Goal: Information Seeking & Learning: Check status

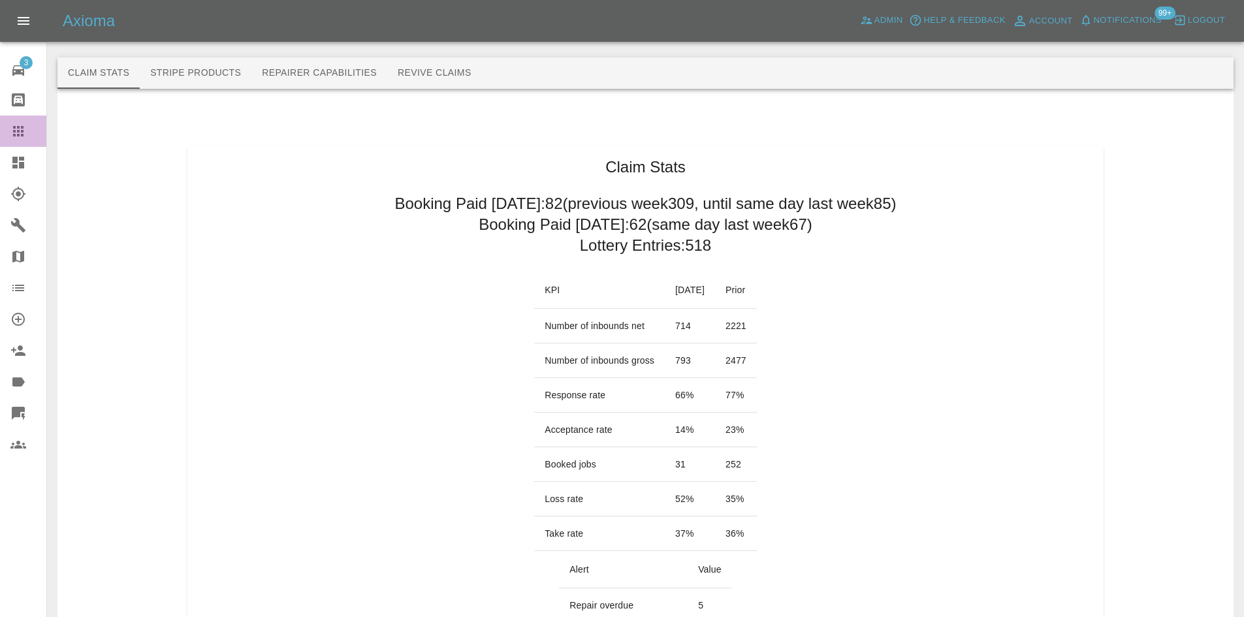
click at [32, 132] on div at bounding box center [28, 131] width 37 height 16
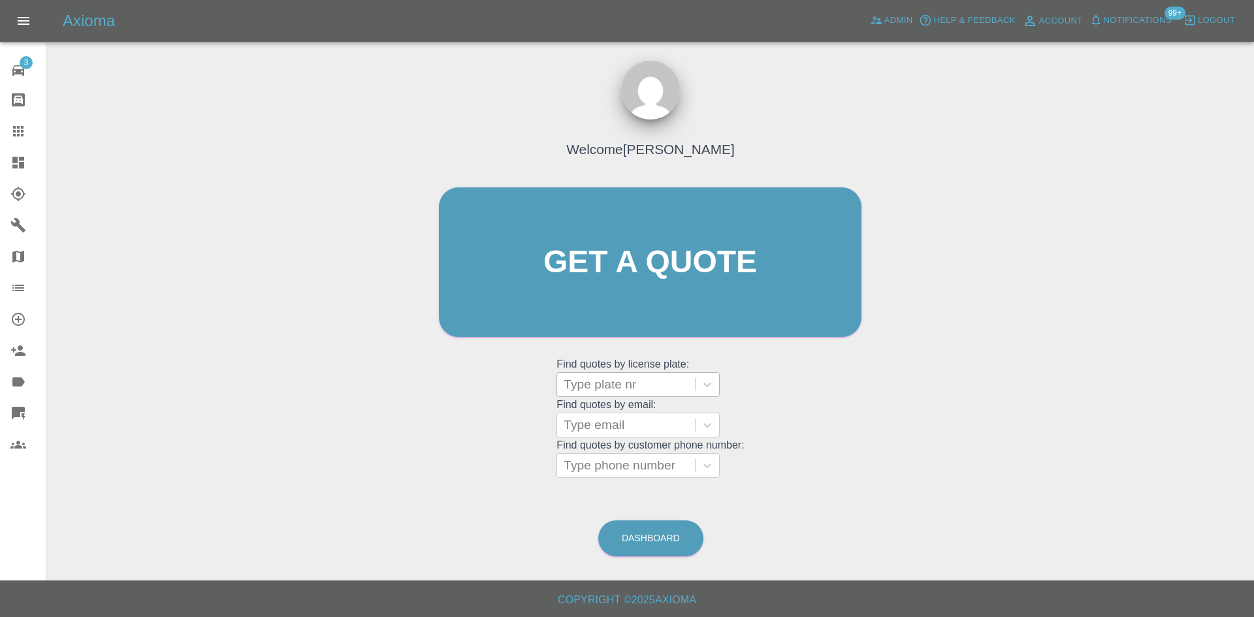
click at [607, 378] on div at bounding box center [626, 385] width 125 height 18
paste input "P90RWR"
type input "P90RWR"
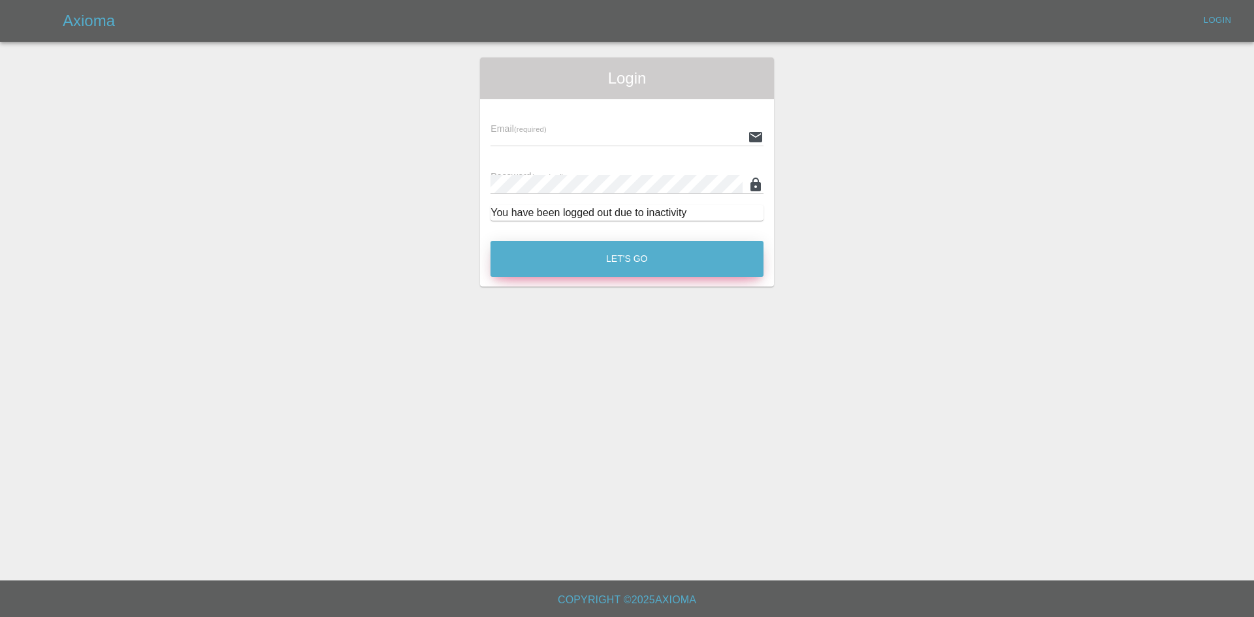
type input "alex.kennett@axioma.co.uk"
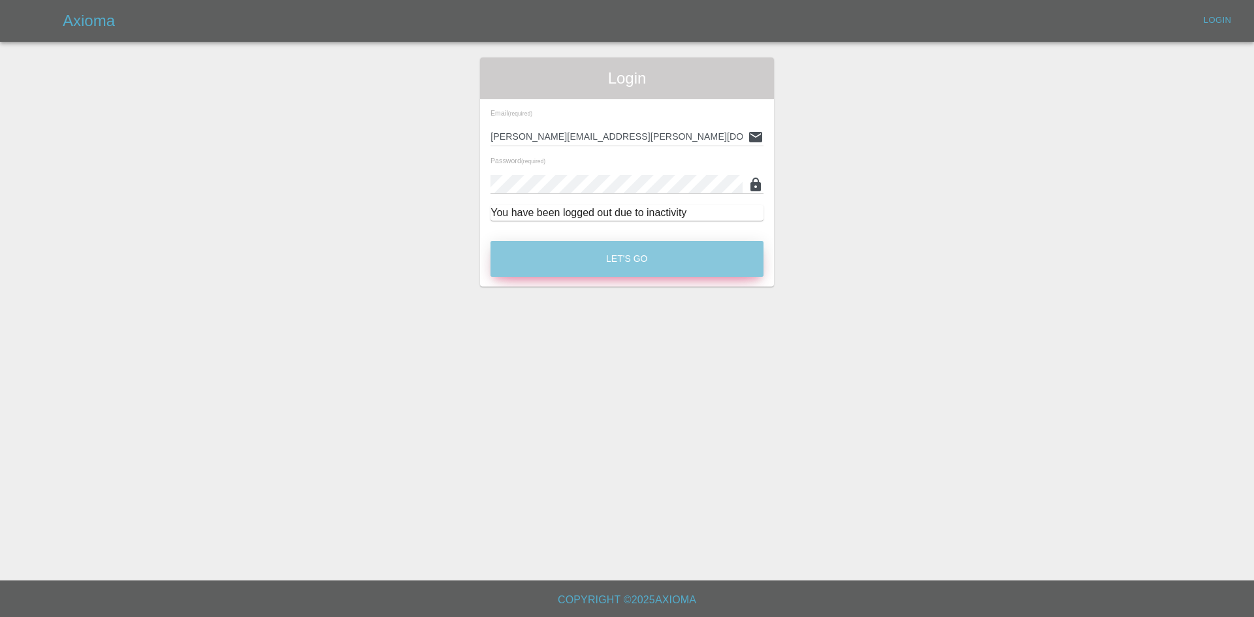
click at [612, 274] on button "Let's Go" at bounding box center [626, 259] width 273 height 36
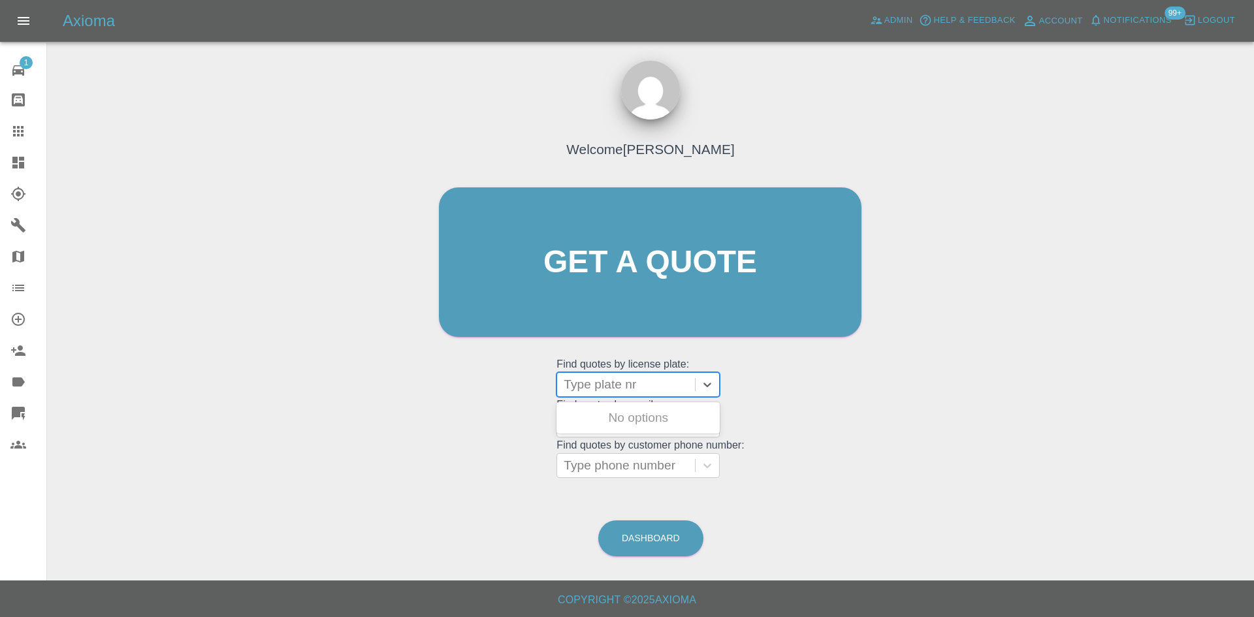
click at [613, 377] on div at bounding box center [626, 385] width 125 height 18
paste input "P90RWR"
type input "P90RWR"
click at [616, 410] on div "P90RWR, Awaiting Repair" at bounding box center [637, 418] width 163 height 26
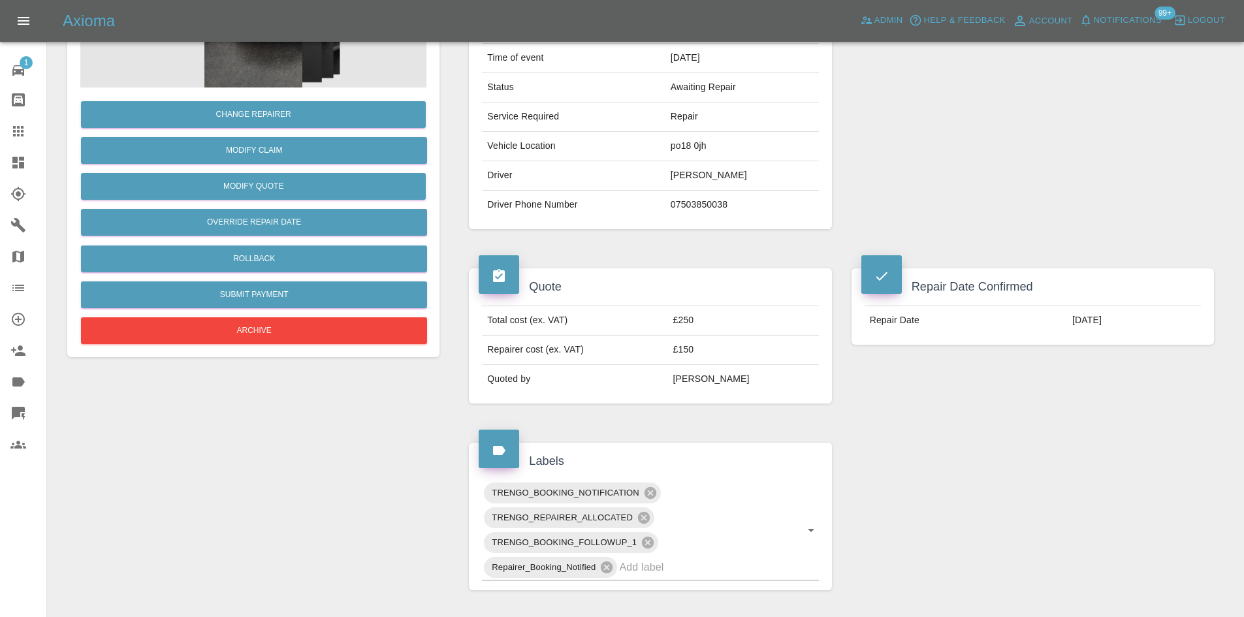
scroll to position [261, 0]
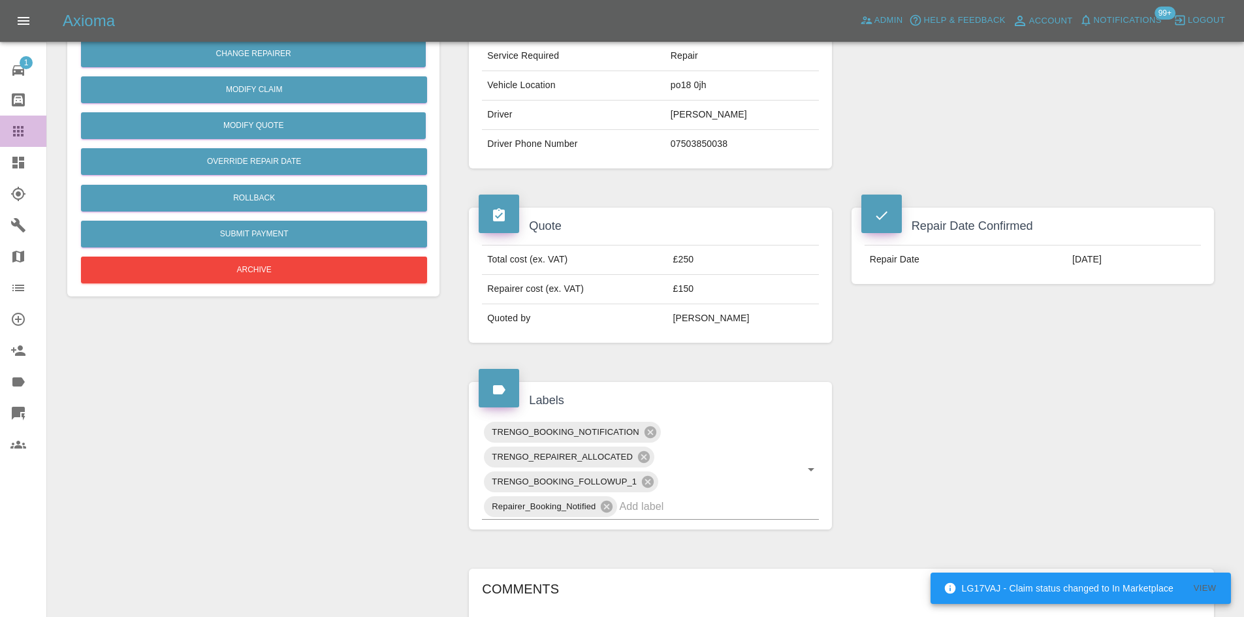
click at [0, 137] on link "Claims" at bounding box center [23, 131] width 46 height 31
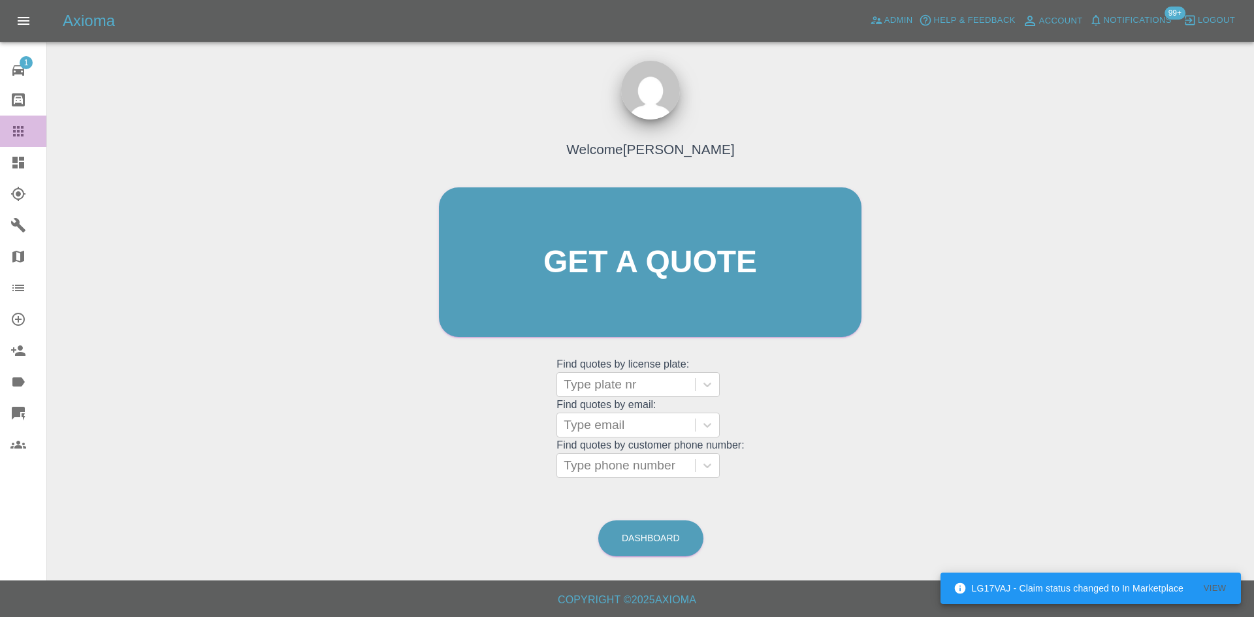
click at [0, 144] on link "Claims" at bounding box center [23, 131] width 46 height 31
click at [1, 152] on link "Dashboard" at bounding box center [23, 162] width 46 height 31
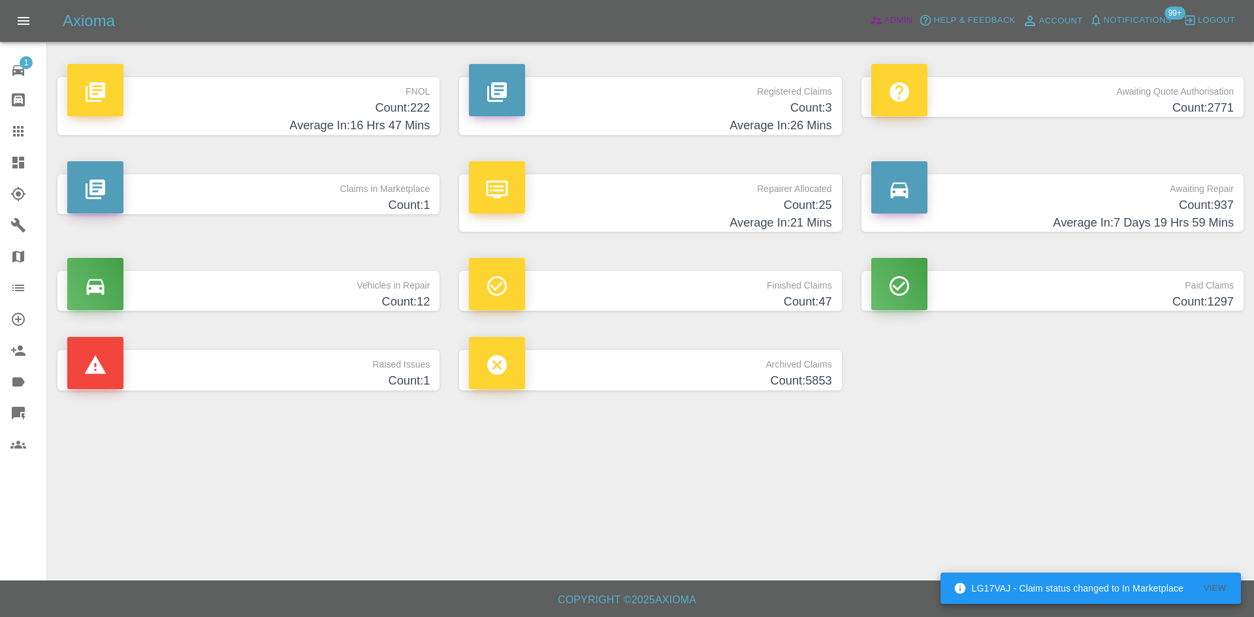
click at [881, 14] on icon at bounding box center [876, 20] width 13 height 13
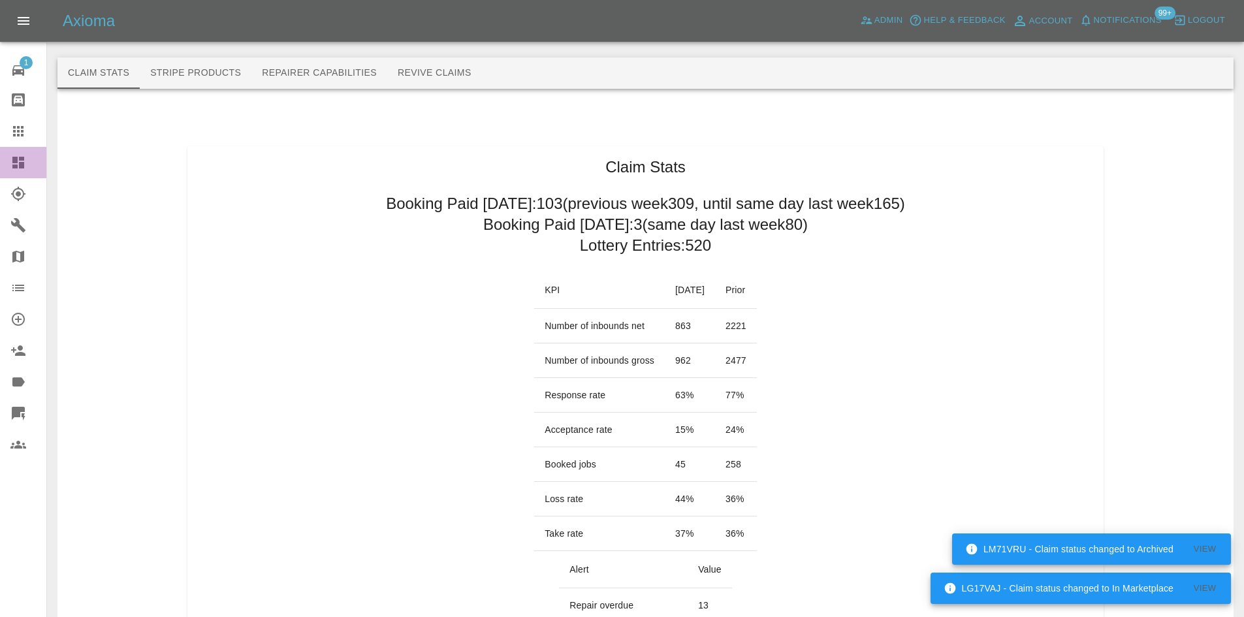
click at [3, 164] on link "Dashboard" at bounding box center [23, 162] width 46 height 31
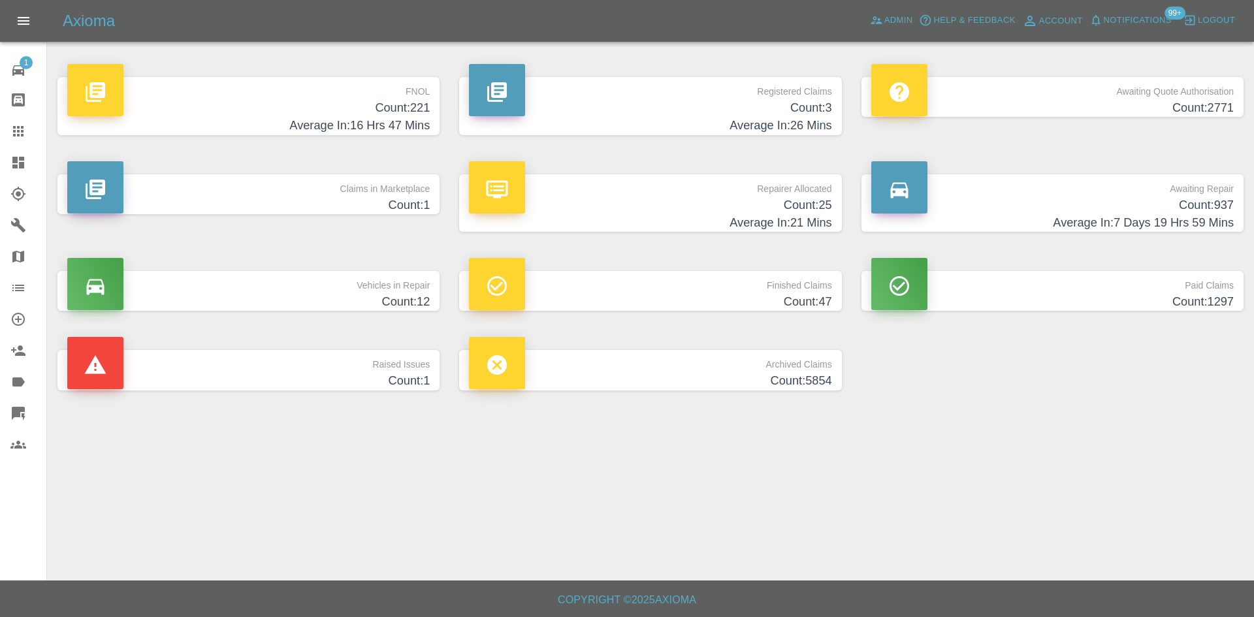
click at [757, 125] on h4 "Average In: 26 Mins" at bounding box center [650, 126] width 362 height 18
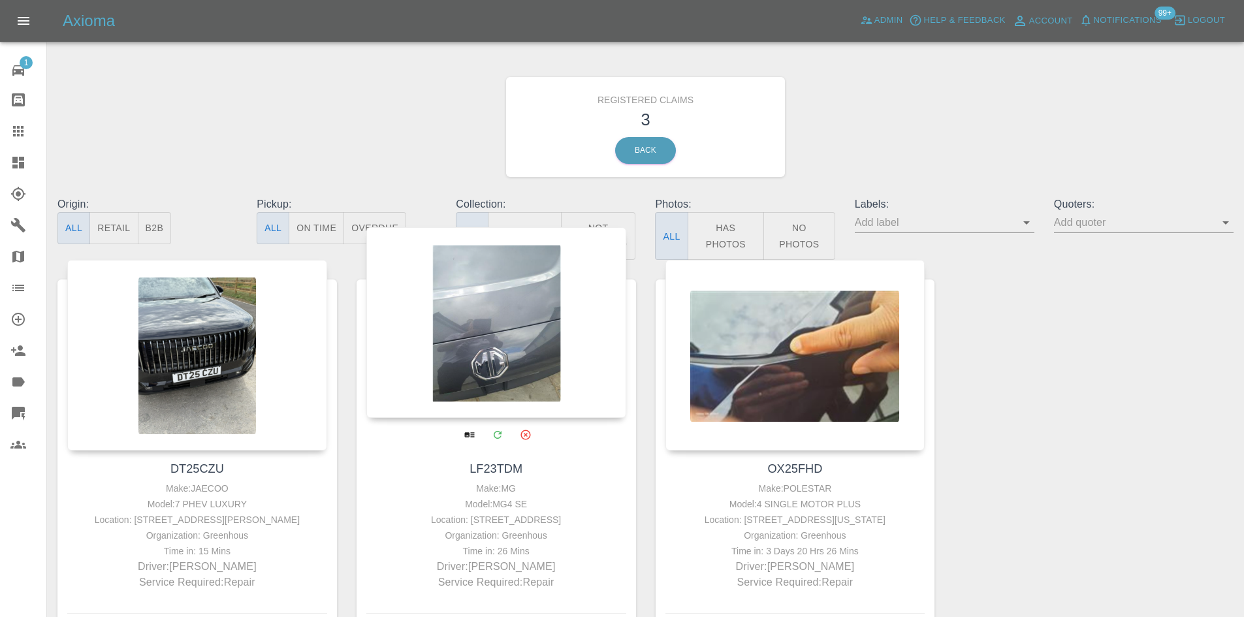
click at [494, 353] on div at bounding box center [496, 322] width 260 height 191
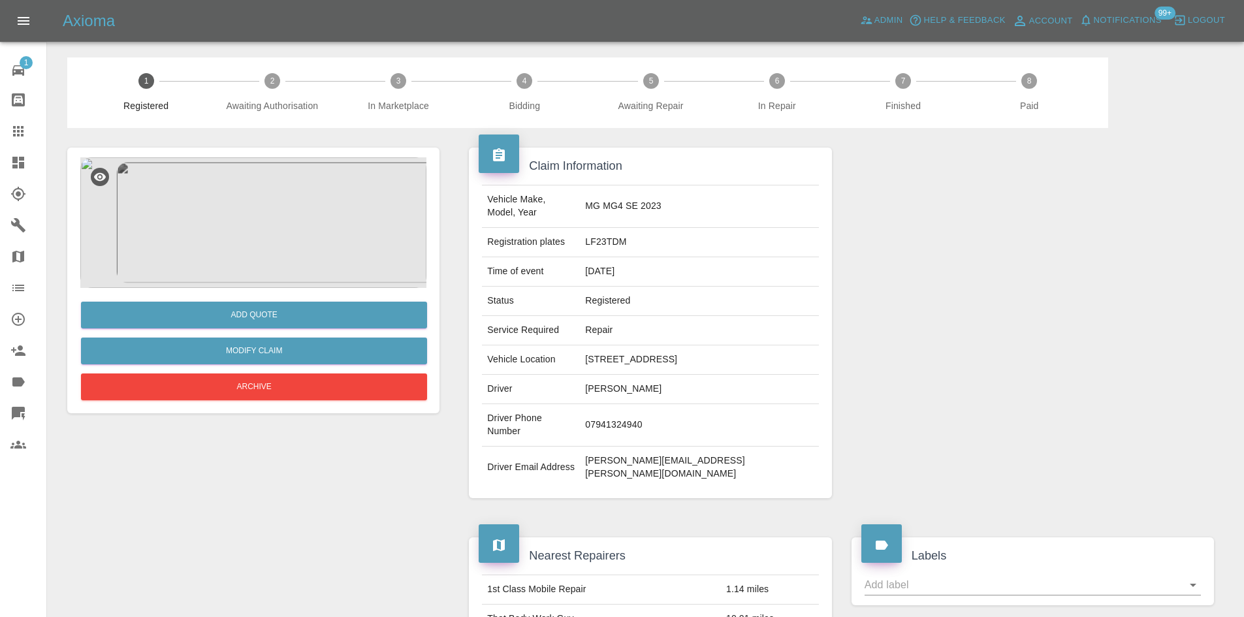
click at [367, 257] on img at bounding box center [253, 222] width 346 height 131
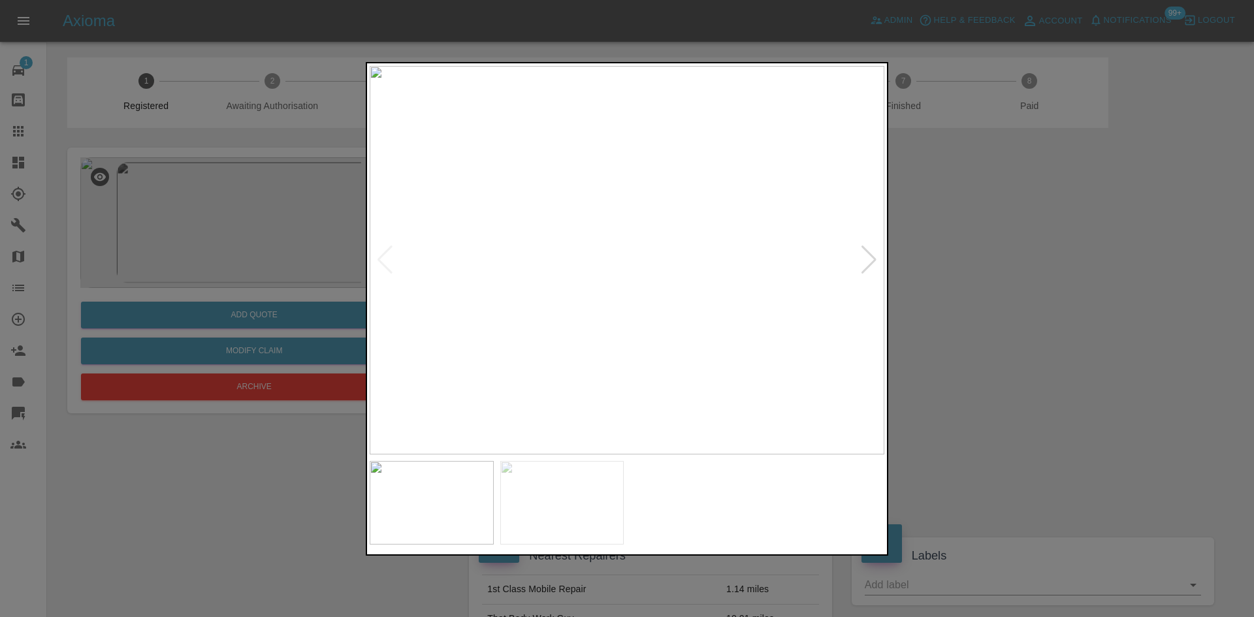
click at [865, 250] on div at bounding box center [869, 260] width 18 height 29
click at [597, 253] on img at bounding box center [627, 260] width 515 height 389
click at [688, 304] on img at bounding box center [699, 341] width 1544 height 1166
click at [1007, 274] on div at bounding box center [627, 308] width 1254 height 617
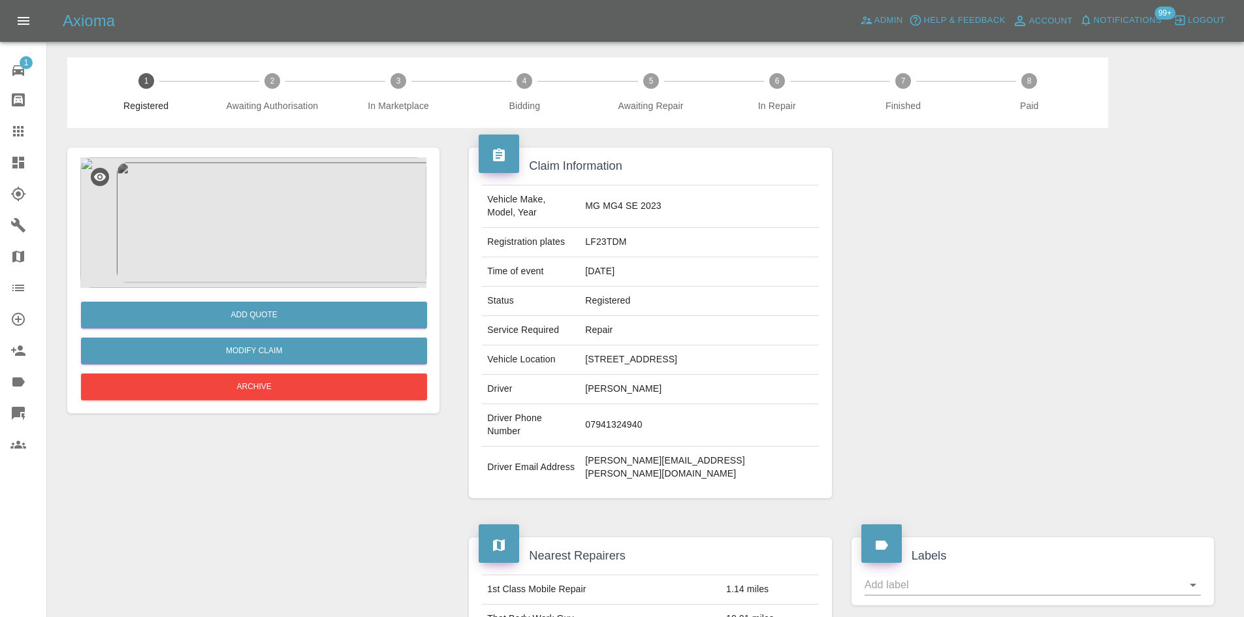
click at [324, 214] on img at bounding box center [253, 222] width 346 height 131
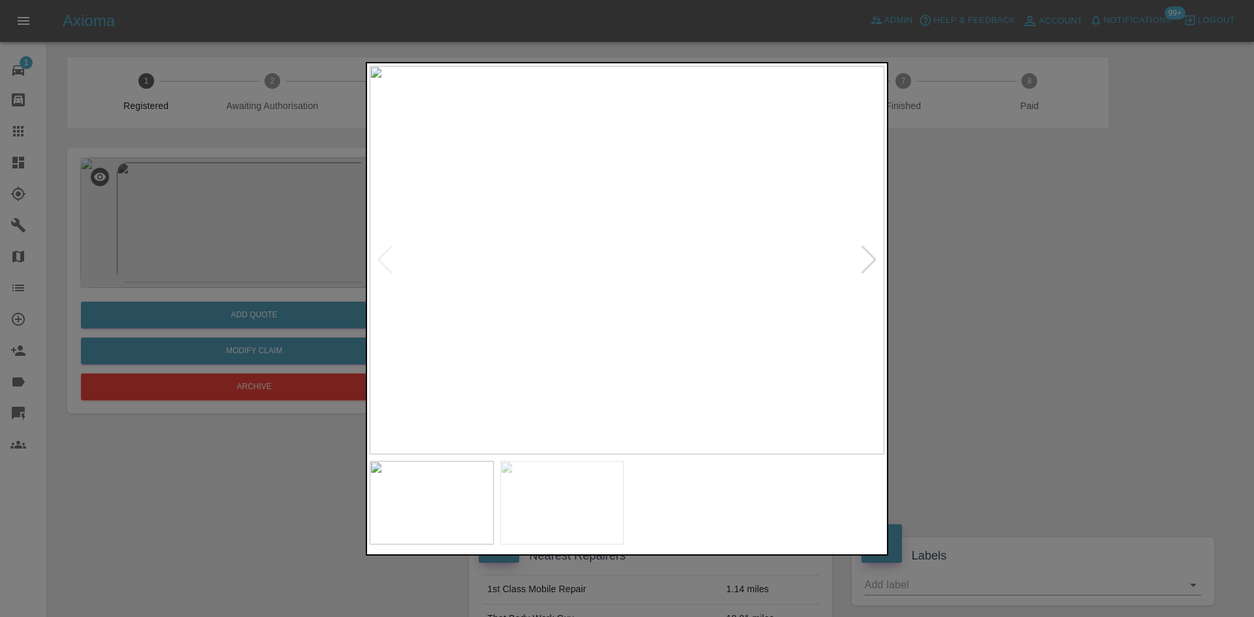
click at [637, 274] on img at bounding box center [627, 260] width 515 height 389
click at [879, 264] on img at bounding box center [598, 219] width 1544 height 1166
click at [872, 264] on div at bounding box center [869, 260] width 18 height 29
click at [972, 264] on div at bounding box center [627, 308] width 1254 height 617
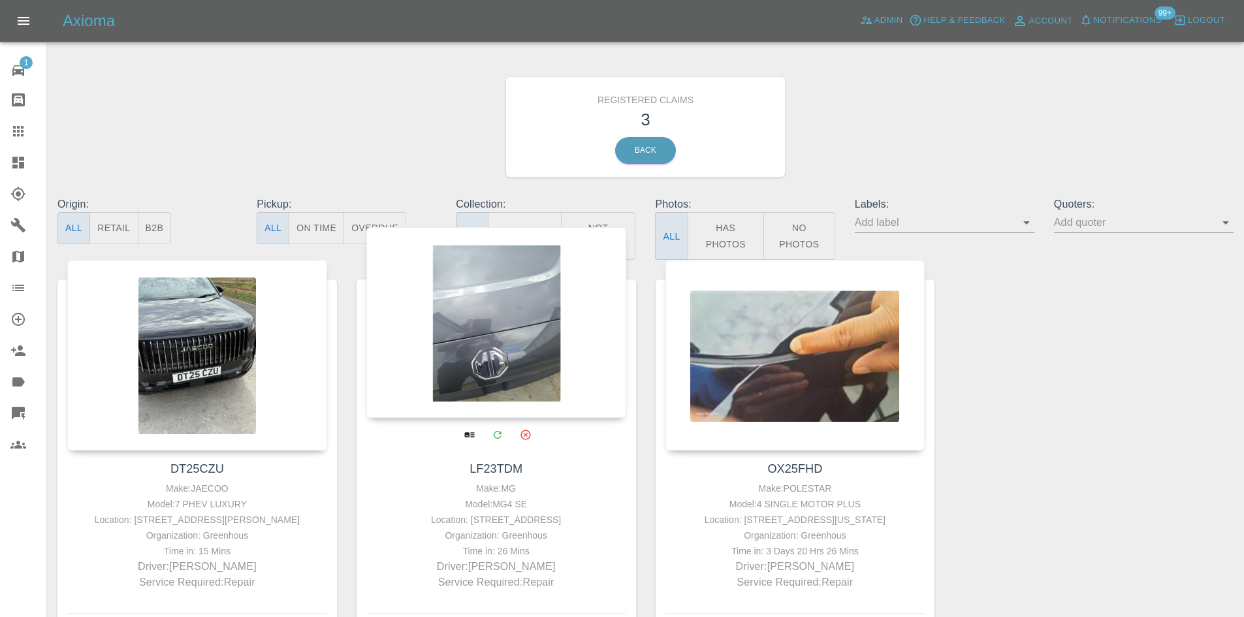
click at [440, 318] on div at bounding box center [496, 322] width 260 height 191
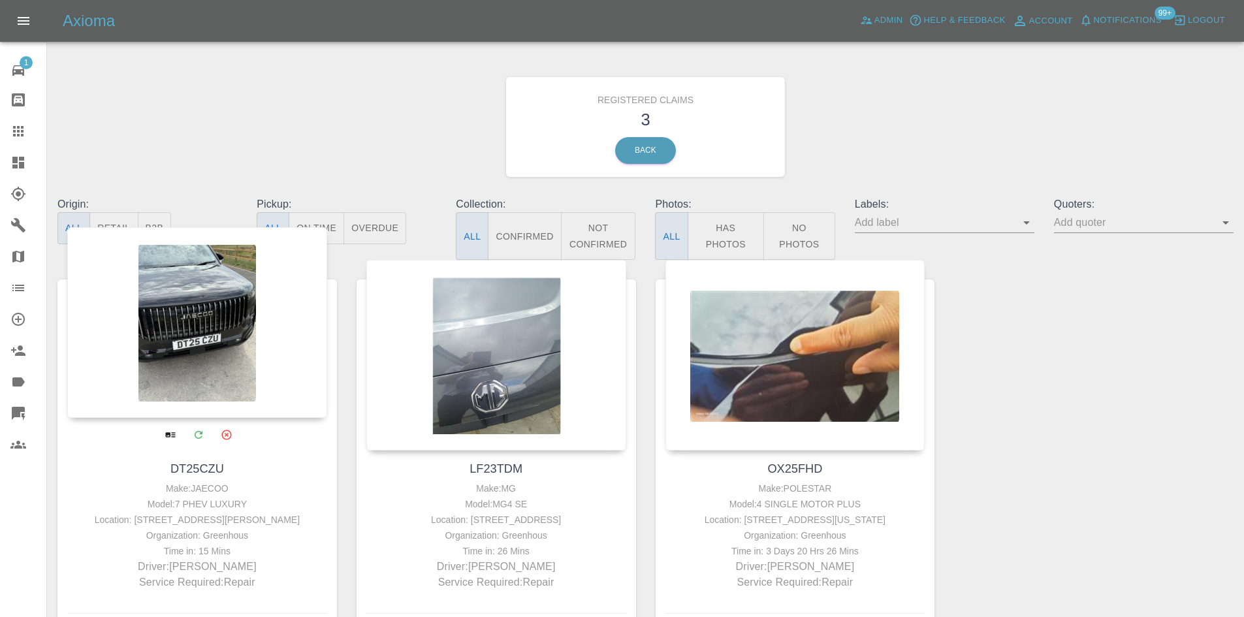
click at [155, 295] on div at bounding box center [197, 322] width 260 height 191
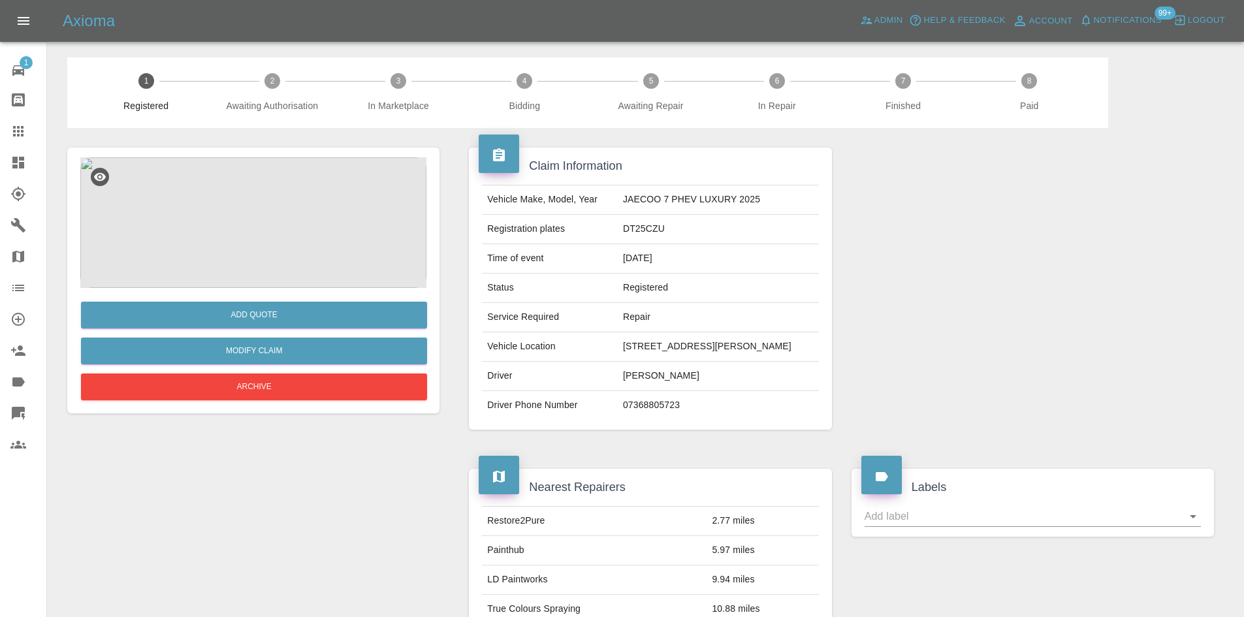
click at [256, 291] on div "Add Quote Modify Claim Archive" at bounding box center [253, 346] width 346 height 116
click at [238, 246] on img at bounding box center [253, 222] width 346 height 131
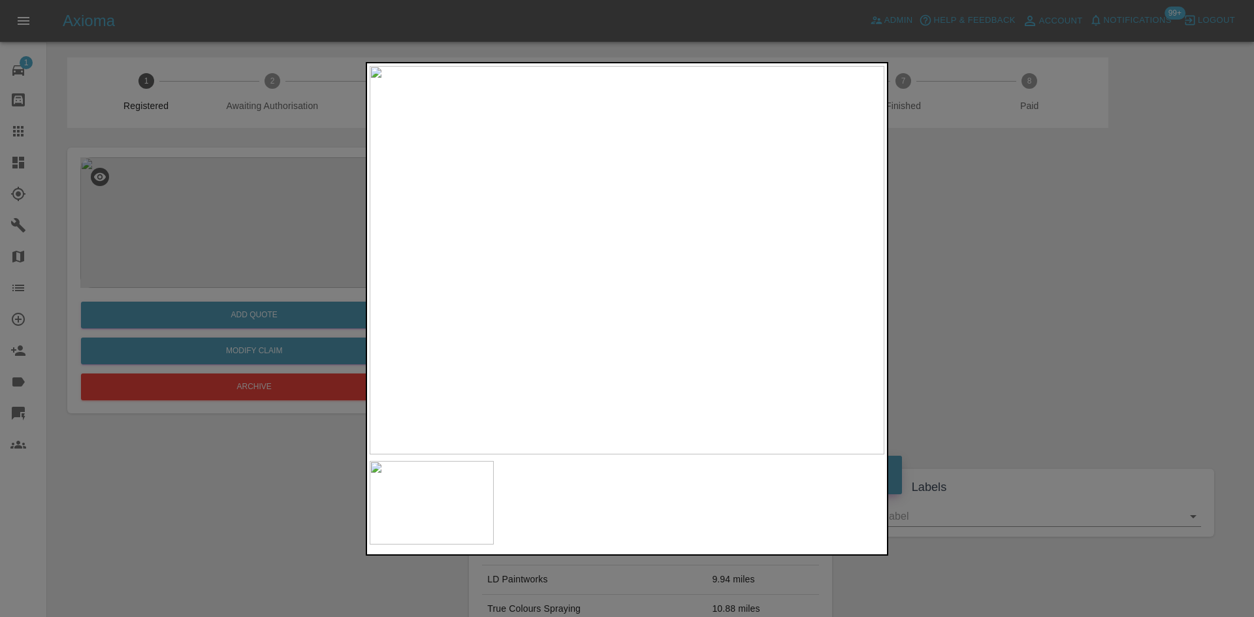
click at [647, 212] on img at bounding box center [627, 260] width 515 height 389
click at [753, 338] on img at bounding box center [570, 484] width 1544 height 1166
click at [1163, 329] on div at bounding box center [627, 308] width 1254 height 617
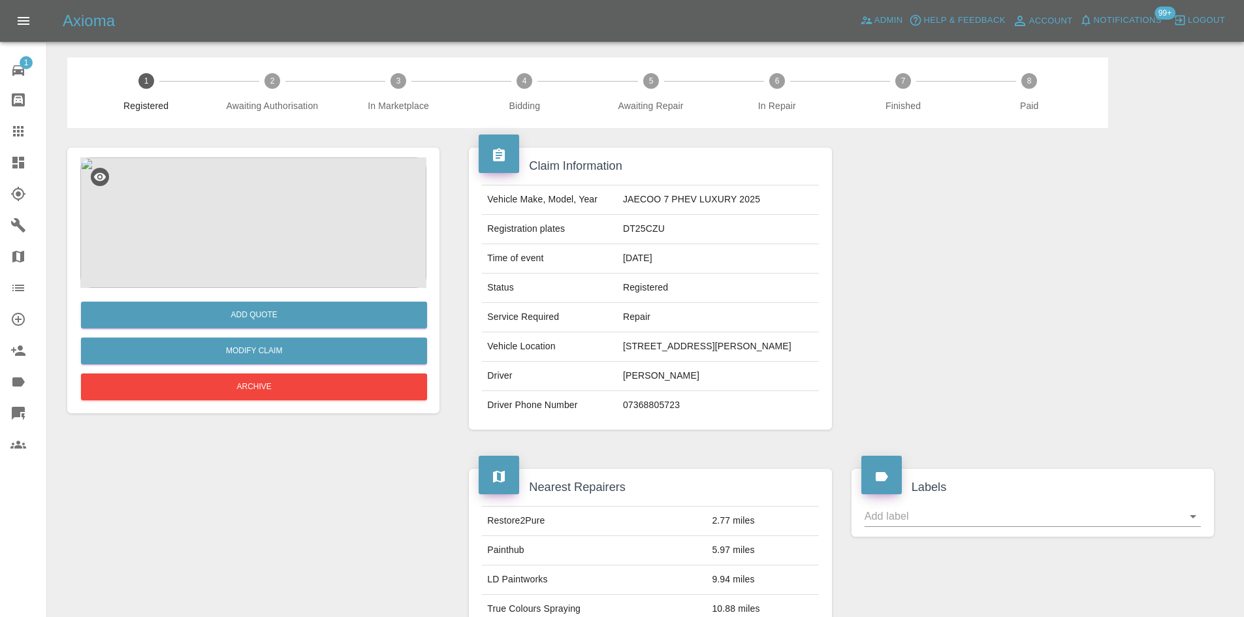
click at [294, 248] on img at bounding box center [253, 222] width 346 height 131
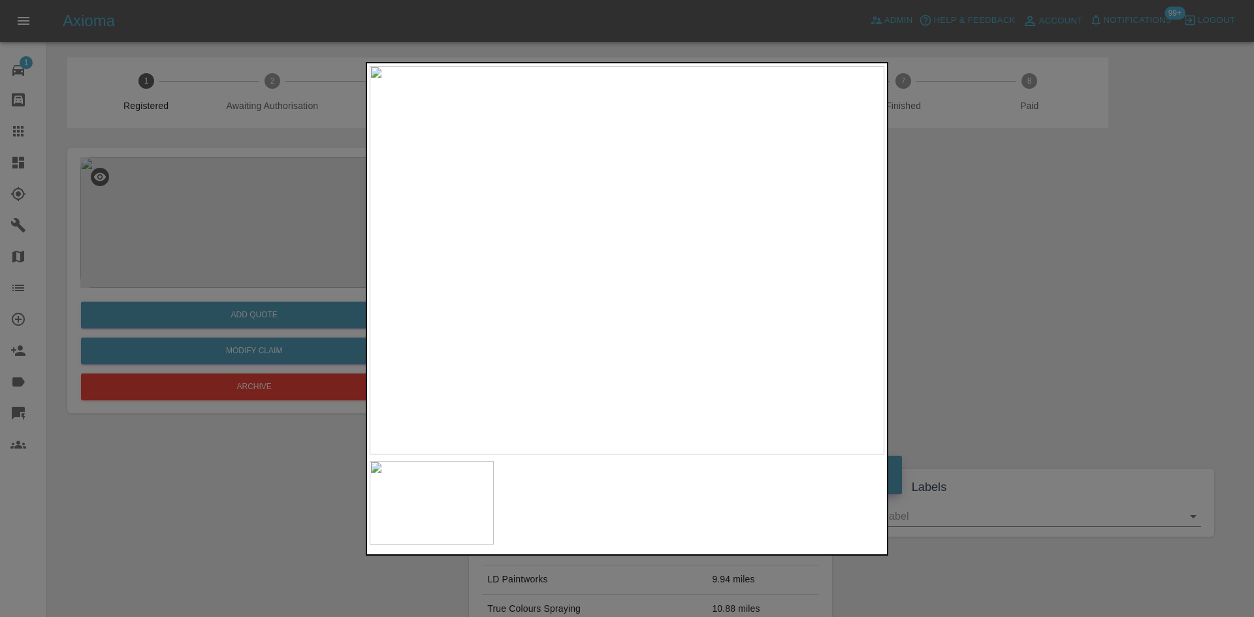
click at [632, 197] on img at bounding box center [627, 260] width 515 height 389
click at [1095, 223] on div at bounding box center [627, 308] width 1254 height 617
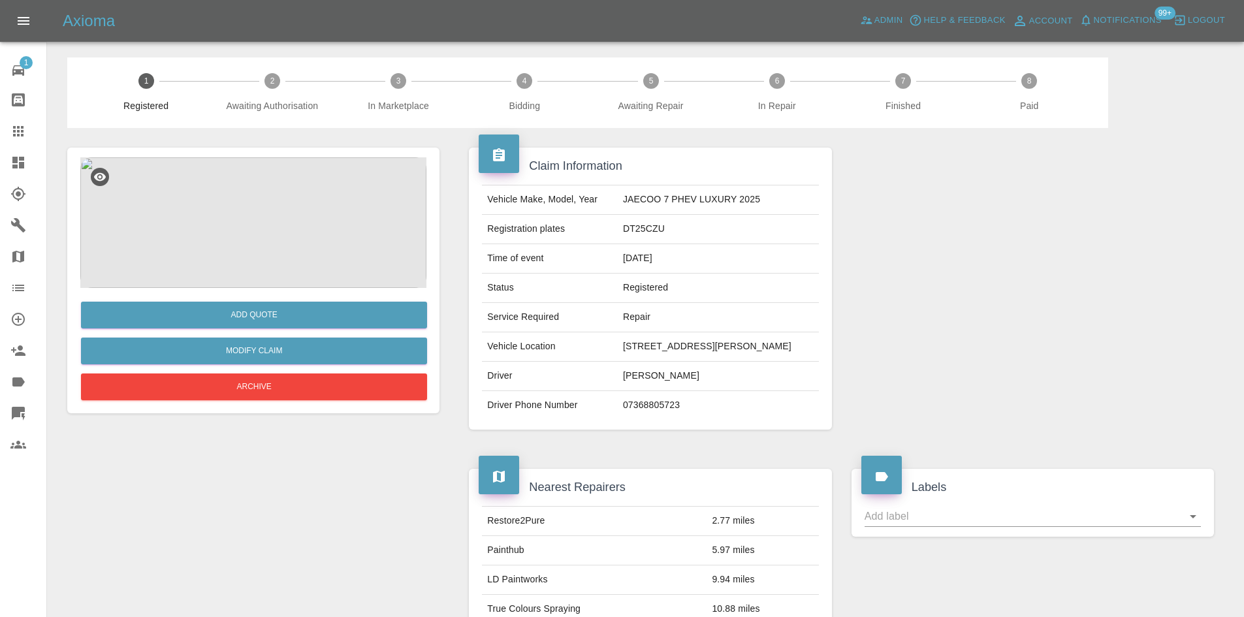
click at [212, 212] on img at bounding box center [253, 222] width 346 height 131
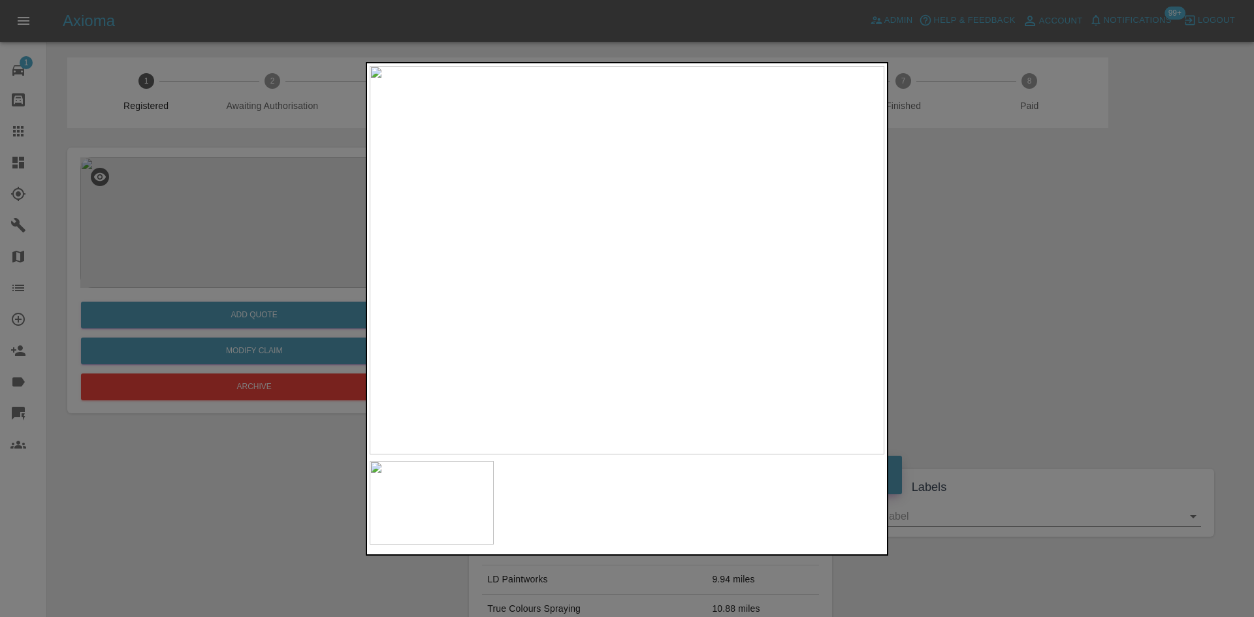
click at [650, 155] on img at bounding box center [627, 260] width 515 height 389
click at [642, 308] on img at bounding box center [549, 545] width 1544 height 1166
click at [1112, 287] on div at bounding box center [627, 308] width 1254 height 617
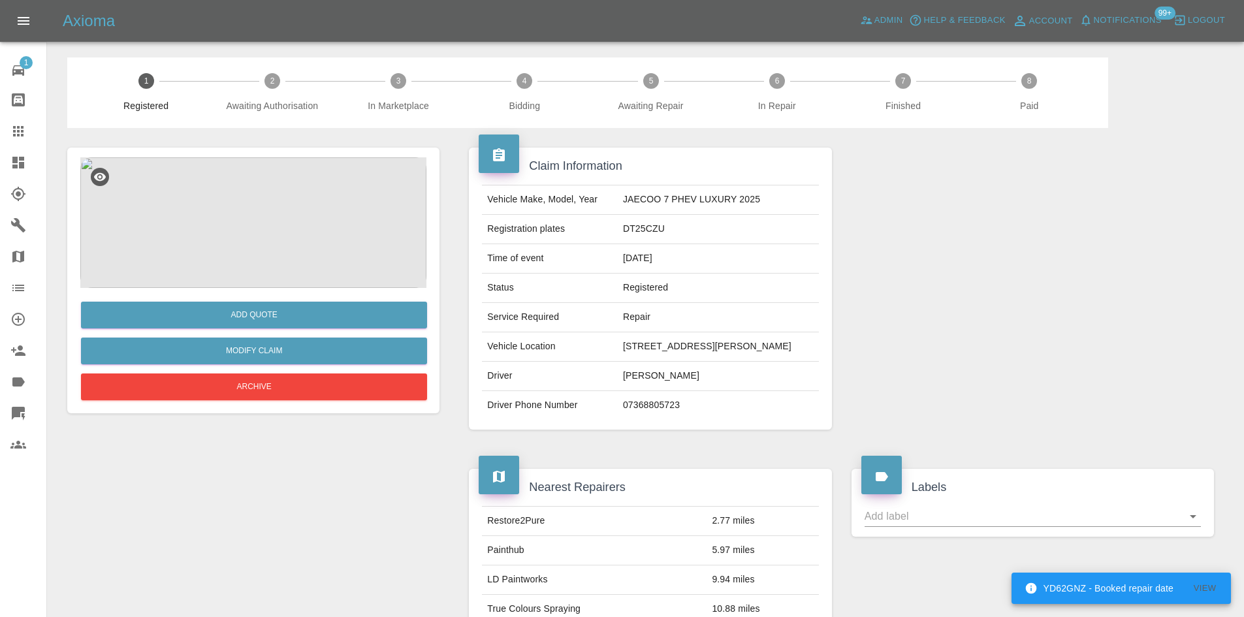
click at [2, 172] on link "Dashboard" at bounding box center [23, 162] width 46 height 31
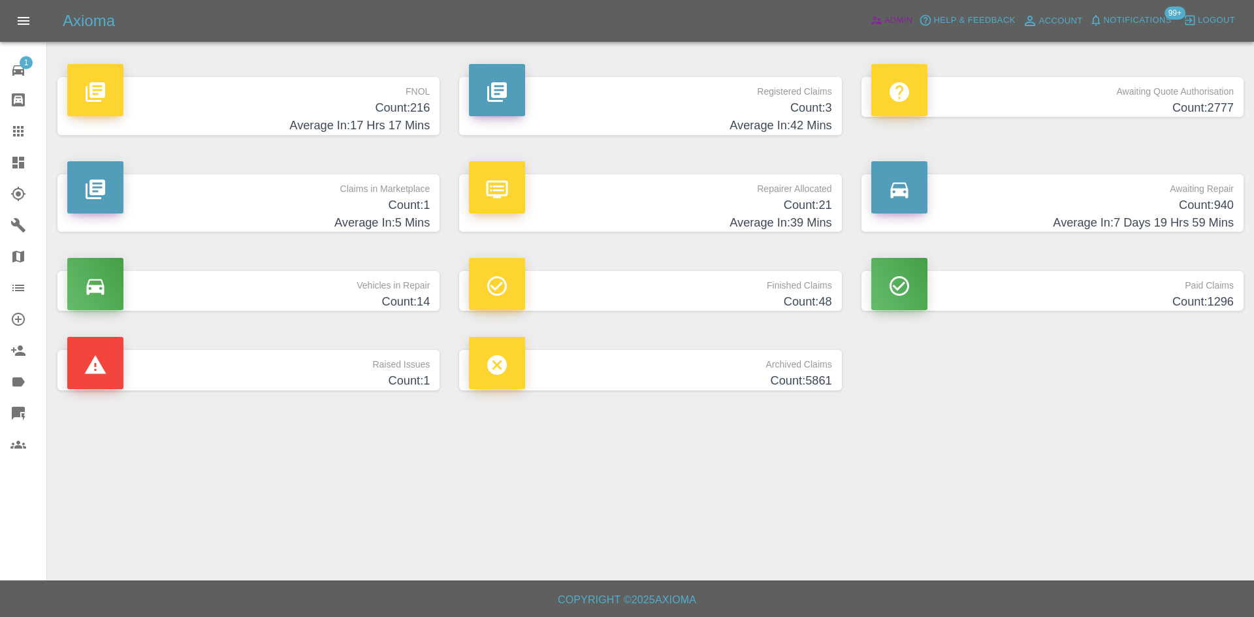
click at [891, 25] on span "Admin" at bounding box center [898, 20] width 29 height 15
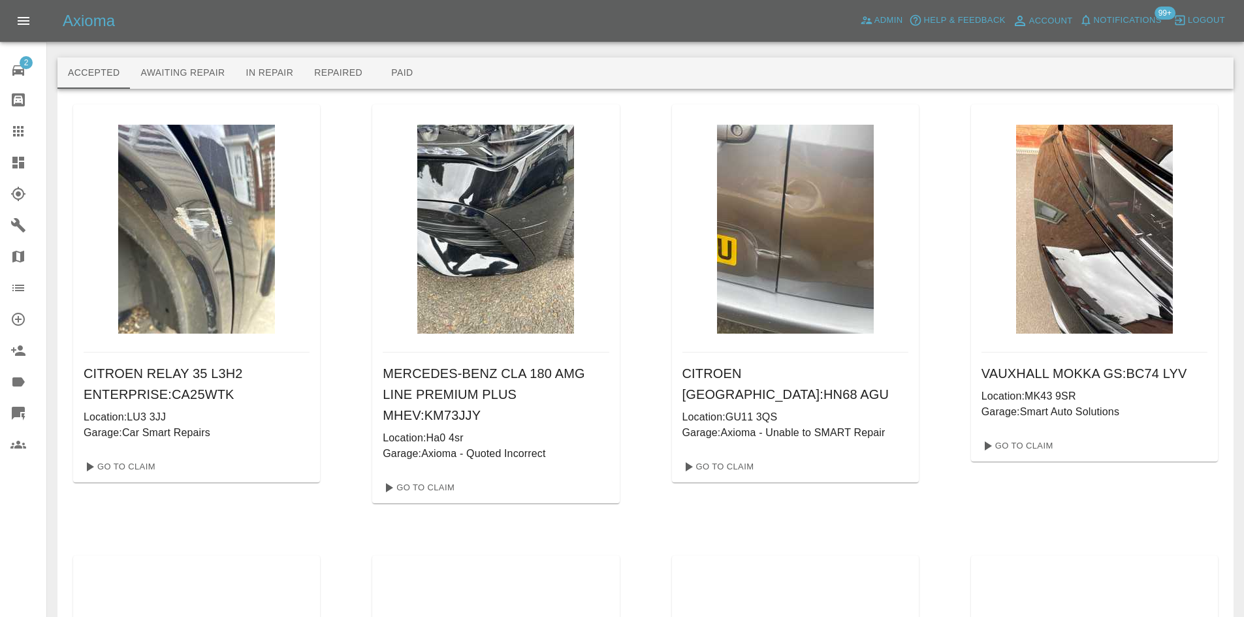
click at [5, 155] on link "Dashboard" at bounding box center [23, 162] width 46 height 31
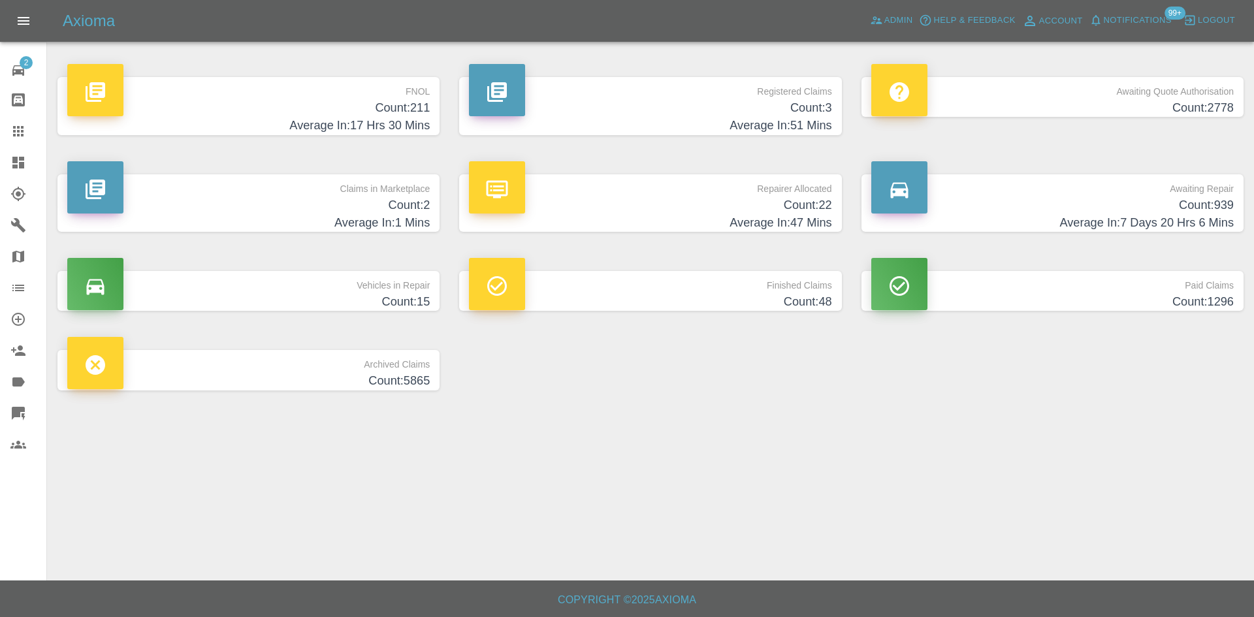
click at [306, 100] on h4 "Count: 211" at bounding box center [248, 108] width 362 height 18
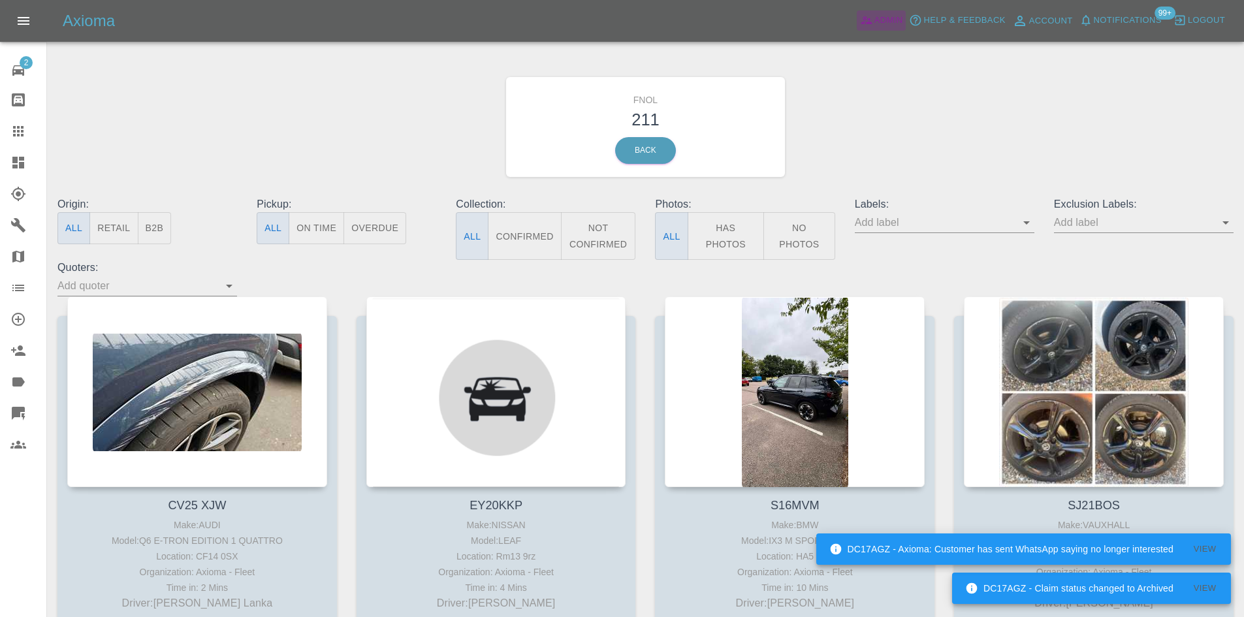
click at [882, 19] on span "Admin" at bounding box center [889, 20] width 29 height 15
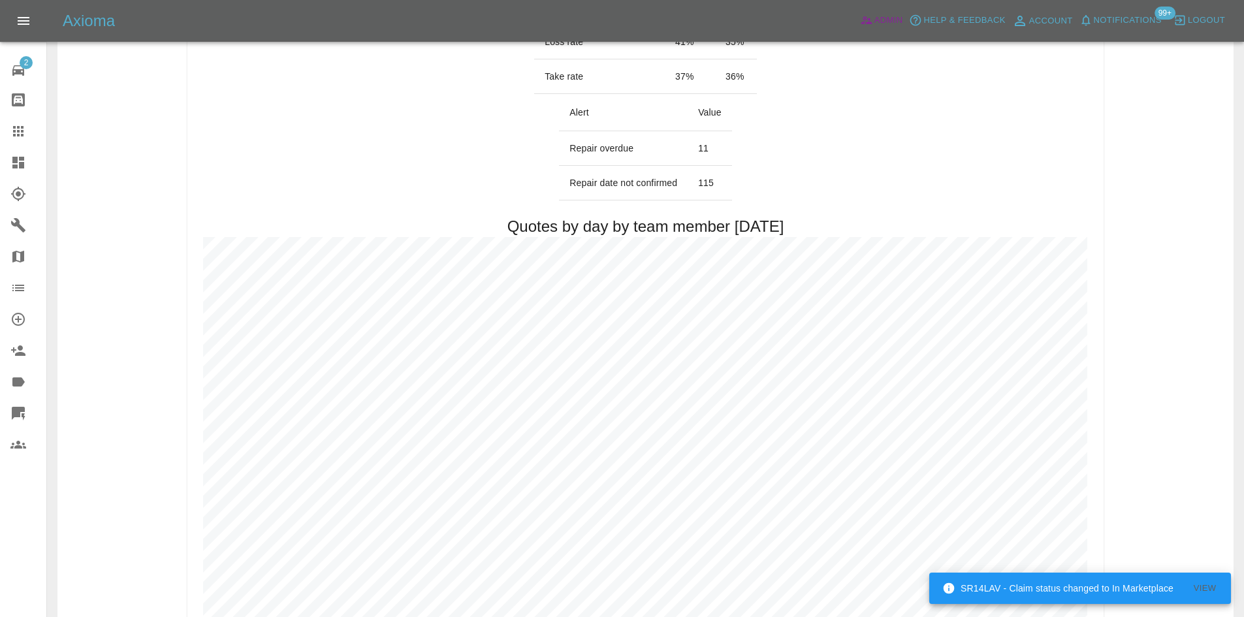
scroll to position [65, 0]
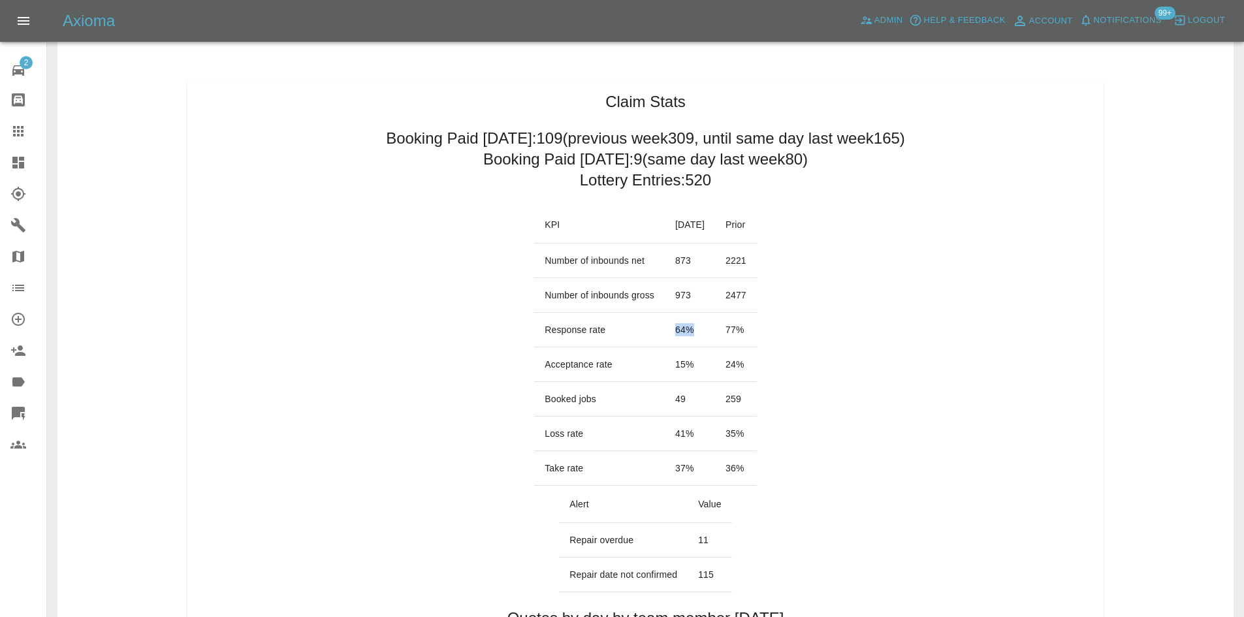
drag, startPoint x: 688, startPoint y: 331, endPoint x: 656, endPoint y: 335, distance: 32.2
click at [665, 335] on td "64 %" at bounding box center [690, 330] width 50 height 35
click at [665, 366] on td "15 %" at bounding box center [690, 364] width 50 height 35
click at [10, 150] on link "Dashboard" at bounding box center [23, 162] width 46 height 31
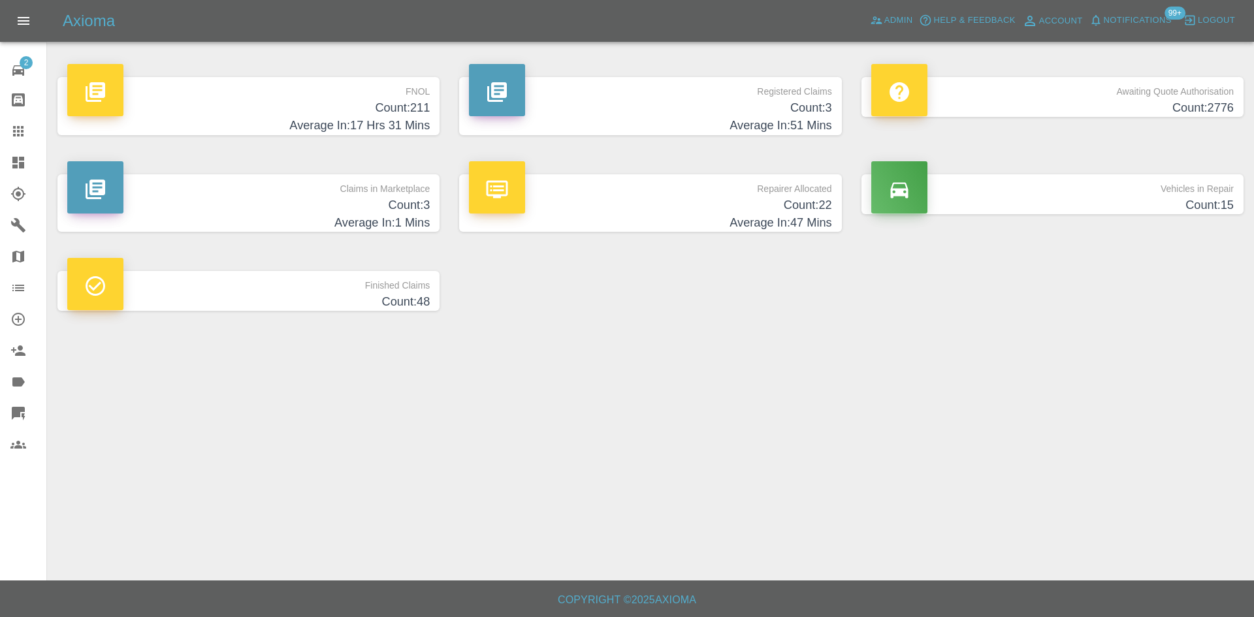
click at [650, 115] on h4 "Count: 3" at bounding box center [650, 108] width 362 height 18
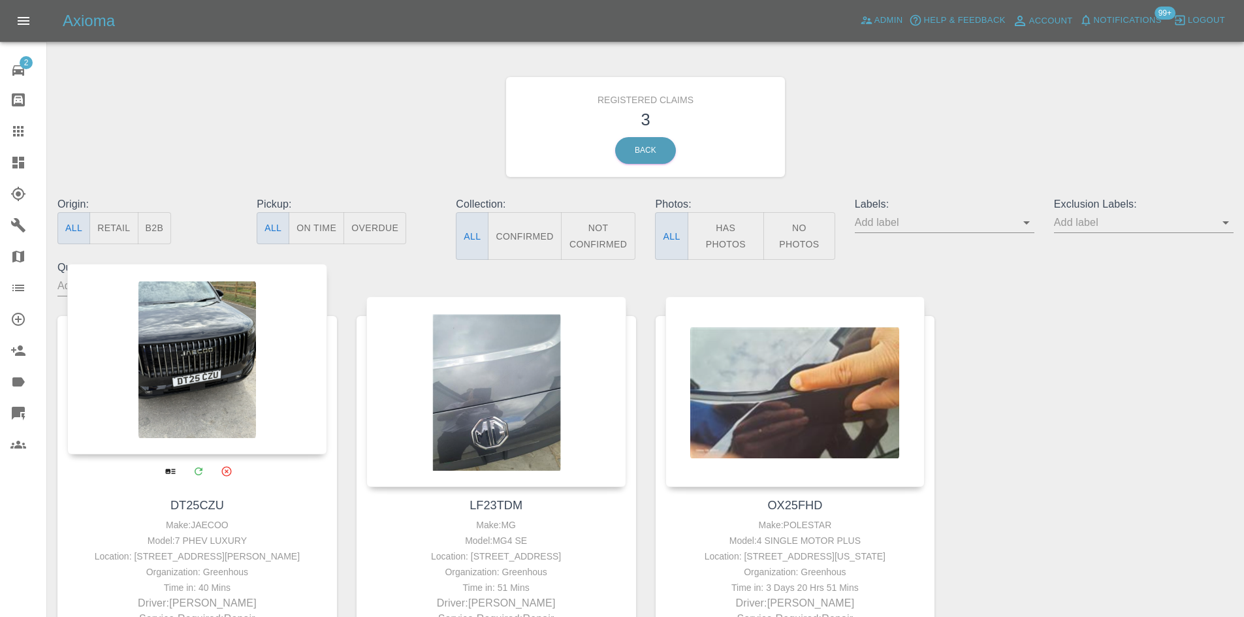
click at [241, 388] on div at bounding box center [197, 359] width 260 height 191
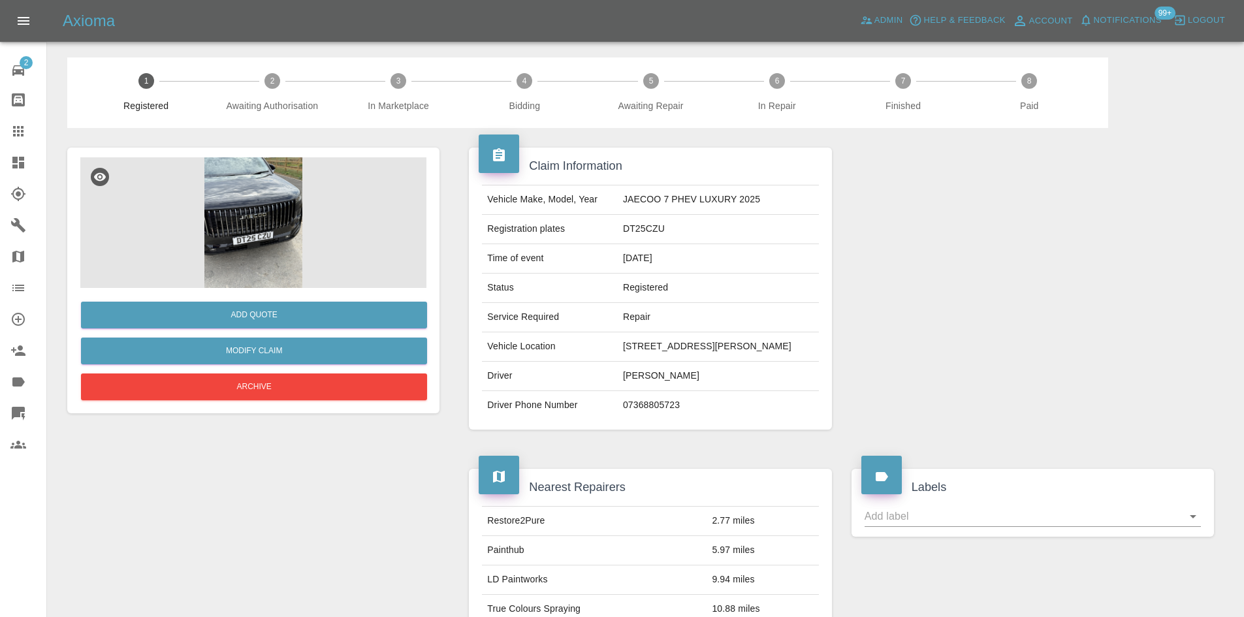
click at [293, 249] on img at bounding box center [253, 222] width 346 height 131
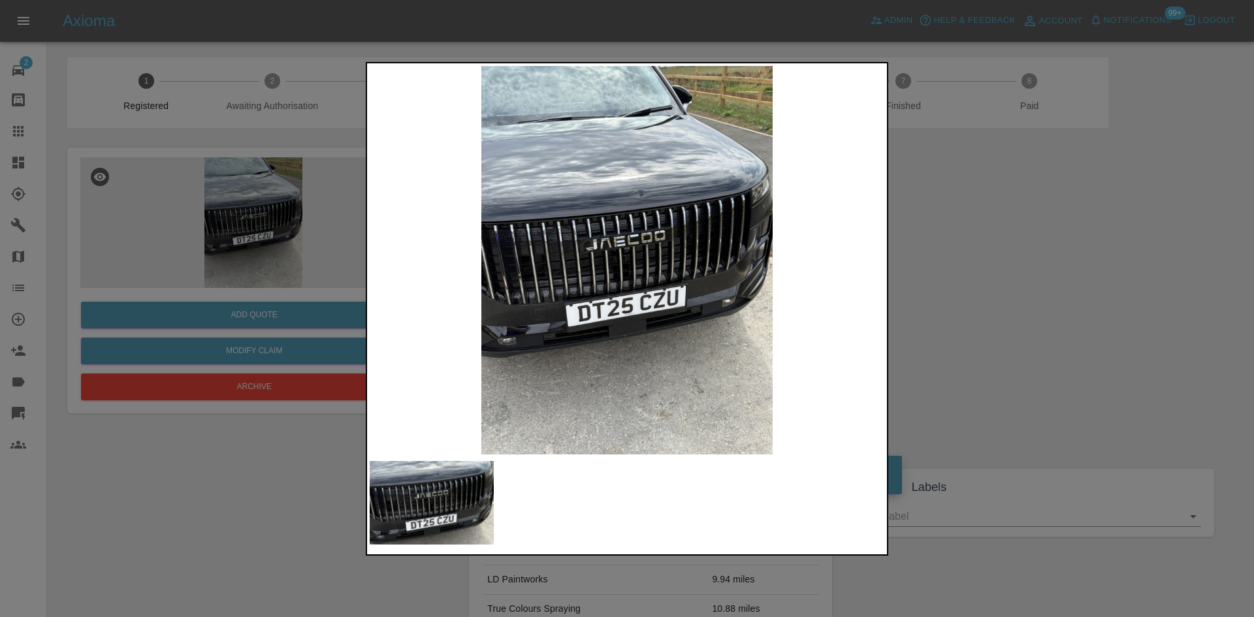
click at [626, 183] on img at bounding box center [627, 260] width 515 height 389
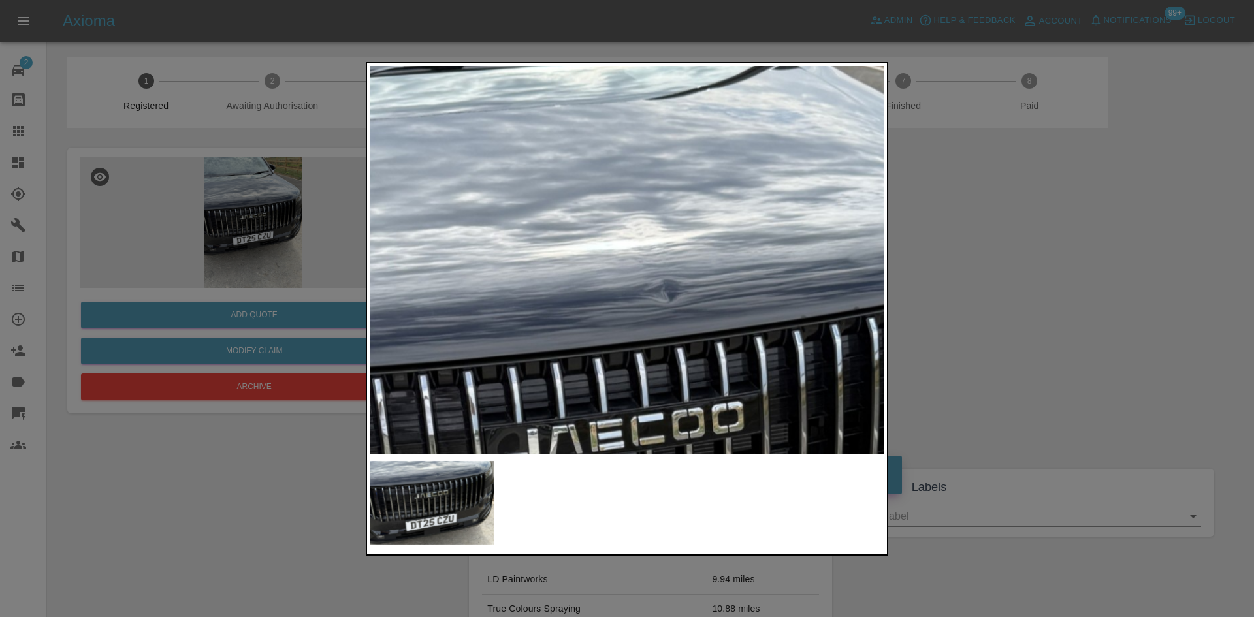
click at [249, 261] on div at bounding box center [627, 308] width 1254 height 617
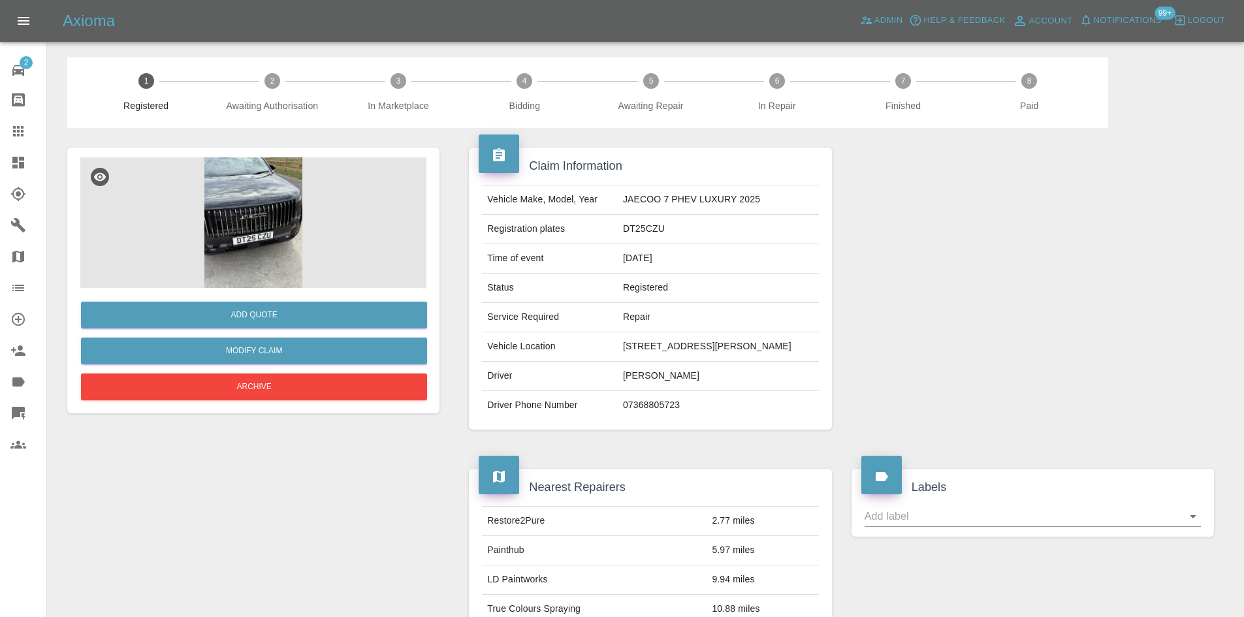
drag, startPoint x: 629, startPoint y: 374, endPoint x: 588, endPoint y: 366, distance: 41.1
click at [588, 362] on tr "Vehicle Location 34 Mountain Hare Mews, Sutton In Ashfield, NG17 3PA" at bounding box center [650, 346] width 336 height 29
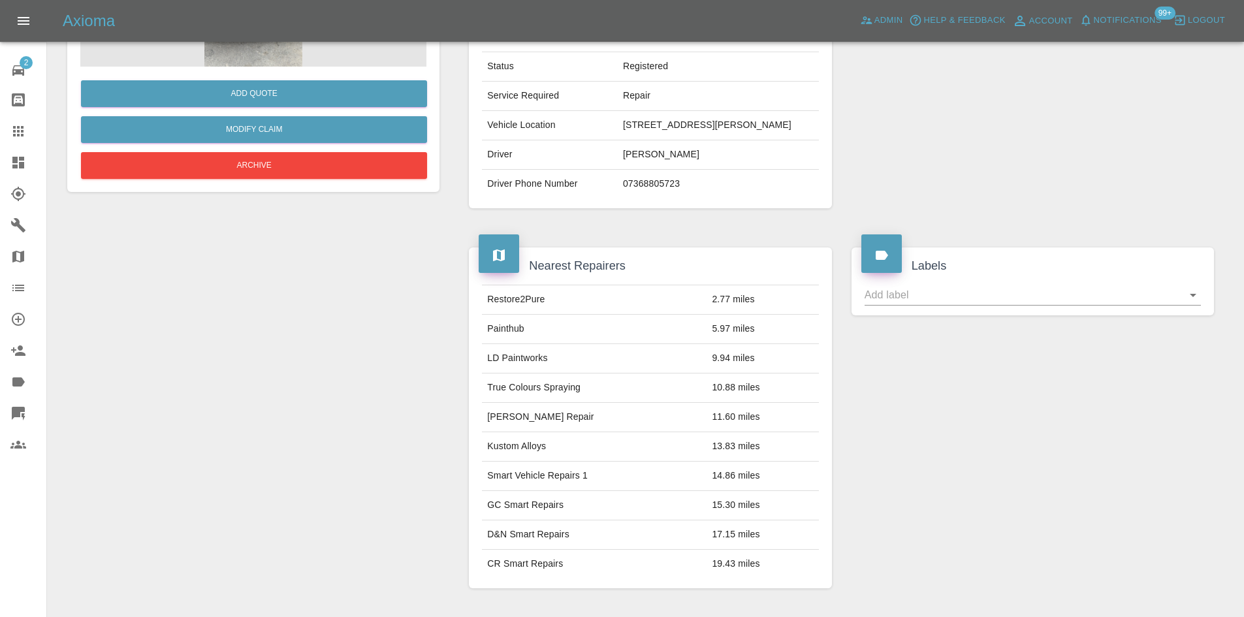
scroll to position [65, 0]
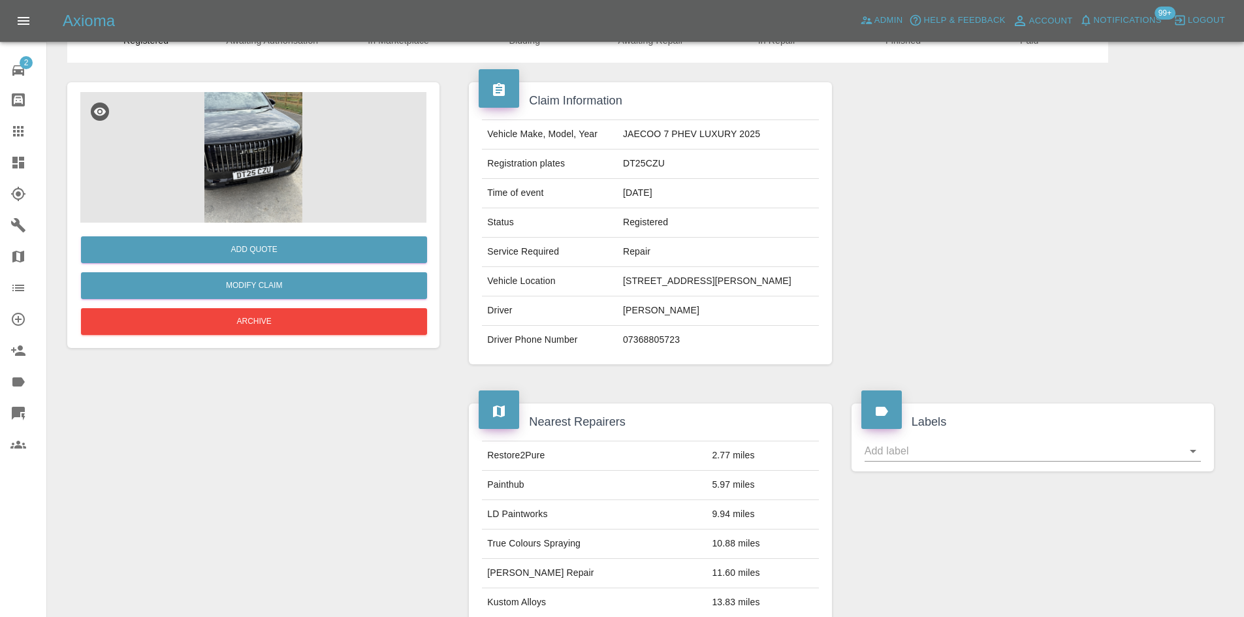
click at [304, 178] on img at bounding box center [253, 157] width 346 height 131
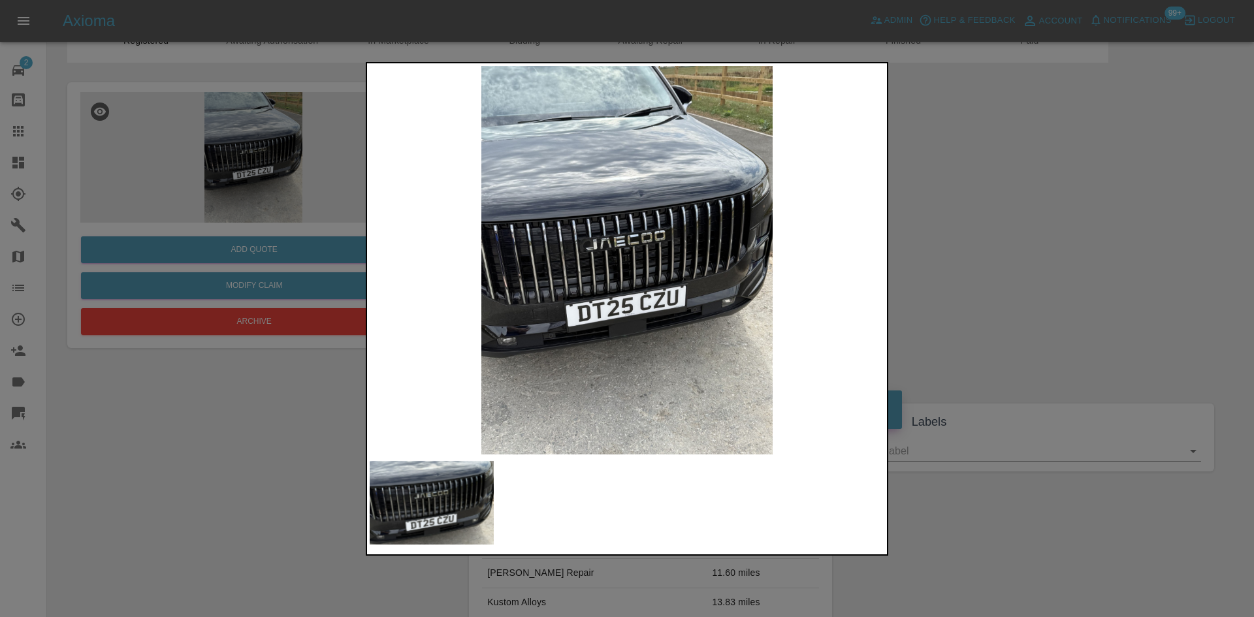
click at [392, 491] on img at bounding box center [432, 503] width 124 height 84
click at [413, 485] on img at bounding box center [432, 503] width 124 height 84
click at [652, 194] on img at bounding box center [627, 260] width 515 height 389
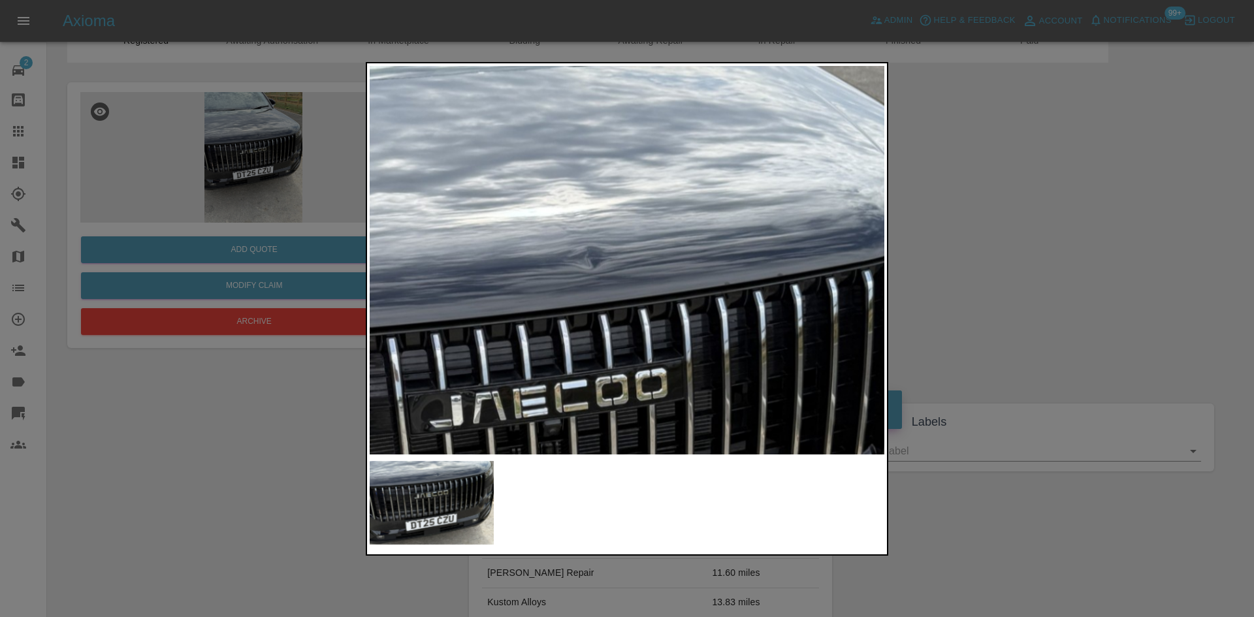
click at [629, 208] on img at bounding box center [553, 458] width 1544 height 1166
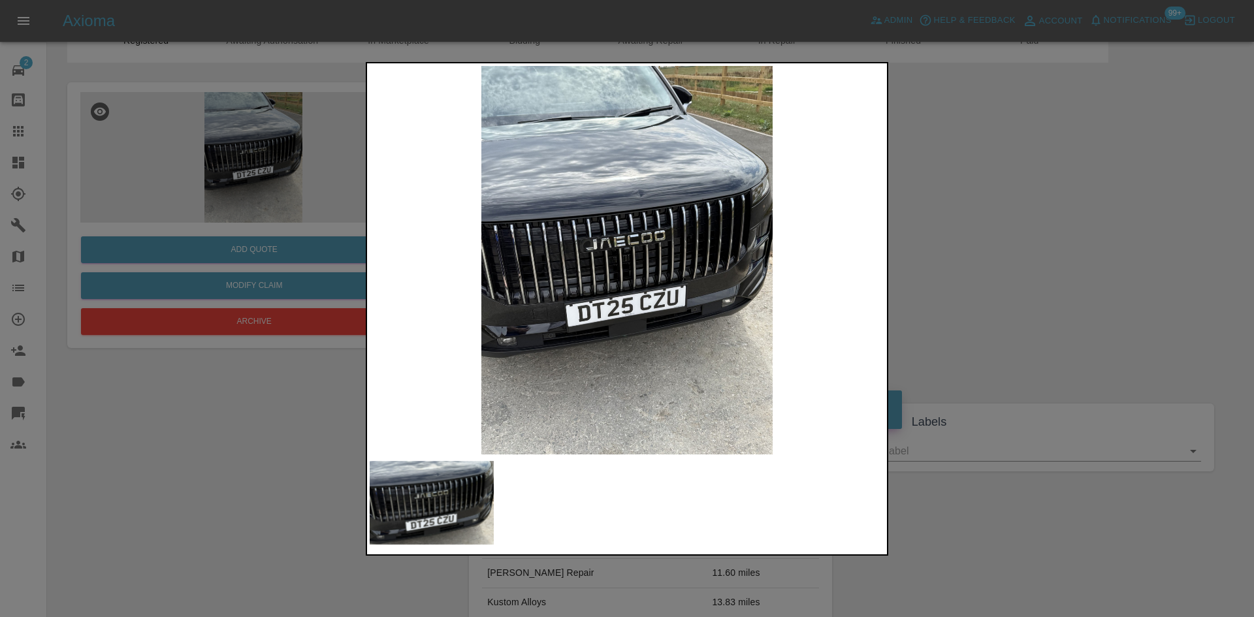
click at [185, 457] on div at bounding box center [627, 308] width 1254 height 617
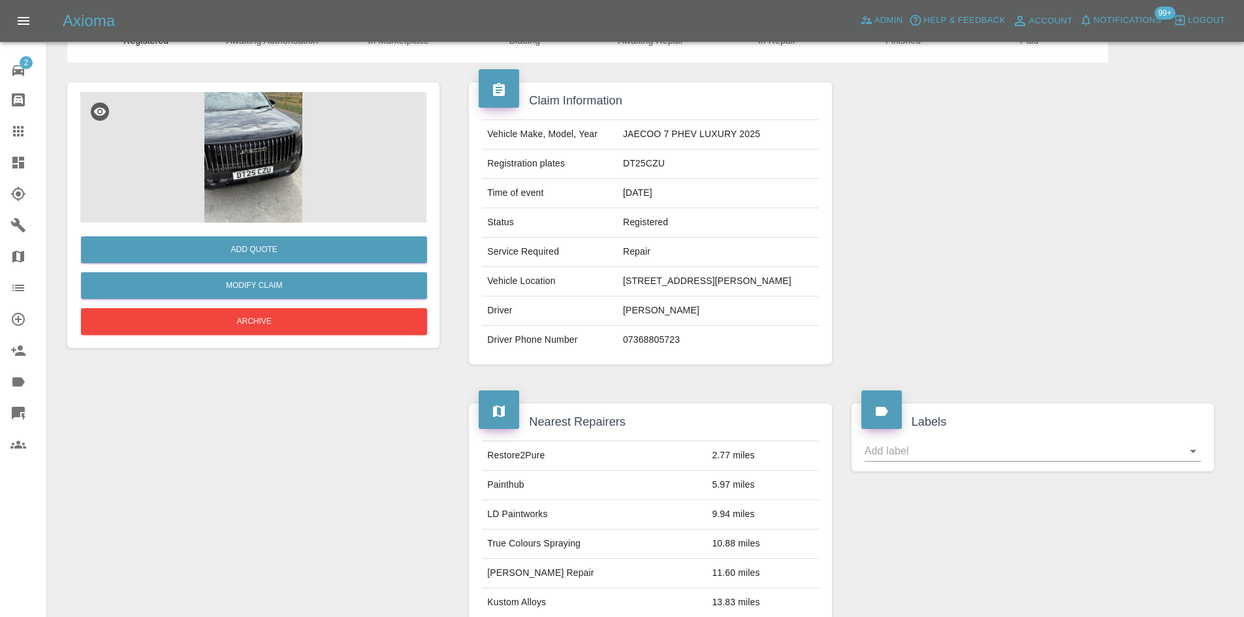
drag, startPoint x: 788, startPoint y: 298, endPoint x: 801, endPoint y: 304, distance: 14.6
click at [801, 297] on td "34 Mountain Hare Mews, Sutton In Ashfield, NG17 3PA" at bounding box center [718, 281] width 201 height 29
copy td "NG17 3PA"
click at [12, 159] on icon at bounding box center [18, 163] width 12 height 12
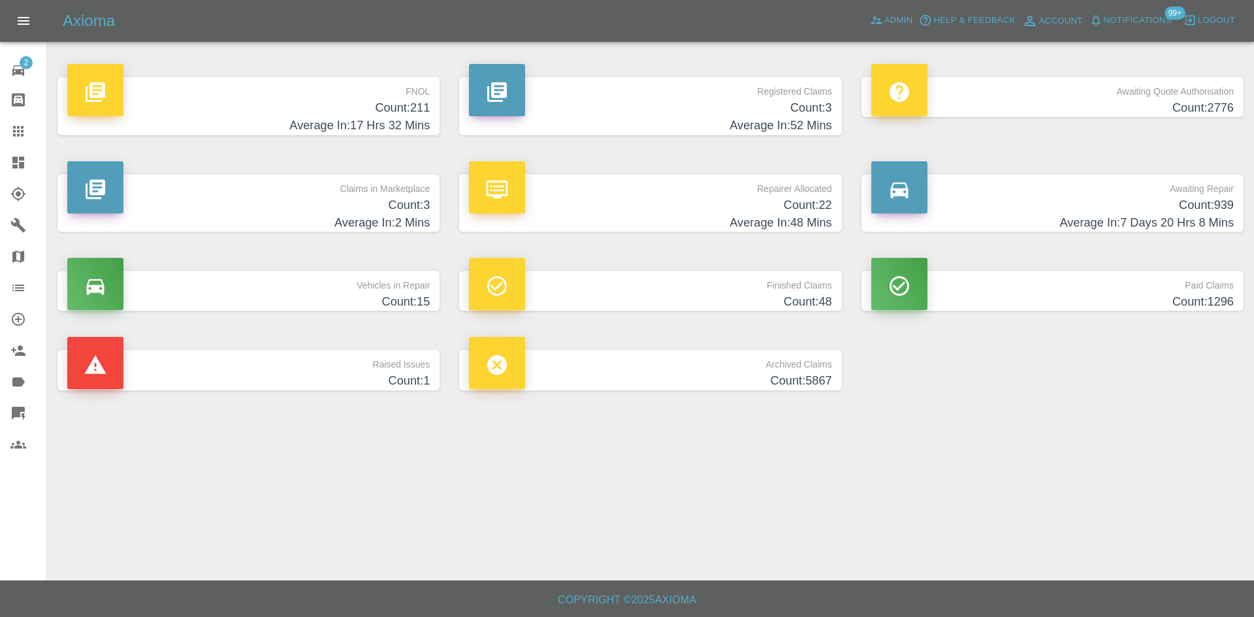
click at [634, 108] on h4 "Count: 3" at bounding box center [650, 108] width 362 height 18
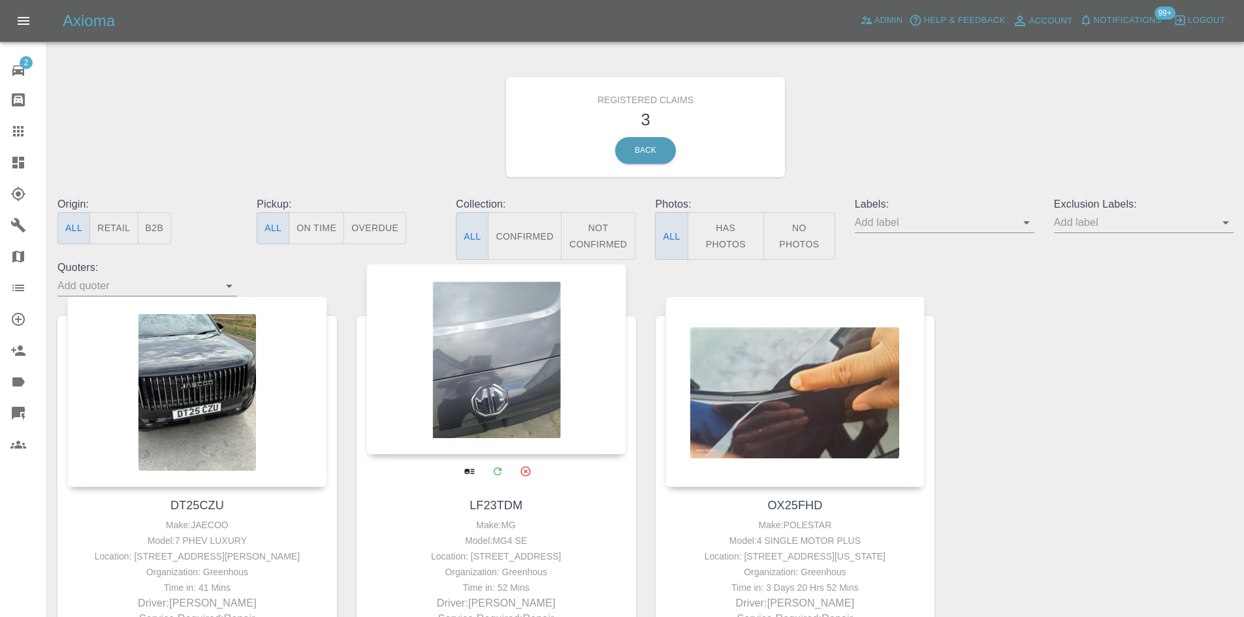
click at [462, 332] on div at bounding box center [496, 359] width 260 height 191
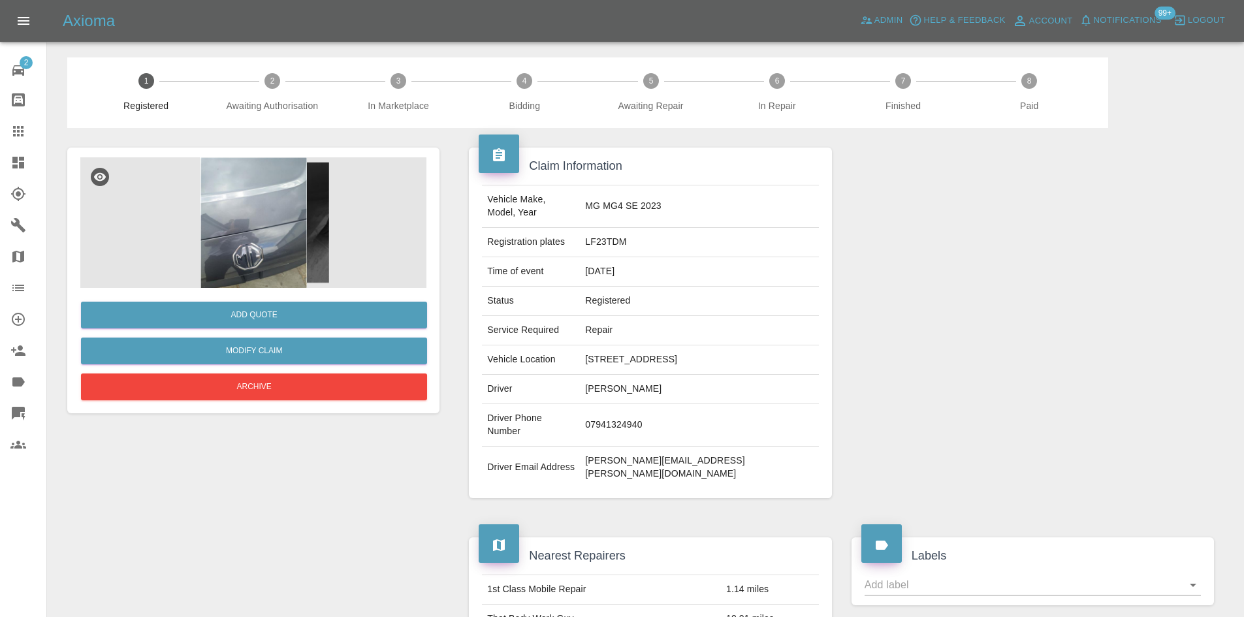
click at [278, 240] on img at bounding box center [253, 222] width 346 height 131
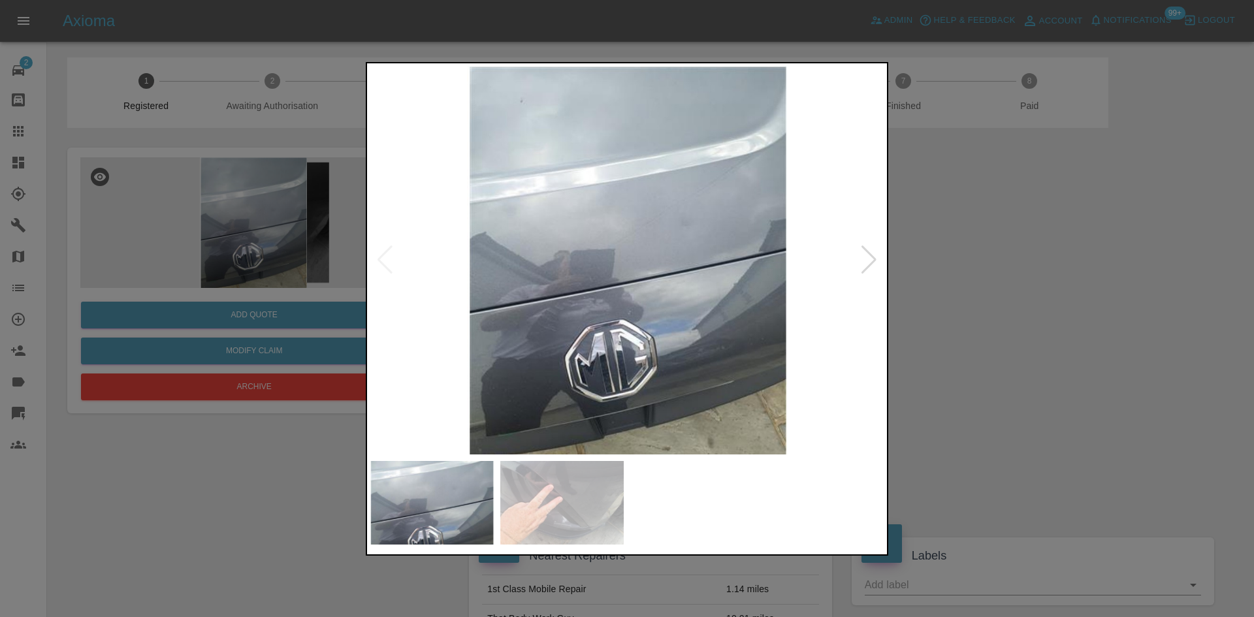
click at [635, 255] on img at bounding box center [627, 260] width 515 height 389
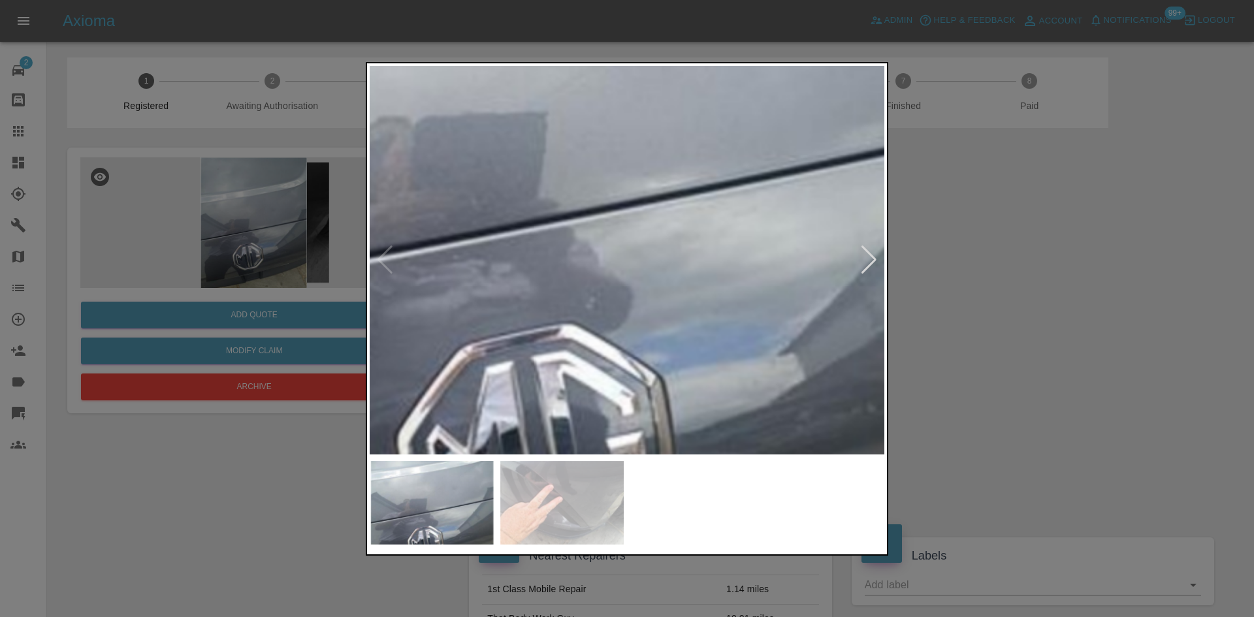
click at [724, 248] on img at bounding box center [583, 145] width 1544 height 1166
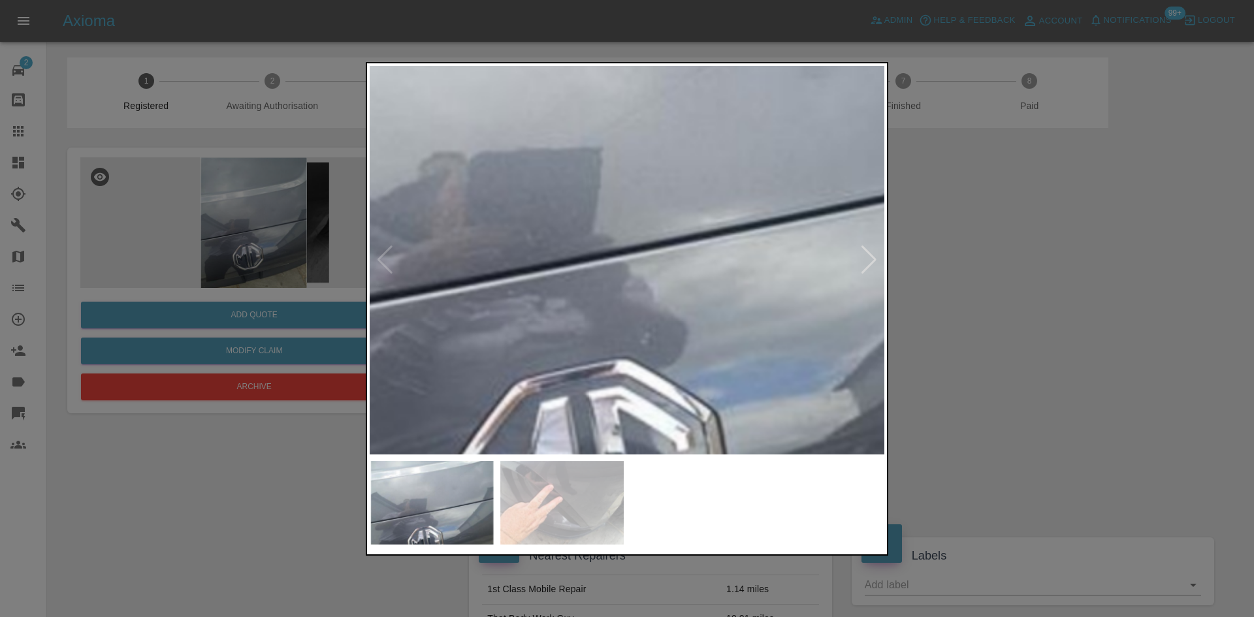
click at [701, 300] on img at bounding box center [638, 181] width 1544 height 1166
click at [701, 299] on img at bounding box center [638, 181] width 1544 height 1166
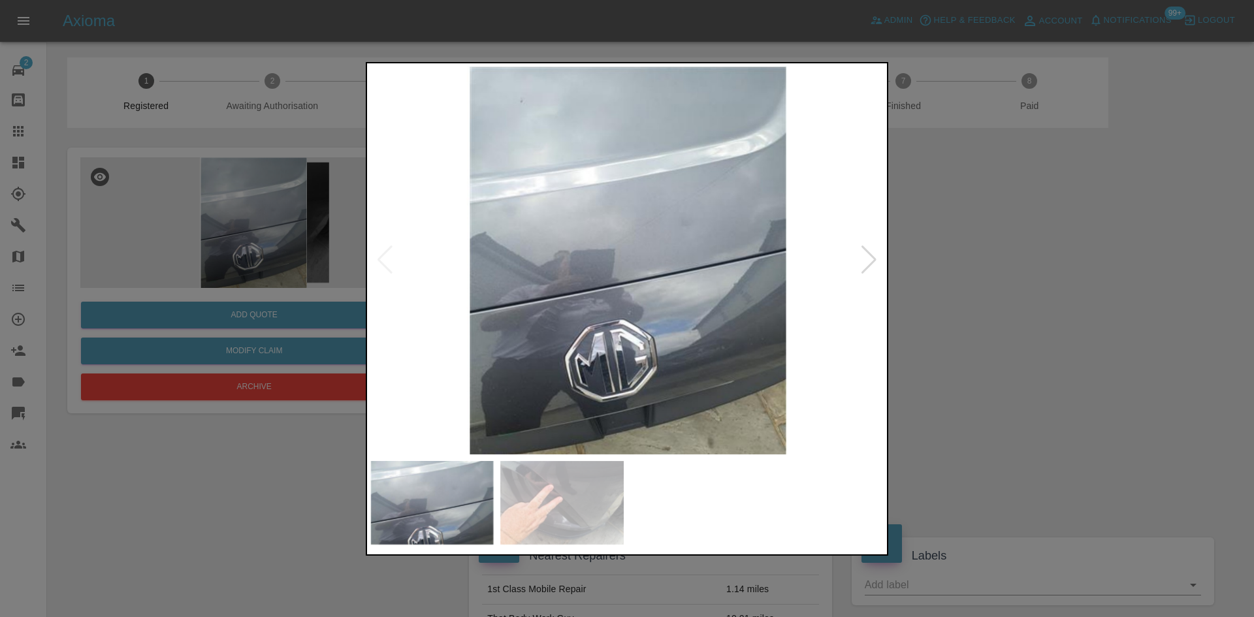
click at [701, 298] on img at bounding box center [627, 260] width 515 height 389
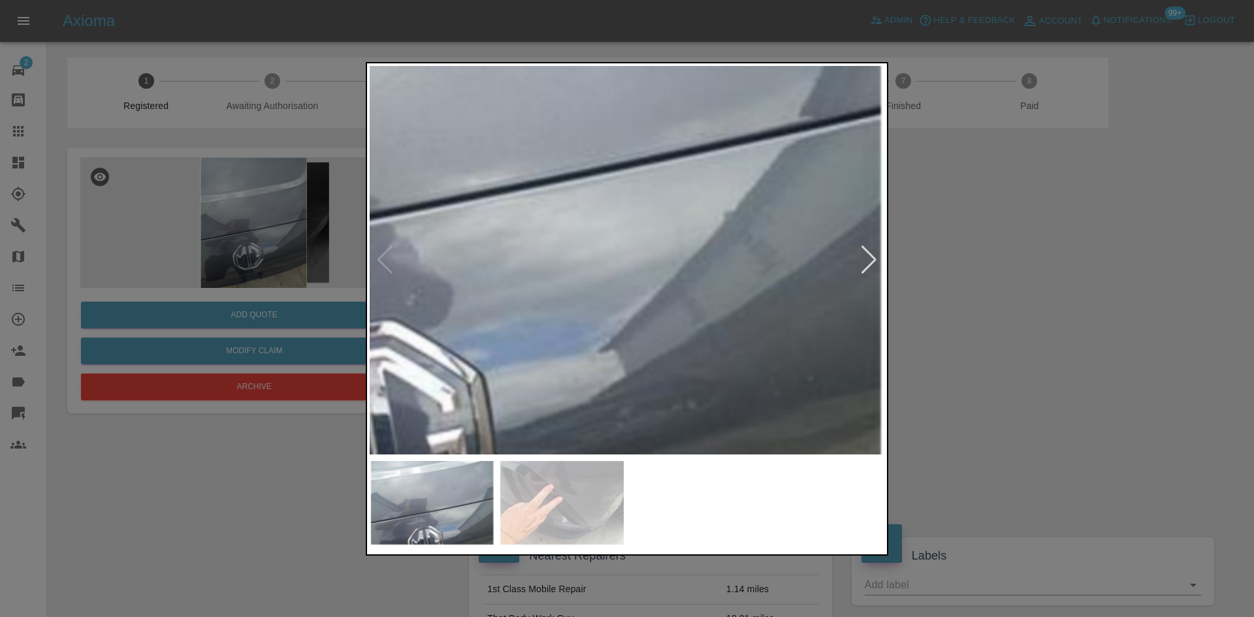
click at [701, 298] on img at bounding box center [404, 142] width 1544 height 1166
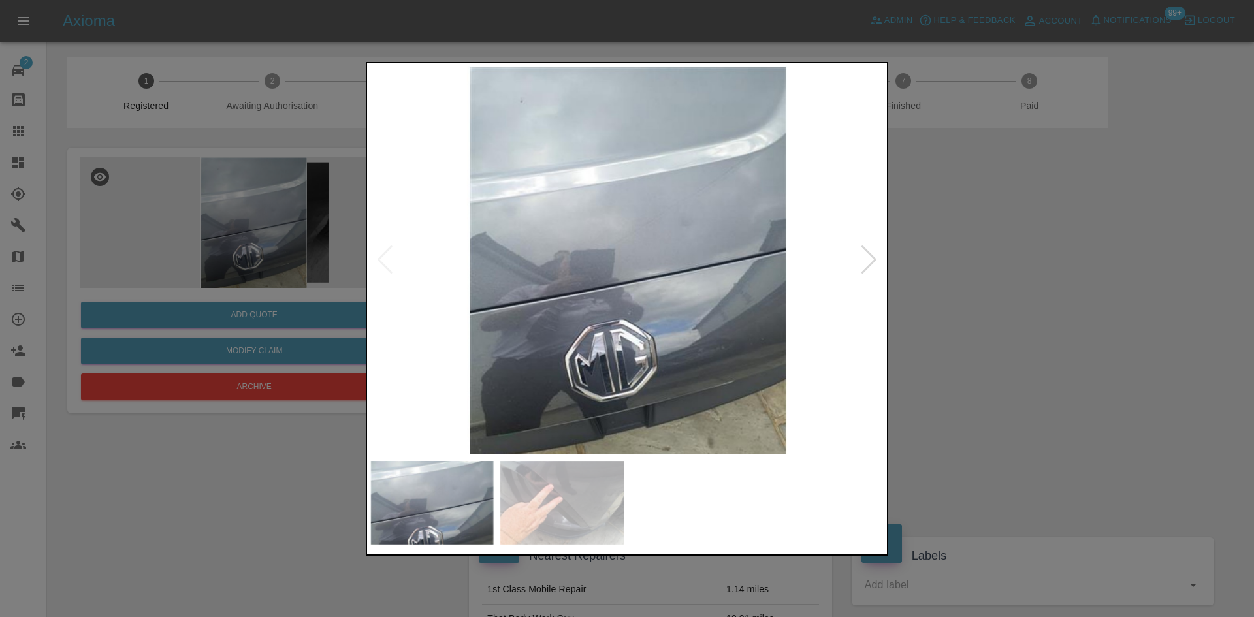
click at [697, 217] on img at bounding box center [627, 260] width 515 height 389
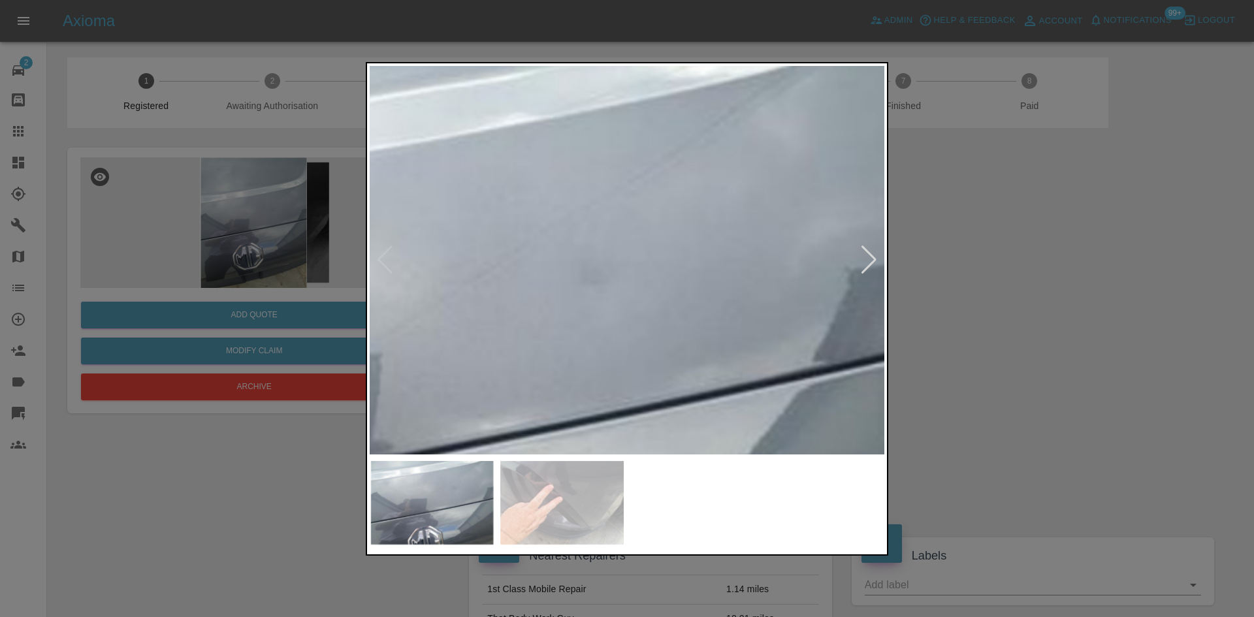
click at [637, 272] on img at bounding box center [417, 387] width 1544 height 1166
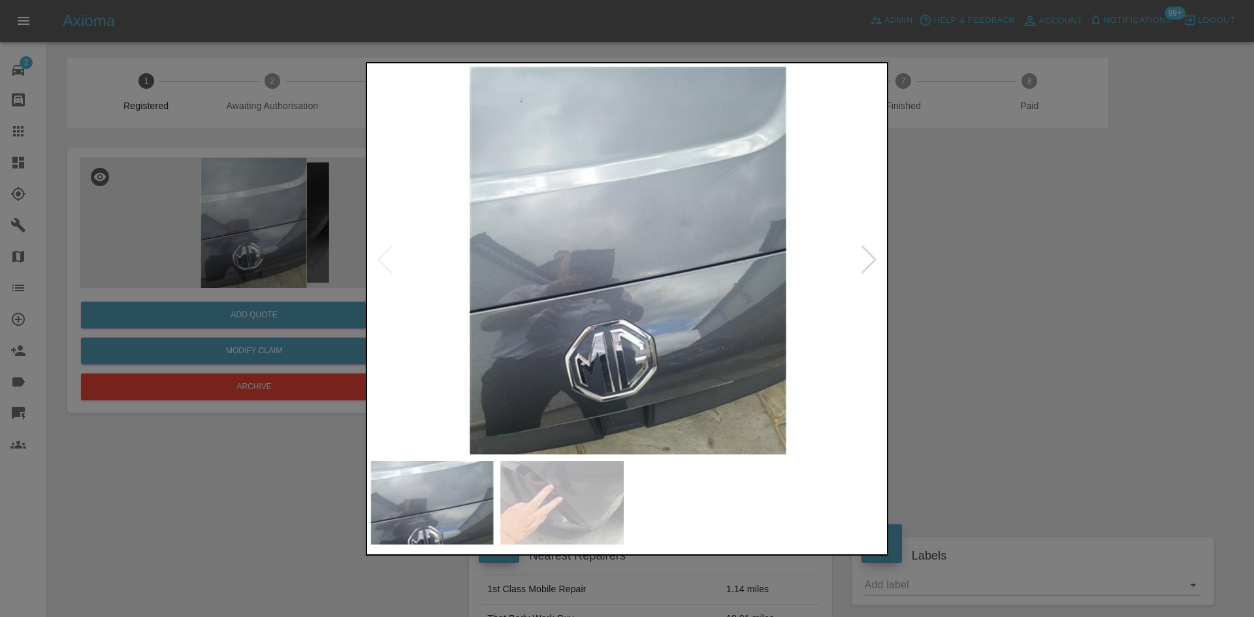
click at [857, 257] on img at bounding box center [627, 260] width 515 height 389
click at [869, 261] on div at bounding box center [869, 260] width 18 height 29
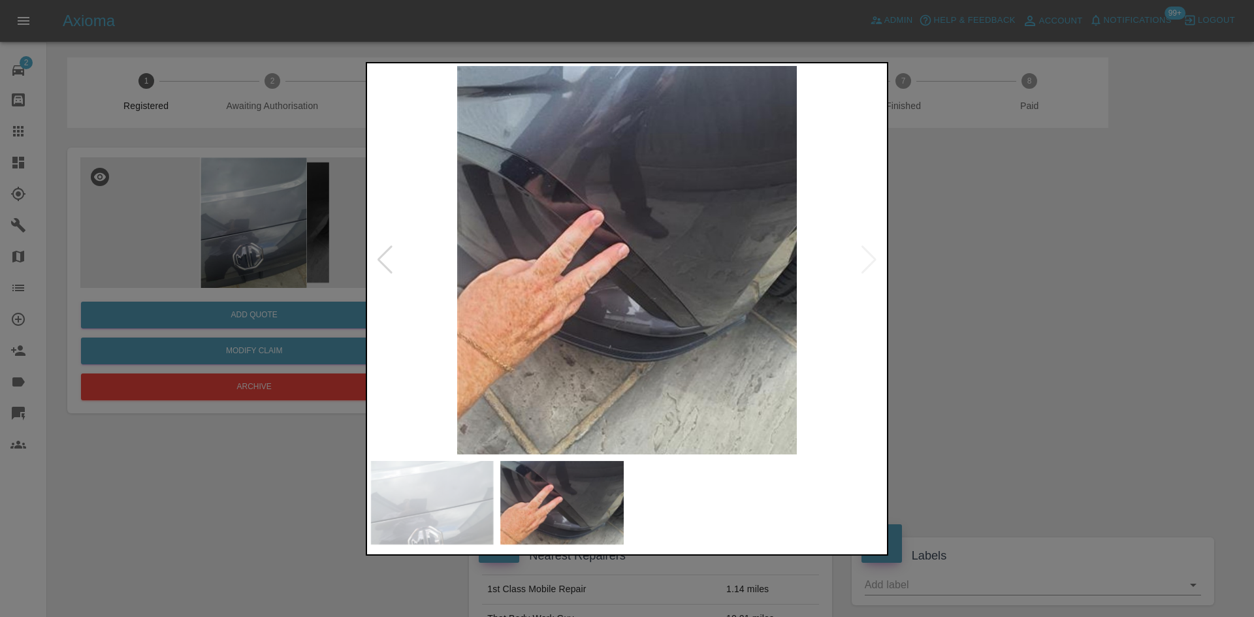
click at [629, 222] on img at bounding box center [627, 260] width 515 height 389
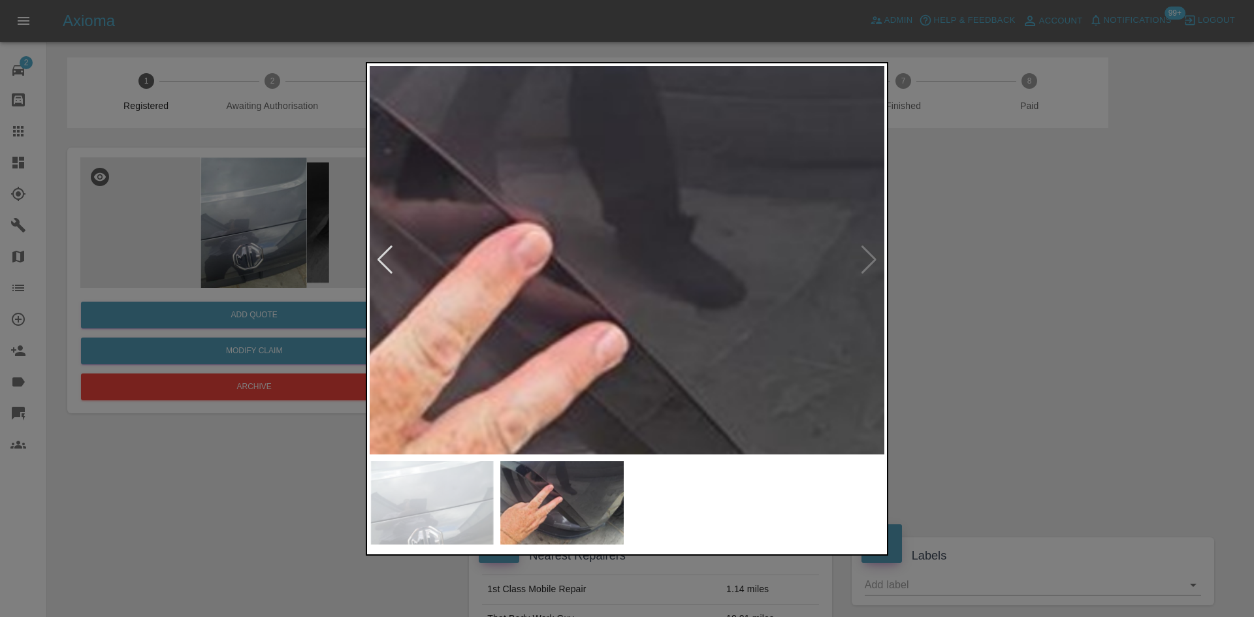
click at [628, 225] on img at bounding box center [621, 373] width 1544 height 1166
click at [895, 258] on div at bounding box center [627, 308] width 1254 height 617
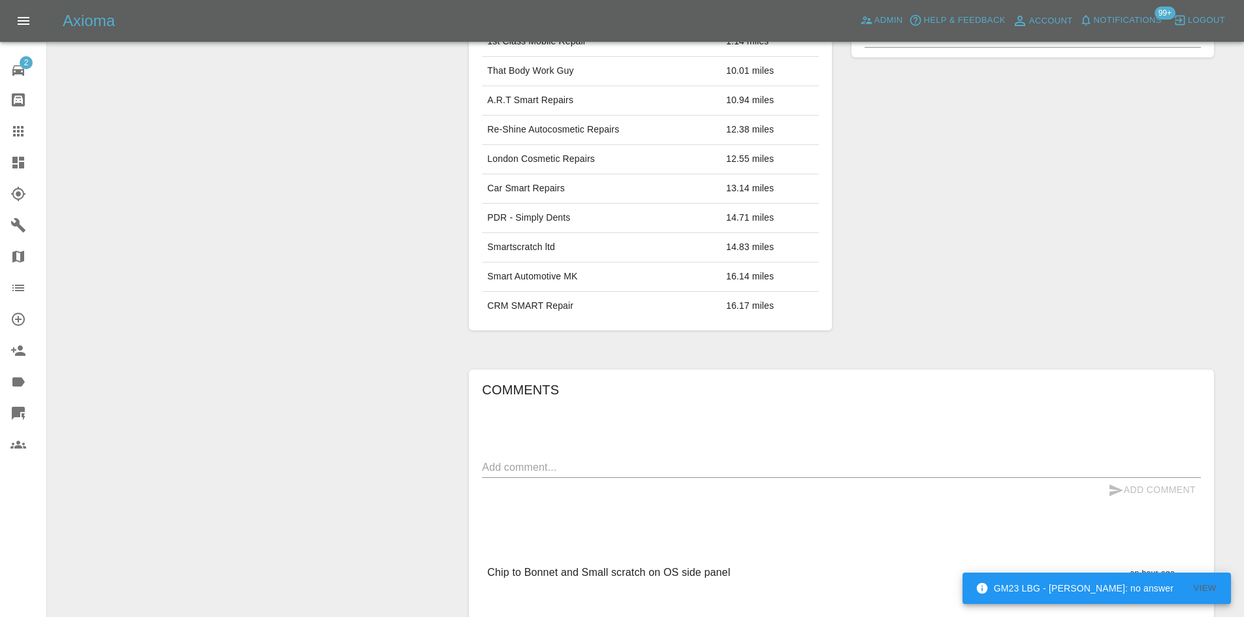
scroll to position [616, 0]
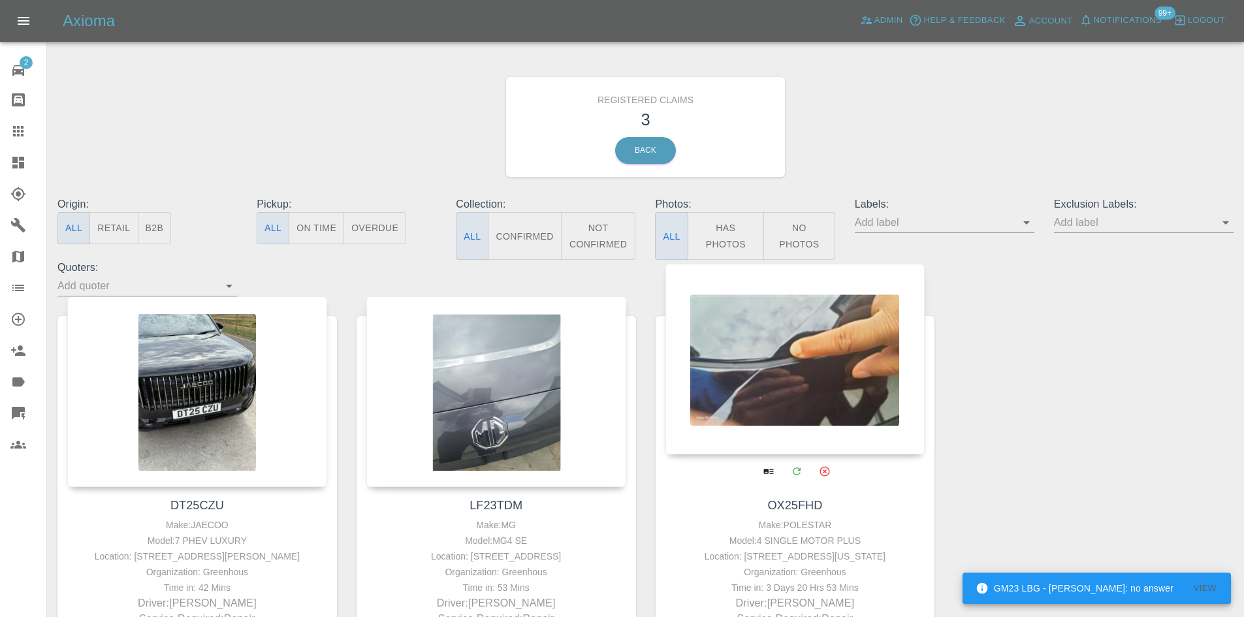
click at [772, 376] on div at bounding box center [796, 359] width 260 height 191
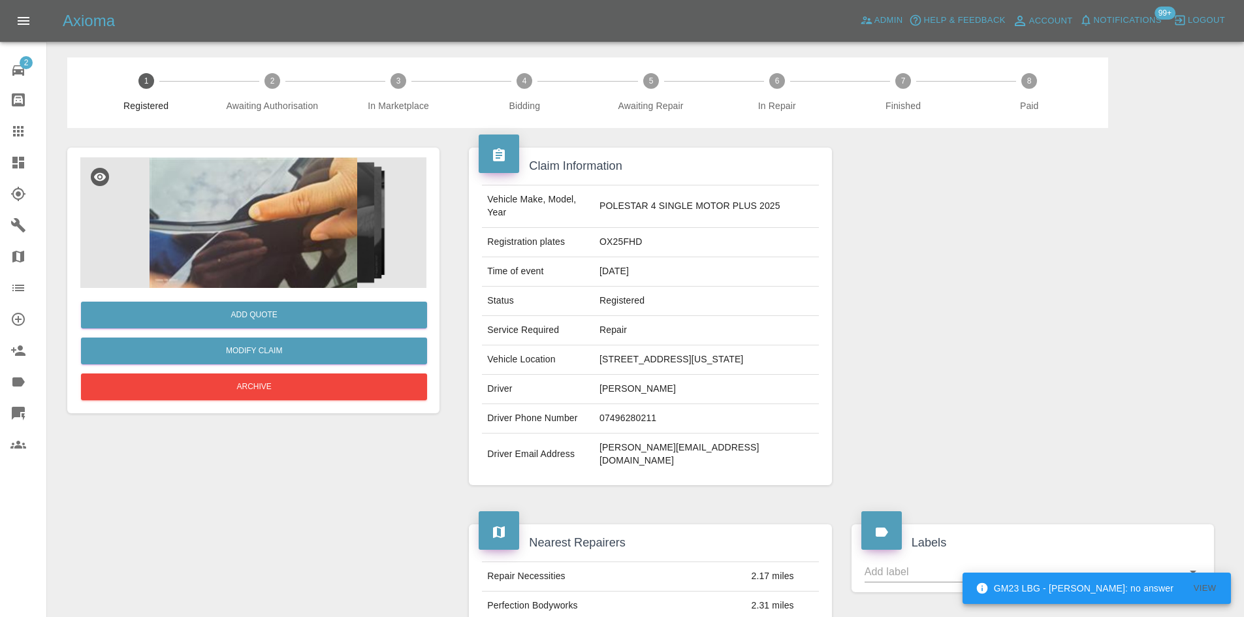
click at [273, 219] on img at bounding box center [253, 222] width 346 height 131
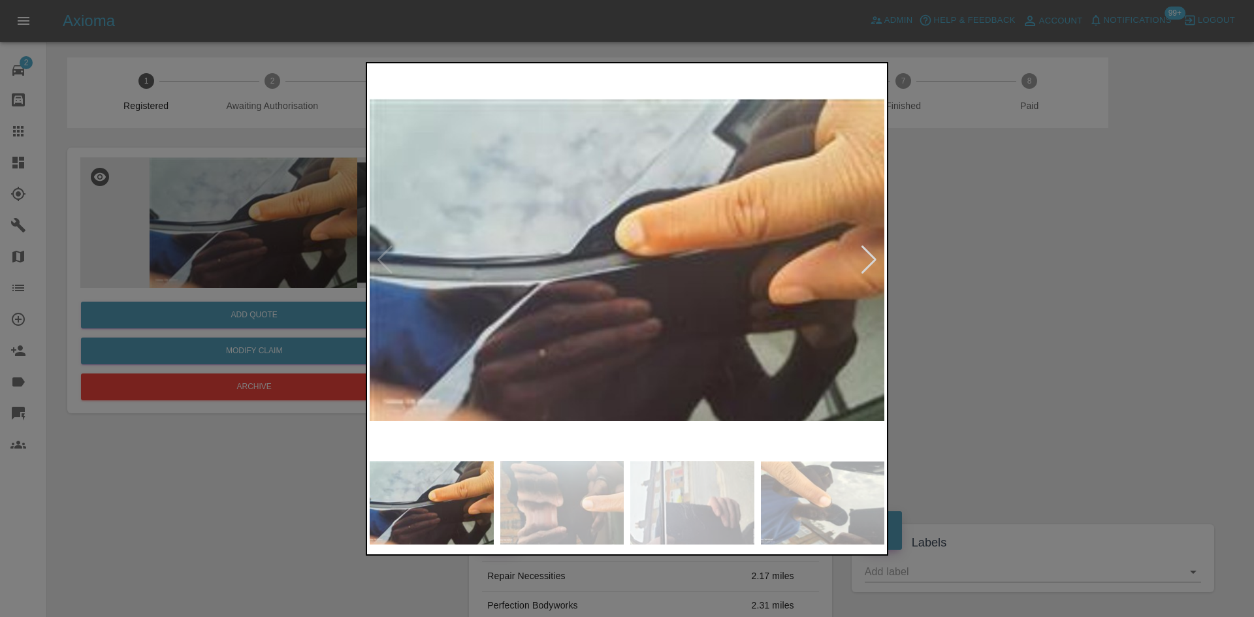
click at [880, 261] on img at bounding box center [627, 260] width 515 height 389
click at [873, 261] on div at bounding box center [869, 260] width 18 height 29
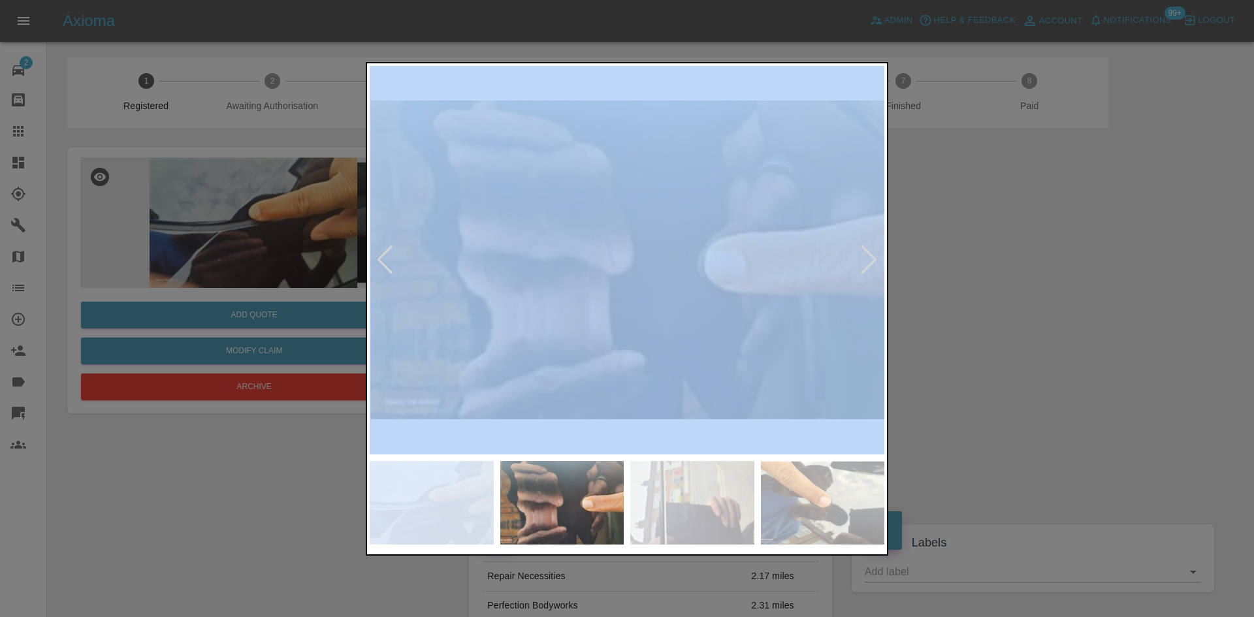
click at [873, 261] on div at bounding box center [869, 260] width 18 height 29
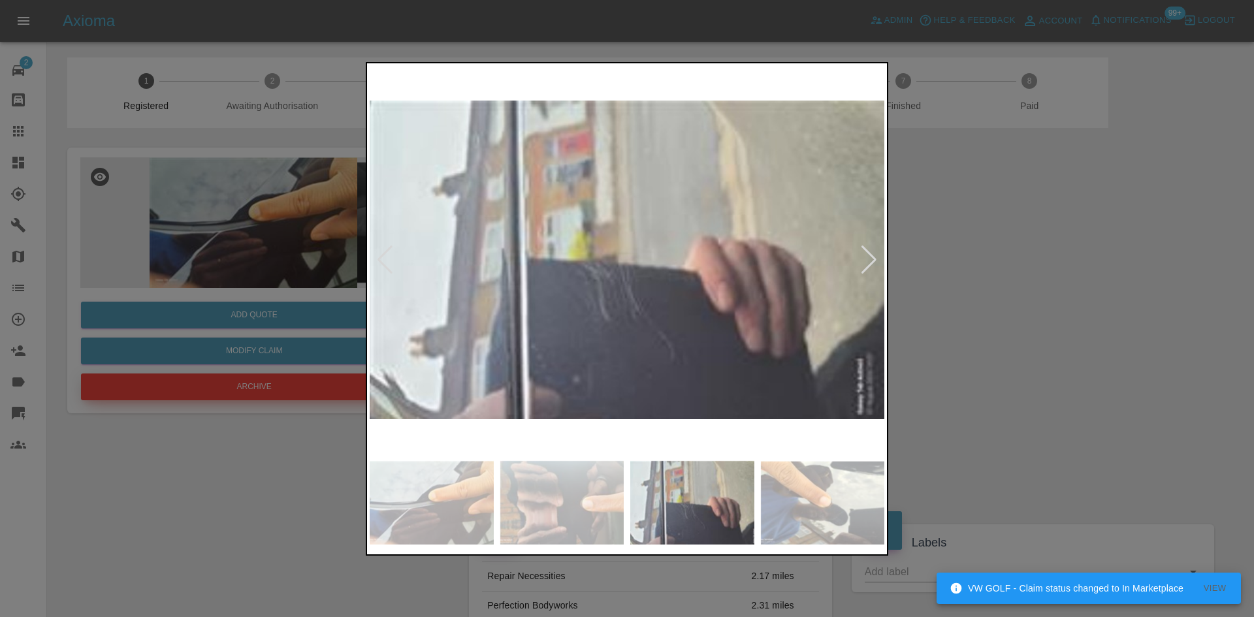
click at [239, 389] on div at bounding box center [627, 308] width 1254 height 617
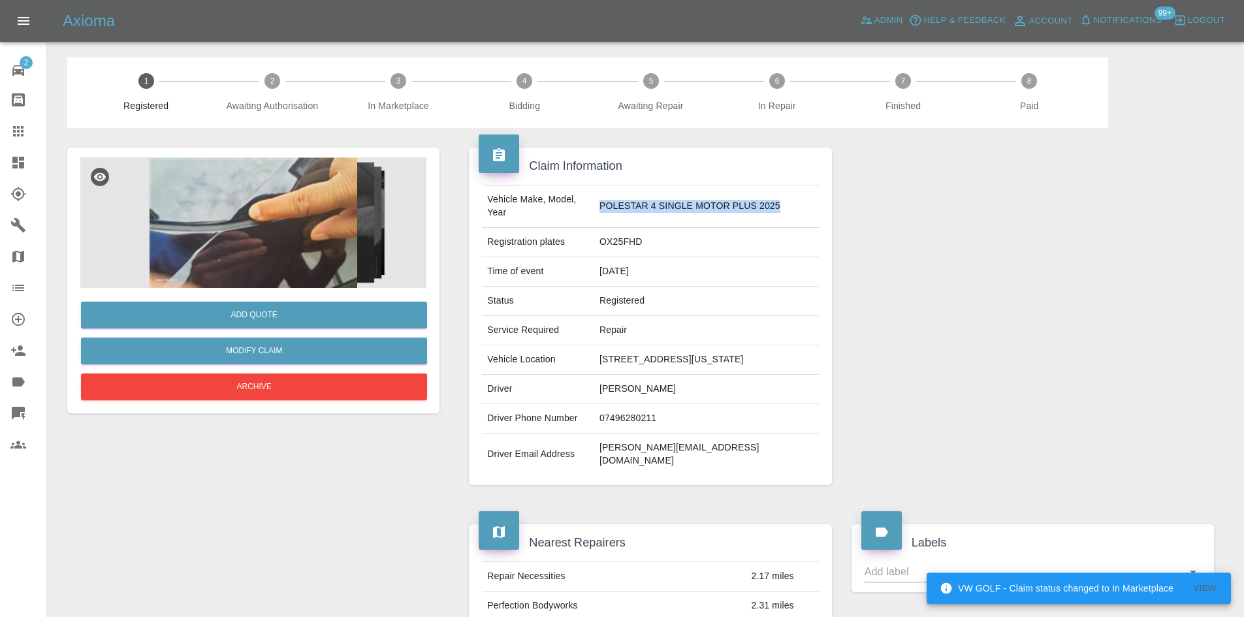
drag, startPoint x: 803, startPoint y: 205, endPoint x: 600, endPoint y: 215, distance: 203.4
click at [600, 215] on tr "Vehicle Make, Model, Year POLESTAR 4 SINGLE MOTOR PLUS 2025" at bounding box center [650, 206] width 336 height 42
click at [613, 234] on td "OX25FHD" at bounding box center [706, 242] width 225 height 29
click at [631, 248] on td "OX25FHD" at bounding box center [706, 242] width 225 height 29
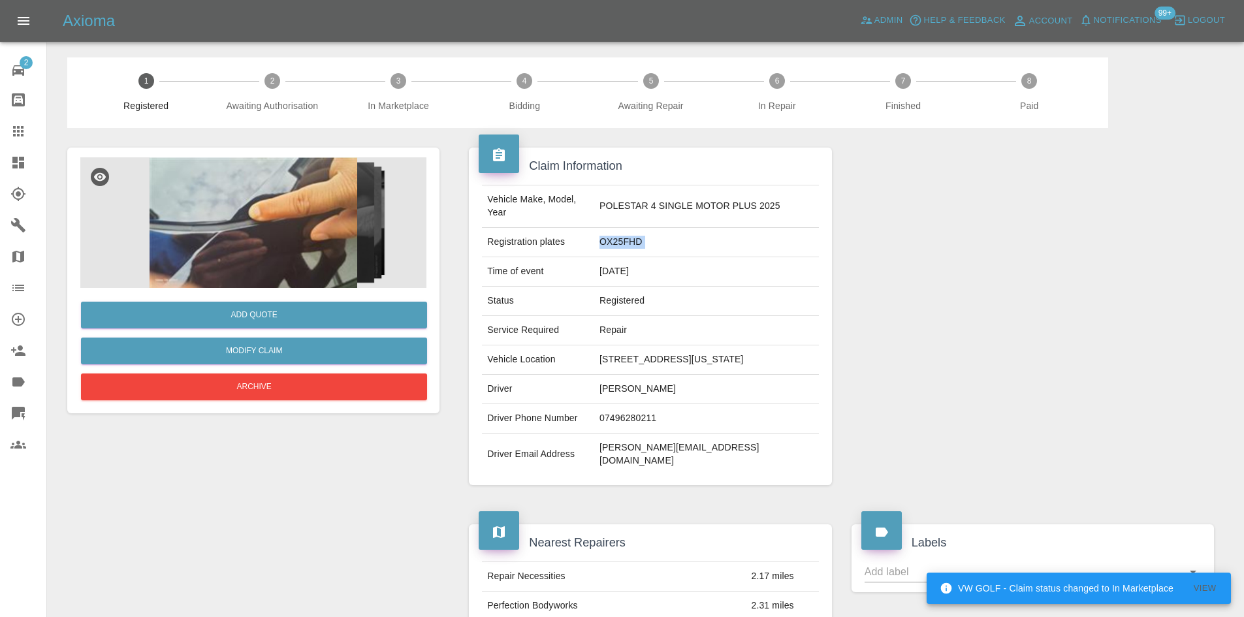
click at [631, 248] on td "OX25FHD" at bounding box center [706, 242] width 225 height 29
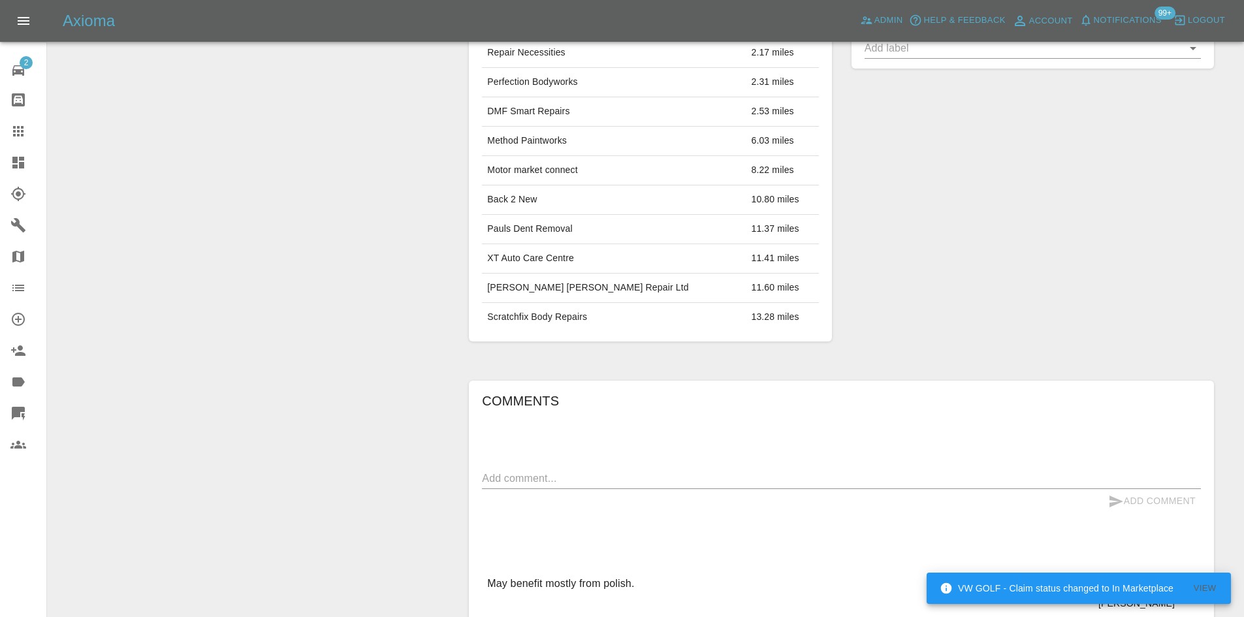
scroll to position [718, 0]
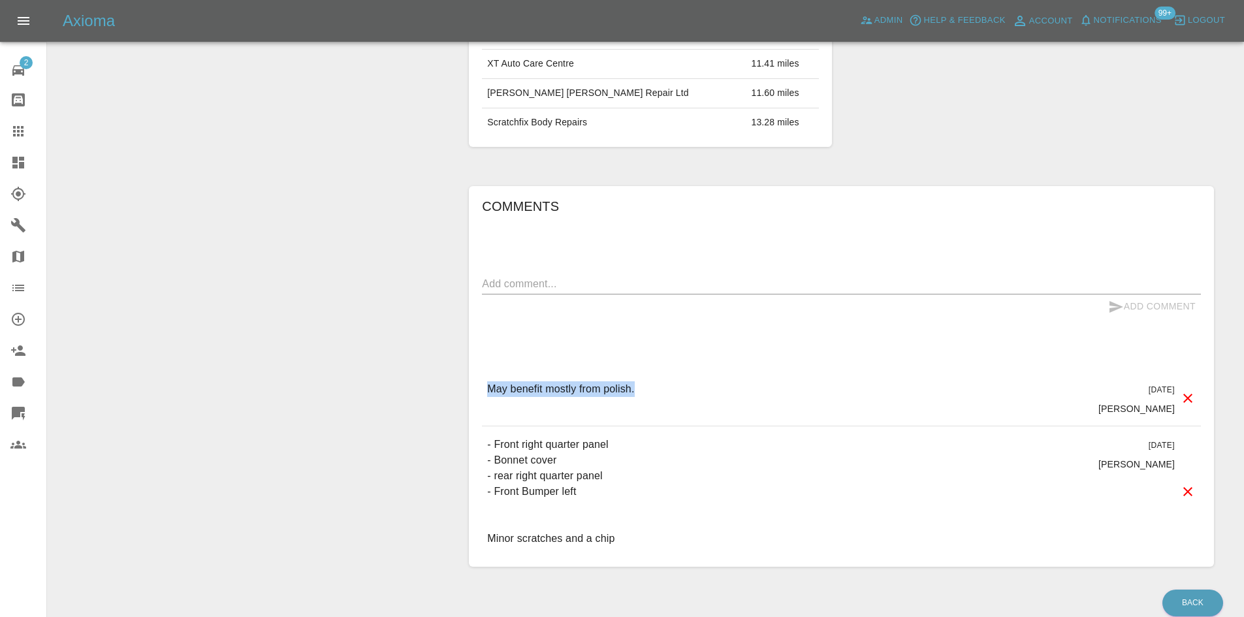
drag, startPoint x: 649, startPoint y: 389, endPoint x: 475, endPoint y: 395, distance: 174.5
click at [475, 395] on div "Comments x Add Comment May benefit mostly from polish. 4 days ago Samantha Stew…" at bounding box center [841, 376] width 745 height 381
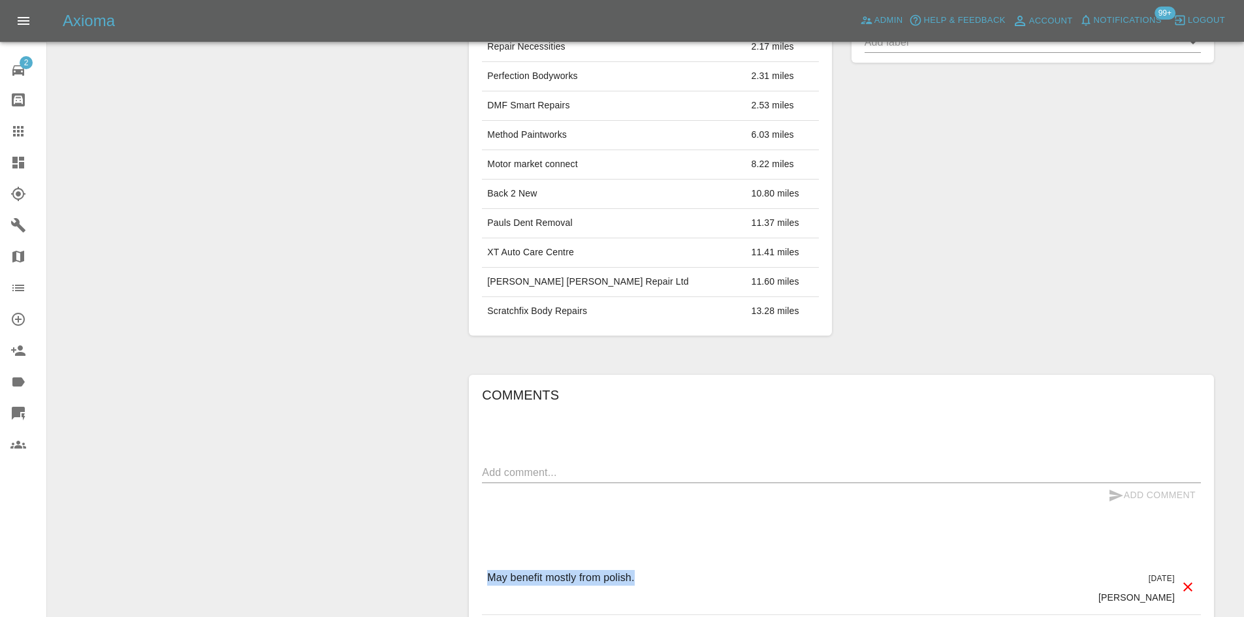
scroll to position [522, 0]
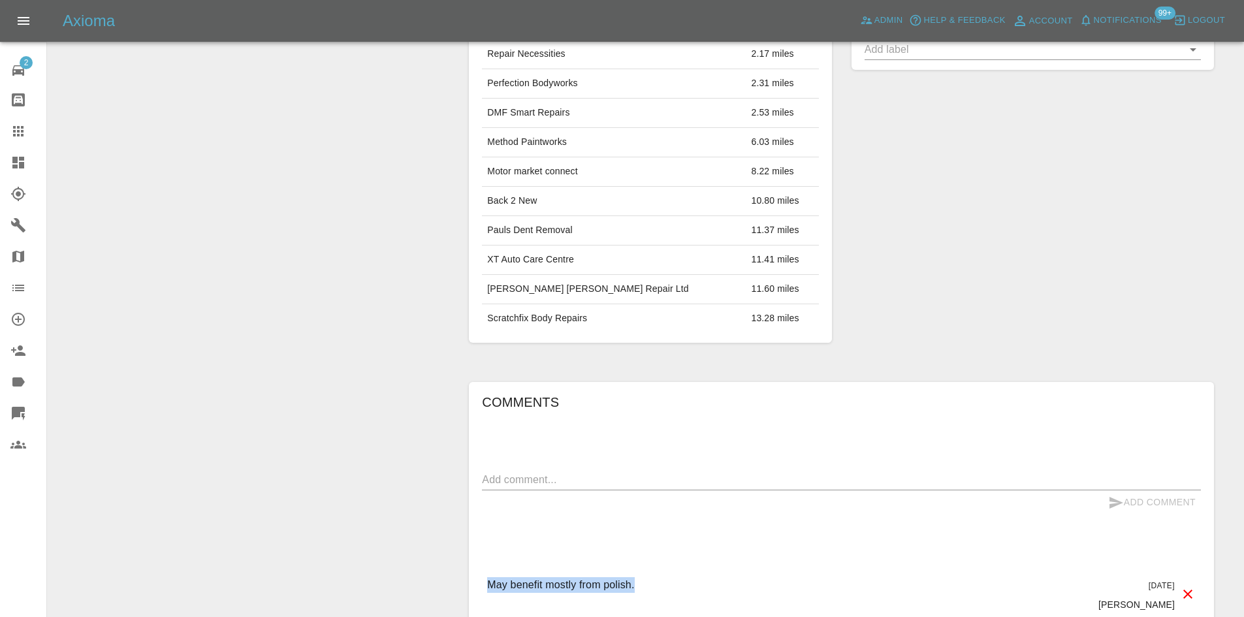
click at [9, 167] on link "Dashboard" at bounding box center [23, 162] width 46 height 31
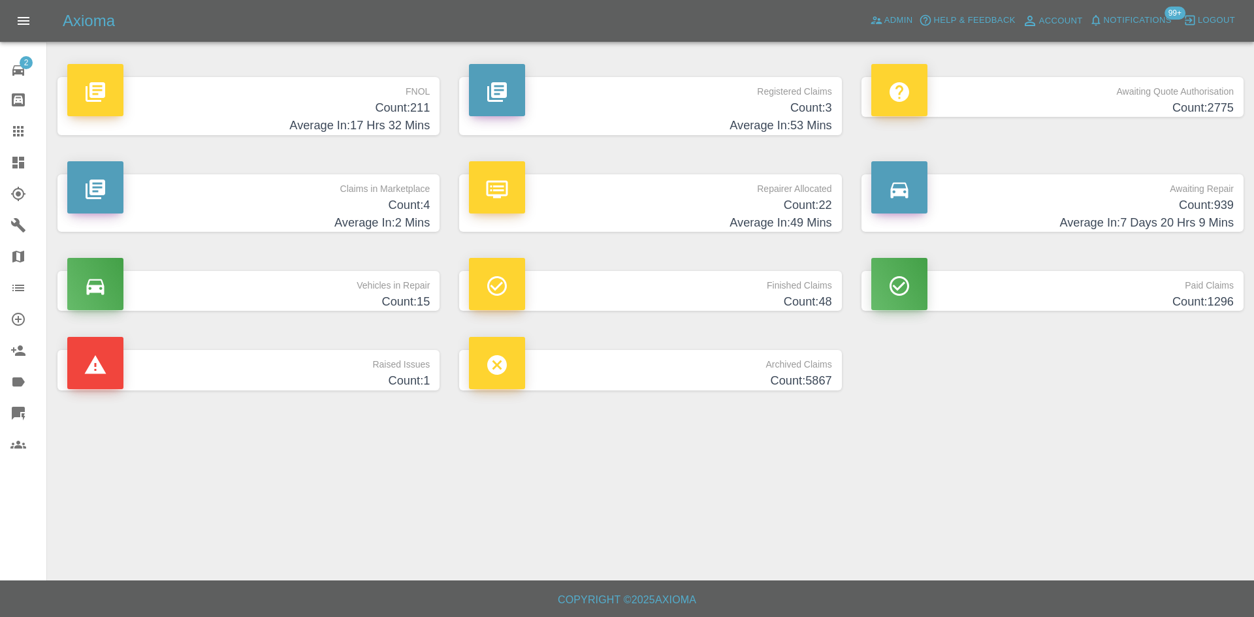
click at [1032, 104] on h4 "Count: 2775" at bounding box center [1052, 108] width 362 height 18
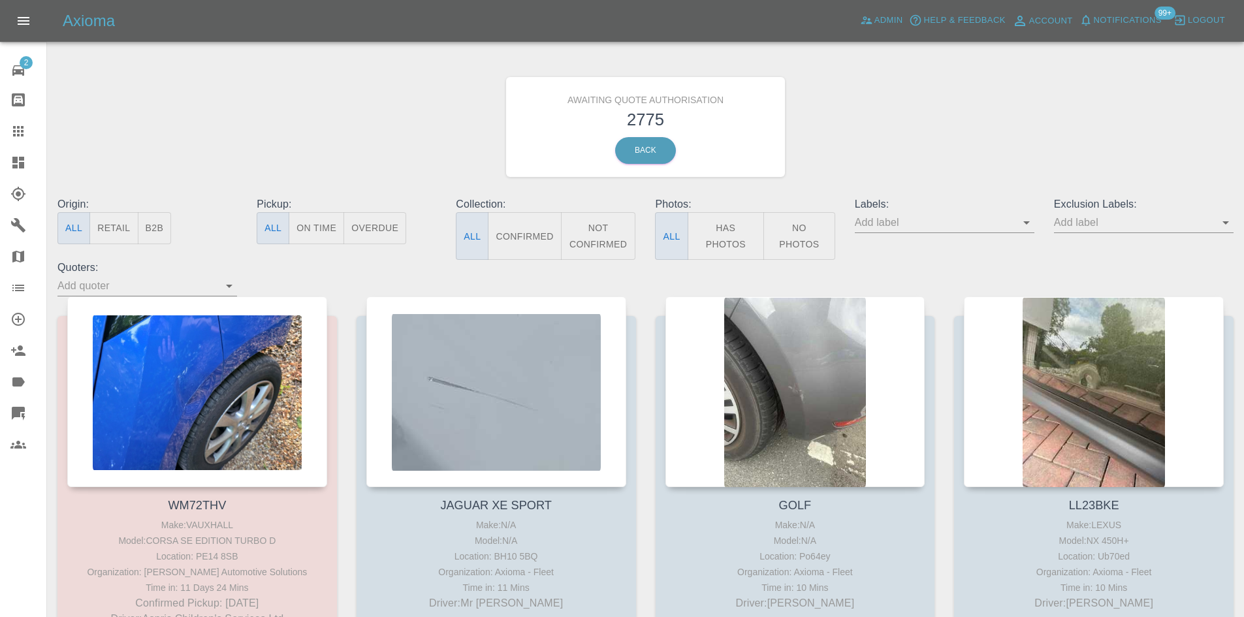
click at [154, 230] on button "B2B" at bounding box center [155, 228] width 34 height 32
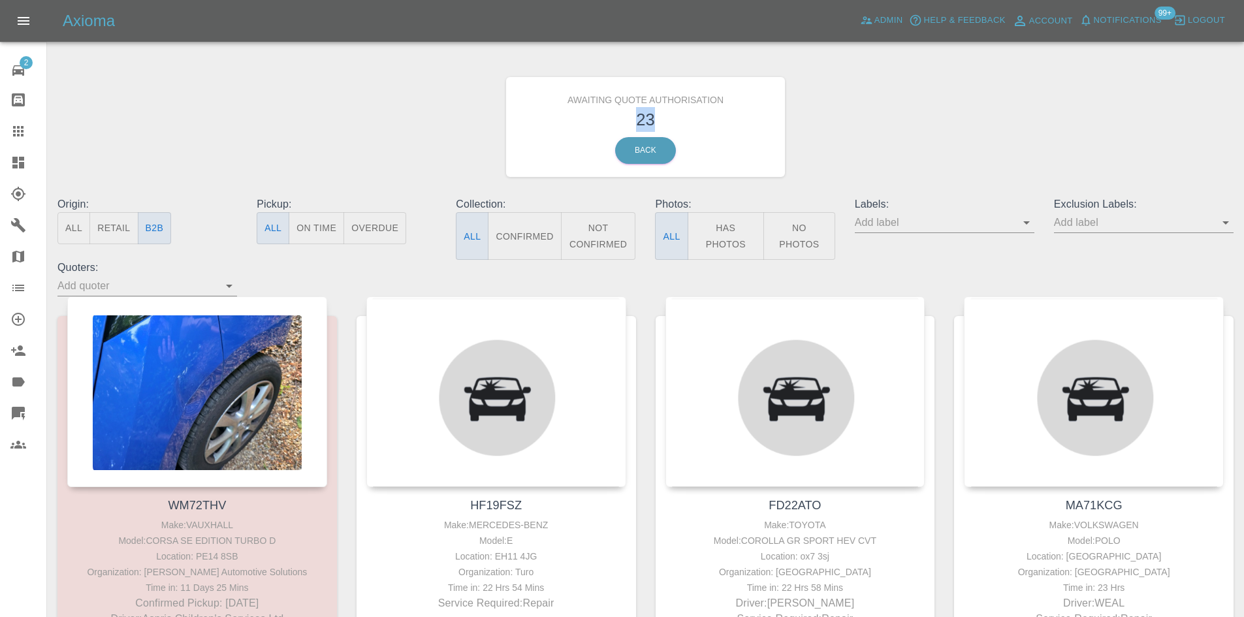
drag, startPoint x: 670, startPoint y: 119, endPoint x: 602, endPoint y: 114, distance: 68.7
click at [602, 114] on h3 "23" at bounding box center [646, 119] width 260 height 25
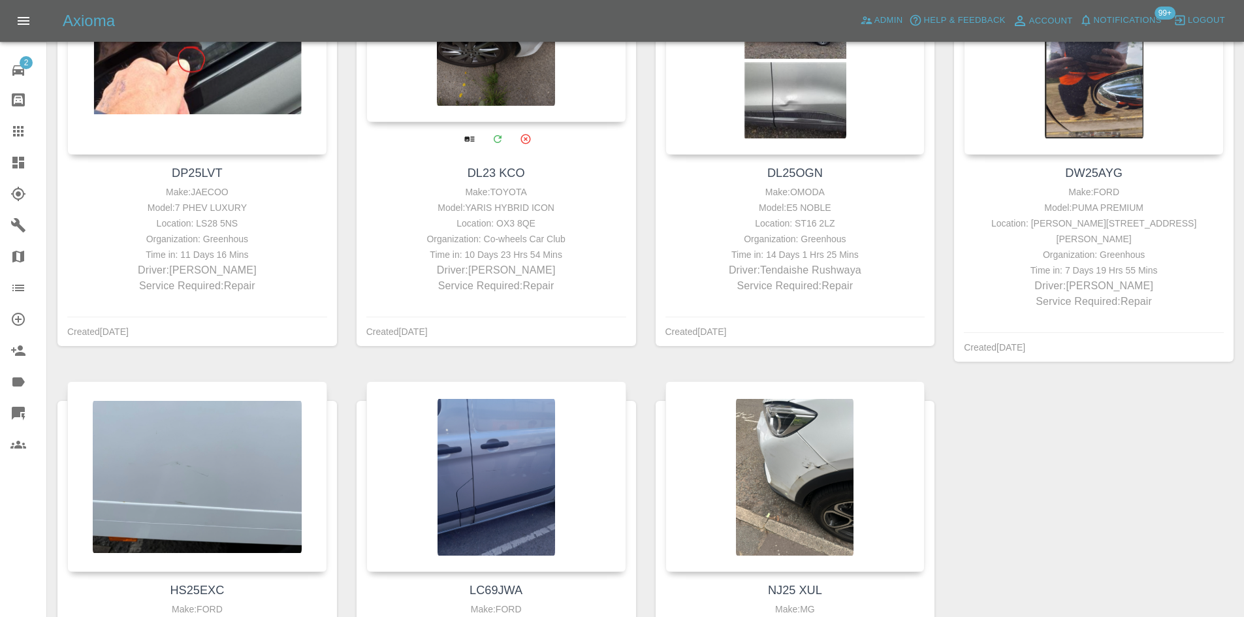
scroll to position [2206, 0]
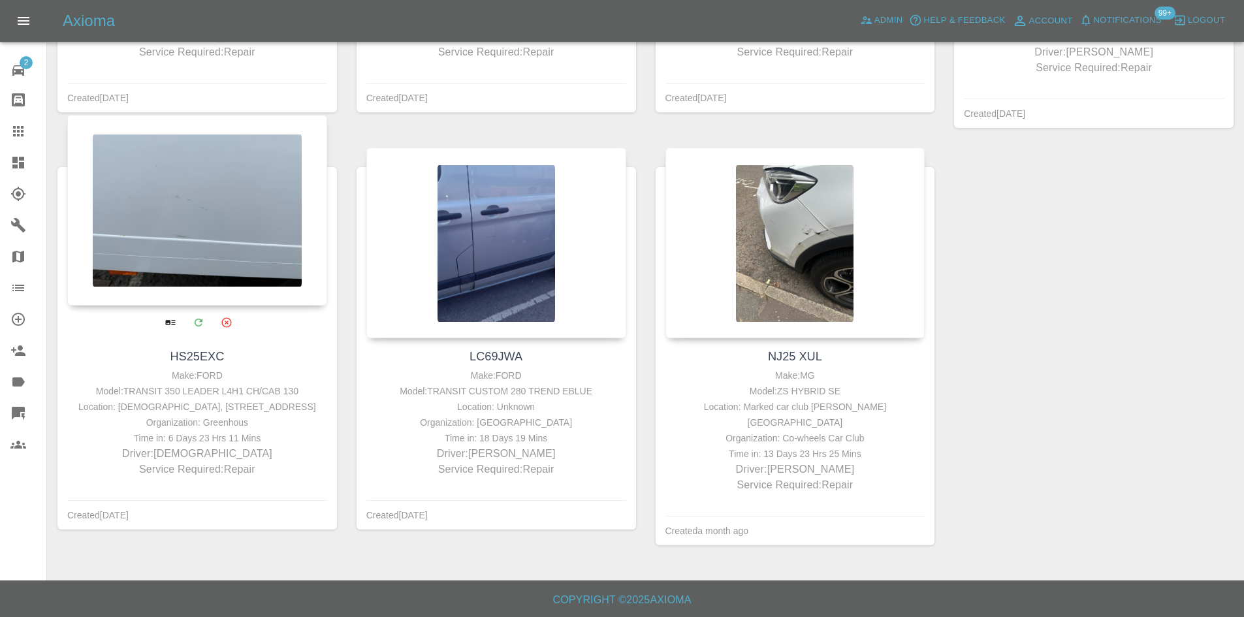
click at [222, 430] on div "Organization: Greenhous" at bounding box center [197, 423] width 253 height 16
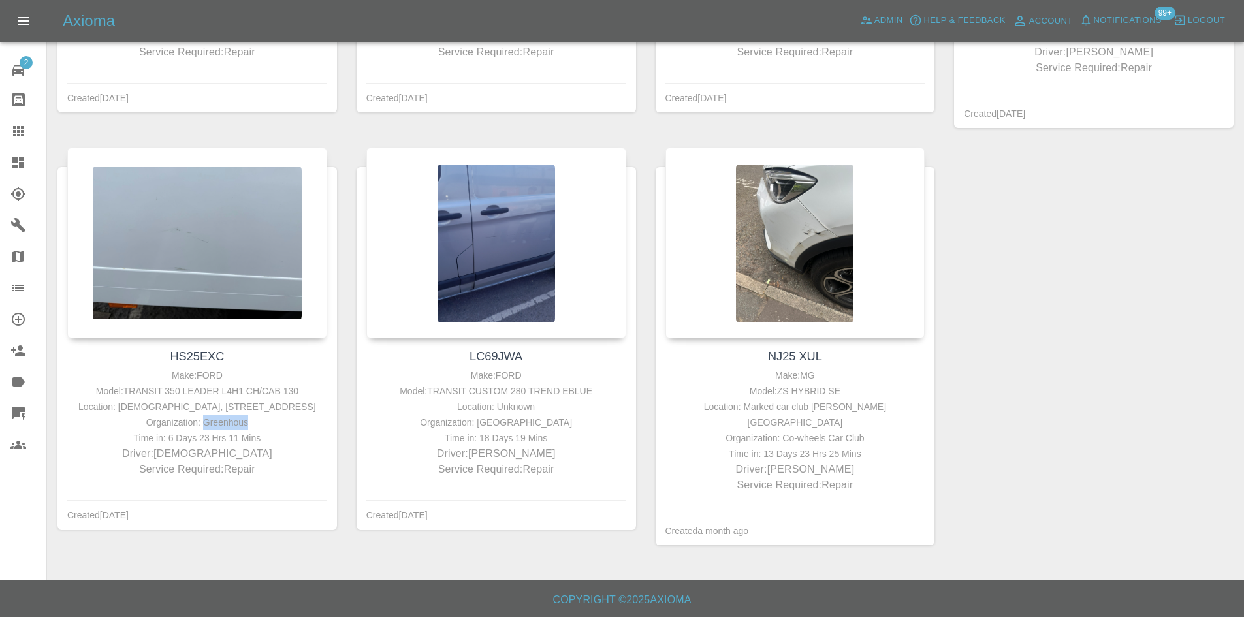
copy div "Greenhous"
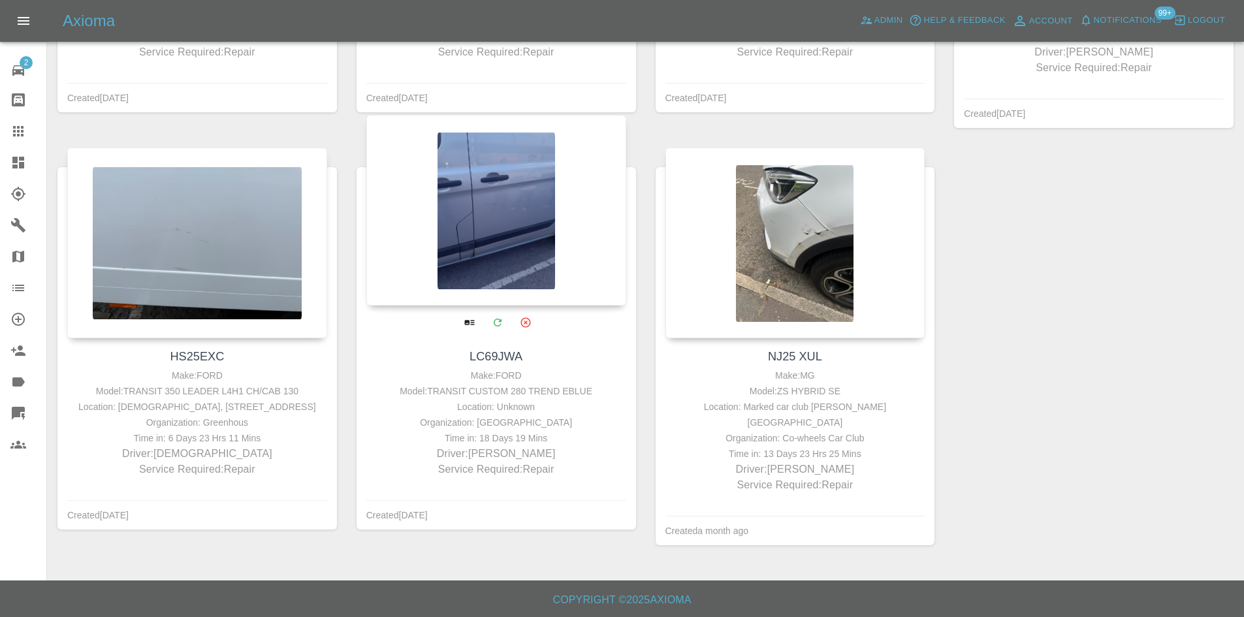
click at [514, 425] on div "Organization: Q Park" at bounding box center [496, 423] width 253 height 16
drag, startPoint x: 509, startPoint y: 425, endPoint x: 541, endPoint y: 425, distance: 32.7
click at [541, 425] on div "Organization: Q Park" at bounding box center [496, 423] width 253 height 16
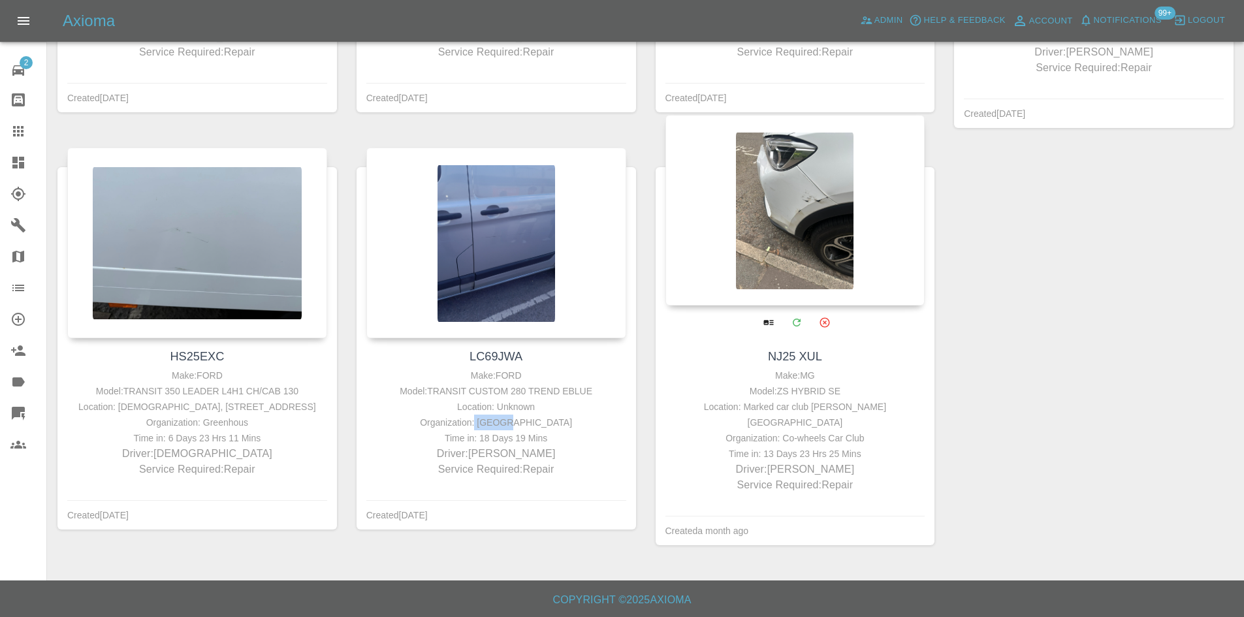
copy div "Q Park"
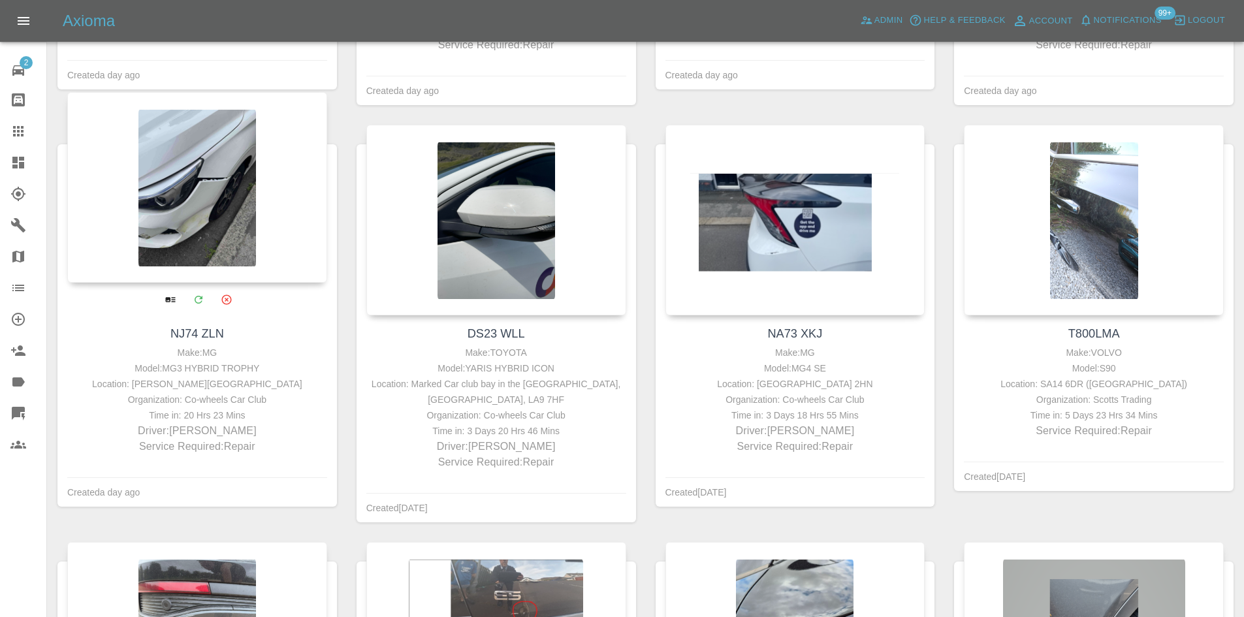
scroll to position [899, 0]
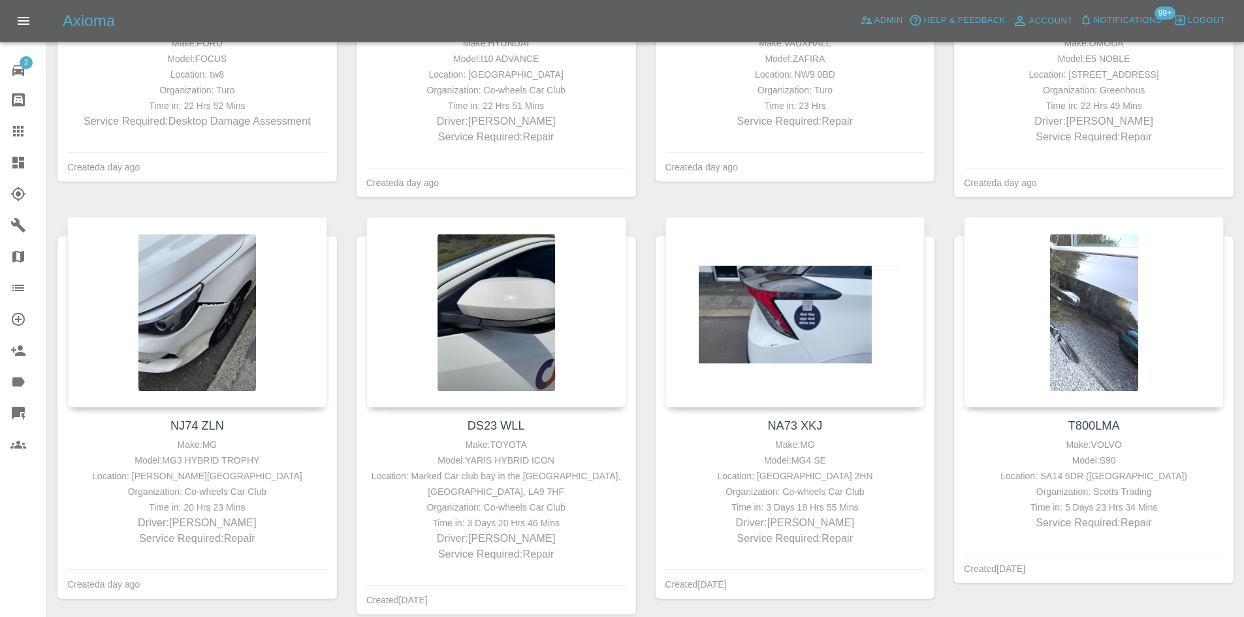
click at [25, 165] on icon at bounding box center [18, 163] width 16 height 16
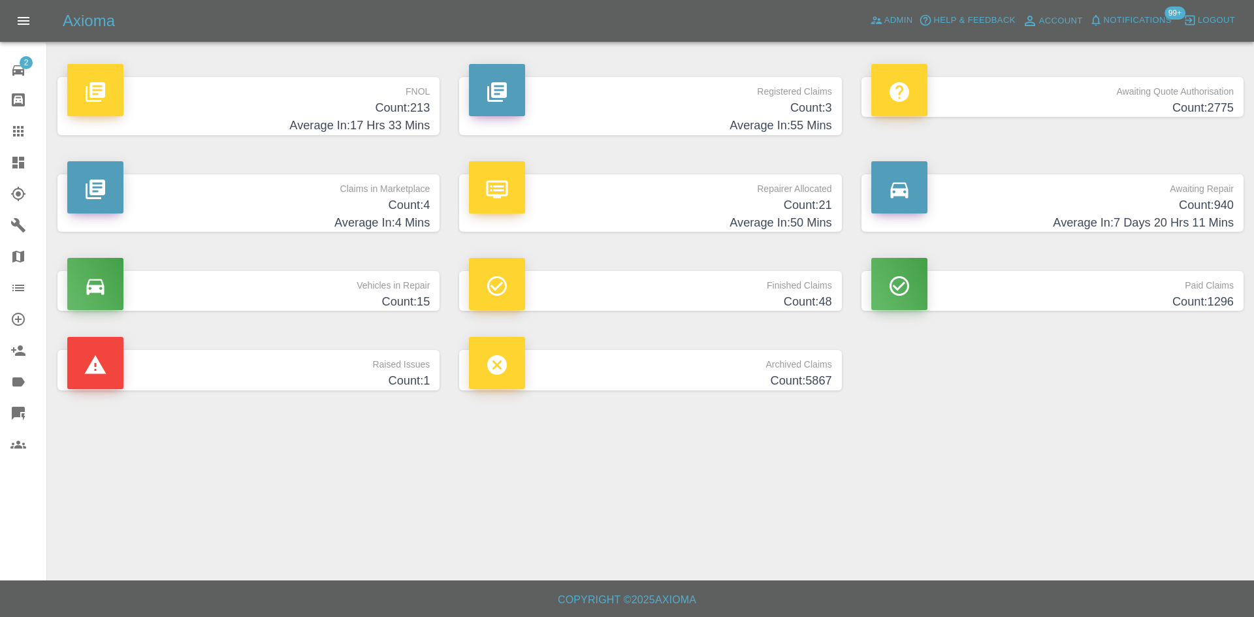
click at [703, 190] on p "Repairer Allocated" at bounding box center [650, 185] width 362 height 22
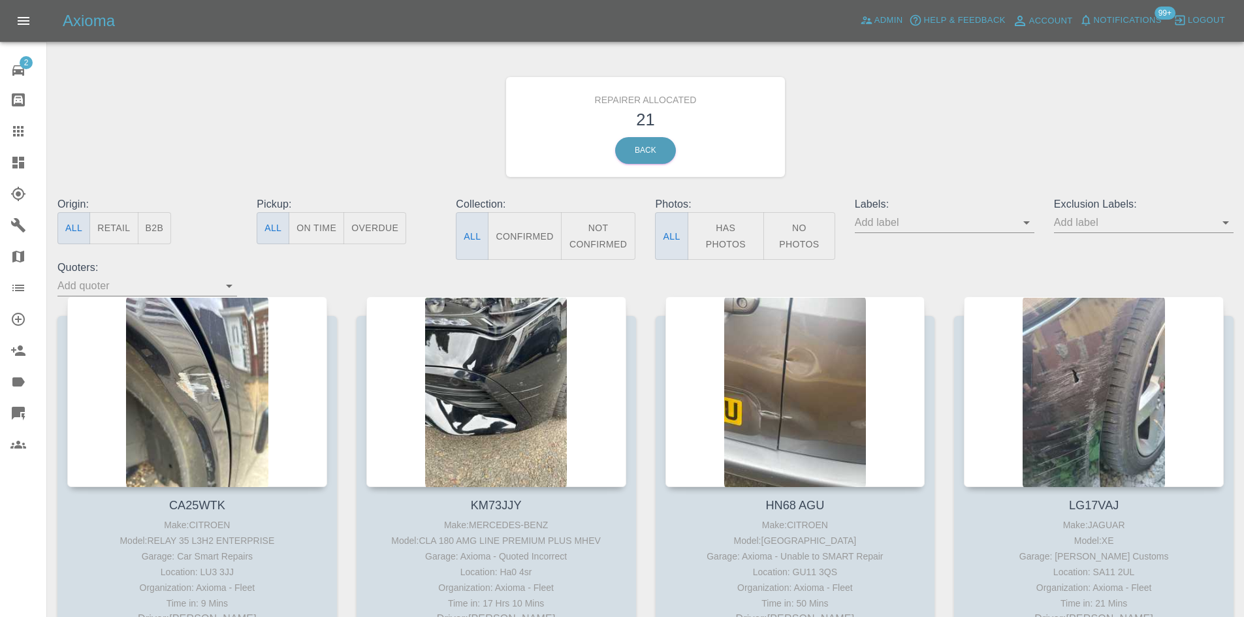
click at [144, 235] on button "B2B" at bounding box center [155, 228] width 34 height 32
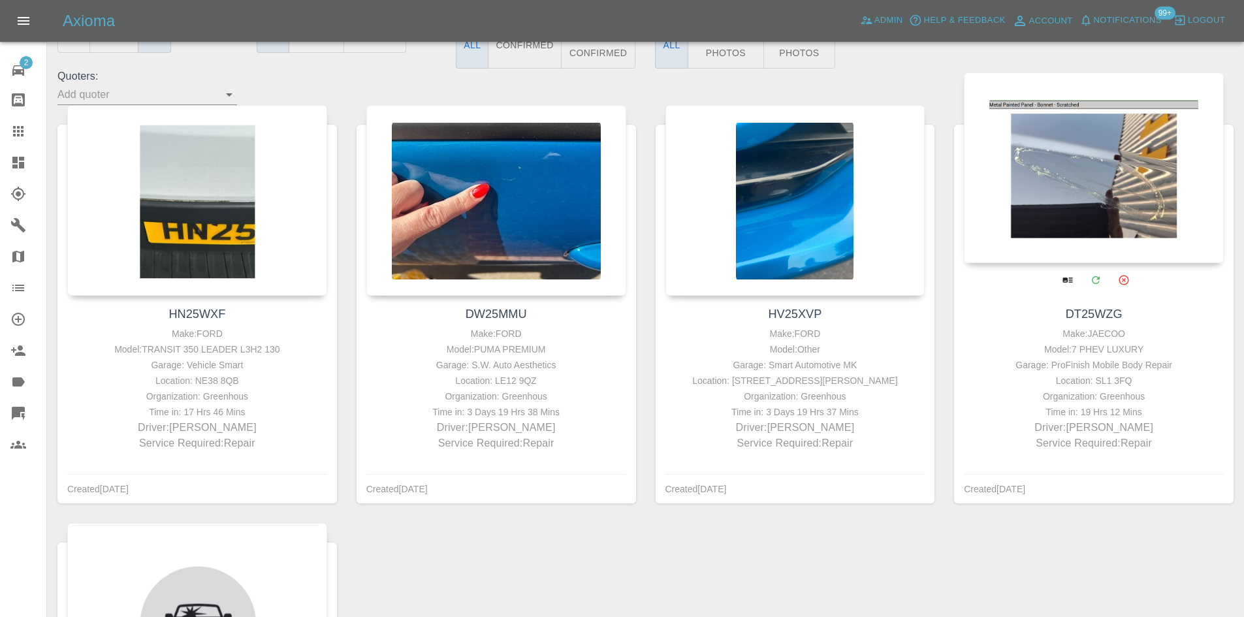
scroll to position [196, 0]
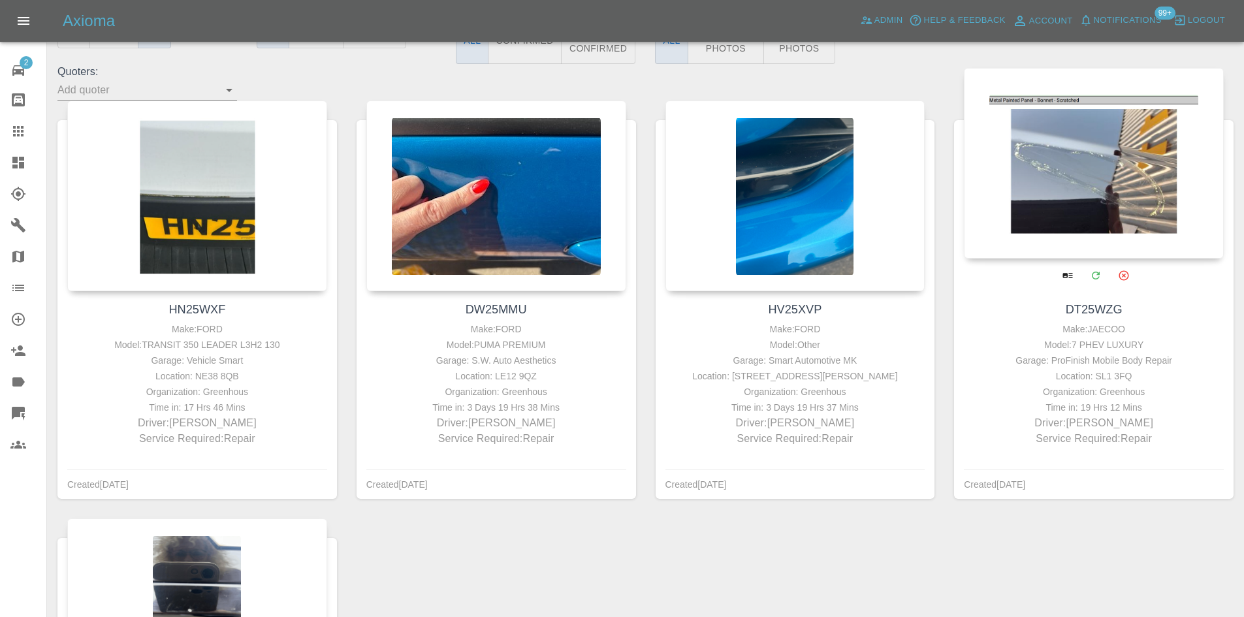
click at [1133, 219] on div at bounding box center [1094, 163] width 260 height 191
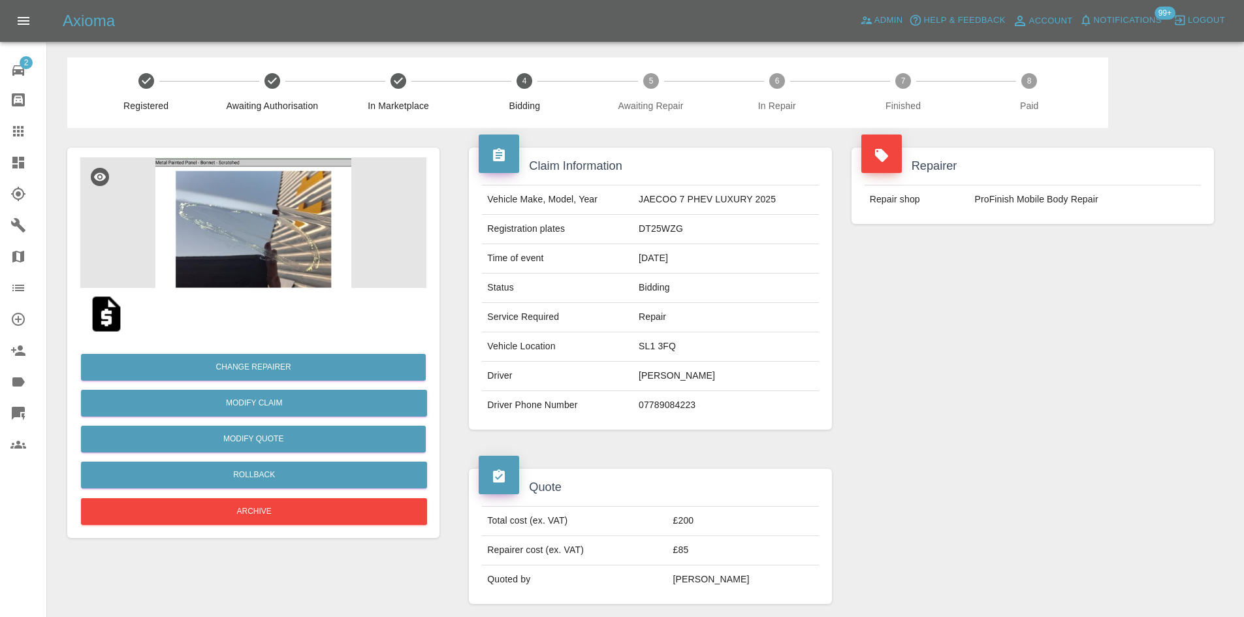
click at [346, 260] on img at bounding box center [253, 222] width 346 height 131
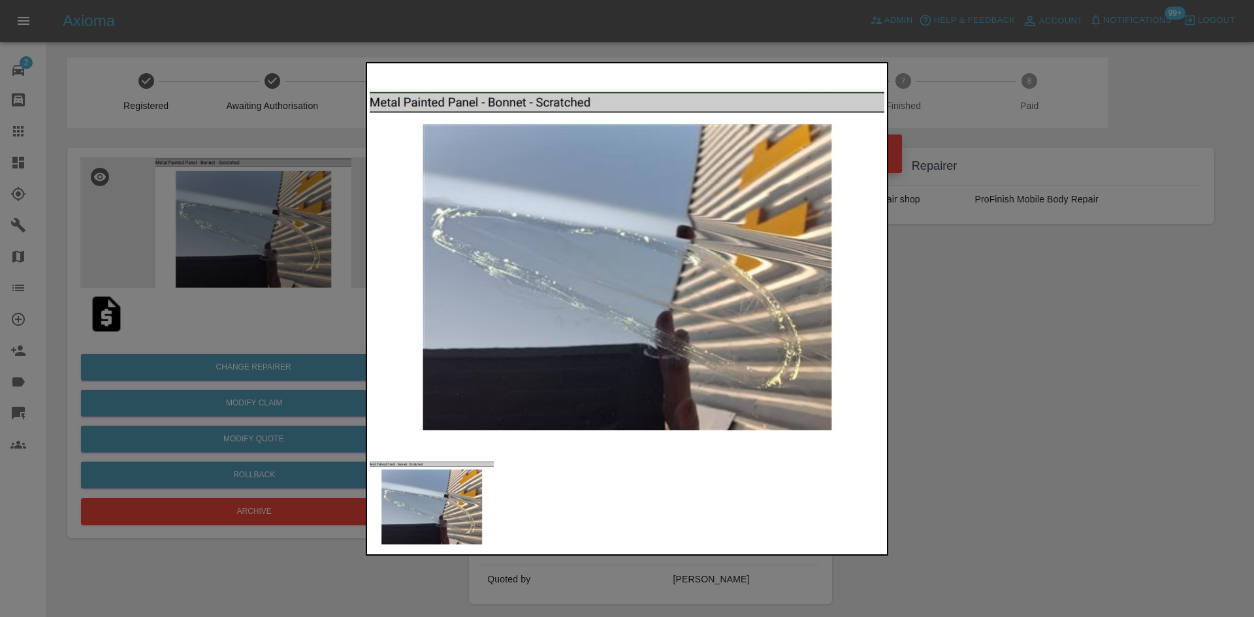
click at [942, 321] on div at bounding box center [627, 308] width 1254 height 617
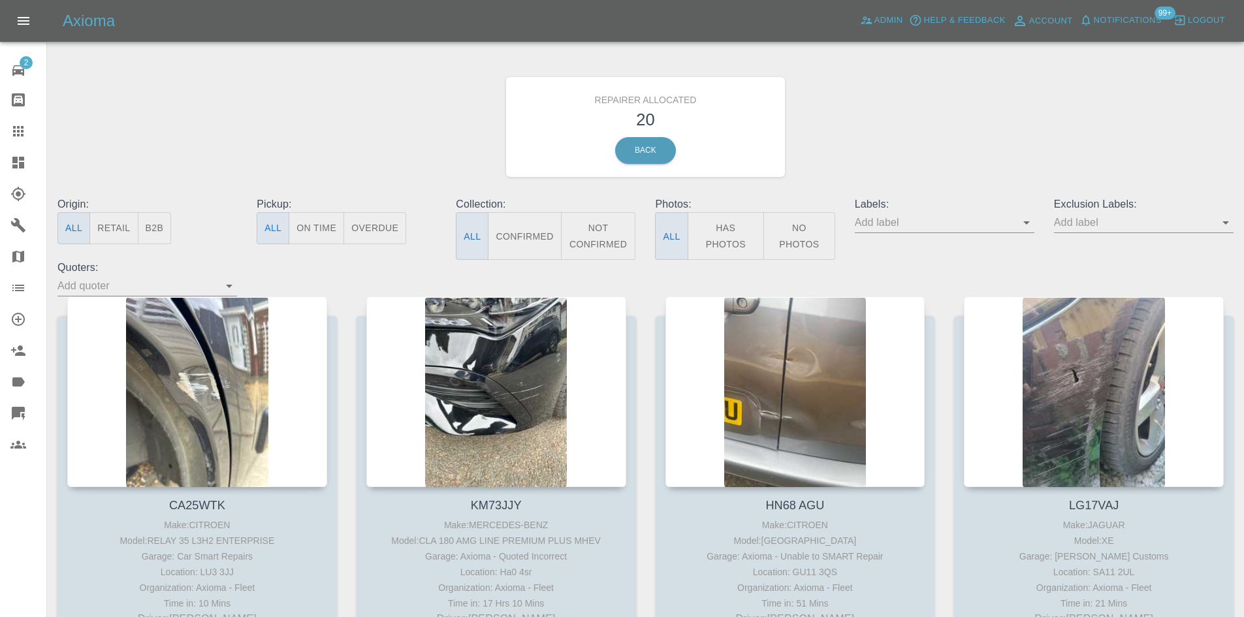
click at [155, 217] on button "B2B" at bounding box center [155, 228] width 34 height 32
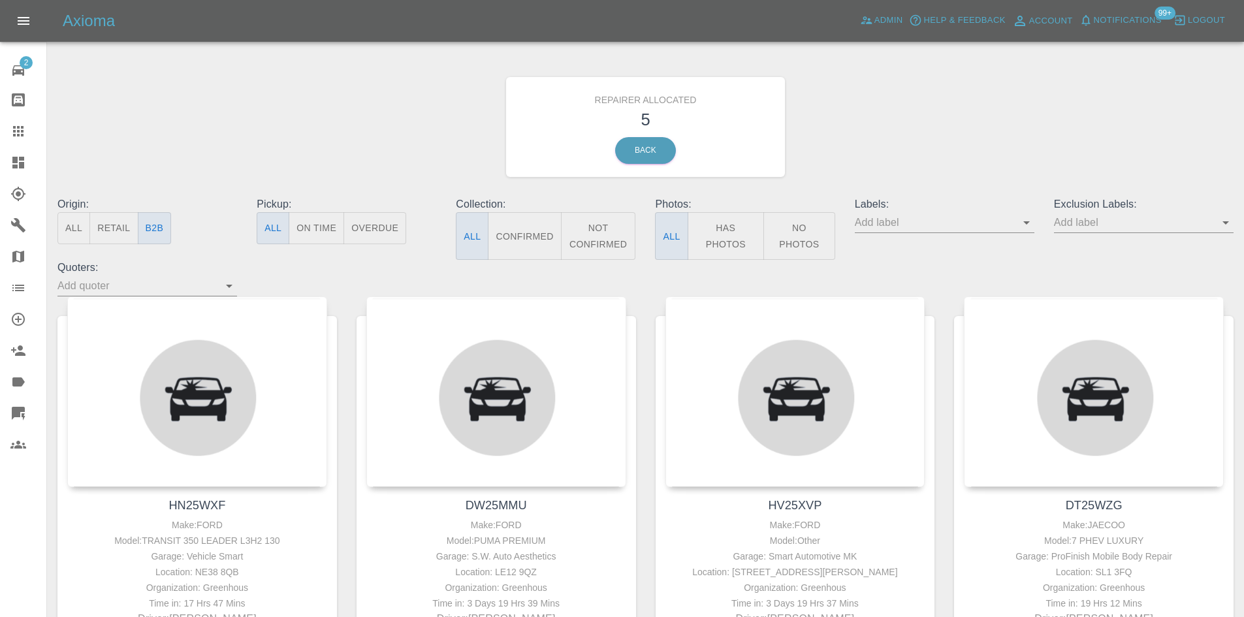
scroll to position [567, 0]
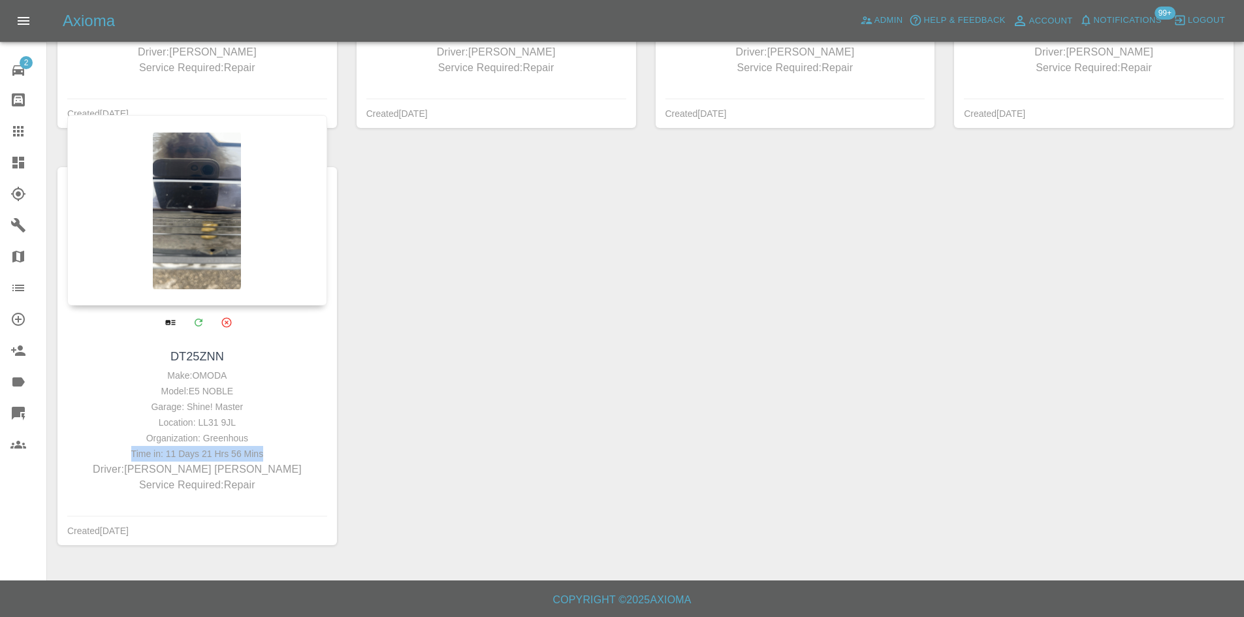
drag, startPoint x: 200, startPoint y: 457, endPoint x: 125, endPoint y: 447, distance: 75.1
click at [125, 447] on div "Time in: 11 Days 21 Hrs 56 Mins" at bounding box center [197, 454] width 253 height 16
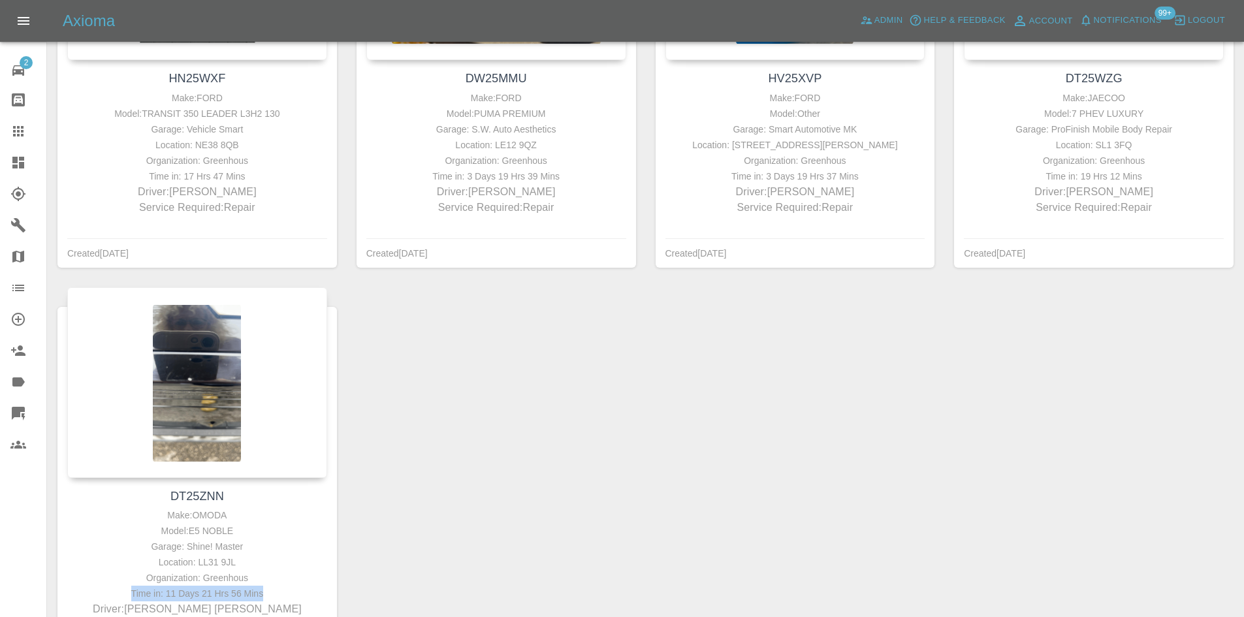
scroll to position [240, 0]
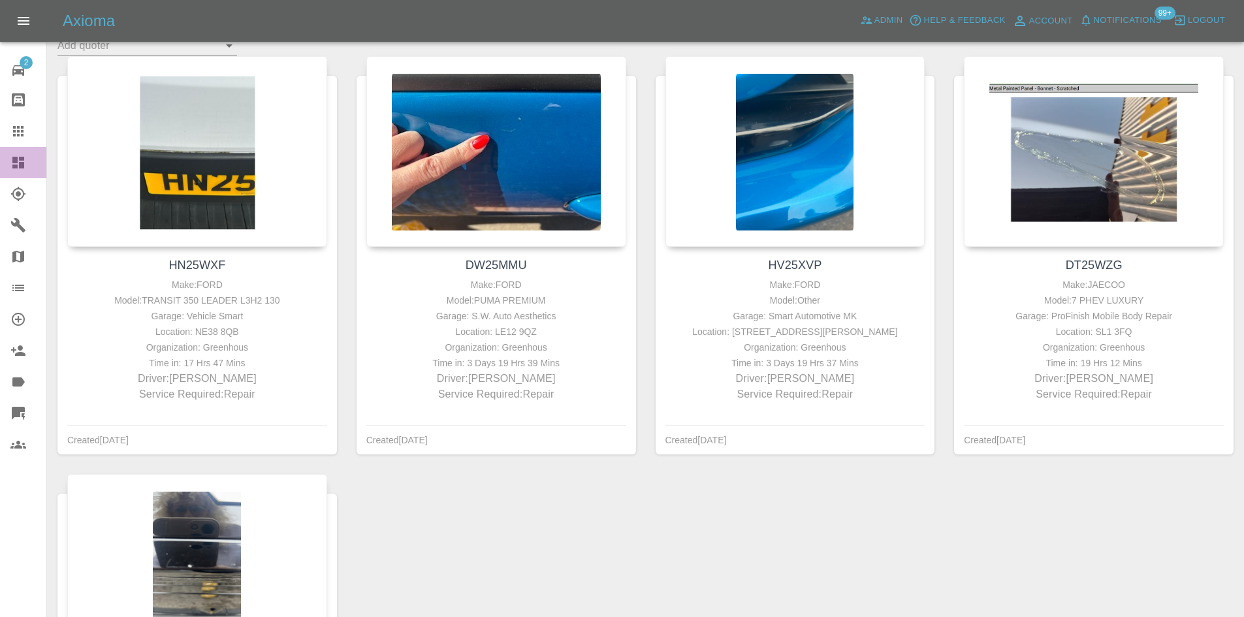
click at [0, 161] on link "Dashboard" at bounding box center [23, 162] width 46 height 31
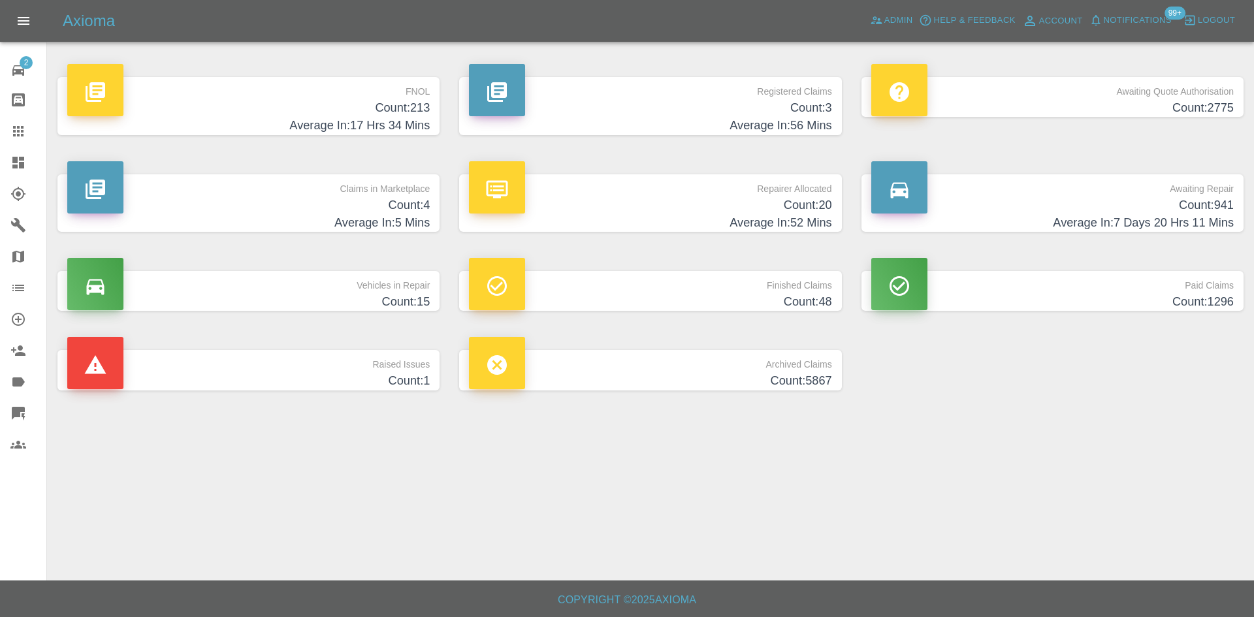
click at [1007, 223] on h4 "Average In: 7 Days 20 Hrs 11 Mins" at bounding box center [1052, 223] width 362 height 18
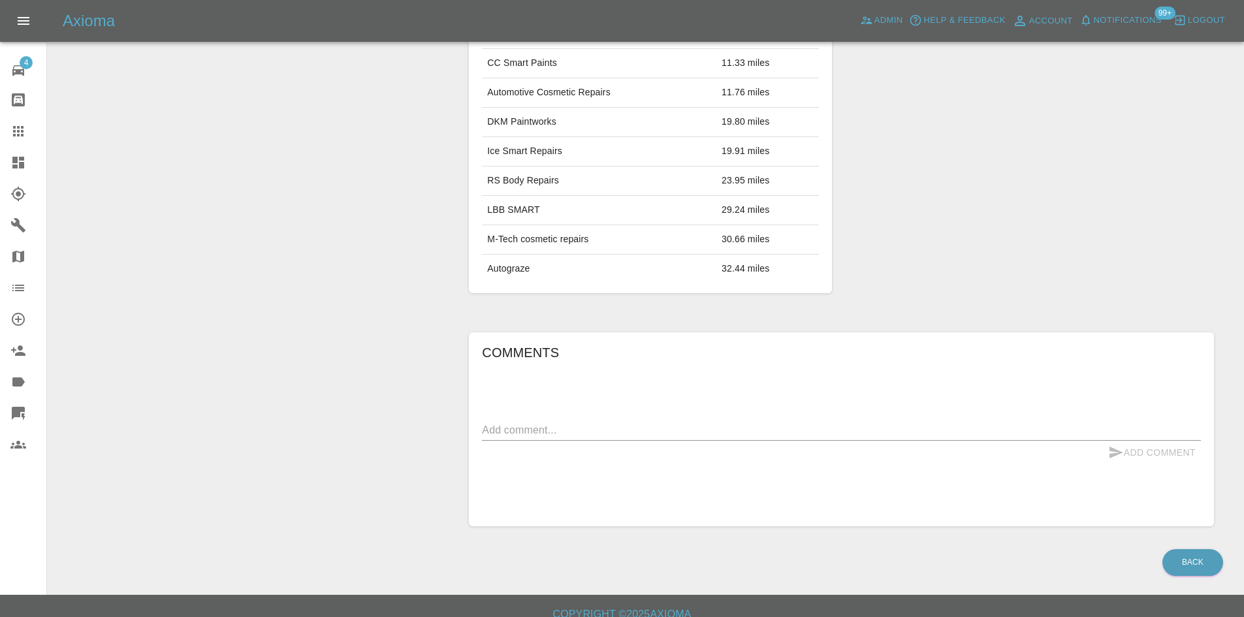
scroll to position [736, 0]
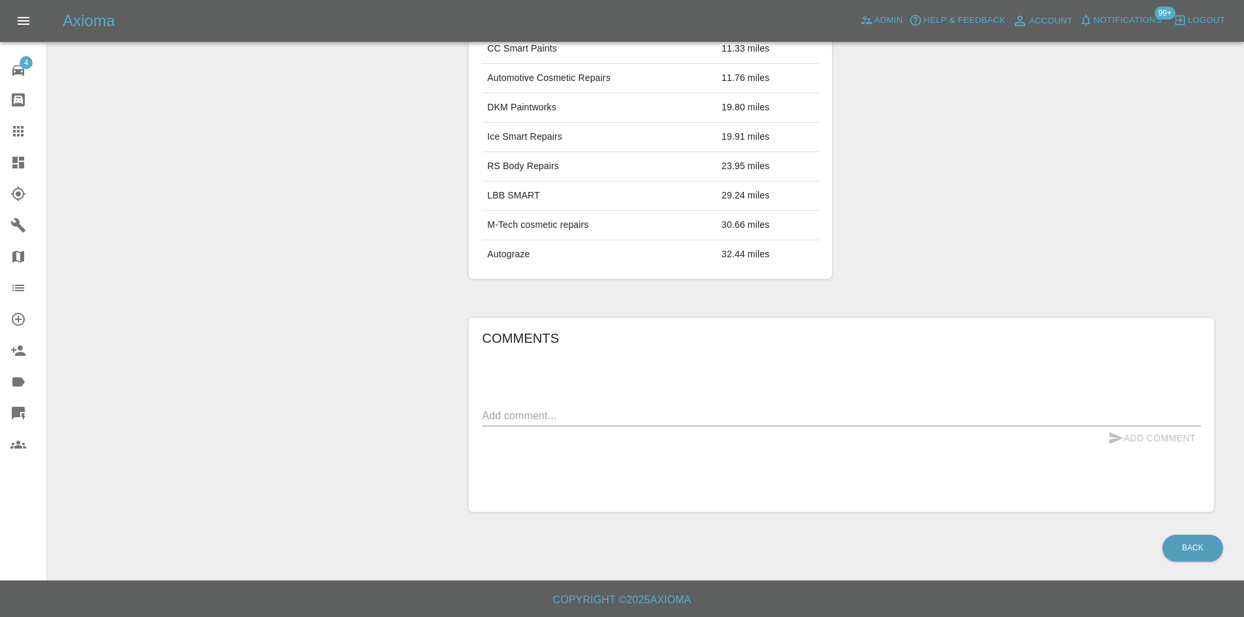
click at [573, 404] on div "Comments x Add Comment" at bounding box center [841, 415] width 719 height 175
click at [576, 421] on textarea at bounding box center [841, 415] width 719 height 15
type textarea "quote uploaded"
click at [1161, 436] on button "Add Comment" at bounding box center [1152, 438] width 98 height 24
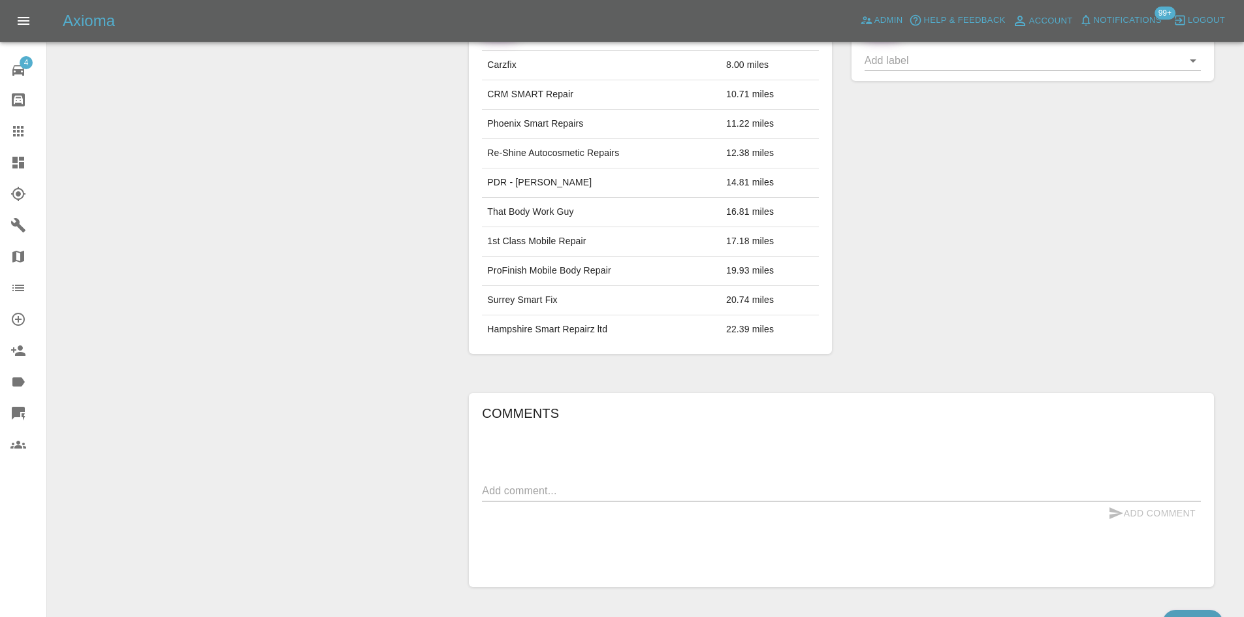
scroll to position [736, 0]
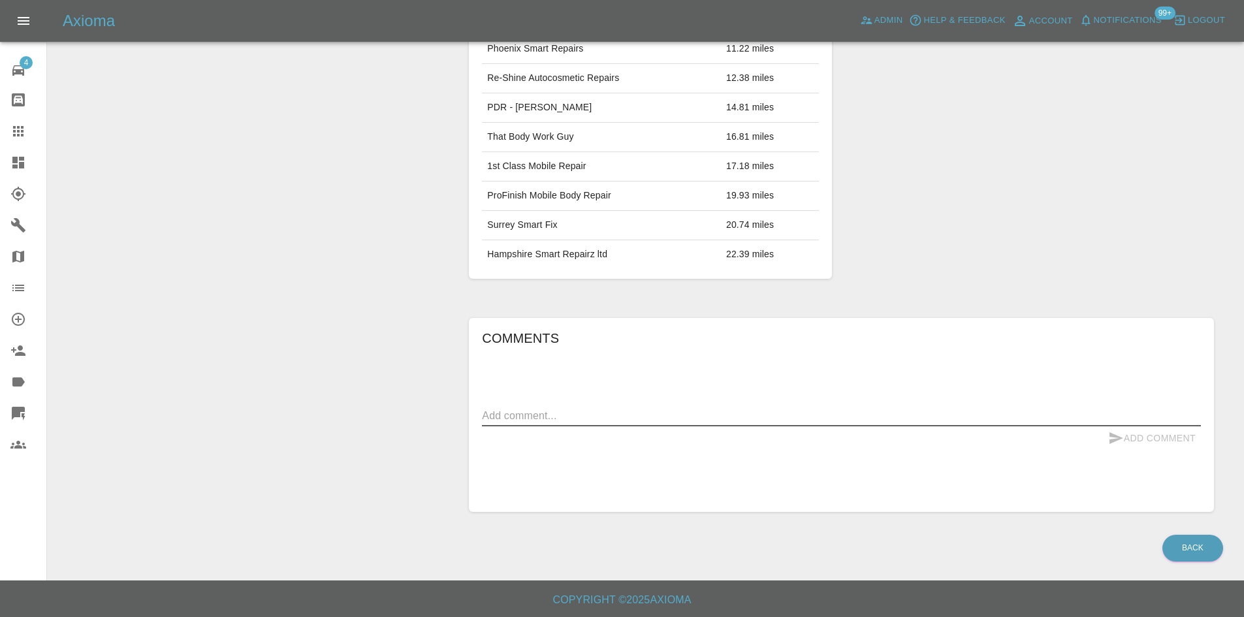
click at [528, 410] on textarea at bounding box center [841, 415] width 719 height 15
click at [1183, 417] on textarea "Quote uploaded" at bounding box center [841, 415] width 719 height 15
type textarea "Quote uploaded"
click at [1171, 435] on button "Add Comment" at bounding box center [1152, 438] width 98 height 24
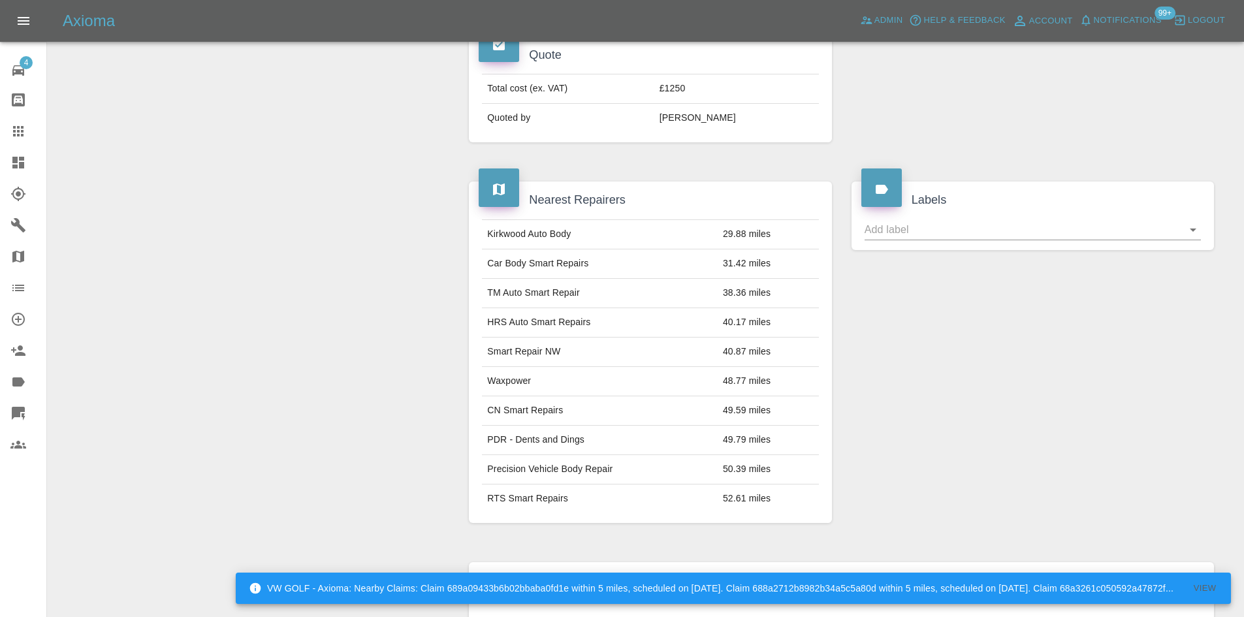
scroll to position [347, 0]
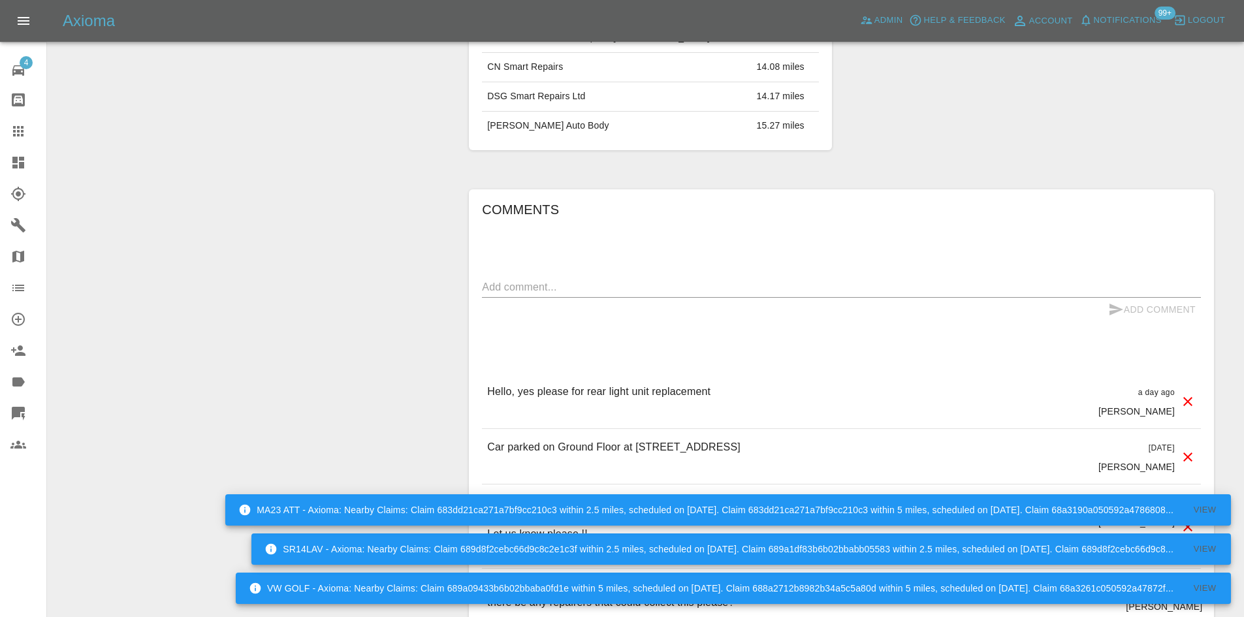
scroll to position [957, 0]
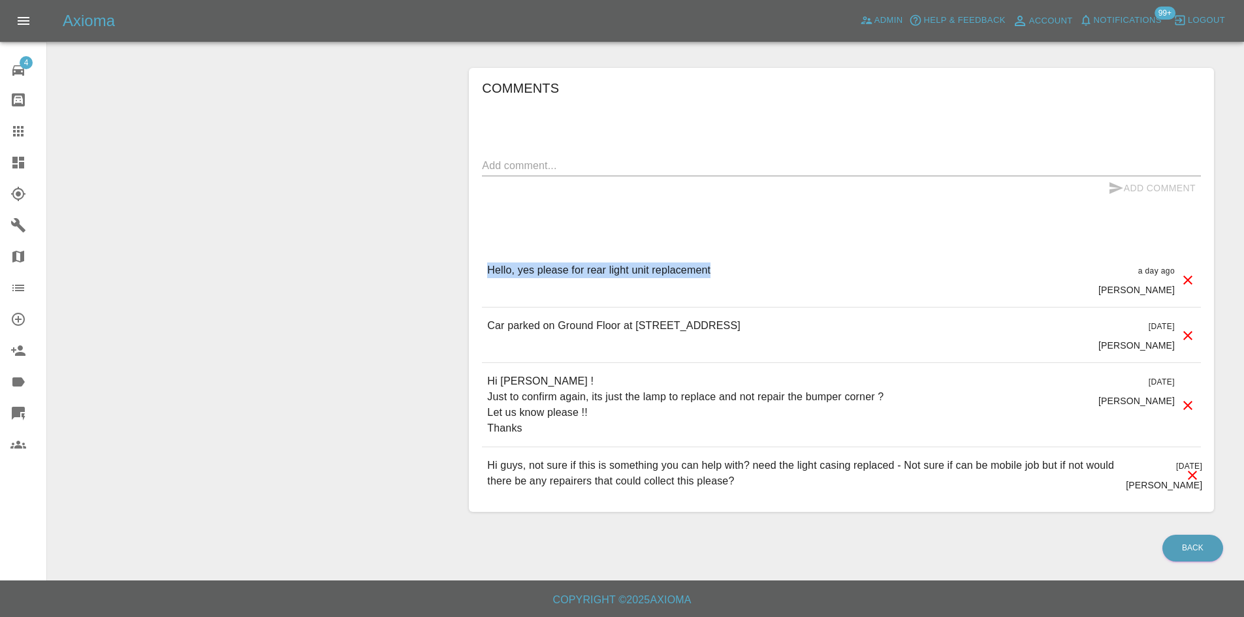
drag, startPoint x: 715, startPoint y: 265, endPoint x: 455, endPoint y: 268, distance: 260.0
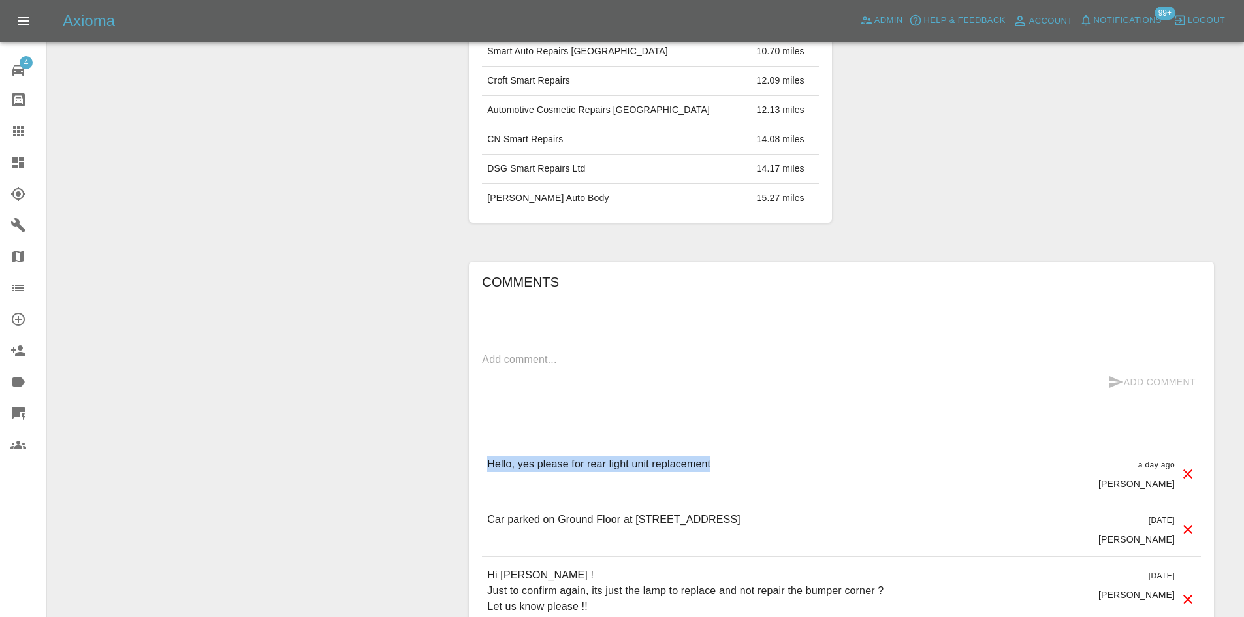
scroll to position [761, 0]
click at [575, 347] on div "Comments x Add Comment Hello, yes please for rear light unit replacement a day …" at bounding box center [841, 485] width 719 height 425
click at [586, 357] on textarea at bounding box center [841, 360] width 719 height 15
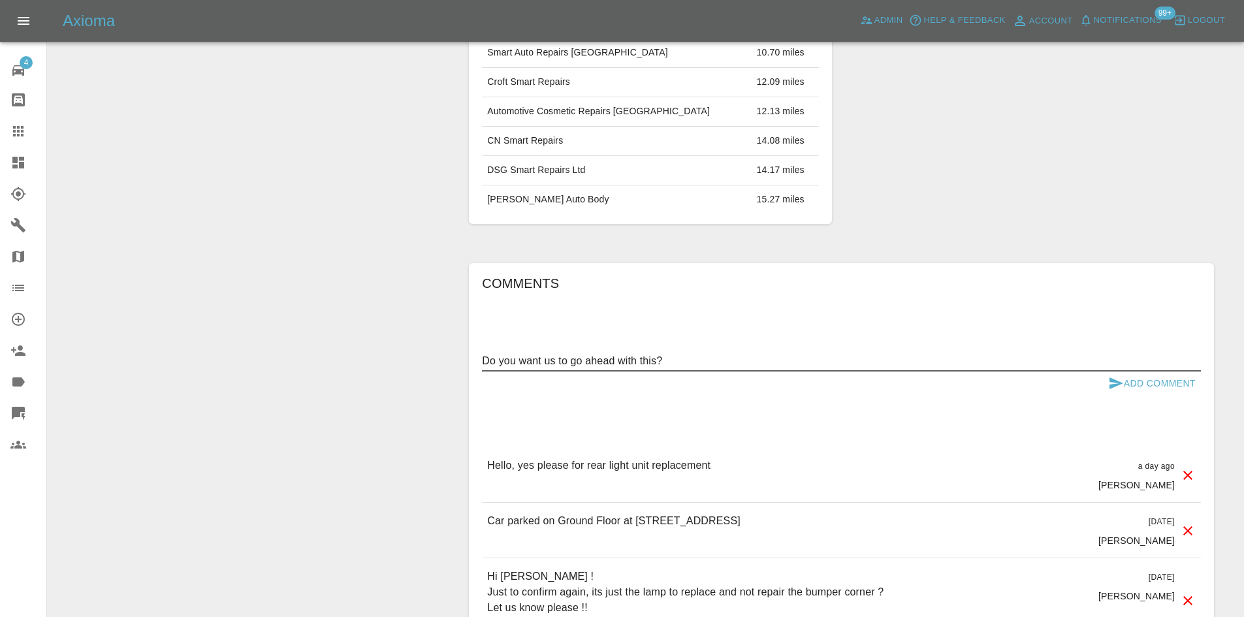
type textarea "Do you want us to go ahead with this?"
click at [1157, 387] on button "Add Comment" at bounding box center [1152, 384] width 98 height 24
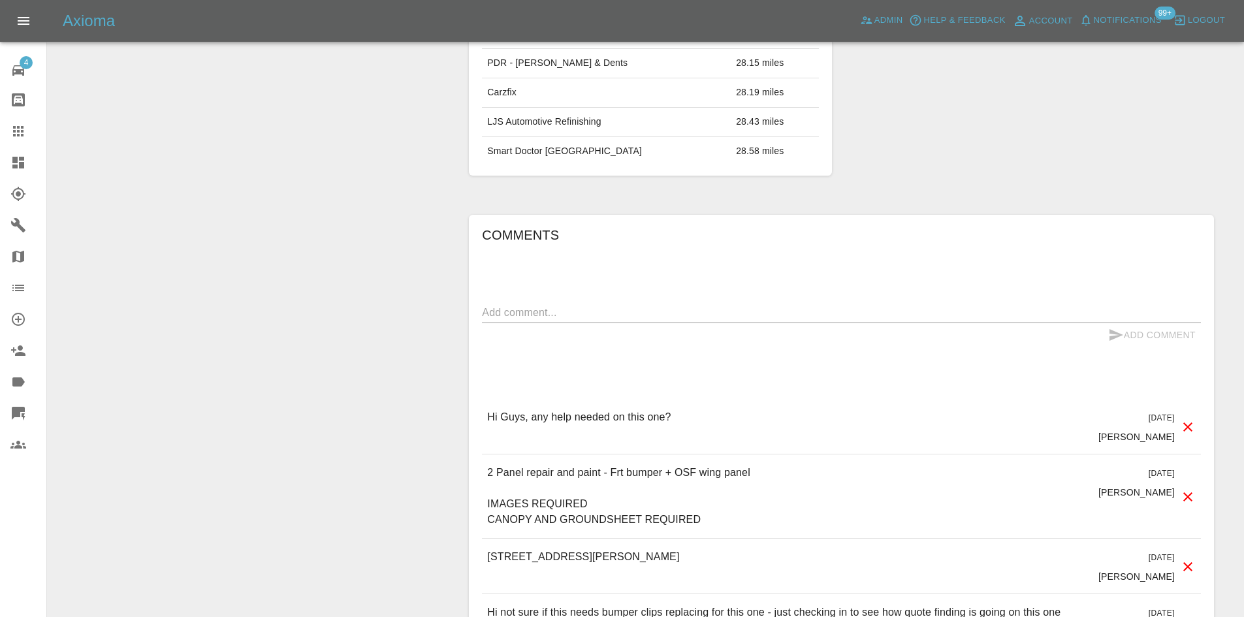
scroll to position [849, 0]
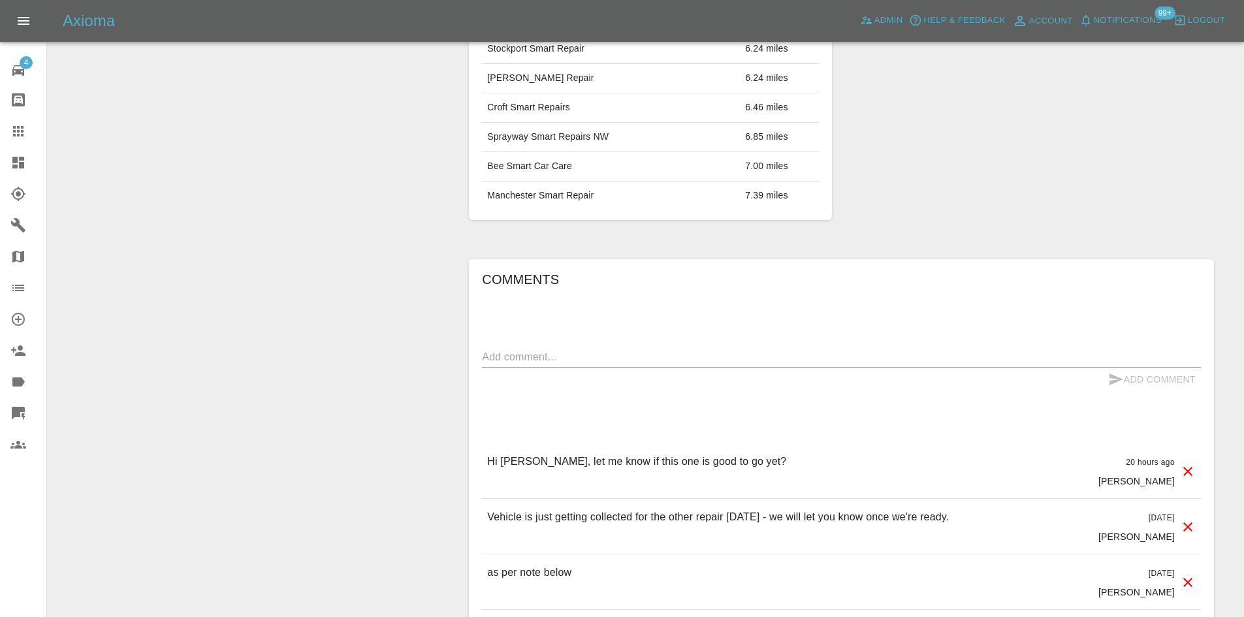
scroll to position [980, 0]
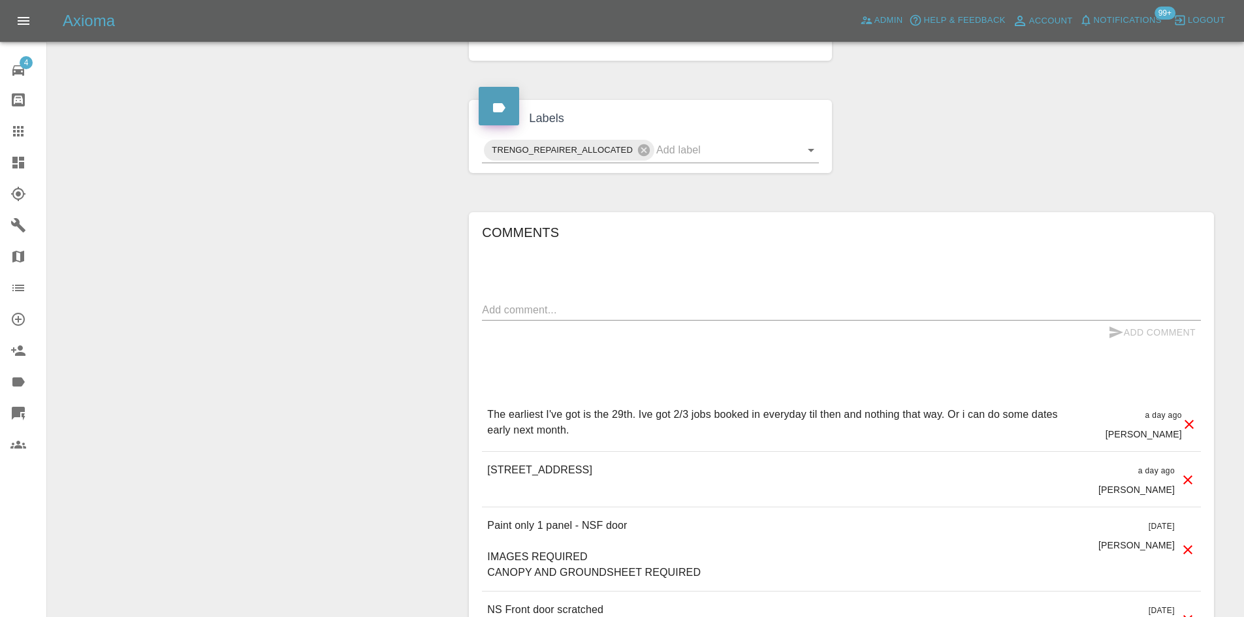
scroll to position [718, 0]
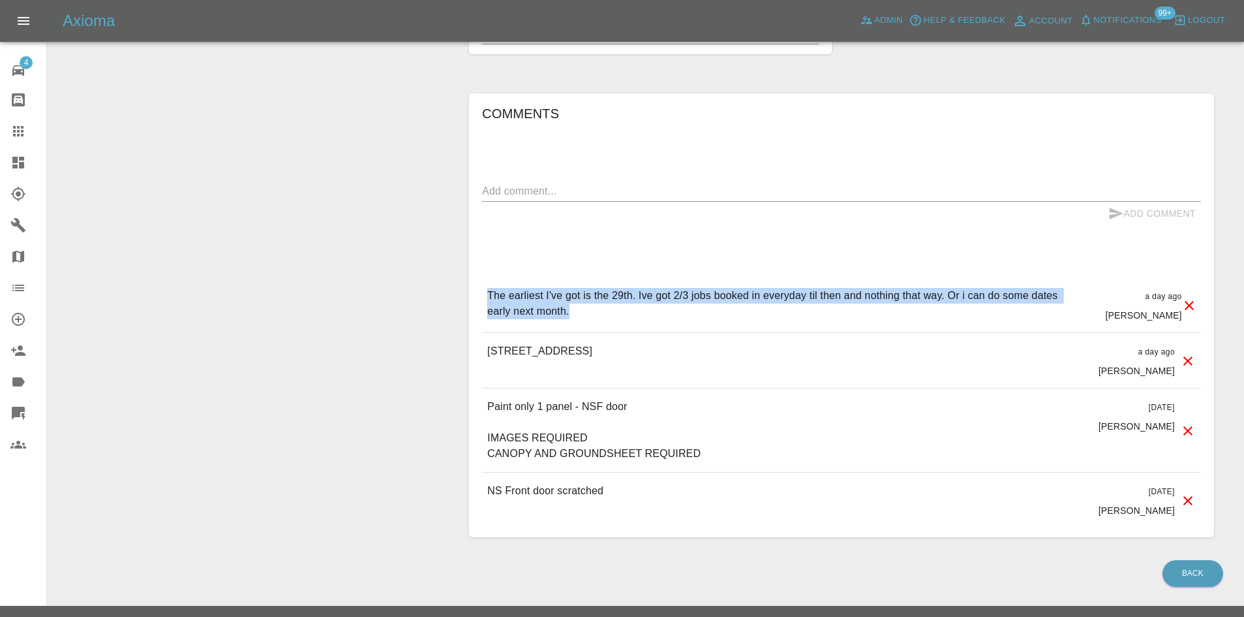
drag, startPoint x: 611, startPoint y: 292, endPoint x: 474, endPoint y: 266, distance: 140.3
click at [474, 266] on div "Comments x Add Comment The earliest I've got is the 29th. Ive got 2/3 jobs book…" at bounding box center [841, 315] width 745 height 445
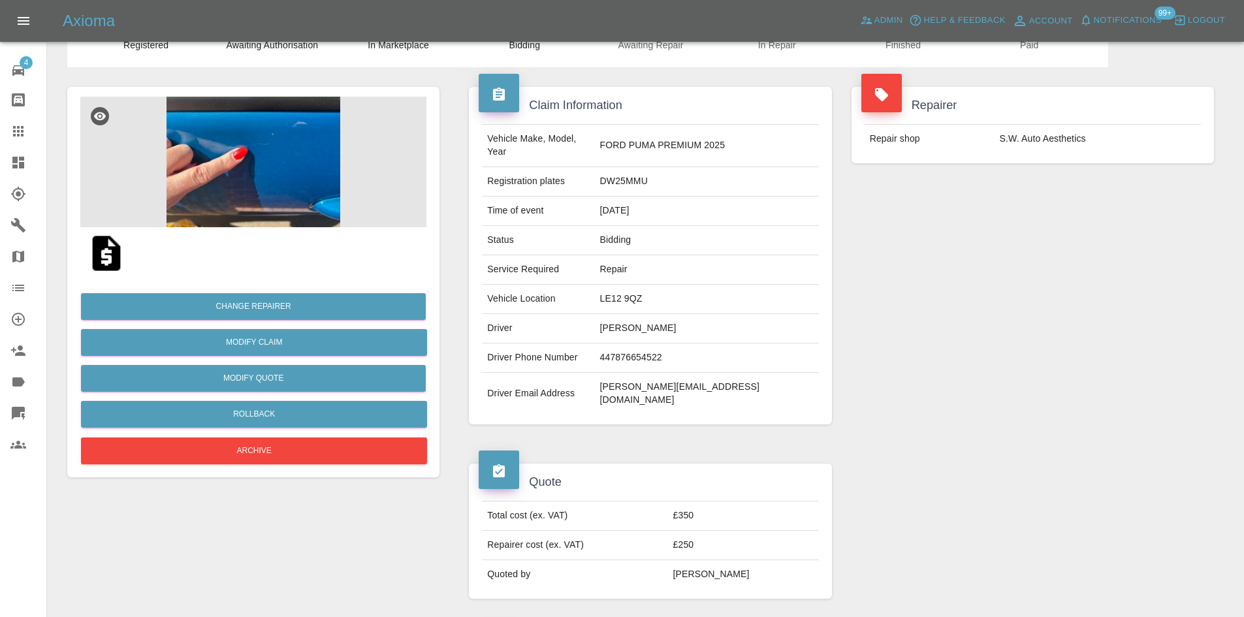
scroll to position [0, 0]
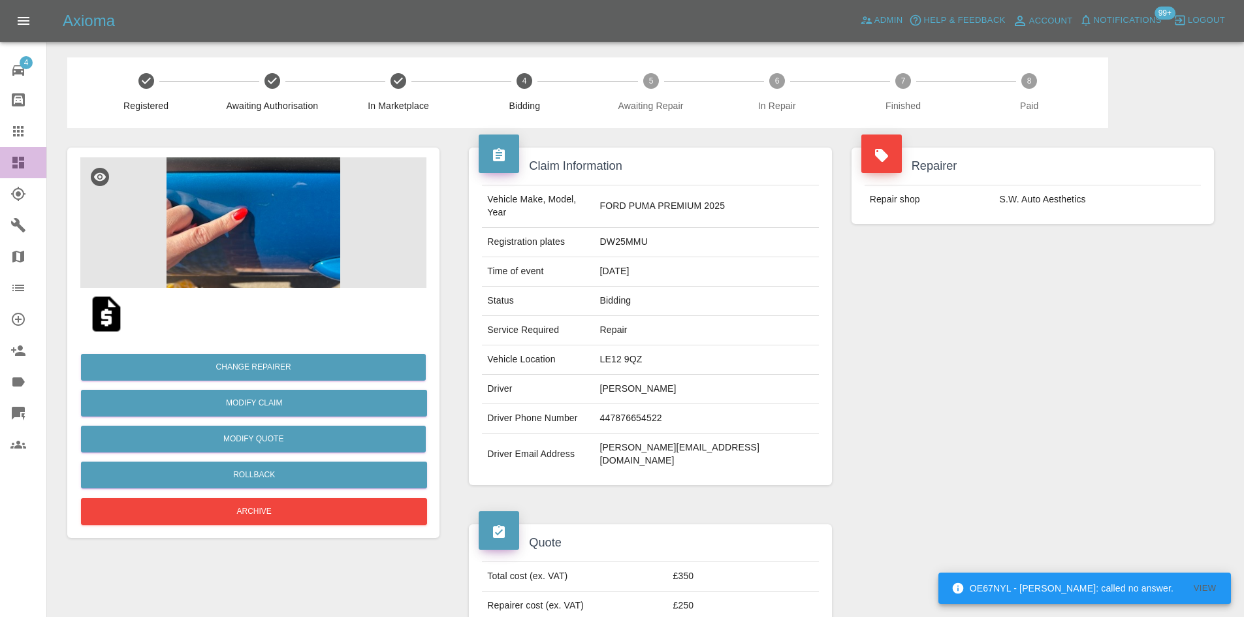
click at [8, 159] on link "Dashboard" at bounding box center [23, 162] width 46 height 31
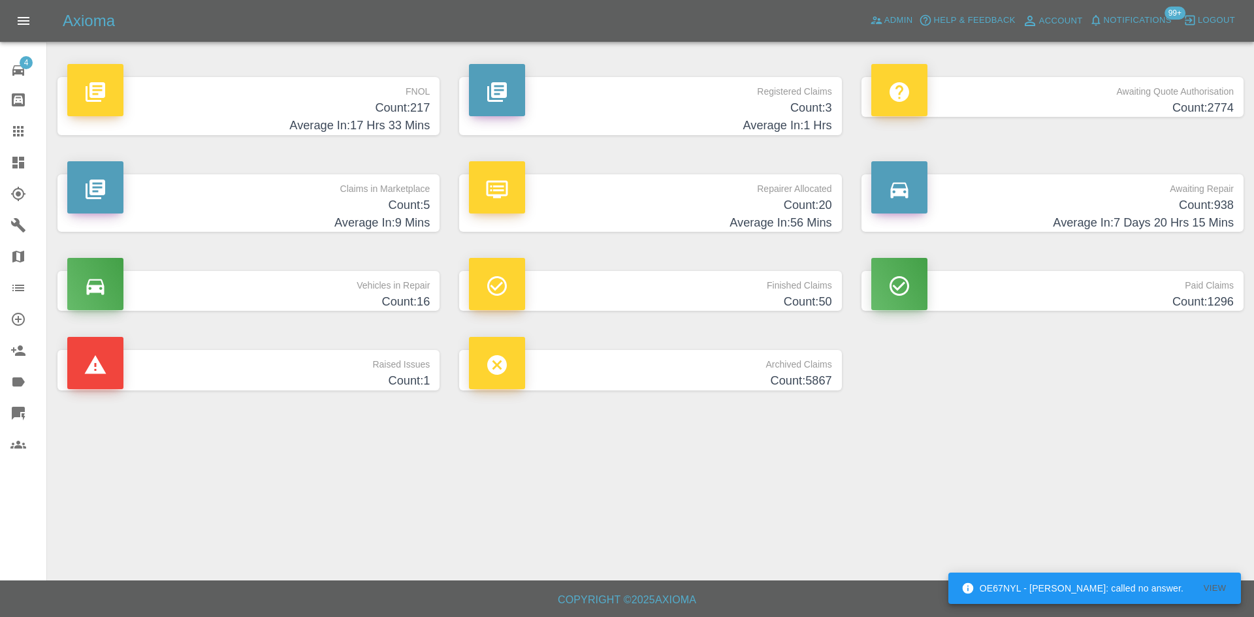
click at [698, 210] on h4 "Count: 20" at bounding box center [650, 206] width 362 height 18
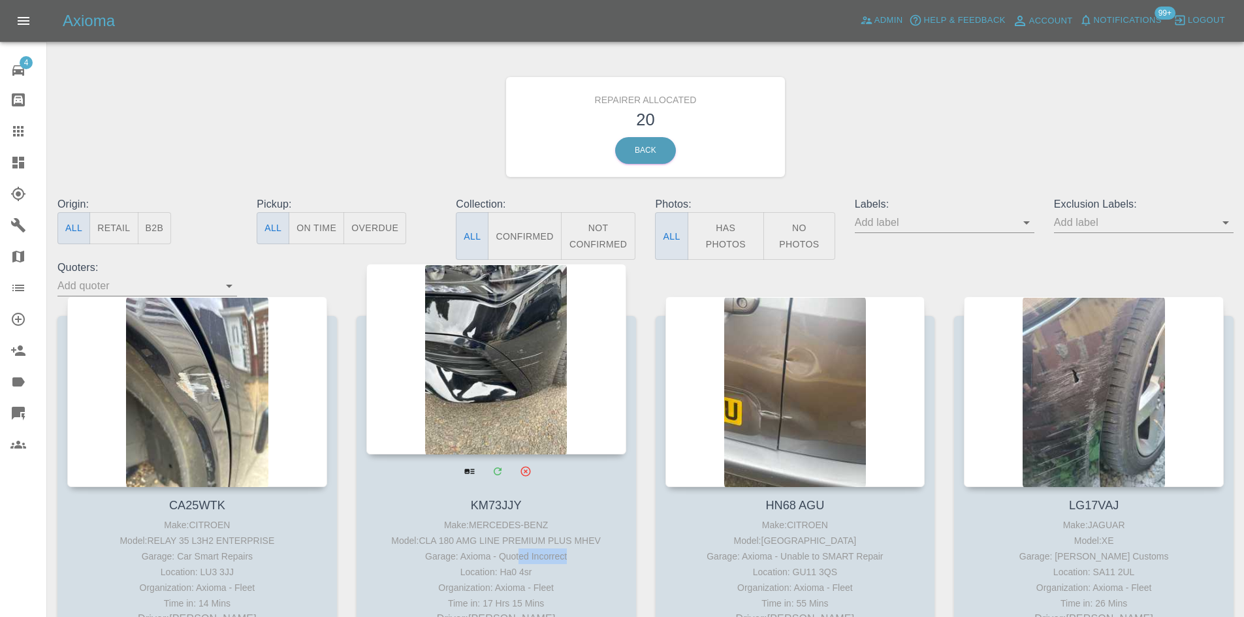
drag, startPoint x: 575, startPoint y: 554, endPoint x: 520, endPoint y: 556, distance: 55.6
click at [520, 556] on div "Garage: Axioma - Quoted Incorrect" at bounding box center [496, 557] width 253 height 16
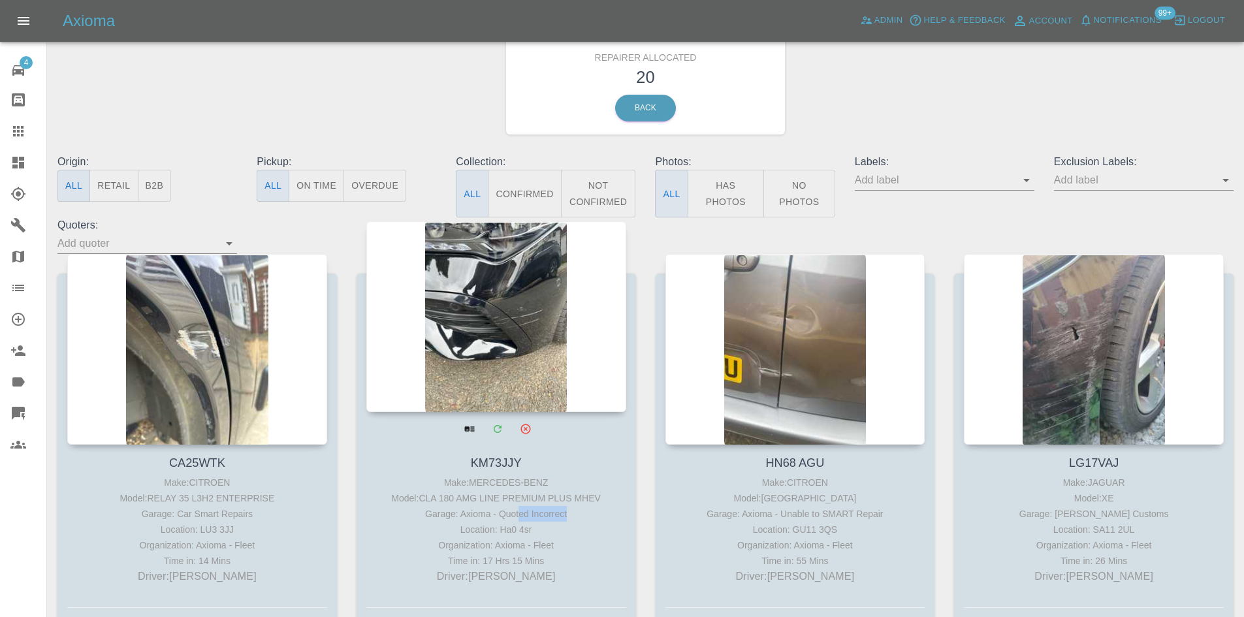
scroll to position [65, 0]
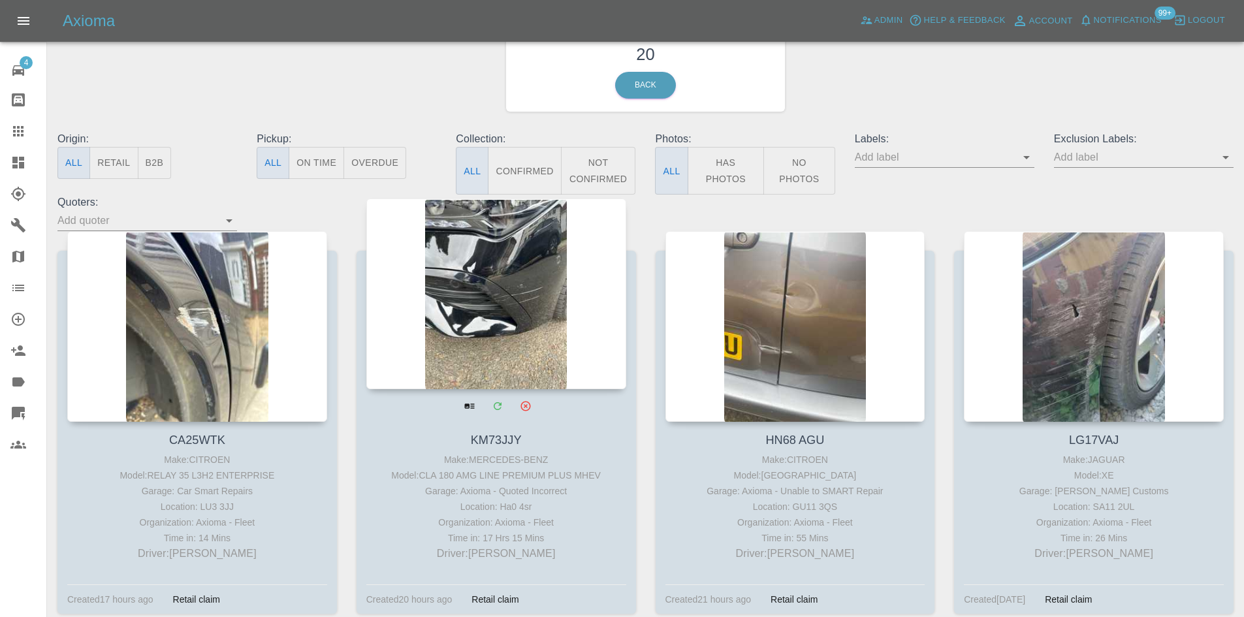
click at [575, 502] on div "Location: Ha0 4sr" at bounding box center [496, 507] width 253 height 16
drag, startPoint x: 566, startPoint y: 487, endPoint x: 502, endPoint y: 492, distance: 64.3
click at [502, 492] on div "Garage: Axioma - Quoted Incorrect" at bounding box center [496, 491] width 253 height 16
click at [460, 496] on div "Garage: Axioma - Quoted Incorrect" at bounding box center [496, 491] width 253 height 16
drag, startPoint x: 430, startPoint y: 492, endPoint x: 489, endPoint y: 496, distance: 59.5
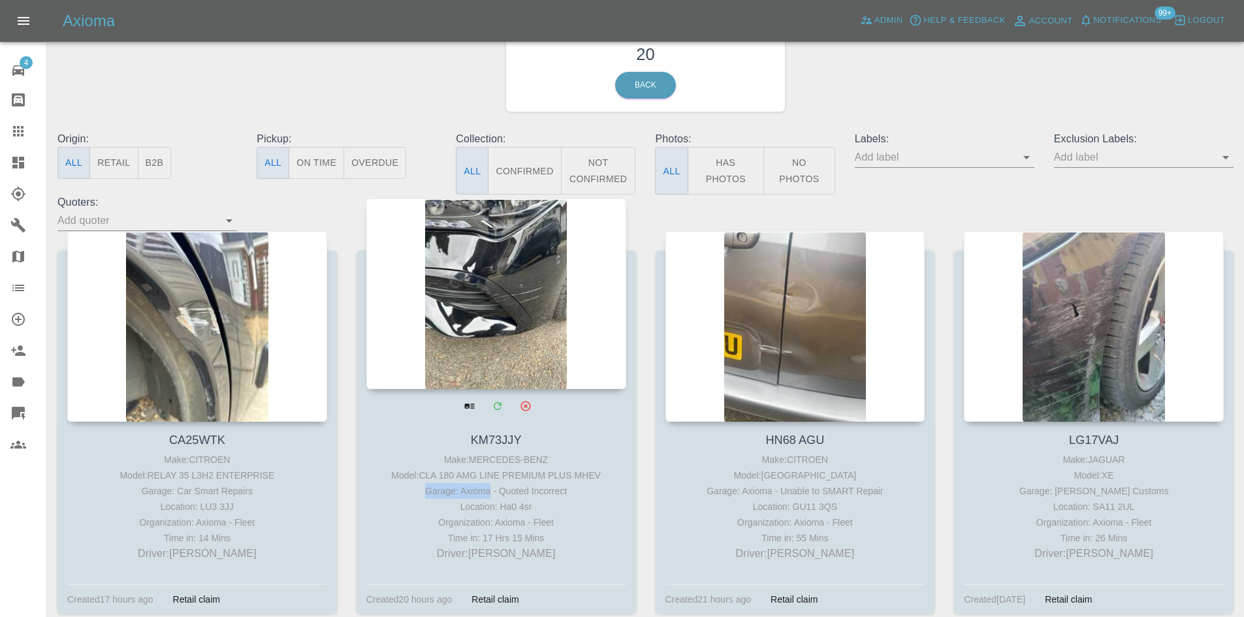
click at [489, 496] on div "Garage: Axioma - Quoted Incorrect" at bounding box center [496, 491] width 253 height 16
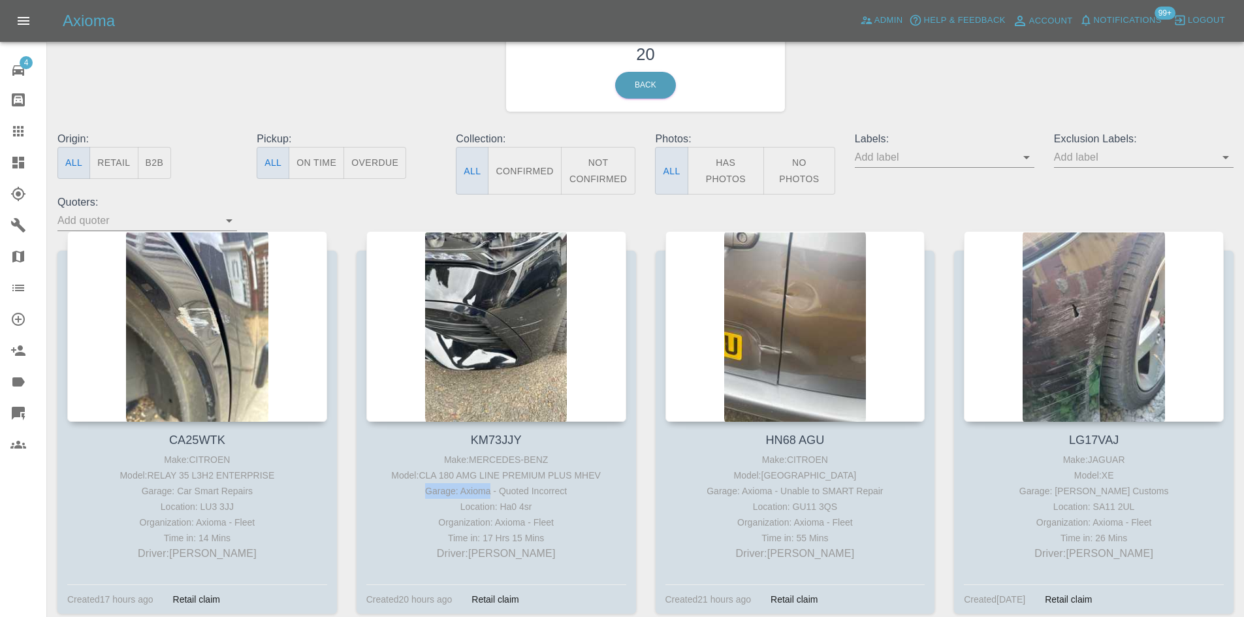
copy div "Garage: Axioma"
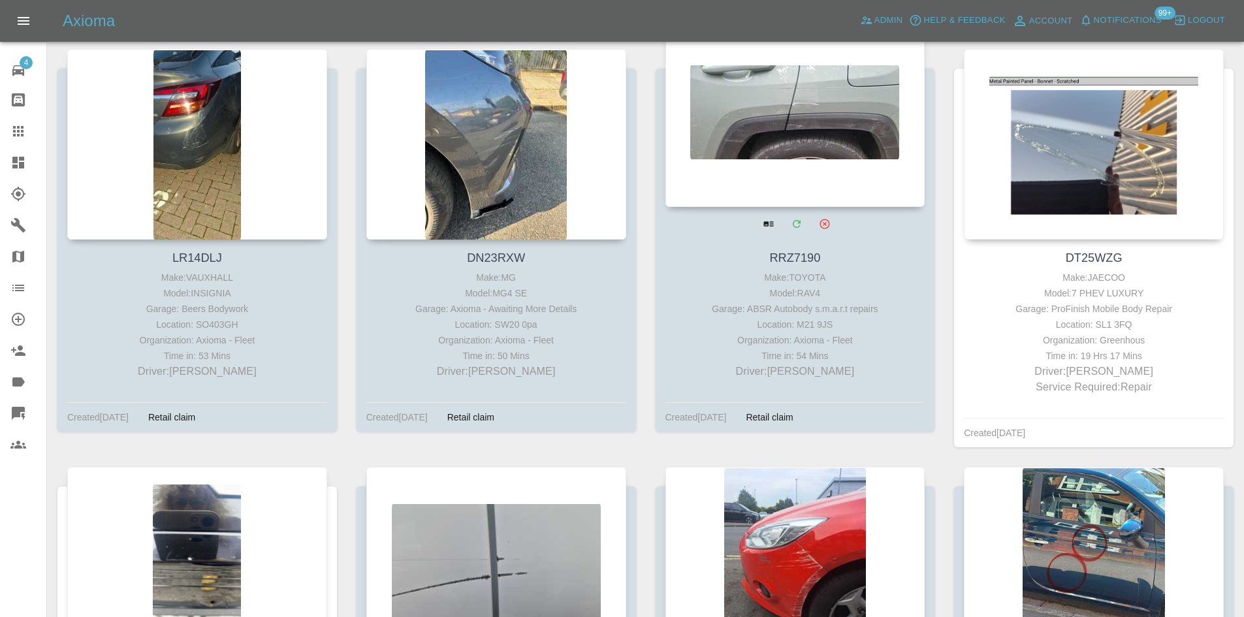
scroll to position [1788, 0]
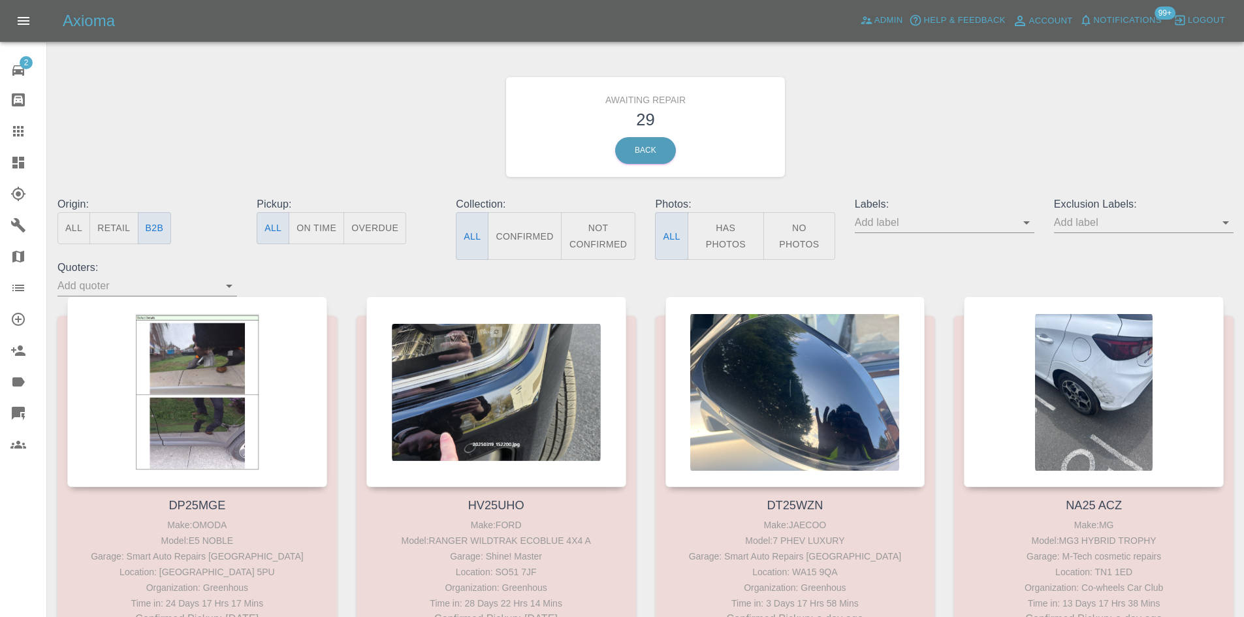
scroll to position [196, 0]
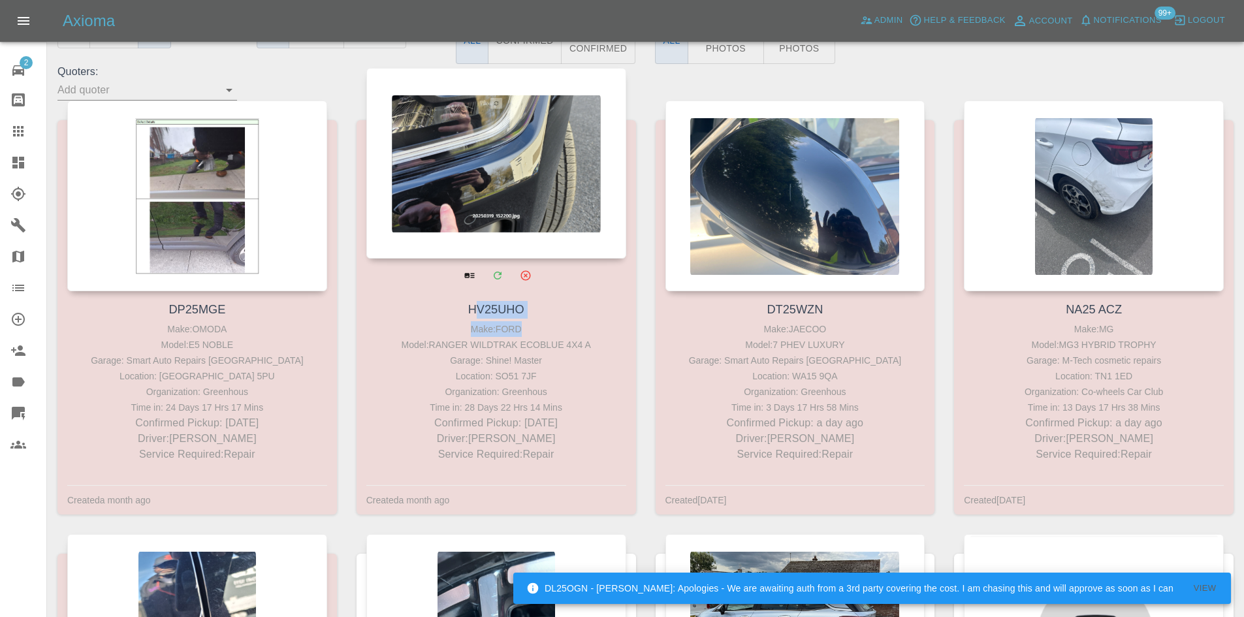
drag, startPoint x: 541, startPoint y: 319, endPoint x: 473, endPoint y: 313, distance: 68.2
click at [473, 313] on div "HV25UHO Make: FORD Model: RANGER WILDTRAK ECOBLUE 4X4 A Garage: Shine! Master L…" at bounding box center [497, 381] width 280 height 180
click at [539, 313] on h4 "HV25UHO" at bounding box center [496, 310] width 253 height 18
click at [541, 310] on h4 "HV25UHO" at bounding box center [496, 310] width 253 height 18
drag, startPoint x: 539, startPoint y: 307, endPoint x: 468, endPoint y: 307, distance: 71.2
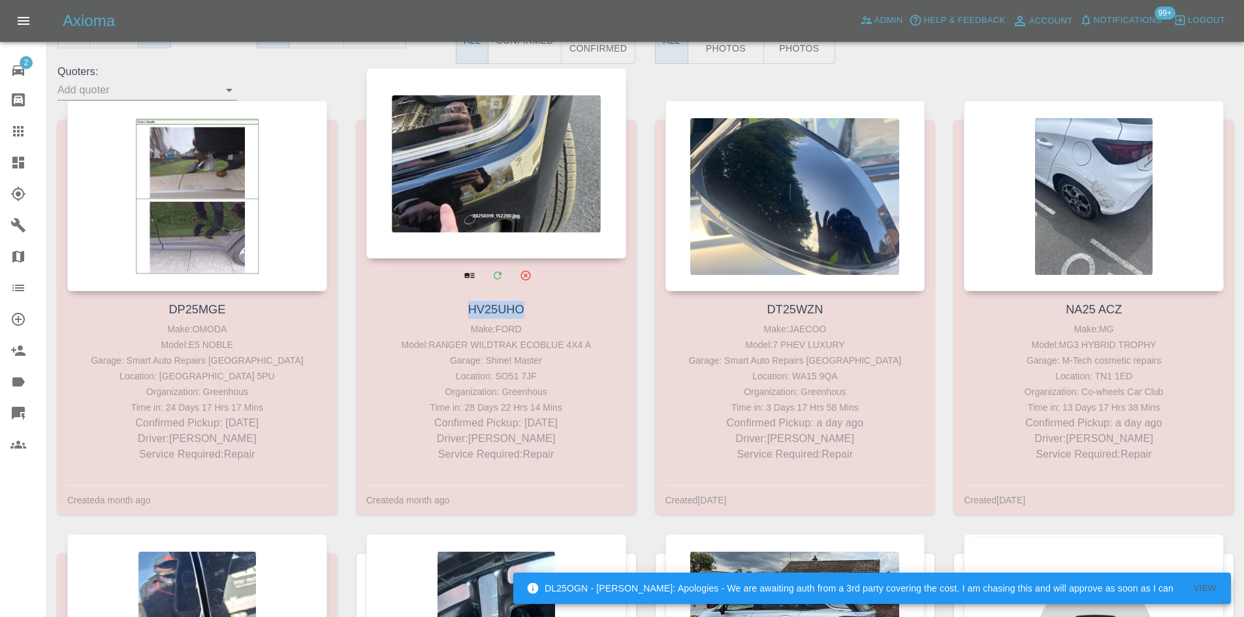
click at [468, 307] on h4 "HV25UHO" at bounding box center [496, 310] width 253 height 18
copy link "HV25UHO"
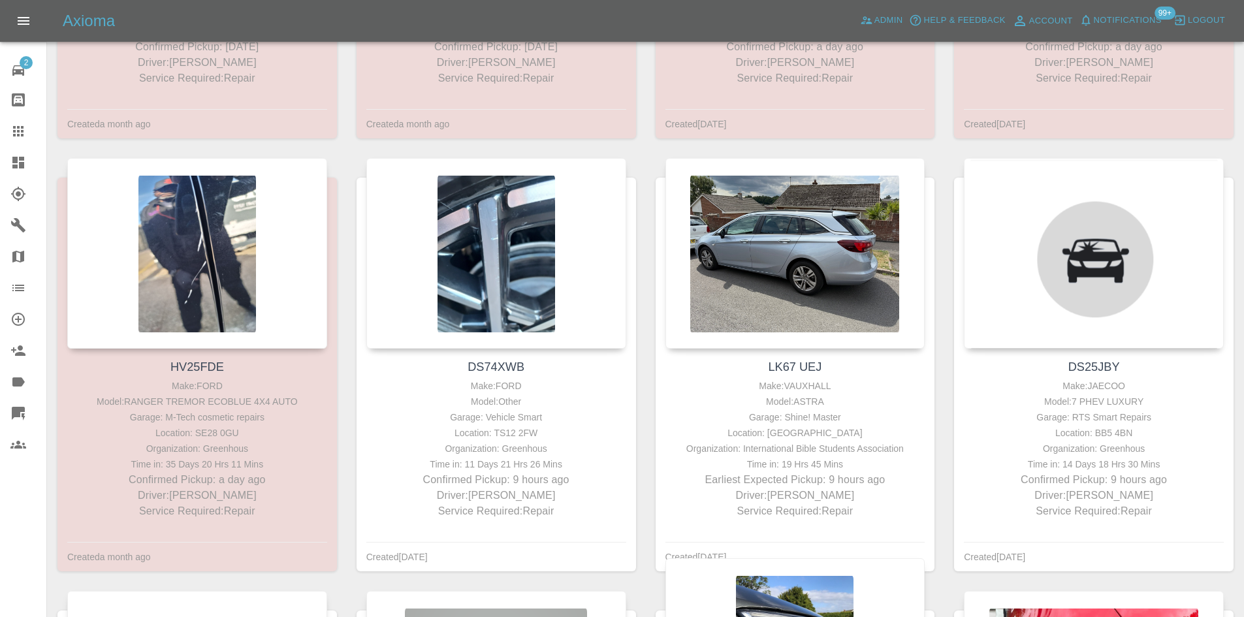
scroll to position [653, 0]
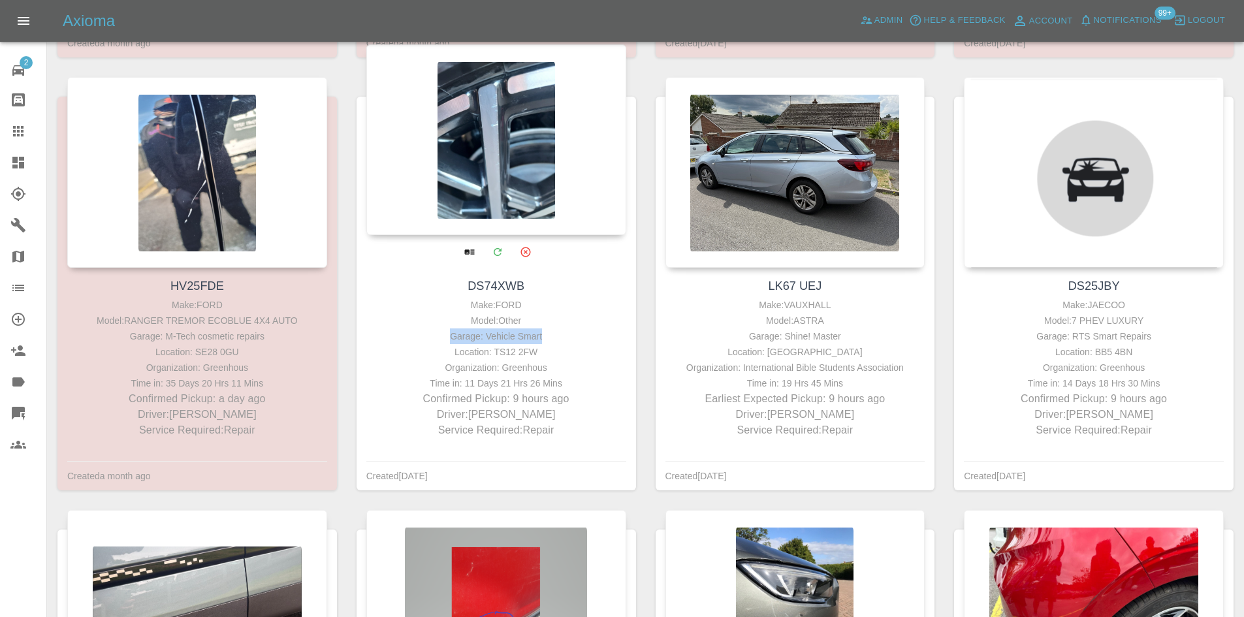
drag, startPoint x: 522, startPoint y: 341, endPoint x: 440, endPoint y: 344, distance: 82.3
click at [440, 344] on div "Garage: Vehicle Smart" at bounding box center [496, 337] width 253 height 16
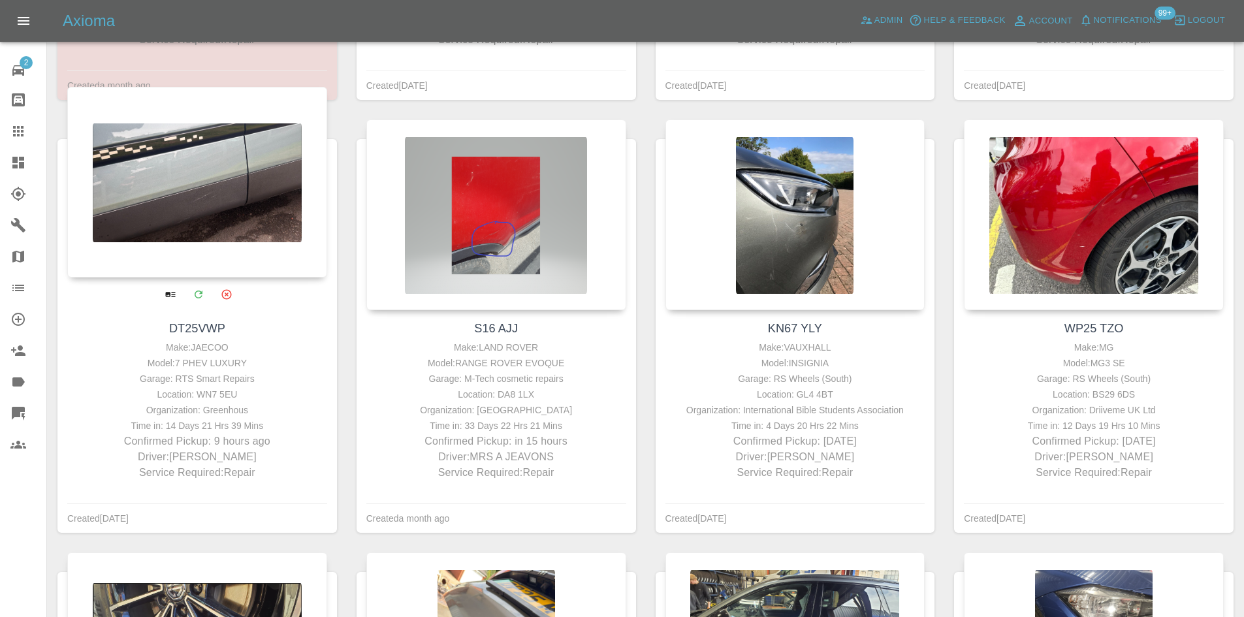
scroll to position [1045, 0]
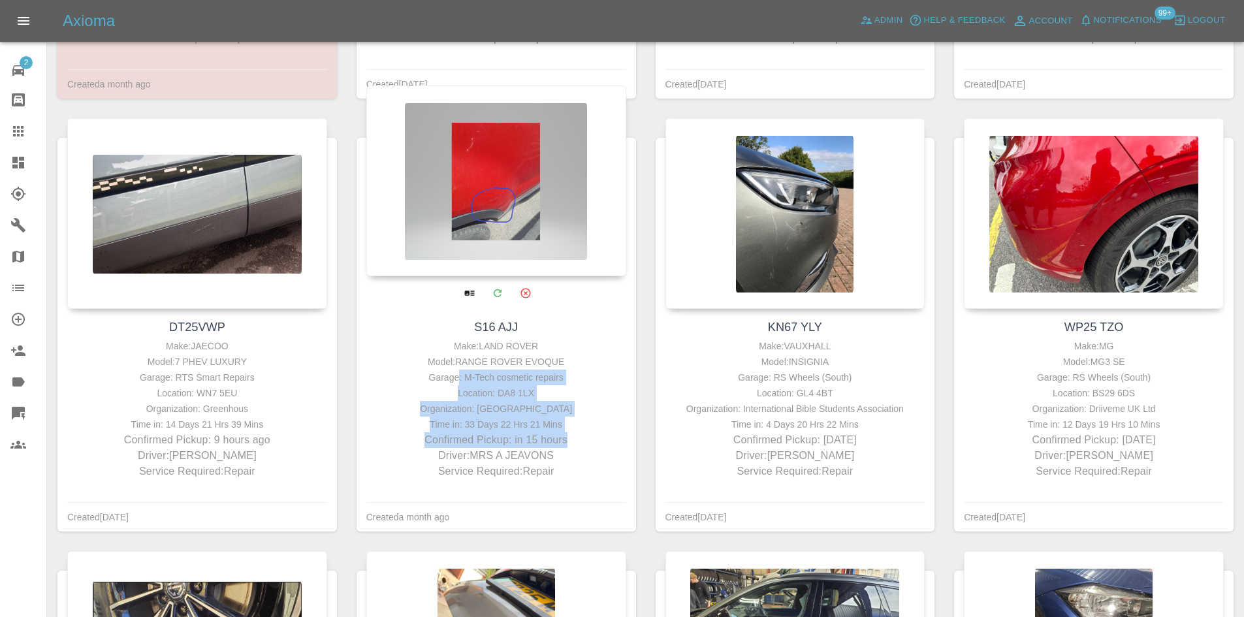
drag, startPoint x: 590, startPoint y: 438, endPoint x: 460, endPoint y: 381, distance: 141.6
click at [460, 381] on div "Make: LAND ROVER Model: RANGE ROVER EVOQUE Garage: M-Tech cosmetic repairs Loca…" at bounding box center [496, 408] width 253 height 141
click at [560, 430] on div "Time in: 33 Days 22 Hrs 21 Mins" at bounding box center [496, 425] width 253 height 16
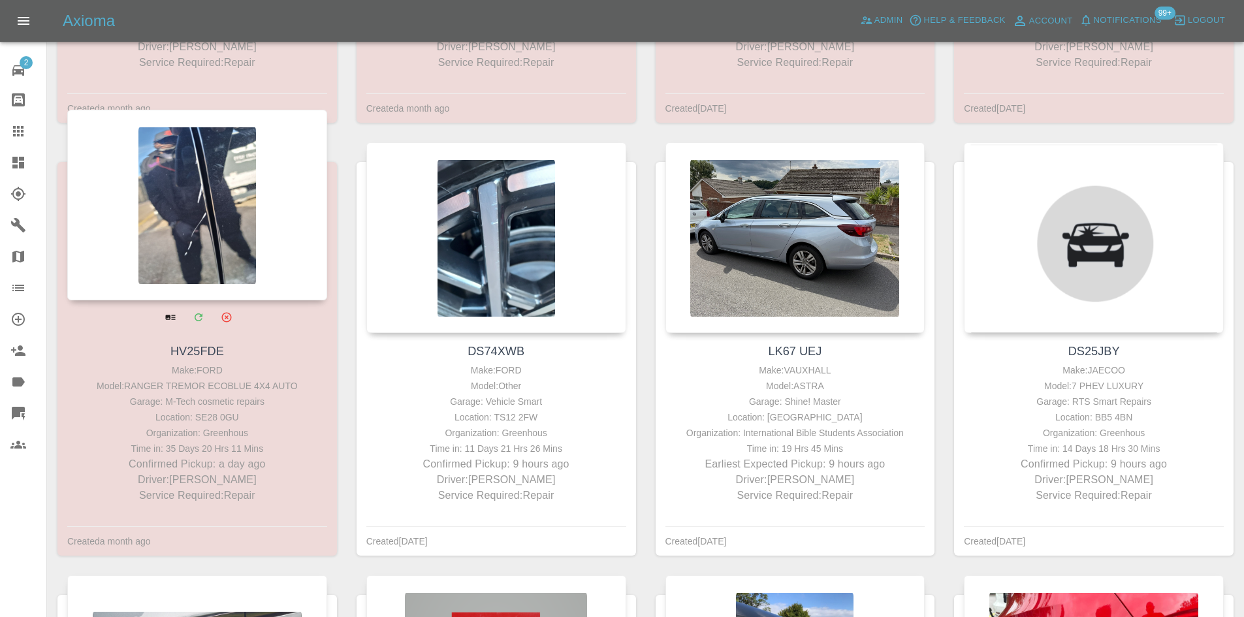
scroll to position [849, 0]
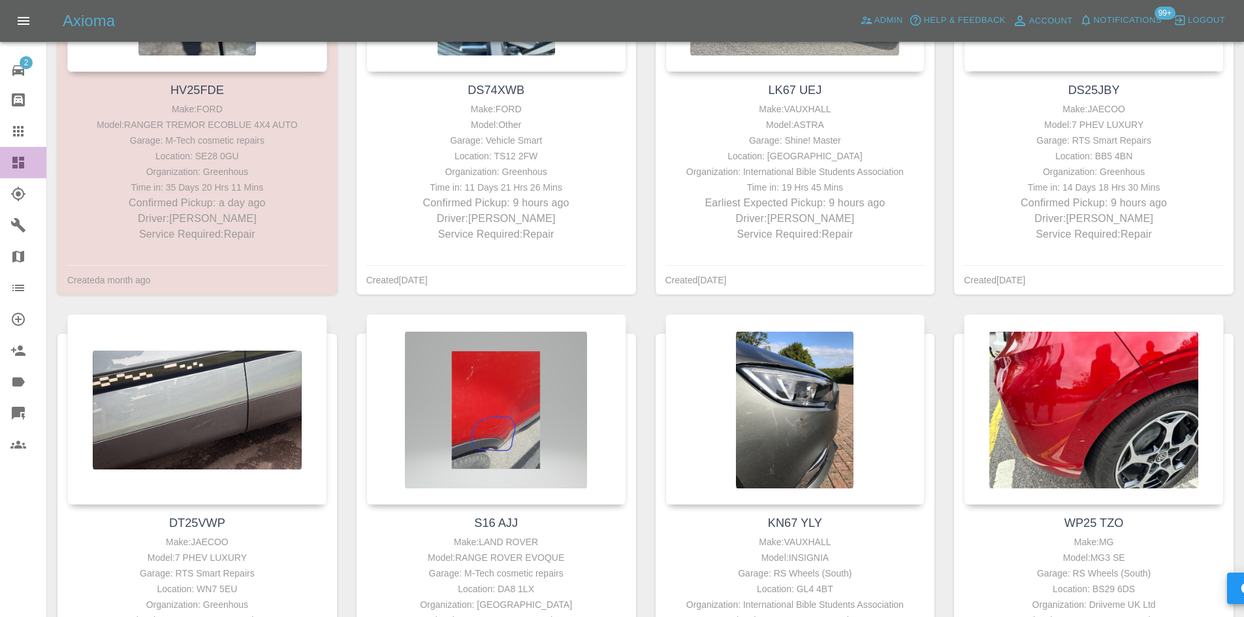
click at [11, 169] on icon at bounding box center [18, 163] width 16 height 16
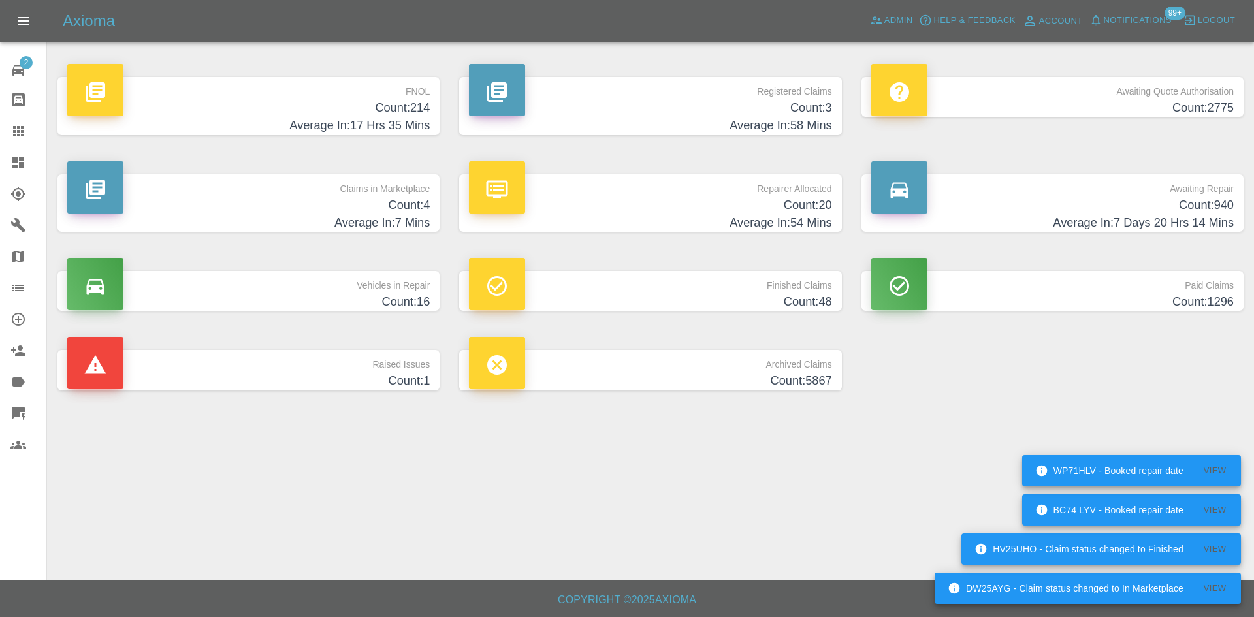
click at [978, 200] on h4 "Count: 940" at bounding box center [1052, 206] width 362 height 18
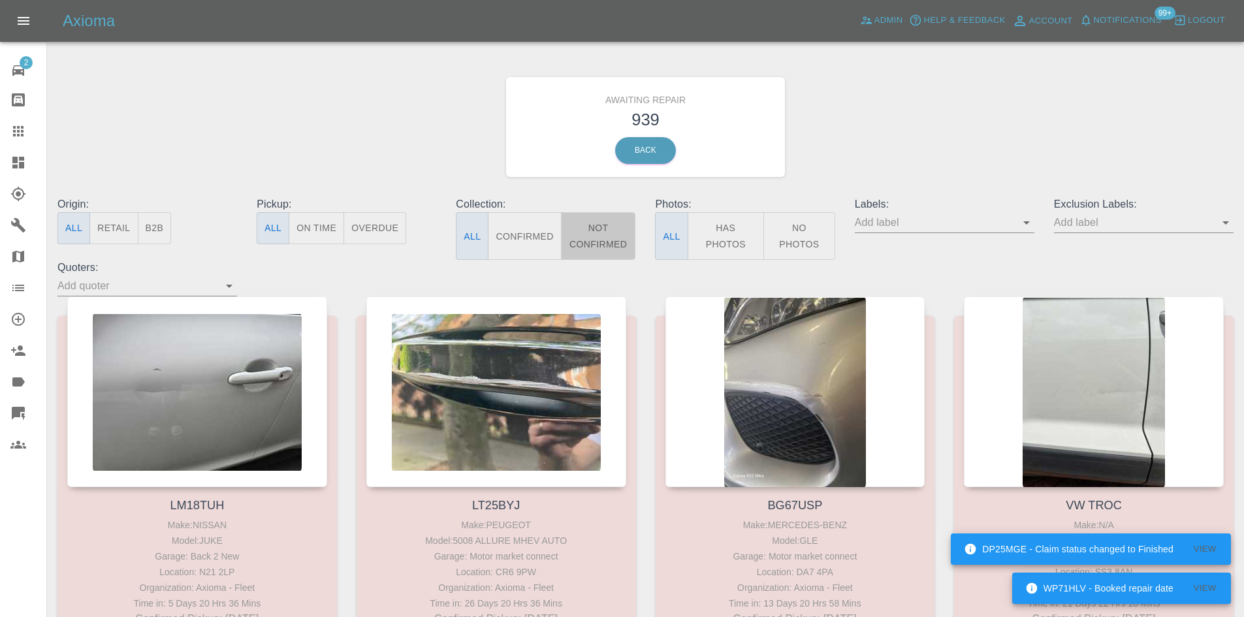
drag, startPoint x: 609, startPoint y: 238, endPoint x: 504, endPoint y: 169, distance: 125.5
click at [165, 225] on button "B2B" at bounding box center [155, 228] width 34 height 32
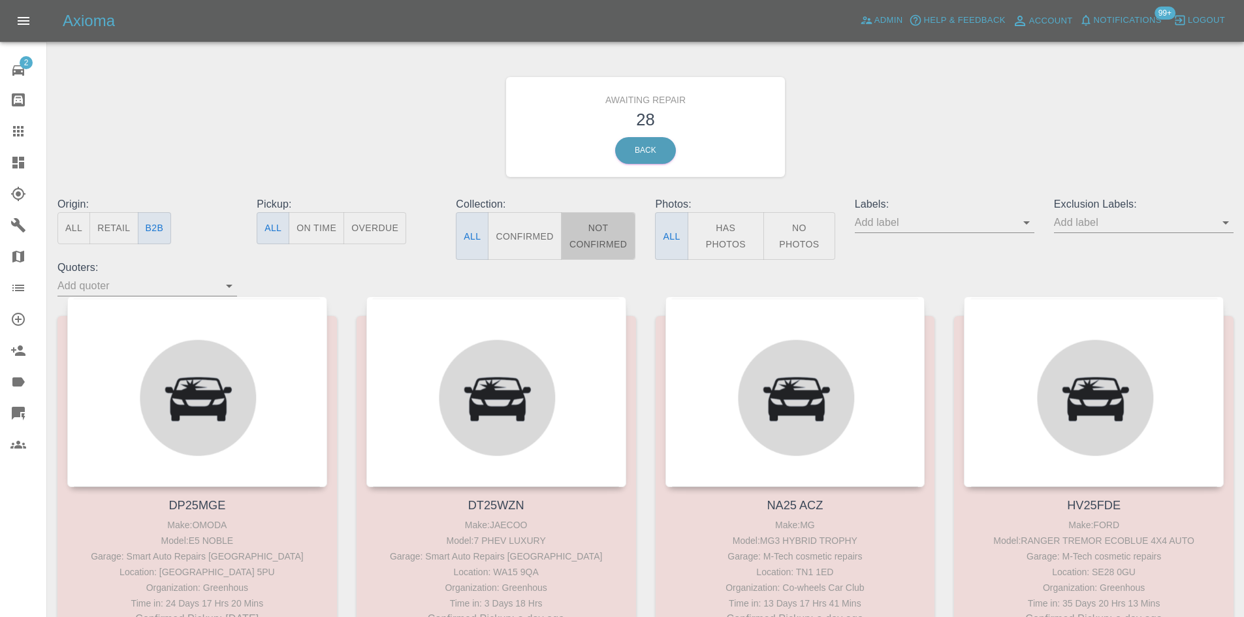
click at [609, 244] on button "Not Confirmed" at bounding box center [598, 236] width 75 height 48
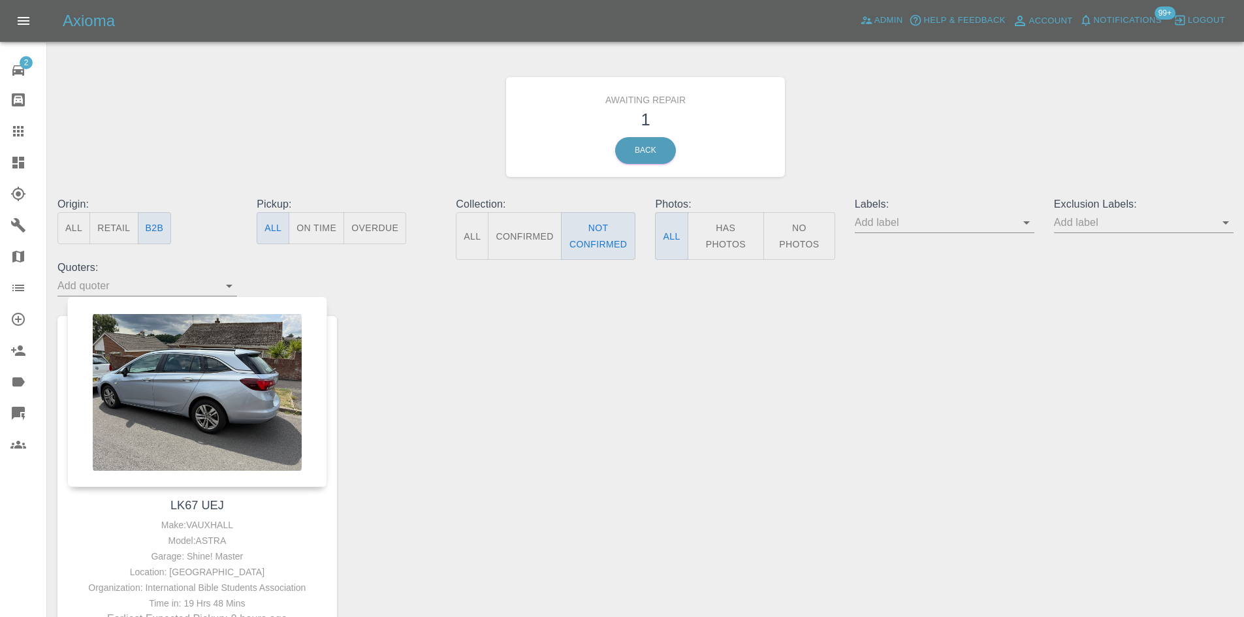
click at [521, 241] on button "Confirmed" at bounding box center [524, 236] width 73 height 48
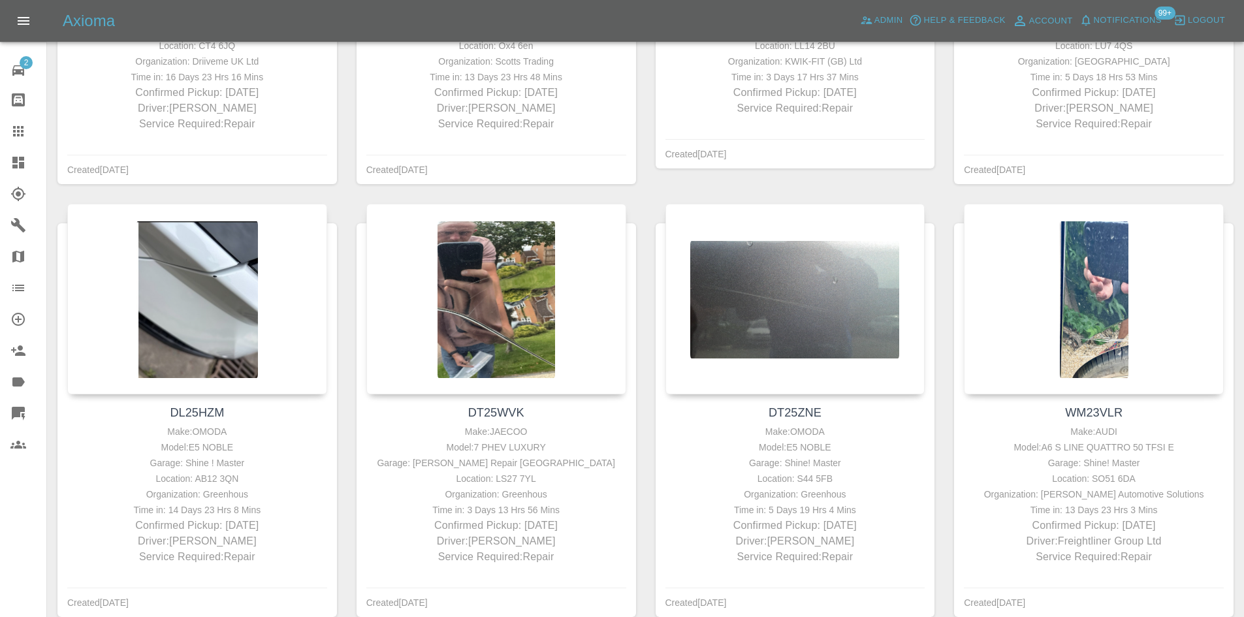
scroll to position [2319, 0]
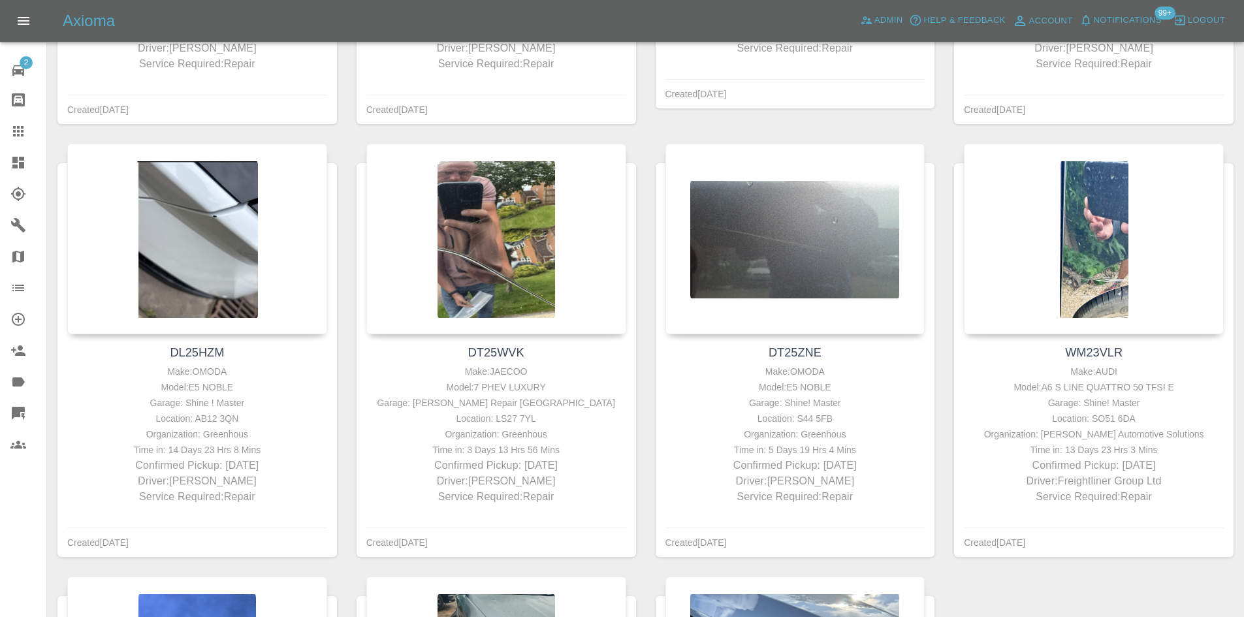
click at [7, 158] on link "Dashboard" at bounding box center [23, 162] width 46 height 31
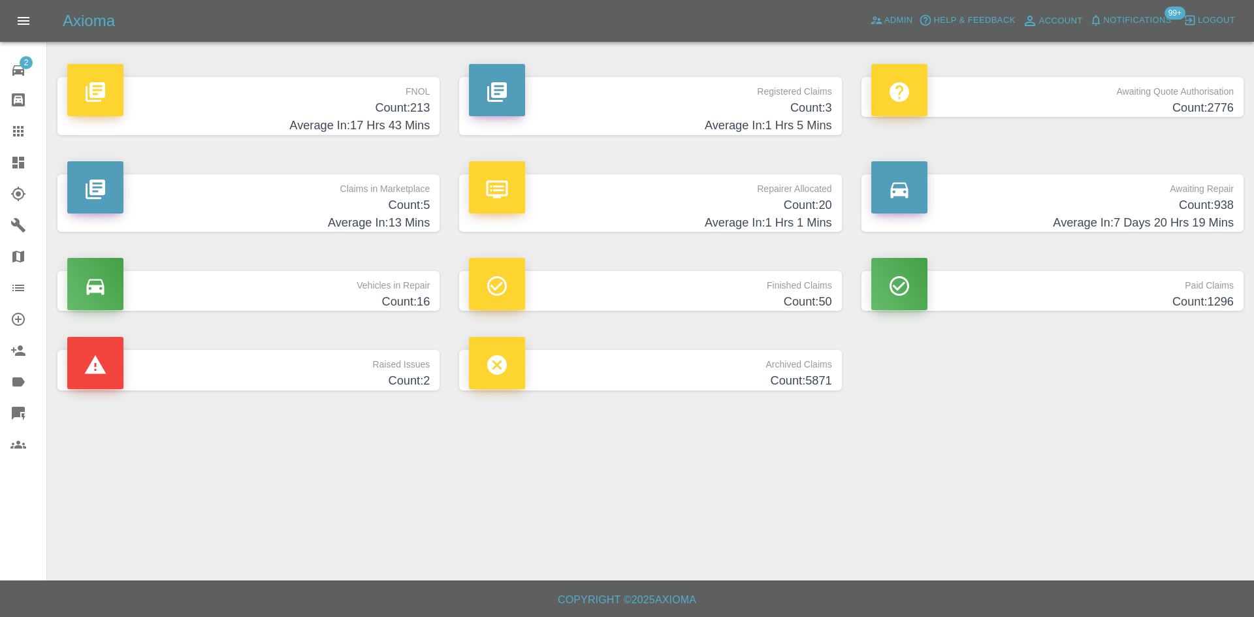
click at [761, 208] on h4 "Count: 20" at bounding box center [650, 206] width 362 height 18
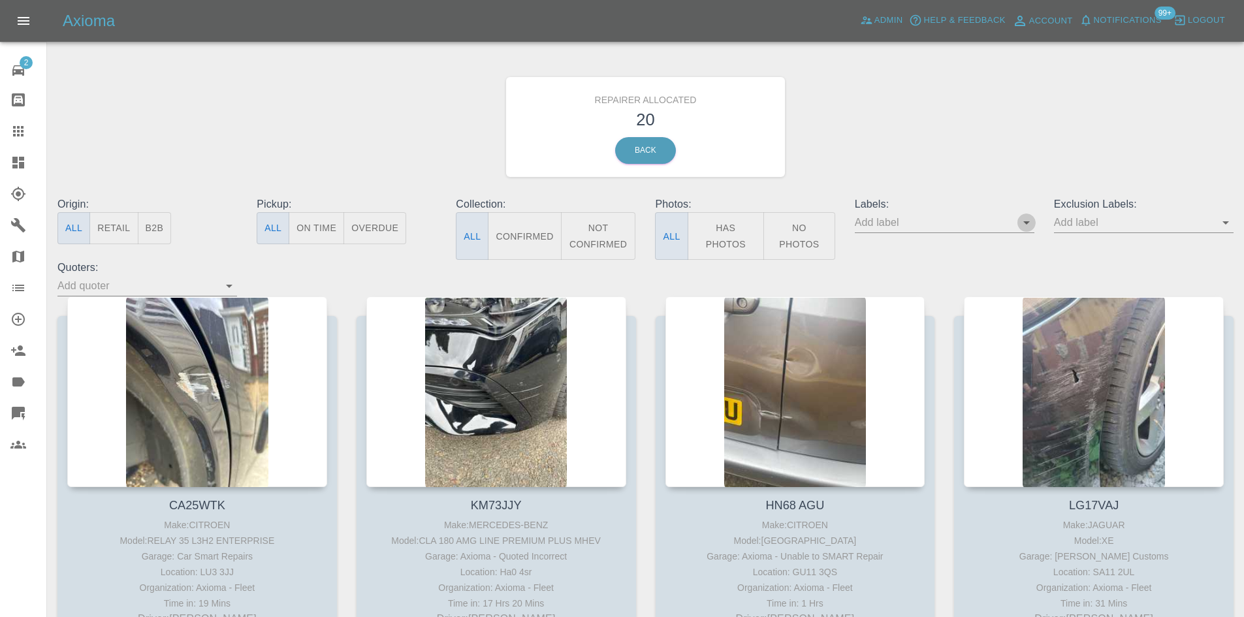
click at [1035, 223] on button "Open" at bounding box center [1027, 223] width 18 height 18
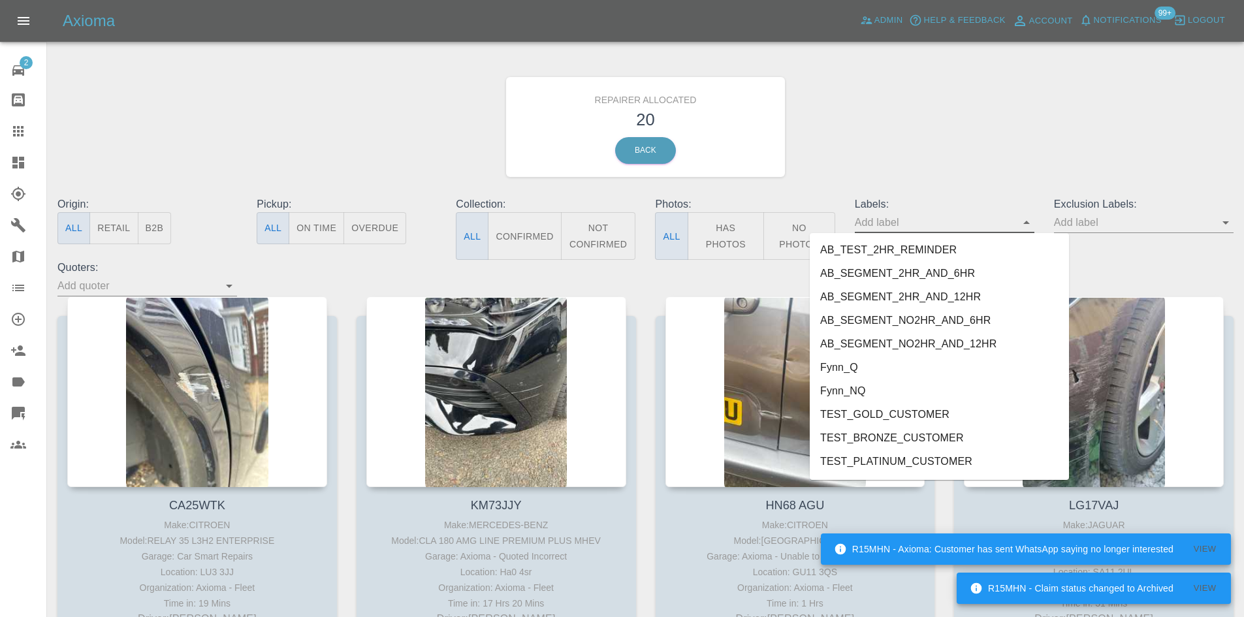
scroll to position [2703, 0]
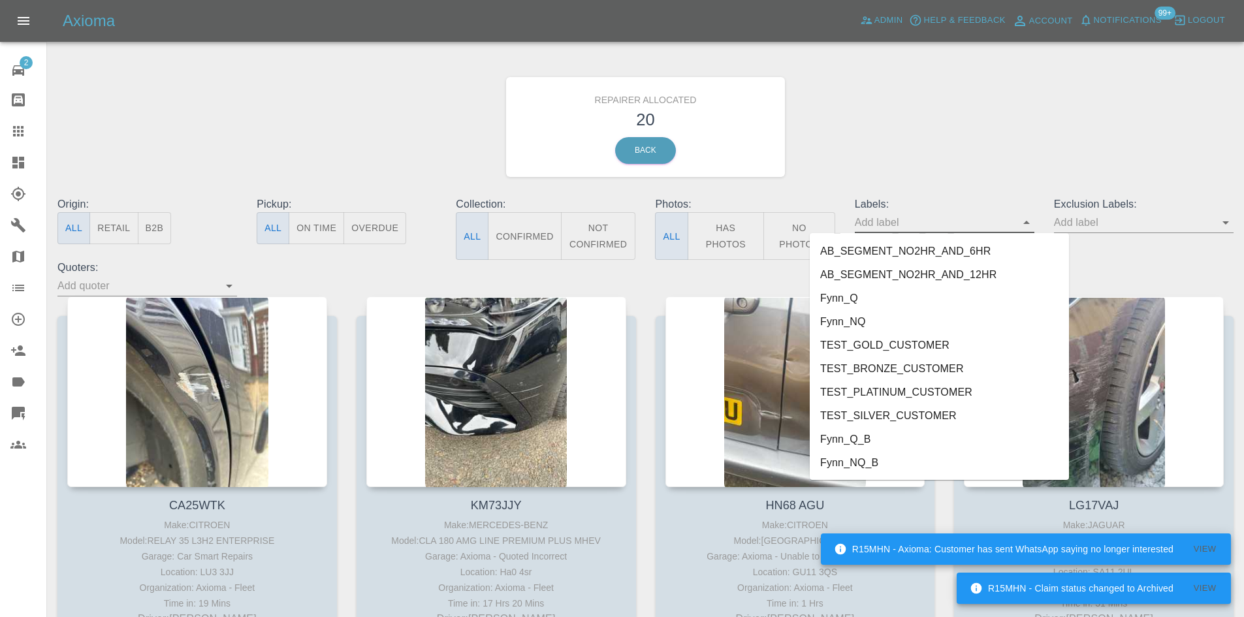
click at [926, 465] on li "Fynn_NQ_B" at bounding box center [939, 463] width 259 height 24
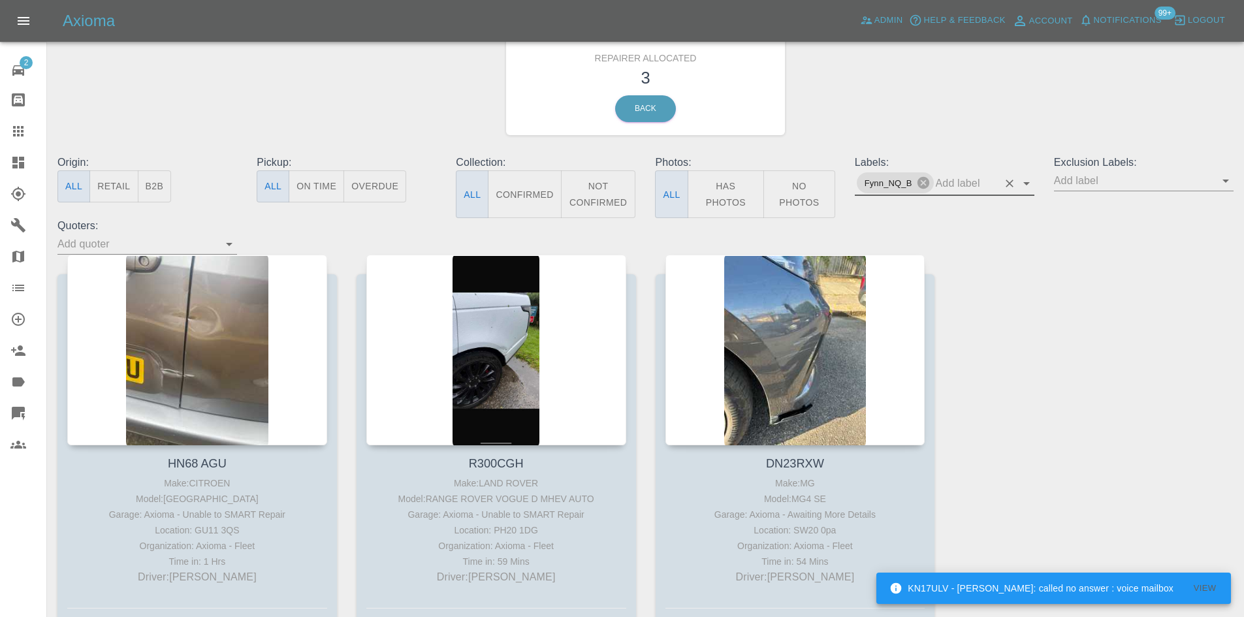
scroll to position [0, 0]
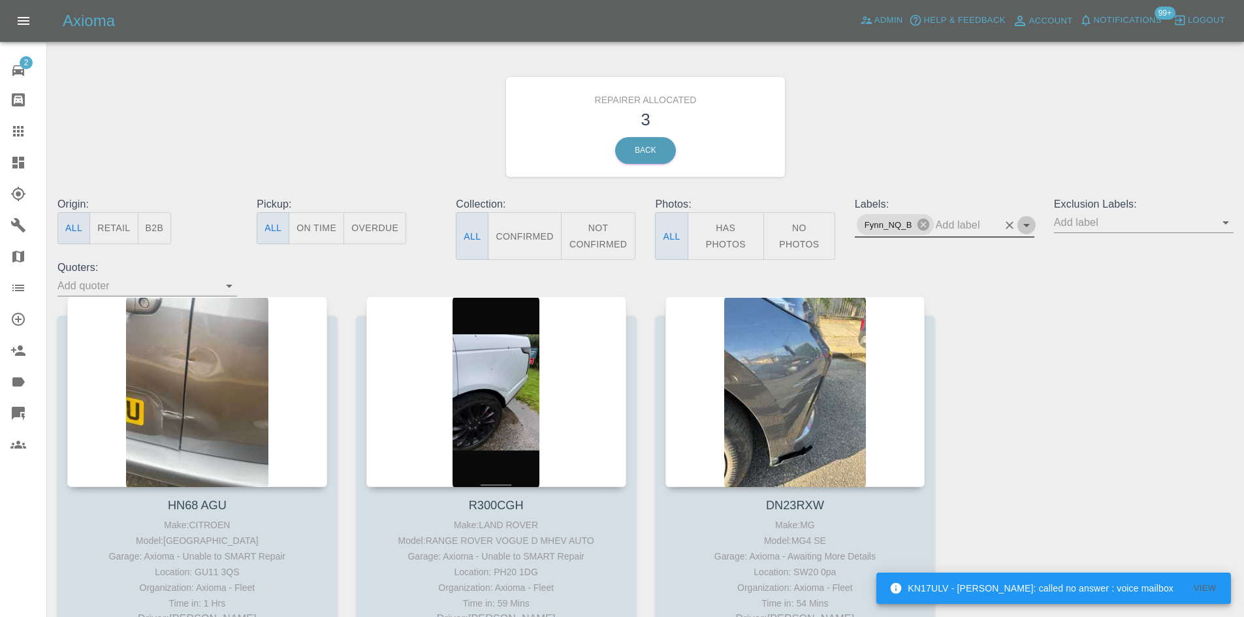
click at [1025, 229] on icon "Open" at bounding box center [1027, 225] width 16 height 16
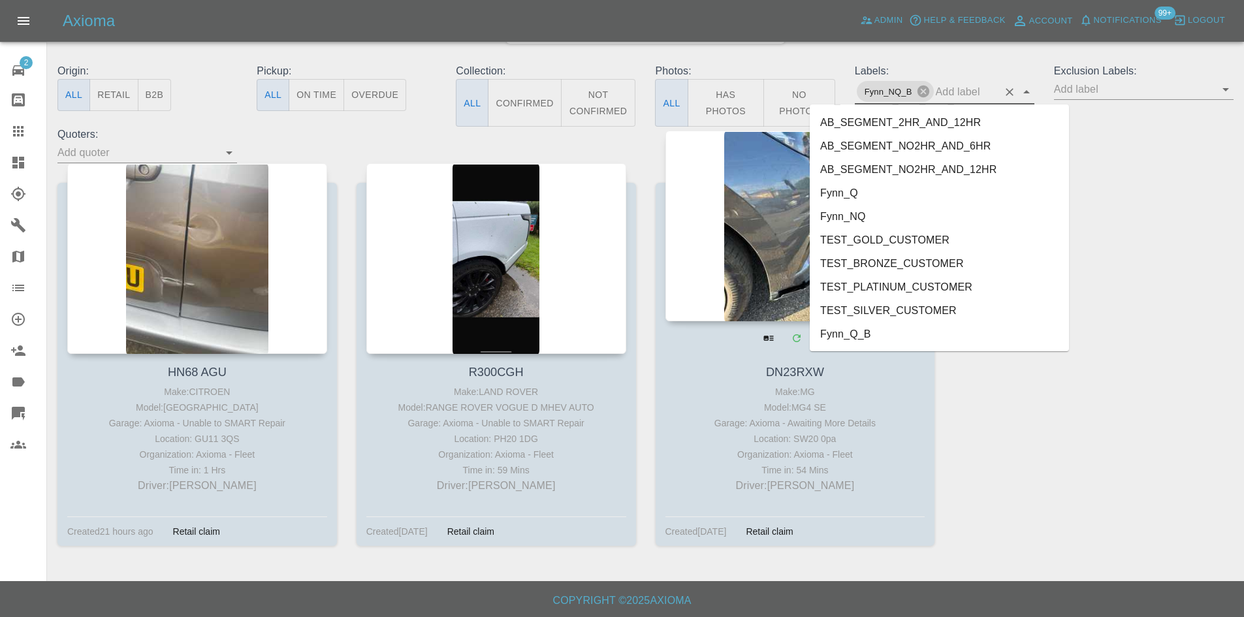
scroll to position [134, 0]
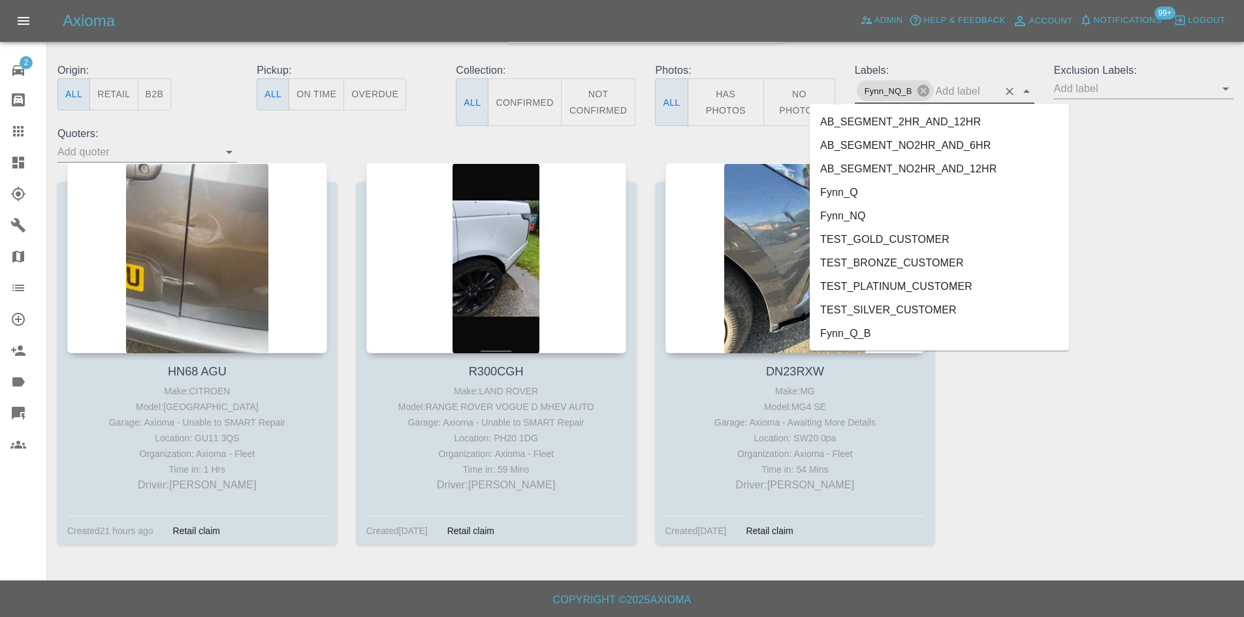
click at [855, 216] on li "Fynn_NQ" at bounding box center [939, 216] width 259 height 24
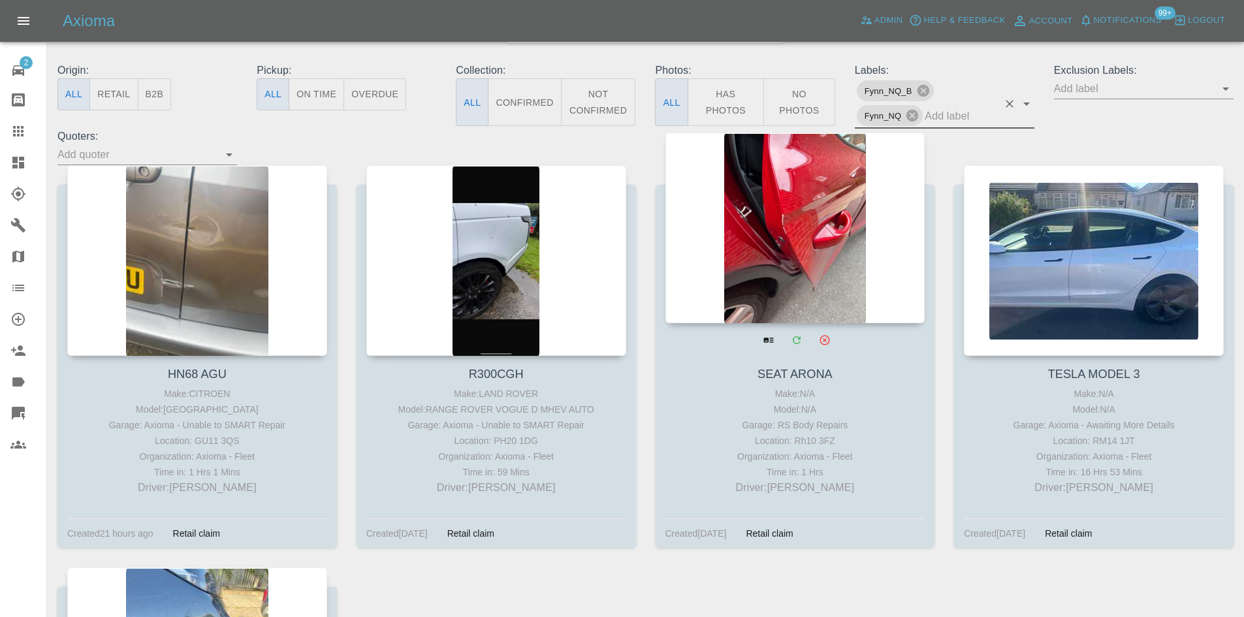
click at [801, 242] on div at bounding box center [796, 228] width 260 height 191
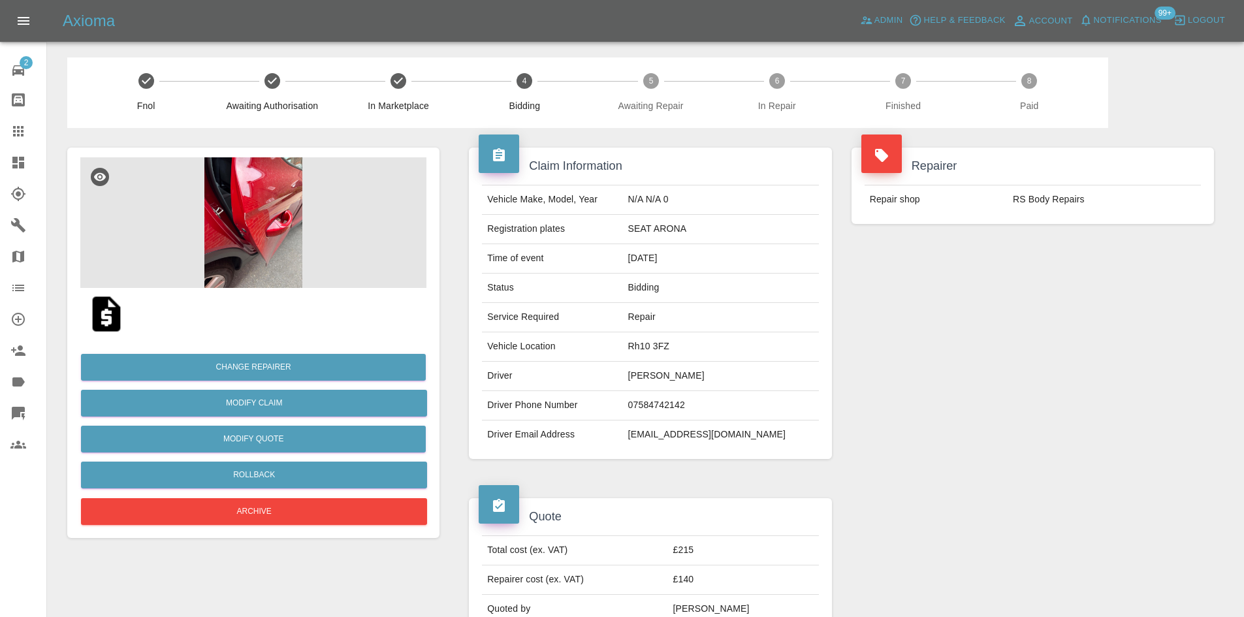
click at [238, 235] on img at bounding box center [253, 222] width 346 height 131
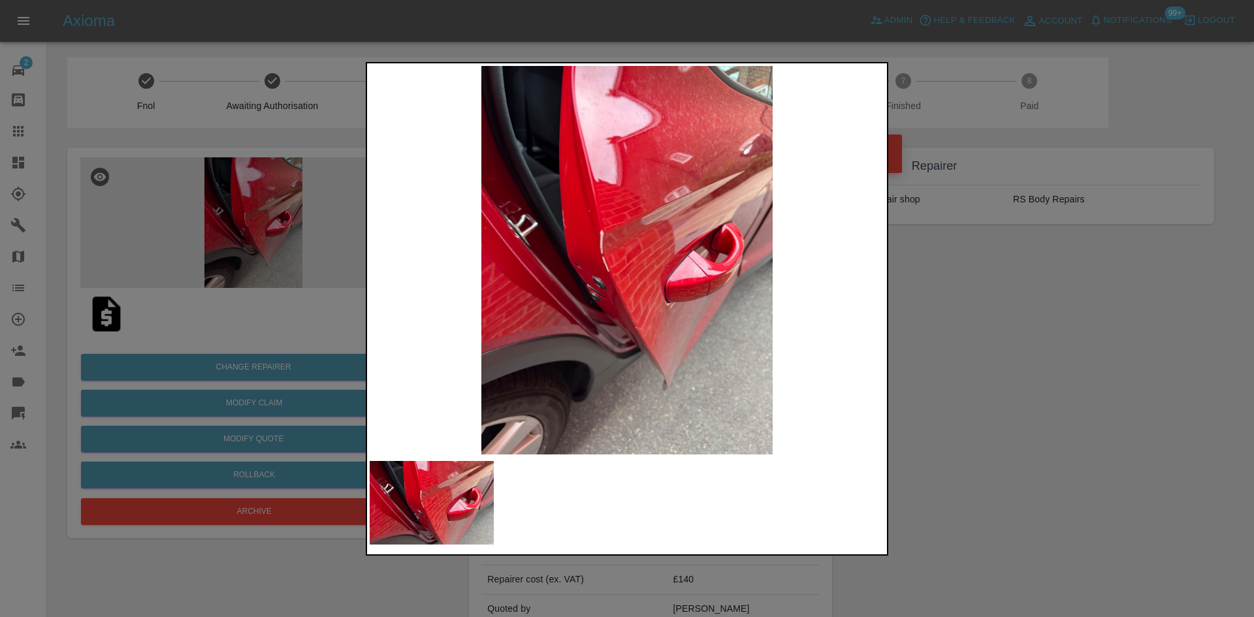
click at [677, 272] on img at bounding box center [627, 260] width 515 height 389
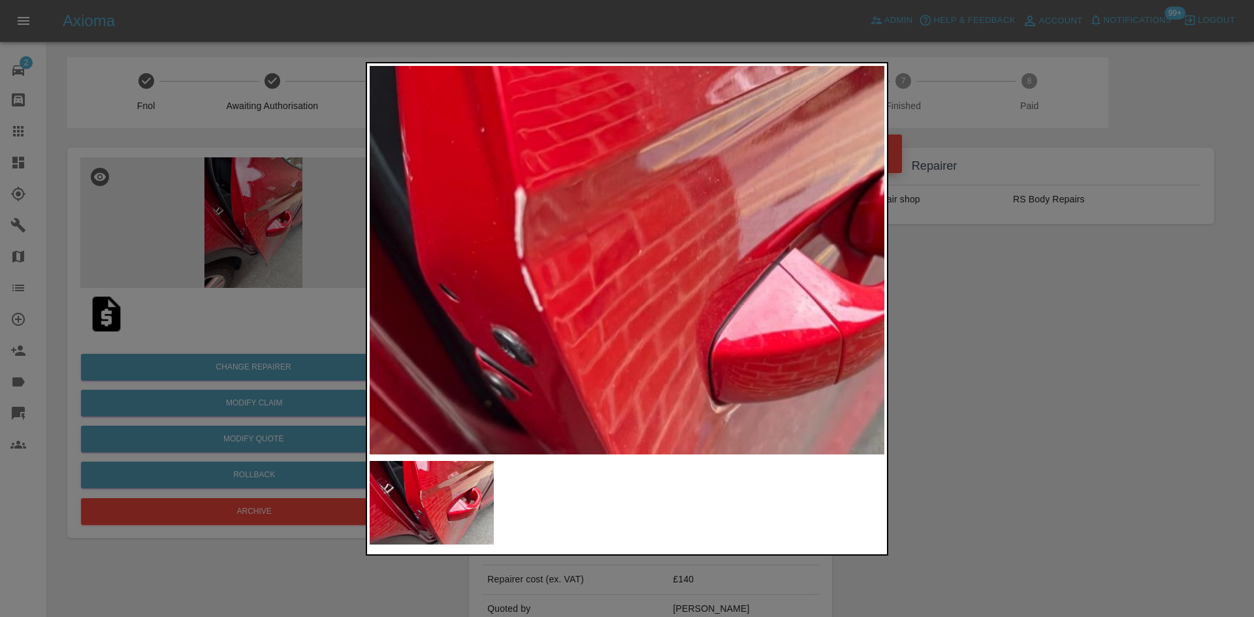
click at [688, 328] on img at bounding box center [596, 277] width 1544 height 1166
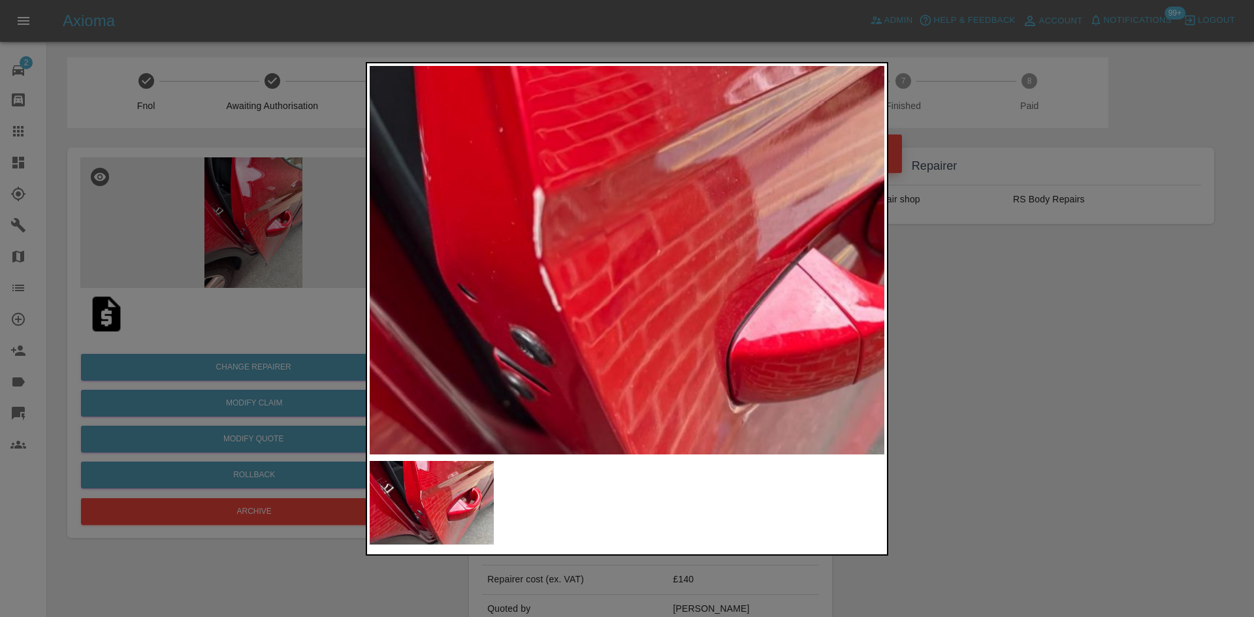
click at [682, 320] on img at bounding box center [614, 277] width 1544 height 1166
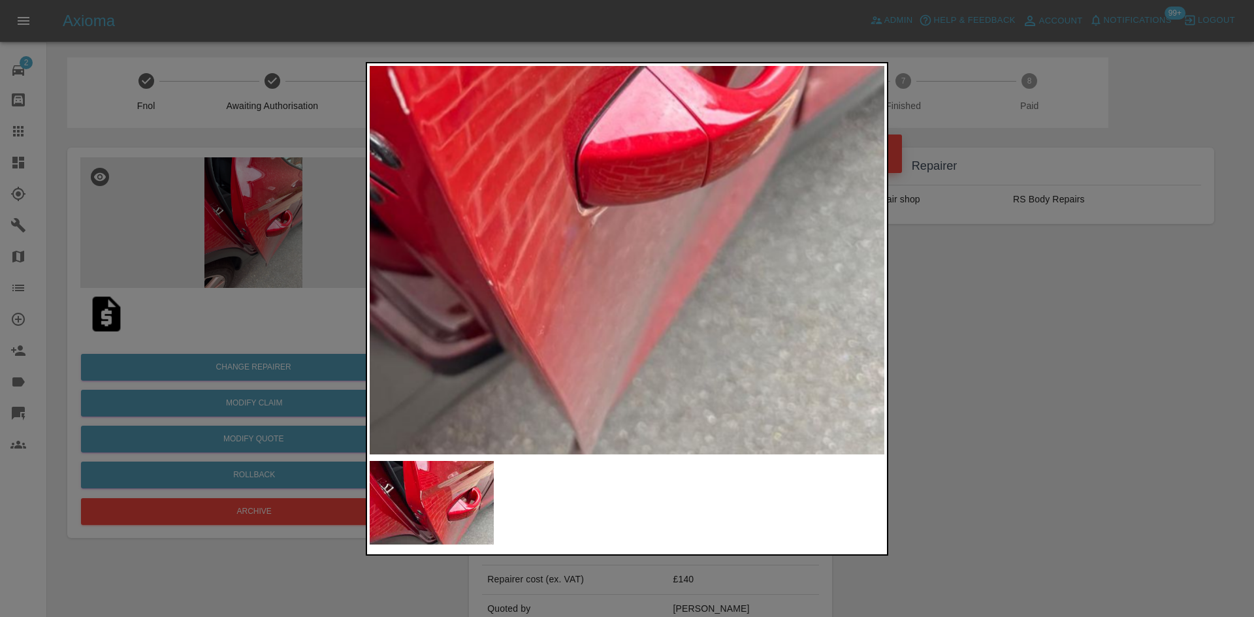
click at [482, 223] on img at bounding box center [462, 79] width 1544 height 1166
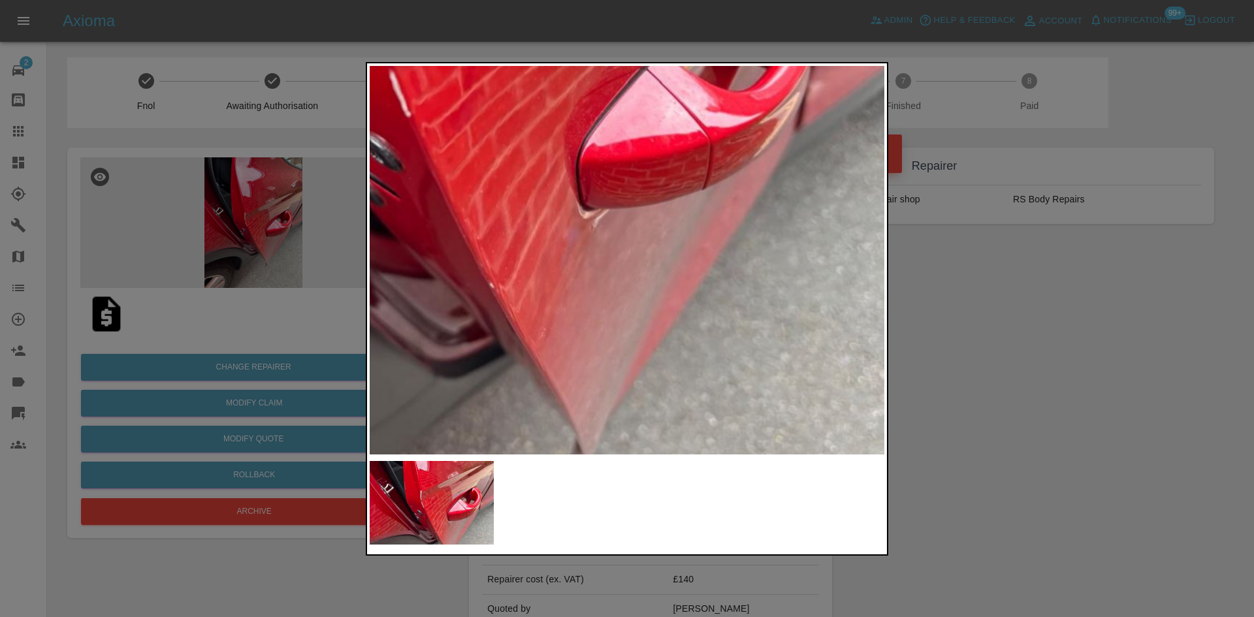
click at [482, 223] on img at bounding box center [464, 82] width 1544 height 1166
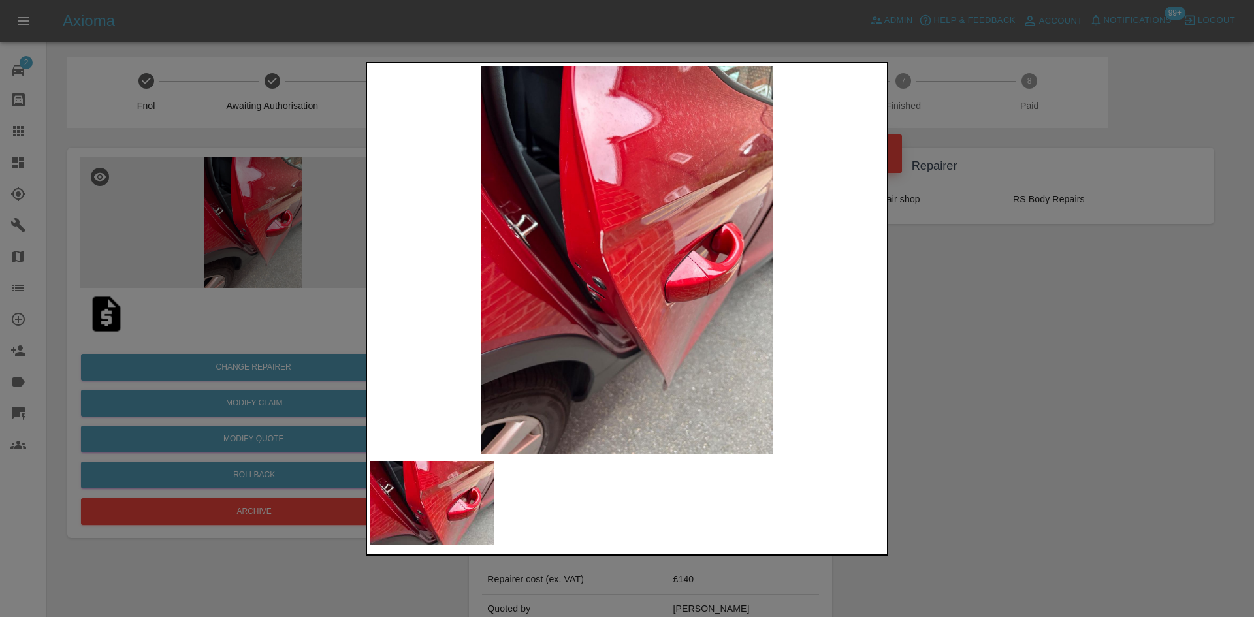
drag, startPoint x: 1061, startPoint y: 327, endPoint x: 831, endPoint y: 335, distance: 229.4
click at [1059, 327] on div at bounding box center [627, 308] width 1254 height 617
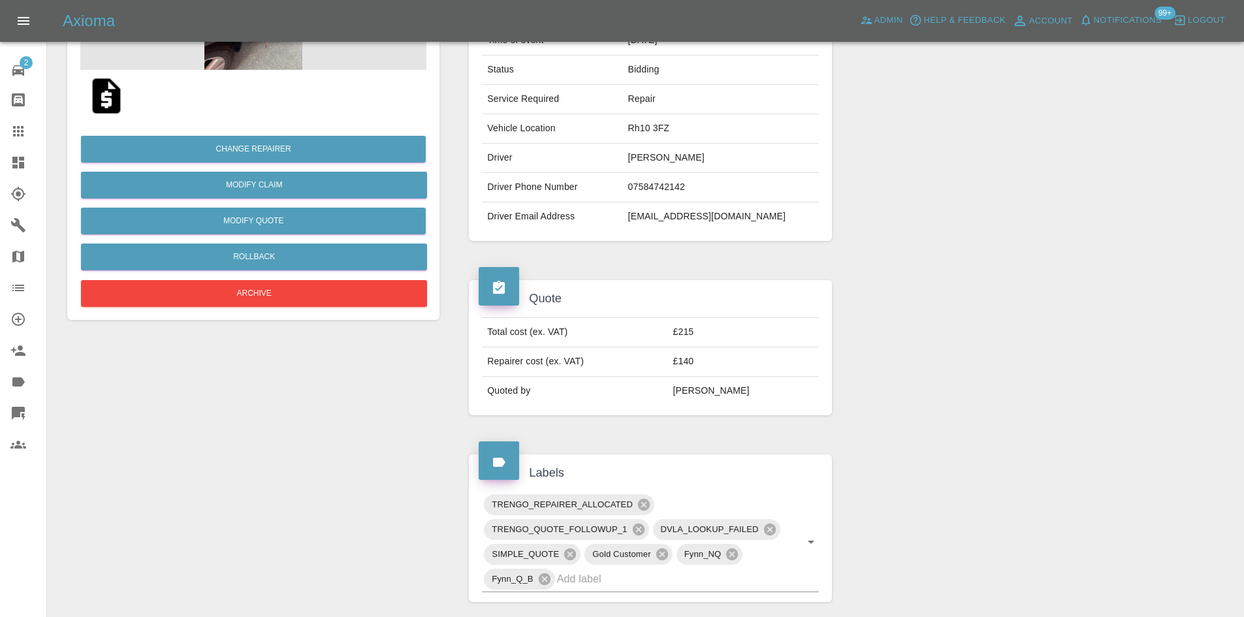
scroll to position [196, 0]
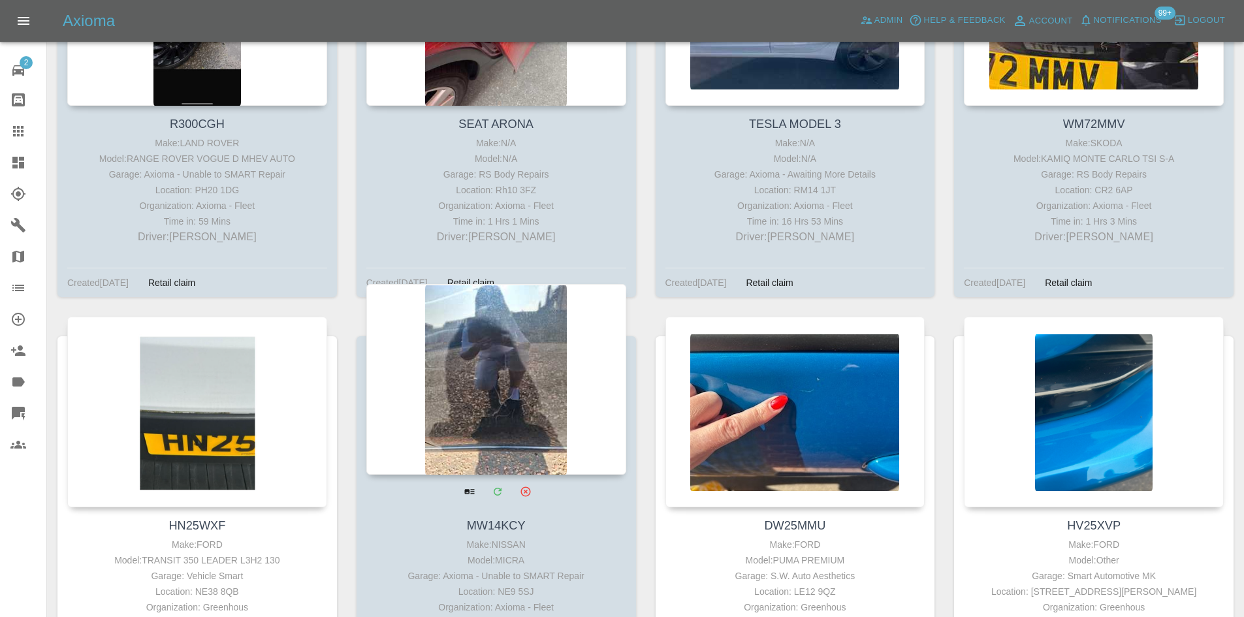
scroll to position [914, 0]
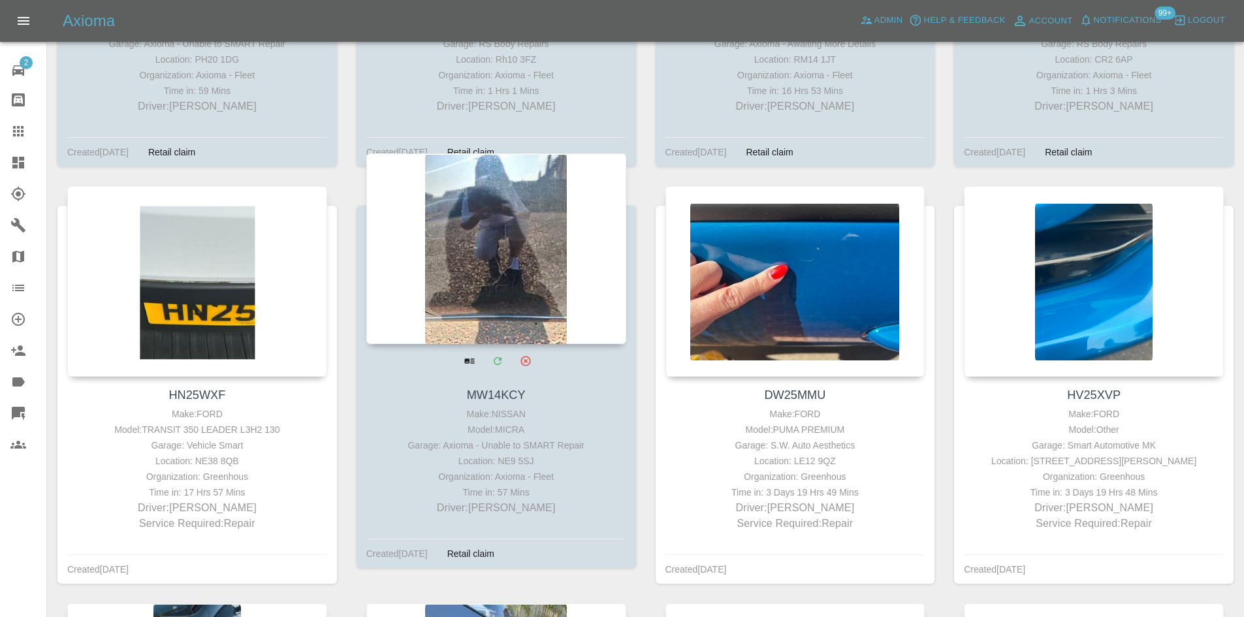
click at [560, 233] on div at bounding box center [496, 248] width 260 height 191
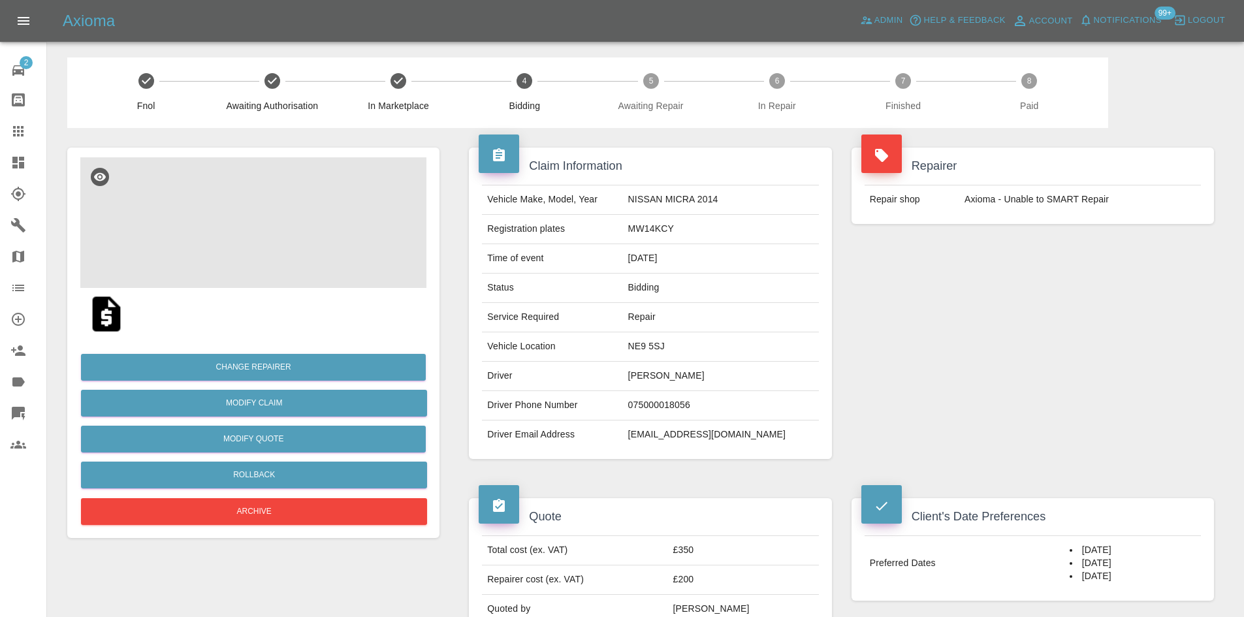
click at [323, 246] on img at bounding box center [253, 222] width 346 height 131
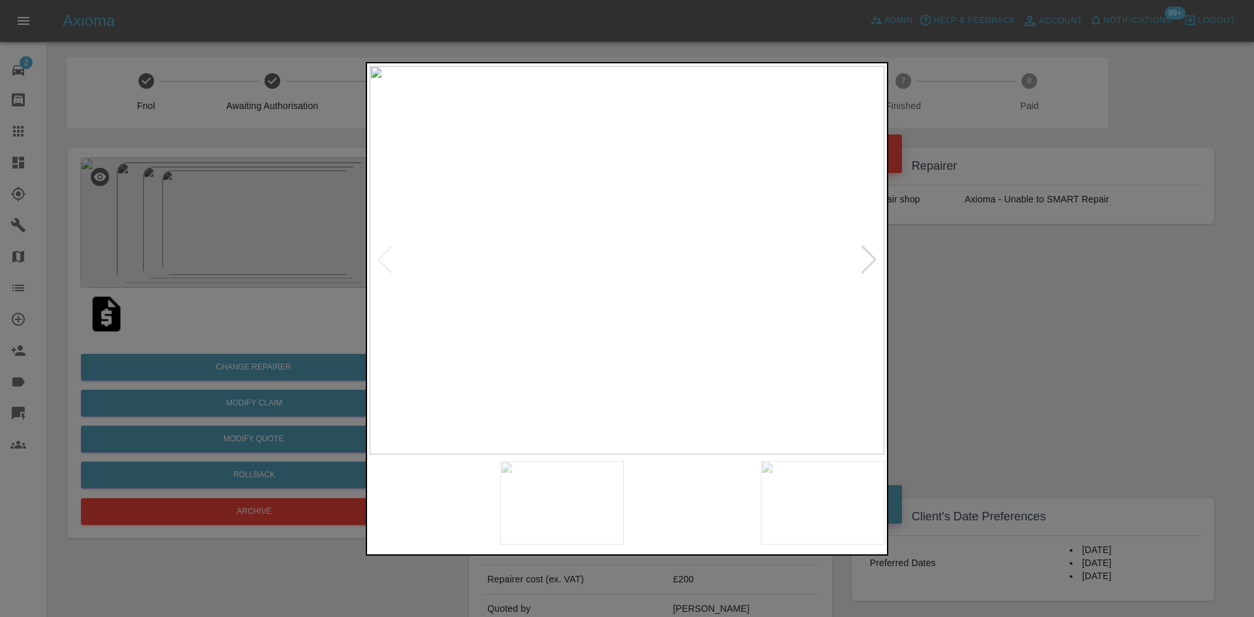
click at [878, 262] on img at bounding box center [627, 260] width 515 height 389
click at [870, 256] on div at bounding box center [869, 260] width 18 height 29
click at [1142, 305] on div at bounding box center [627, 308] width 1254 height 617
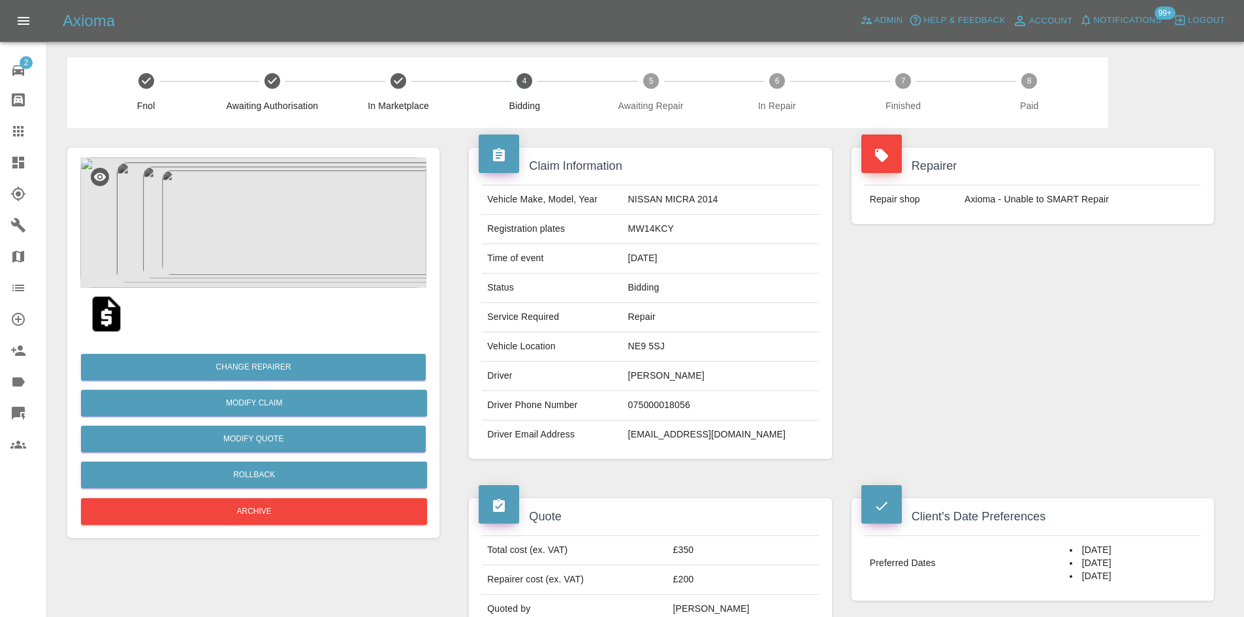
click at [18, 169] on icon at bounding box center [18, 163] width 16 height 16
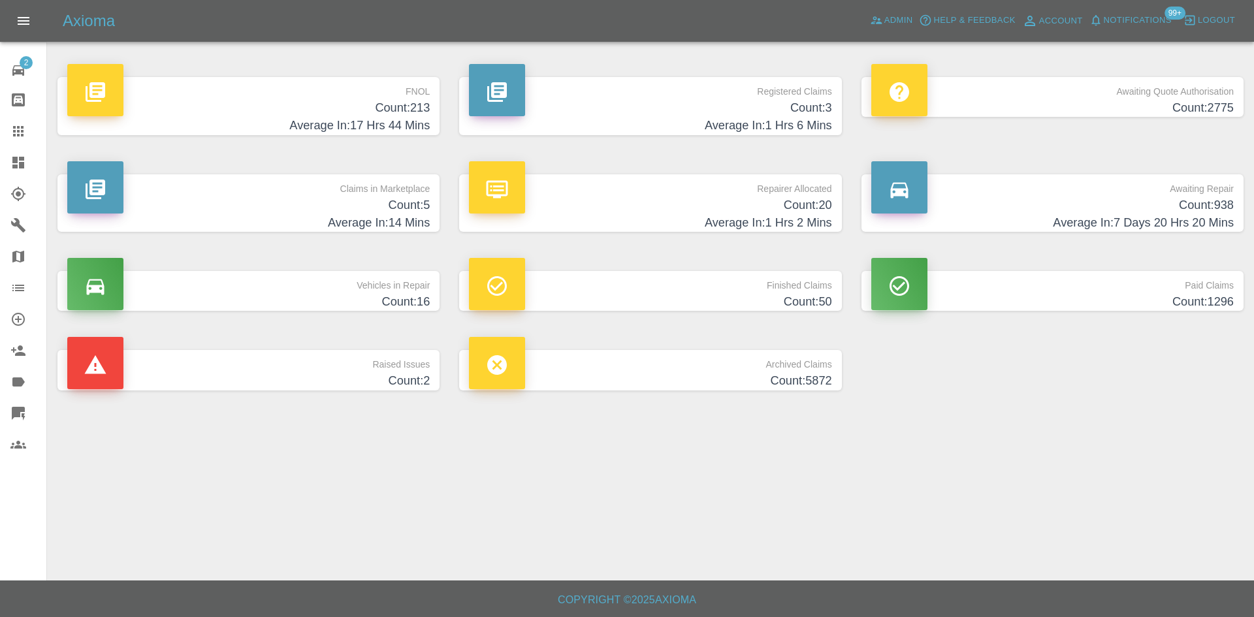
click at [586, 192] on p "Repairer Allocated" at bounding box center [650, 185] width 362 height 22
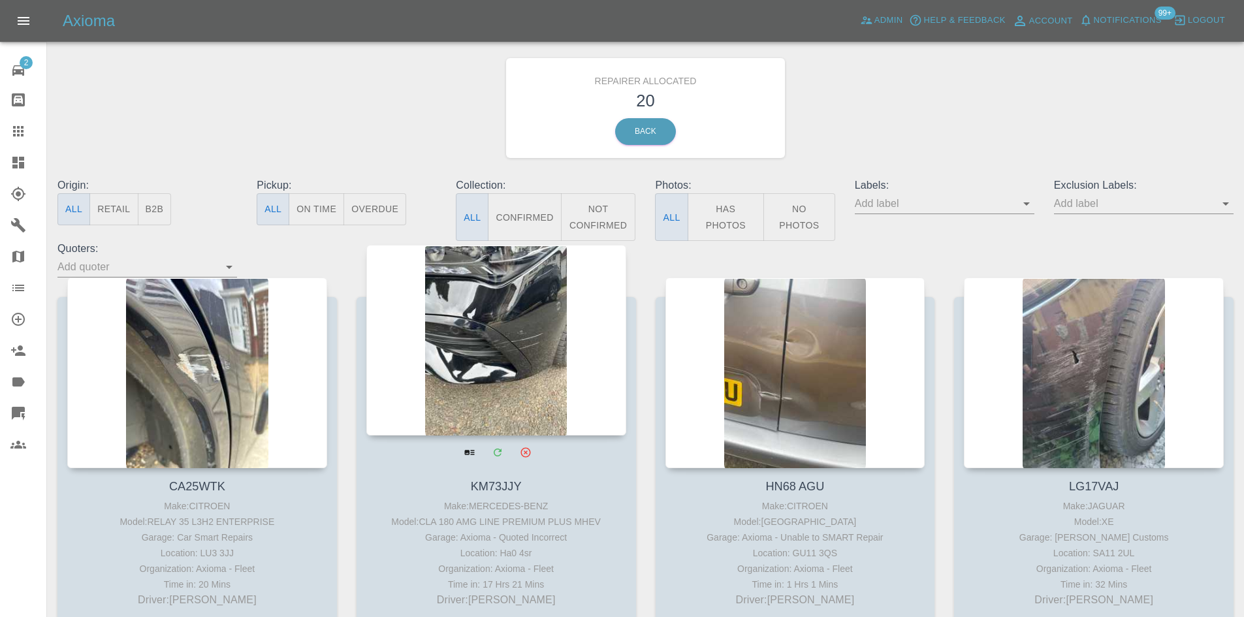
scroll to position [131, 0]
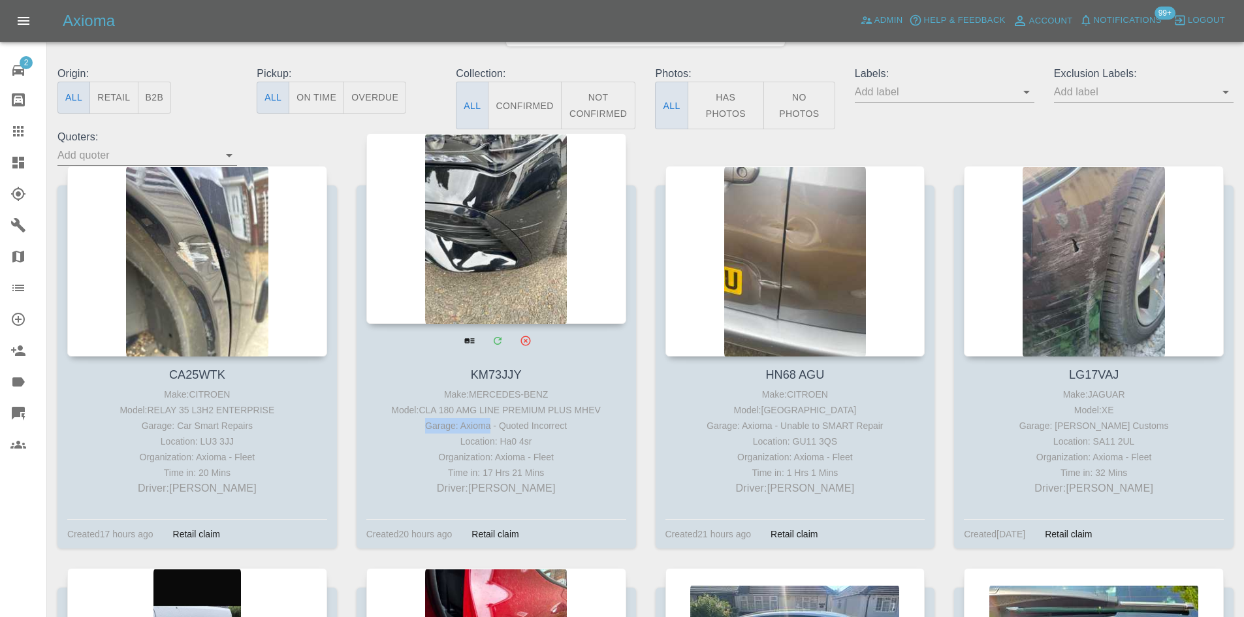
drag, startPoint x: 489, startPoint y: 428, endPoint x: 383, endPoint y: 427, distance: 105.8
click at [383, 427] on div "Garage: Axioma - Quoted Incorrect" at bounding box center [496, 426] width 253 height 16
drag, startPoint x: 491, startPoint y: 426, endPoint x: 415, endPoint y: 432, distance: 76.0
click at [415, 432] on div "Garage: Axioma - Quoted Incorrect" at bounding box center [496, 426] width 253 height 16
copy div "Garage: Axioma"
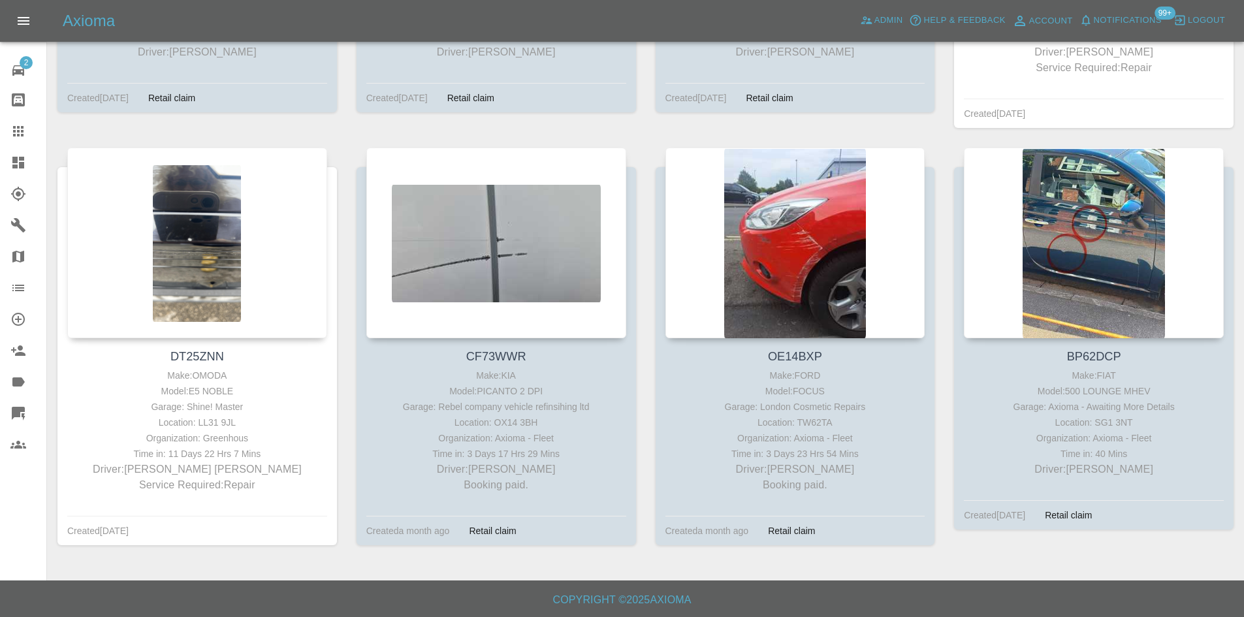
scroll to position [248, 0]
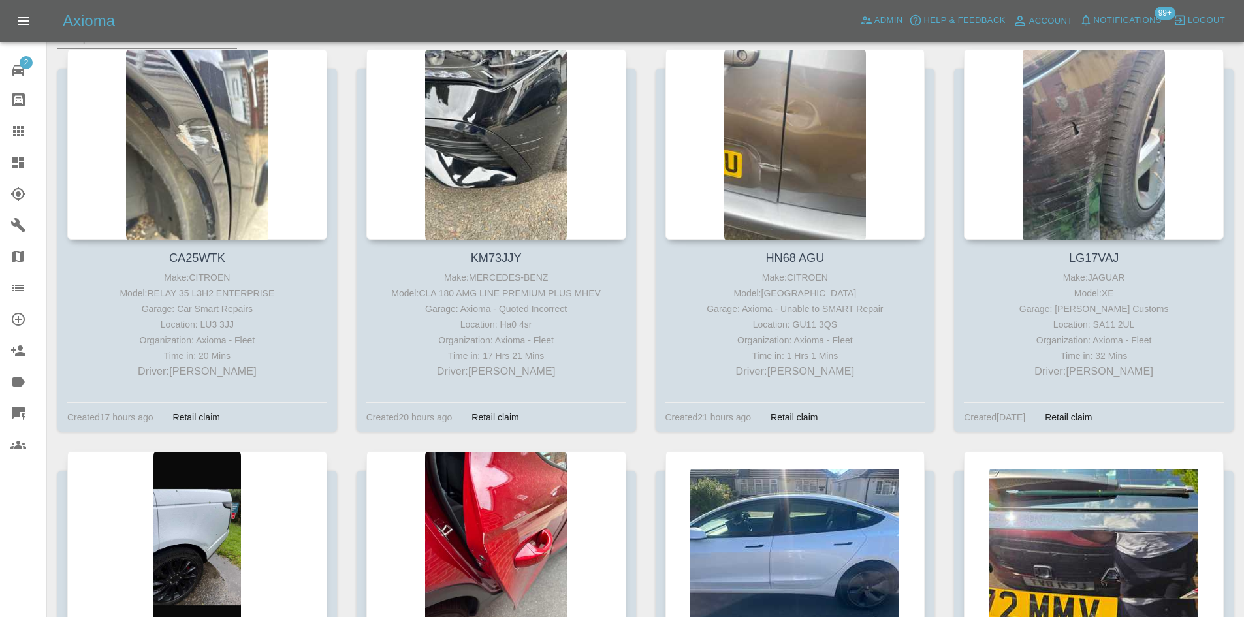
click at [18, 158] on icon at bounding box center [18, 163] width 12 height 12
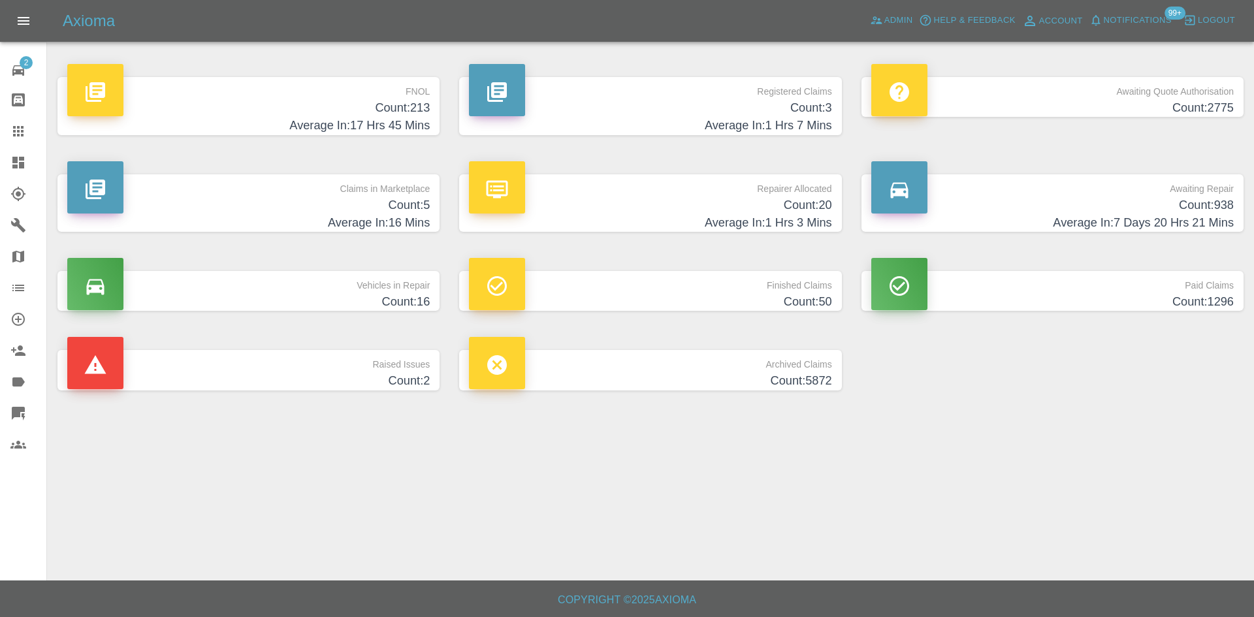
click at [251, 208] on h4 "Count: 5" at bounding box center [248, 206] width 362 height 18
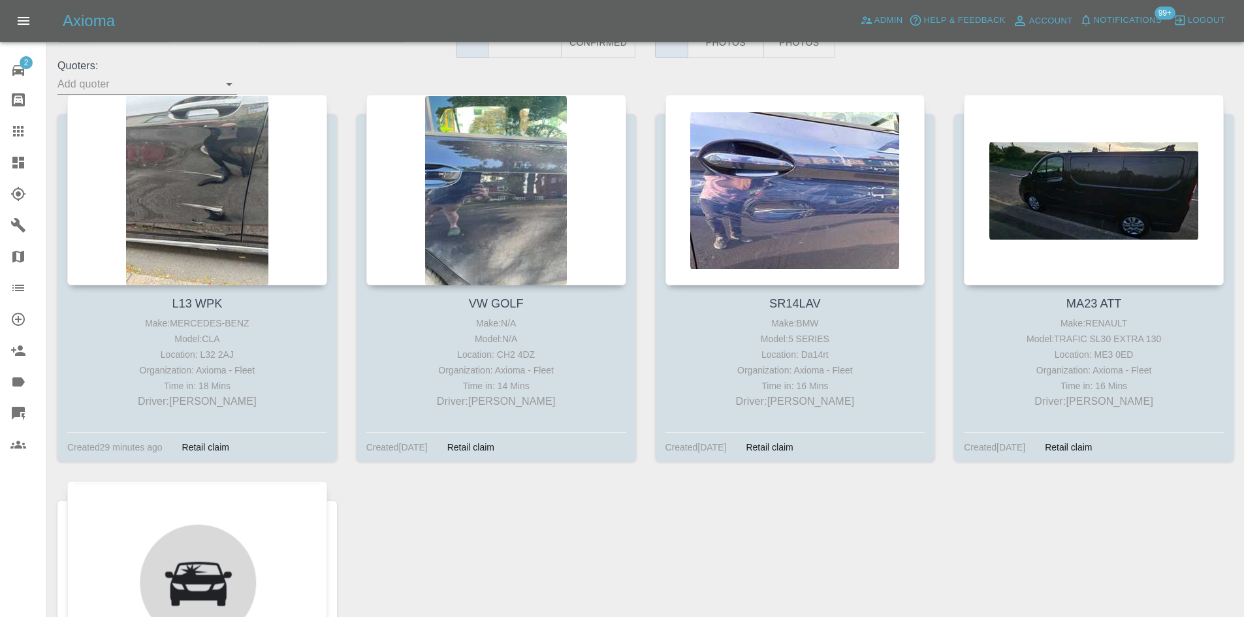
scroll to position [536, 0]
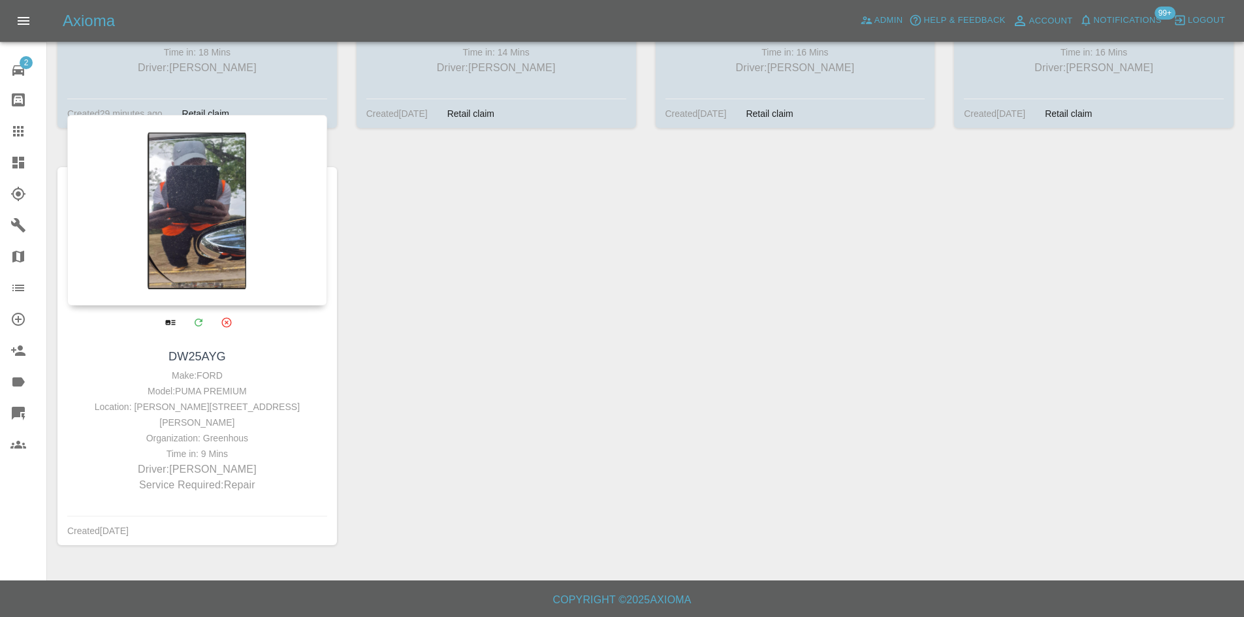
click at [209, 228] on div at bounding box center [197, 210] width 260 height 191
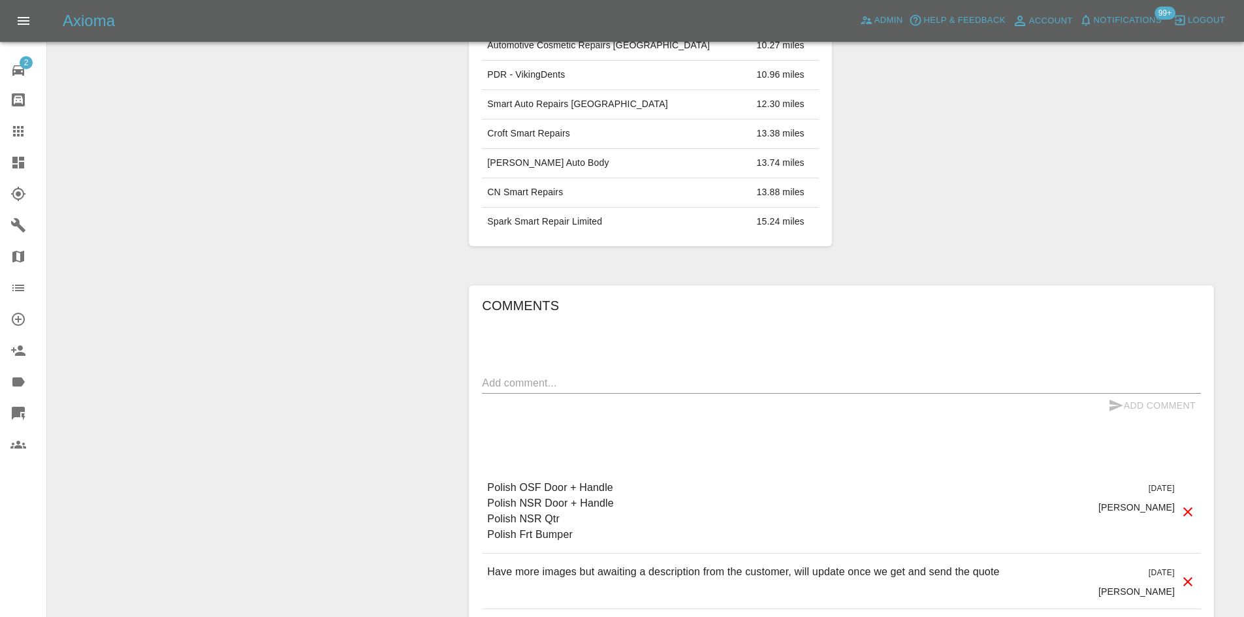
scroll to position [943, 0]
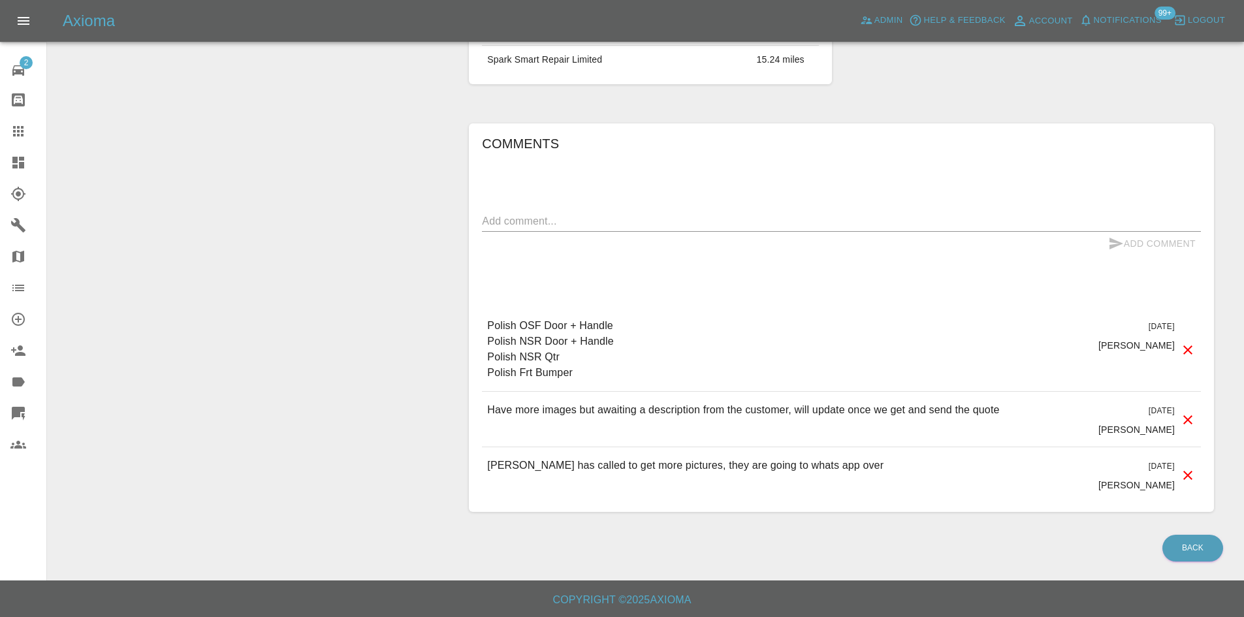
drag, startPoint x: 582, startPoint y: 379, endPoint x: 452, endPoint y: 312, distance: 146.6
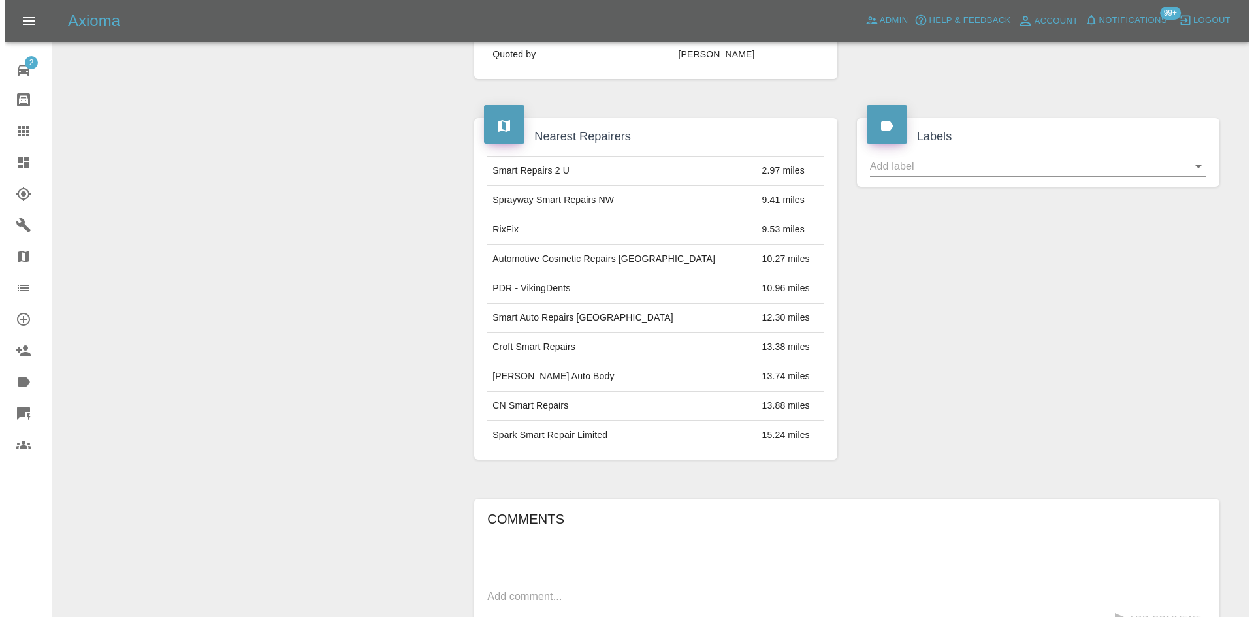
scroll to position [0, 0]
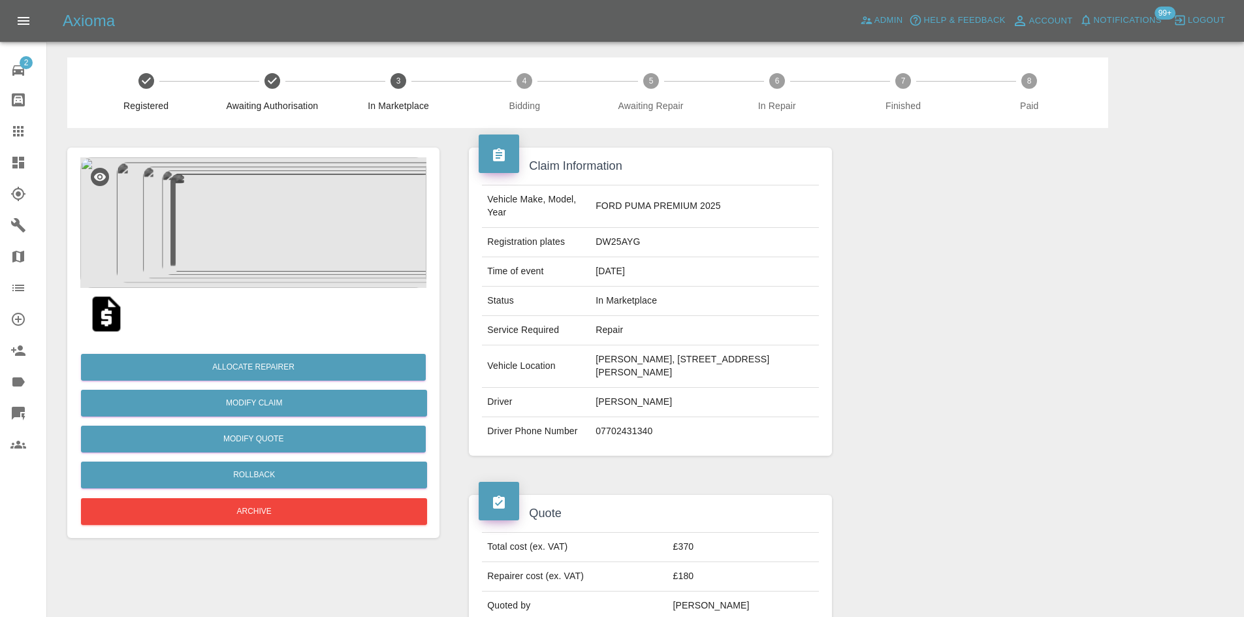
drag, startPoint x: 679, startPoint y: 372, endPoint x: 635, endPoint y: 381, distance: 44.7
click at [635, 381] on td "CLARE WILDE, 1, ASHBOURNE ROAD, GREAT SANKEY, WA5 1LW" at bounding box center [704, 366] width 228 height 42
click at [313, 362] on button "Allocate Repairer" at bounding box center [253, 367] width 345 height 27
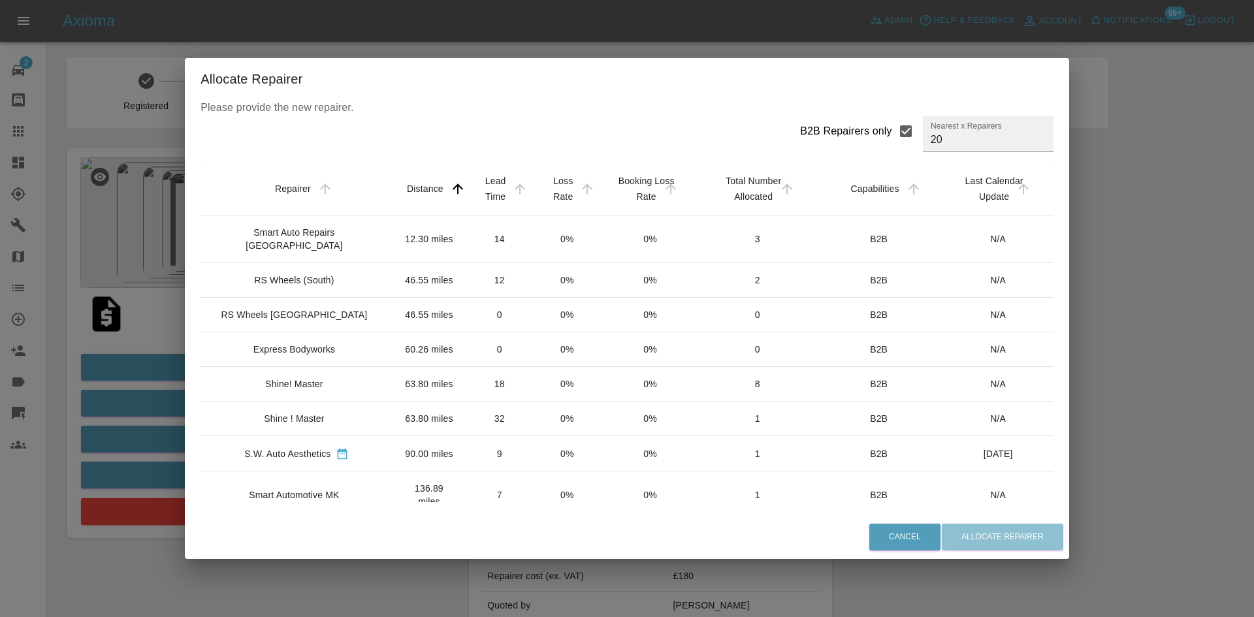
click at [865, 129] on div "B2B Repairers only" at bounding box center [846, 131] width 92 height 16
click at [892, 129] on input "B2B Repairers only" at bounding box center [905, 131] width 27 height 27
checkbox input "false"
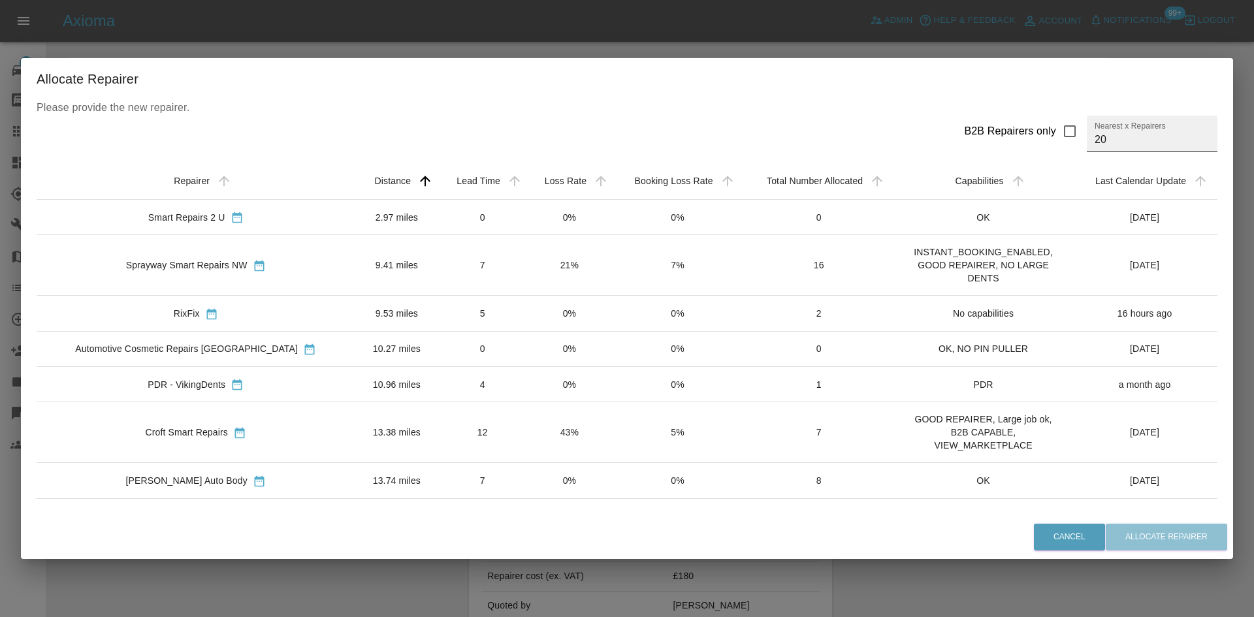
click at [1111, 146] on input "20" at bounding box center [1152, 134] width 131 height 37
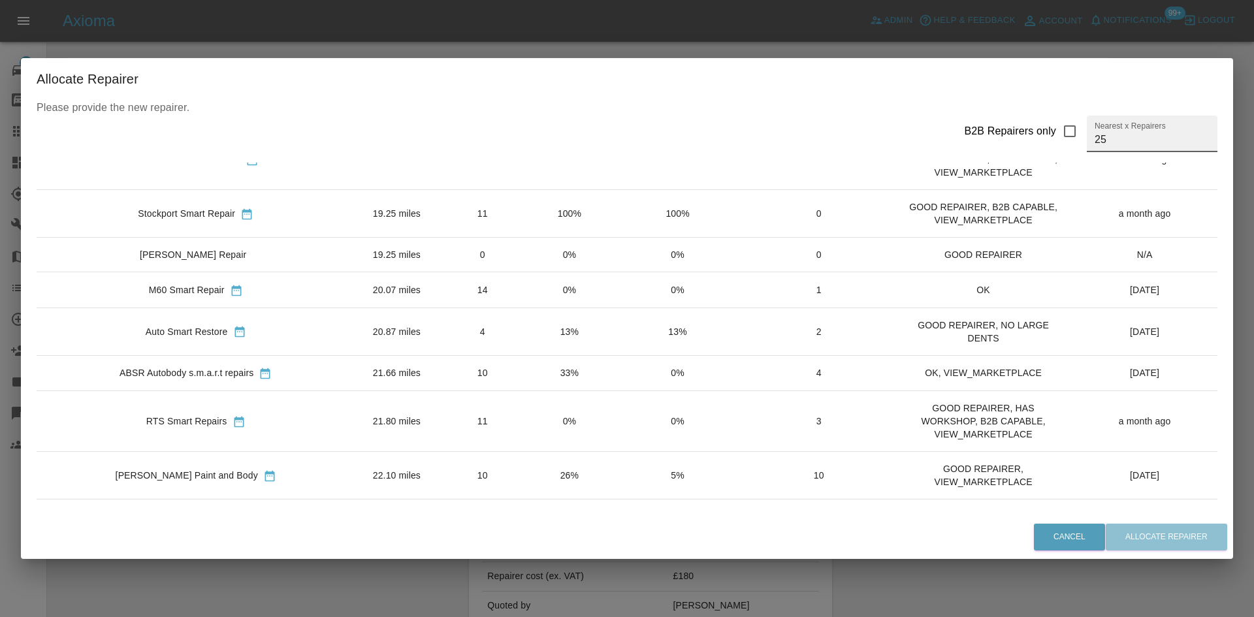
scroll to position [588, 0]
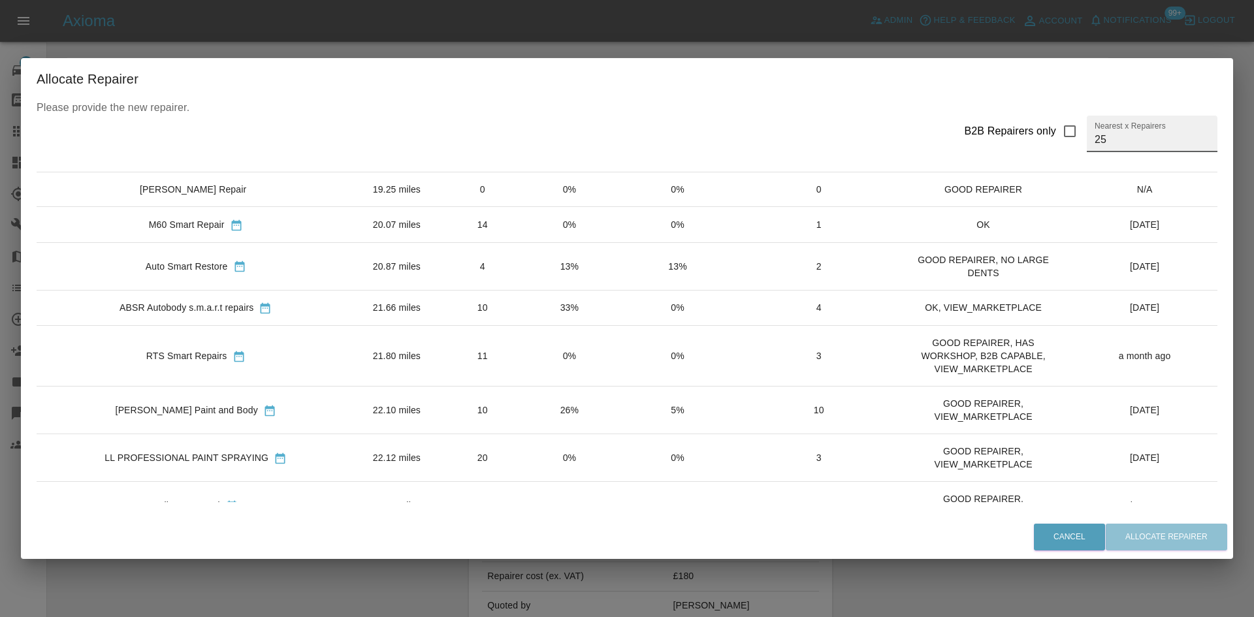
type input "25"
click at [152, 359] on div "RTS Smart Repairs" at bounding box center [186, 355] width 81 height 13
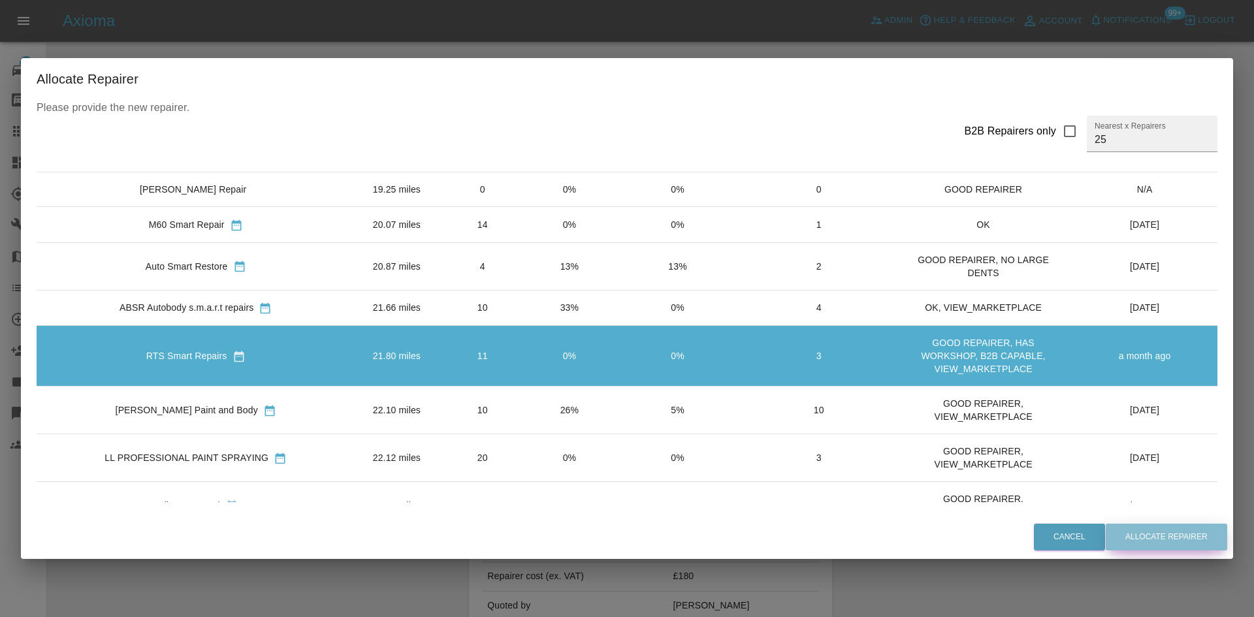
click at [1224, 526] on button "Allocate Repairer" at bounding box center [1166, 537] width 121 height 27
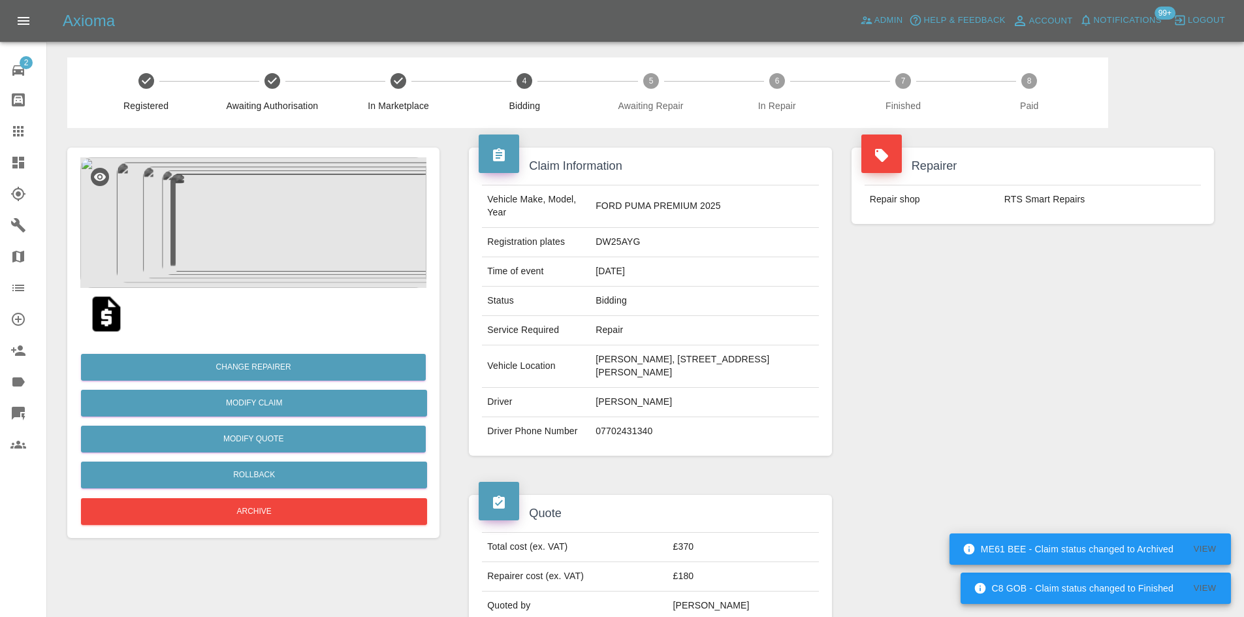
click at [14, 171] on link "Dashboard" at bounding box center [23, 162] width 46 height 31
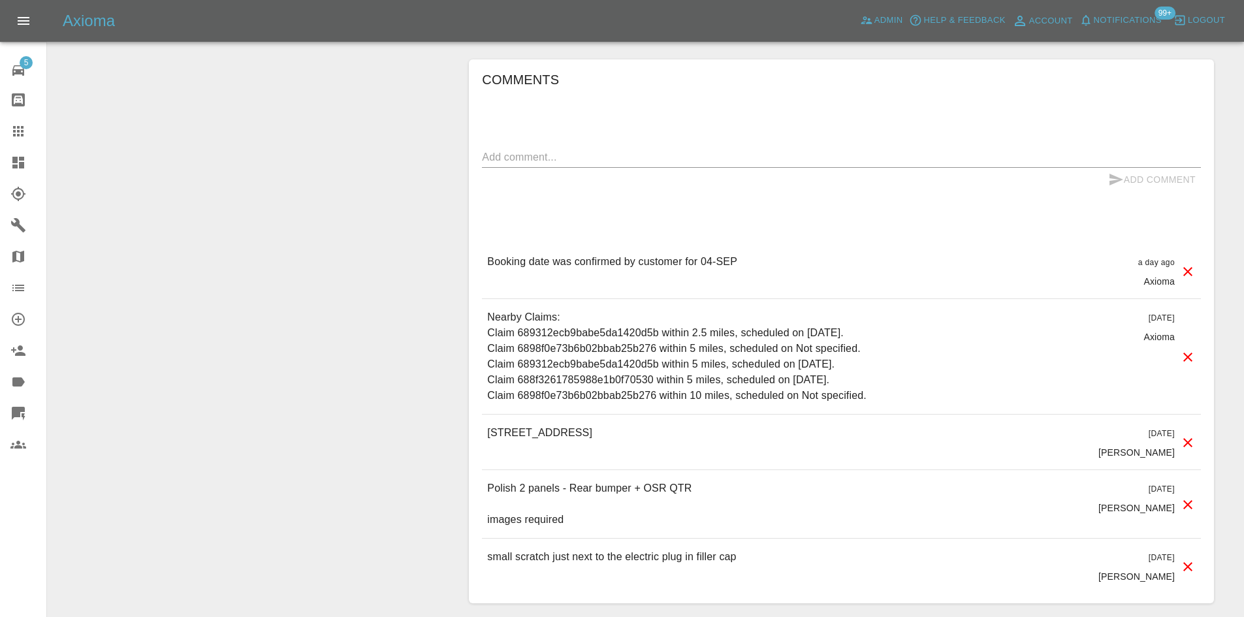
scroll to position [784, 0]
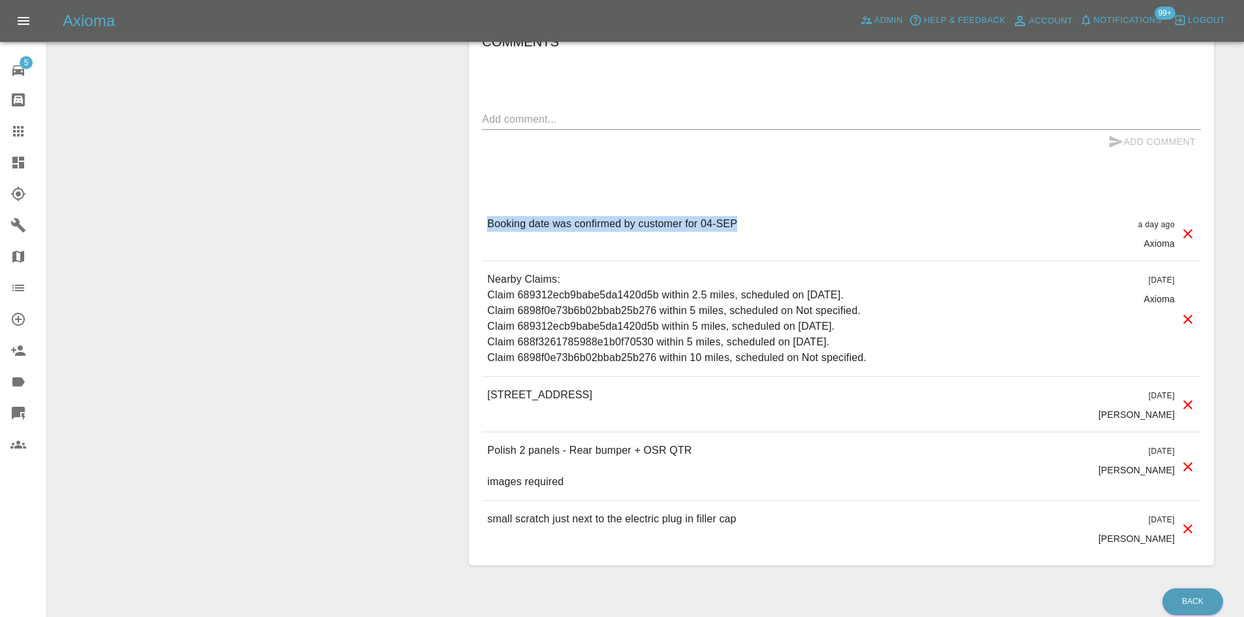
drag, startPoint x: 973, startPoint y: 236, endPoint x: 481, endPoint y: 248, distance: 491.9
click at [481, 248] on div "Comments x Add Comment Booking date was confirmed by customer for 04-SEP a day …" at bounding box center [841, 294] width 745 height 545
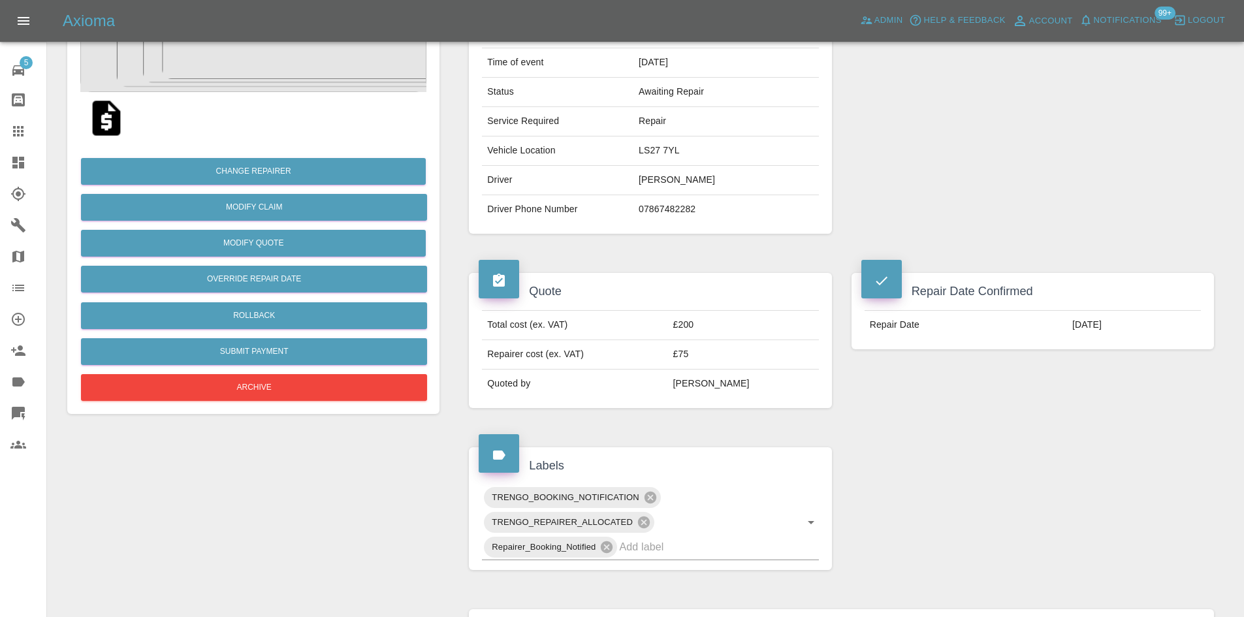
scroll to position [65, 0]
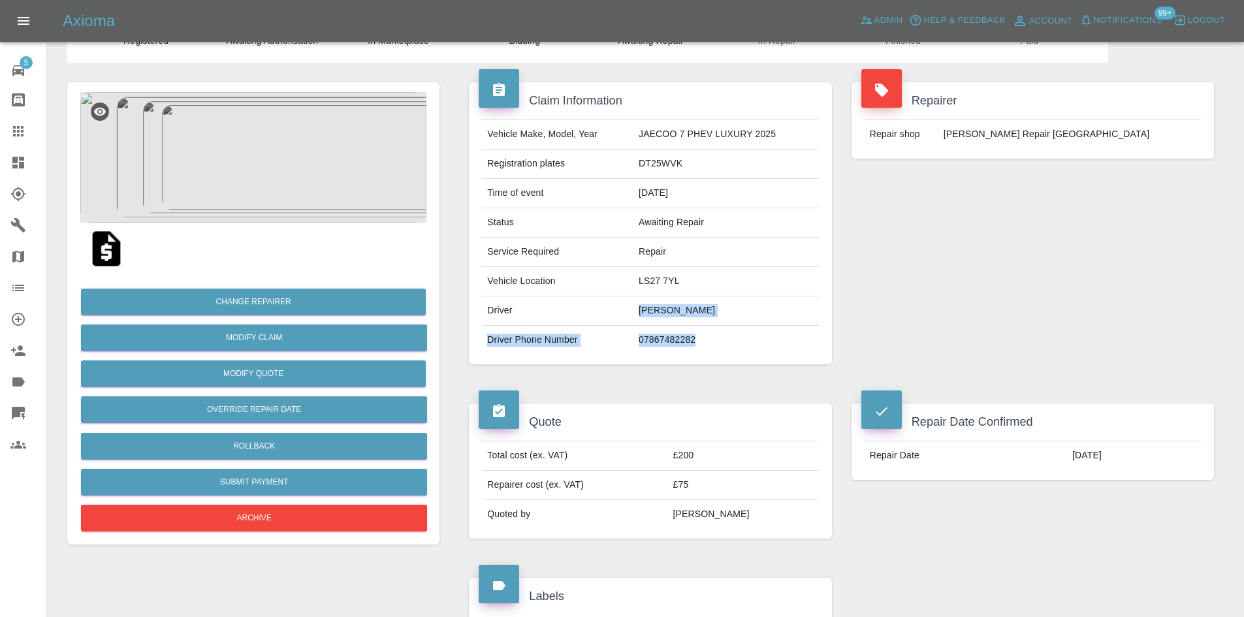
drag, startPoint x: 721, startPoint y: 344, endPoint x: 641, endPoint y: 324, distance: 82.2
click at [641, 324] on tbody "Vehicle Make, Model, Year JAECOO 7 PHEV LUXURY 2025 Registration plates DT25WVK…" at bounding box center [650, 237] width 336 height 234
drag, startPoint x: 1097, startPoint y: 455, endPoint x: 1029, endPoint y: 458, distance: 68.0
click at [1029, 458] on tr "Repair Date 04/09/2025" at bounding box center [1033, 455] width 336 height 29
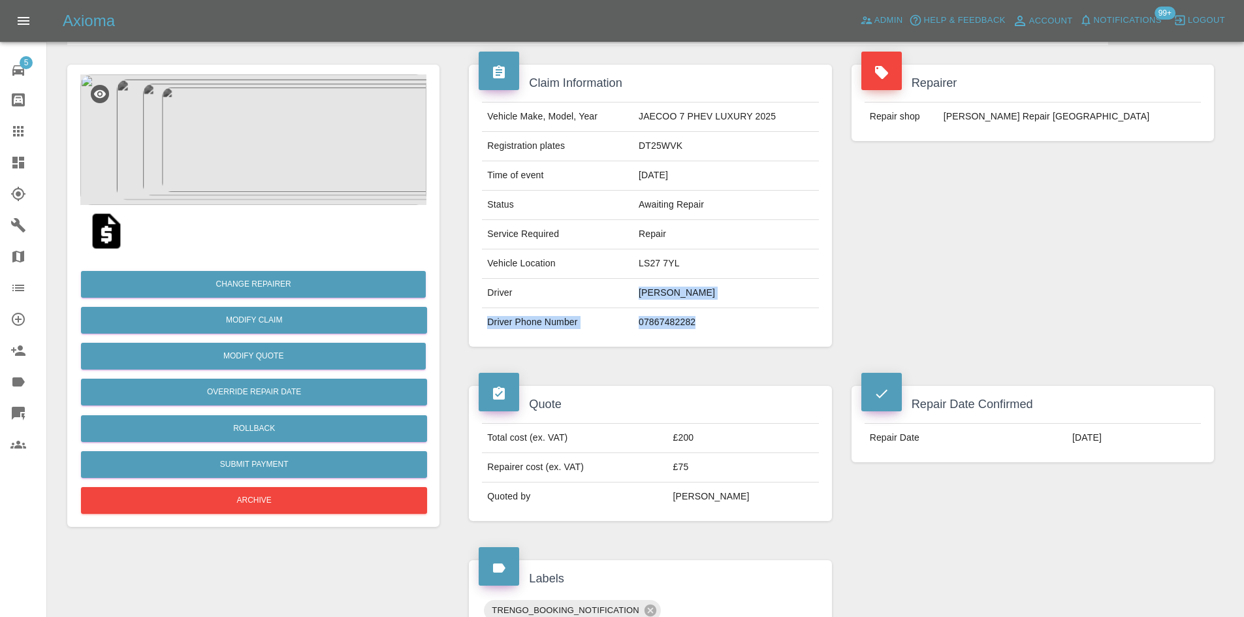
scroll to position [0, 0]
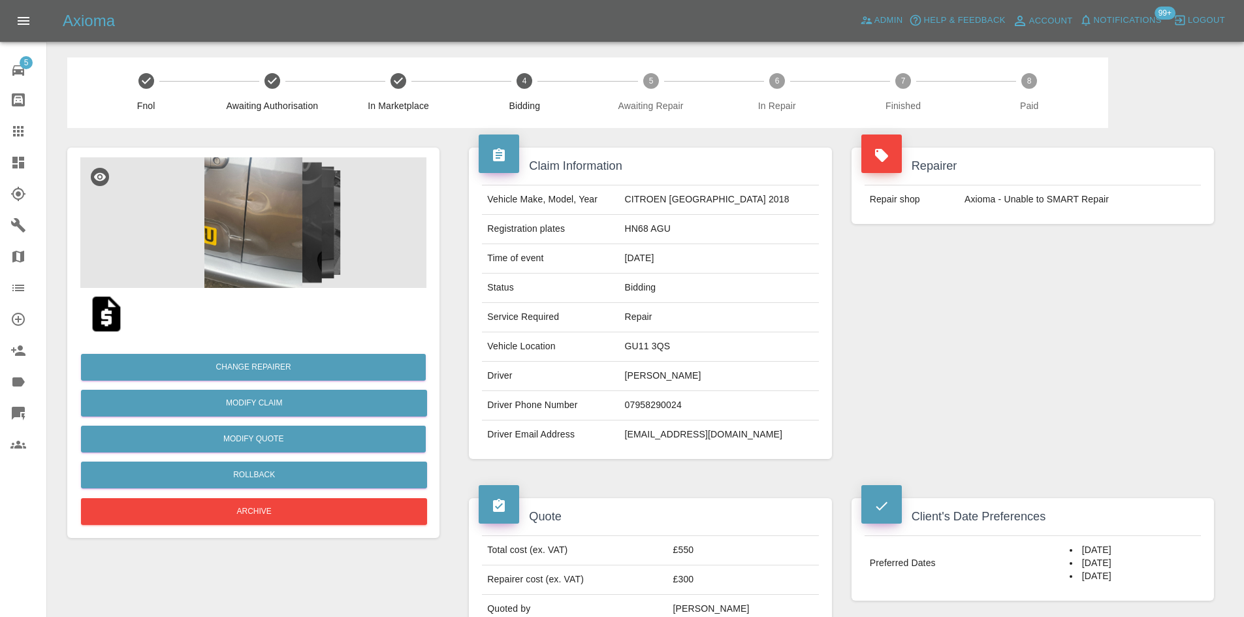
click at [236, 269] on img at bounding box center [253, 222] width 346 height 131
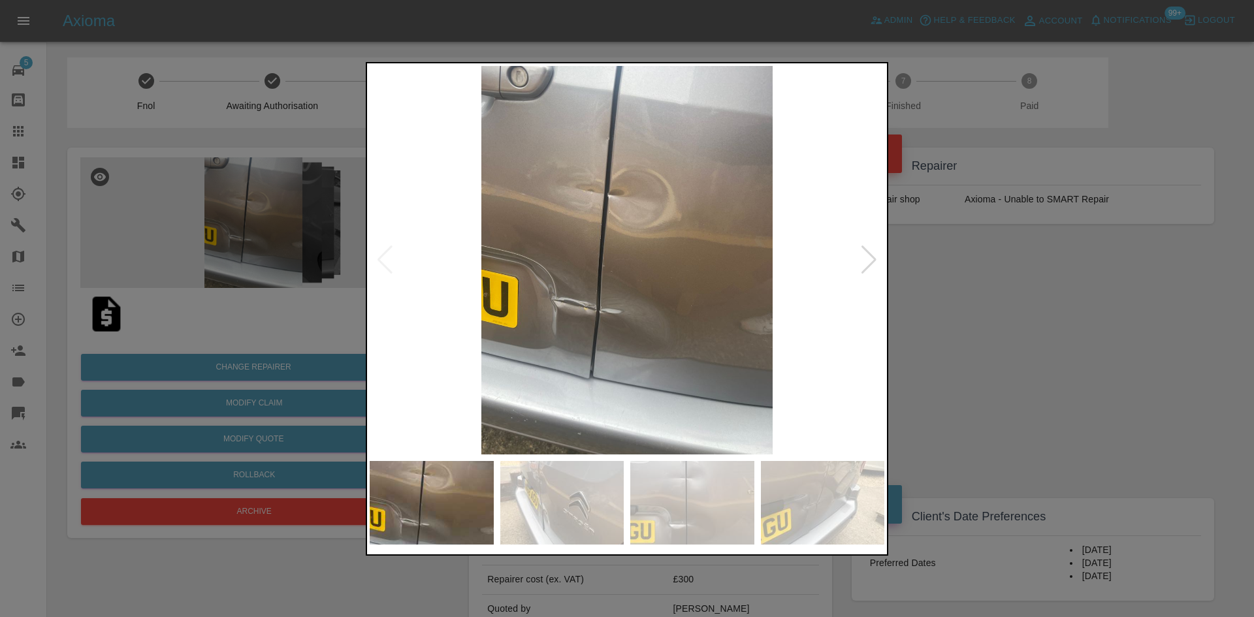
click at [871, 261] on div at bounding box center [869, 260] width 18 height 29
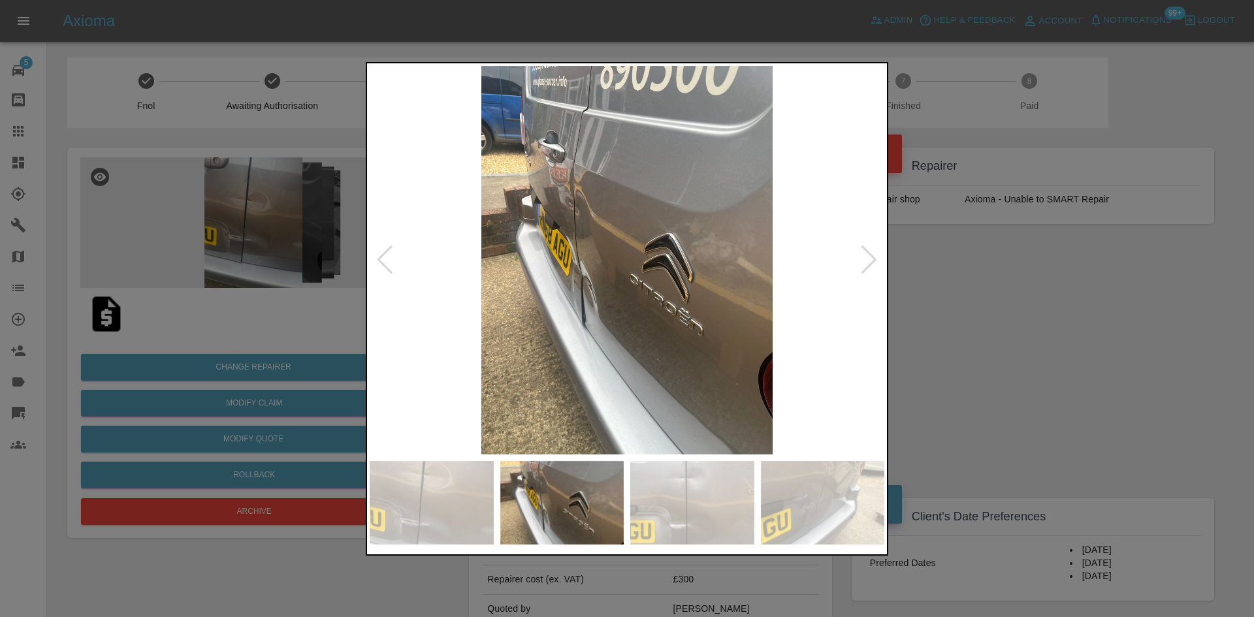
click at [871, 261] on div at bounding box center [869, 260] width 18 height 29
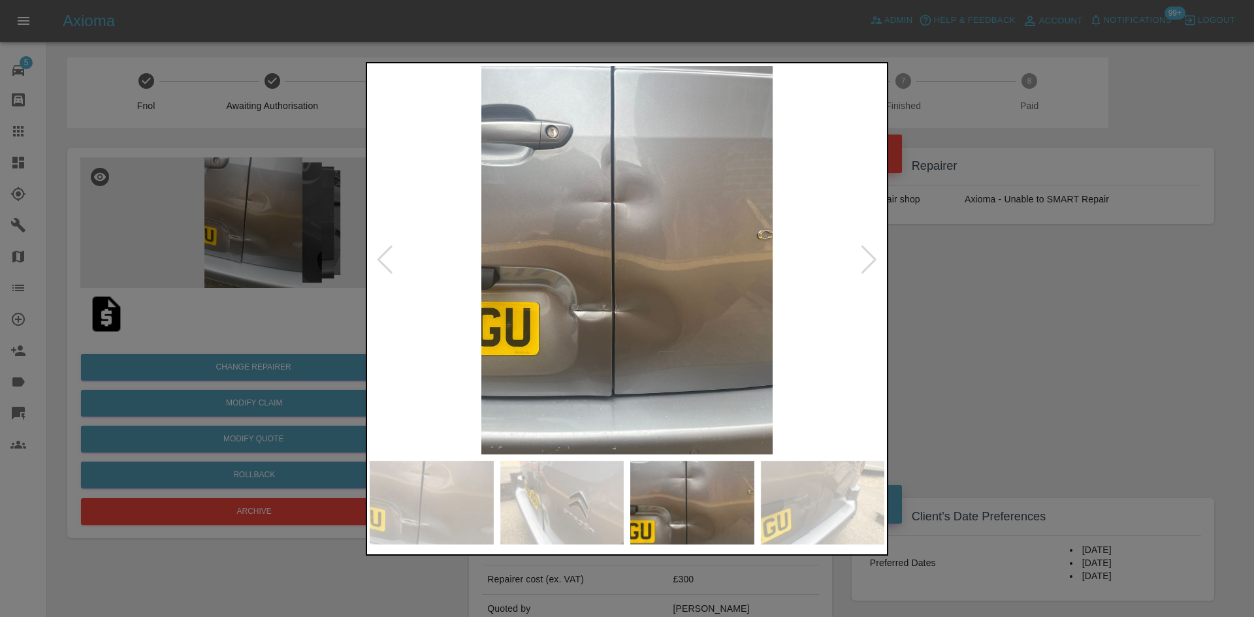
click at [871, 261] on div at bounding box center [869, 260] width 18 height 29
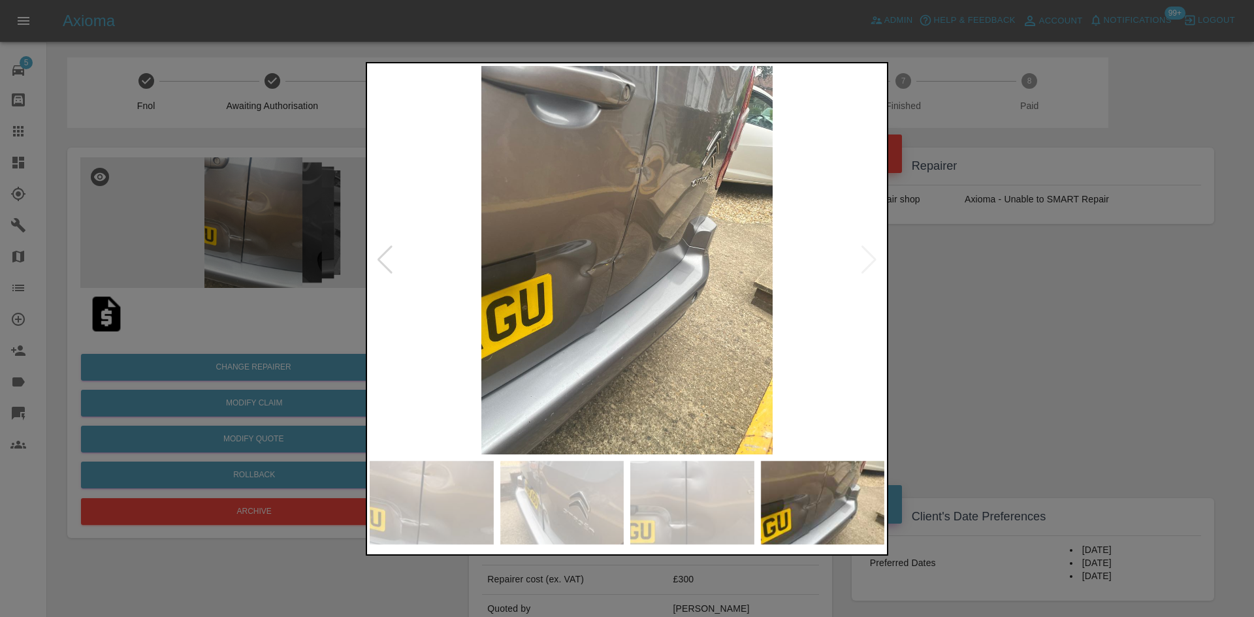
click at [750, 220] on img at bounding box center [627, 260] width 515 height 389
click at [634, 193] on img at bounding box center [627, 260] width 515 height 389
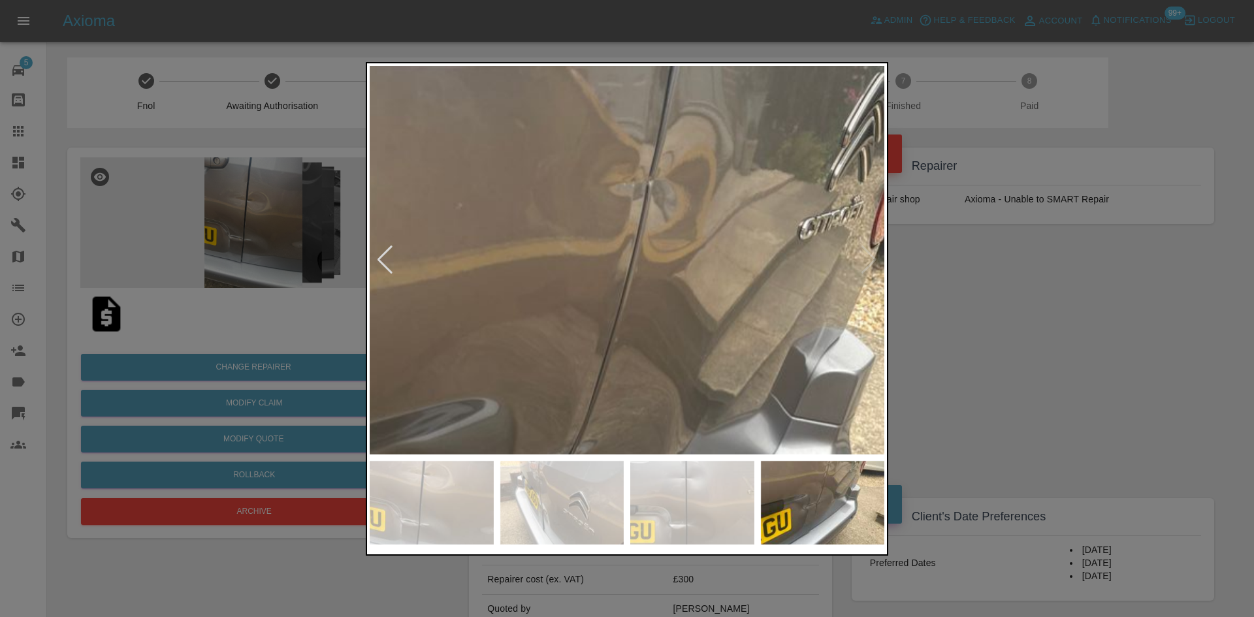
click at [634, 193] on img at bounding box center [605, 460] width 1544 height 1166
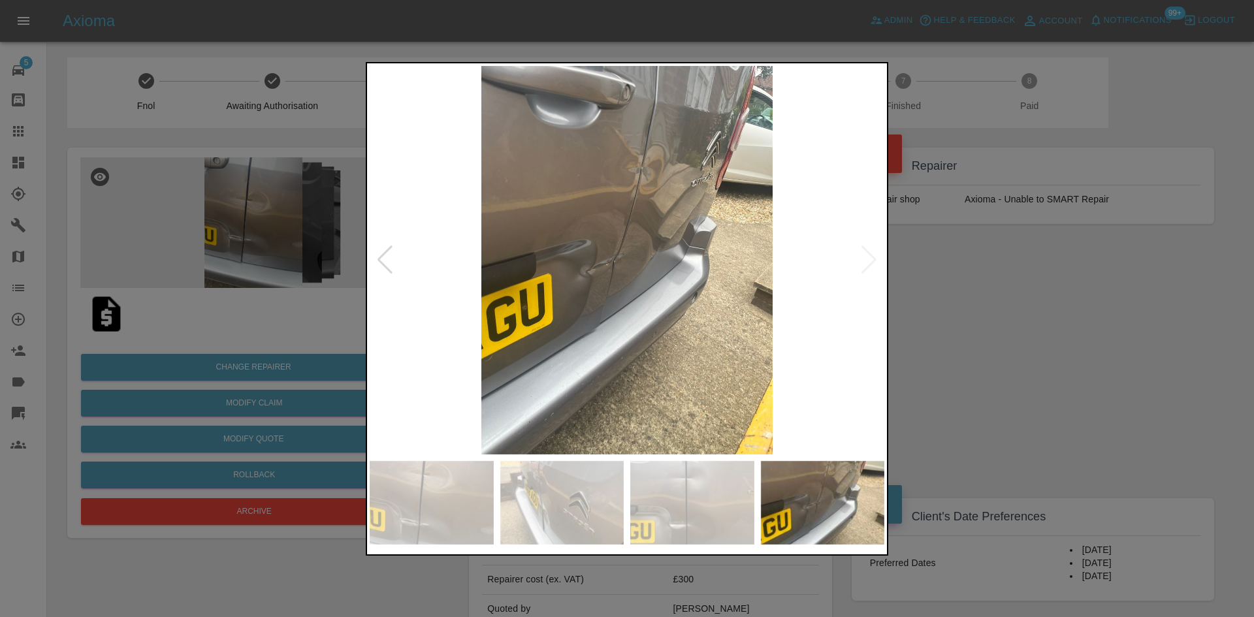
click at [634, 193] on img at bounding box center [627, 260] width 515 height 389
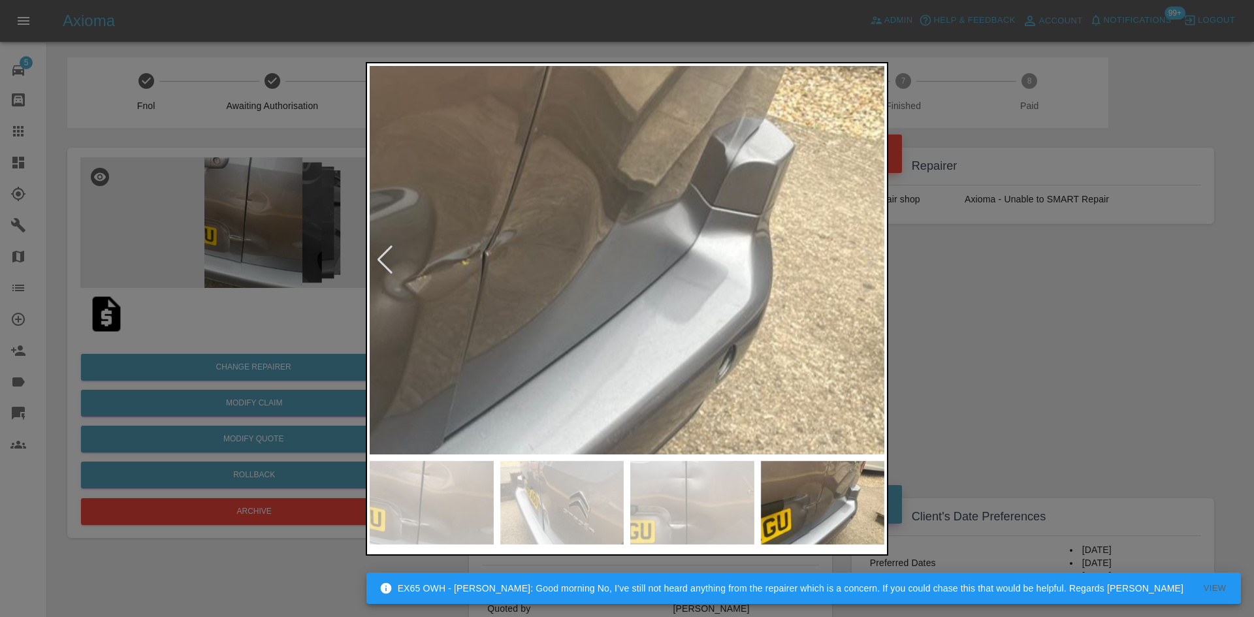
click at [588, 114] on img at bounding box center [525, 249] width 1544 height 1166
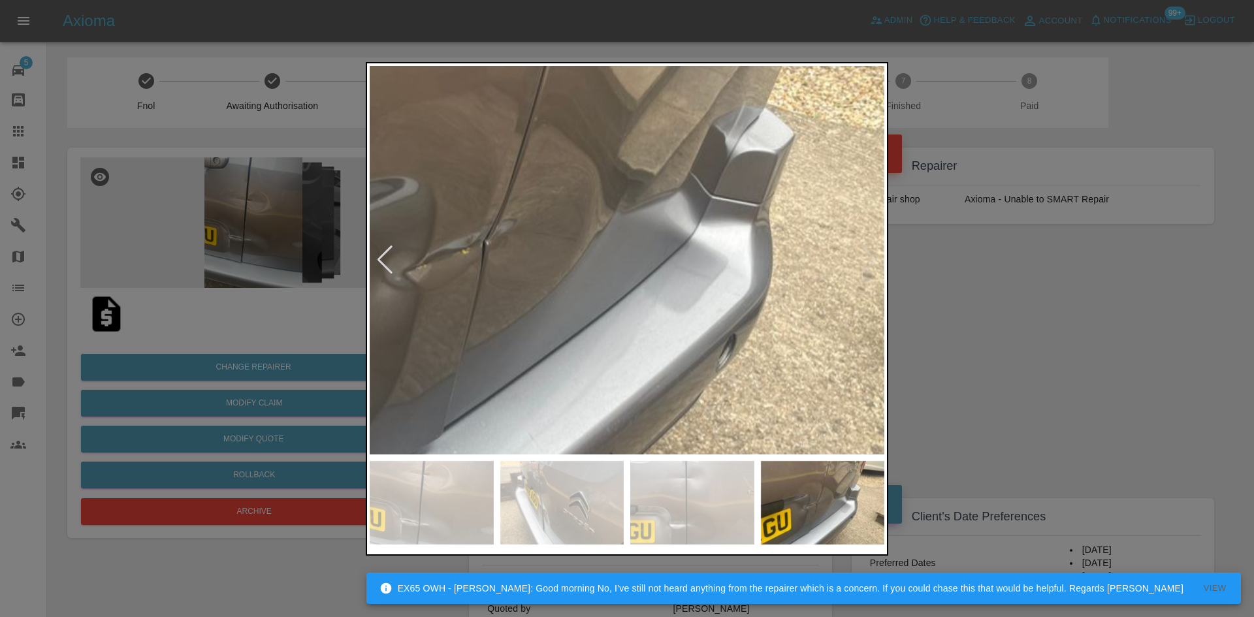
click at [939, 328] on div at bounding box center [627, 308] width 1254 height 617
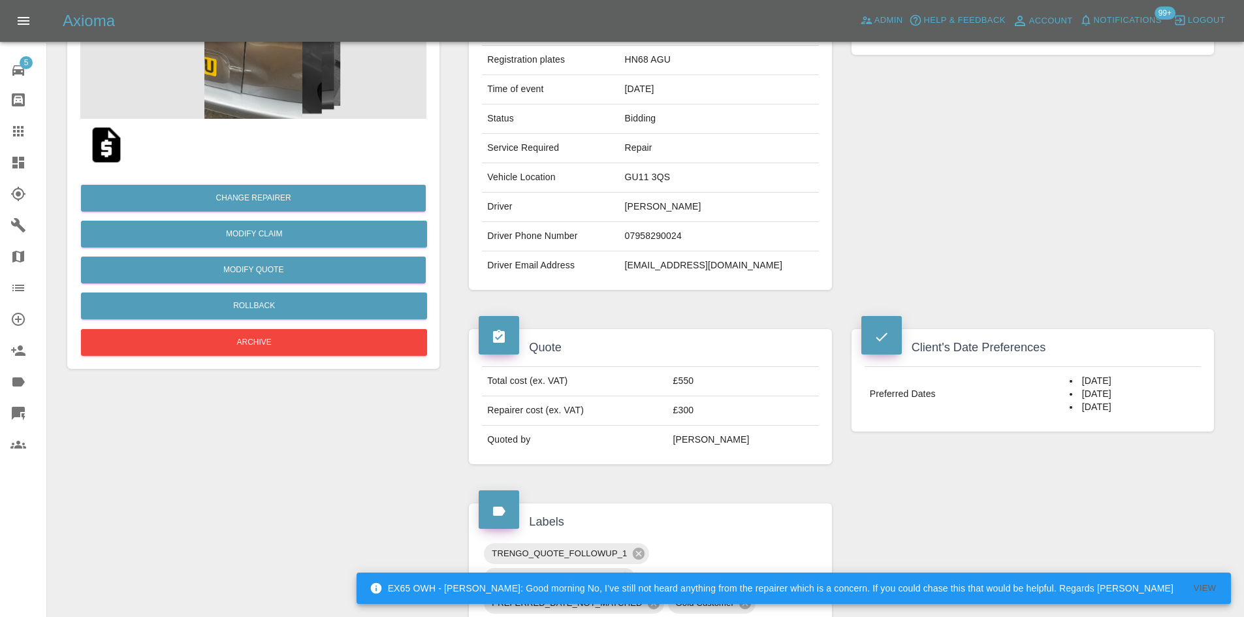
scroll to position [261, 0]
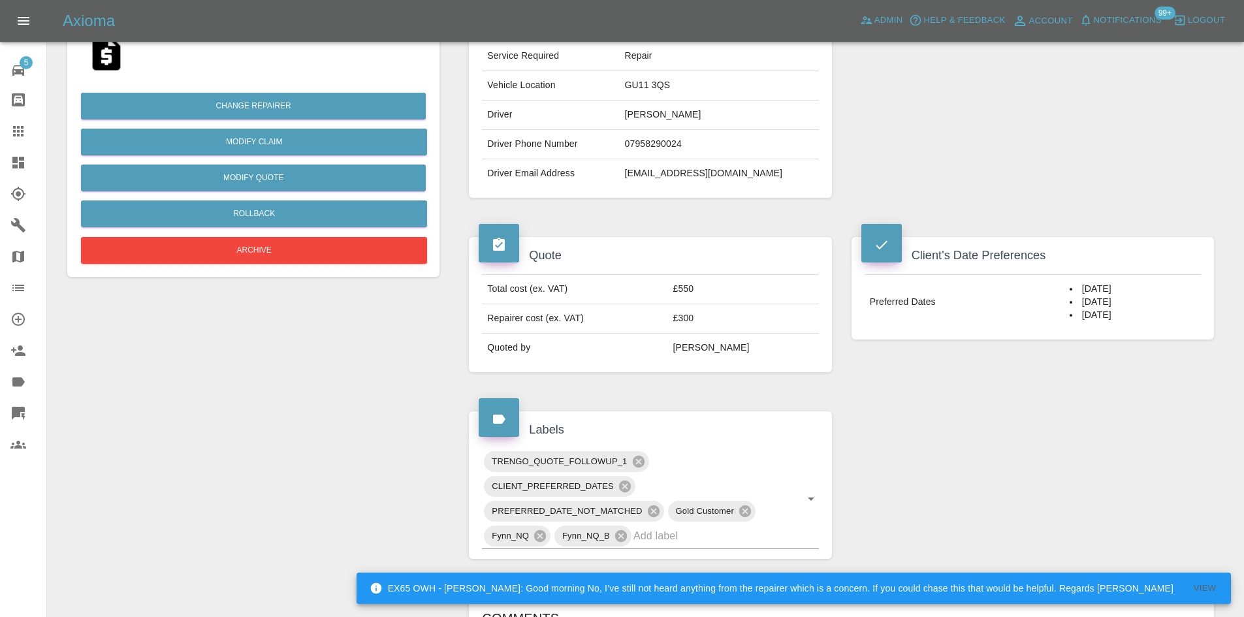
click at [726, 287] on td "£550" at bounding box center [743, 289] width 151 height 29
click at [707, 287] on td "£550" at bounding box center [743, 289] width 151 height 29
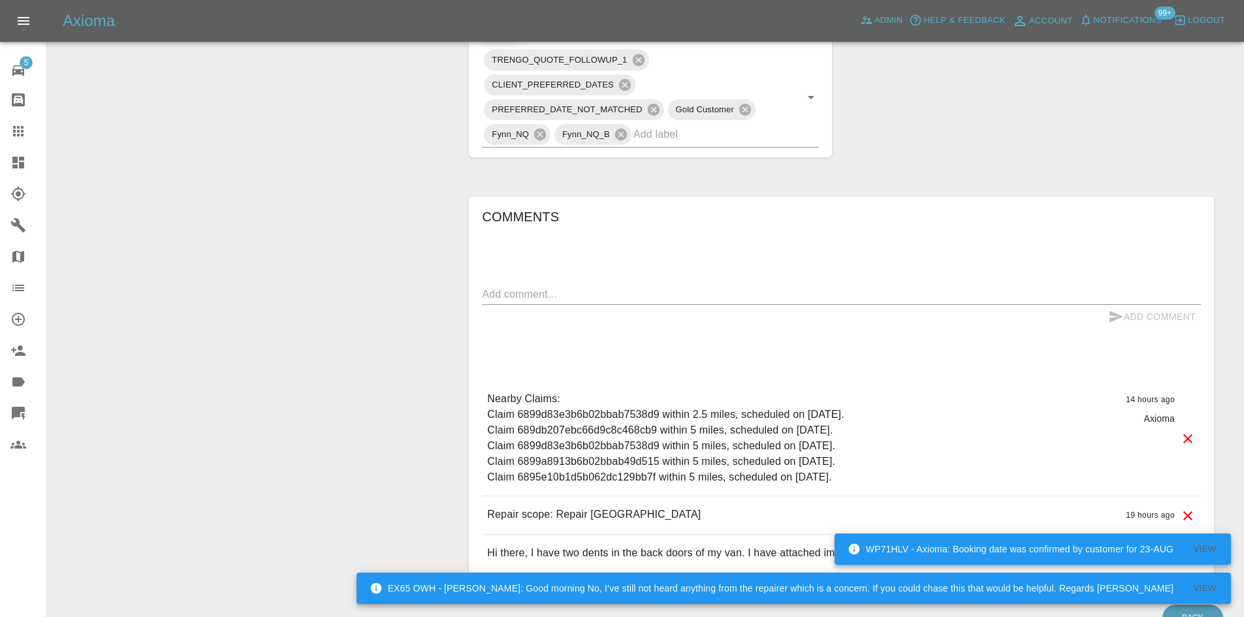
scroll to position [733, 0]
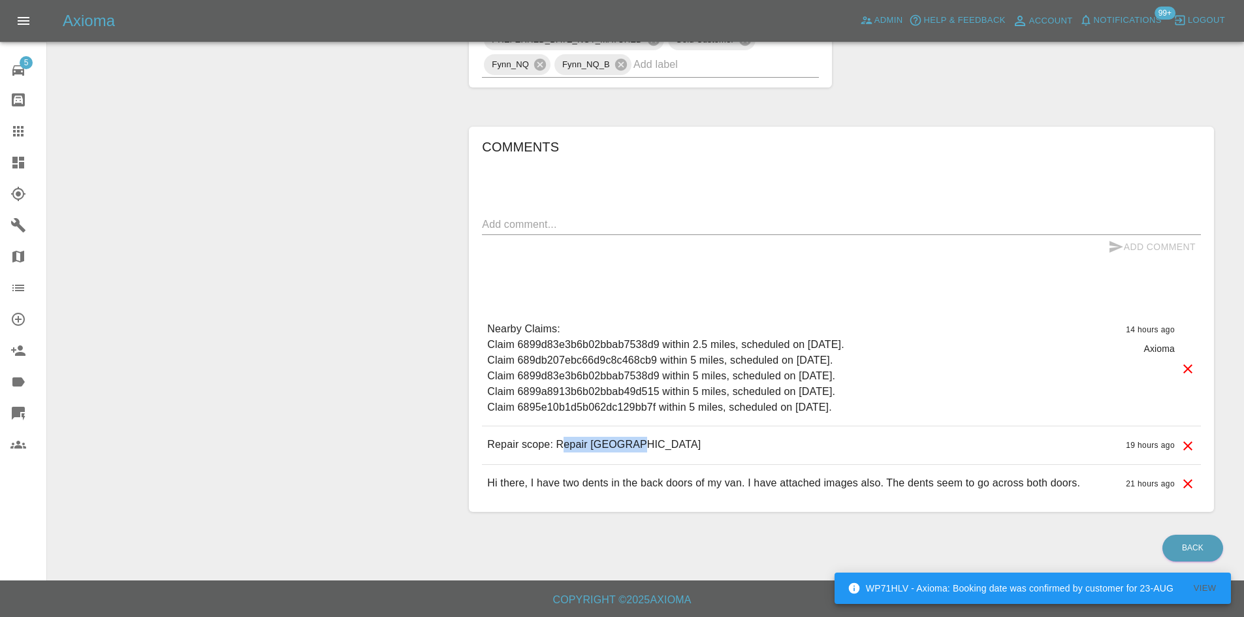
drag, startPoint x: 639, startPoint y: 441, endPoint x: 560, endPoint y: 446, distance: 79.2
click at [560, 446] on div "Repair scope: Repair [GEOGRAPHIC_DATA] 19 hours ago" at bounding box center [841, 444] width 719 height 37
click at [549, 442] on p "Repair scope: Repair [GEOGRAPHIC_DATA]" at bounding box center [594, 445] width 214 height 16
drag, startPoint x: 549, startPoint y: 442, endPoint x: 643, endPoint y: 442, distance: 94.0
click at [643, 442] on div "Repair scope: Repair [GEOGRAPHIC_DATA] 19 hours ago" at bounding box center [841, 444] width 719 height 37
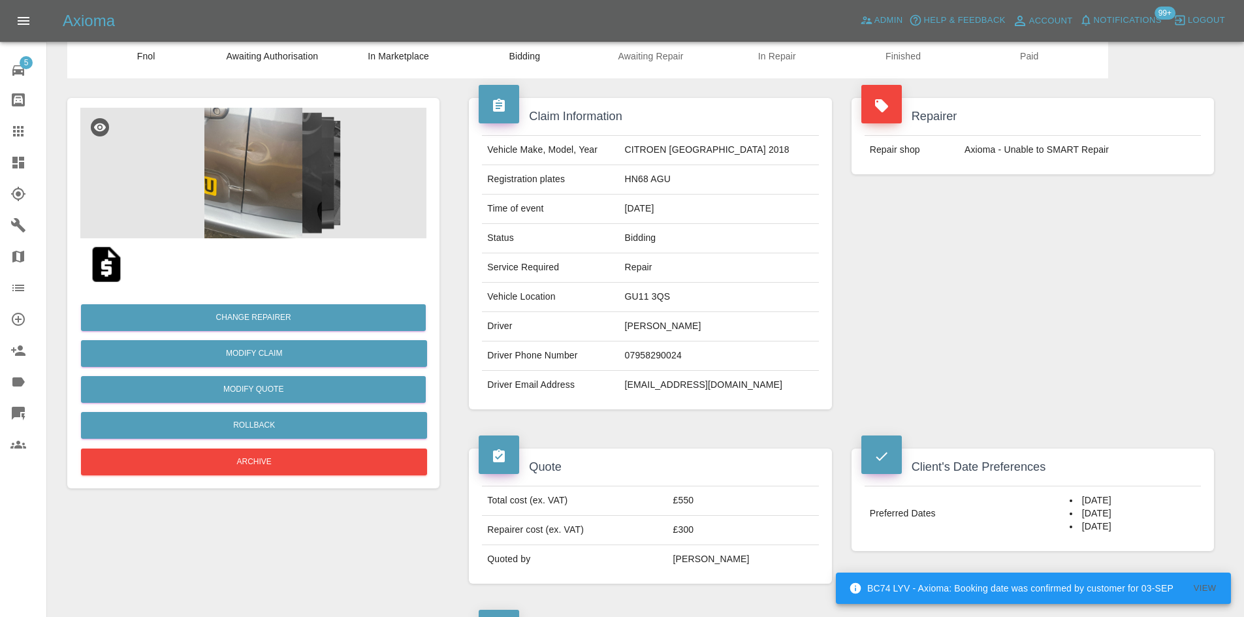
scroll to position [0, 0]
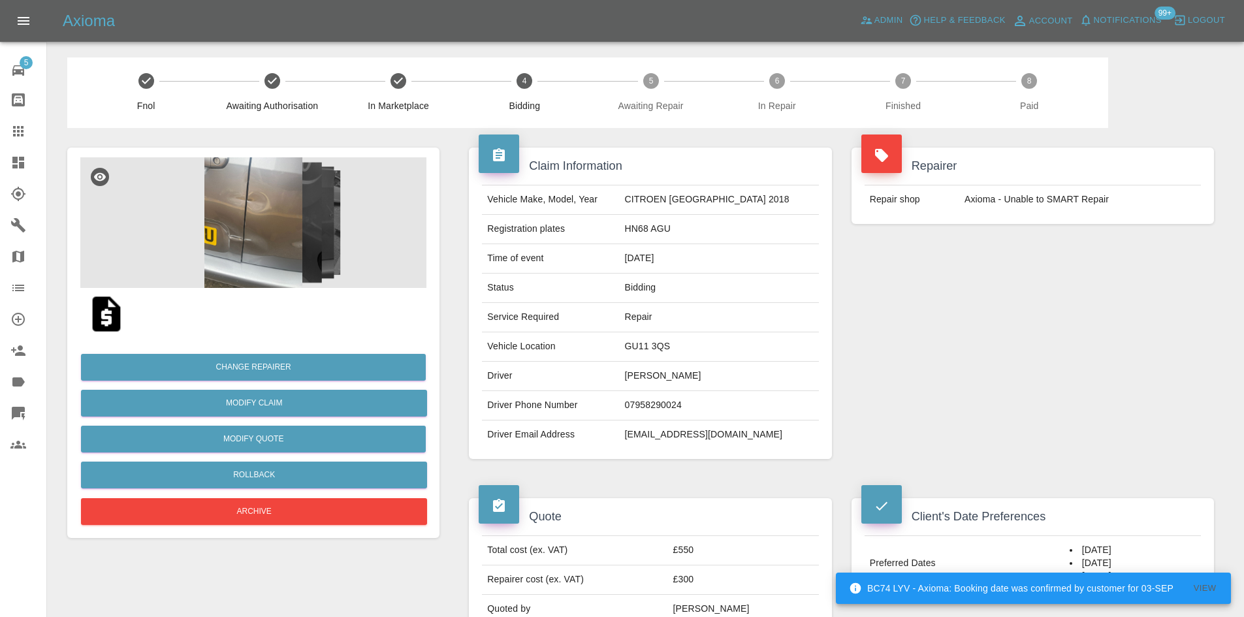
click at [330, 257] on img at bounding box center [253, 222] width 346 height 131
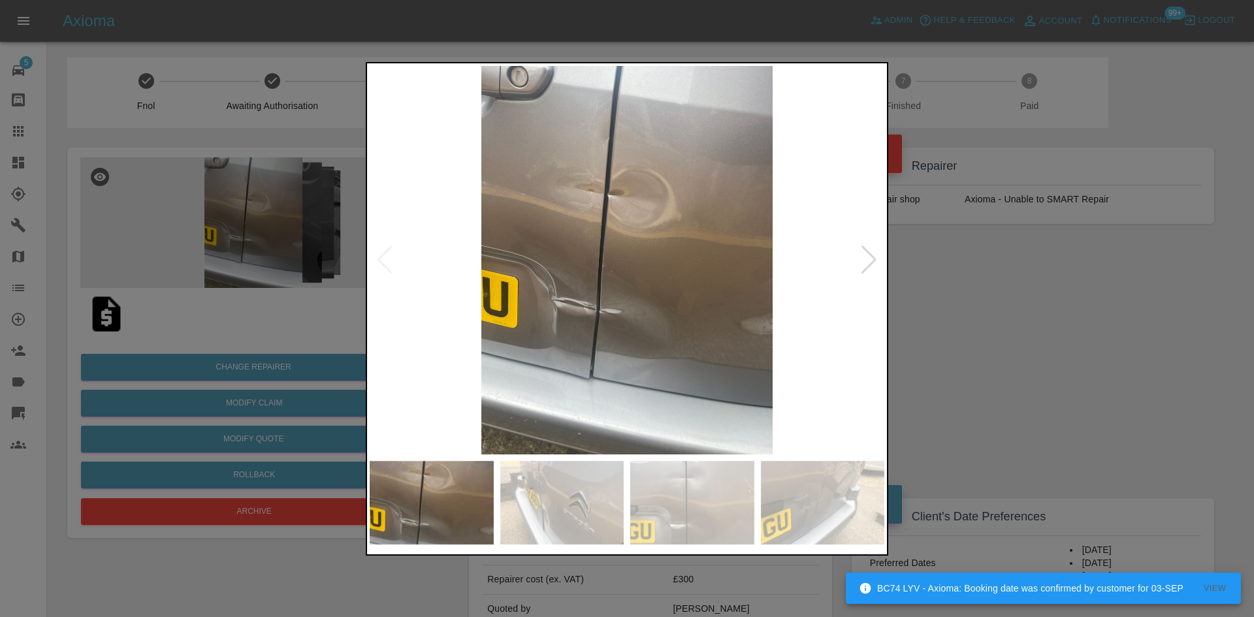
click at [614, 217] on img at bounding box center [627, 260] width 515 height 389
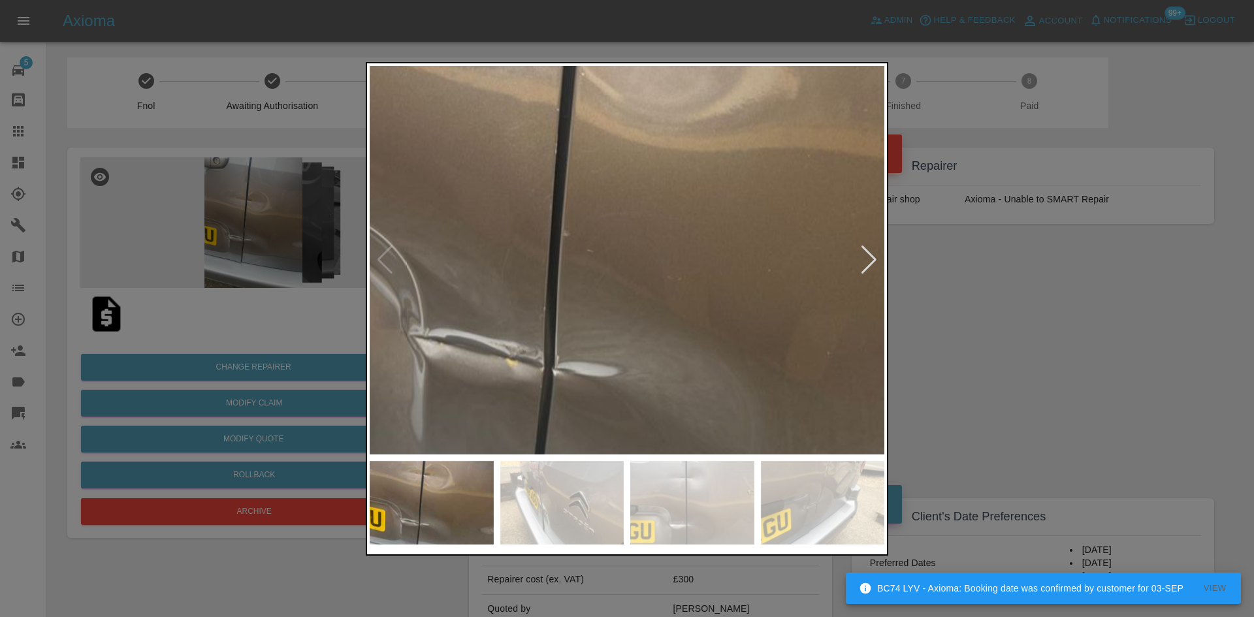
click at [634, 254] on img at bounding box center [636, 217] width 1544 height 1166
click at [615, 295] on img at bounding box center [636, 217] width 1544 height 1166
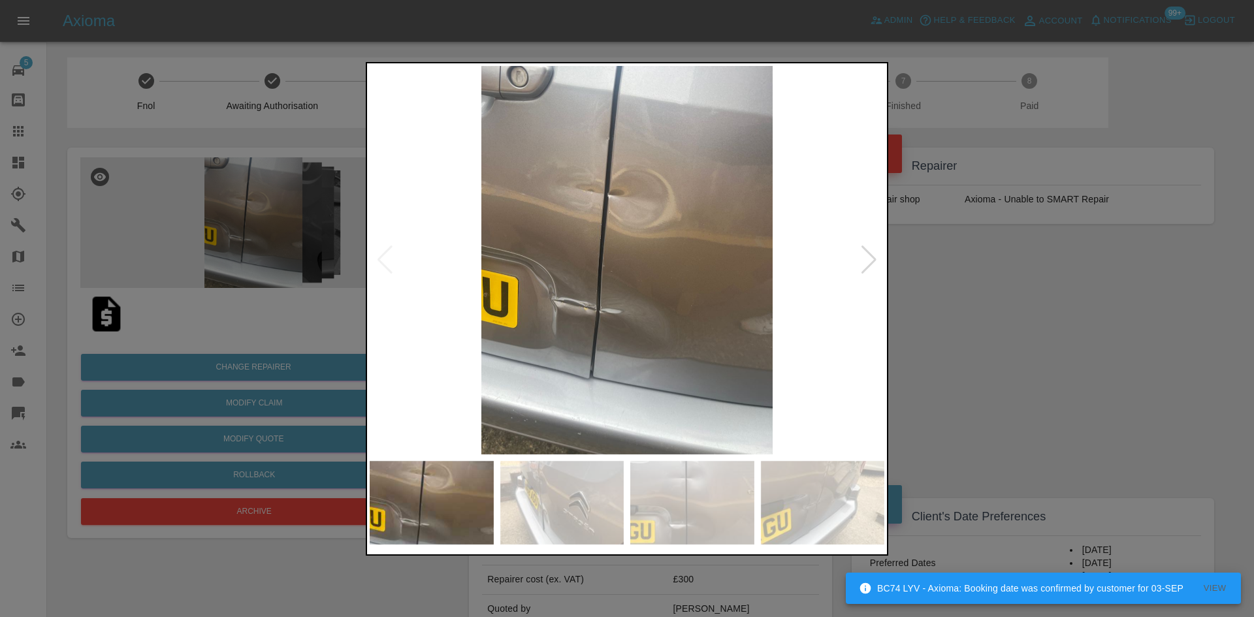
click at [615, 295] on img at bounding box center [627, 260] width 515 height 389
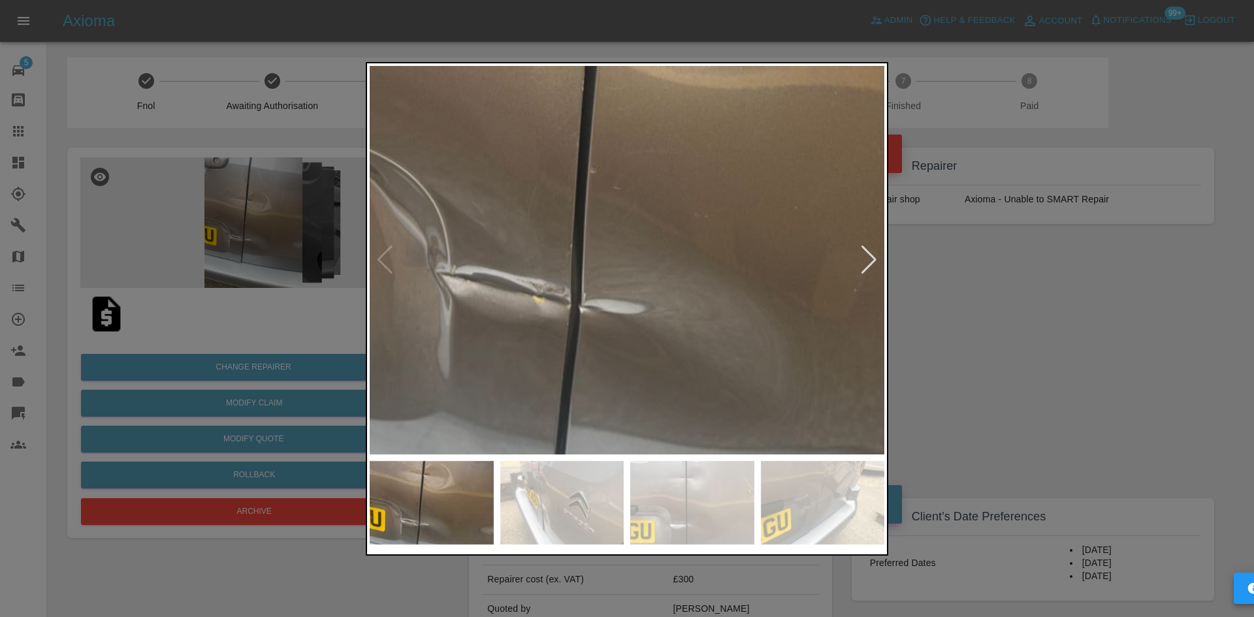
click at [615, 295] on img at bounding box center [662, 154] width 1544 height 1166
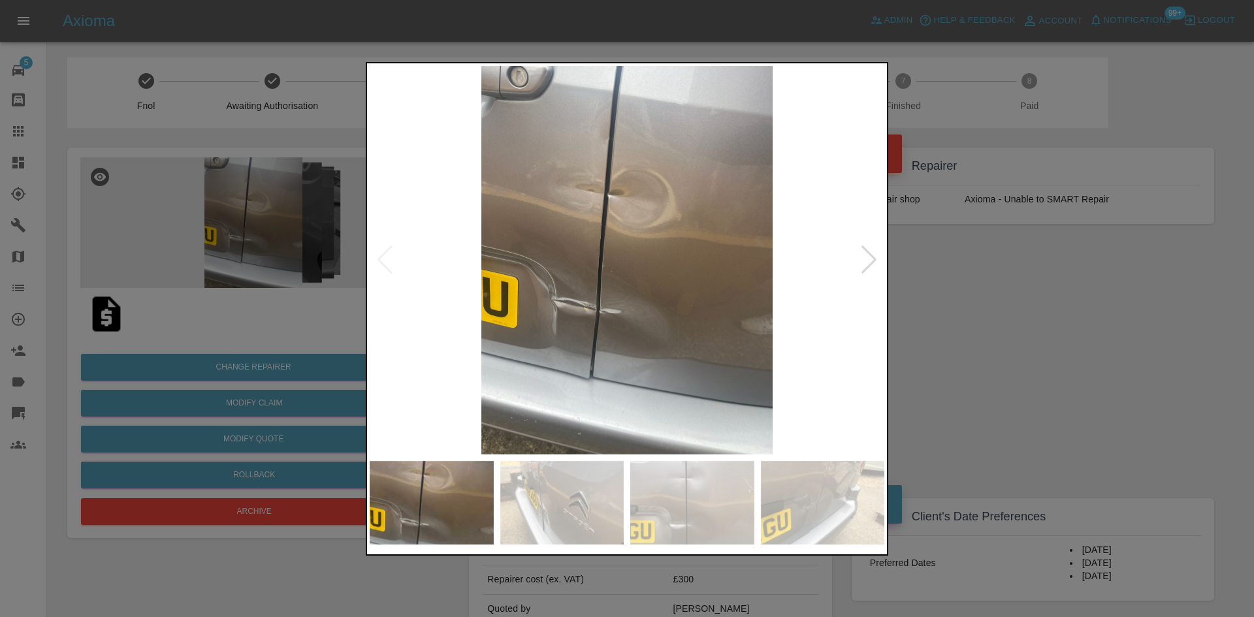
click at [883, 255] on img at bounding box center [627, 260] width 515 height 389
click at [867, 260] on div at bounding box center [869, 260] width 18 height 29
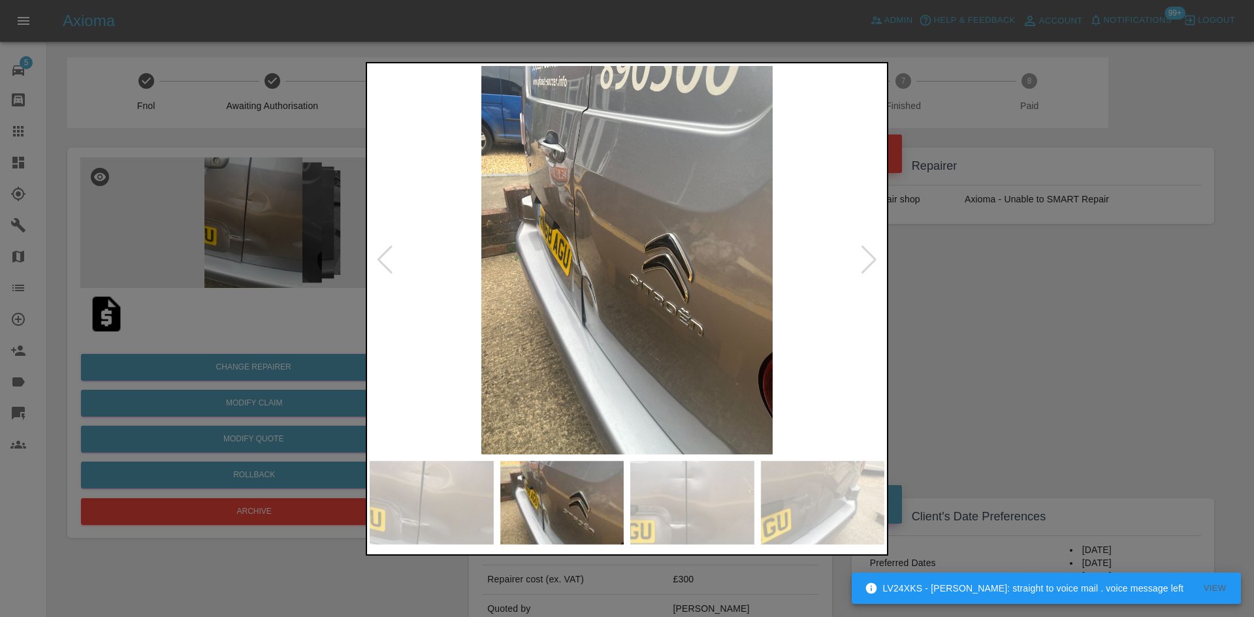
click at [1026, 276] on div at bounding box center [627, 308] width 1254 height 617
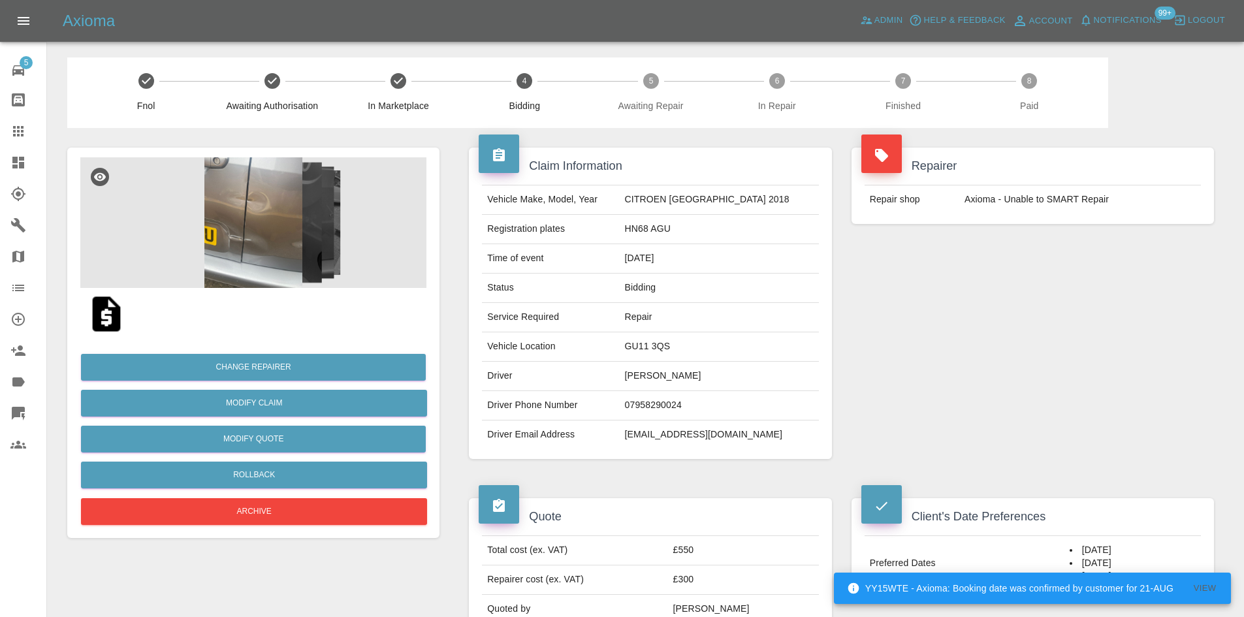
click at [282, 238] on img at bounding box center [253, 222] width 346 height 131
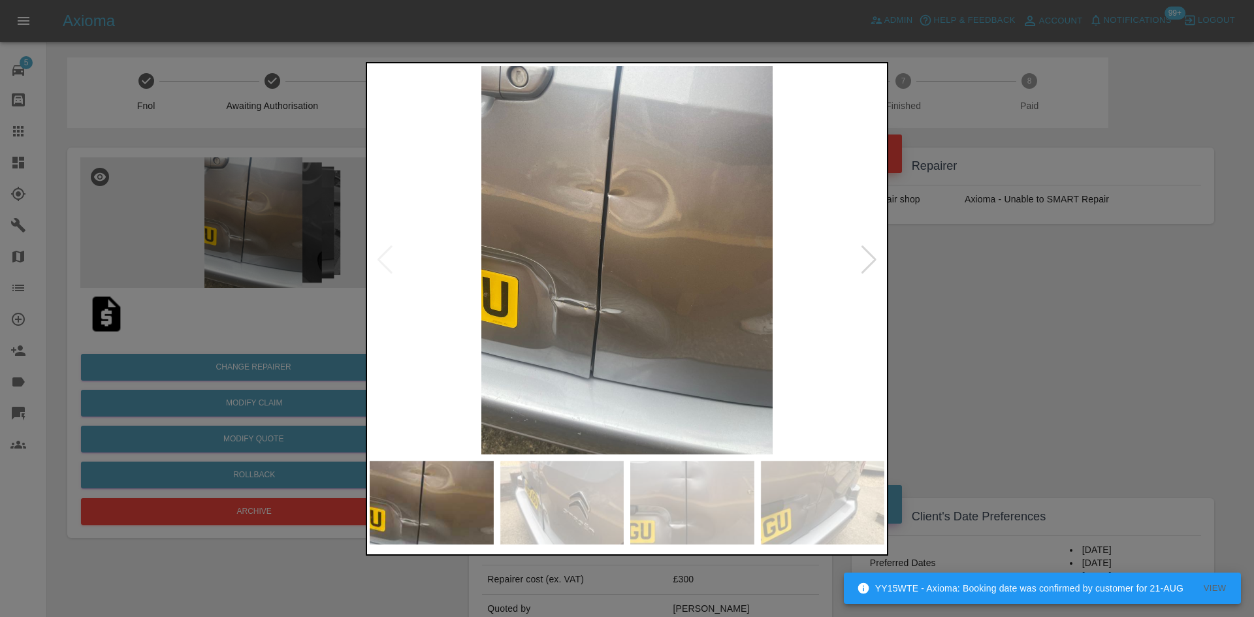
click at [867, 259] on div at bounding box center [869, 260] width 18 height 29
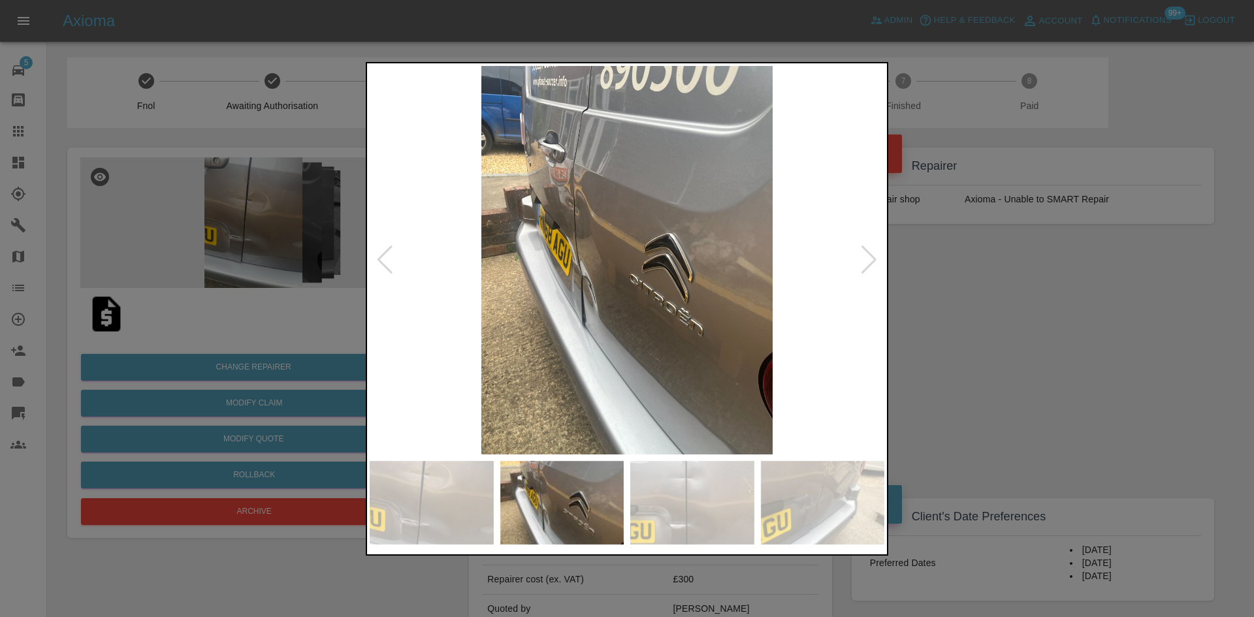
click at [1014, 260] on div at bounding box center [627, 308] width 1254 height 617
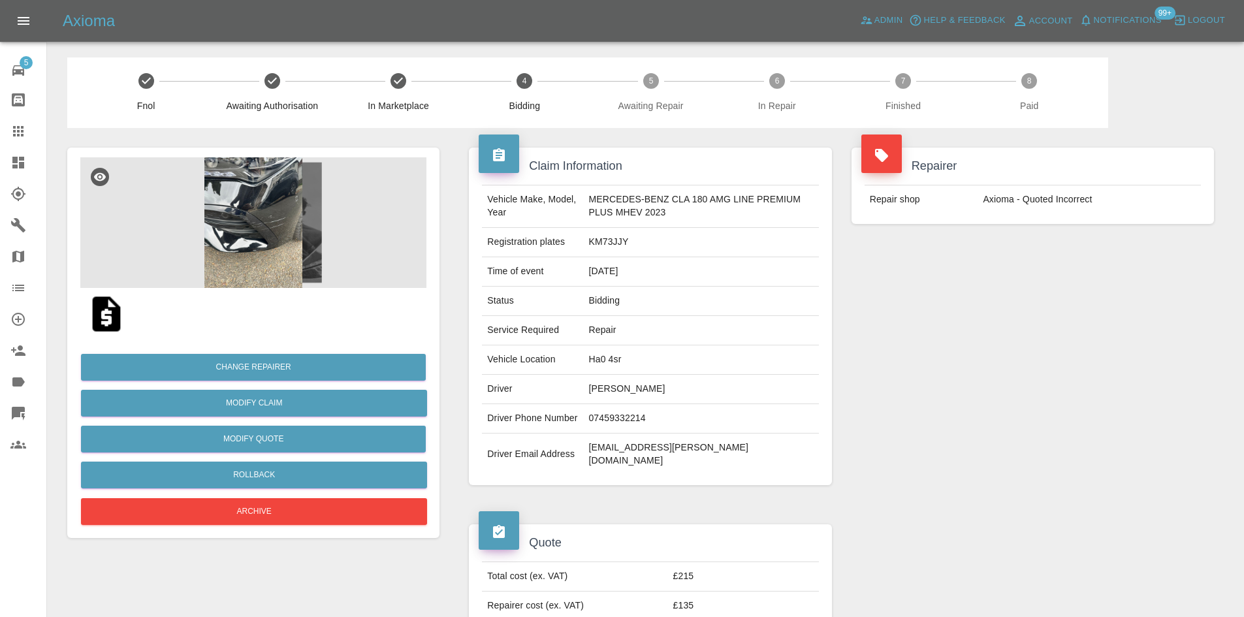
click at [228, 217] on img at bounding box center [253, 222] width 346 height 131
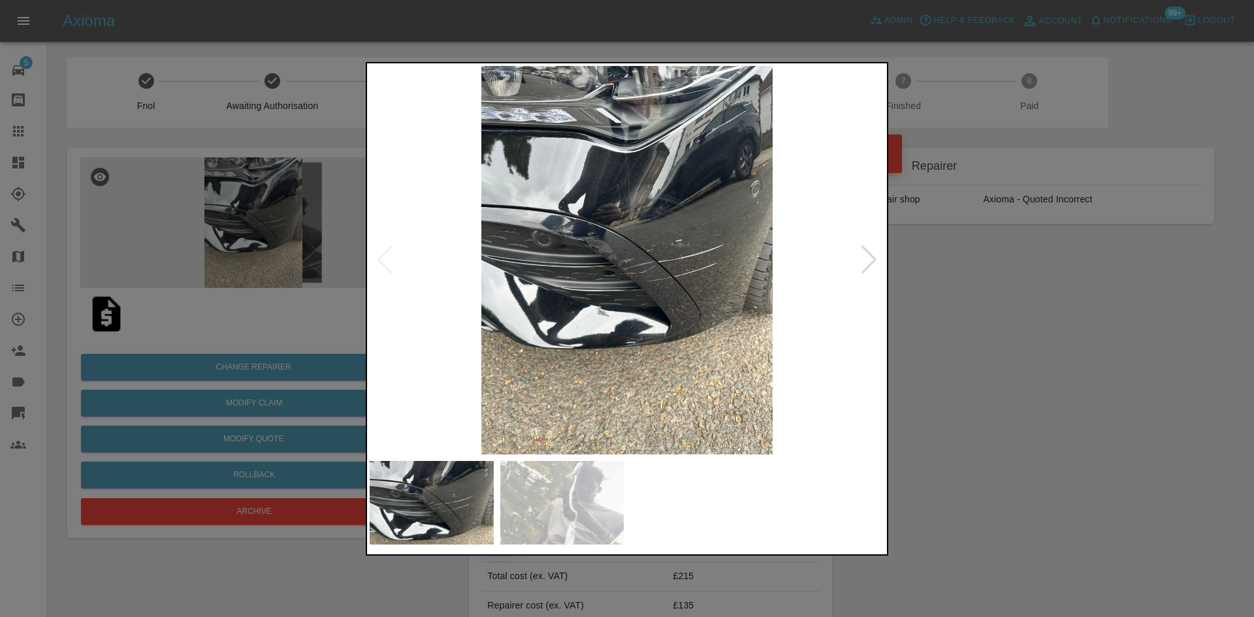
click at [852, 277] on img at bounding box center [627, 260] width 515 height 389
click at [859, 265] on img at bounding box center [627, 260] width 515 height 389
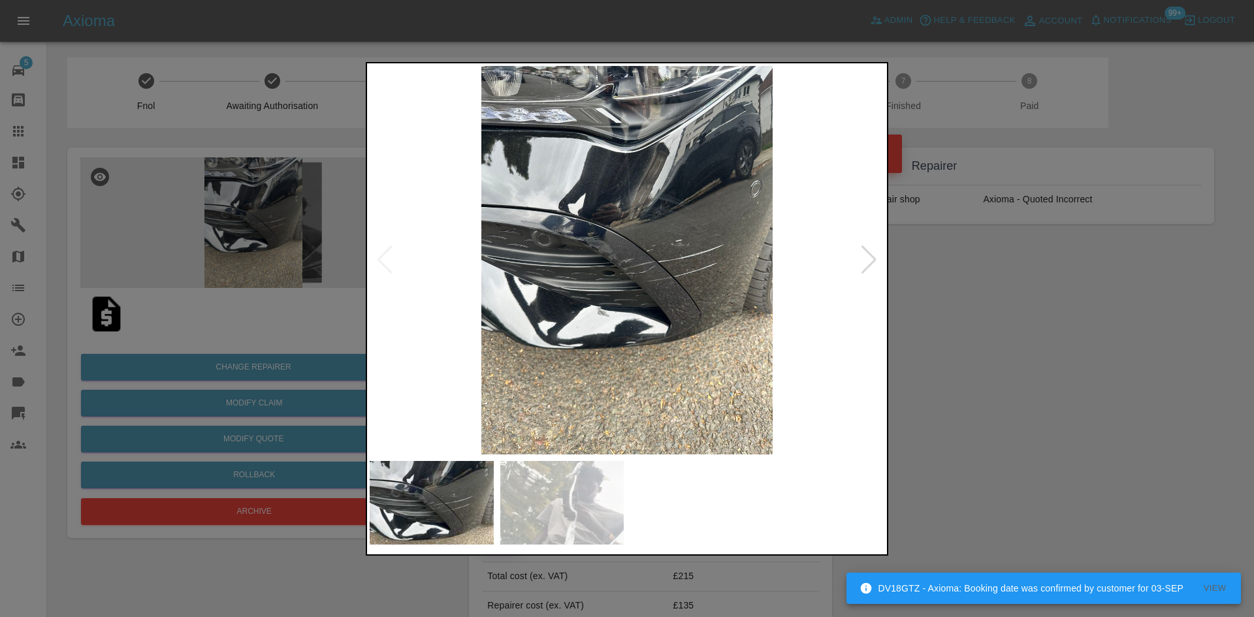
click at [865, 265] on div at bounding box center [869, 260] width 18 height 29
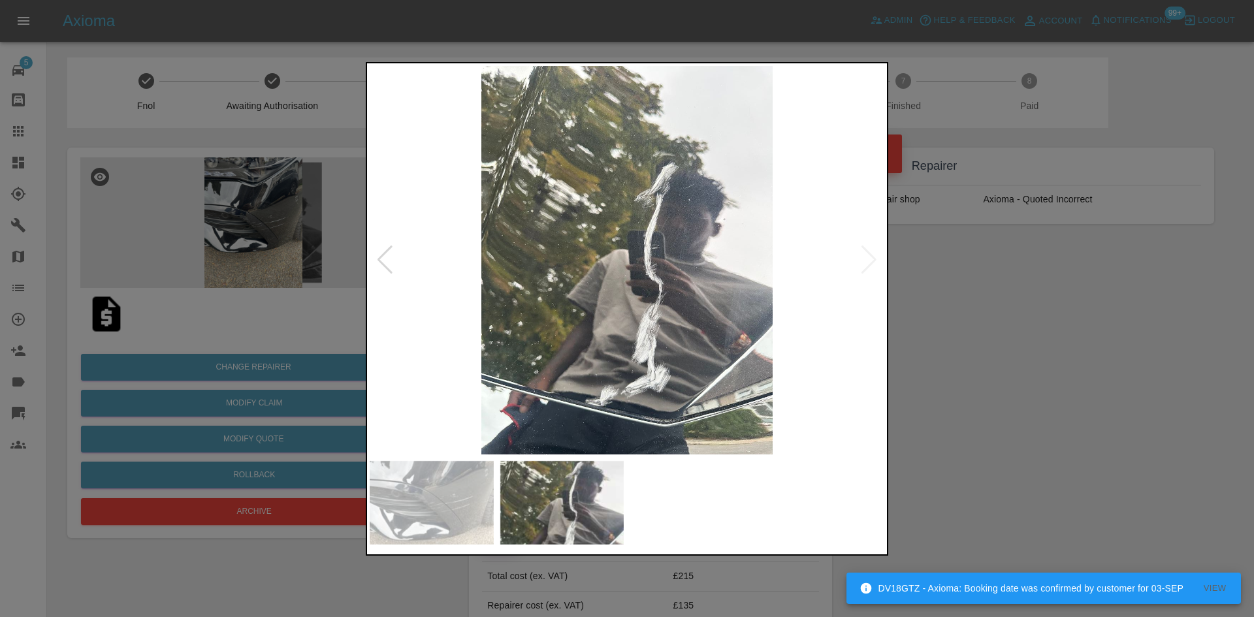
click at [930, 314] on div at bounding box center [627, 308] width 1254 height 617
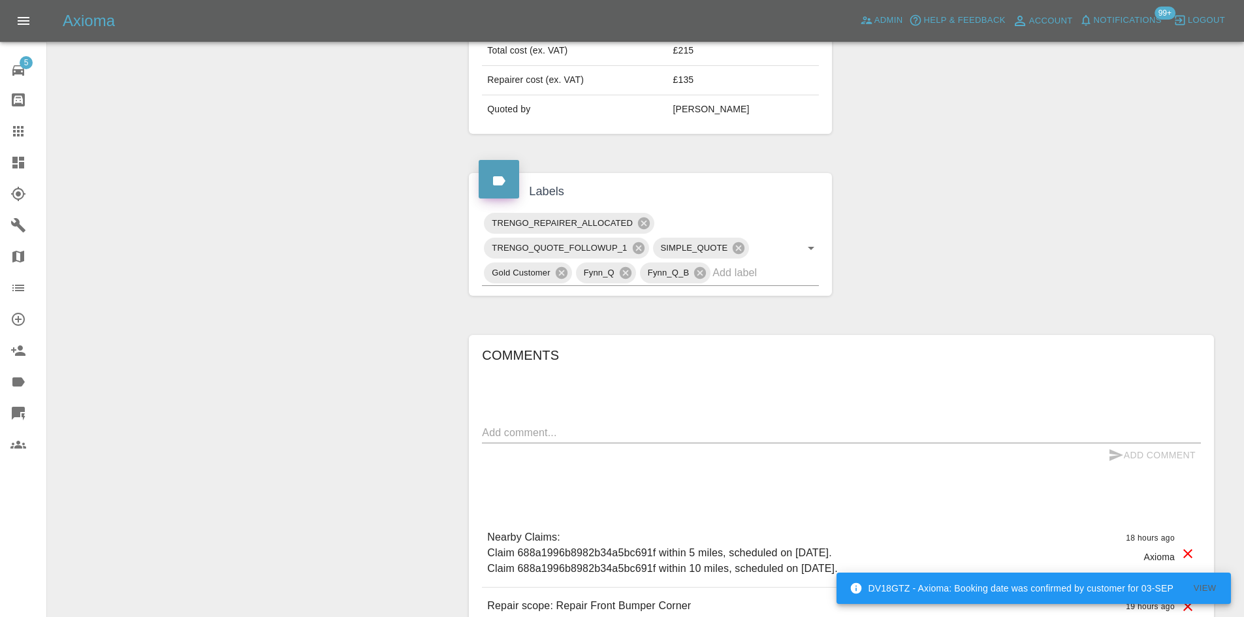
scroll to position [688, 0]
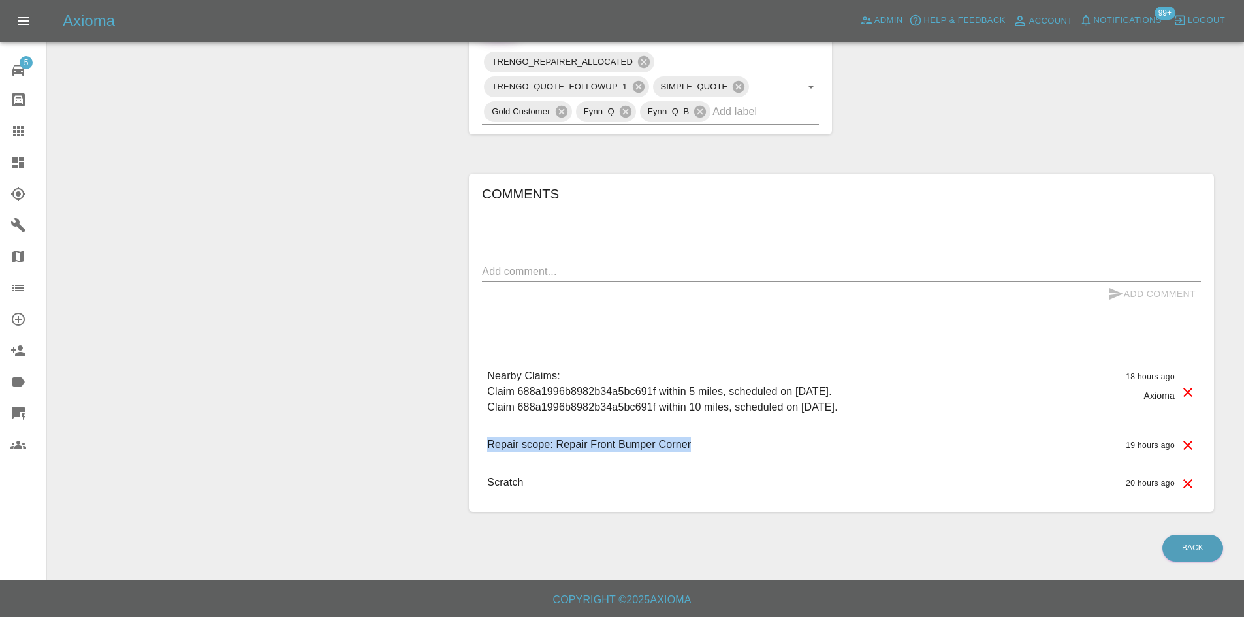
drag, startPoint x: 701, startPoint y: 438, endPoint x: 481, endPoint y: 443, distance: 220.2
click at [481, 443] on div "Comments x Add Comment Nearby Claims: Claim 688a1996b8982b34a5bc691f within 5 m…" at bounding box center [841, 343] width 745 height 338
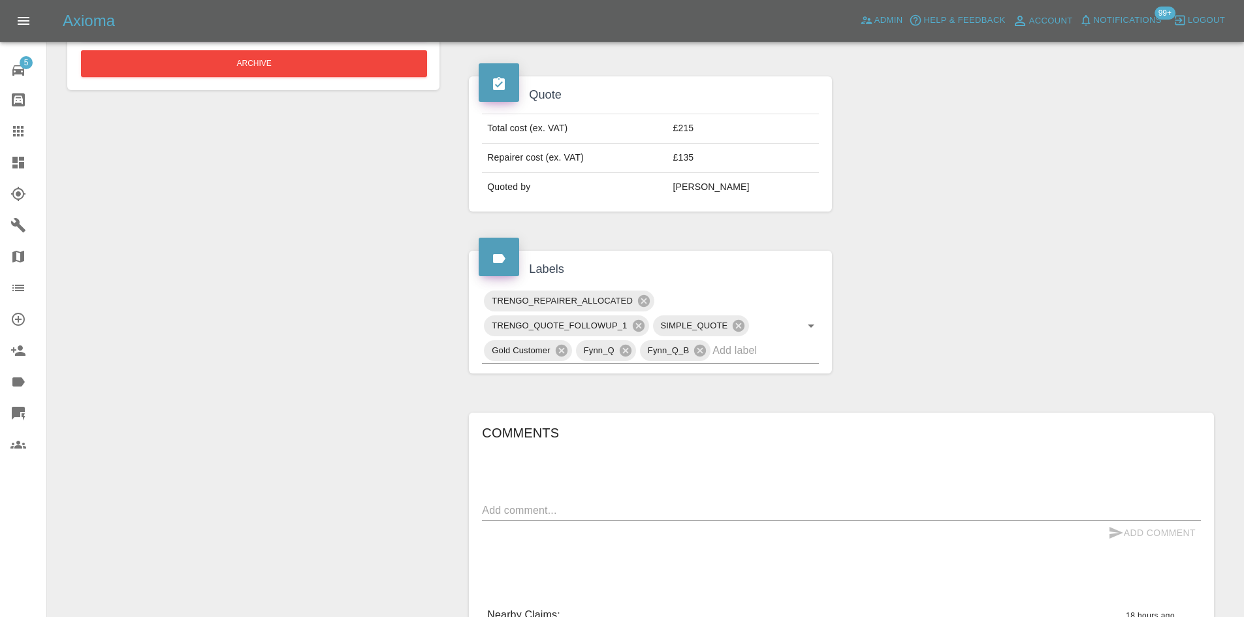
scroll to position [296, 0]
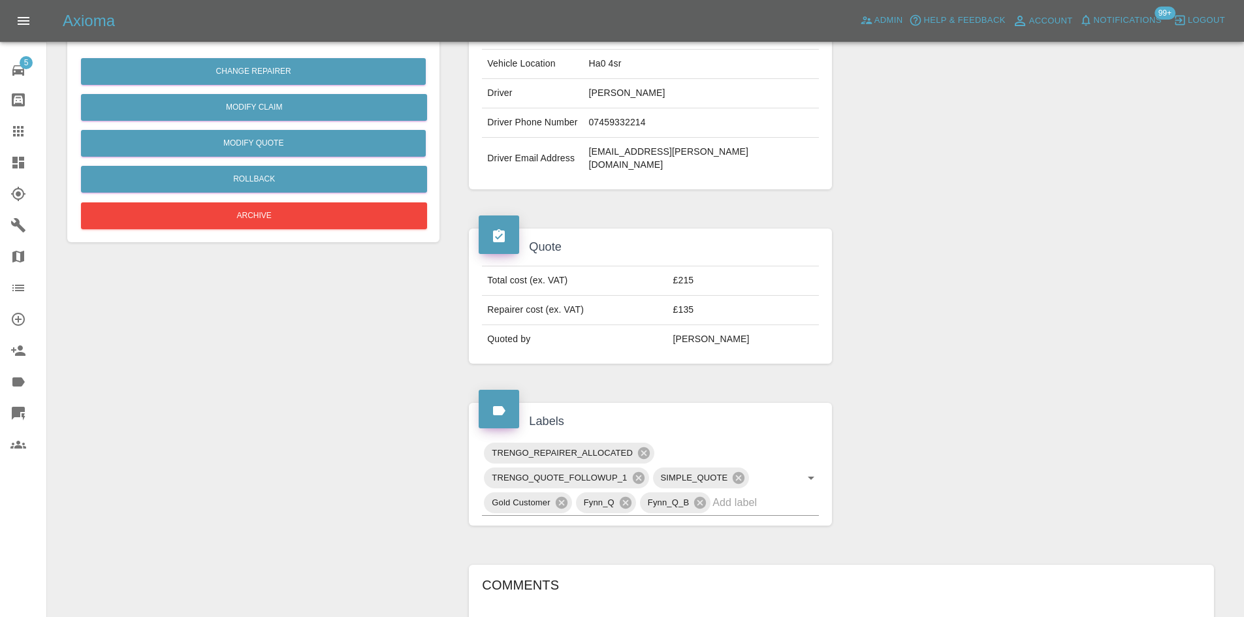
click at [713, 290] on td "£215" at bounding box center [743, 280] width 151 height 29
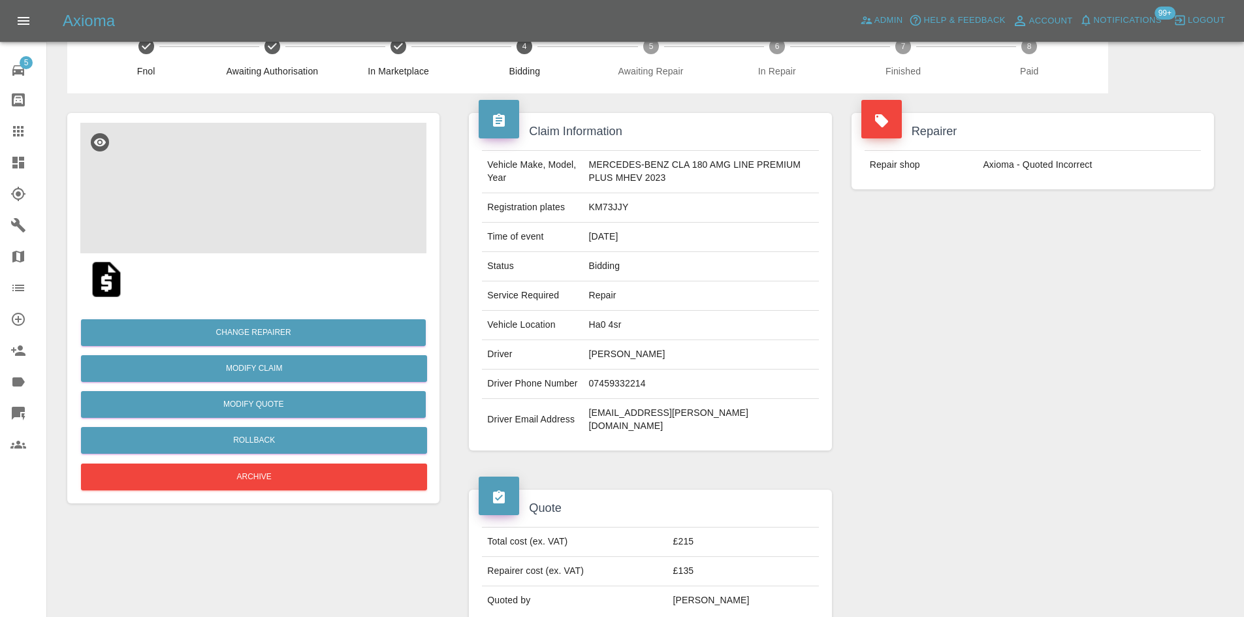
scroll to position [0, 0]
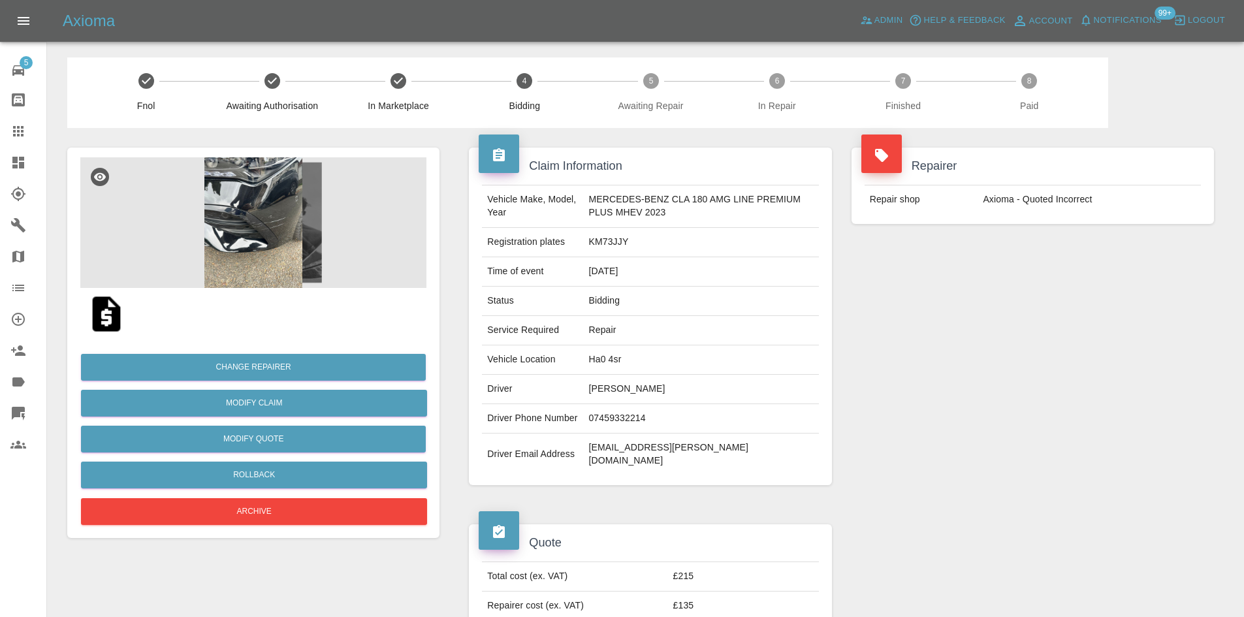
click at [238, 267] on img at bounding box center [253, 222] width 346 height 131
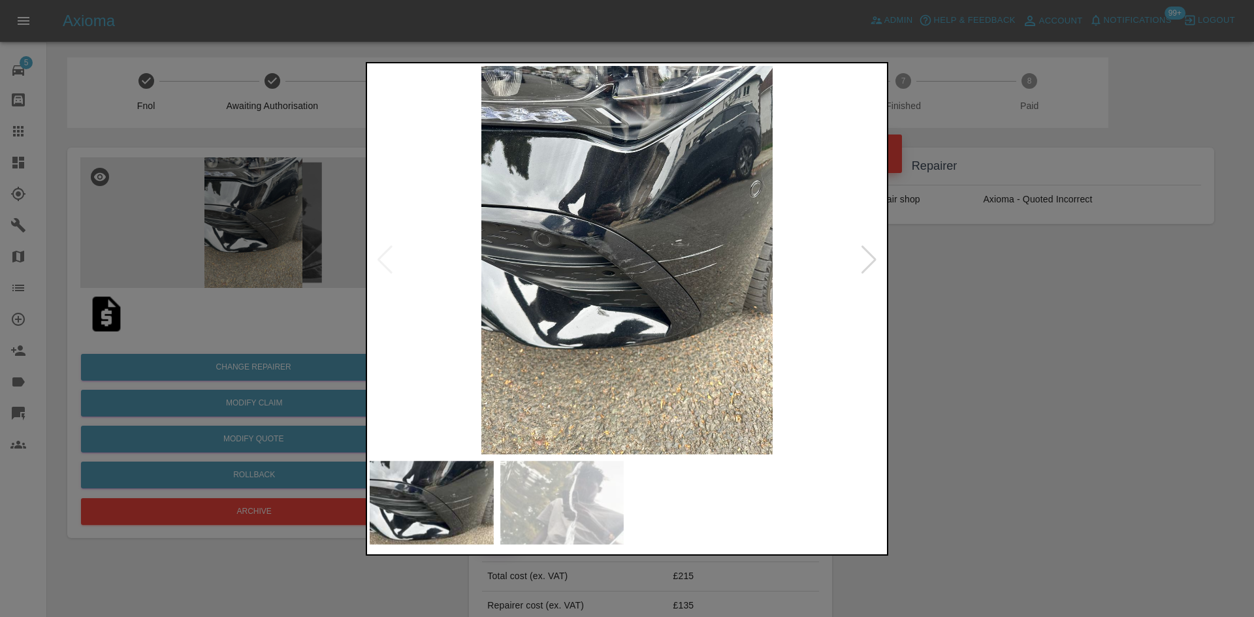
click at [608, 262] on img at bounding box center [627, 260] width 515 height 389
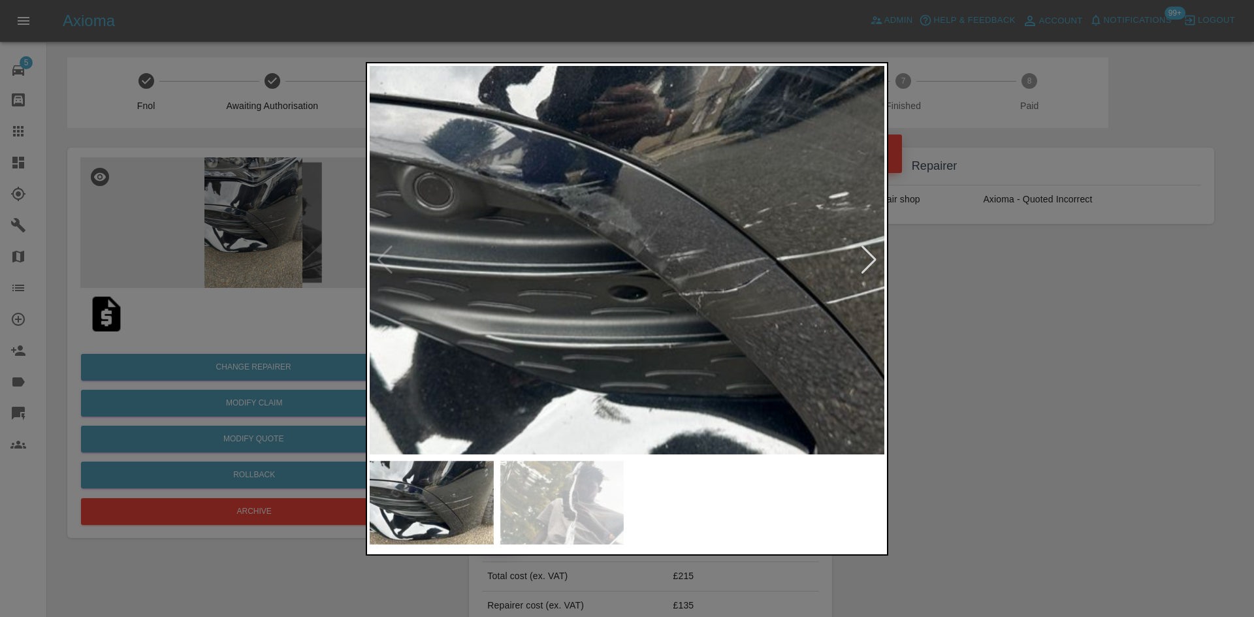
click at [867, 262] on div at bounding box center [869, 260] width 18 height 29
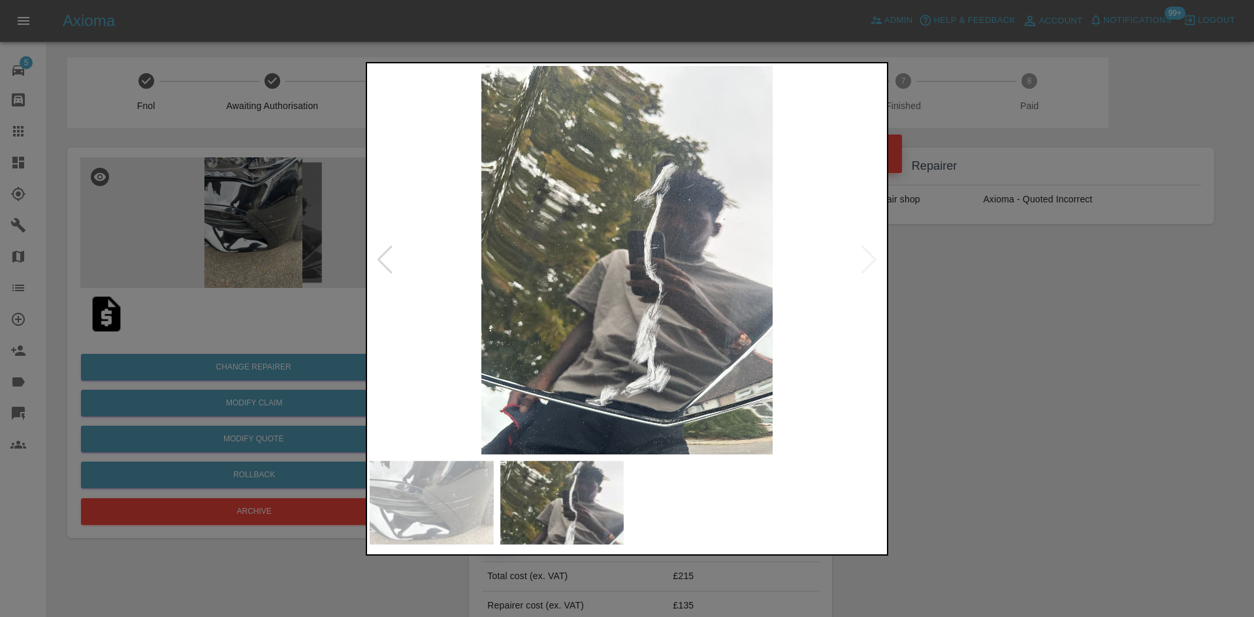
click at [1057, 304] on div at bounding box center [627, 308] width 1254 height 617
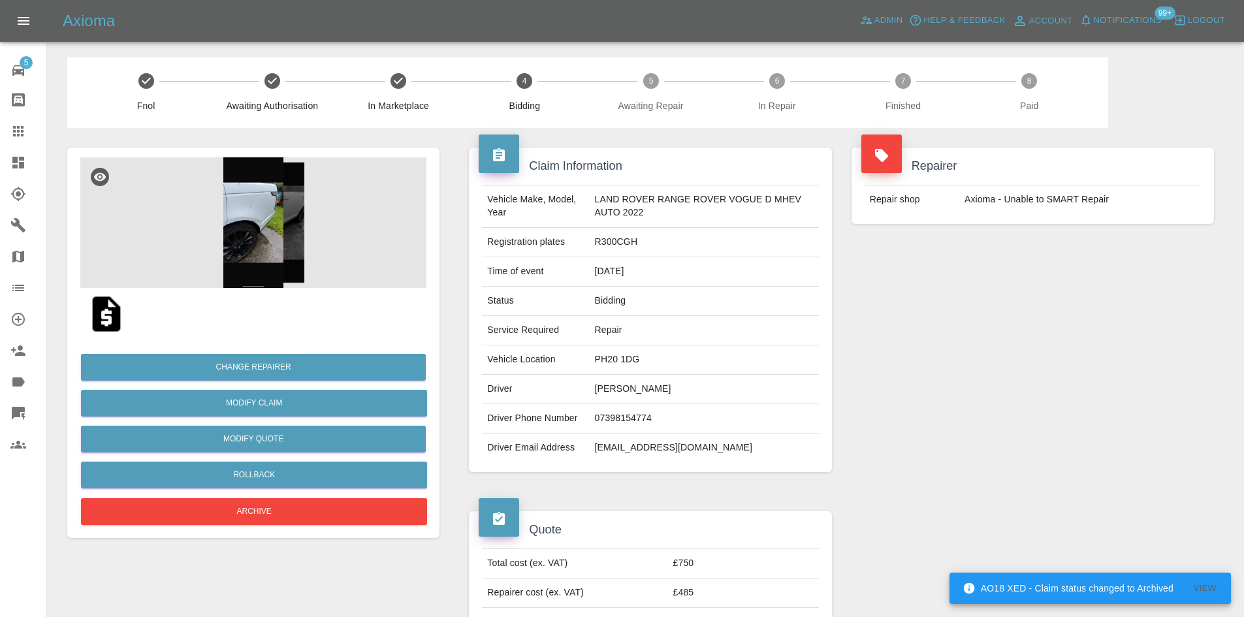
click at [236, 235] on img at bounding box center [253, 222] width 346 height 131
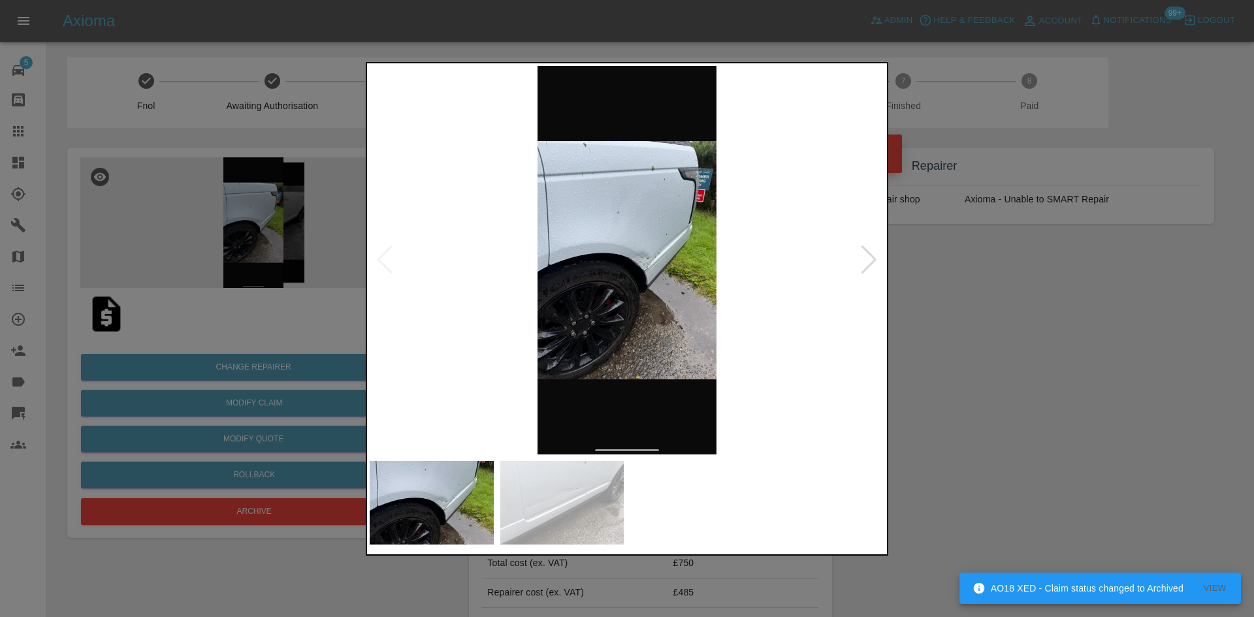
click at [867, 257] on div at bounding box center [869, 260] width 18 height 29
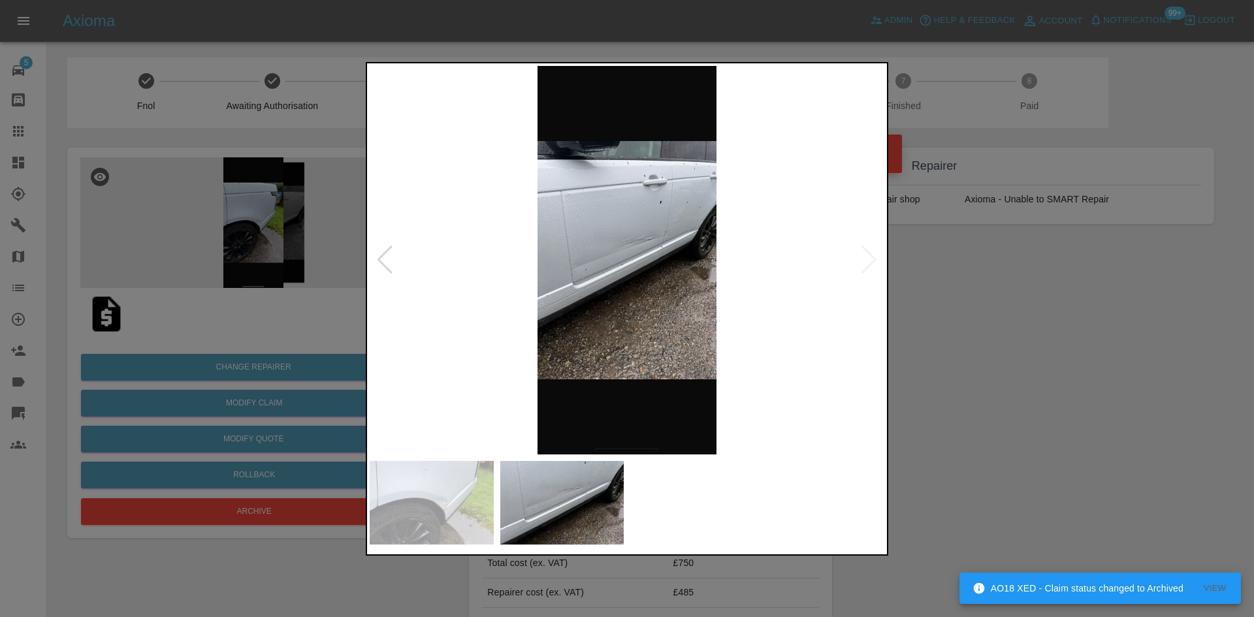
click at [867, 257] on img at bounding box center [627, 260] width 515 height 389
click at [669, 236] on img at bounding box center [627, 260] width 515 height 389
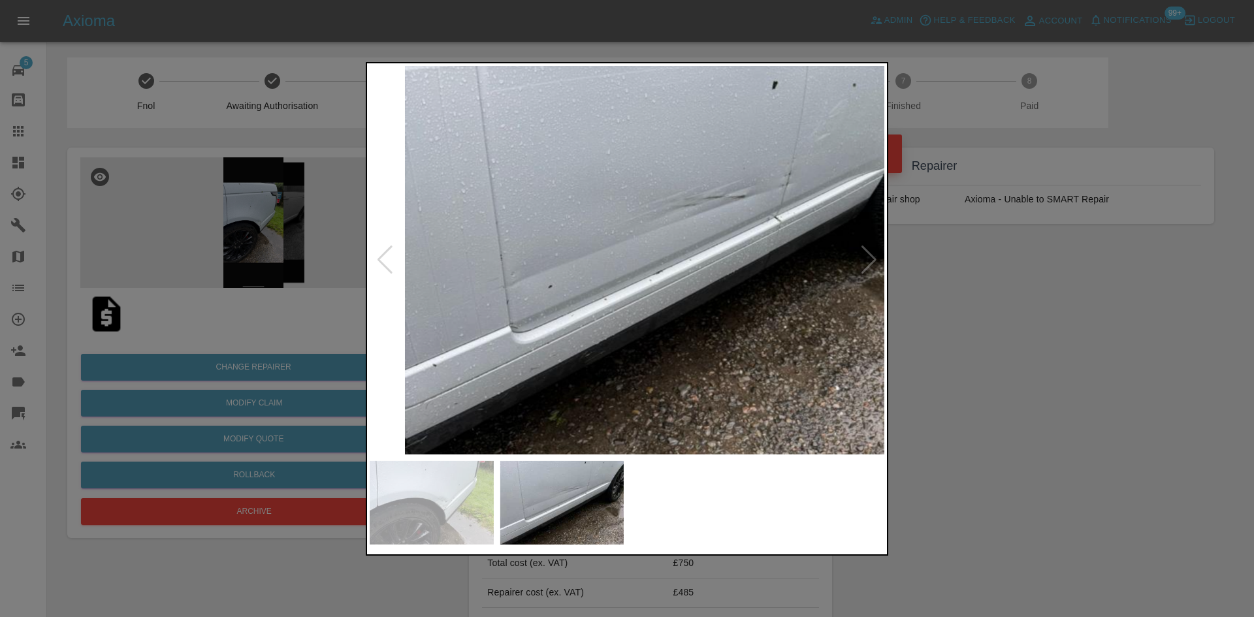
click at [710, 270] on img at bounding box center [673, 258] width 1544 height 1166
click at [1000, 291] on div at bounding box center [627, 308] width 1254 height 617
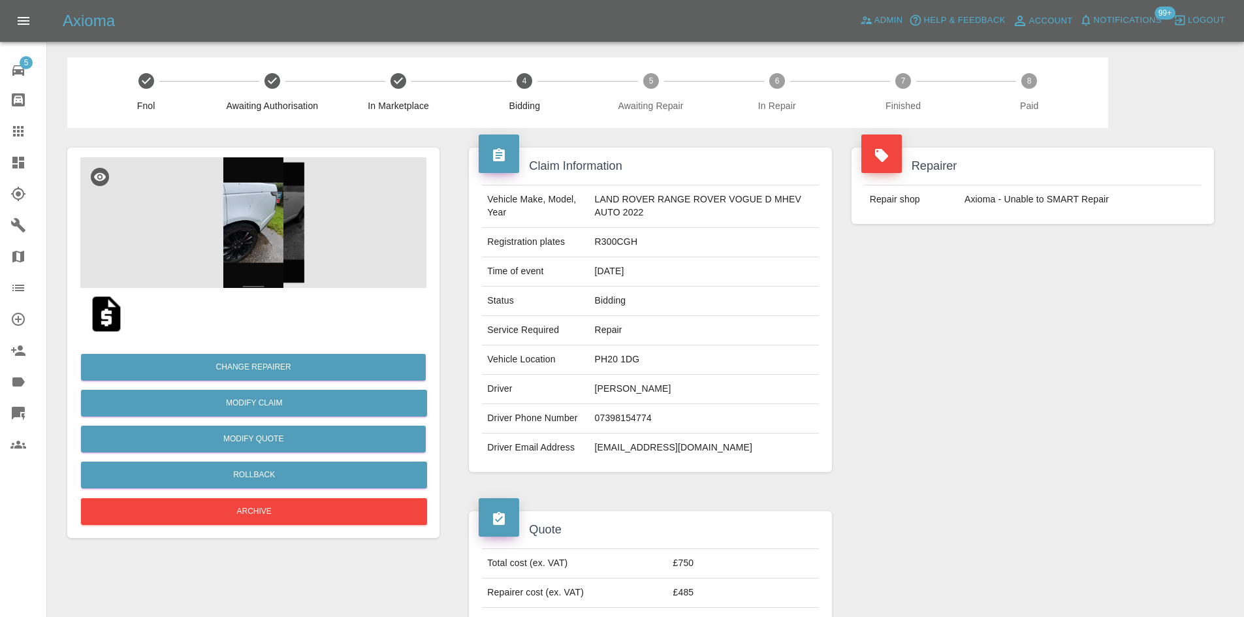
click at [243, 237] on img at bounding box center [253, 222] width 346 height 131
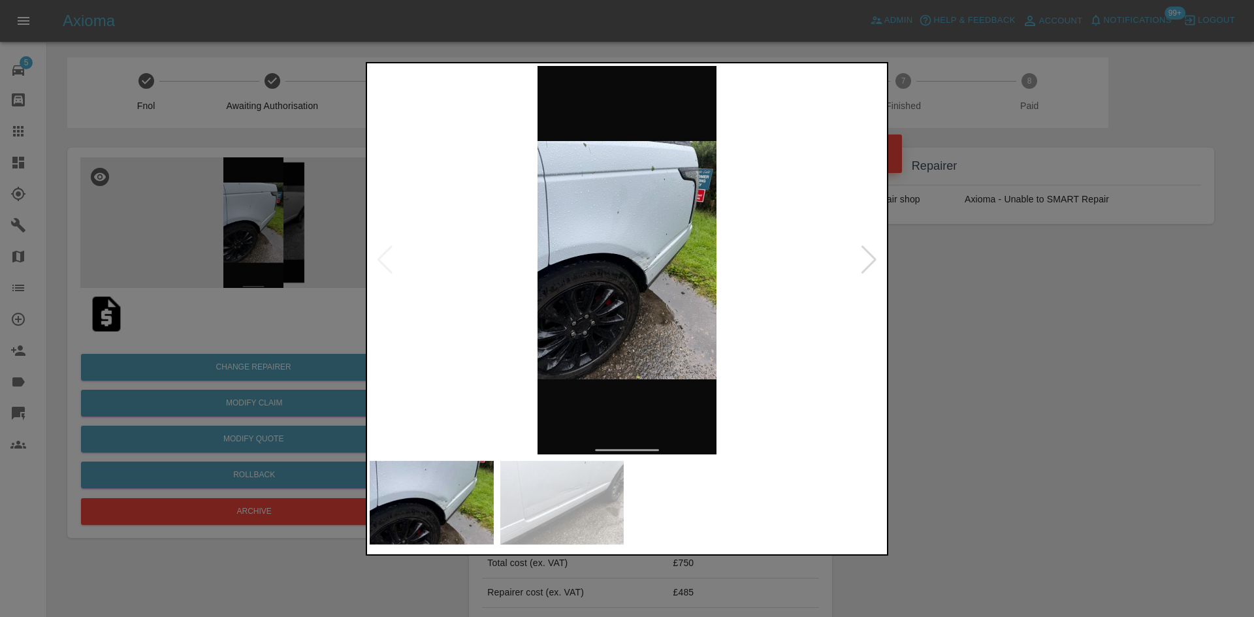
click at [575, 275] on img at bounding box center [627, 260] width 515 height 389
click at [652, 257] on img at bounding box center [627, 260] width 515 height 389
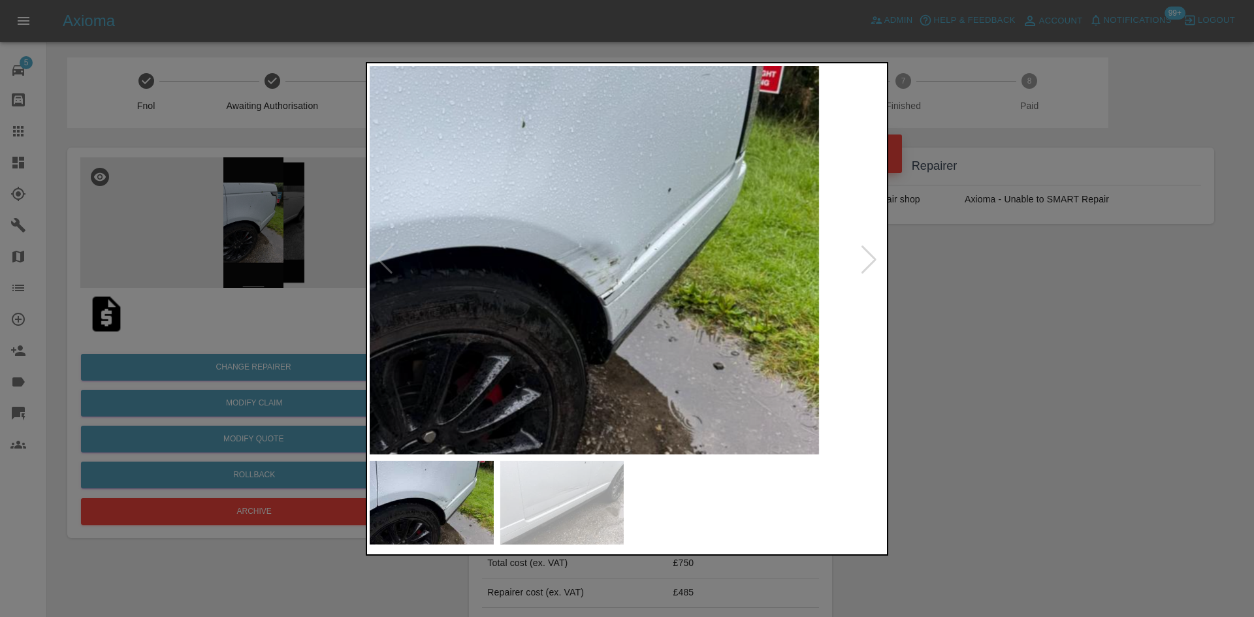
click at [870, 259] on div at bounding box center [869, 260] width 18 height 29
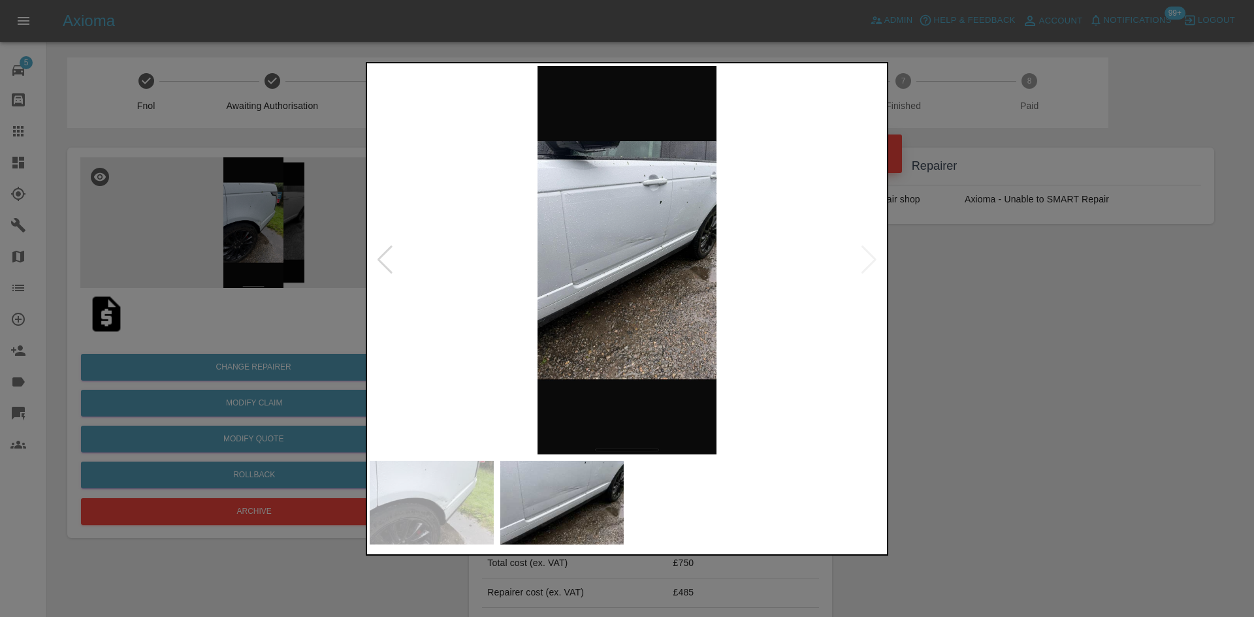
click at [628, 259] on img at bounding box center [627, 260] width 515 height 389
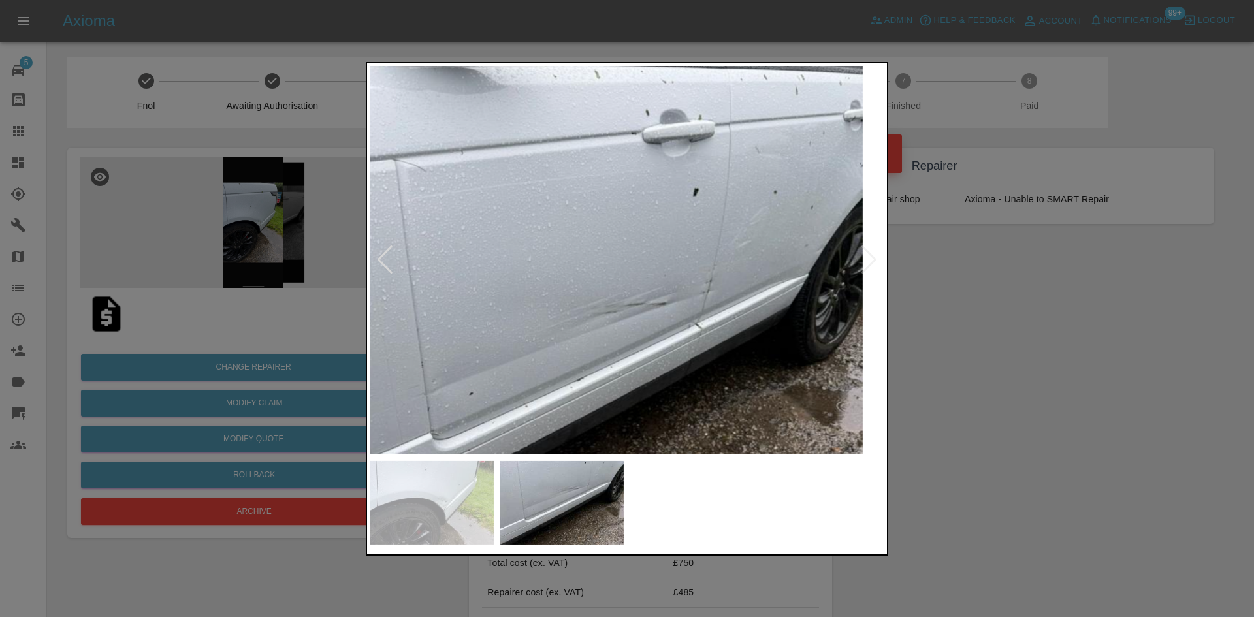
click at [671, 346] on img at bounding box center [594, 366] width 1544 height 1166
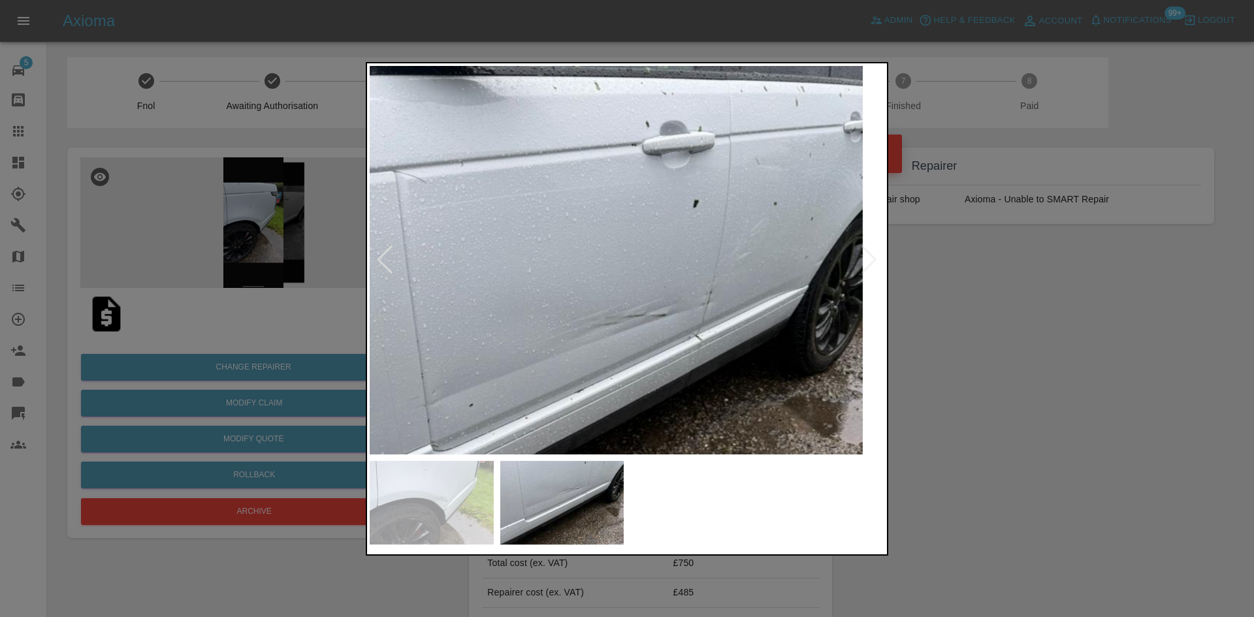
click at [1014, 324] on div at bounding box center [627, 308] width 1254 height 617
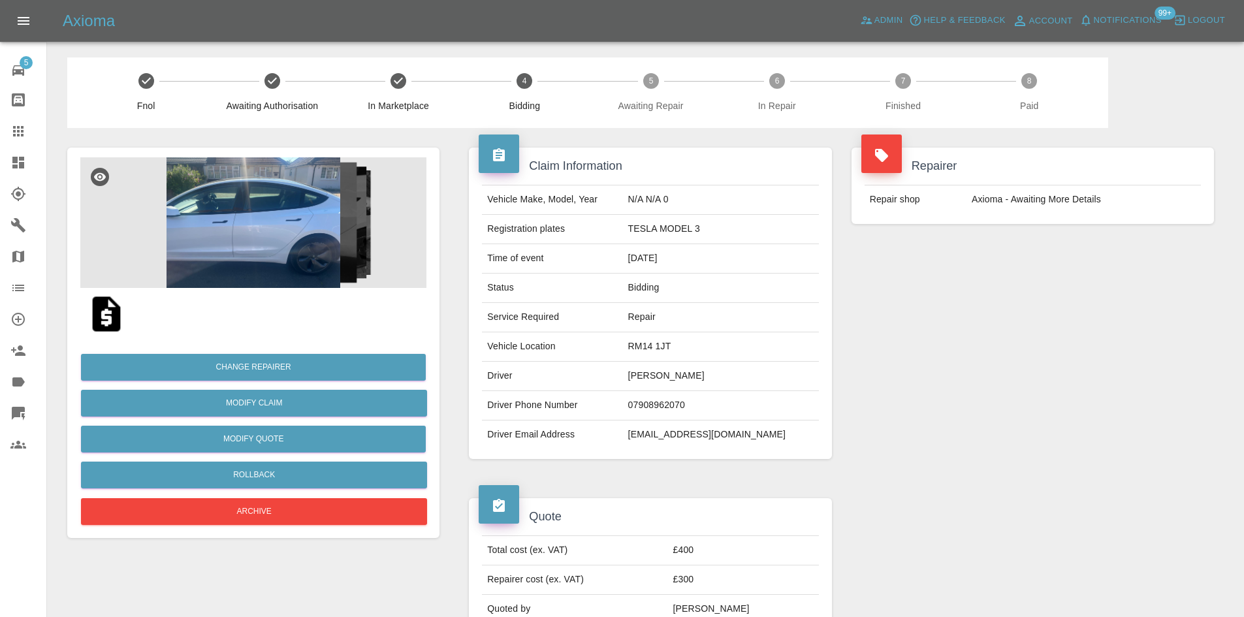
click at [270, 250] on img at bounding box center [253, 222] width 346 height 131
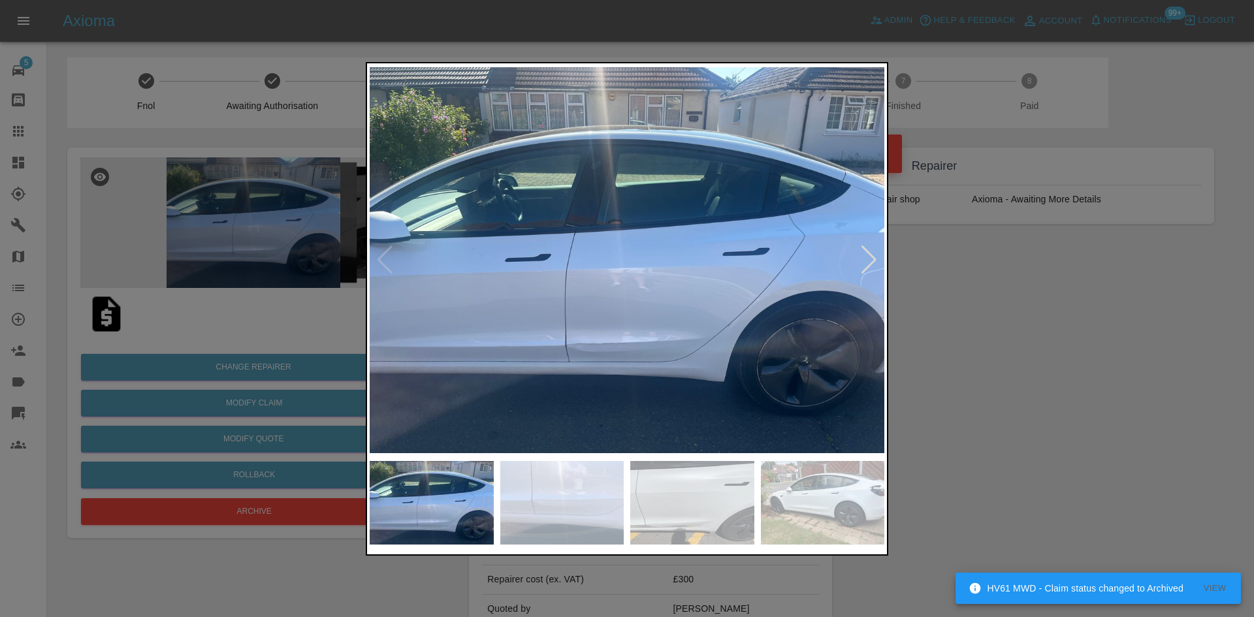
click at [603, 362] on img at bounding box center [627, 260] width 515 height 389
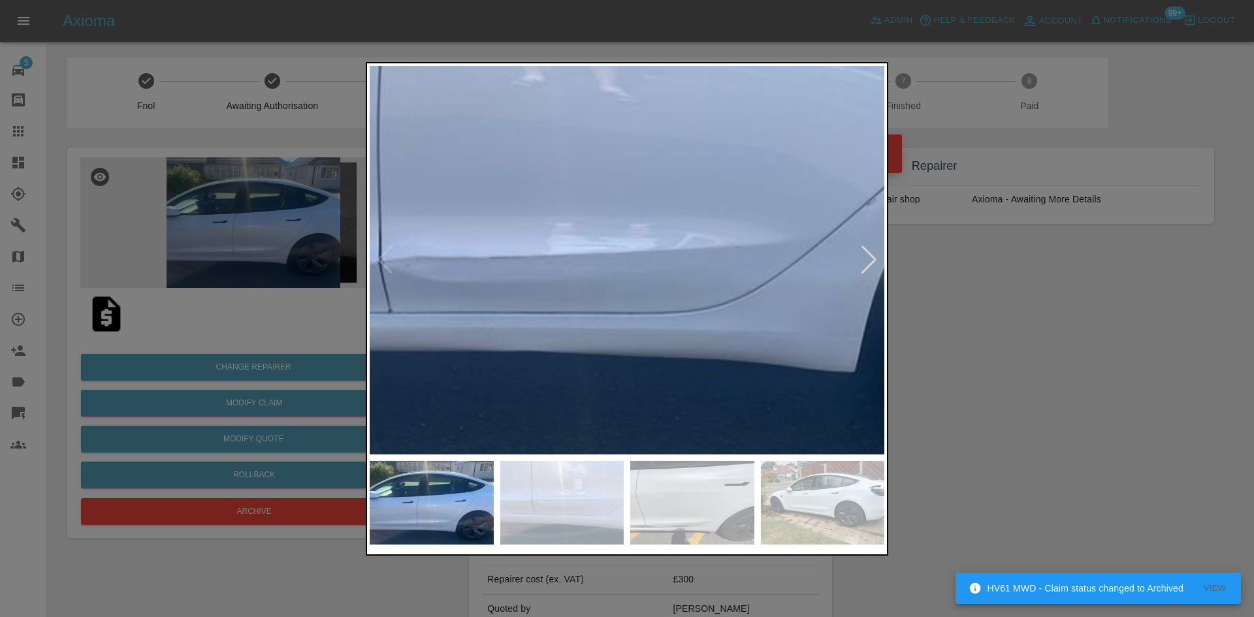
click at [511, 340] on img at bounding box center [564, 7] width 1544 height 1166
click at [863, 259] on div at bounding box center [869, 260] width 18 height 29
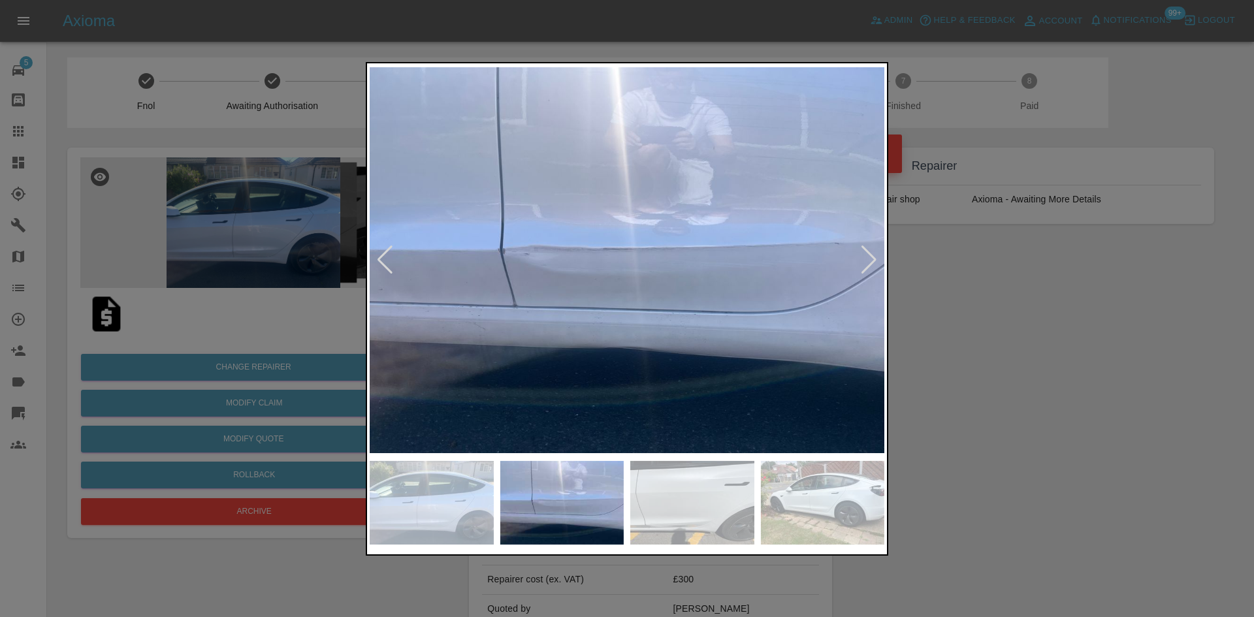
click at [857, 262] on img at bounding box center [627, 260] width 515 height 389
click at [880, 261] on img at bounding box center [627, 260] width 515 height 389
click at [875, 262] on div at bounding box center [869, 260] width 18 height 29
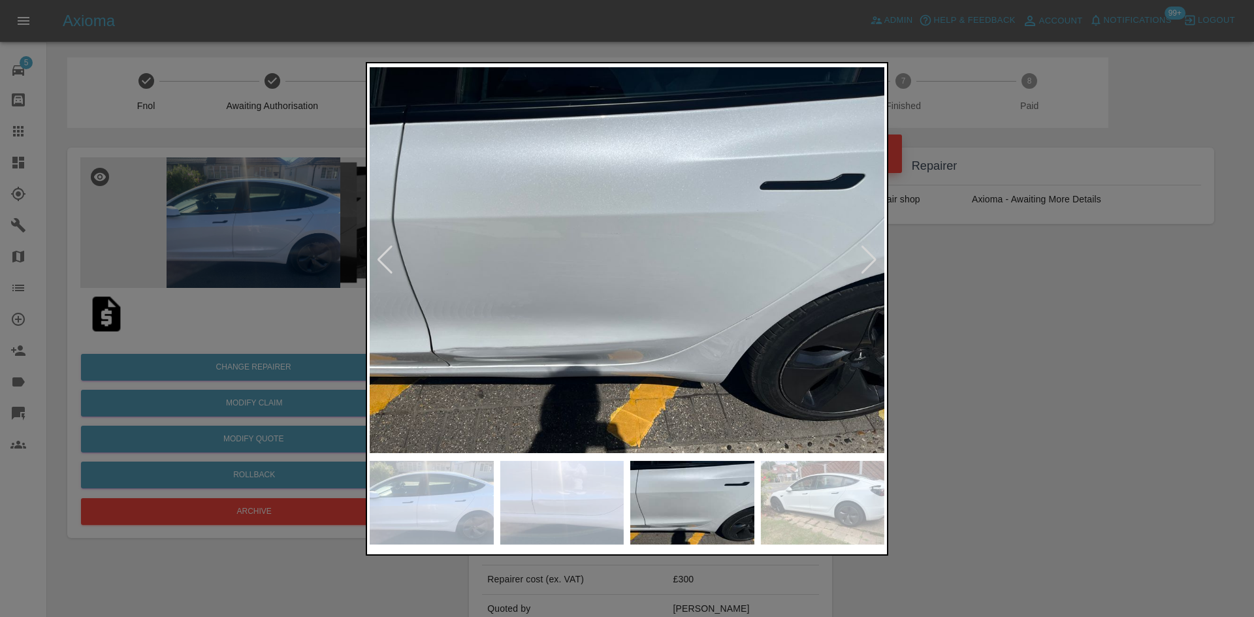
click at [875, 262] on div at bounding box center [869, 260] width 18 height 29
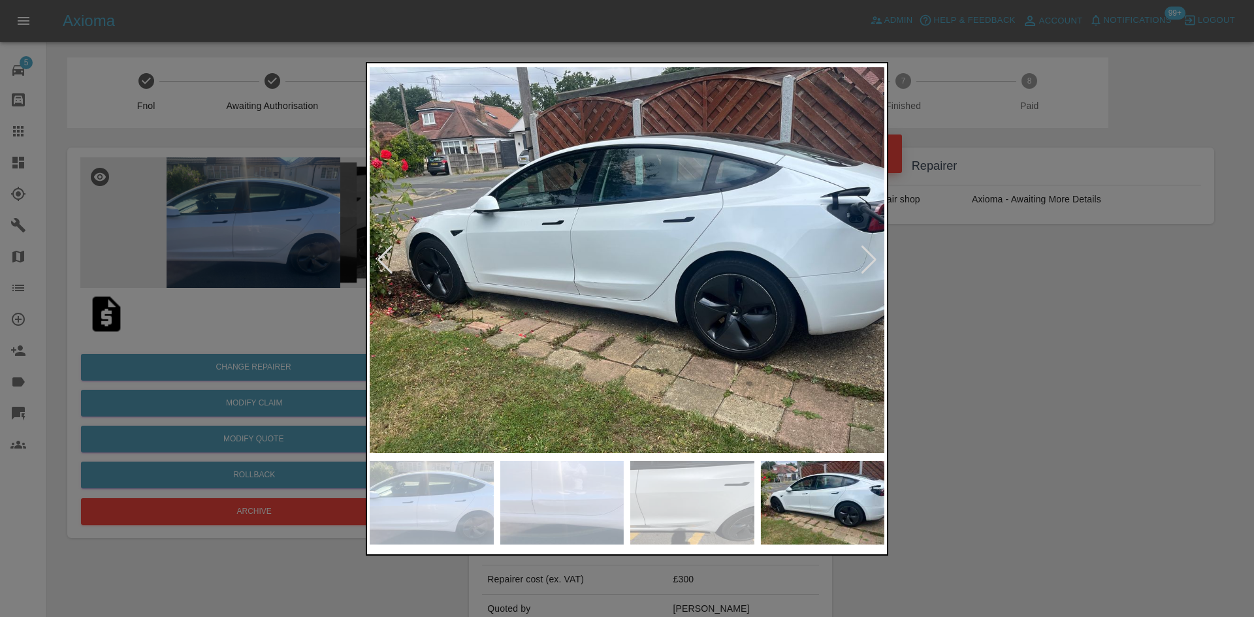
click at [571, 329] on img at bounding box center [627, 260] width 515 height 389
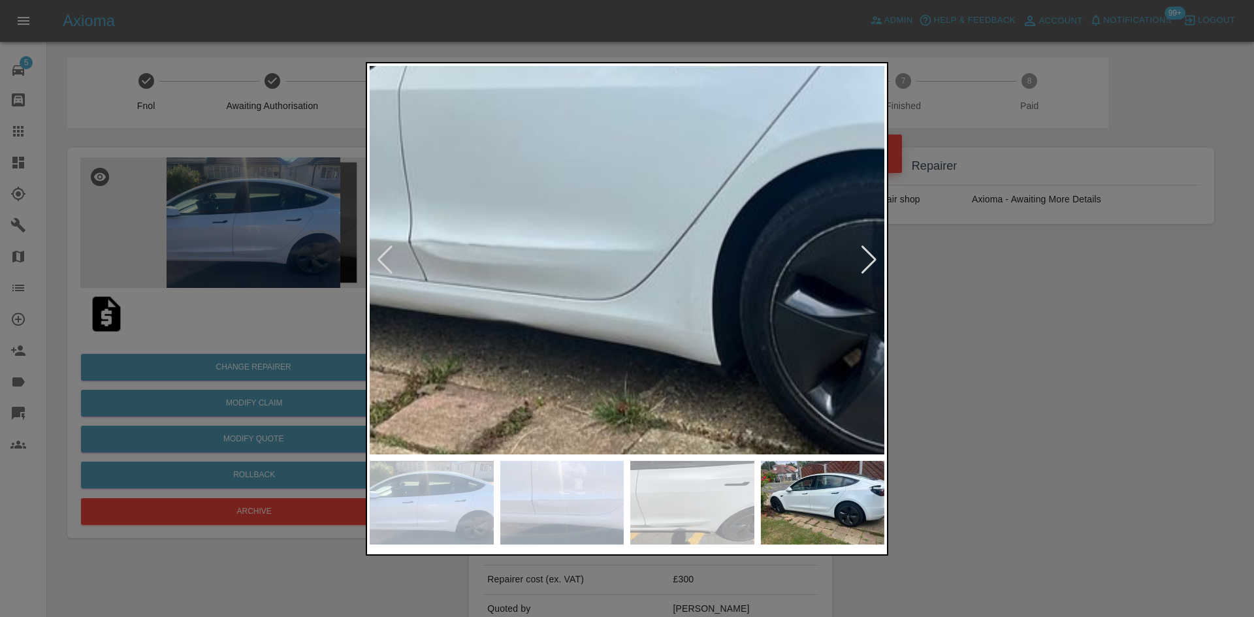
click at [1025, 329] on div at bounding box center [627, 308] width 1254 height 617
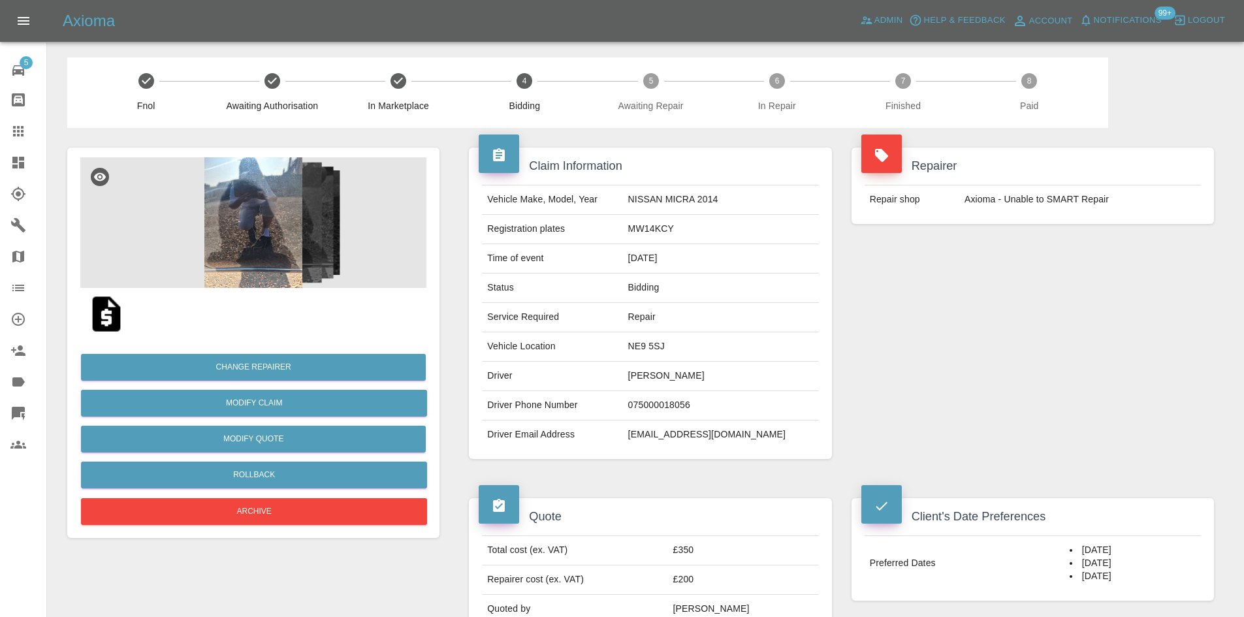
click at [244, 193] on img at bounding box center [253, 222] width 346 height 131
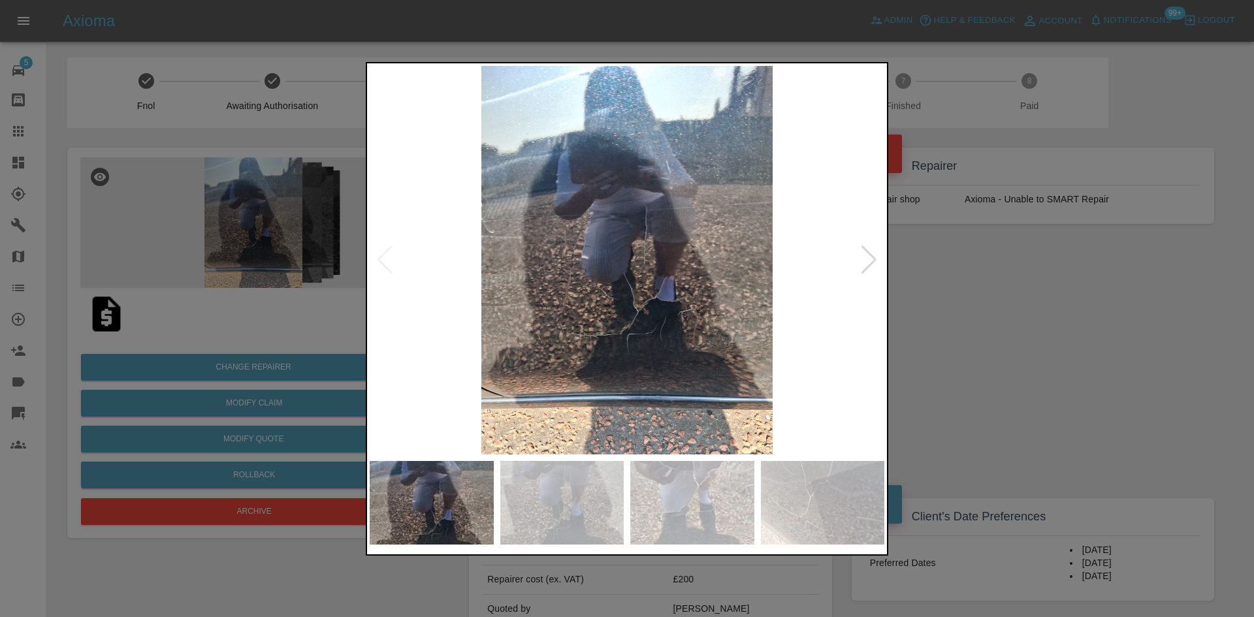
click at [868, 262] on div at bounding box center [869, 260] width 18 height 29
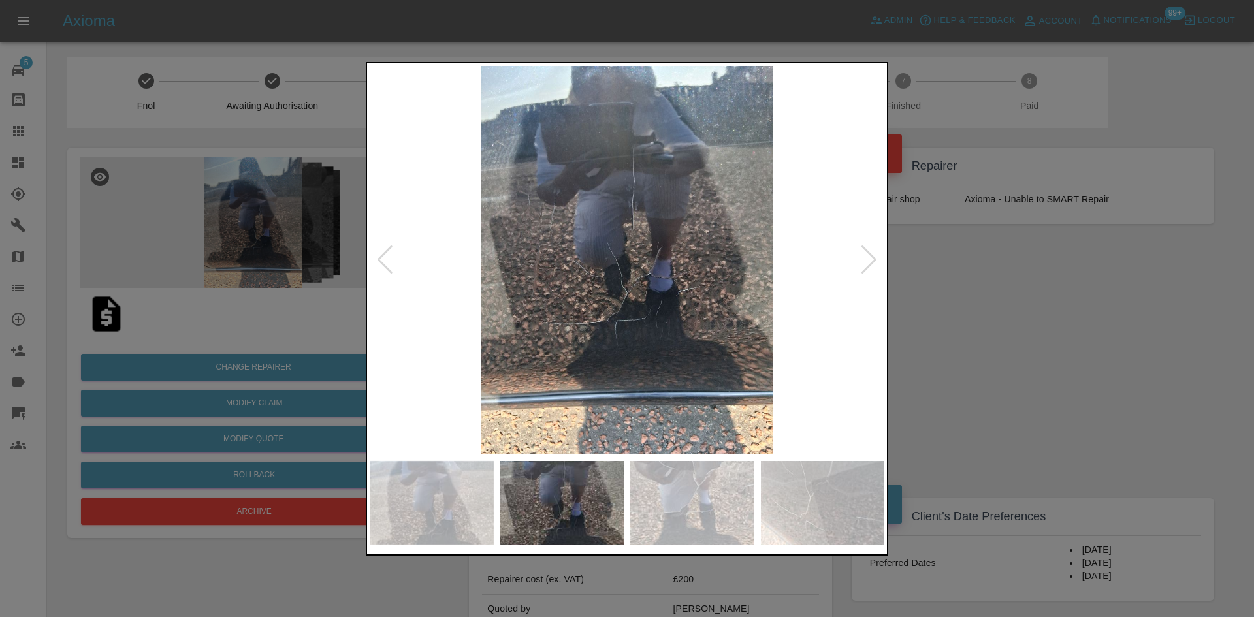
click at [682, 284] on img at bounding box center [627, 260] width 515 height 389
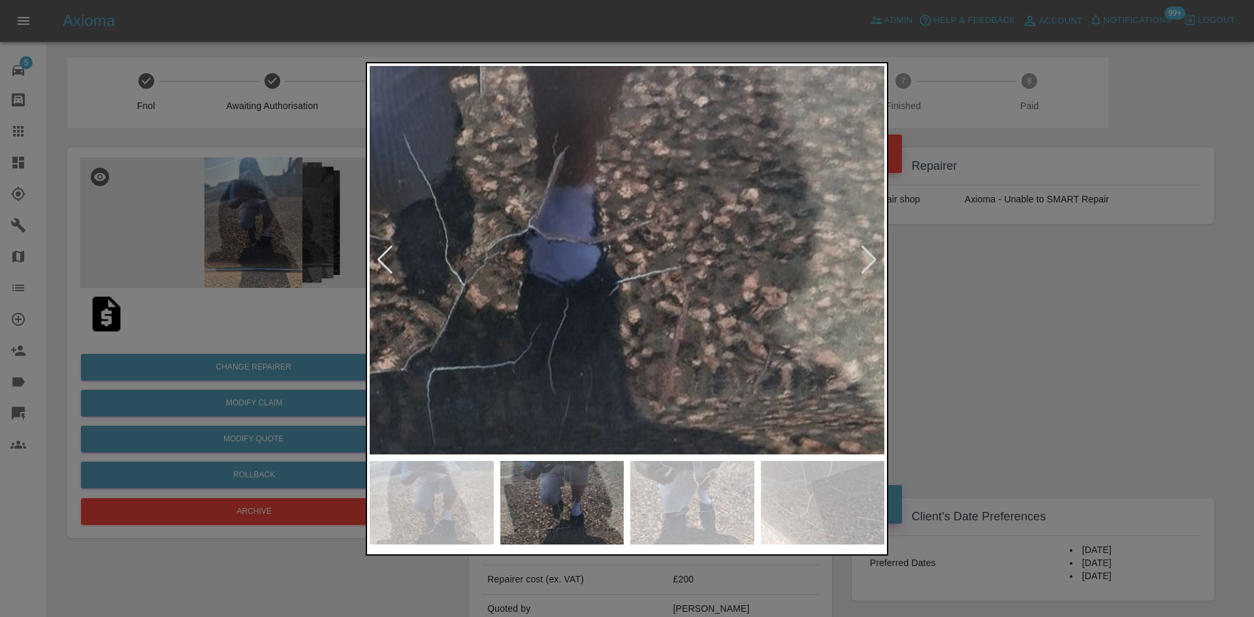
click at [682, 284] on img at bounding box center [462, 187] width 1544 height 1166
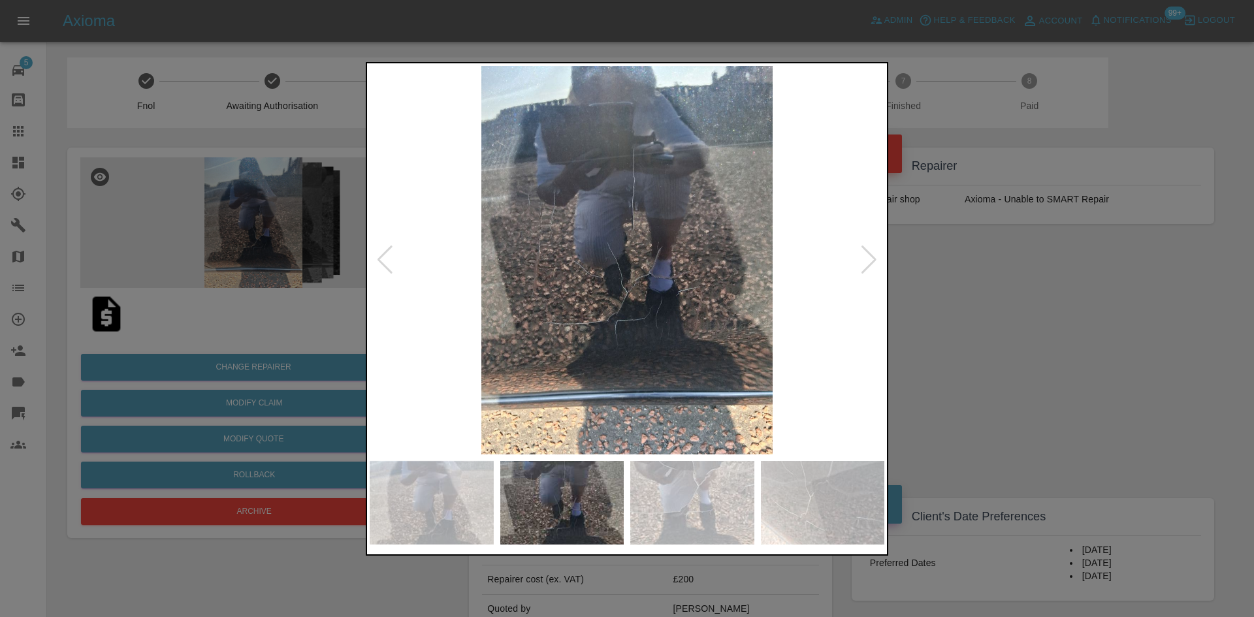
click at [1061, 338] on div at bounding box center [627, 308] width 1254 height 617
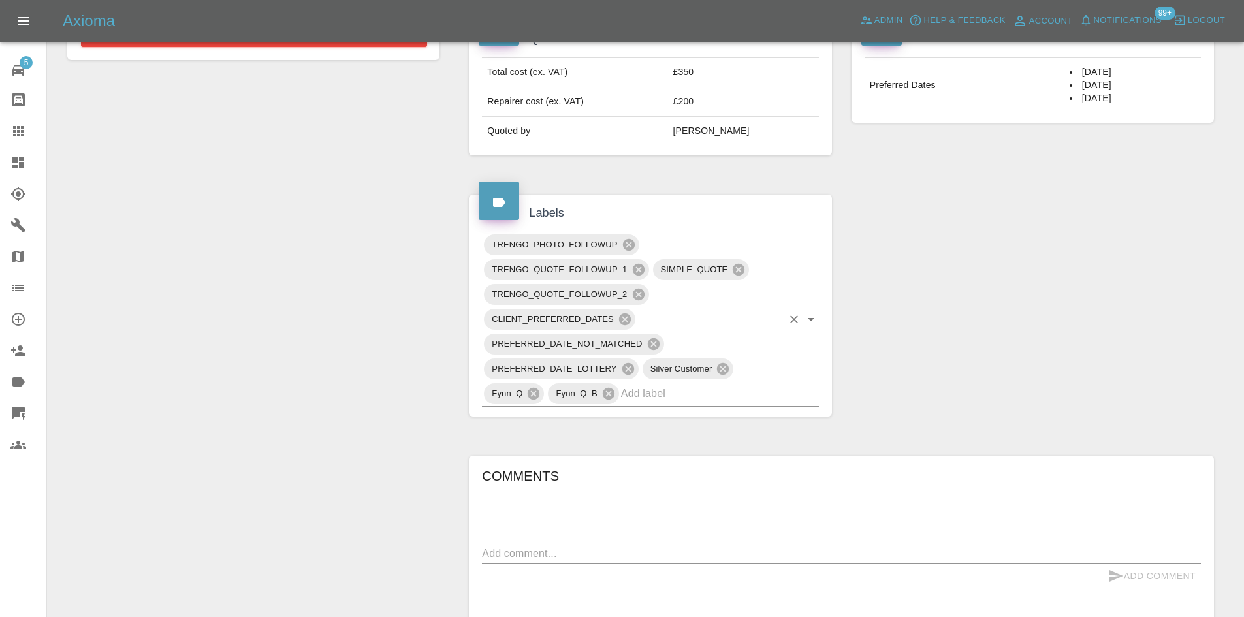
scroll to position [327, 0]
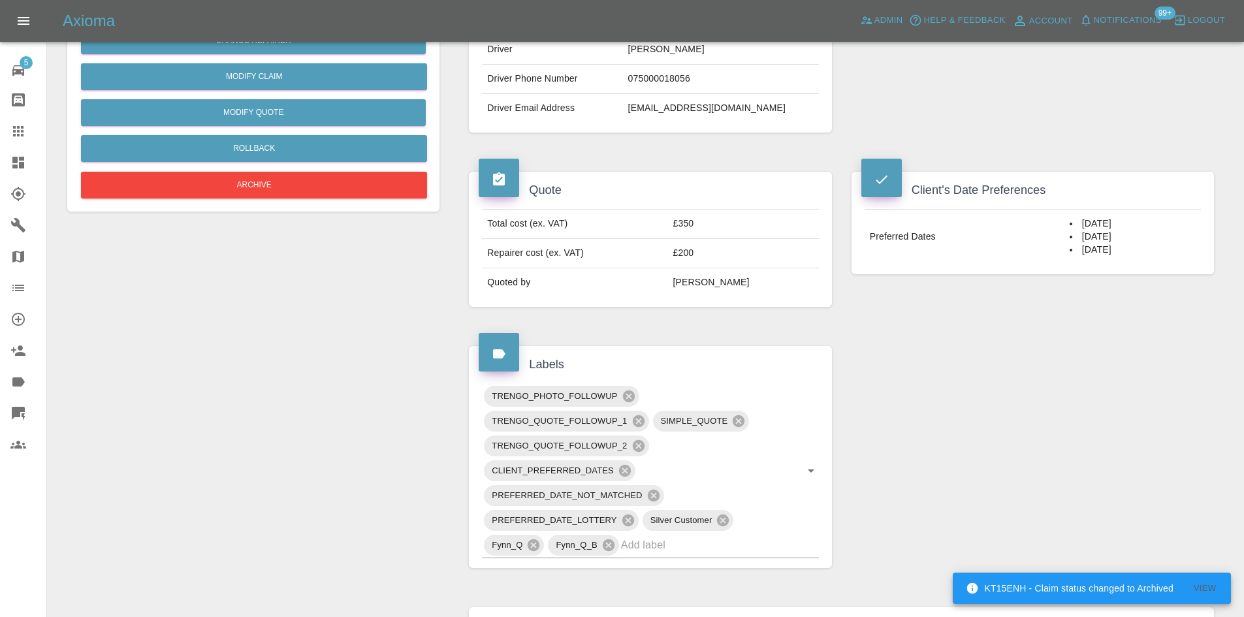
click at [727, 236] on td "£350" at bounding box center [743, 224] width 151 height 29
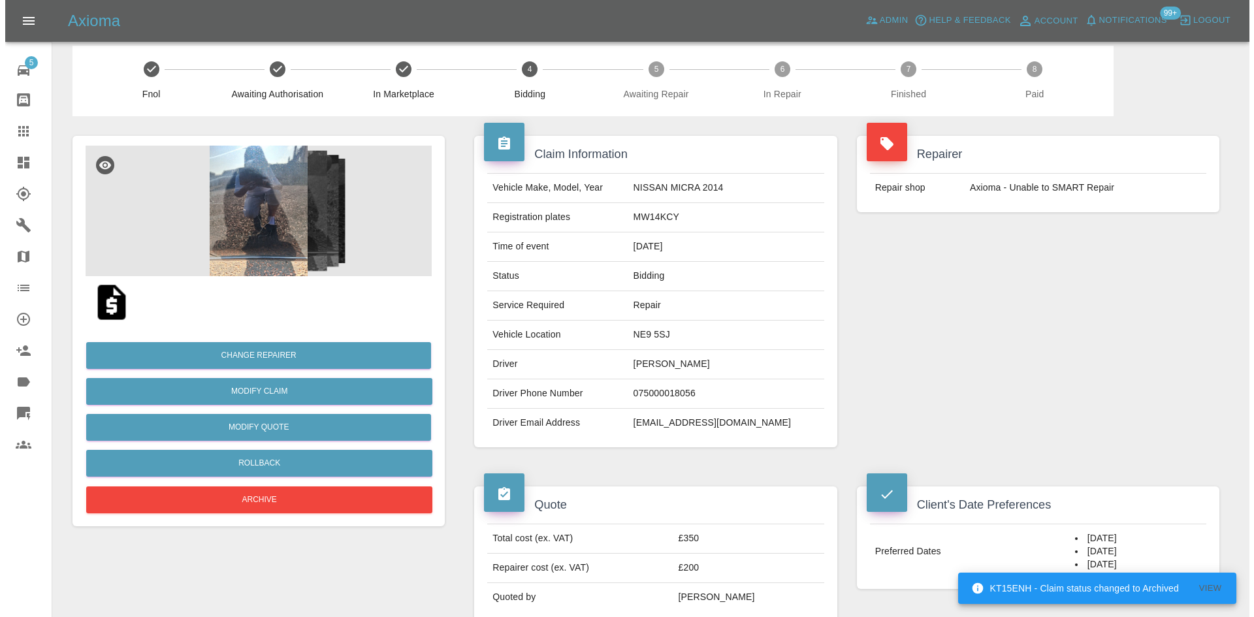
scroll to position [0, 0]
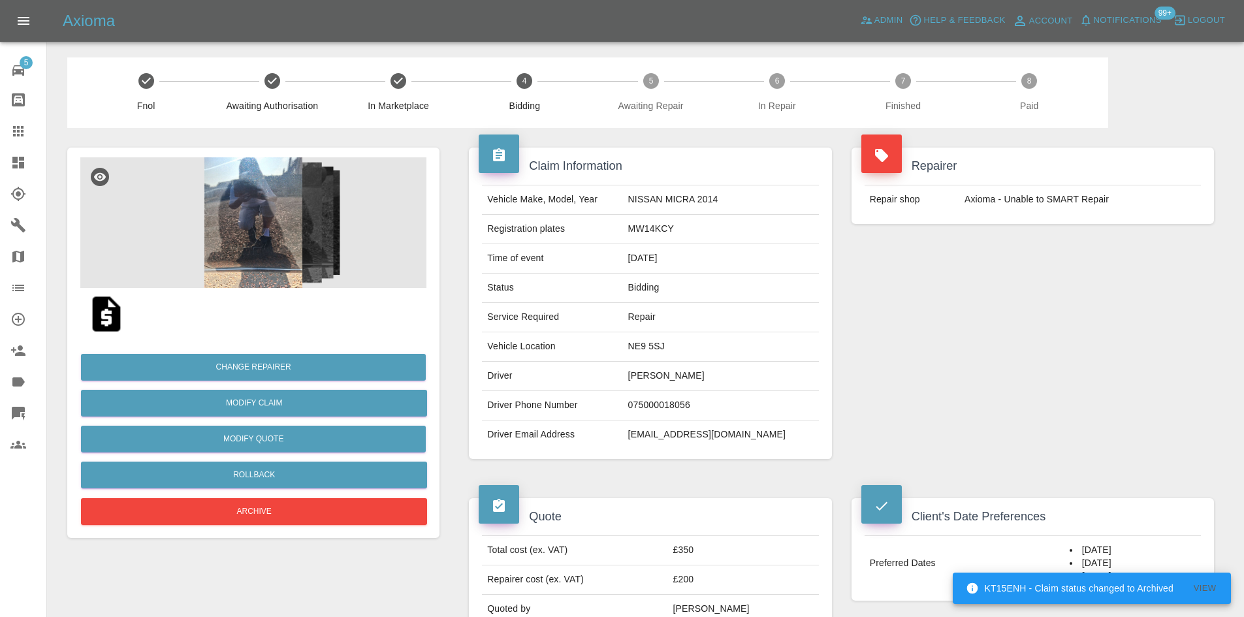
click at [186, 195] on img at bounding box center [253, 222] width 346 height 131
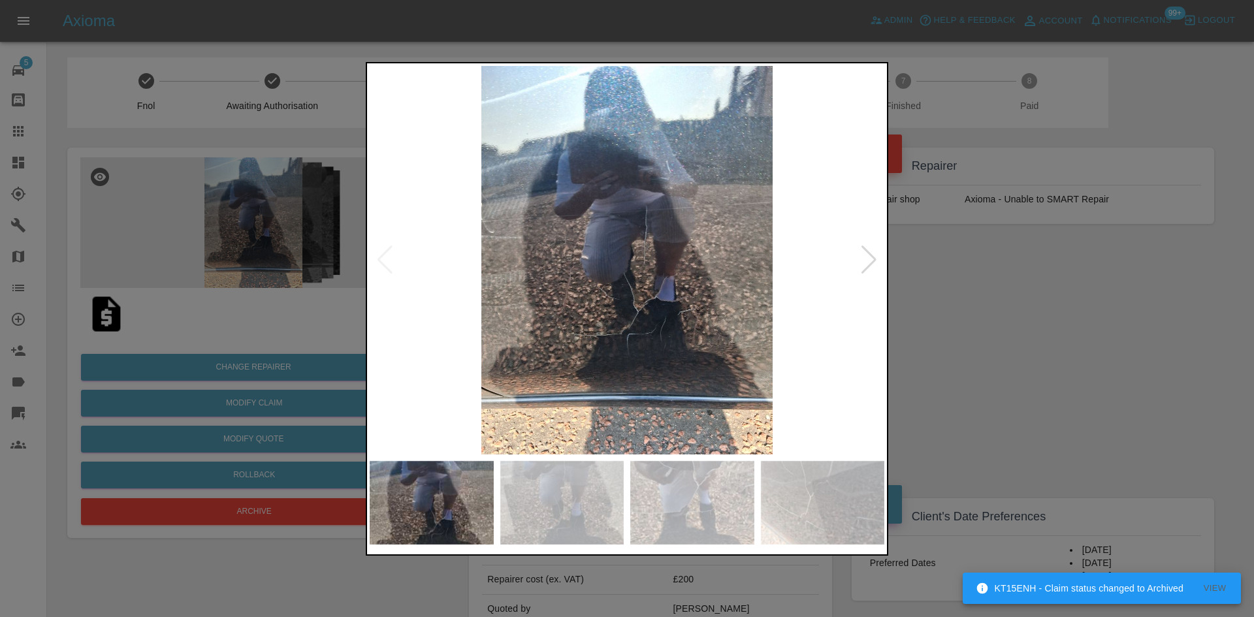
click at [868, 266] on div at bounding box center [869, 260] width 18 height 29
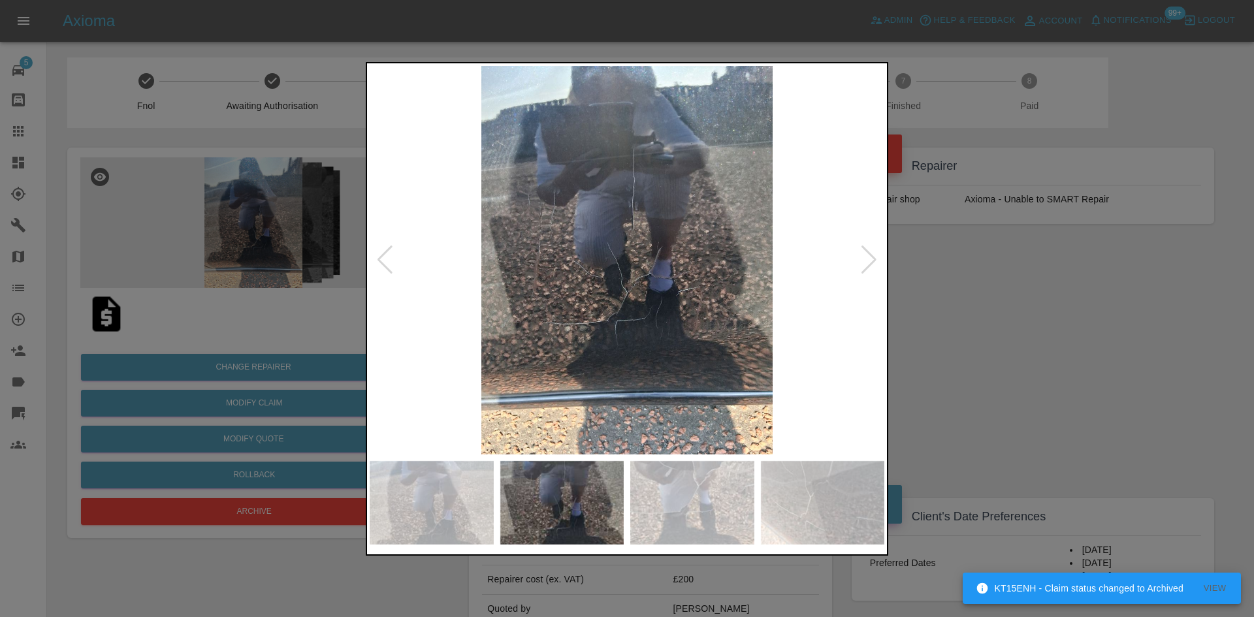
click at [868, 266] on div at bounding box center [869, 260] width 18 height 29
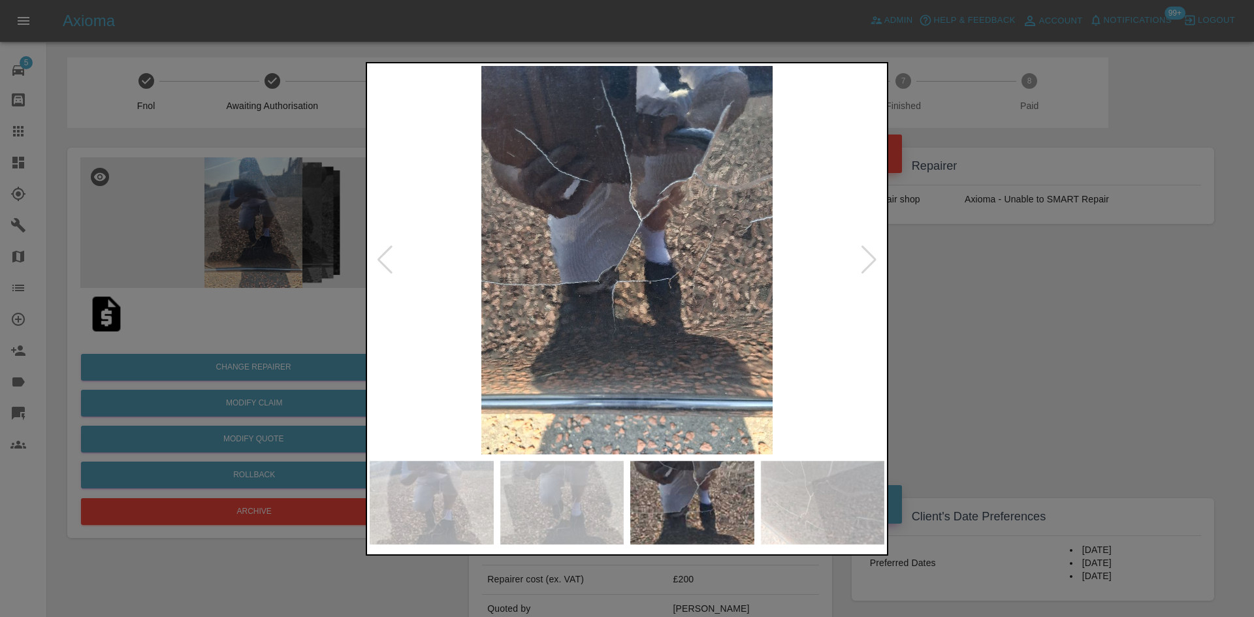
click at [868, 266] on div at bounding box center [869, 260] width 18 height 29
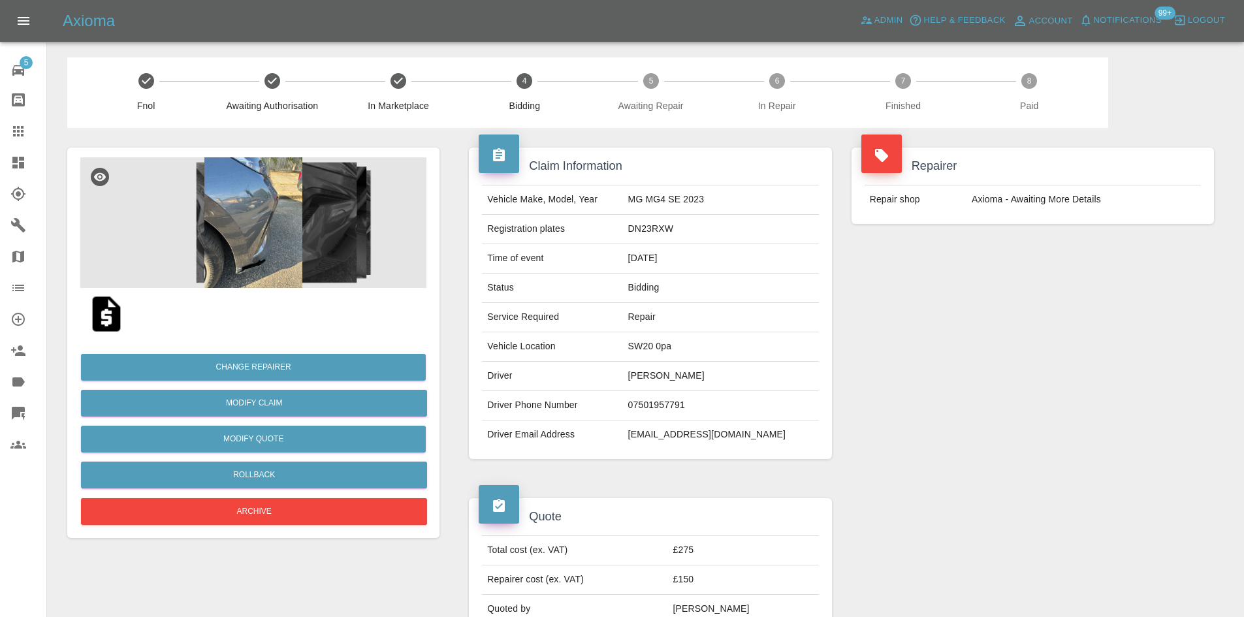
click at [254, 231] on img at bounding box center [253, 222] width 346 height 131
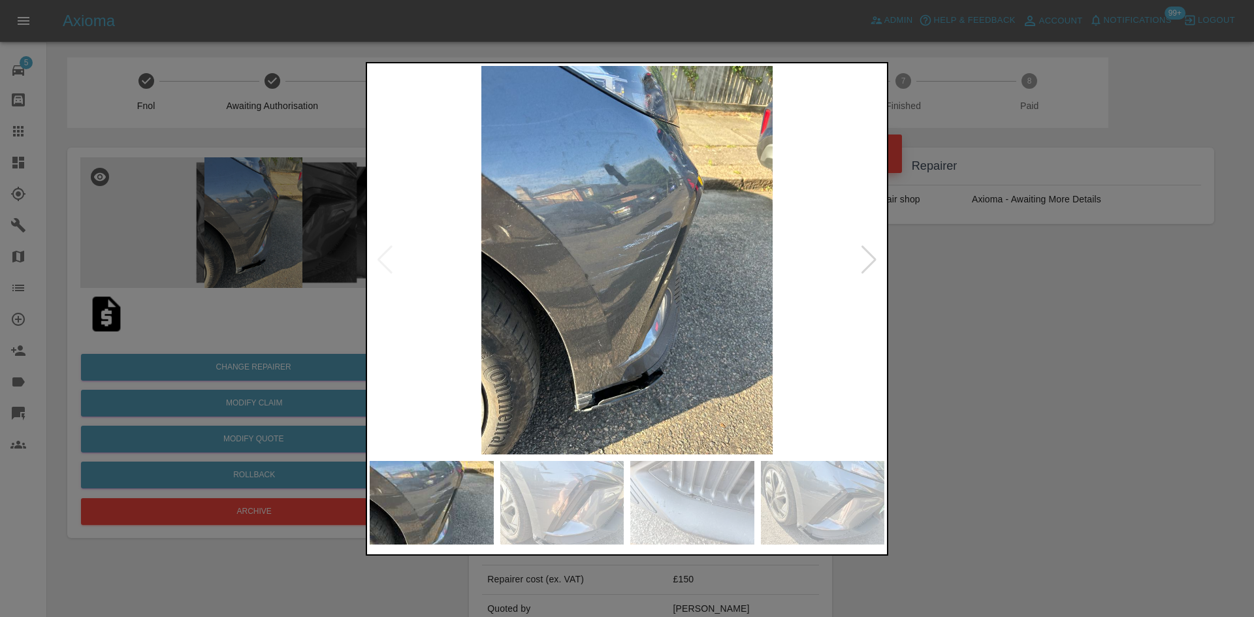
click at [867, 265] on div at bounding box center [869, 260] width 18 height 29
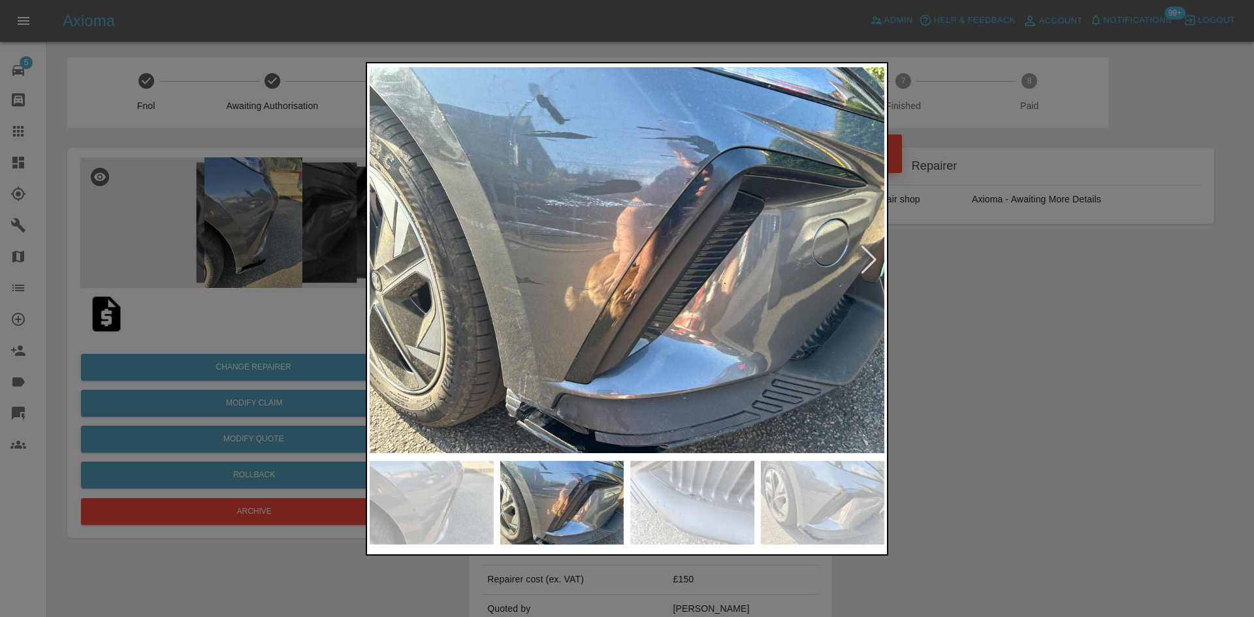
click at [676, 185] on img at bounding box center [627, 260] width 515 height 389
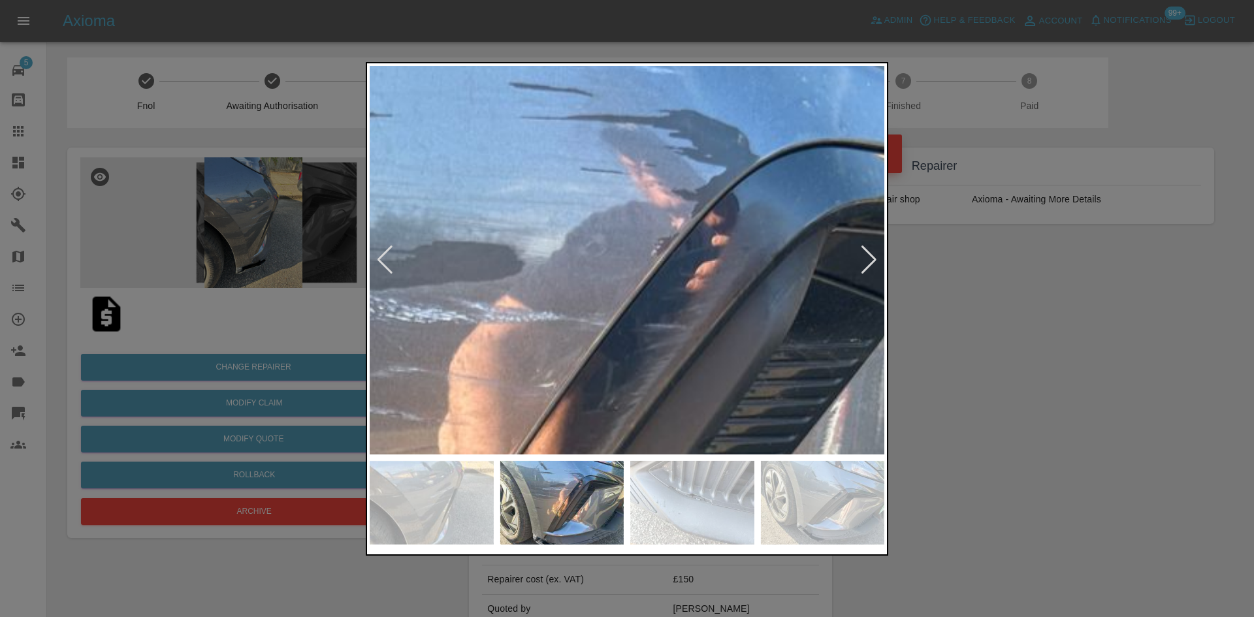
click at [676, 185] on img at bounding box center [480, 483] width 1544 height 1166
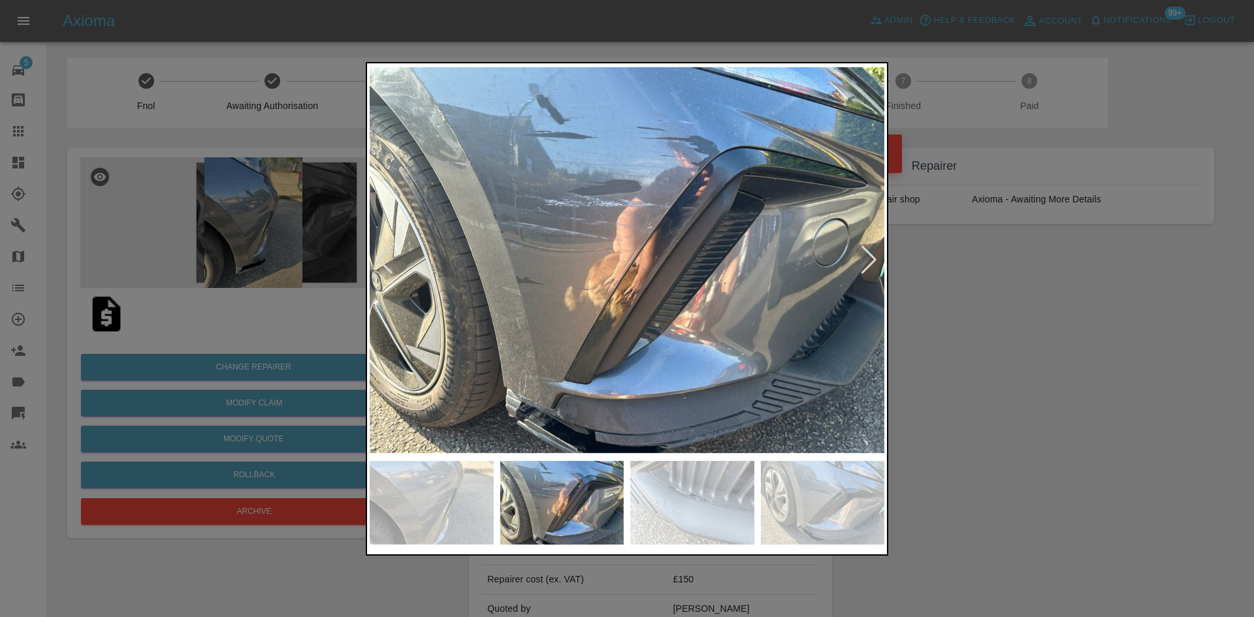
click at [871, 253] on div at bounding box center [869, 260] width 18 height 29
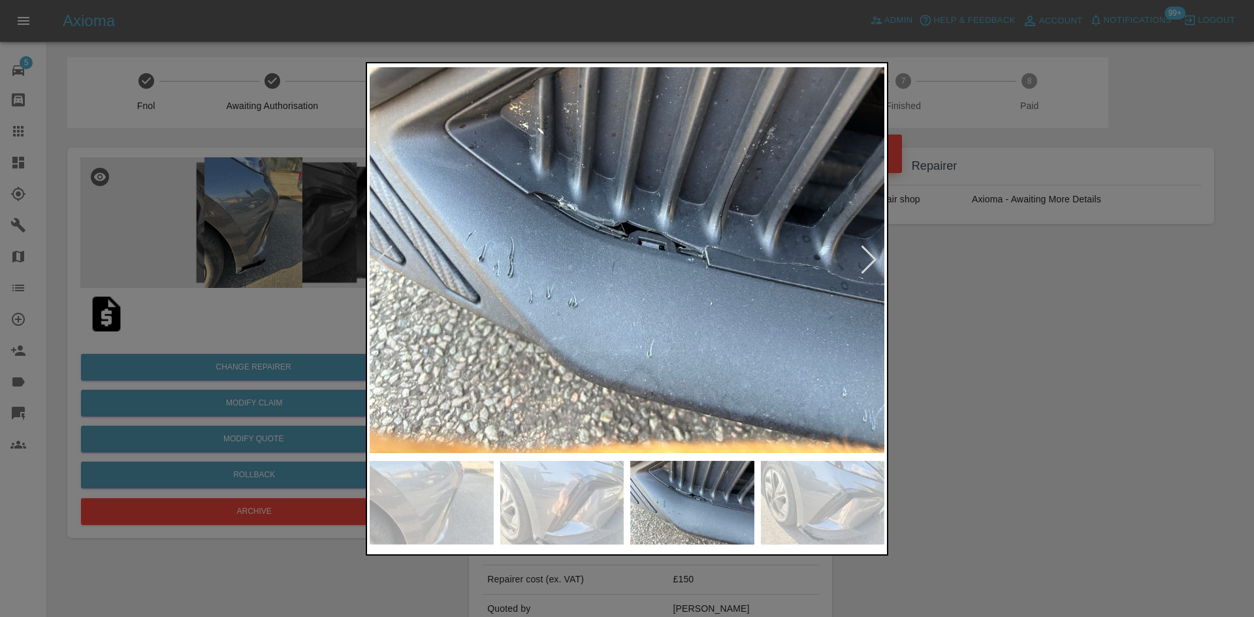
click at [870, 253] on div at bounding box center [869, 260] width 18 height 29
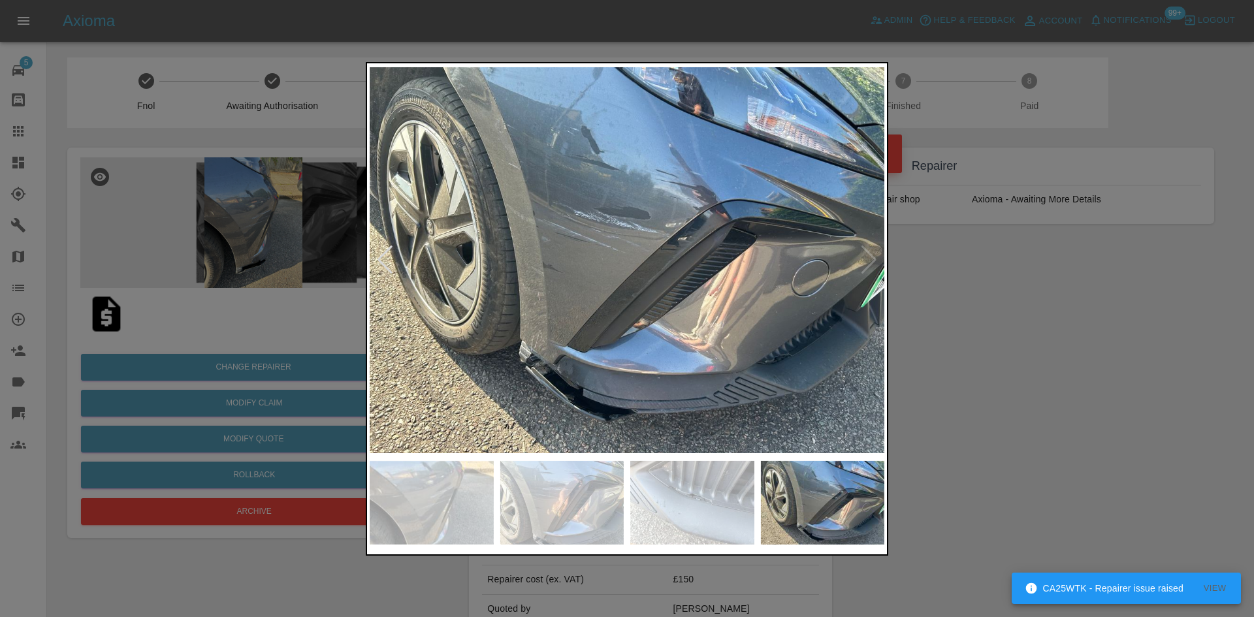
drag, startPoint x: 1053, startPoint y: 341, endPoint x: 1067, endPoint y: 359, distance: 22.9
click at [1053, 341] on div at bounding box center [627, 308] width 1254 height 617
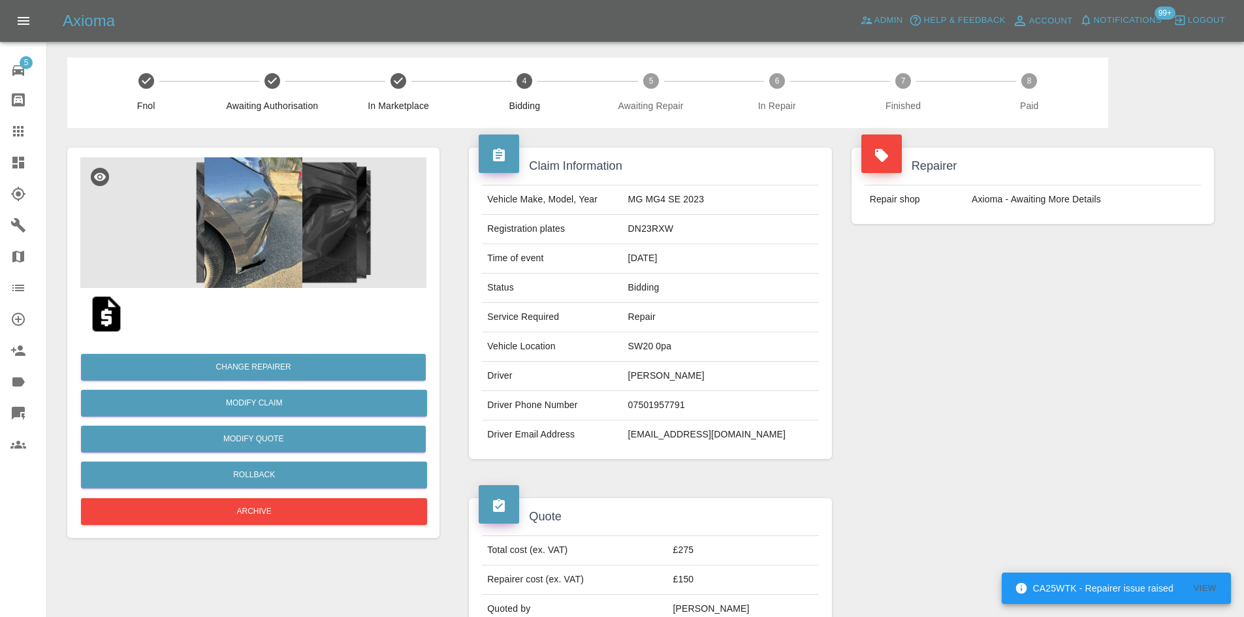
click at [331, 261] on img at bounding box center [253, 222] width 346 height 131
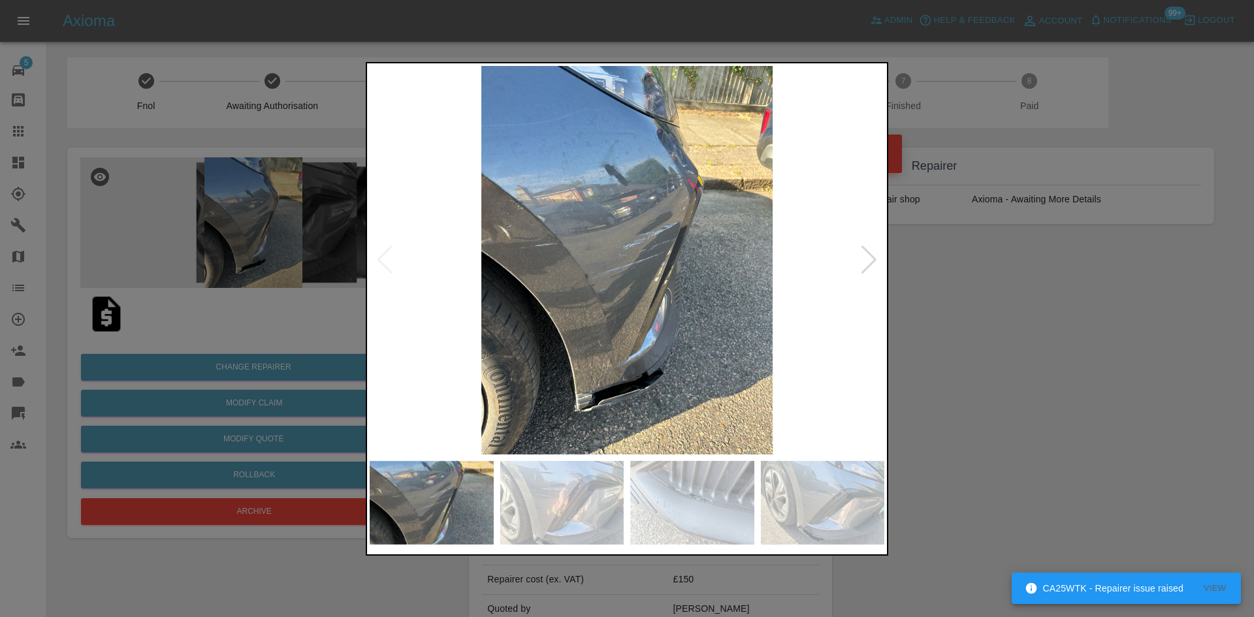
click at [867, 263] on div at bounding box center [869, 260] width 18 height 29
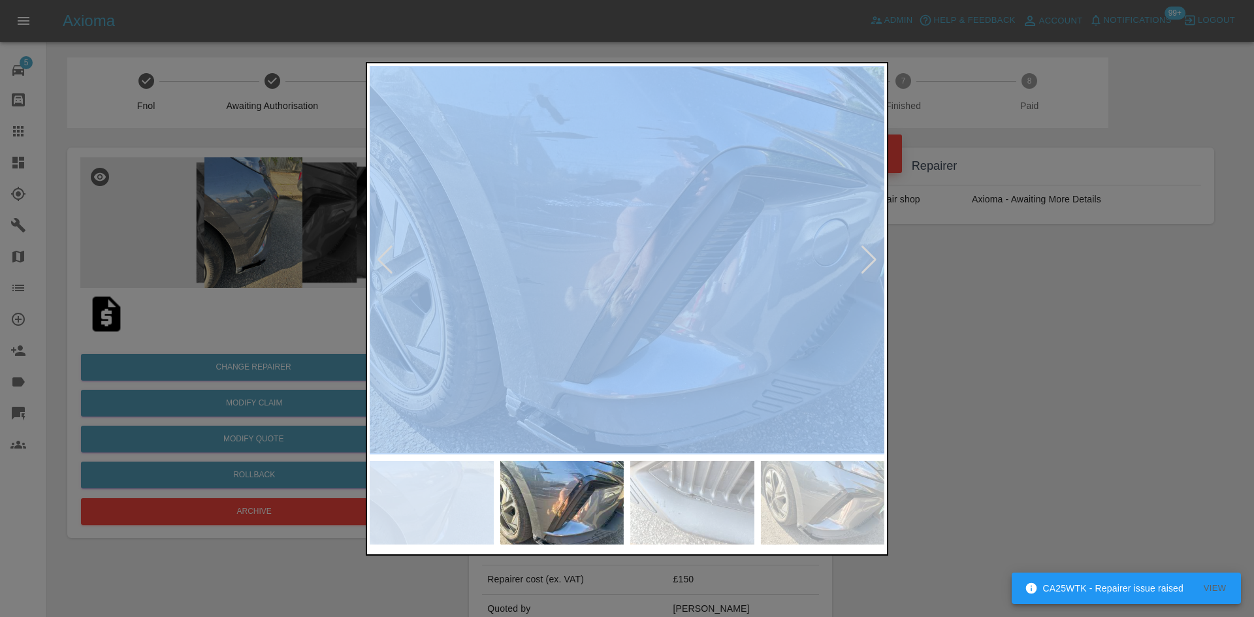
click at [867, 263] on div at bounding box center [869, 260] width 18 height 29
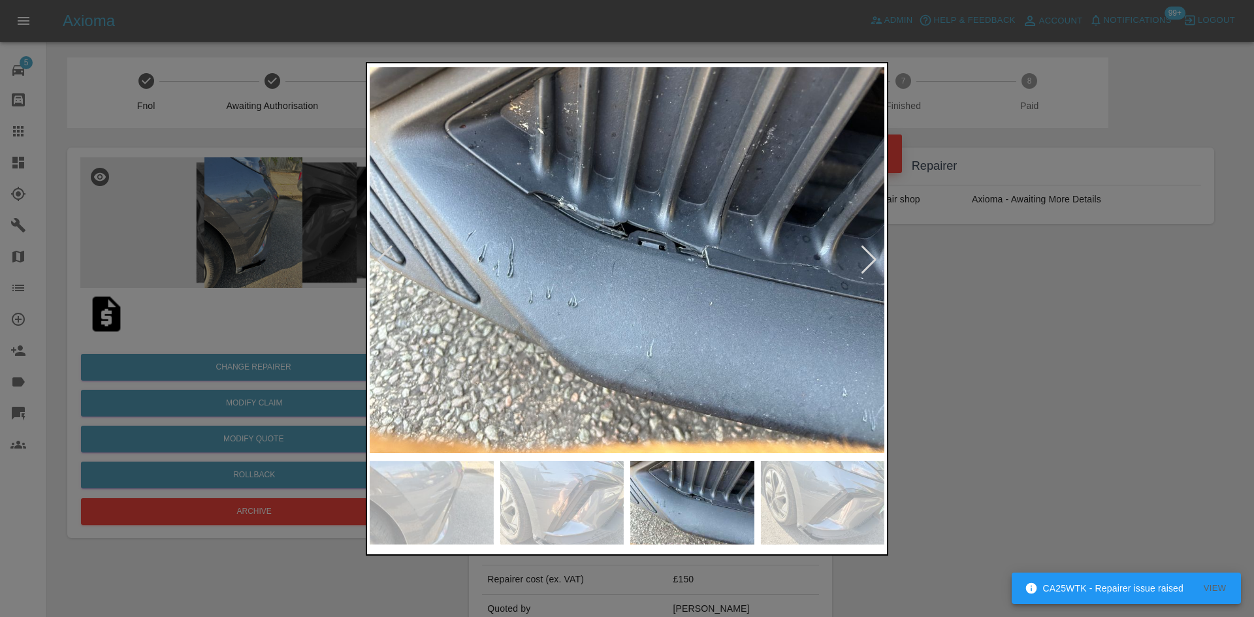
drag, startPoint x: 889, startPoint y: 265, endPoint x: 880, endPoint y: 265, distance: 9.2
click at [886, 265] on div at bounding box center [627, 308] width 1254 height 617
click at [877, 265] on div at bounding box center [869, 260] width 18 height 29
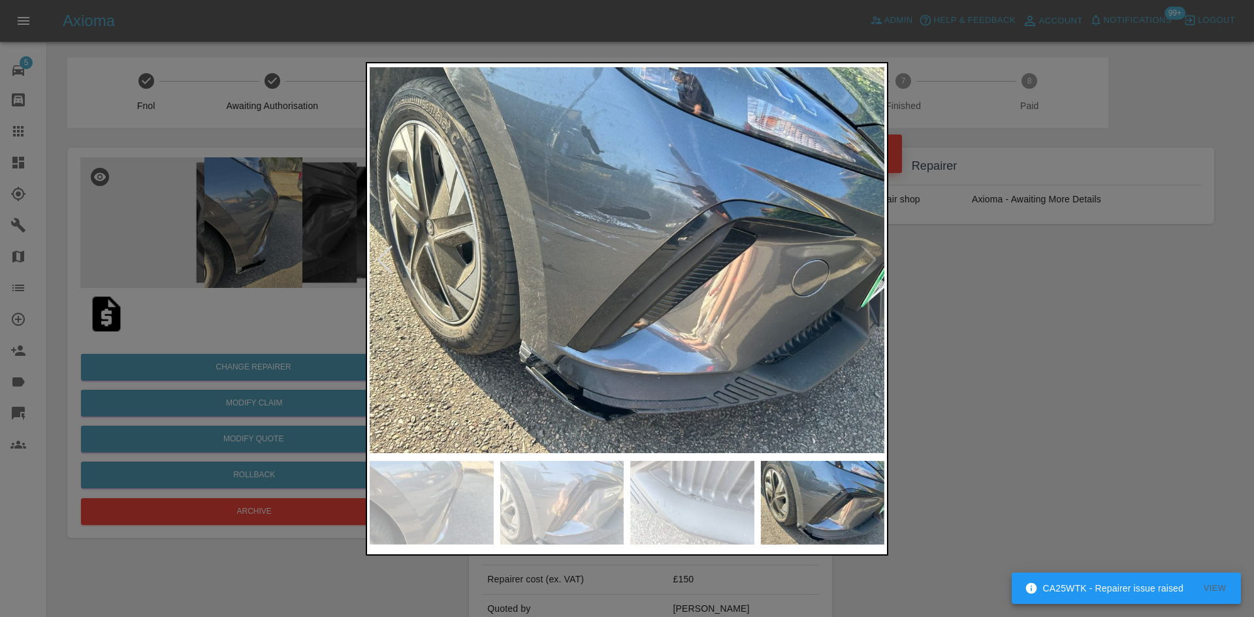
click at [609, 403] on img at bounding box center [627, 260] width 515 height 389
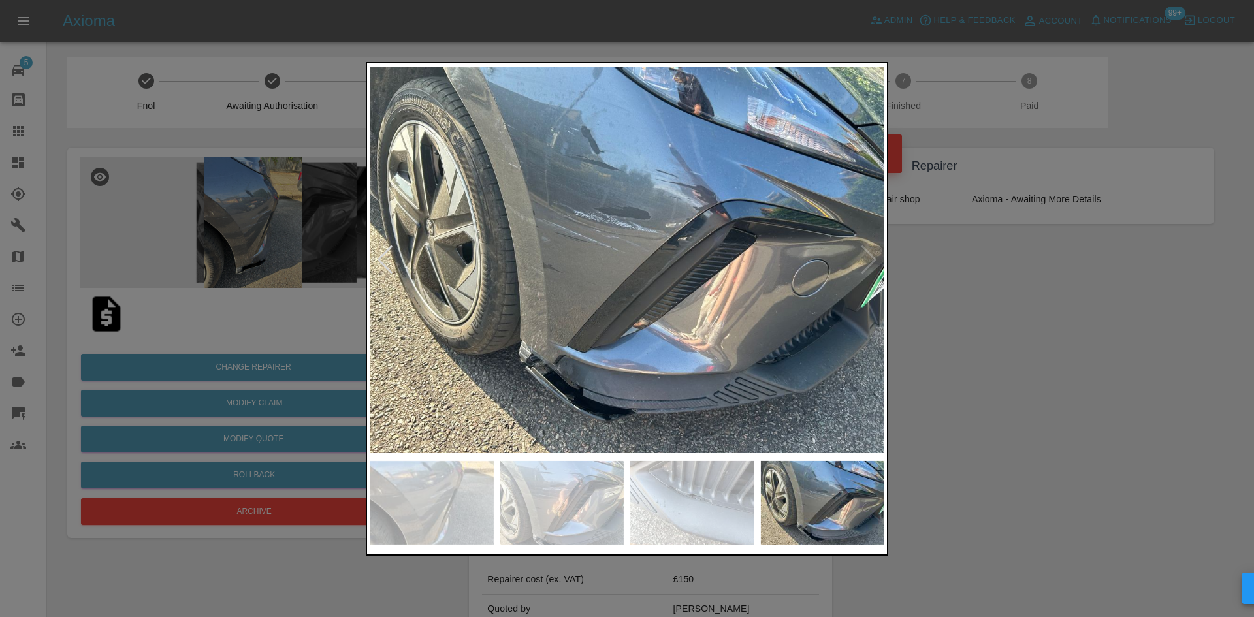
click at [609, 403] on img at bounding box center [627, 260] width 515 height 389
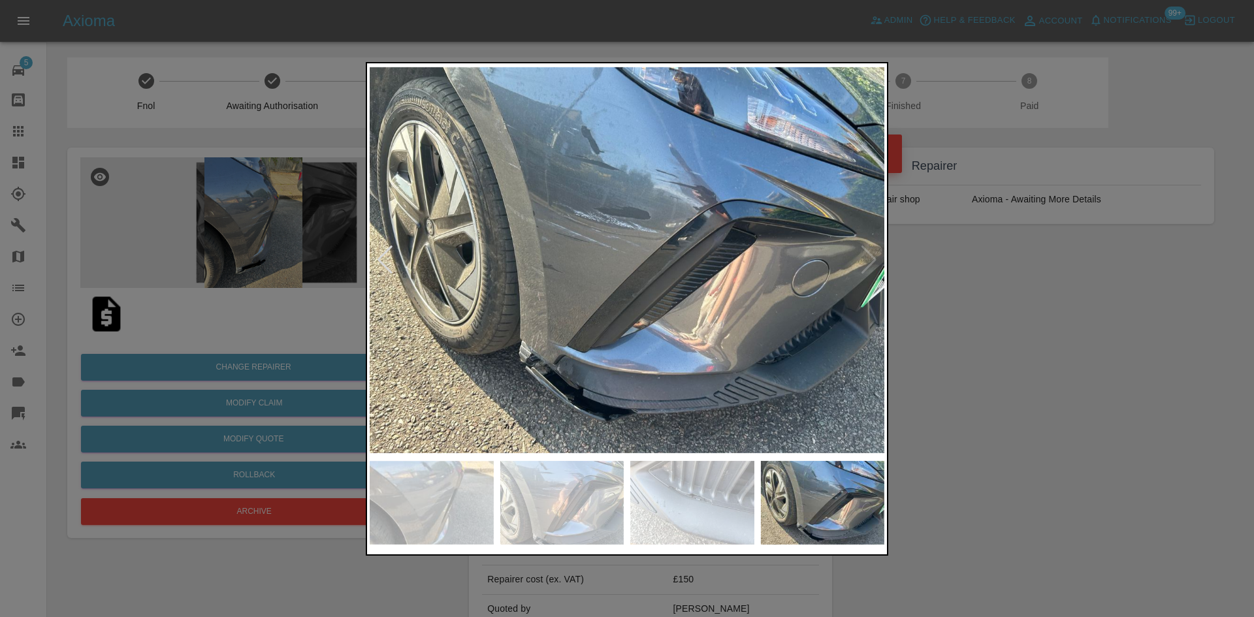
click at [939, 395] on div at bounding box center [627, 308] width 1254 height 617
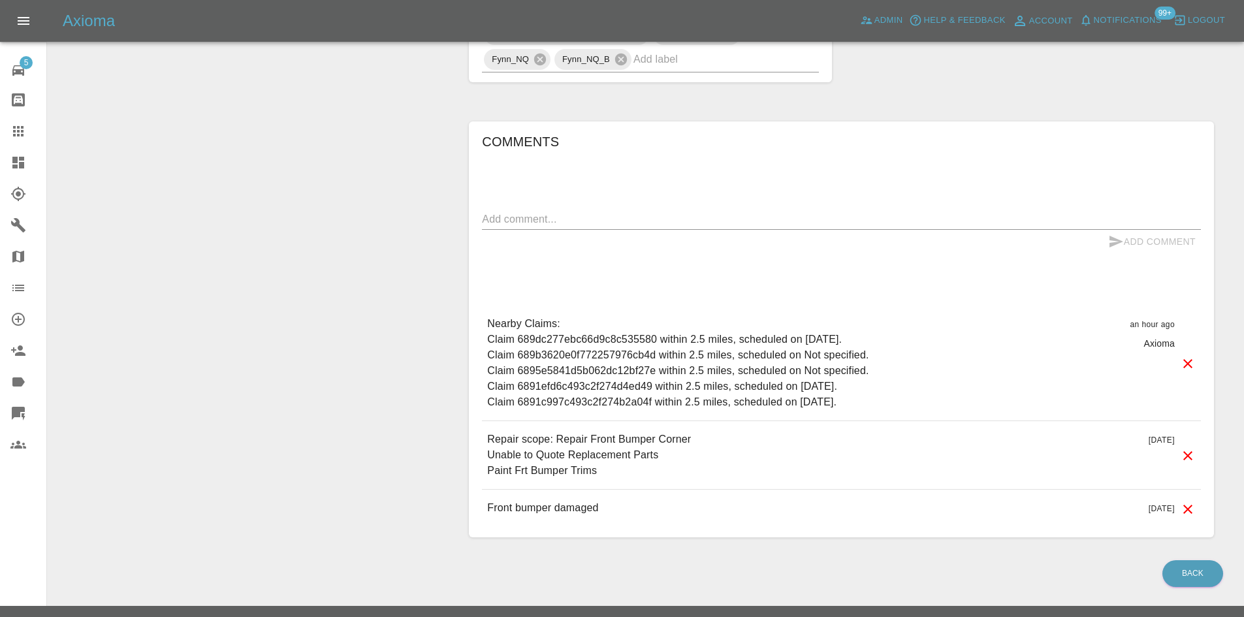
scroll to position [763, 0]
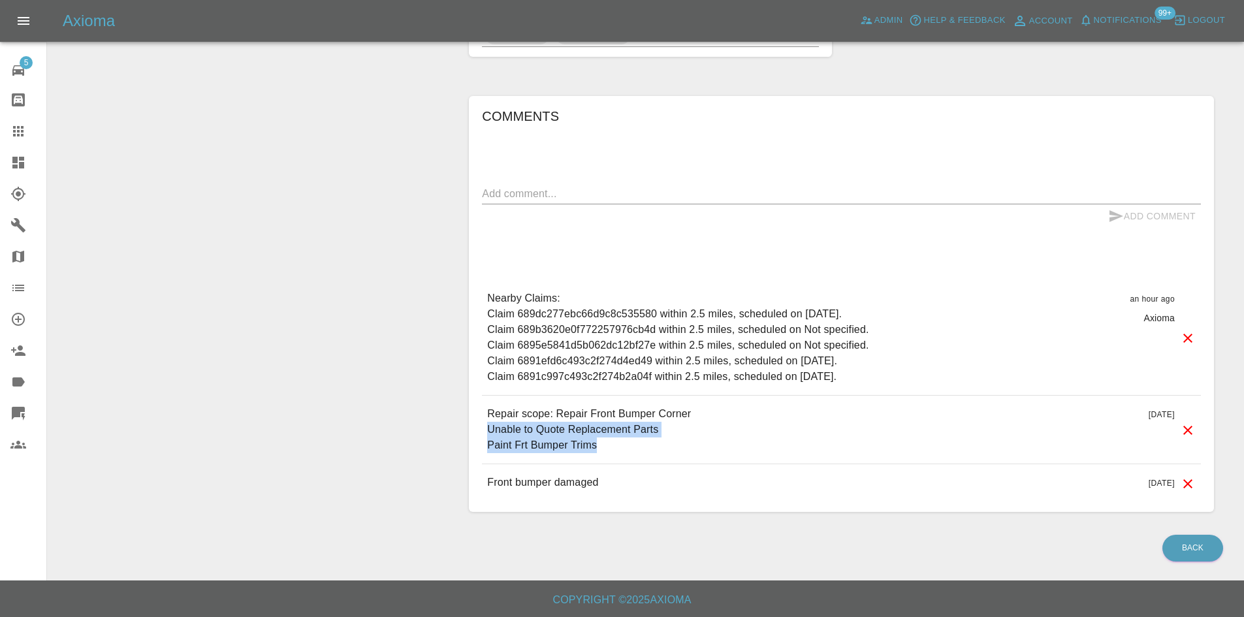
drag, startPoint x: 609, startPoint y: 453, endPoint x: 477, endPoint y: 436, distance: 133.7
click at [477, 436] on div "Comments x Add Comment Nearby Claims: Claim 689dc277ebc66d9c8c535580 within 2.5…" at bounding box center [841, 304] width 745 height 416
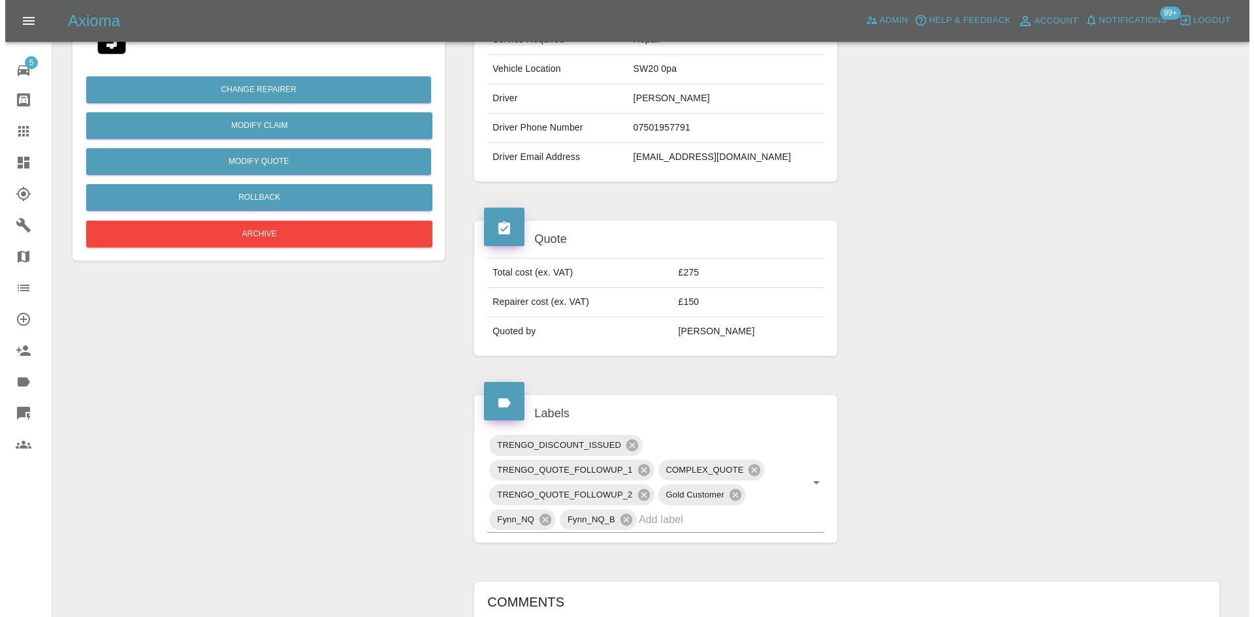
scroll to position [45, 0]
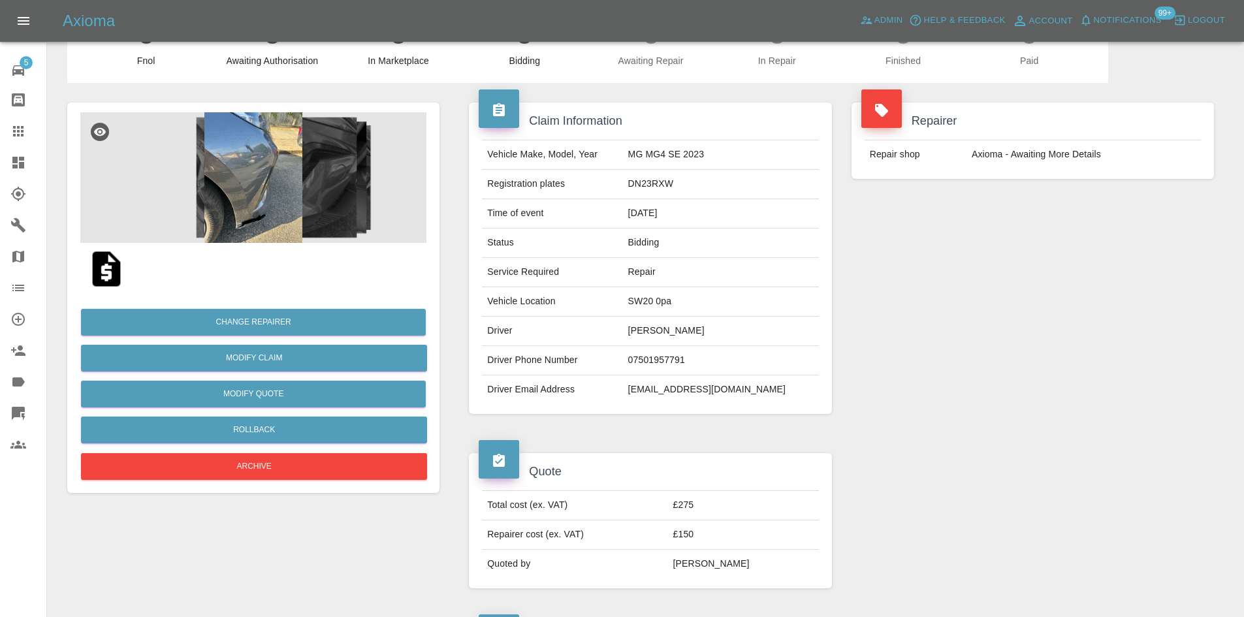
click at [298, 166] on img at bounding box center [253, 177] width 346 height 131
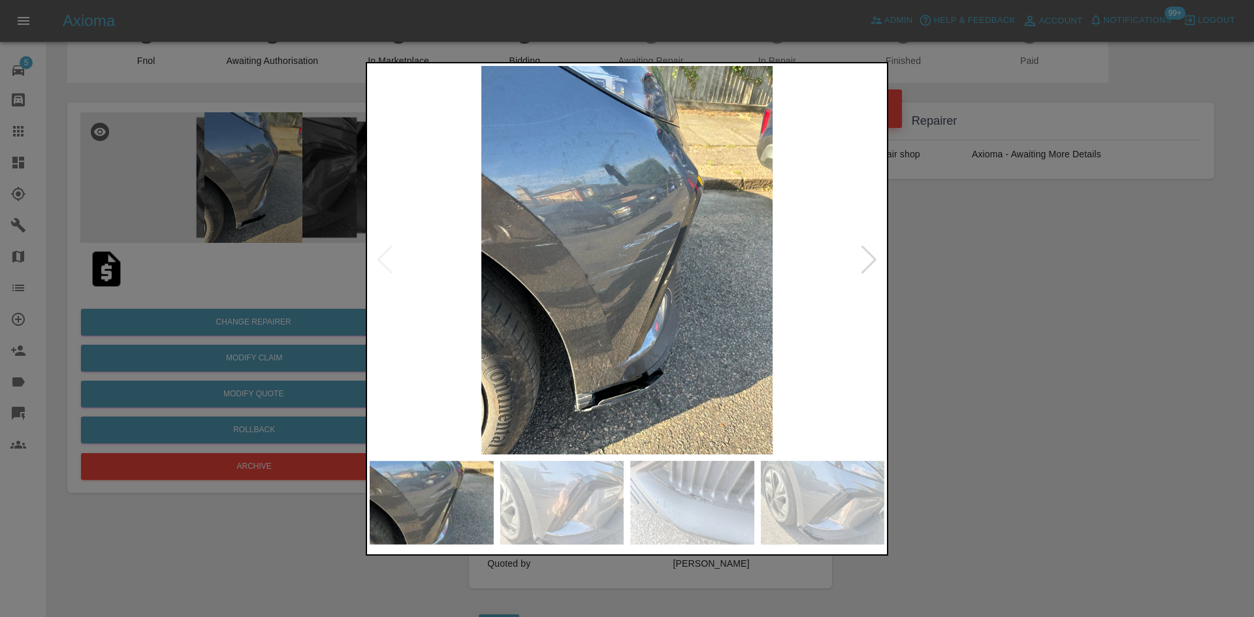
click at [865, 259] on div at bounding box center [869, 260] width 18 height 29
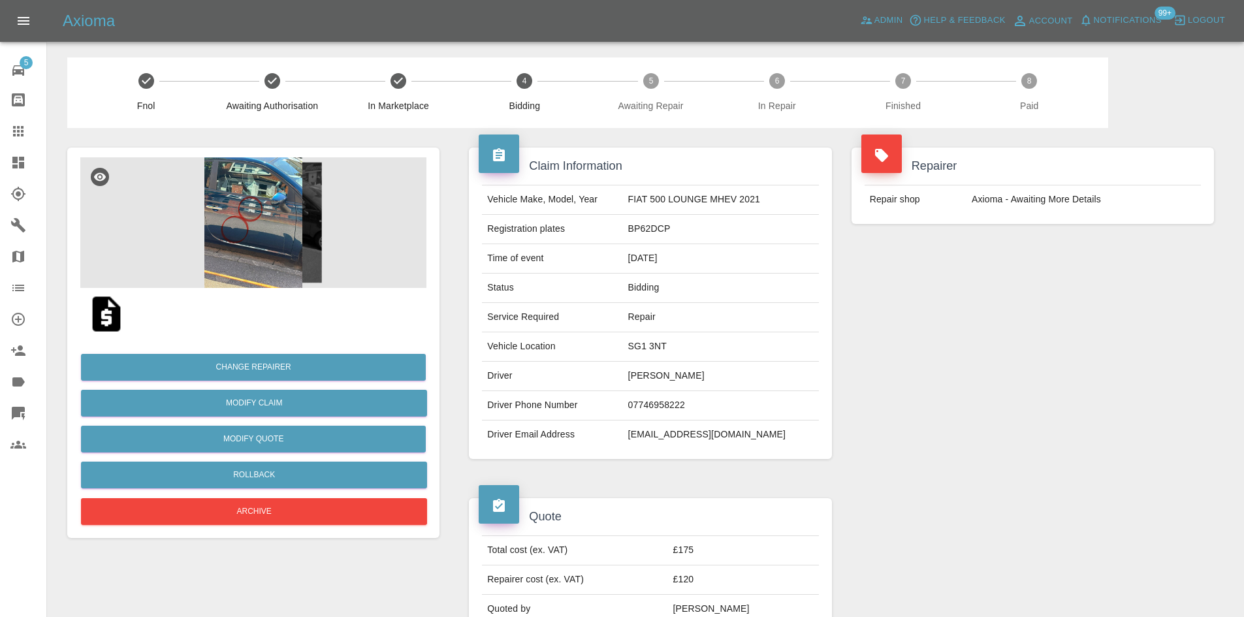
click at [283, 212] on img at bounding box center [253, 222] width 346 height 131
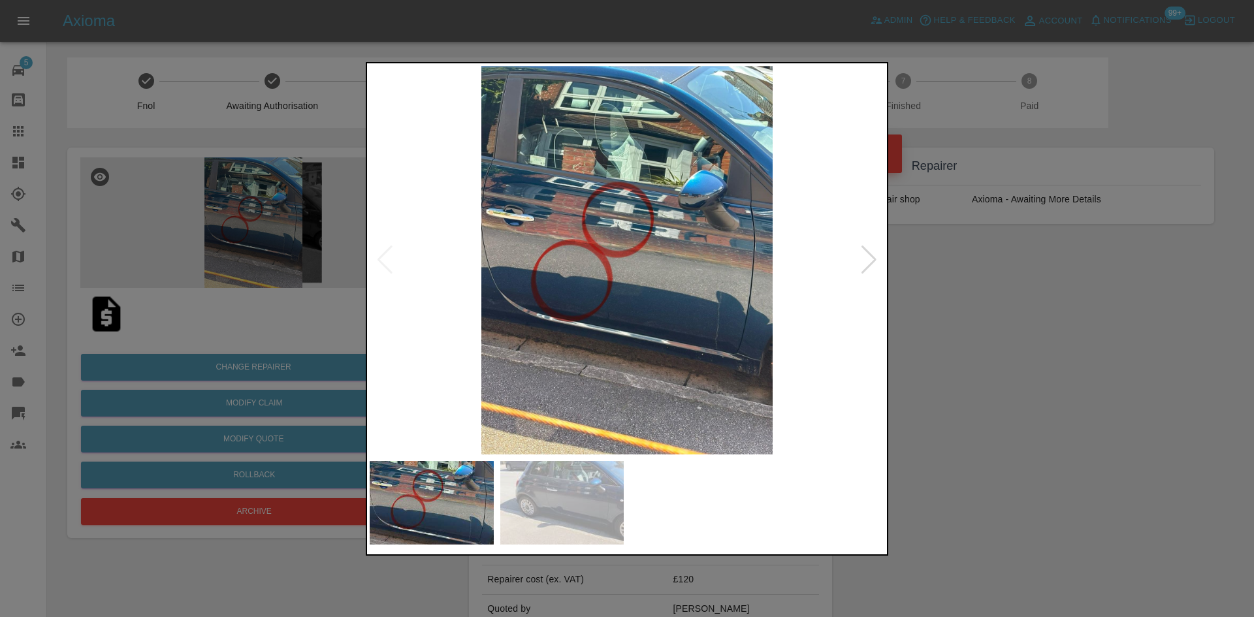
click at [877, 264] on div at bounding box center [869, 260] width 18 height 29
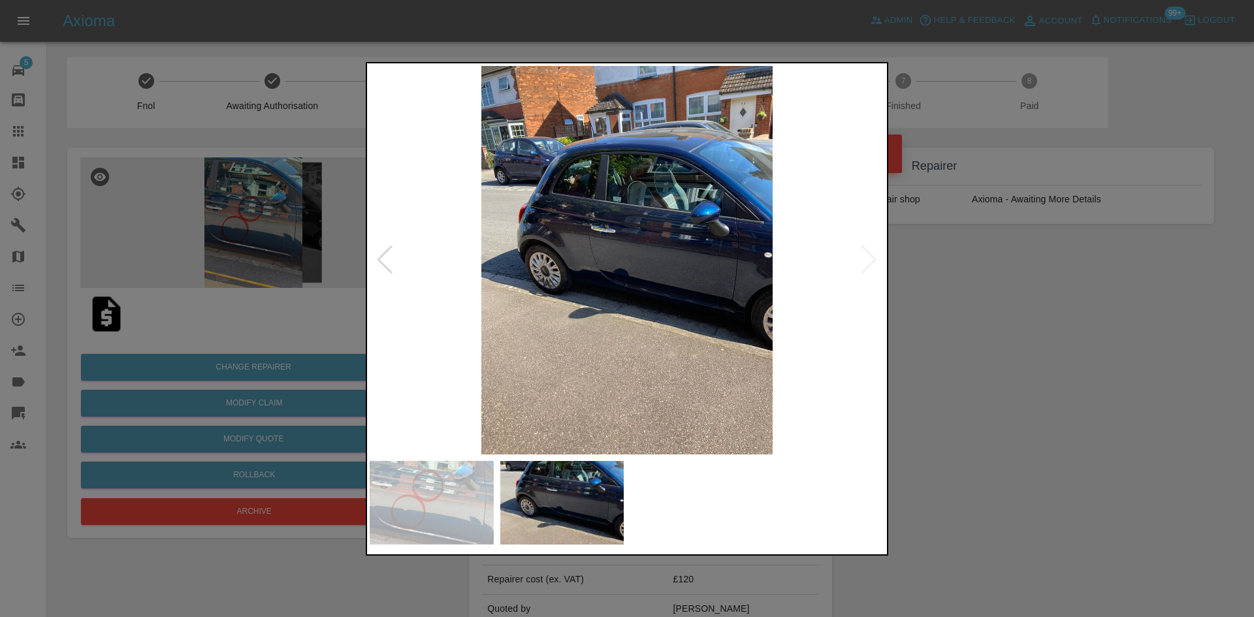
click at [877, 264] on img at bounding box center [627, 260] width 515 height 389
click at [370, 259] on img at bounding box center [627, 260] width 515 height 389
click at [379, 259] on div at bounding box center [385, 260] width 18 height 29
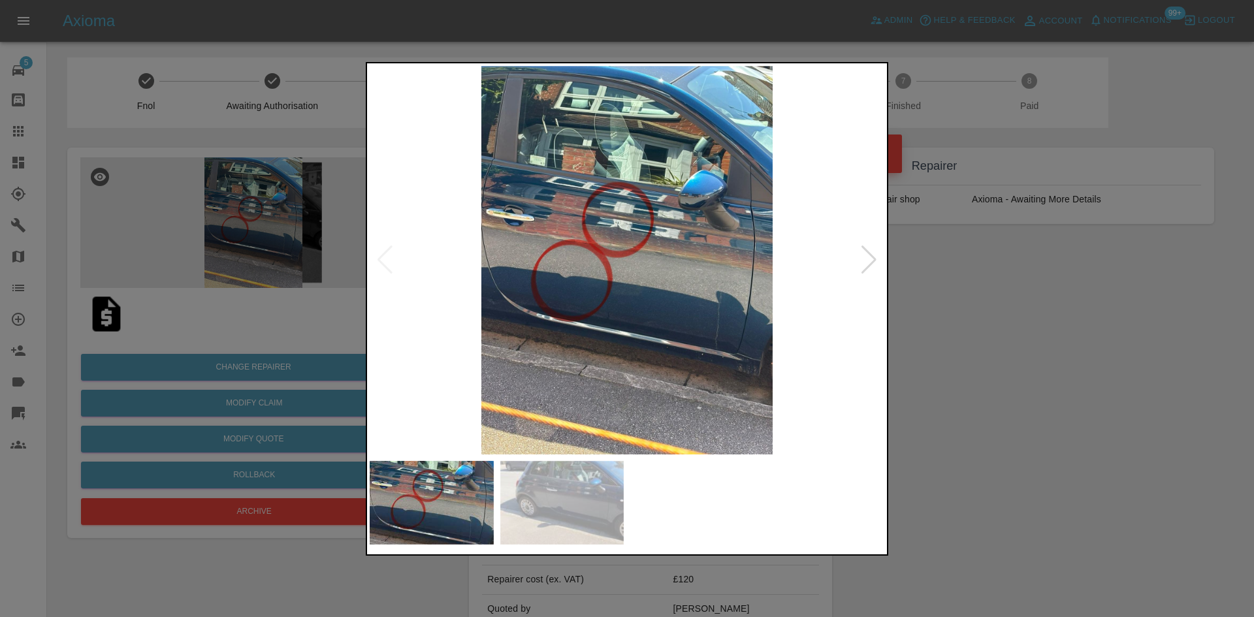
click at [681, 254] on img at bounding box center [627, 260] width 515 height 389
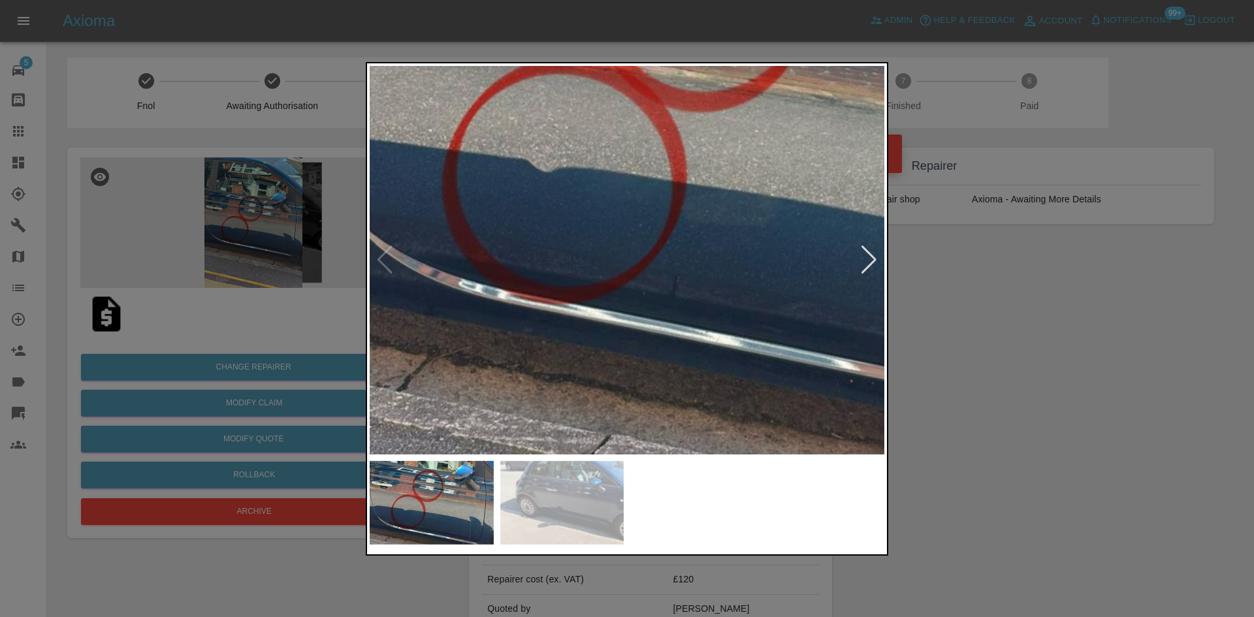
click at [812, 108] on img at bounding box center [730, 119] width 1544 height 1166
click at [1052, 266] on div at bounding box center [627, 308] width 1254 height 617
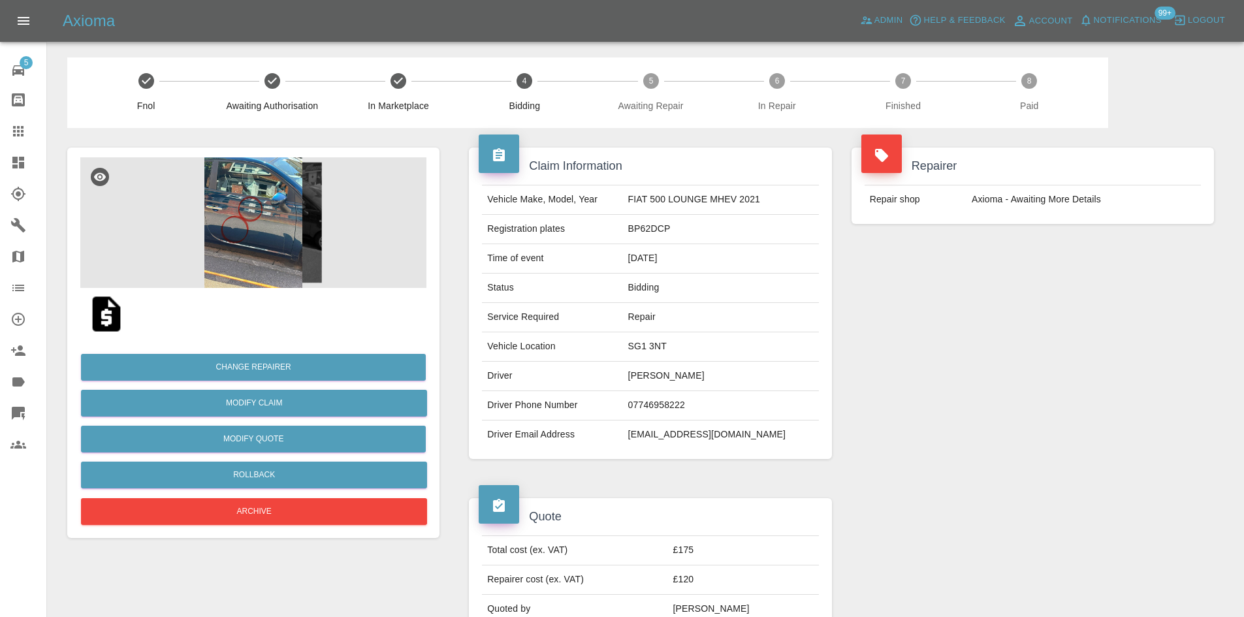
click at [244, 253] on img at bounding box center [253, 222] width 346 height 131
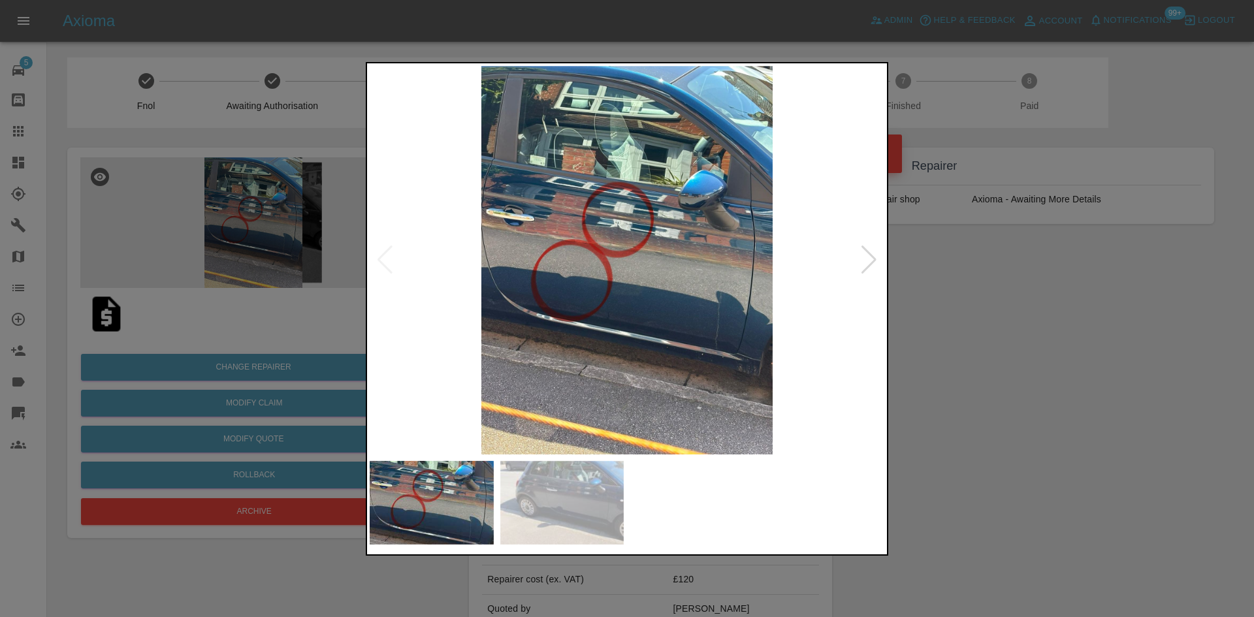
click at [611, 227] on img at bounding box center [627, 260] width 515 height 389
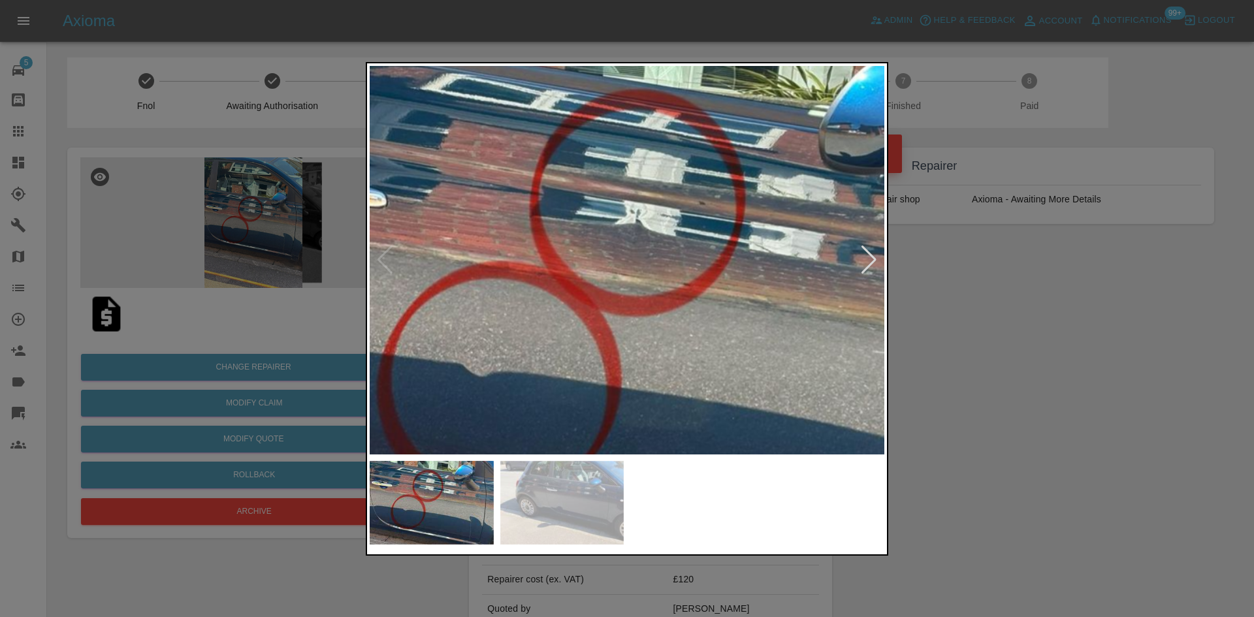
click at [623, 288] on img at bounding box center [665, 324] width 1544 height 1166
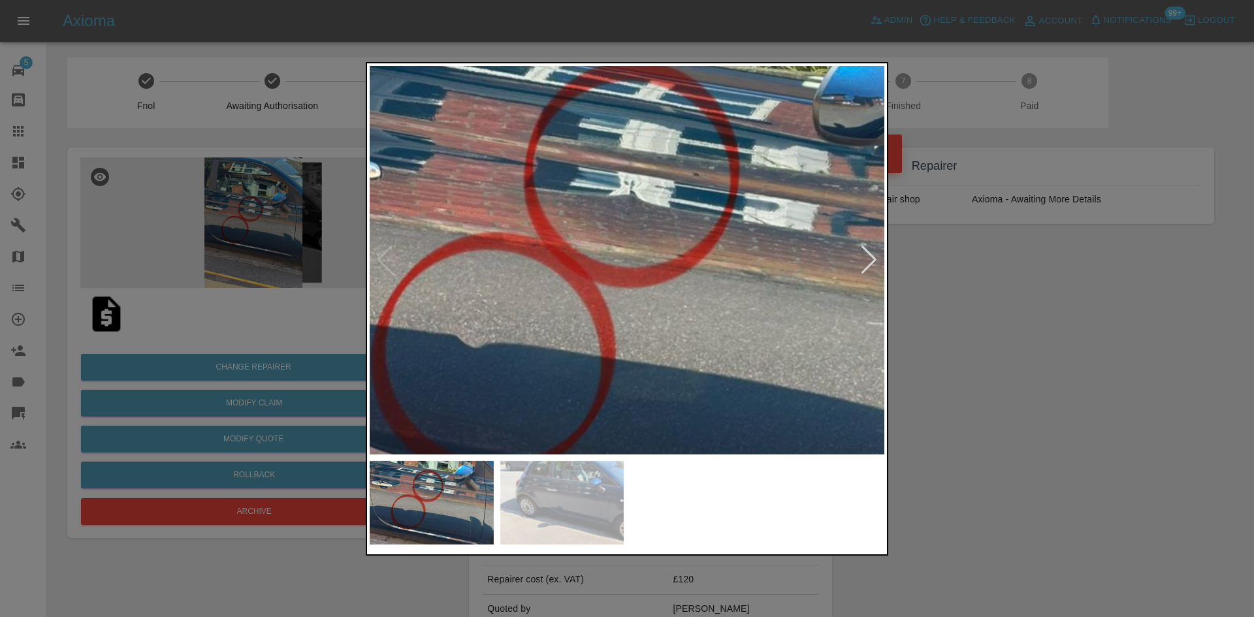
click at [869, 270] on div at bounding box center [869, 260] width 18 height 29
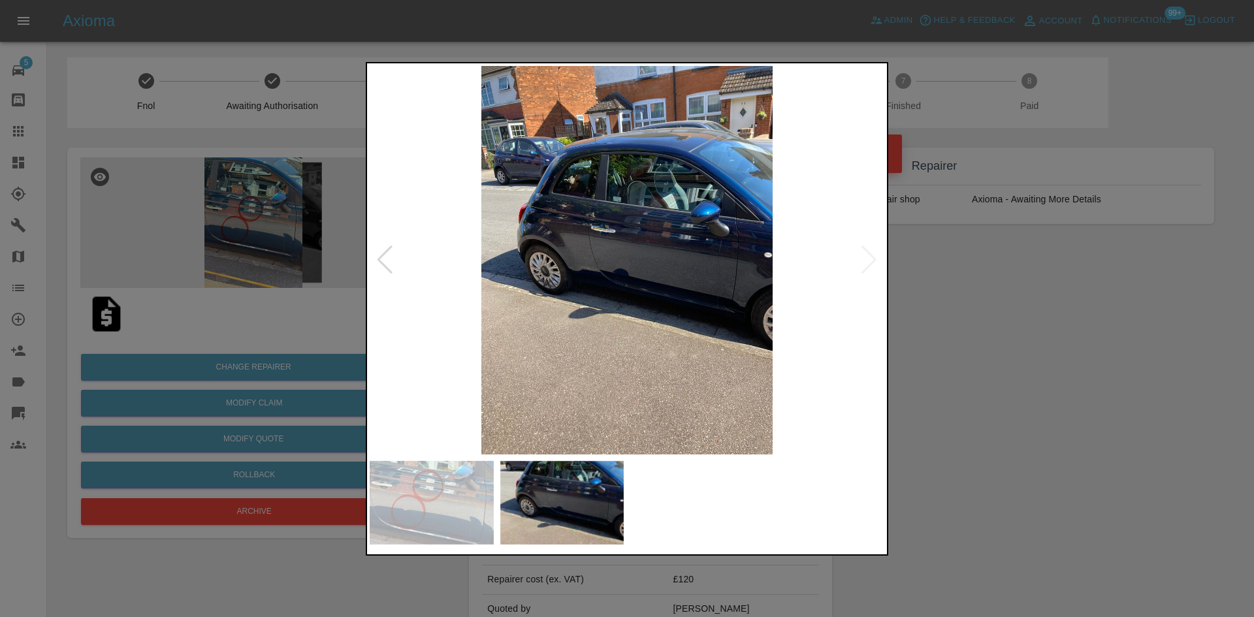
click at [925, 296] on div at bounding box center [627, 308] width 1254 height 617
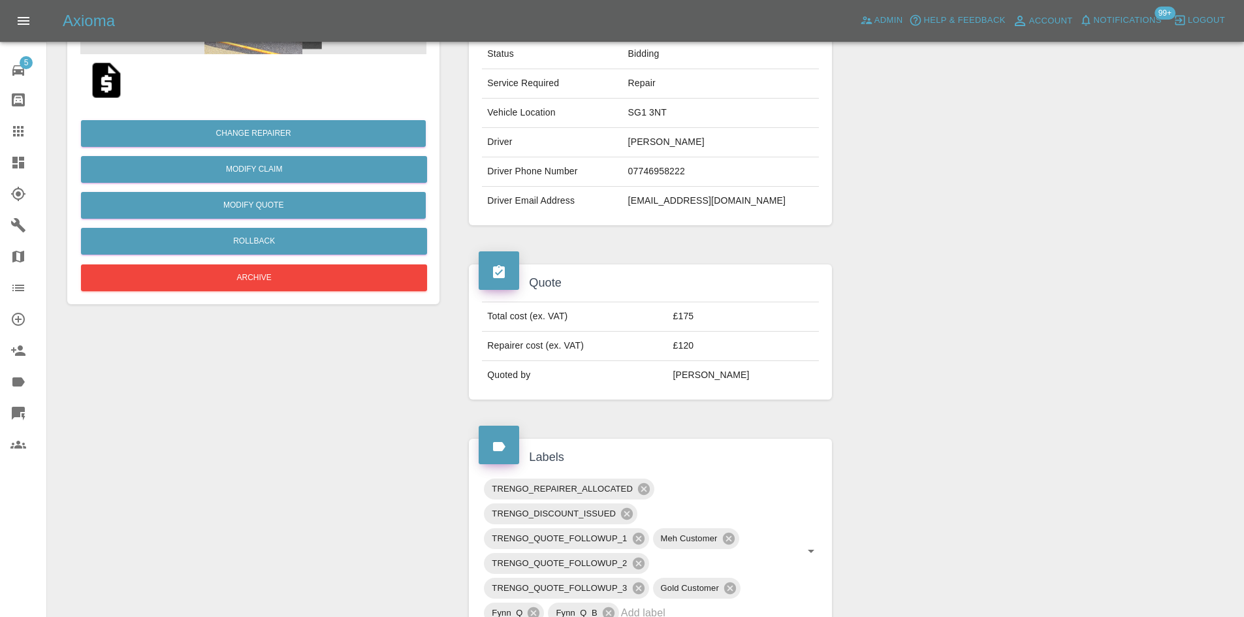
scroll to position [261, 0]
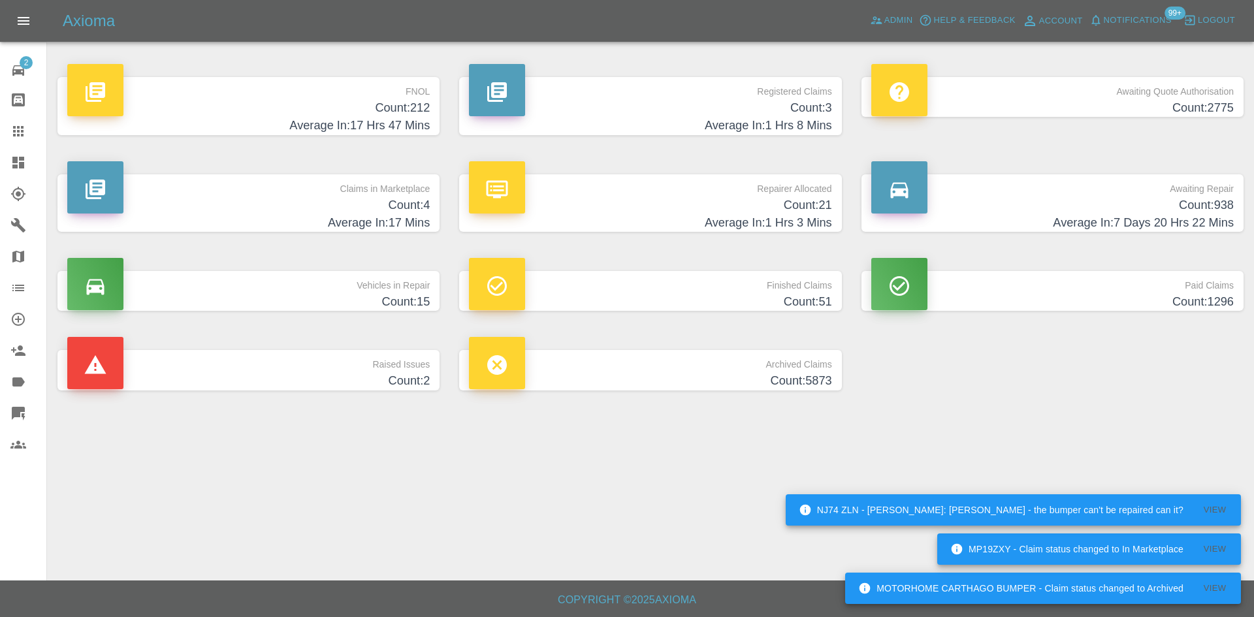
click at [340, 136] on div "FNOL Count: 212 Average In: 17 Hrs 47 Mins" at bounding box center [249, 105] width 402 height 97
click at [344, 113] on h4 "Count: 212" at bounding box center [248, 108] width 362 height 18
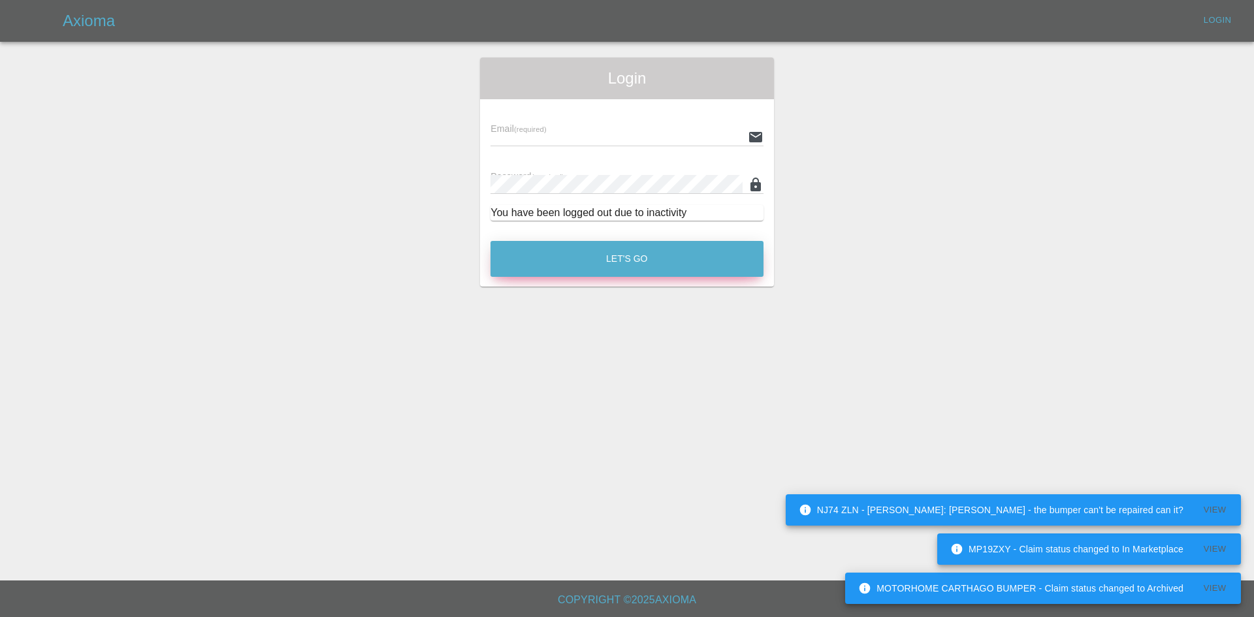
type input "[PERSON_NAME][EMAIL_ADDRESS][PERSON_NAME][DOMAIN_NAME]"
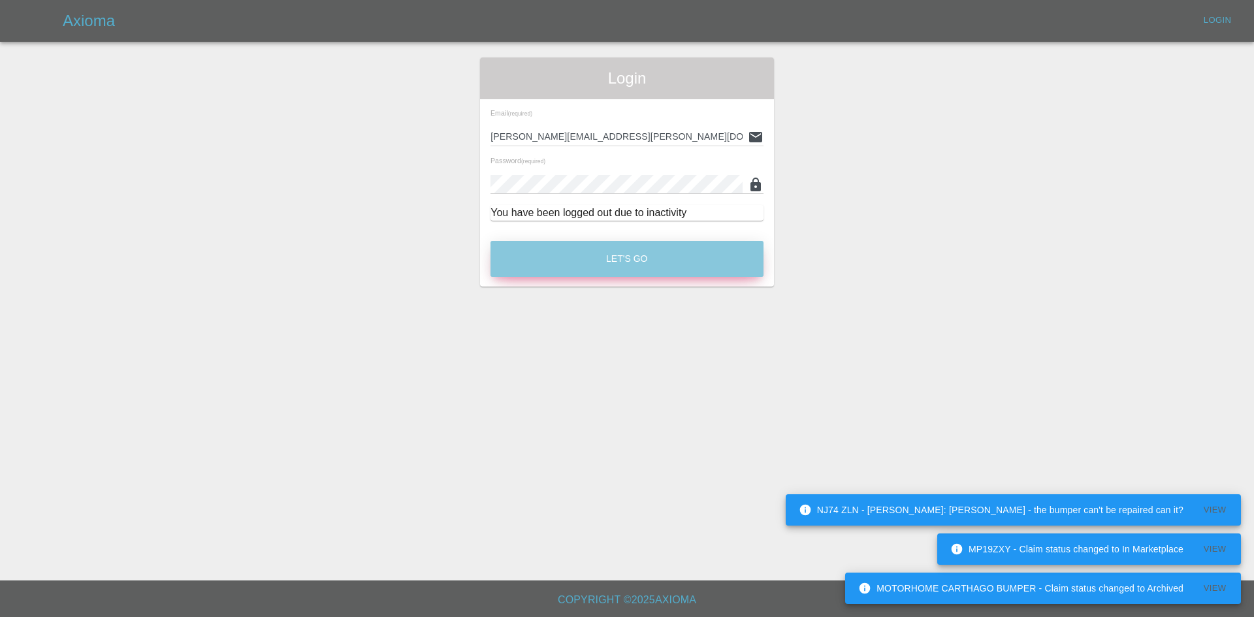
click at [692, 242] on button "Let's Go" at bounding box center [626, 259] width 273 height 36
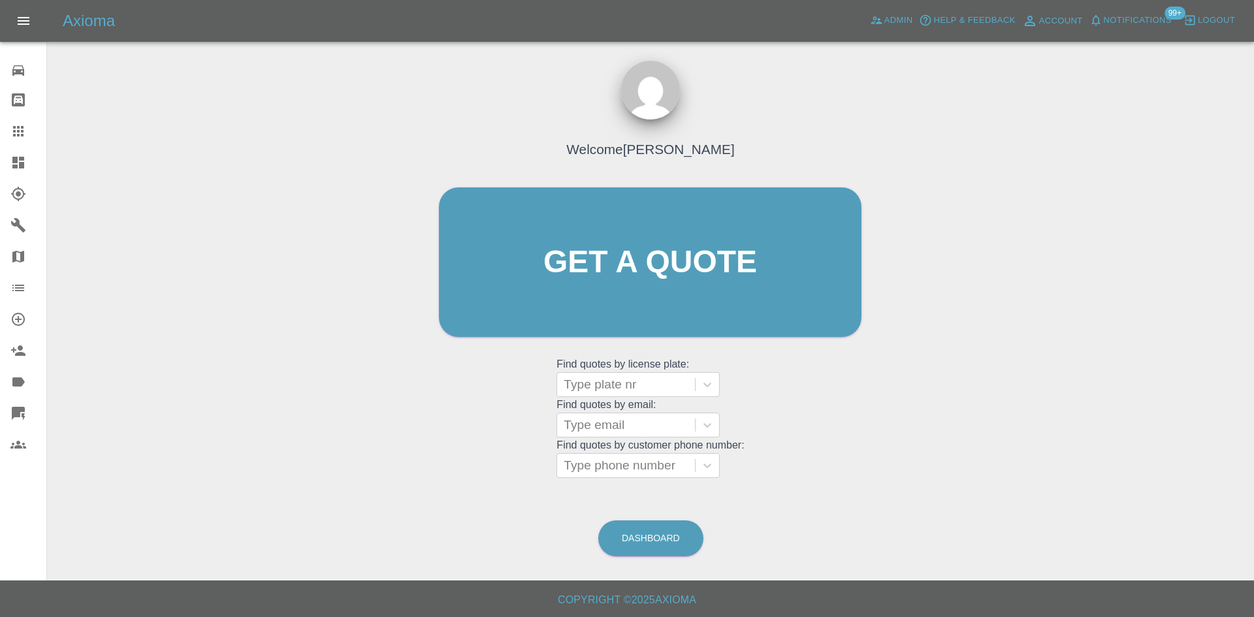
click at [5, 155] on link "Dashboard" at bounding box center [23, 162] width 46 height 31
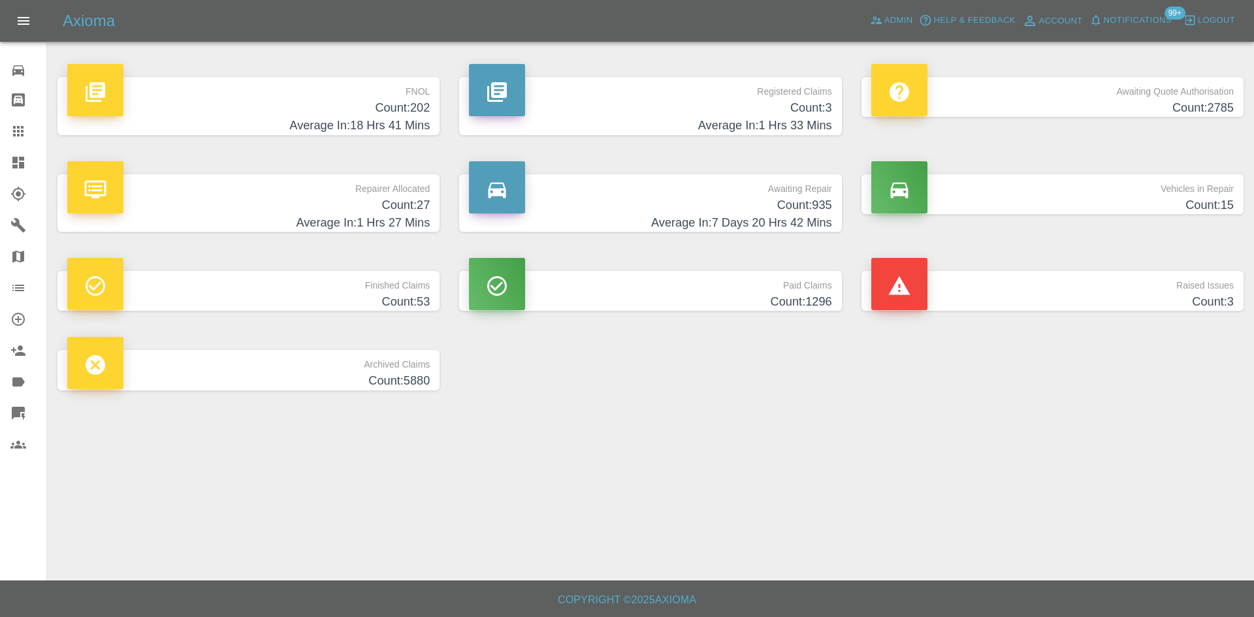
click at [298, 102] on h4 "Count: 202" at bounding box center [248, 108] width 362 height 18
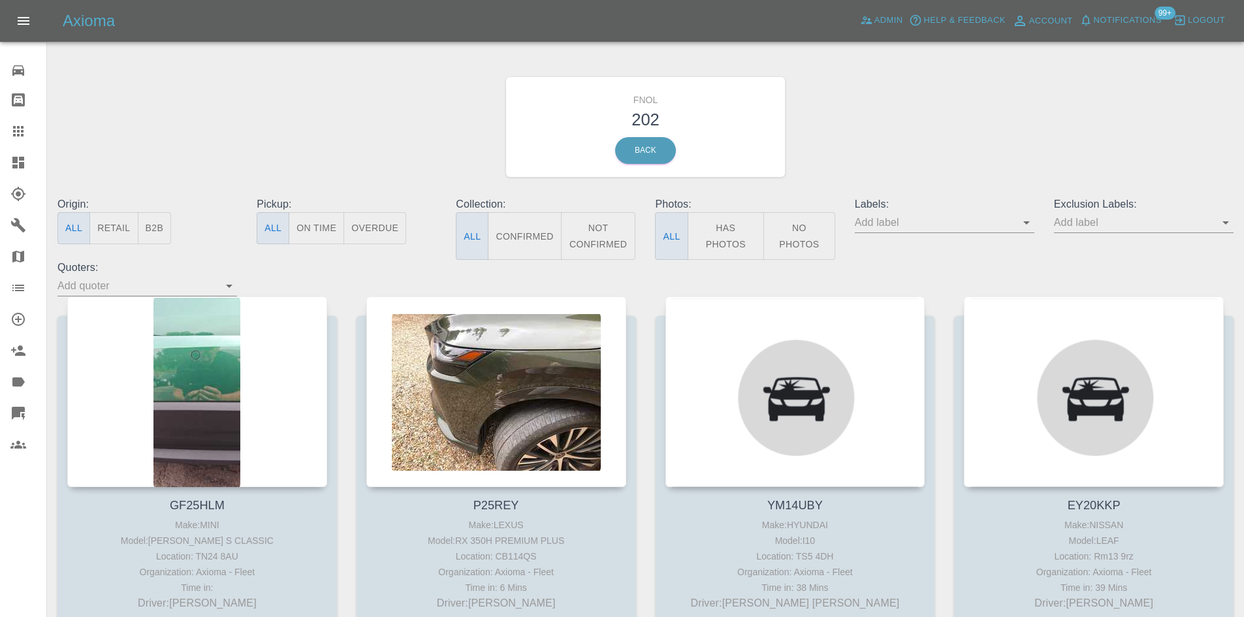
click at [1015, 221] on input "text" at bounding box center [935, 222] width 160 height 20
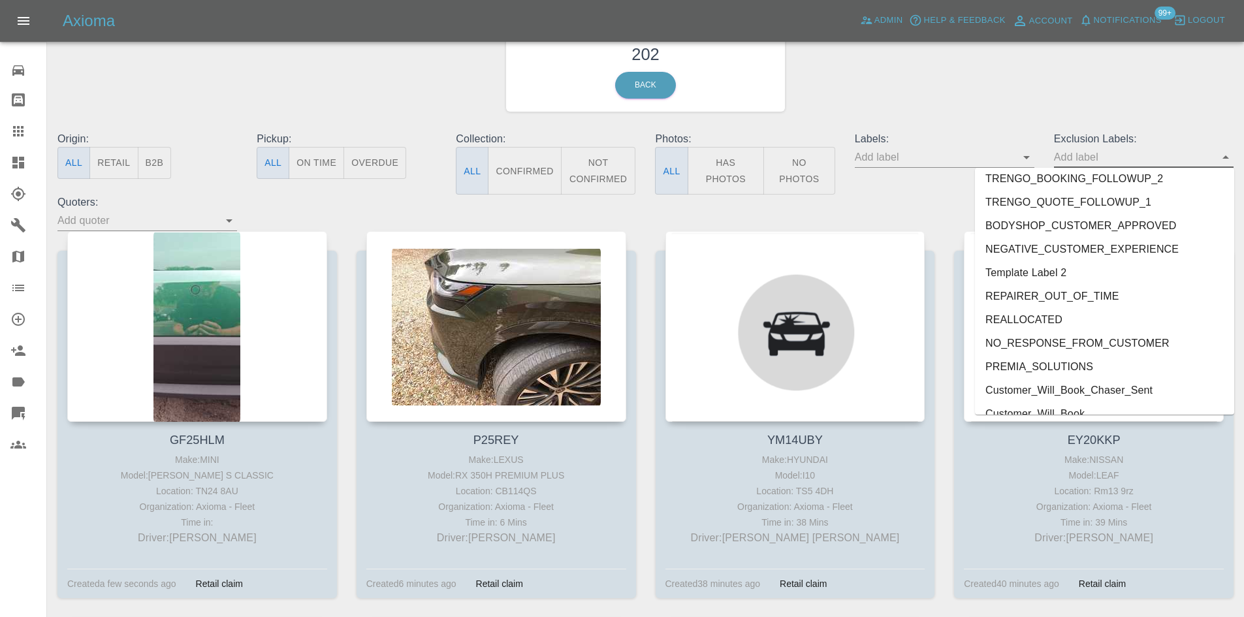
scroll to position [1135, 0]
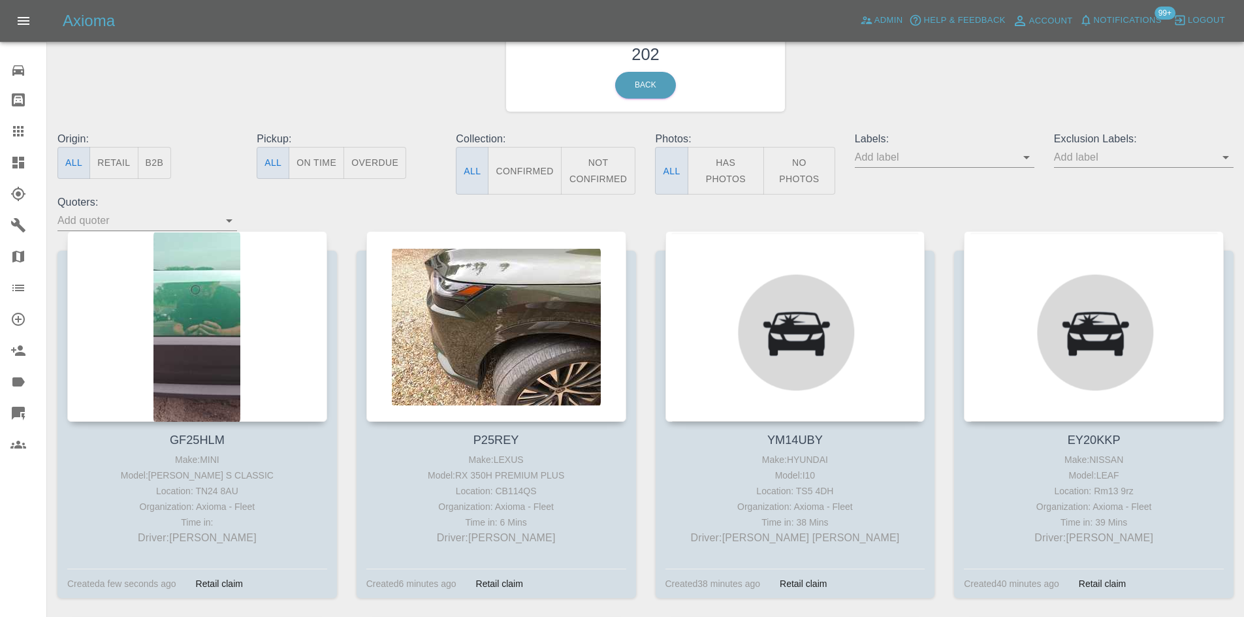
click at [962, 122] on div "FNOL 202 Back" at bounding box center [646, 61] width 1196 height 139
click at [1029, 157] on icon "Open" at bounding box center [1027, 158] width 16 height 16
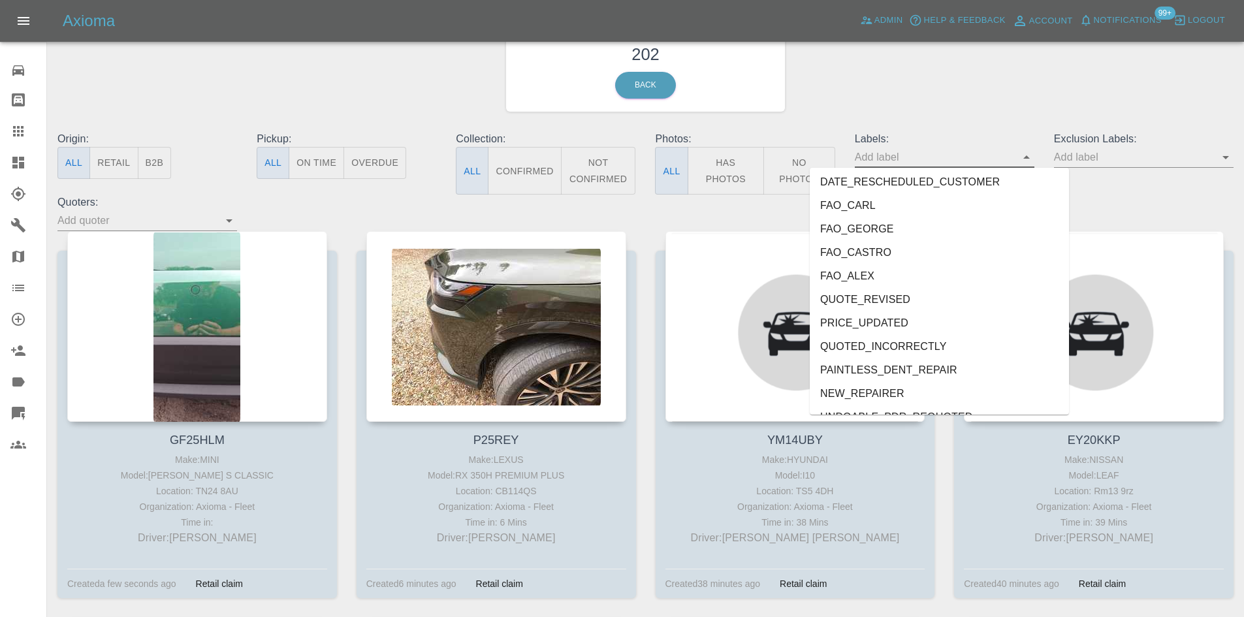
scroll to position [457, 0]
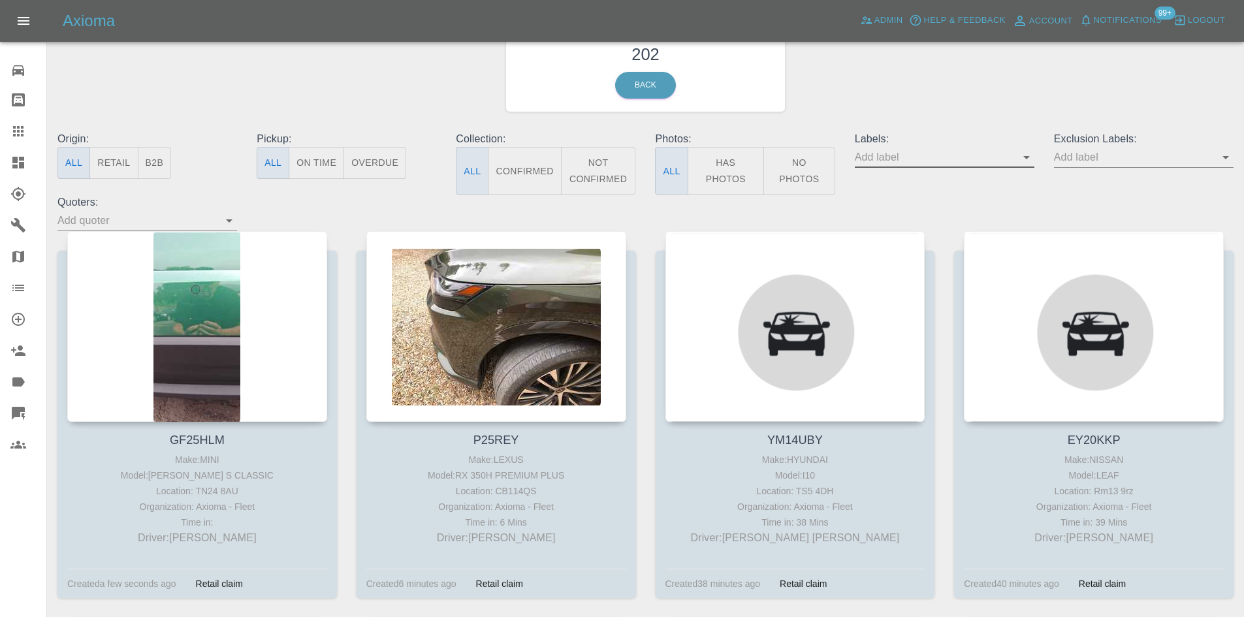
click at [12, 162] on icon at bounding box center [18, 163] width 12 height 12
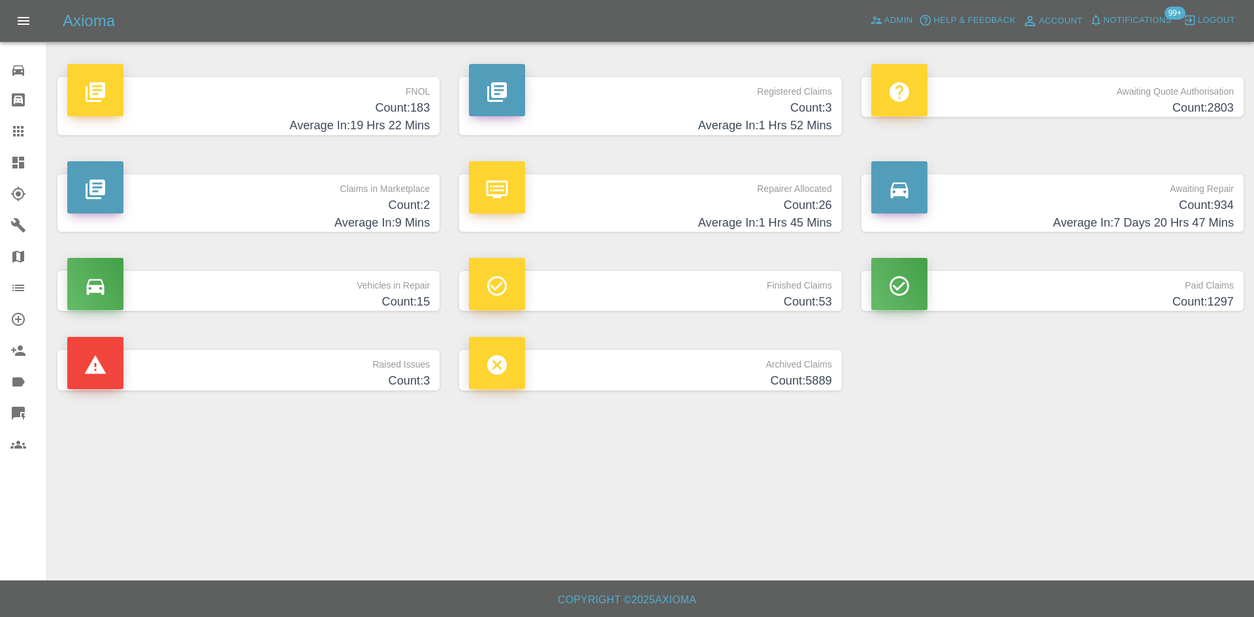
click at [1235, 176] on link "Awaiting Repair Count: 934 Average In: 7 Days 20 Hrs 47 Mins" at bounding box center [1052, 203] width 382 height 58
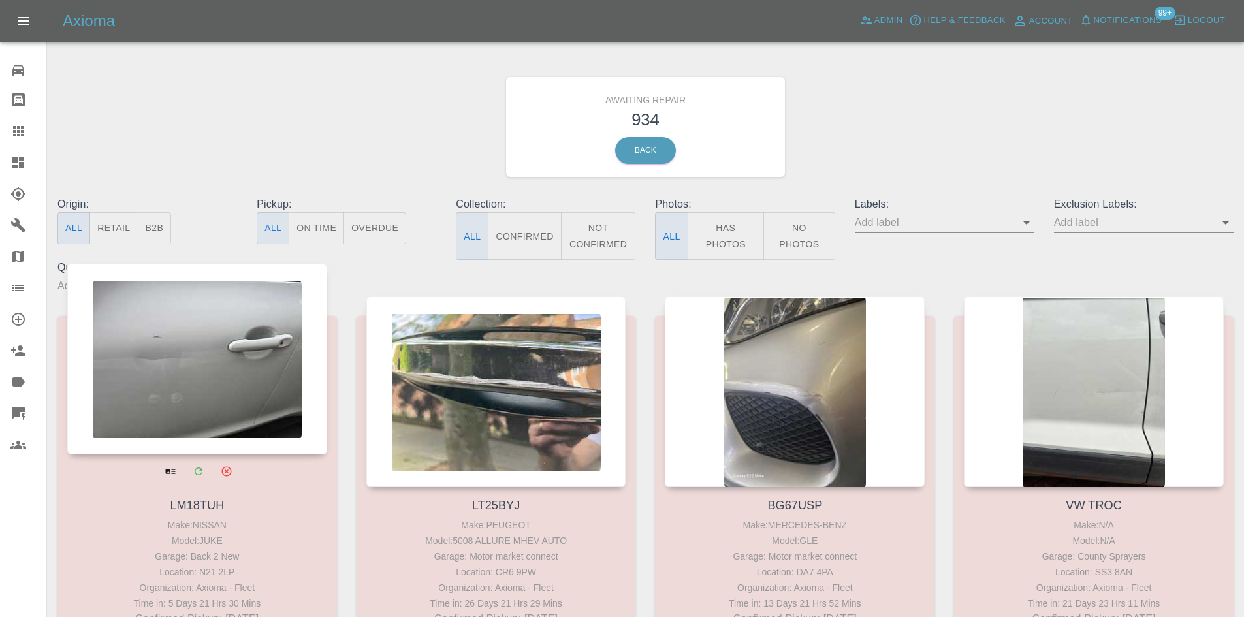
click at [209, 350] on div at bounding box center [197, 359] width 260 height 191
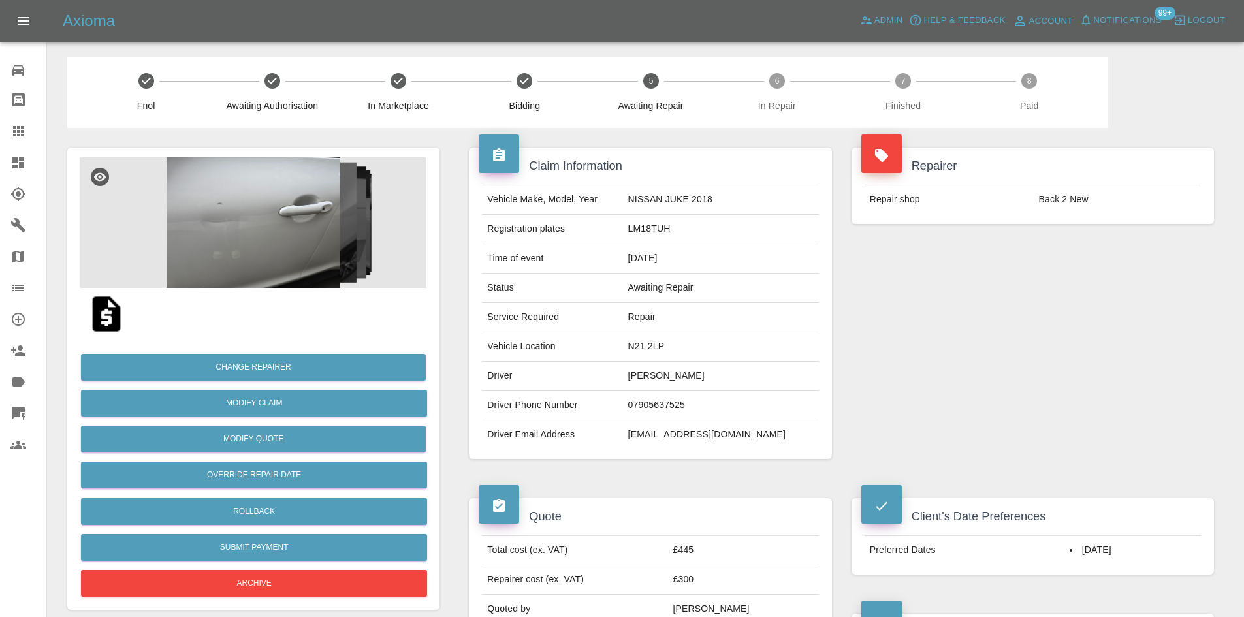
click at [104, 316] on img at bounding box center [107, 314] width 42 height 42
click at [10, 404] on link "Quick Quote" at bounding box center [23, 413] width 46 height 31
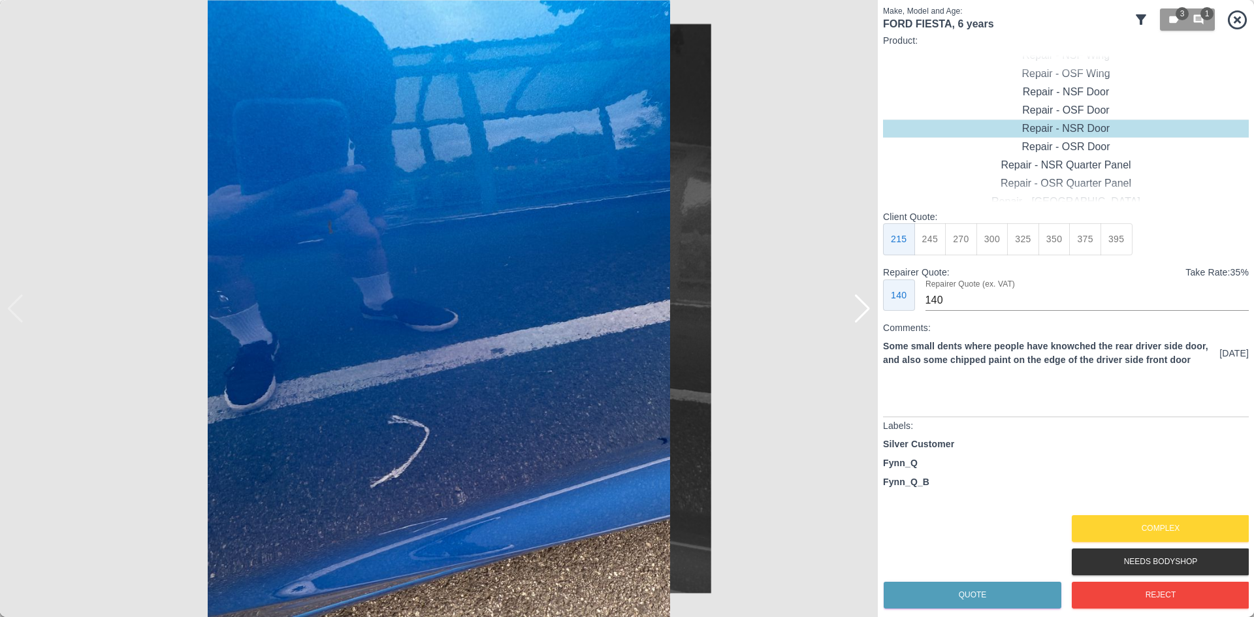
click at [864, 319] on div at bounding box center [863, 309] width 18 height 29
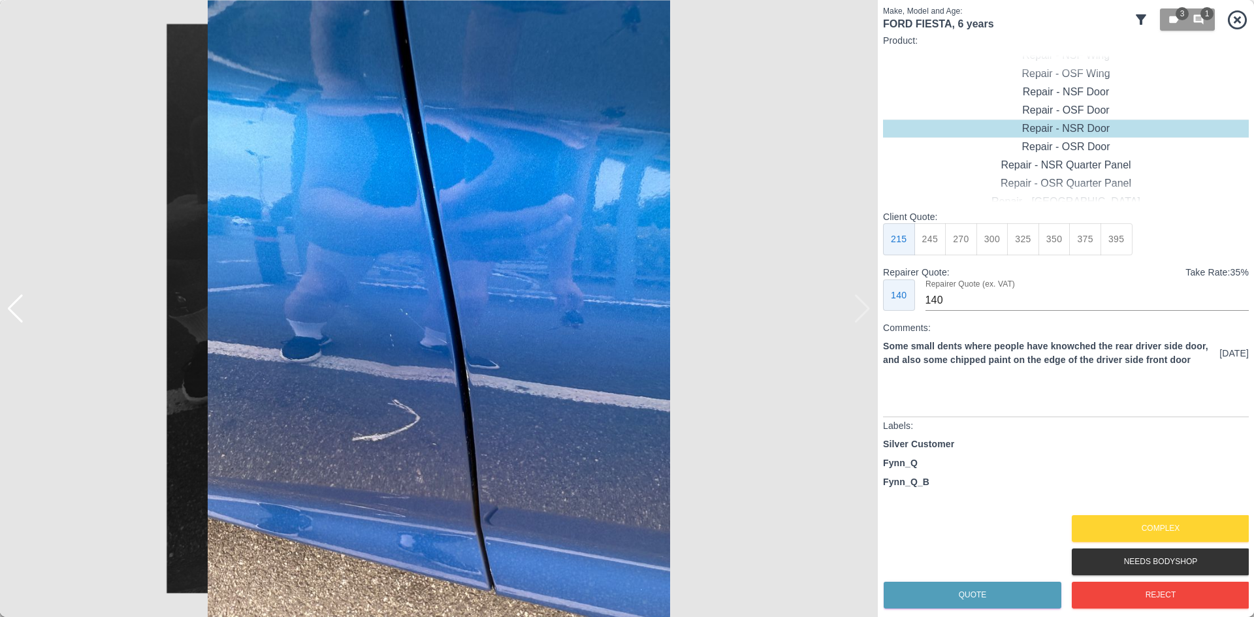
click at [864, 319] on img at bounding box center [439, 308] width 878 height 617
click at [865, 309] on img at bounding box center [439, 308] width 878 height 617
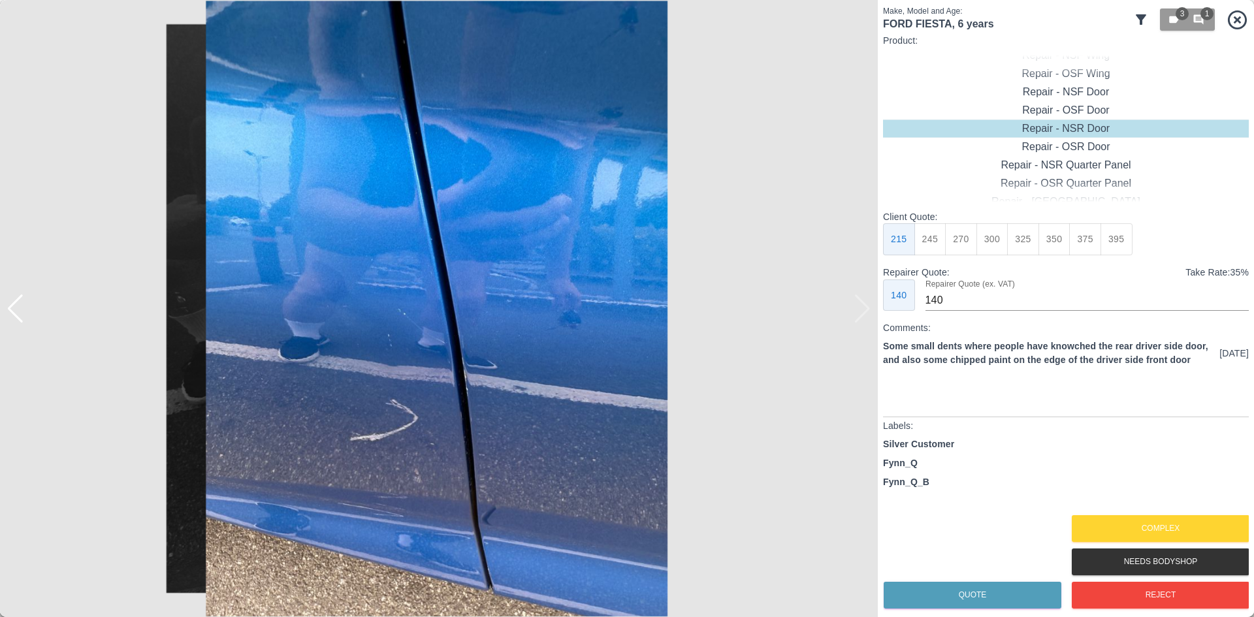
click at [16, 316] on div at bounding box center [439, 308] width 878 height 617
click at [16, 316] on div at bounding box center [16, 309] width 18 height 29
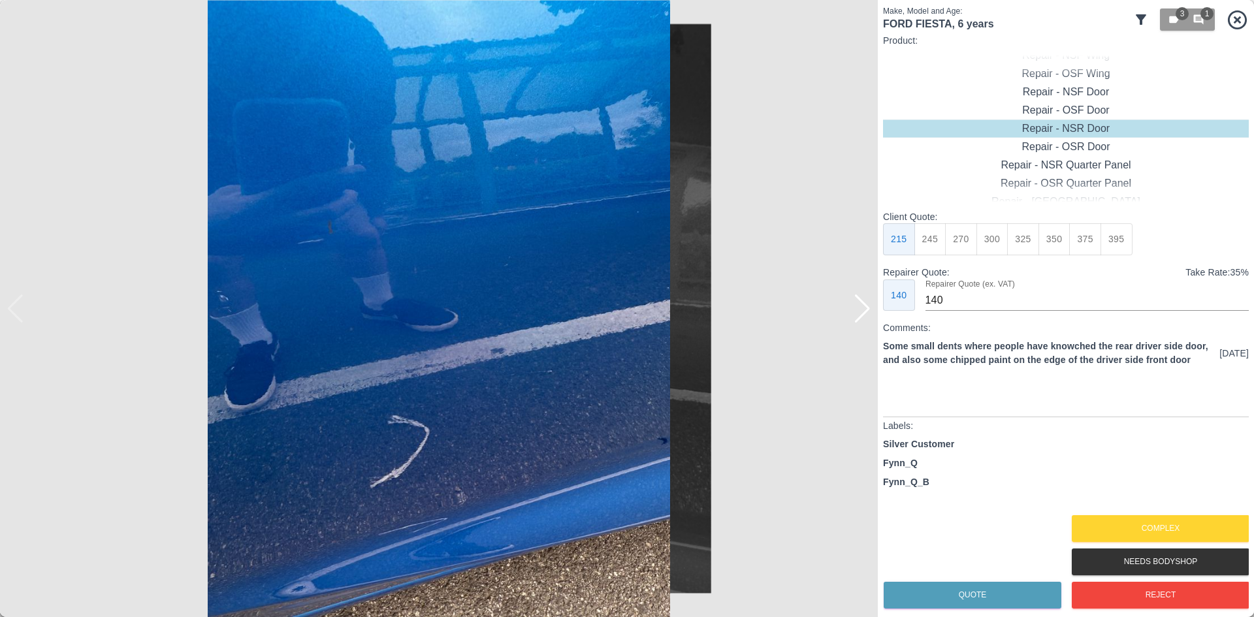
click at [54, 153] on img at bounding box center [439, 308] width 878 height 617
click at [1241, 13] on div at bounding box center [1247, 308] width 13 height 617
click at [1242, 18] on div at bounding box center [1247, 308] width 13 height 617
click at [1240, 20] on icon at bounding box center [1237, 19] width 23 height 23
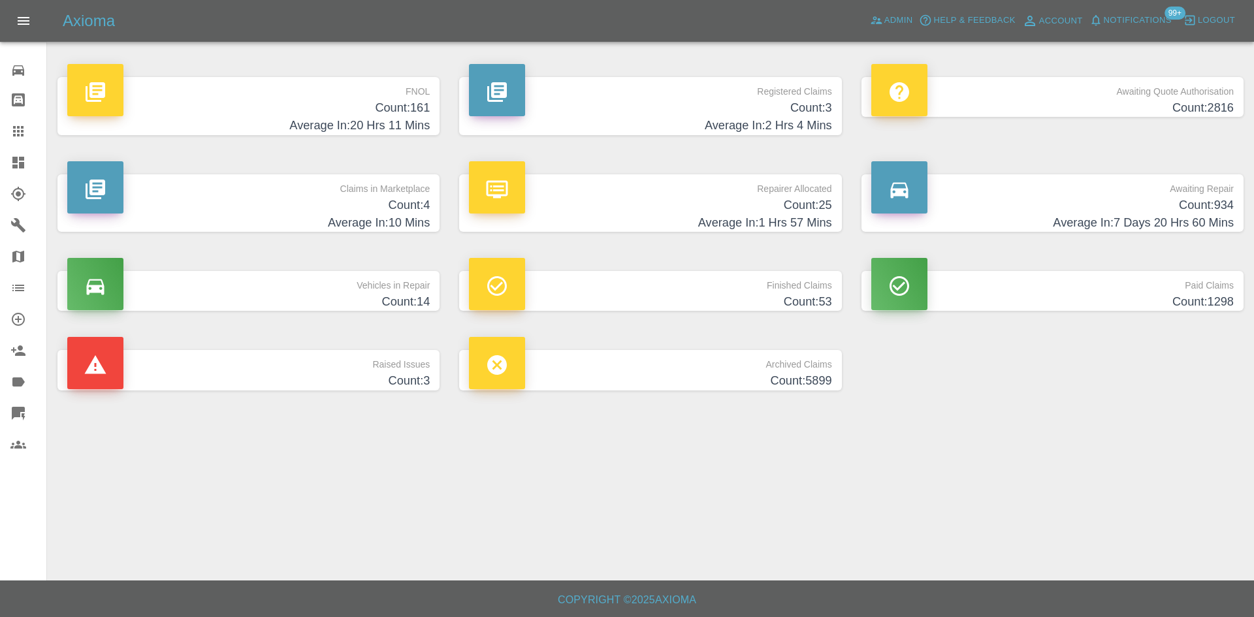
click at [526, 103] on h4 "Count: 3" at bounding box center [650, 108] width 362 height 18
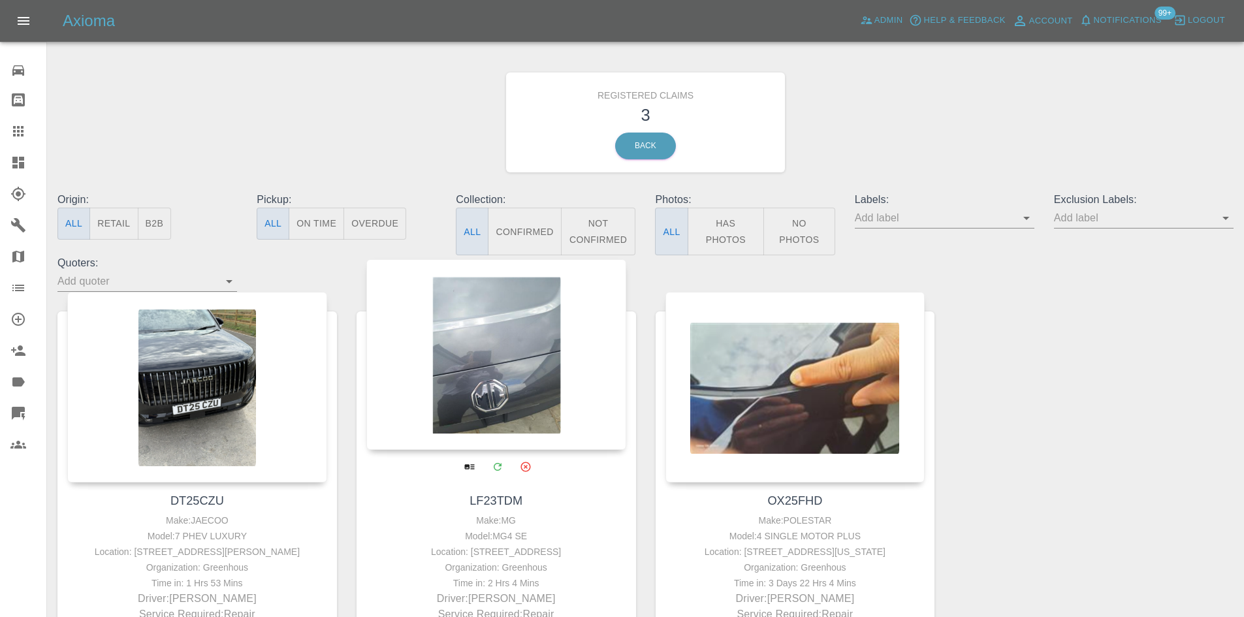
scroll to position [3, 0]
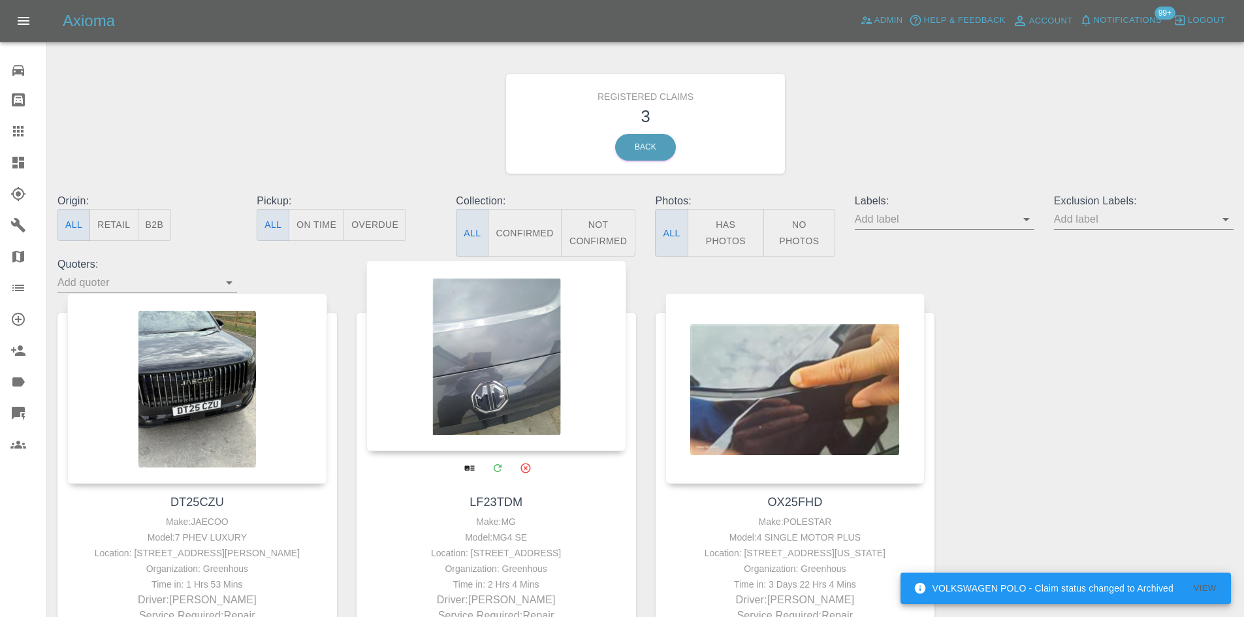
click at [492, 364] on div at bounding box center [496, 356] width 260 height 191
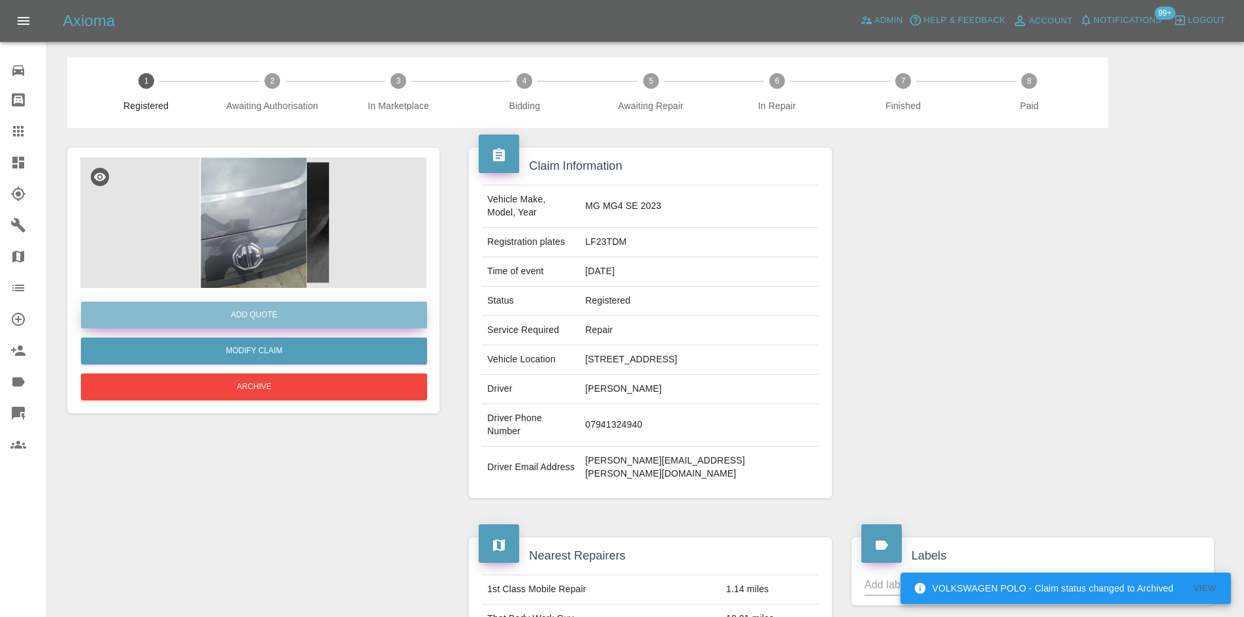
click at [254, 325] on button "Add Quote" at bounding box center [254, 315] width 346 height 27
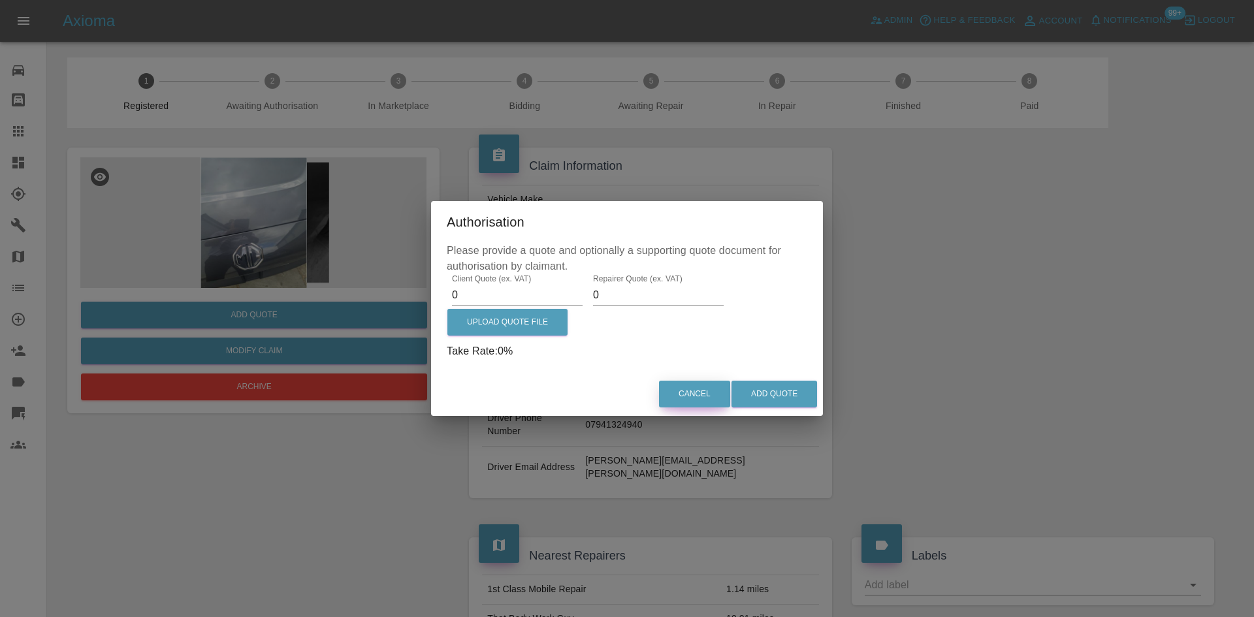
click at [699, 394] on button "Cancel" at bounding box center [694, 394] width 71 height 27
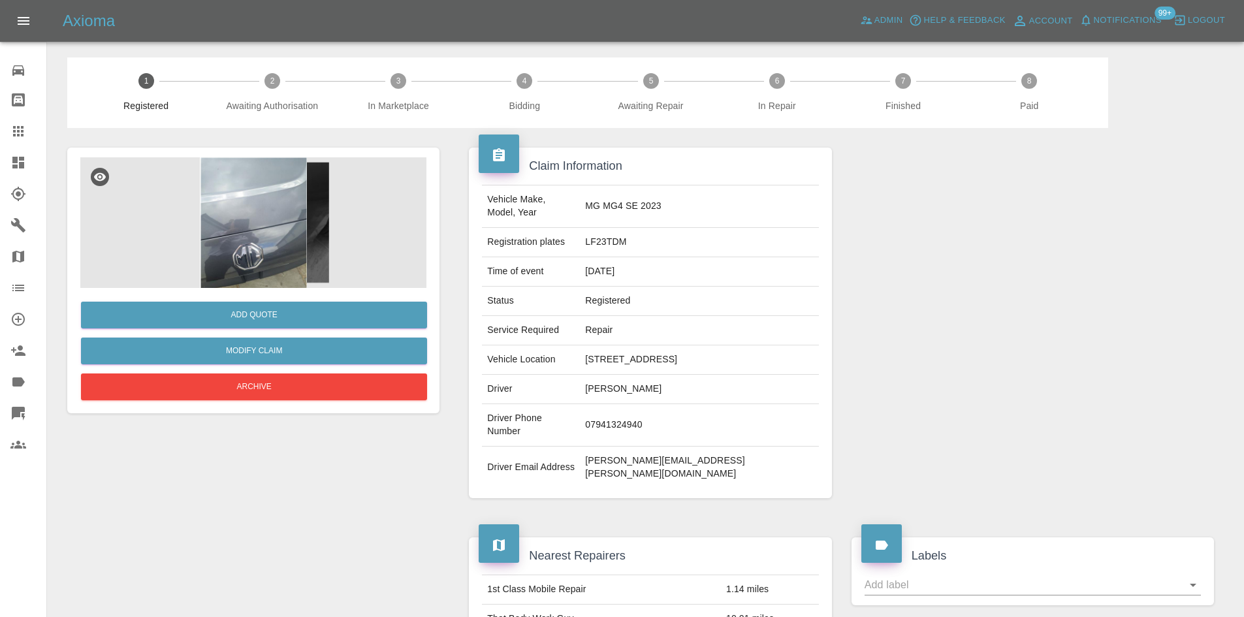
click at [8, 157] on link "Dashboard" at bounding box center [23, 162] width 46 height 31
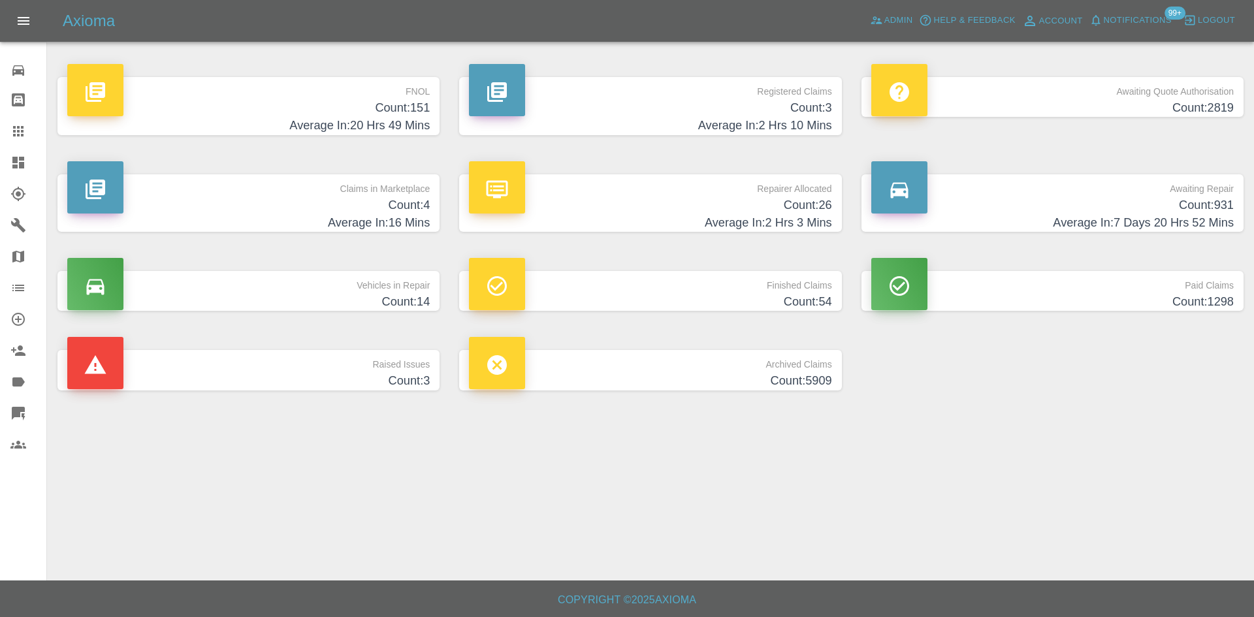
click at [325, 123] on h4 "Average In: 20 Hrs 49 Mins" at bounding box center [248, 126] width 362 height 18
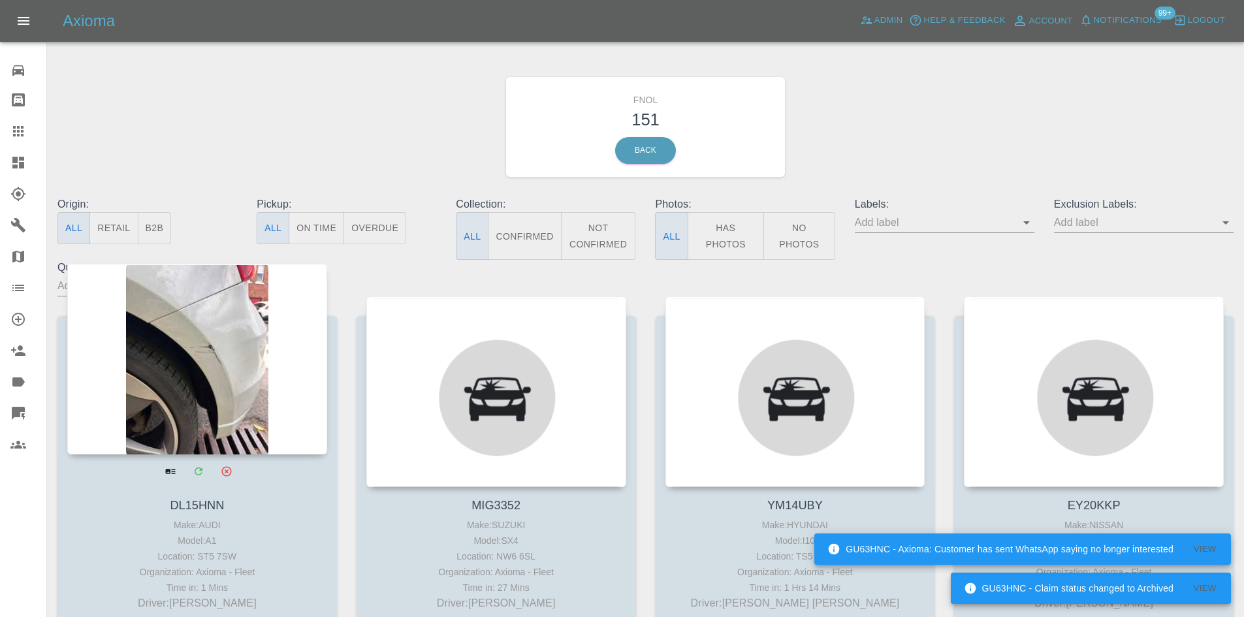
click at [212, 366] on div at bounding box center [197, 359] width 260 height 191
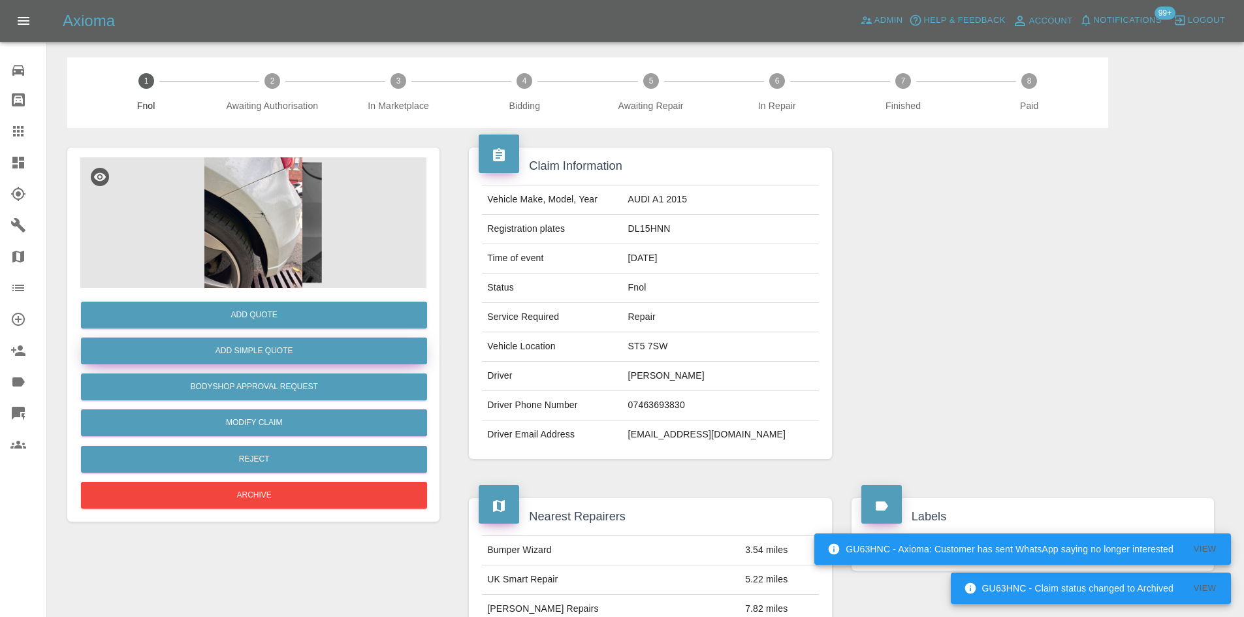
click at [243, 349] on button "Add Simple Quote" at bounding box center [254, 351] width 346 height 27
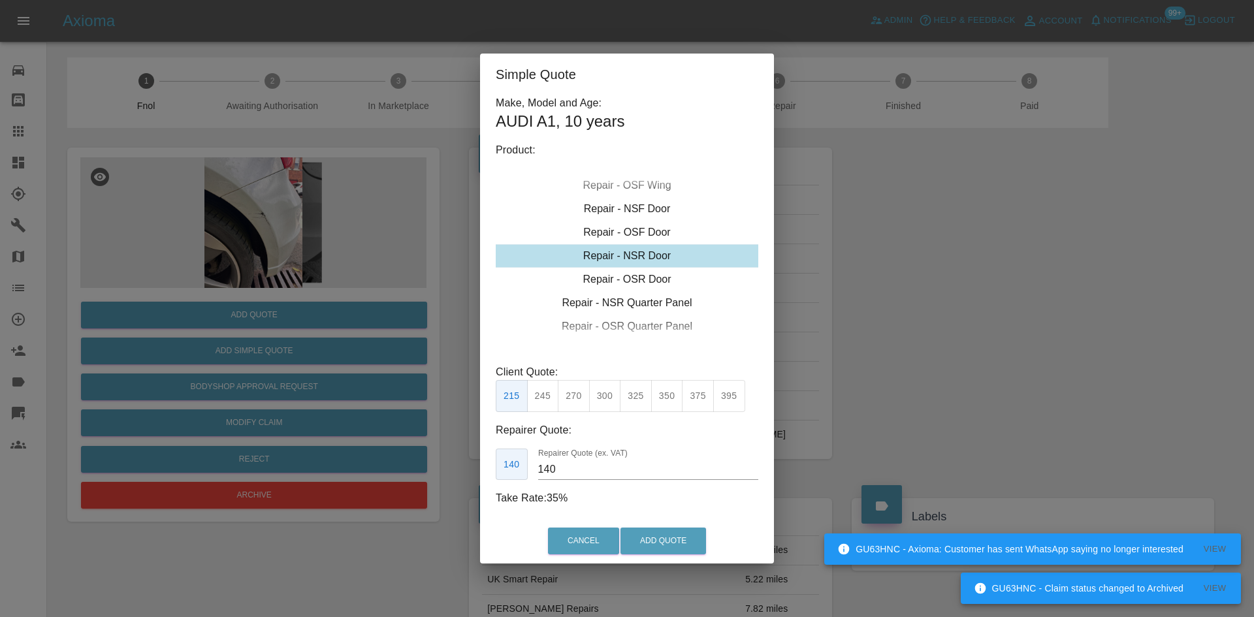
click at [557, 400] on button "245" at bounding box center [543, 396] width 32 height 32
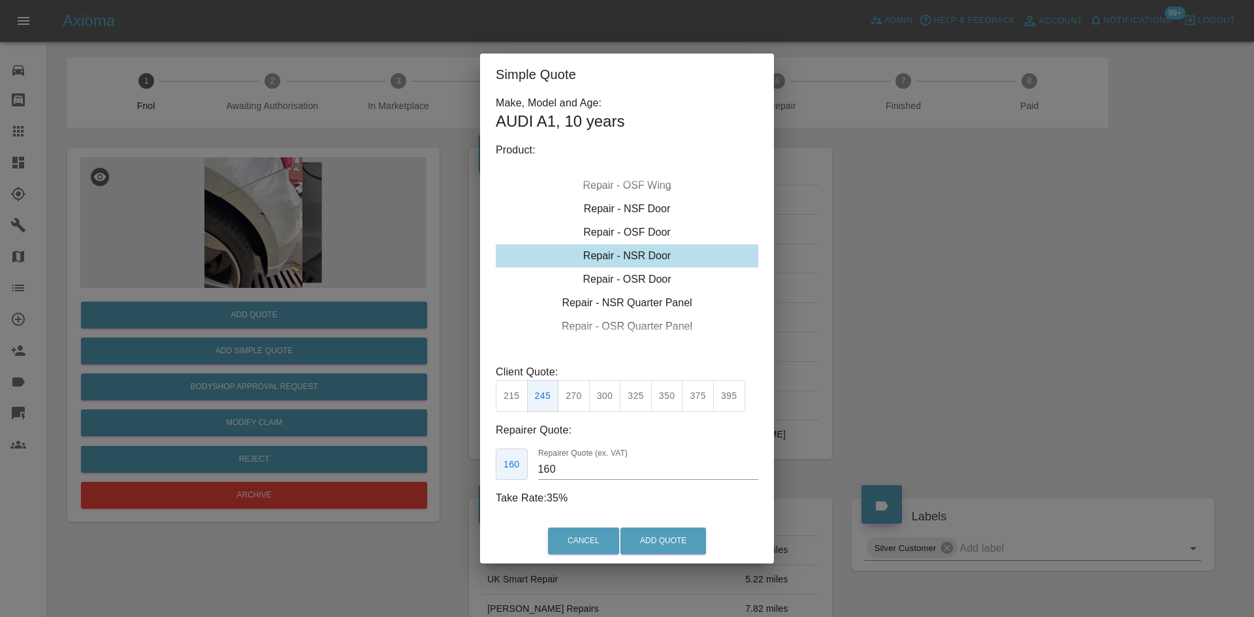
click at [572, 411] on button "270" at bounding box center [574, 396] width 32 height 32
click at [600, 394] on button "300" at bounding box center [605, 396] width 32 height 32
click at [626, 396] on button "325" at bounding box center [636, 396] width 32 height 32
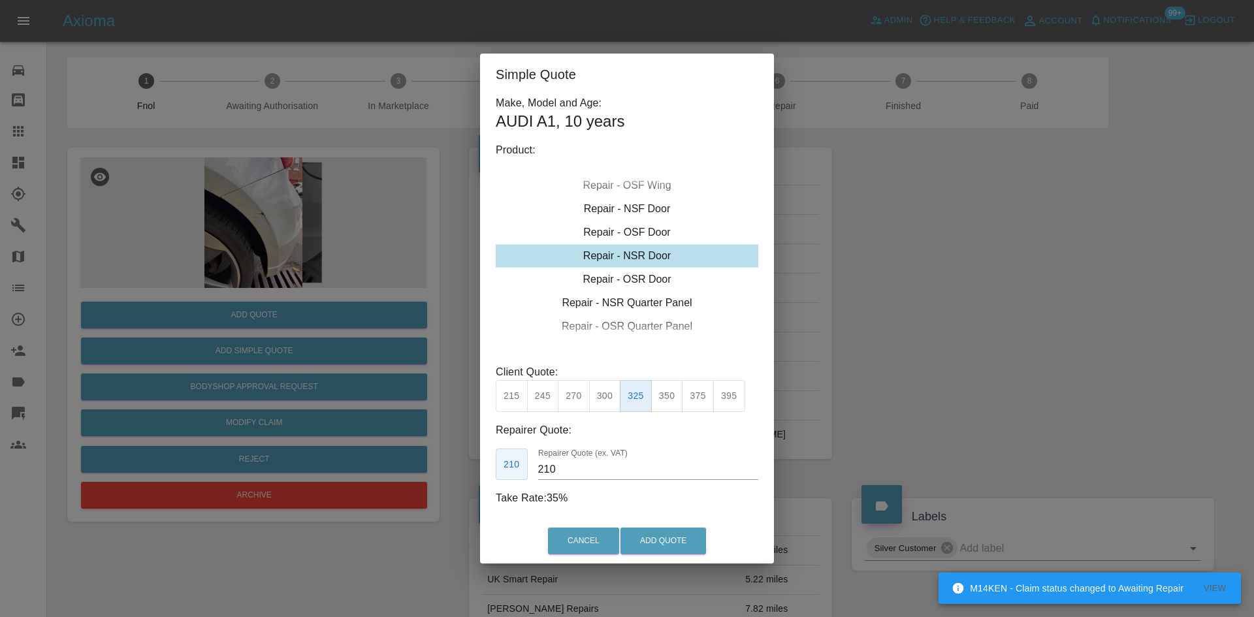
click at [647, 389] on button "325" at bounding box center [636, 396] width 32 height 32
click at [658, 394] on button "350" at bounding box center [667, 396] width 32 height 32
click at [667, 400] on button "350" at bounding box center [667, 396] width 32 height 32
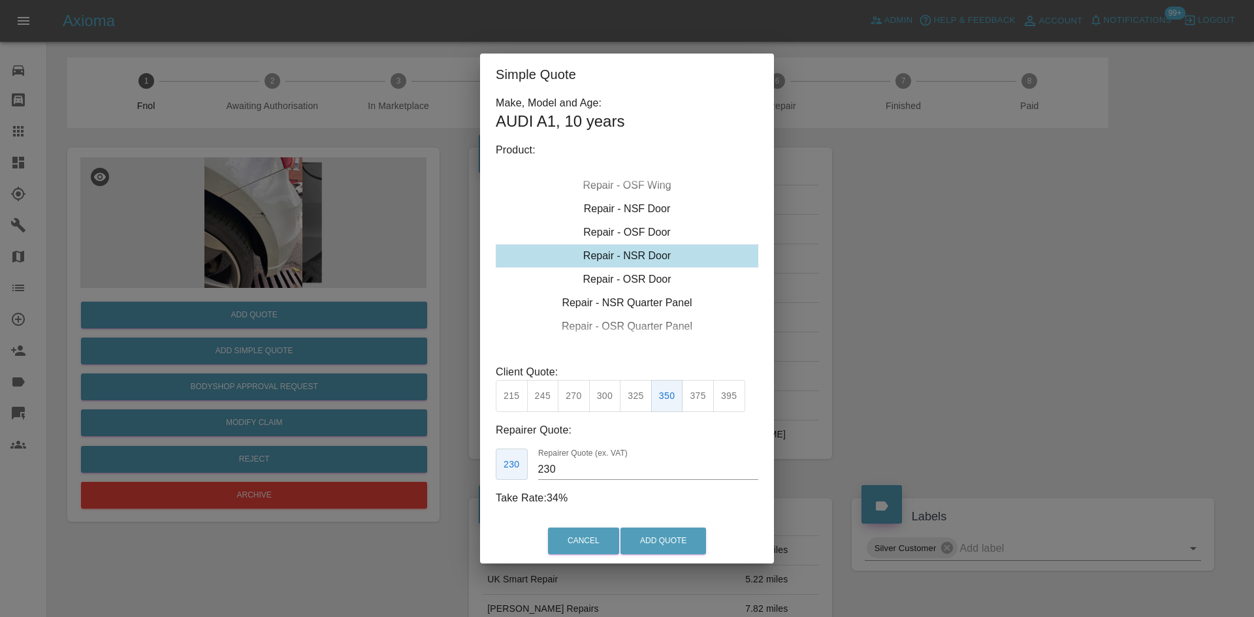
drag, startPoint x: 575, startPoint y: 498, endPoint x: 498, endPoint y: 504, distance: 77.3
click at [498, 504] on p "Take Rate: 34 %" at bounding box center [627, 498] width 263 height 16
click at [575, 485] on div "Make, Model and Age: AUDI A1 , 10 years Product: Repair - Front Bumper Corner R…" at bounding box center [627, 300] width 263 height 411
click at [612, 402] on button "300" at bounding box center [605, 396] width 32 height 32
click at [568, 396] on button "270" at bounding box center [574, 396] width 32 height 32
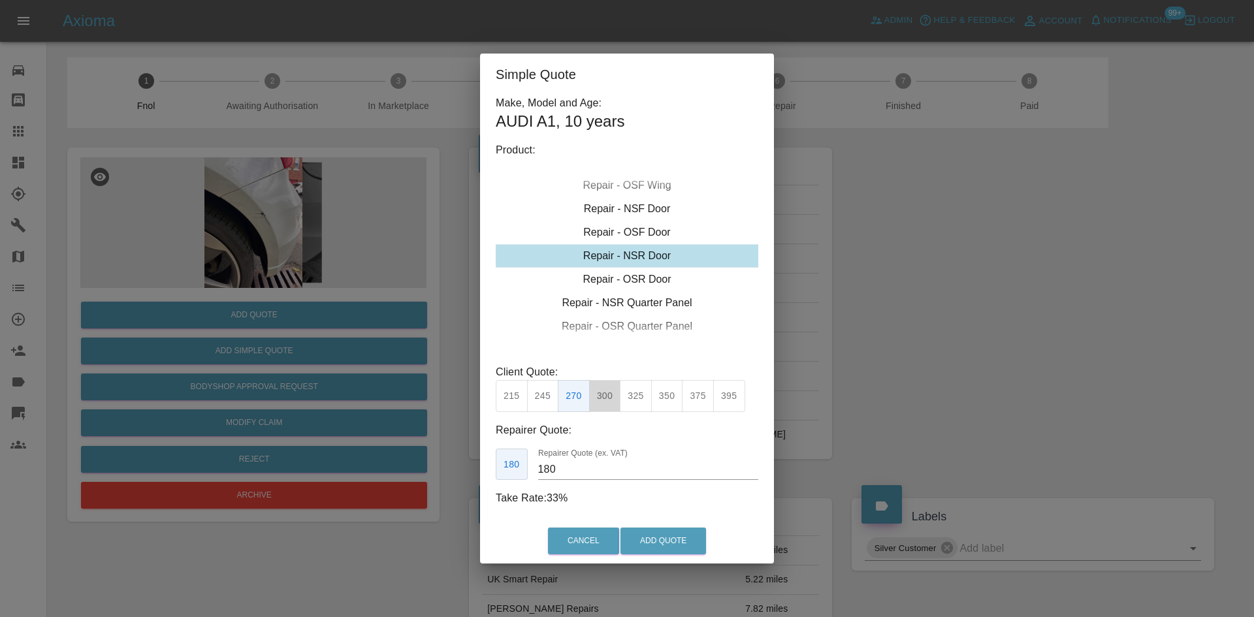
drag, startPoint x: 606, startPoint y: 393, endPoint x: 630, endPoint y: 403, distance: 26.3
click at [607, 395] on button "300" at bounding box center [605, 396] width 32 height 32
click at [632, 404] on button "325" at bounding box center [636, 396] width 32 height 32
click at [675, 402] on button "350" at bounding box center [667, 396] width 32 height 32
click at [694, 395] on button "375" at bounding box center [698, 396] width 32 height 32
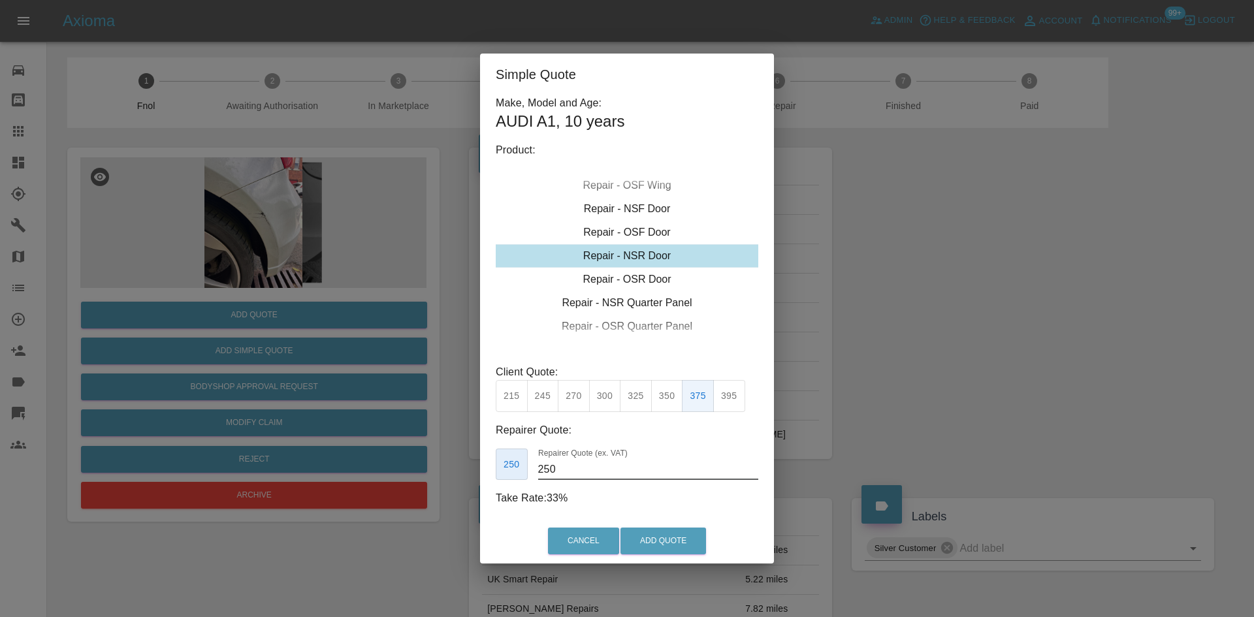
drag, startPoint x: 597, startPoint y: 470, endPoint x: 507, endPoint y: 470, distance: 89.5
click at [507, 470] on div "250 Repairer Quote (ex. VAT) 250" at bounding box center [627, 465] width 263 height 32
click at [720, 405] on button "395" at bounding box center [729, 396] width 32 height 32
click at [695, 400] on button "375" at bounding box center [698, 396] width 32 height 32
type input "250"
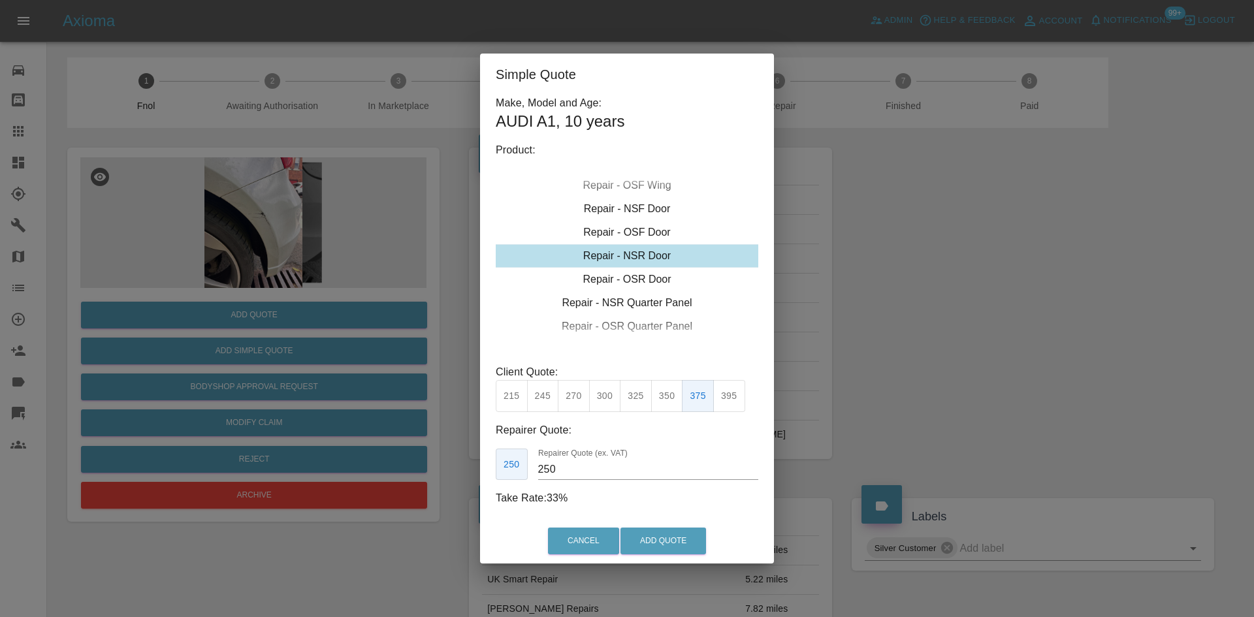
click at [330, 250] on div "Simple Quote Make, Model and Age: AUDI A1 , 10 years Product: Repair - Front Bu…" at bounding box center [627, 308] width 1254 height 617
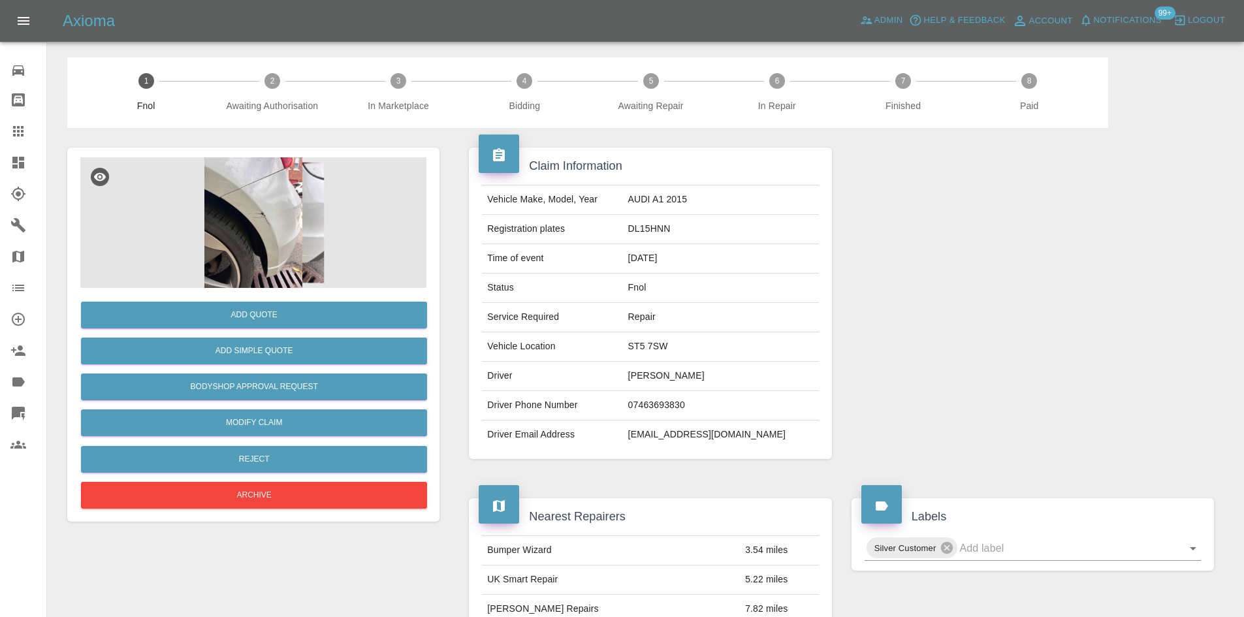
click at [263, 222] on img at bounding box center [253, 222] width 346 height 131
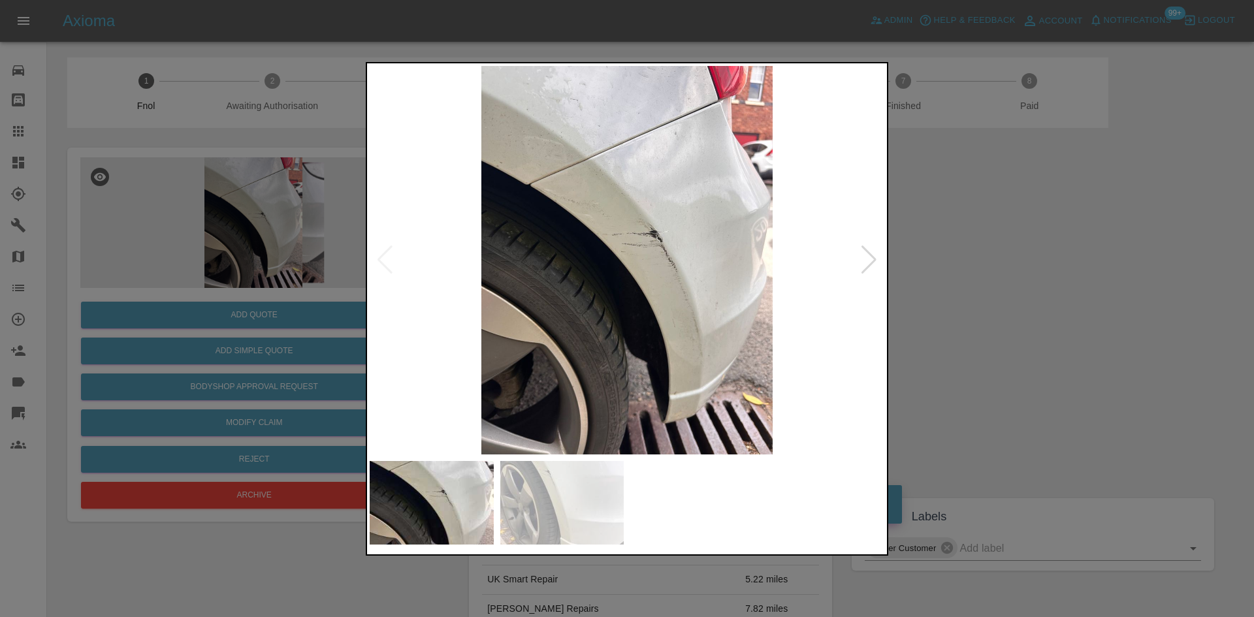
click at [882, 276] on img at bounding box center [627, 260] width 515 height 389
click at [873, 263] on div at bounding box center [869, 260] width 18 height 29
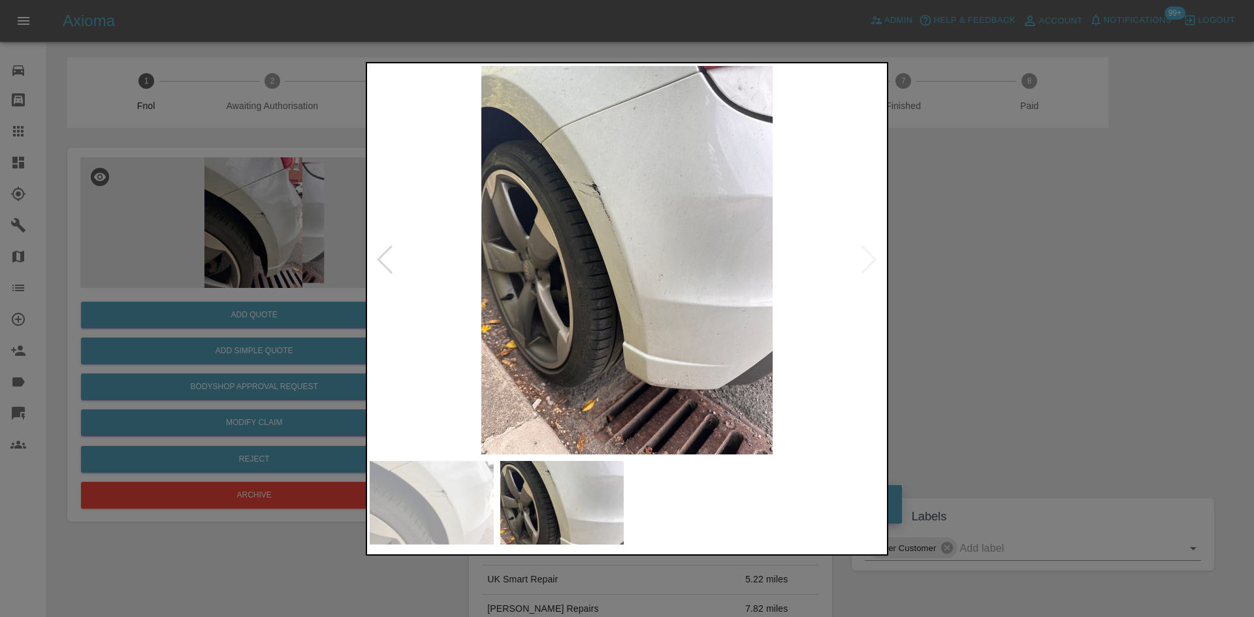
click at [904, 308] on div at bounding box center [627, 308] width 1254 height 617
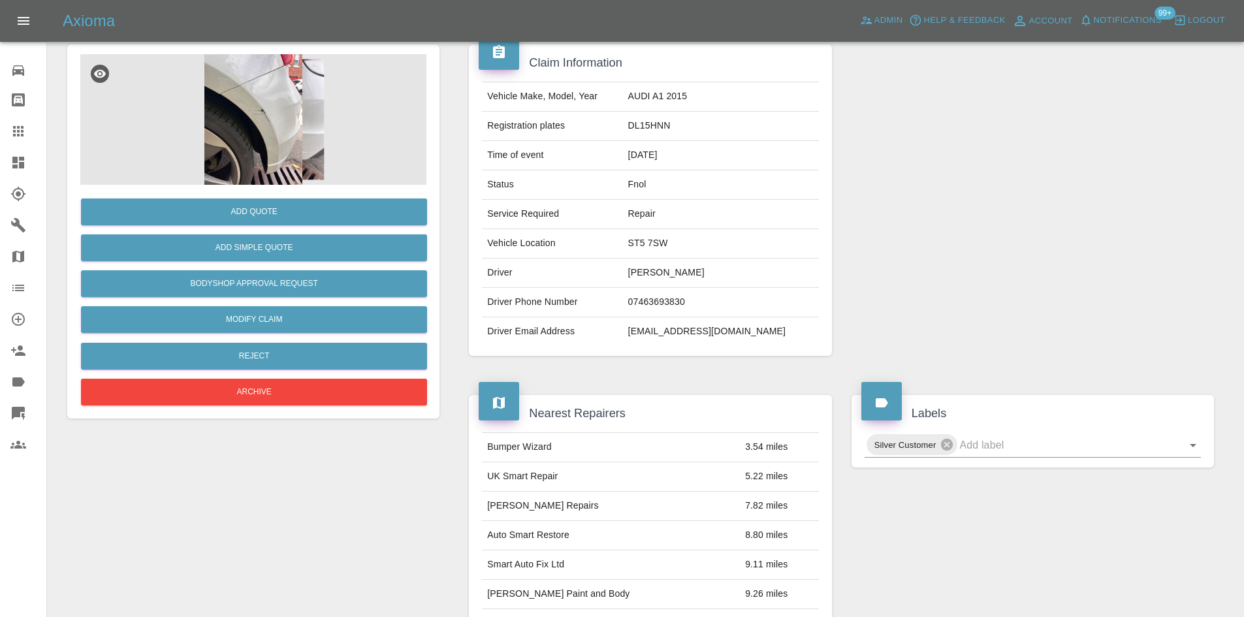
scroll to position [196, 0]
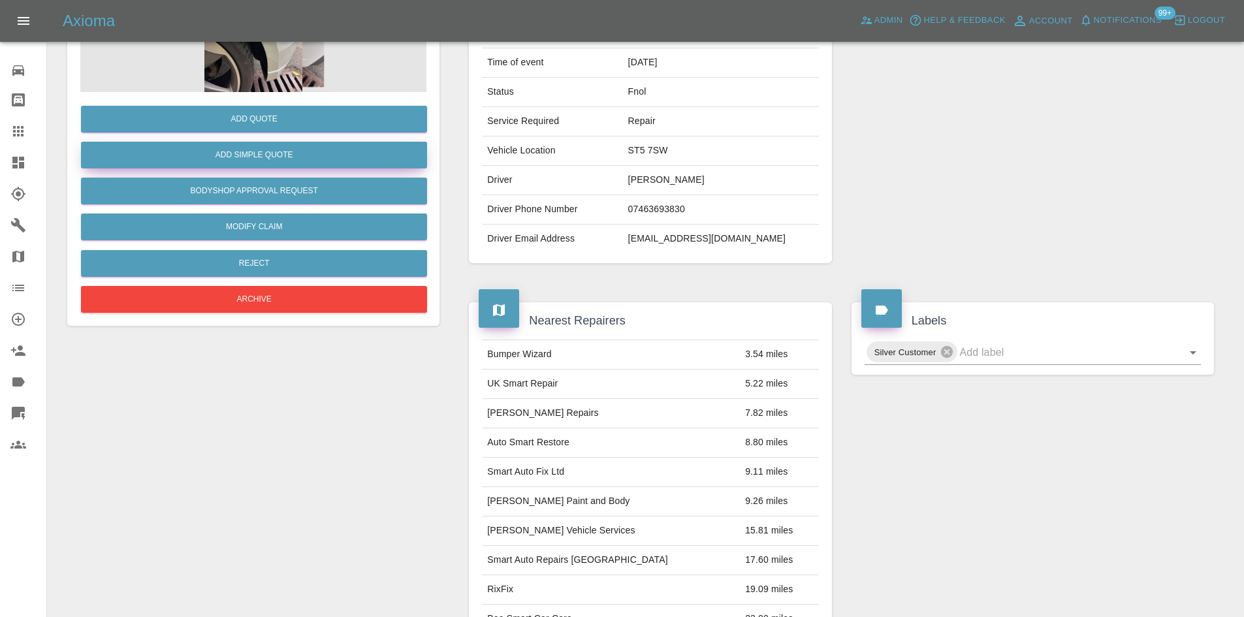
click at [271, 152] on button "Add Simple Quote" at bounding box center [254, 155] width 346 height 27
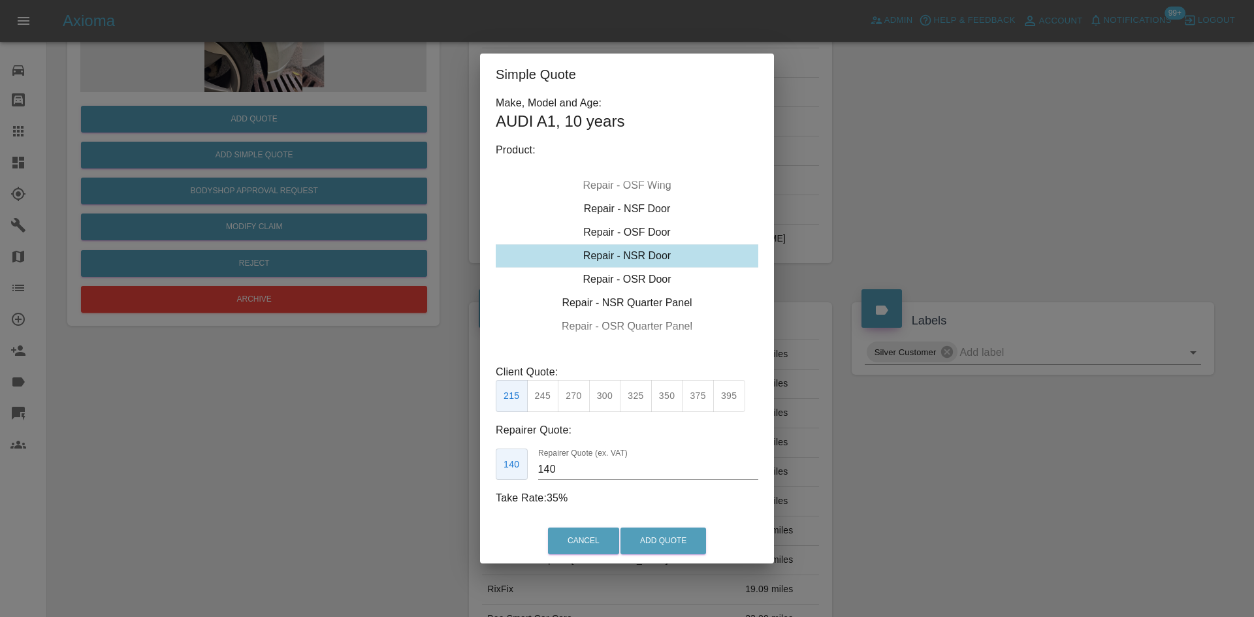
click at [671, 397] on button "350" at bounding box center [667, 396] width 32 height 32
click at [600, 402] on button "300" at bounding box center [605, 396] width 32 height 32
click at [669, 394] on button "350" at bounding box center [667, 396] width 32 height 32
click at [625, 393] on button "325" at bounding box center [636, 396] width 32 height 32
type input "210"
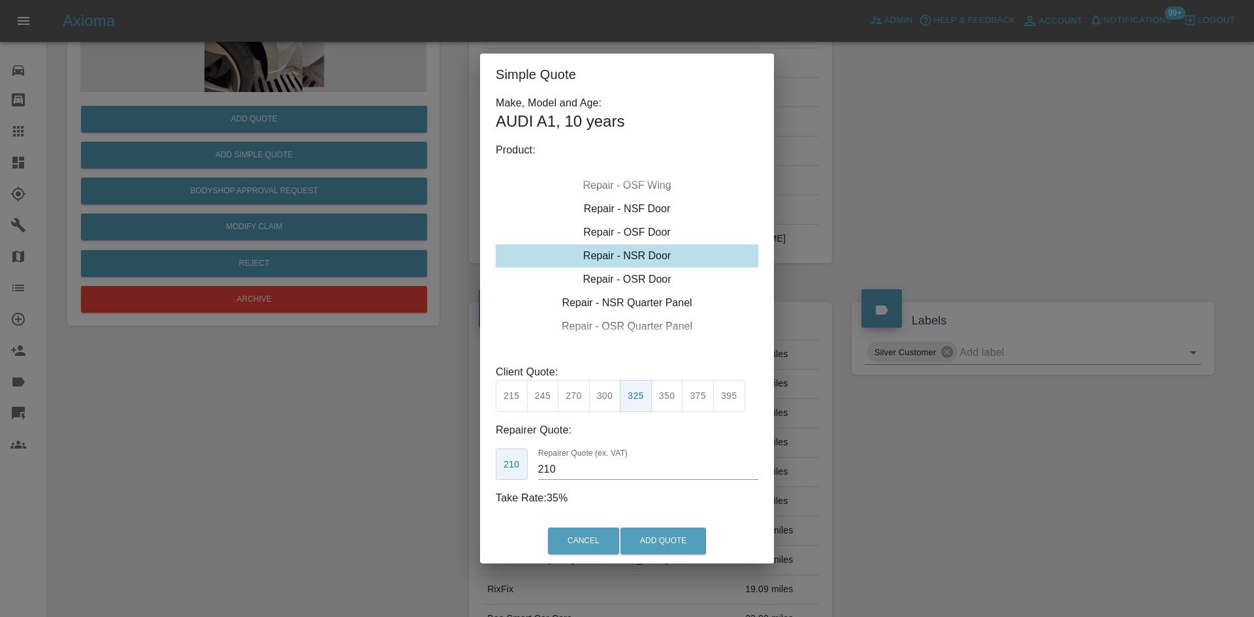
click at [605, 123] on h1 "AUDI A1 , 10 years" at bounding box center [627, 121] width 263 height 21
click at [952, 450] on div "Simple Quote Make, Model and Age: AUDI A1 , 10 years Product: Repair - Front Bu…" at bounding box center [627, 308] width 1254 height 617
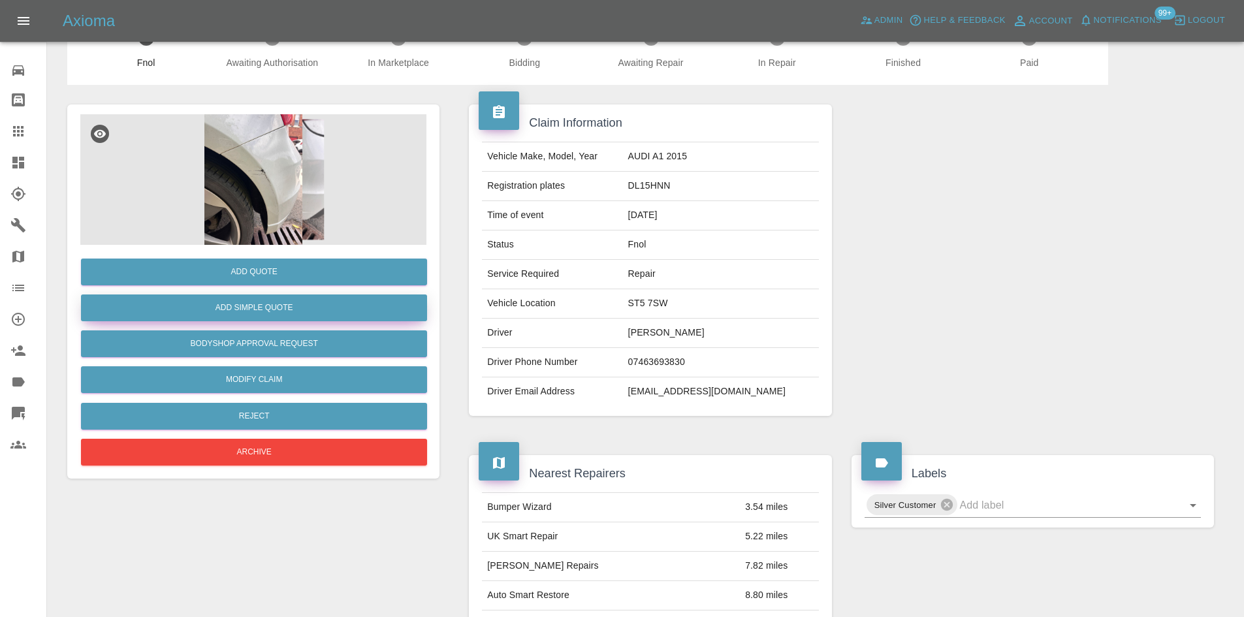
scroll to position [0, 0]
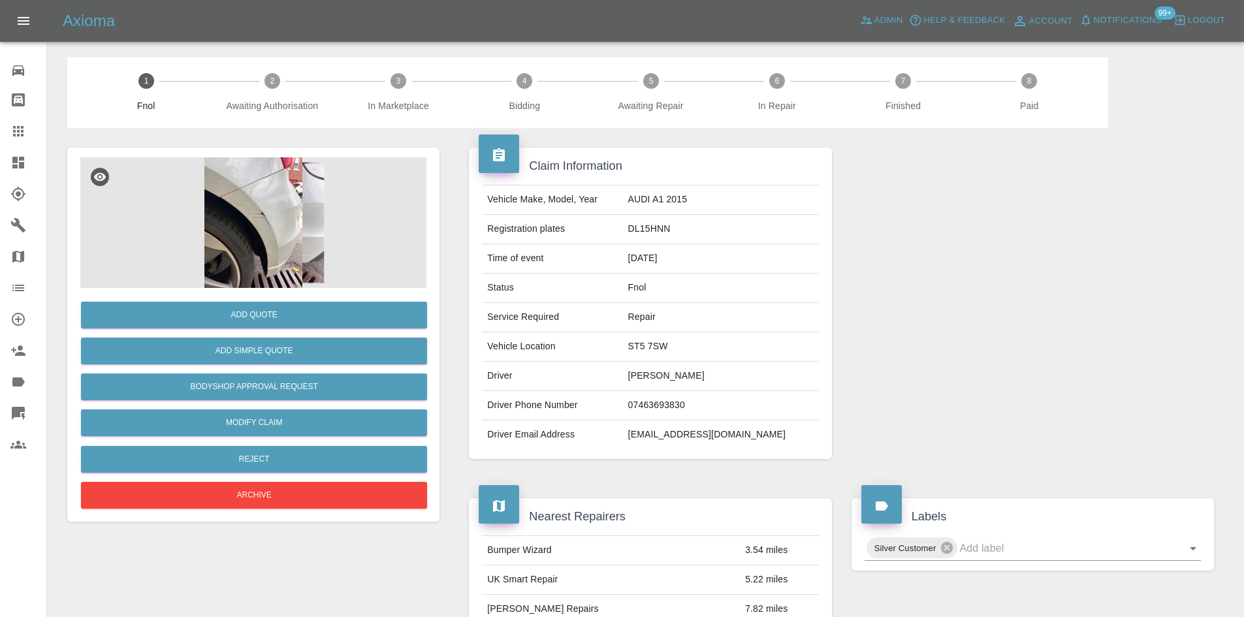
click at [257, 227] on img at bounding box center [253, 222] width 346 height 131
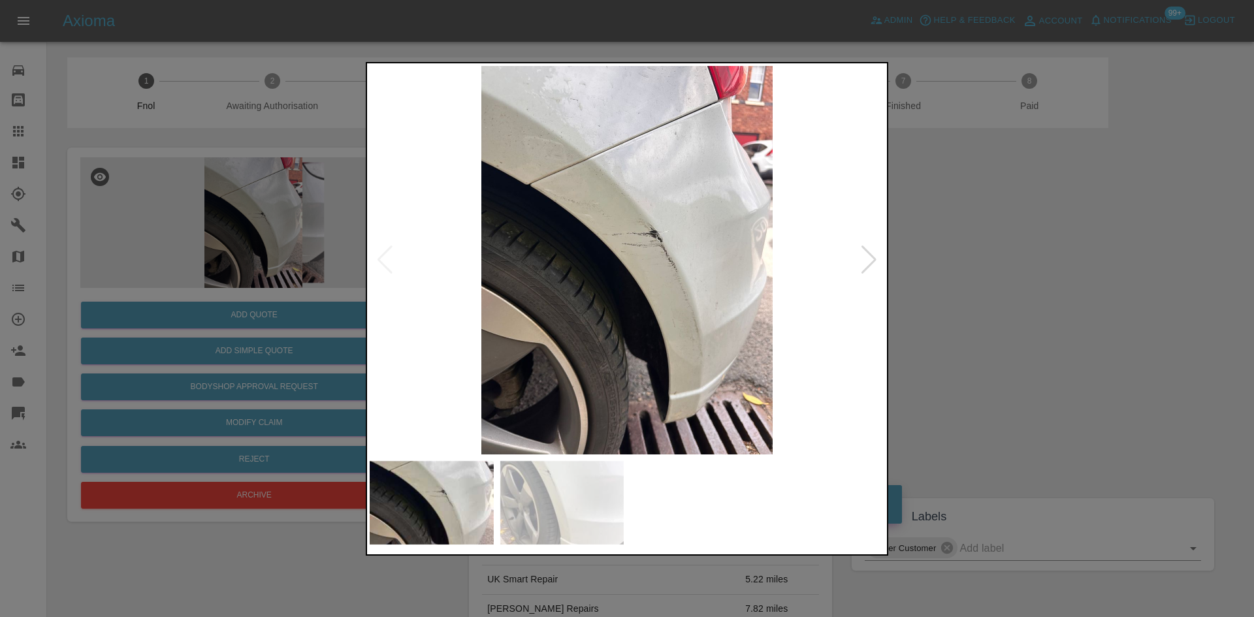
click at [982, 299] on div at bounding box center [627, 308] width 1254 height 617
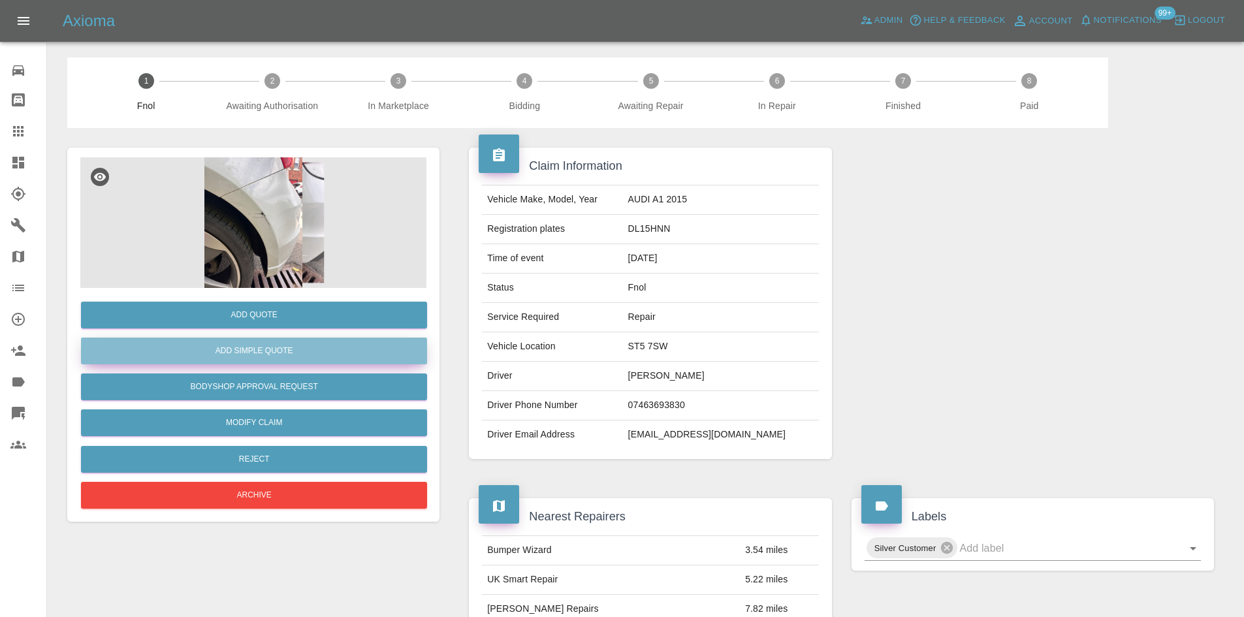
click at [265, 350] on button "Add Simple Quote" at bounding box center [254, 351] width 346 height 27
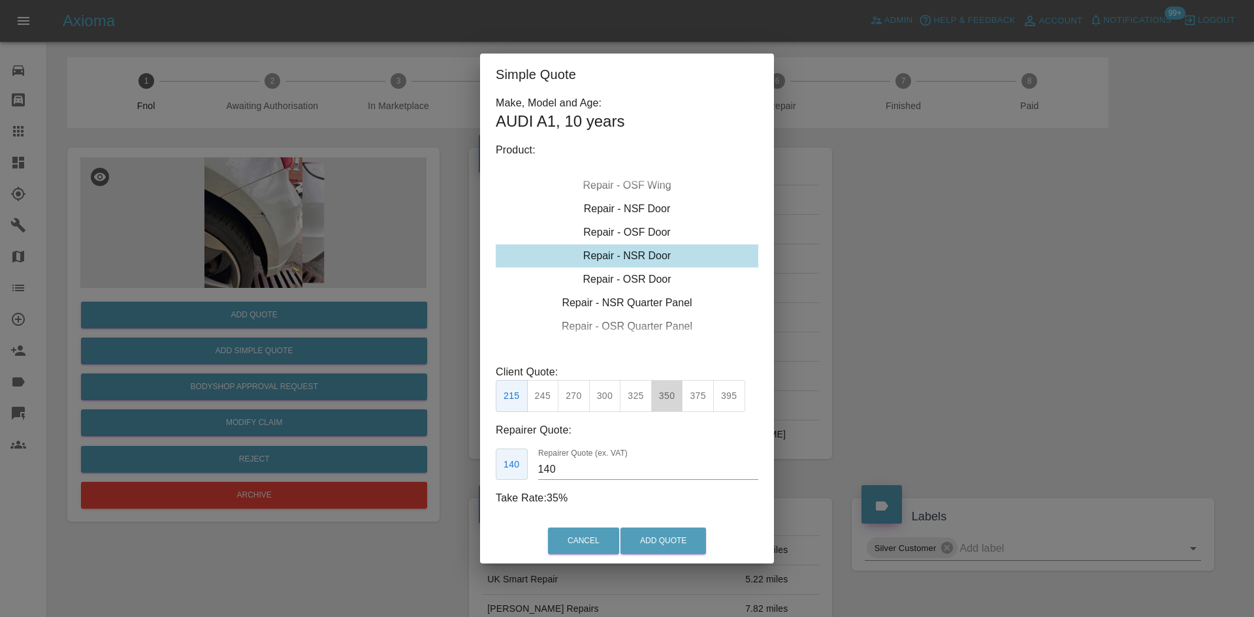
click at [677, 407] on button "350" at bounding box center [667, 396] width 32 height 32
click at [684, 385] on div "215 245 270 300 325 350 375 395" at bounding box center [620, 396] width 249 height 32
click at [689, 387] on button "375" at bounding box center [698, 396] width 32 height 32
type input "250"
click at [575, 542] on button "Cancel" at bounding box center [583, 541] width 71 height 27
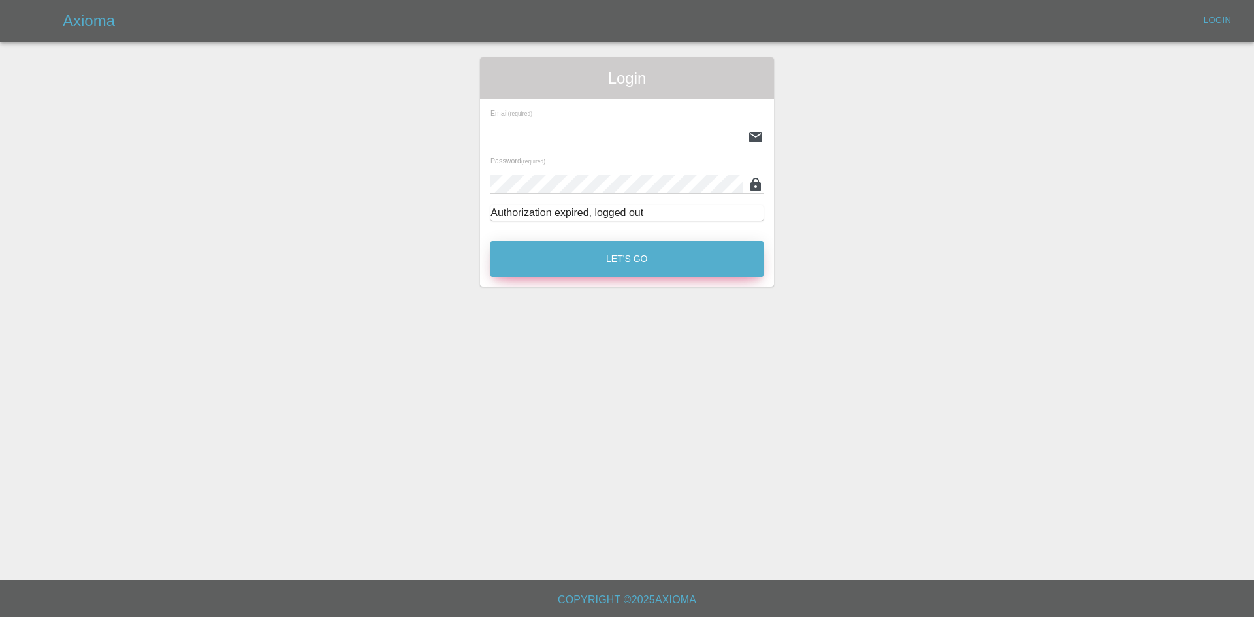
type input "[PERSON_NAME][EMAIL_ADDRESS][PERSON_NAME][DOMAIN_NAME]"
click at [668, 250] on button "Let's Go" at bounding box center [626, 259] width 273 height 36
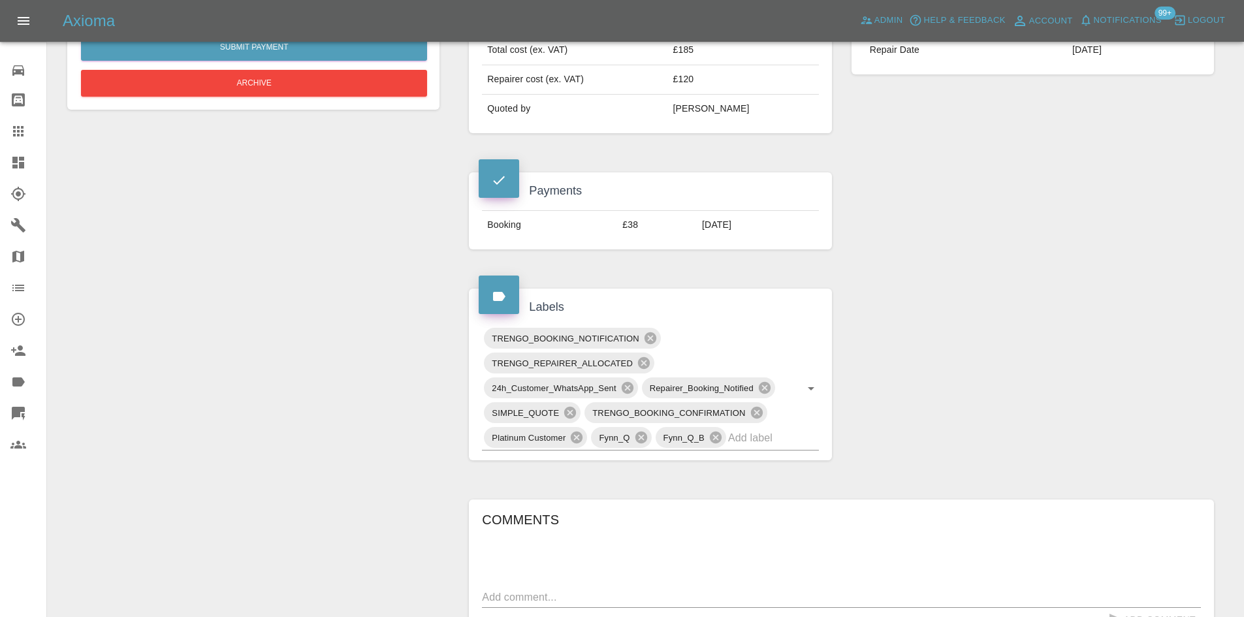
scroll to position [718, 0]
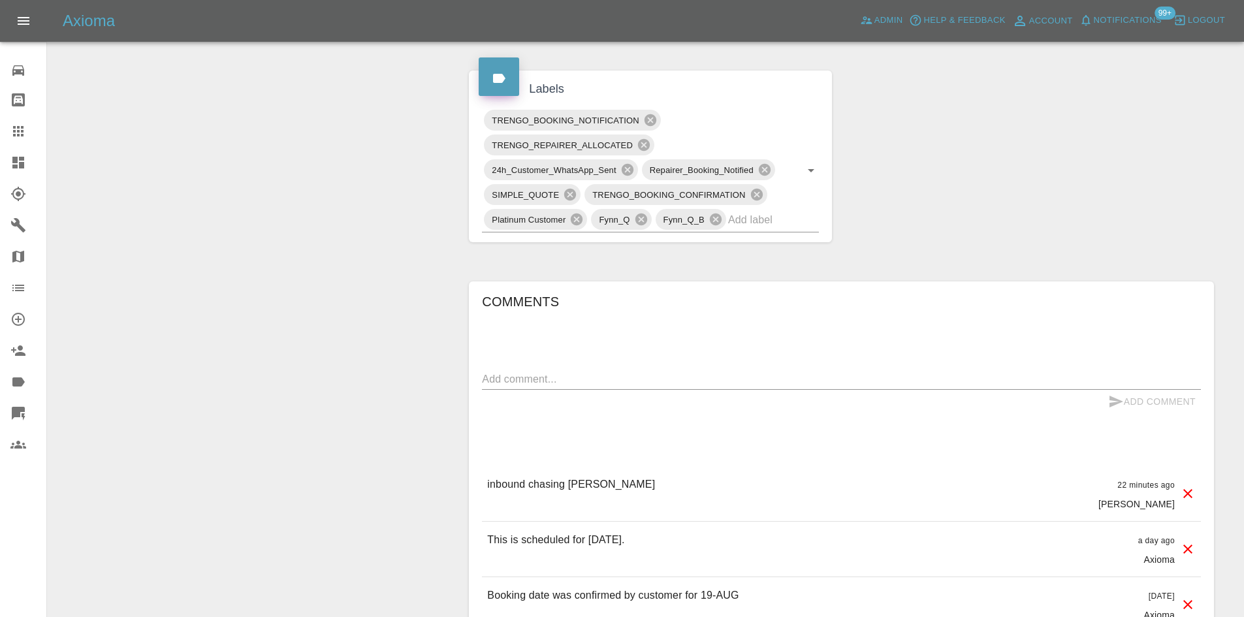
click at [1, 167] on link "Dashboard" at bounding box center [23, 162] width 46 height 31
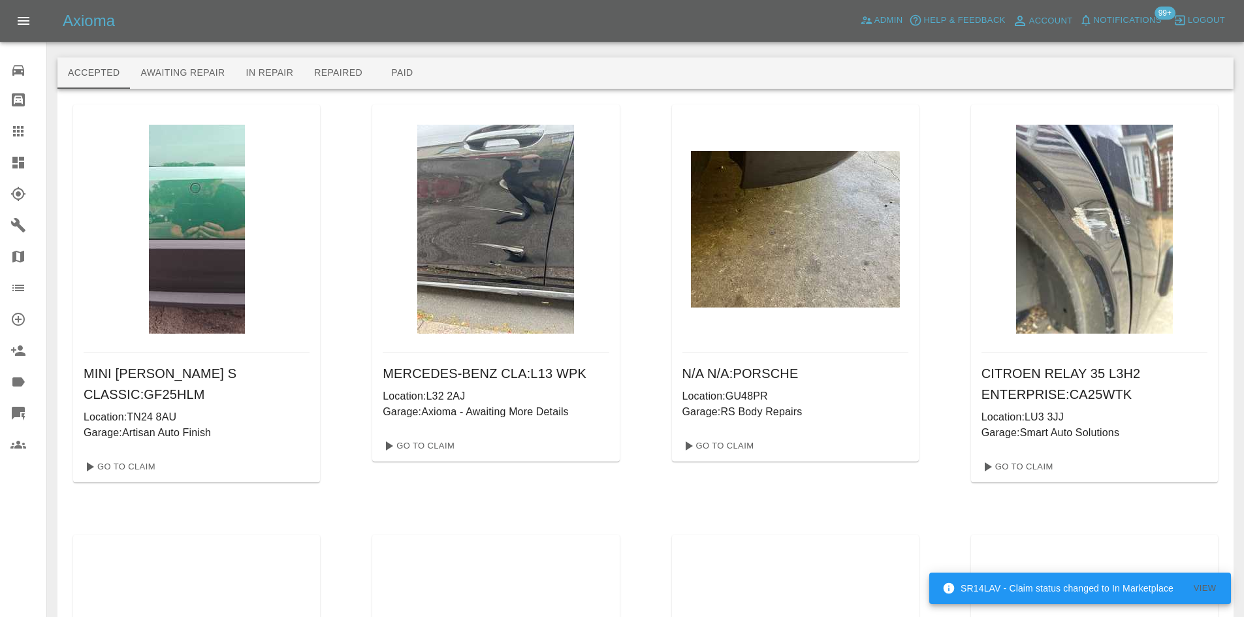
click at [16, 167] on icon at bounding box center [18, 163] width 12 height 12
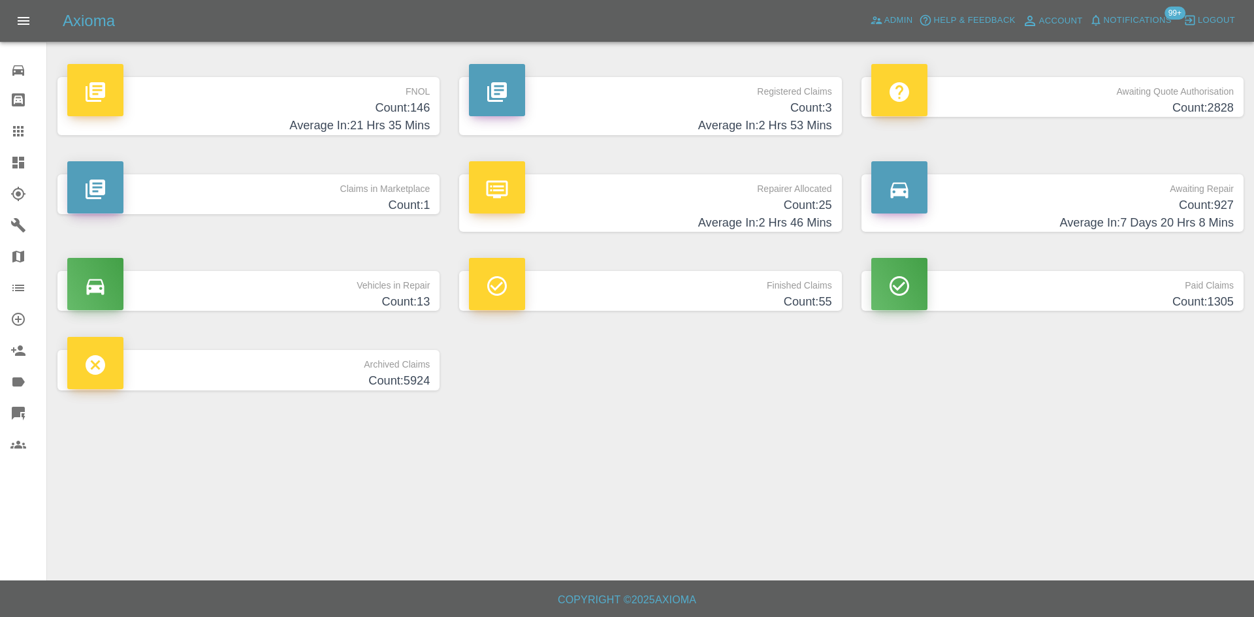
click at [694, 111] on h4 "Count: 3" at bounding box center [650, 108] width 362 height 18
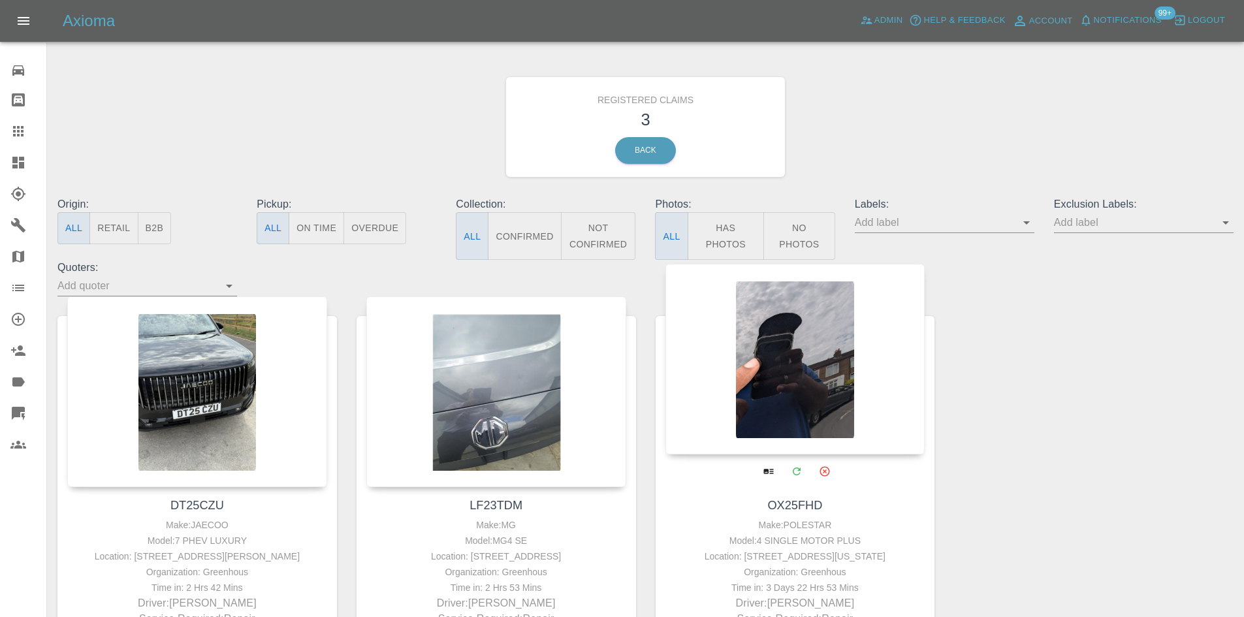
click at [814, 366] on div at bounding box center [796, 359] width 260 height 191
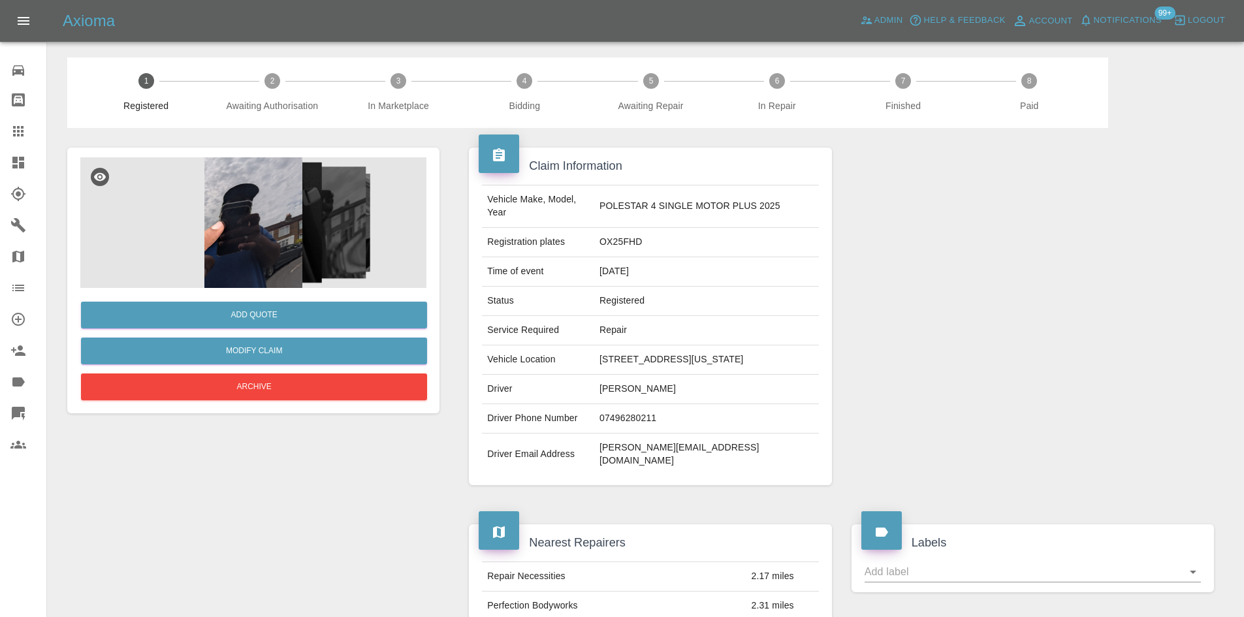
click at [246, 274] on img at bounding box center [253, 222] width 346 height 131
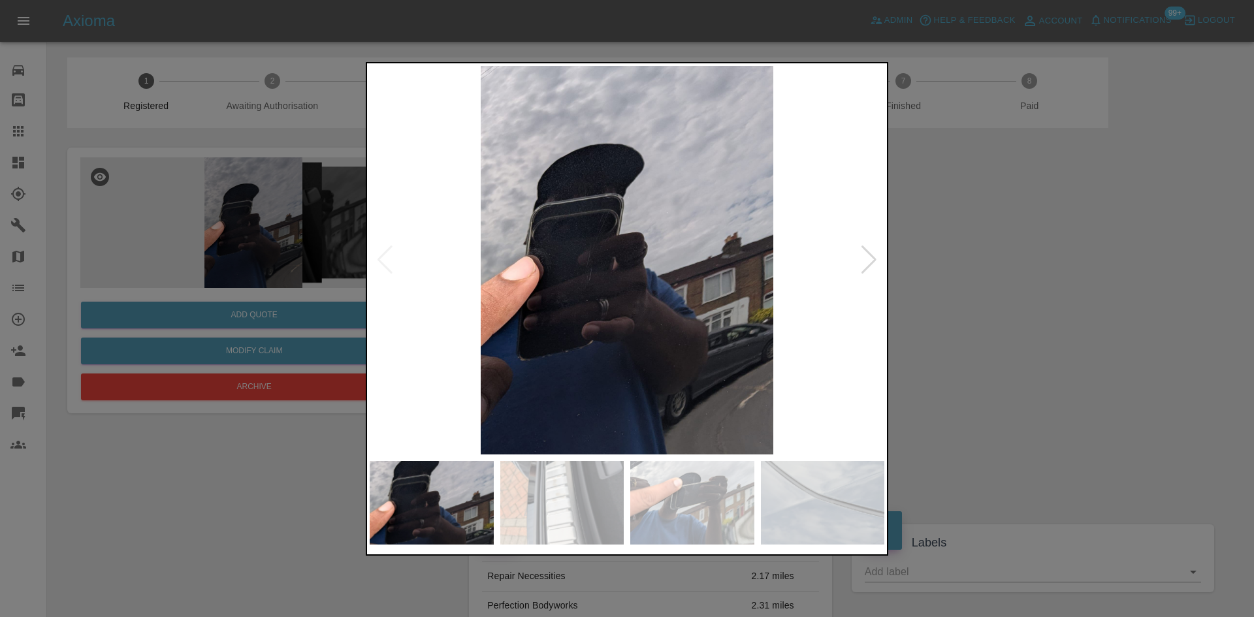
click at [864, 263] on div at bounding box center [869, 260] width 18 height 29
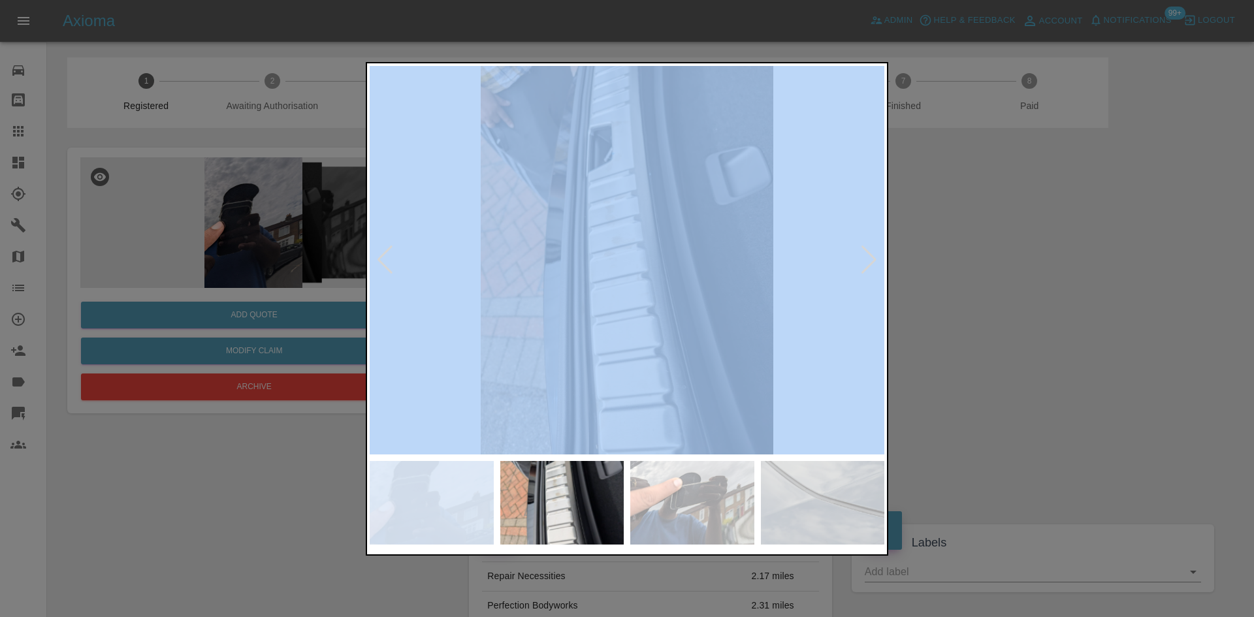
click at [865, 263] on div at bounding box center [869, 260] width 18 height 29
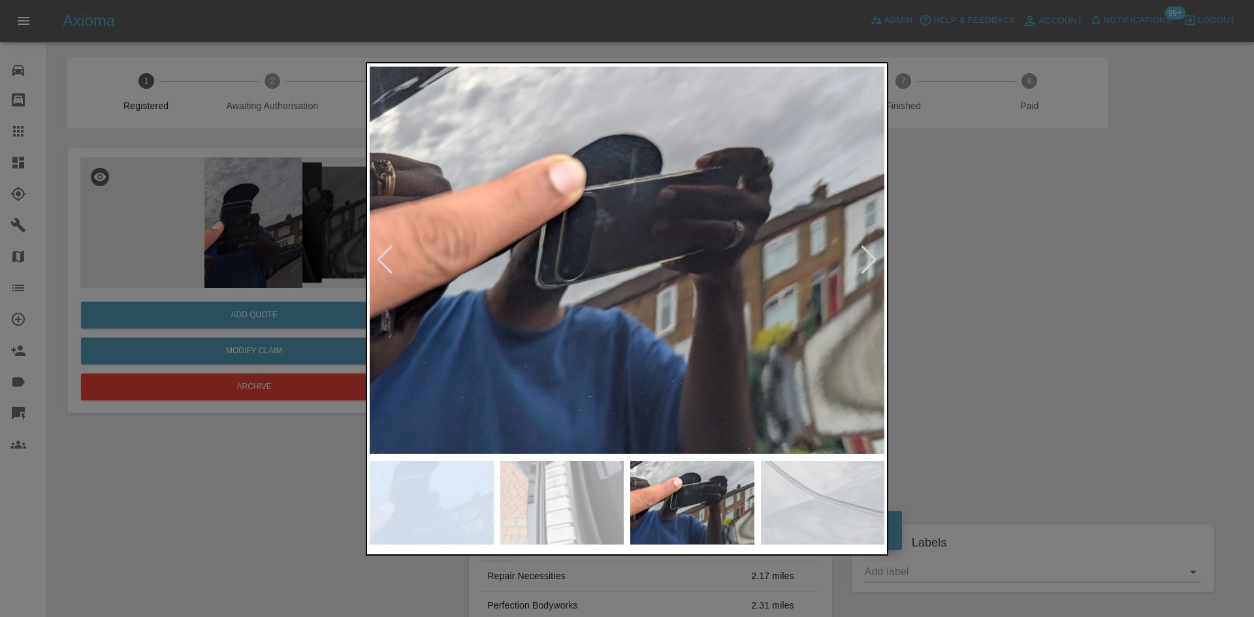
click at [865, 263] on div at bounding box center [869, 260] width 18 height 29
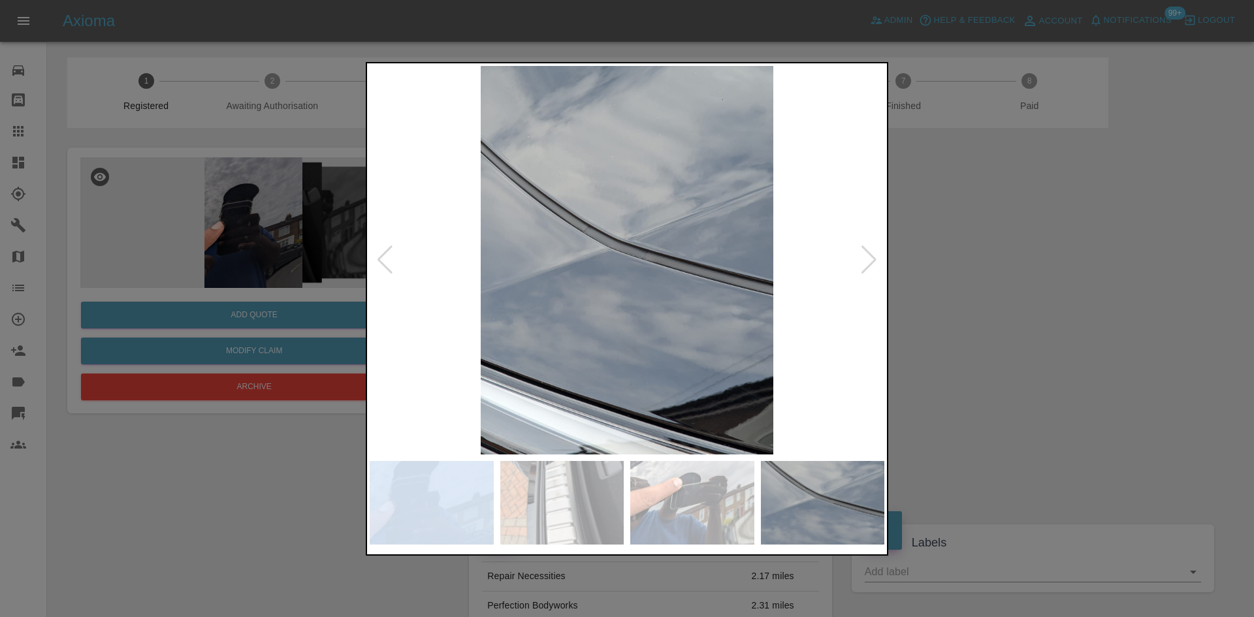
click at [865, 263] on div at bounding box center [869, 260] width 18 height 29
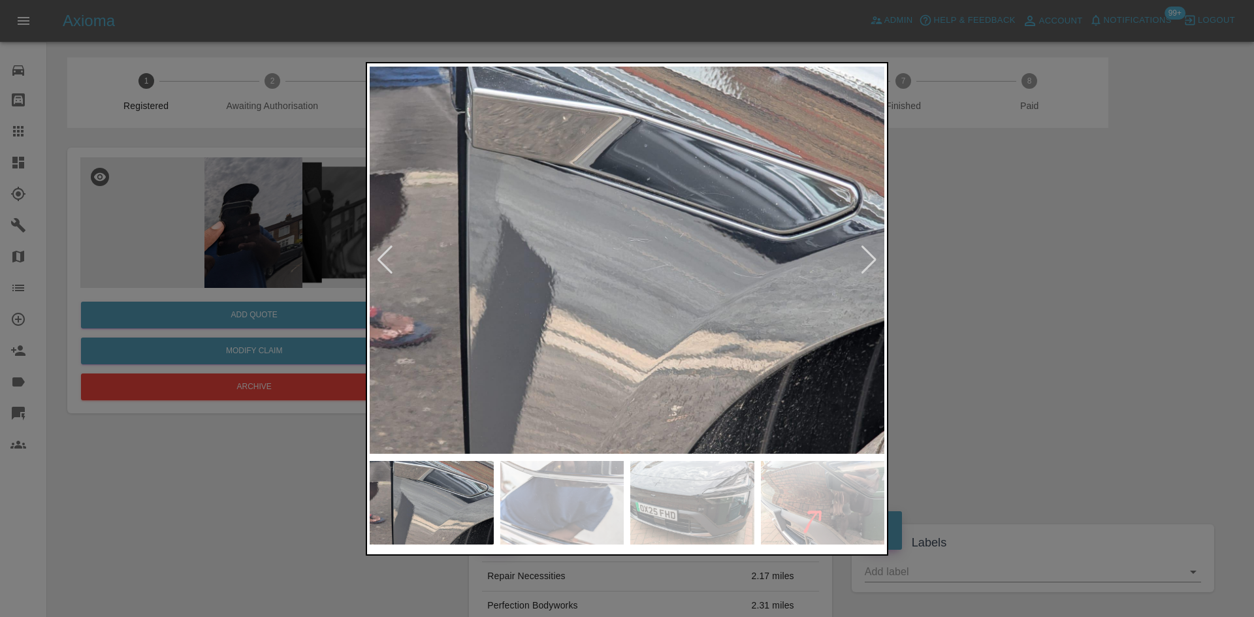
click at [865, 263] on div at bounding box center [869, 260] width 18 height 29
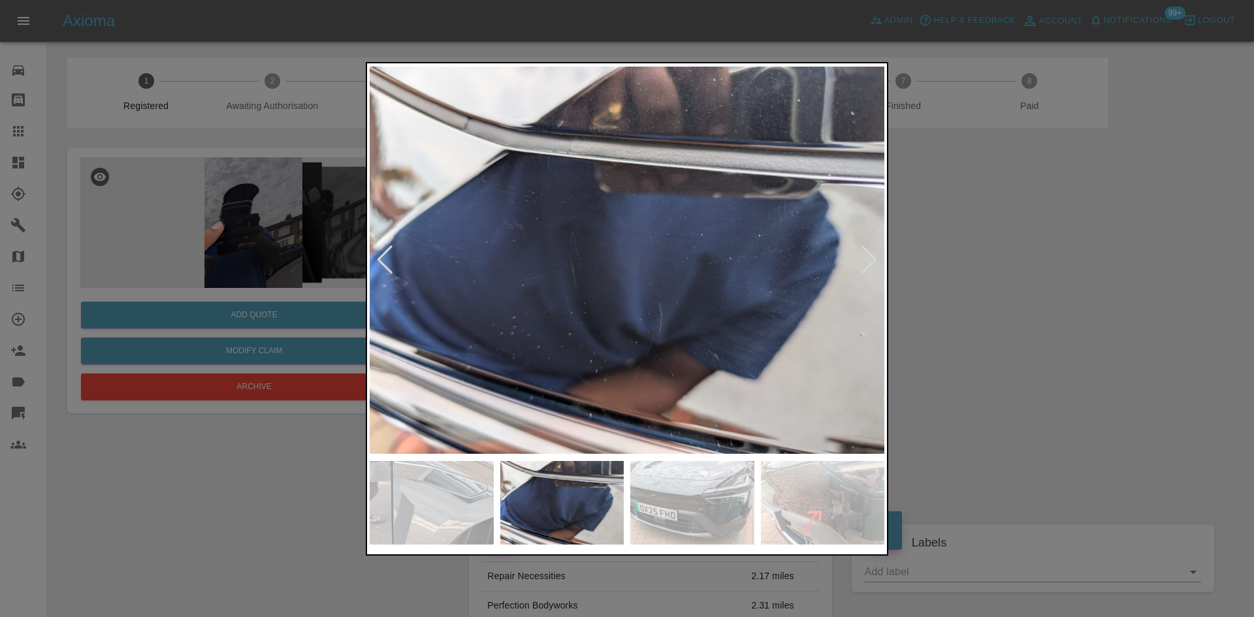
click at [865, 263] on div at bounding box center [869, 260] width 18 height 29
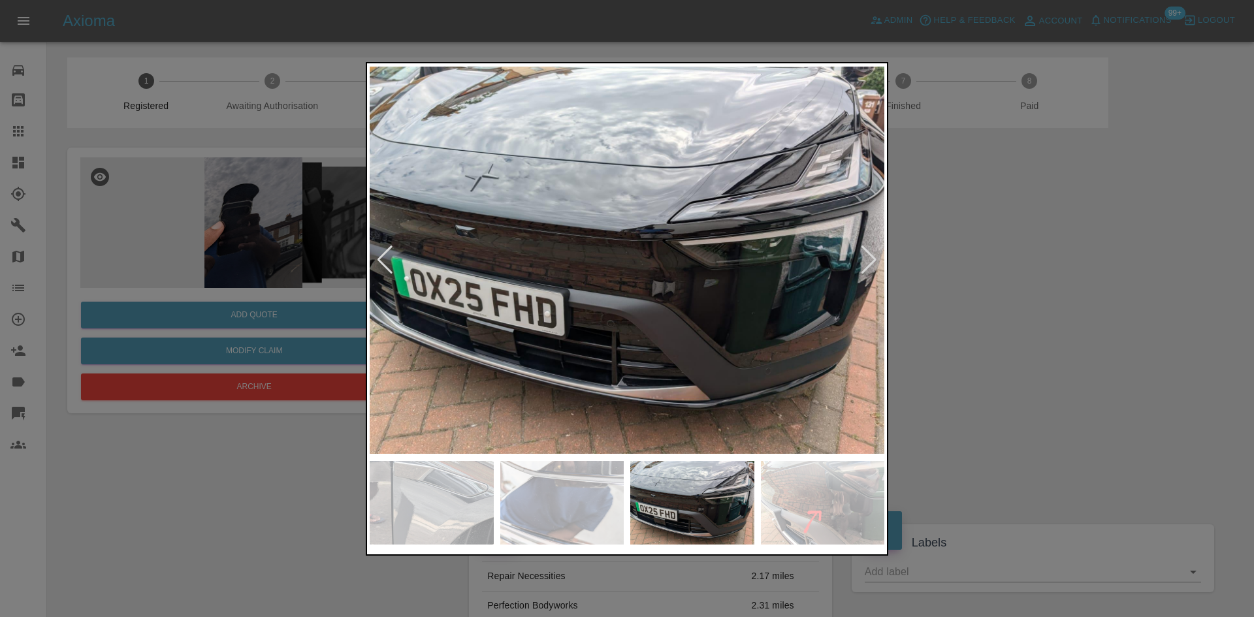
click at [865, 263] on div at bounding box center [869, 260] width 18 height 29
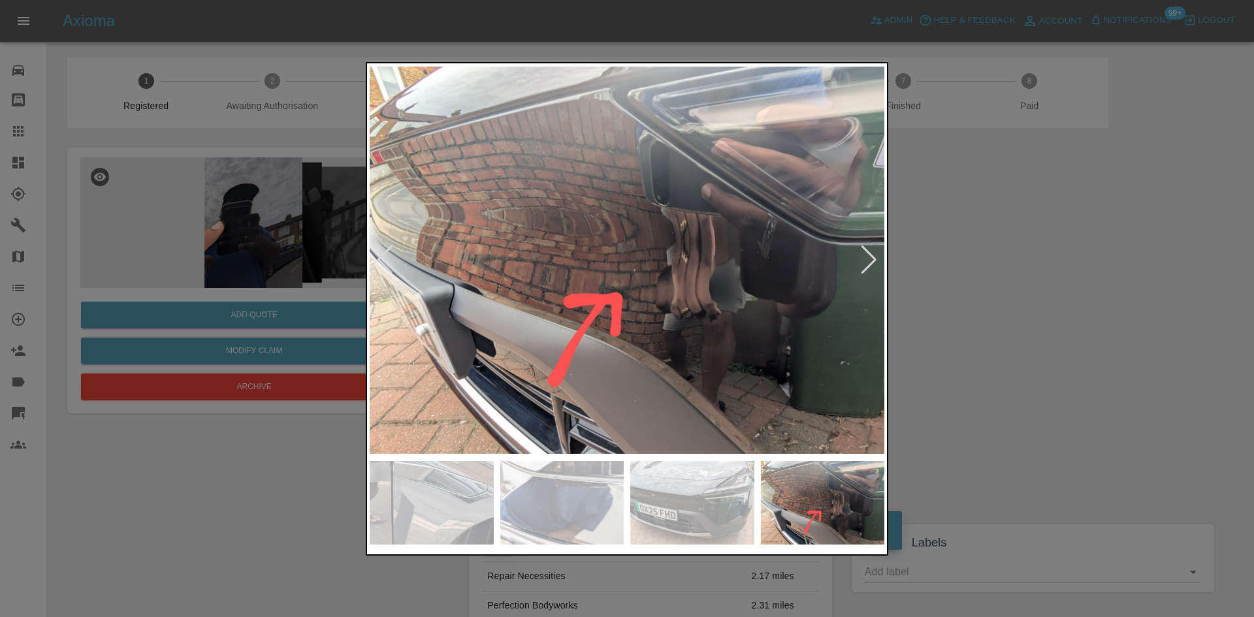
click at [865, 263] on div at bounding box center [869, 260] width 18 height 29
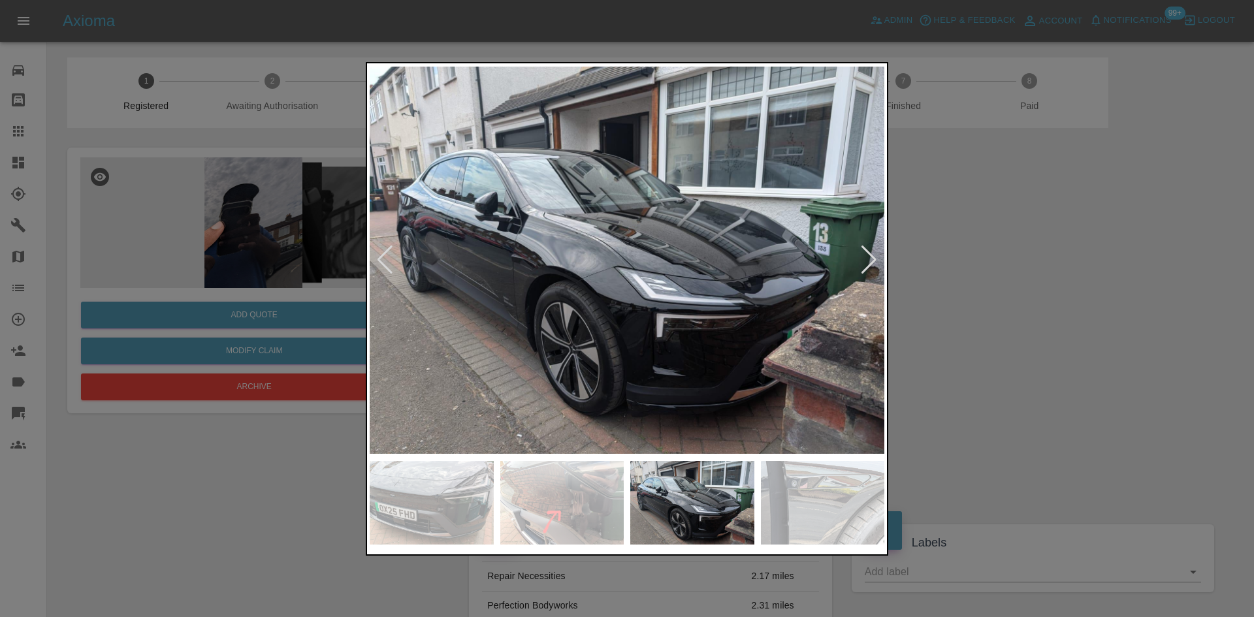
click at [865, 263] on div at bounding box center [869, 260] width 18 height 29
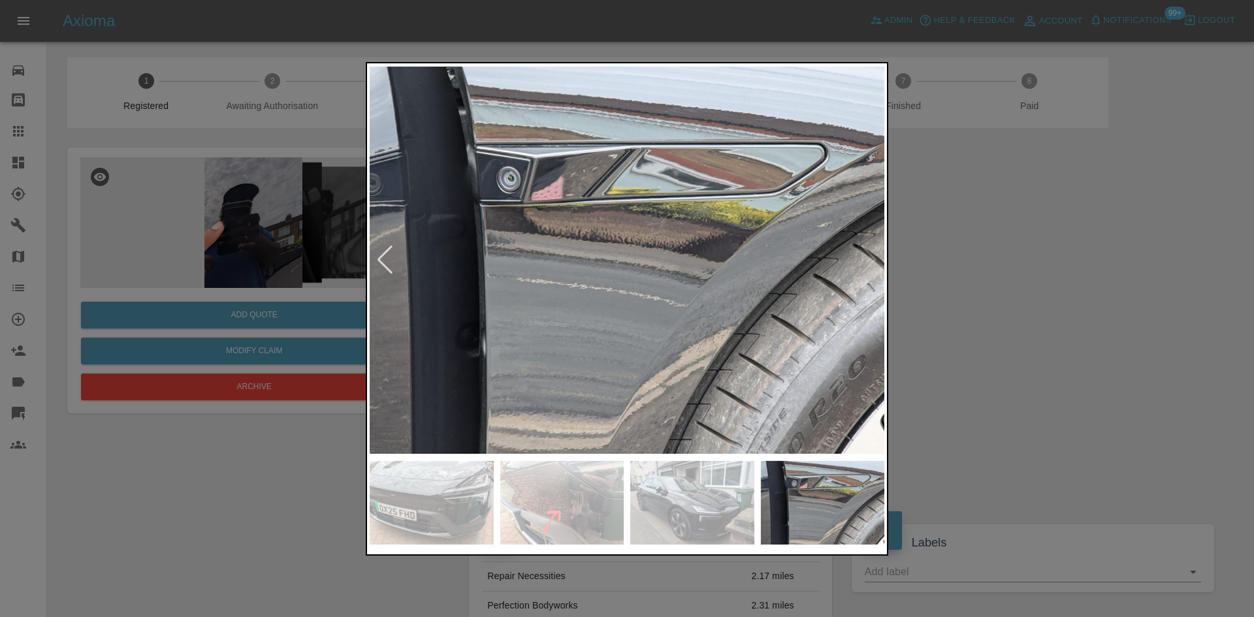
click at [596, 323] on img at bounding box center [627, 260] width 515 height 389
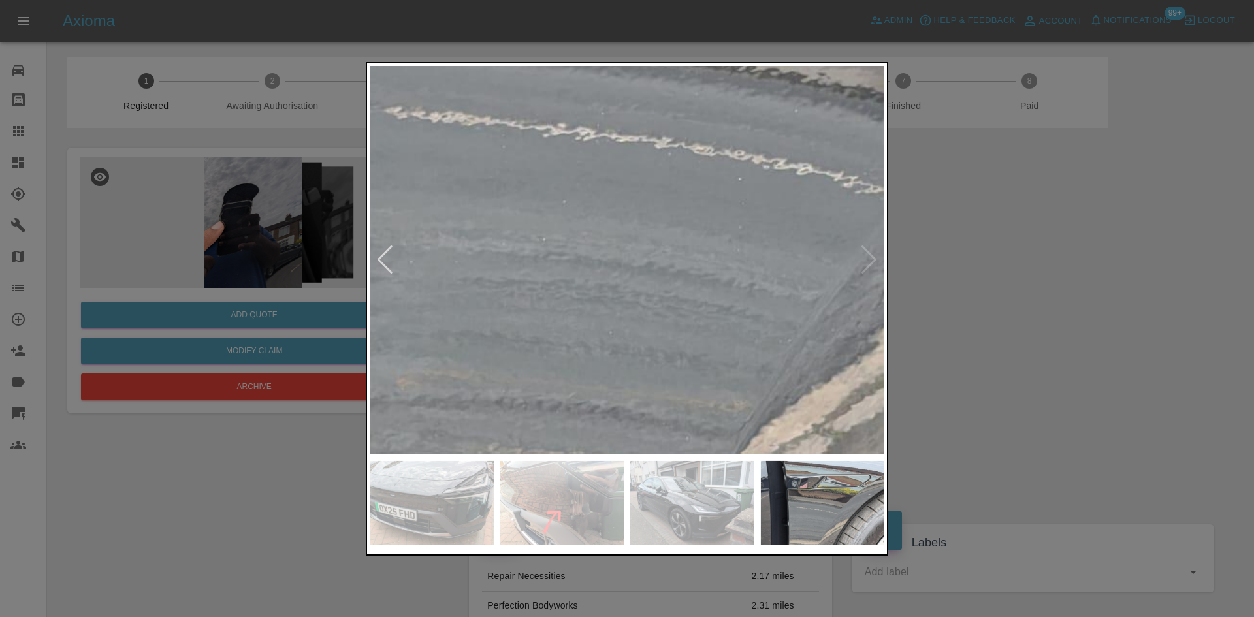
click at [594, 315] on img at bounding box center [716, 54] width 1544 height 1166
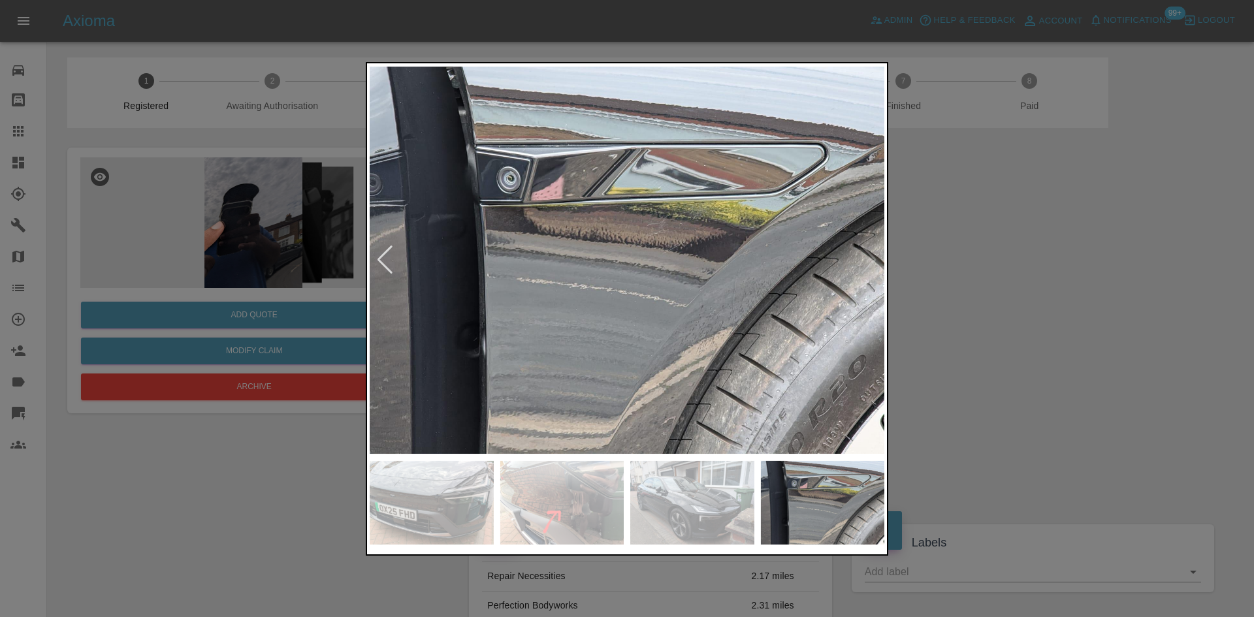
click at [594, 315] on img at bounding box center [627, 260] width 515 height 389
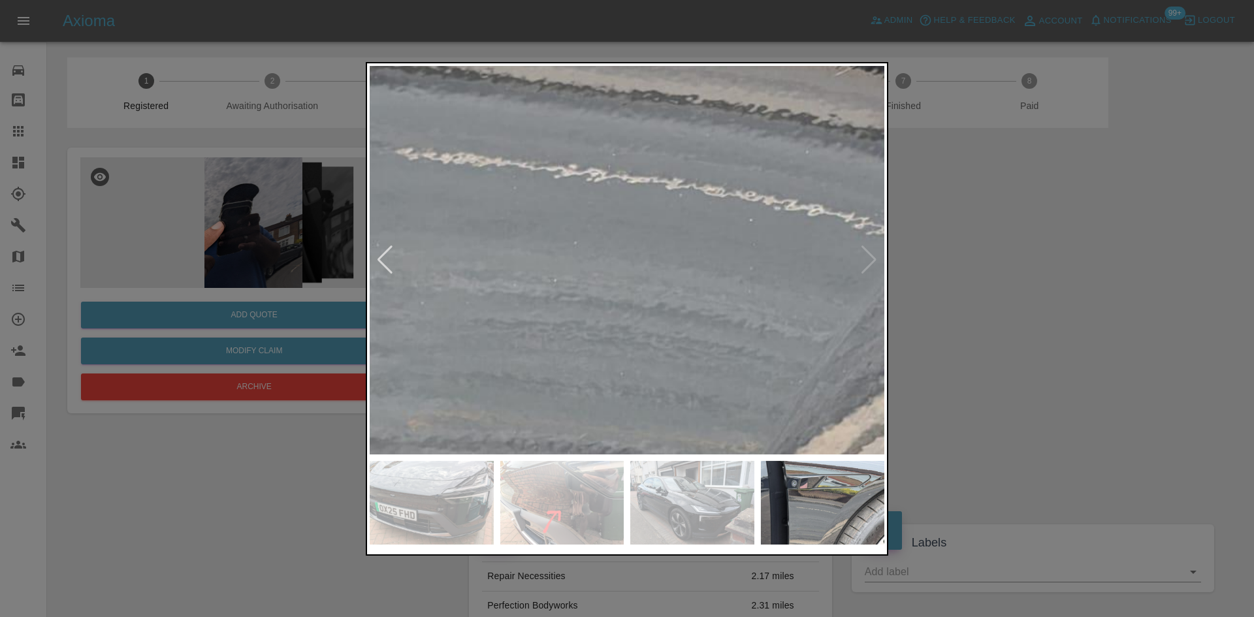
click at [594, 315] on img at bounding box center [727, 95] width 1544 height 1166
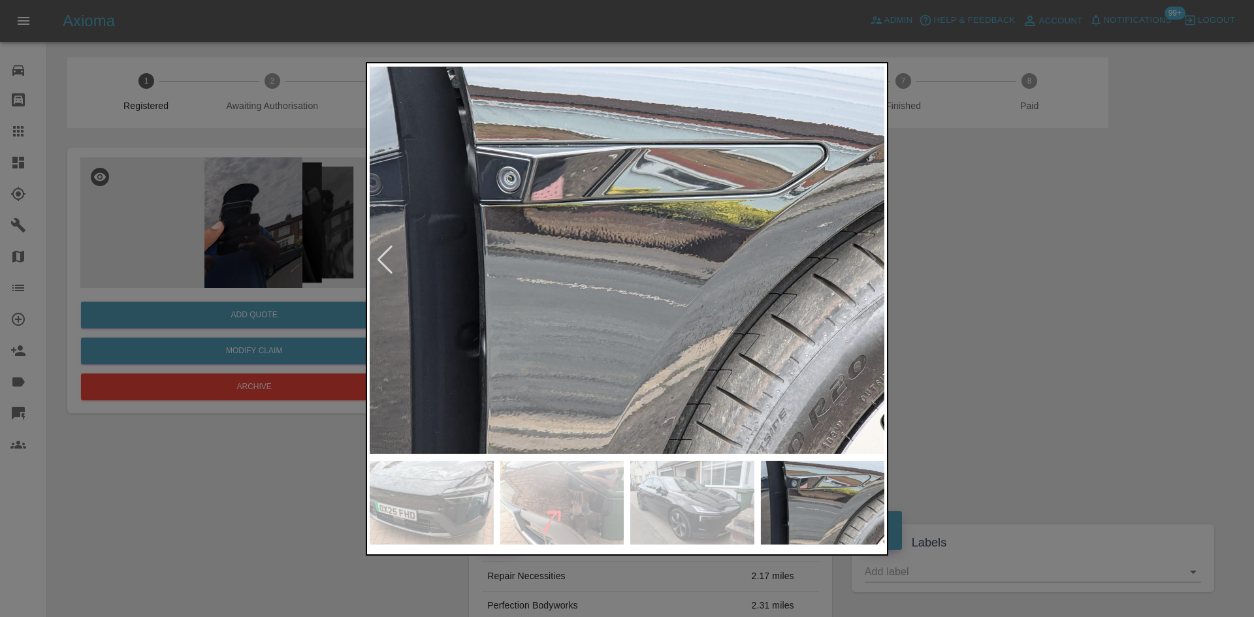
click at [861, 288] on img at bounding box center [627, 260] width 515 height 389
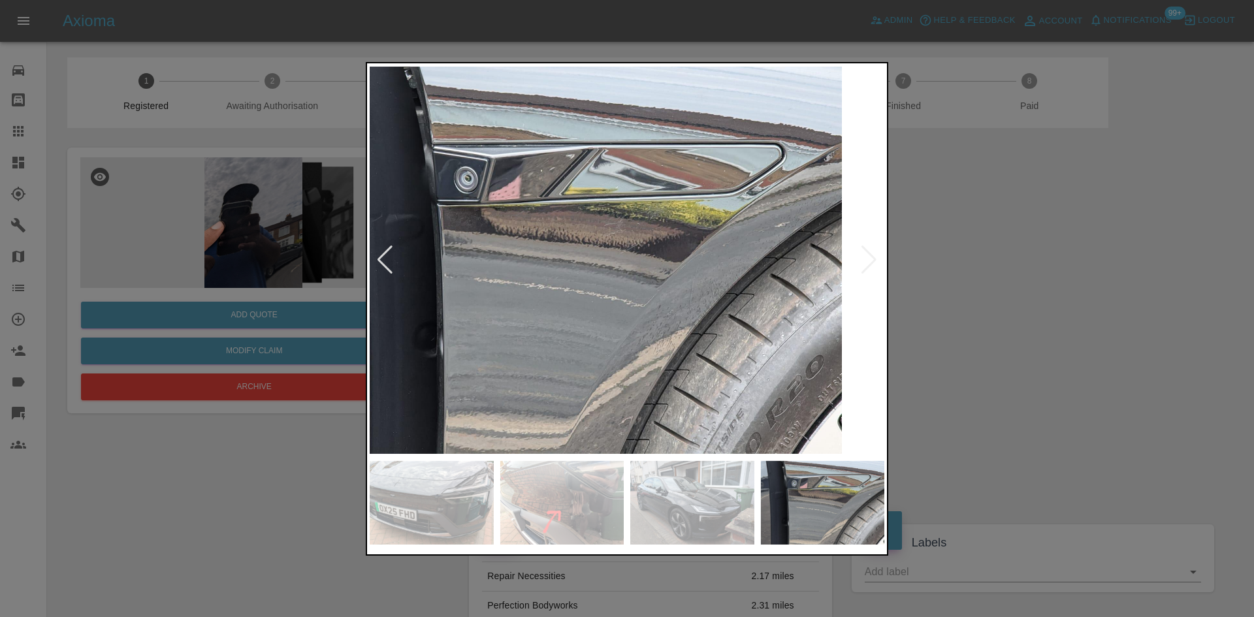
click at [627, 334] on img at bounding box center [584, 260] width 515 height 389
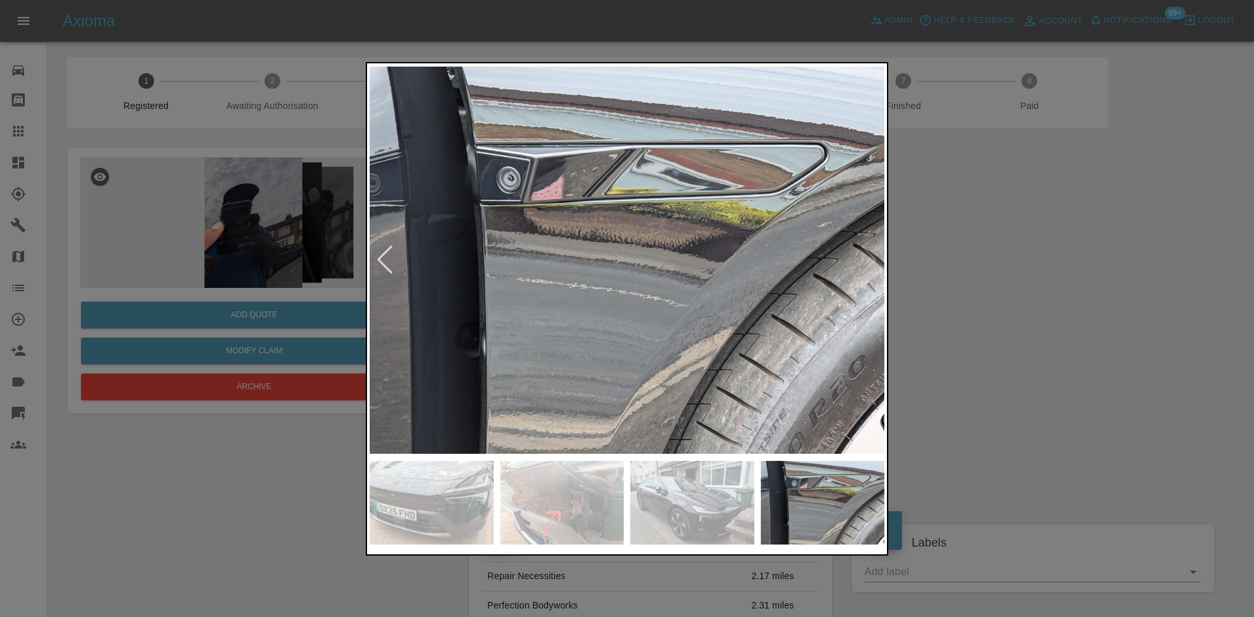
click at [649, 536] on img at bounding box center [692, 503] width 124 height 84
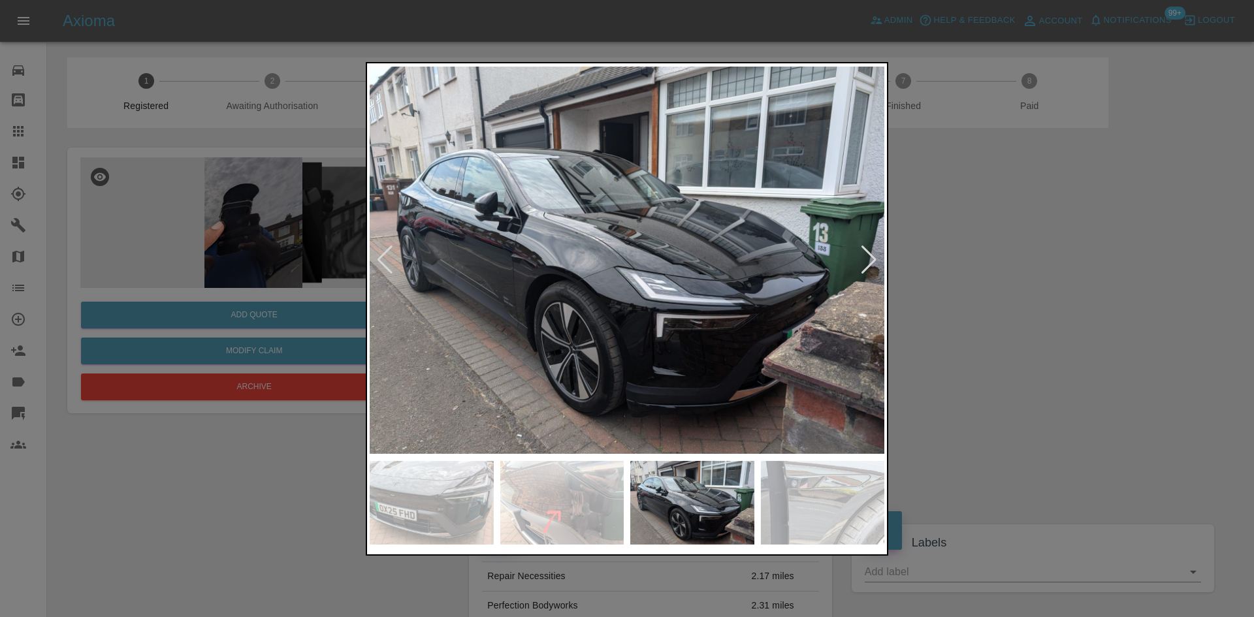
click at [588, 503] on img at bounding box center [562, 503] width 124 height 84
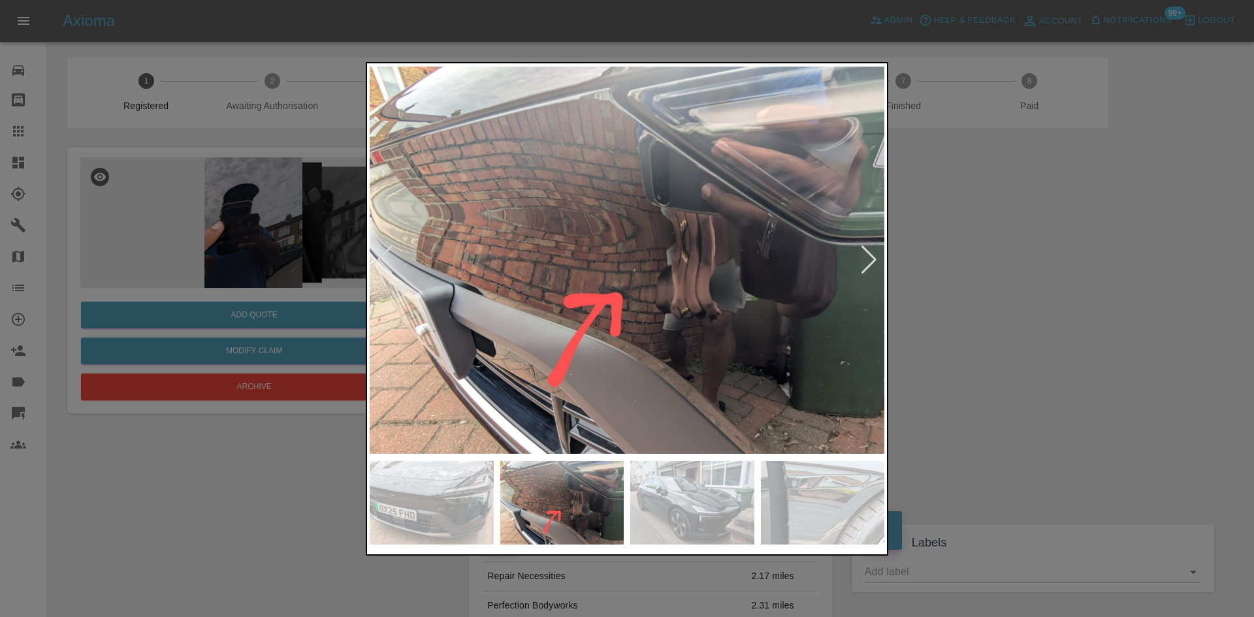
click at [643, 276] on img at bounding box center [627, 260] width 515 height 389
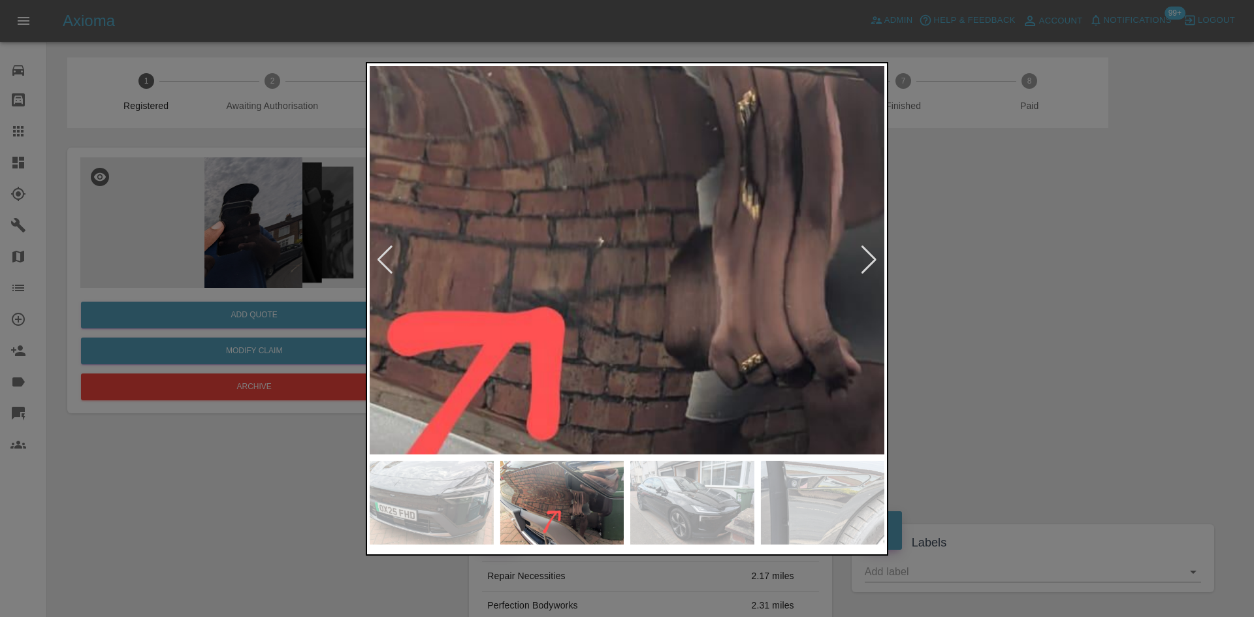
click at [643, 276] on img at bounding box center [578, 211] width 1544 height 1166
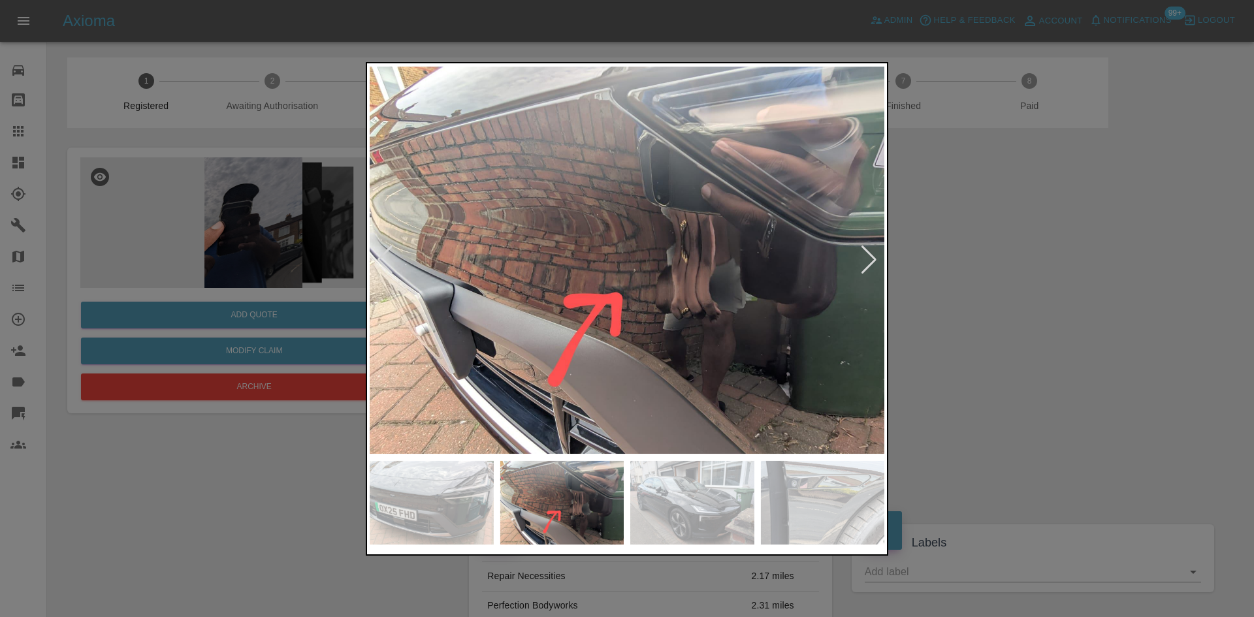
click at [403, 538] on img at bounding box center [432, 503] width 124 height 84
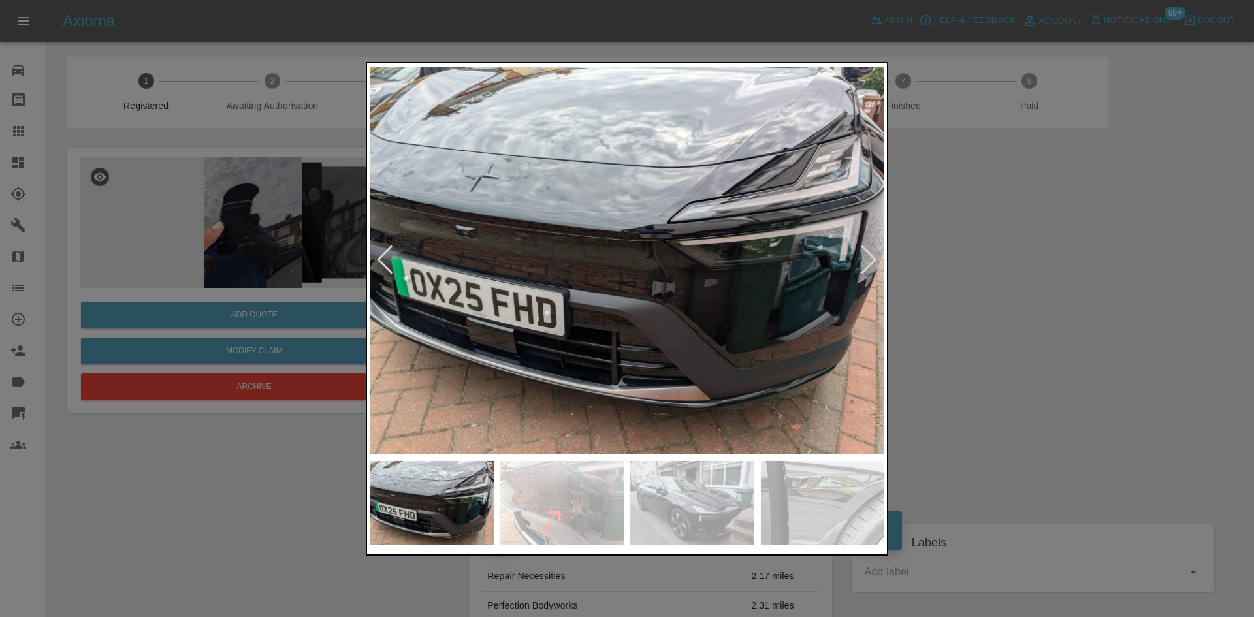
click at [409, 524] on img at bounding box center [432, 503] width 124 height 84
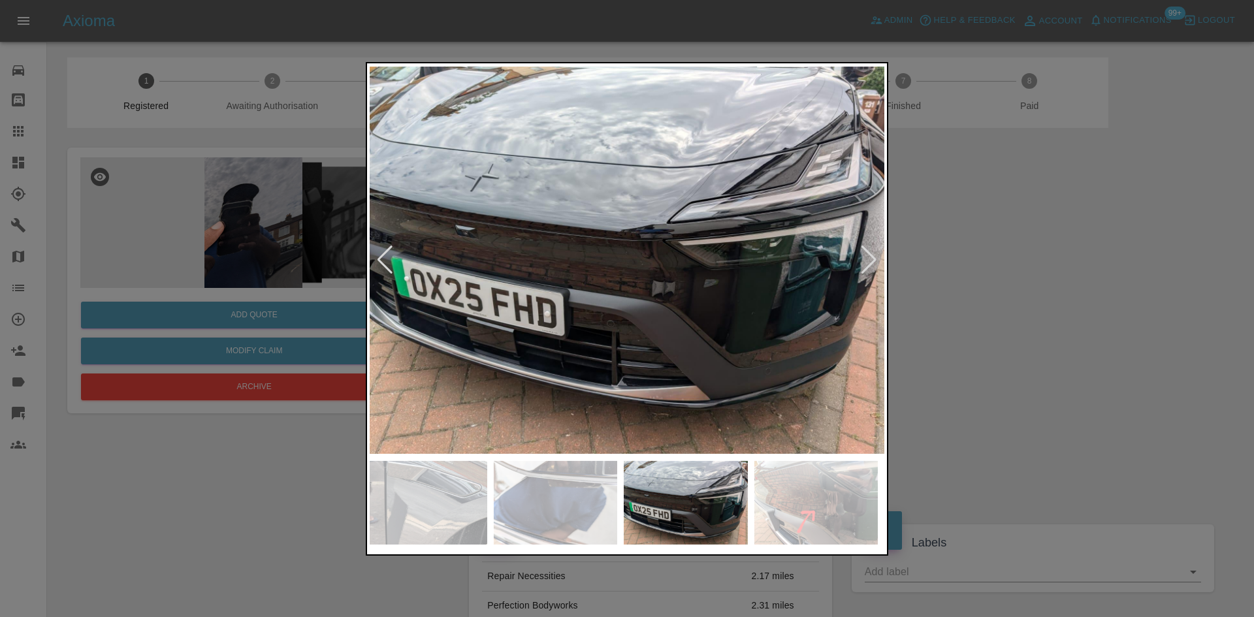
click at [693, 510] on img at bounding box center [686, 503] width 124 height 84
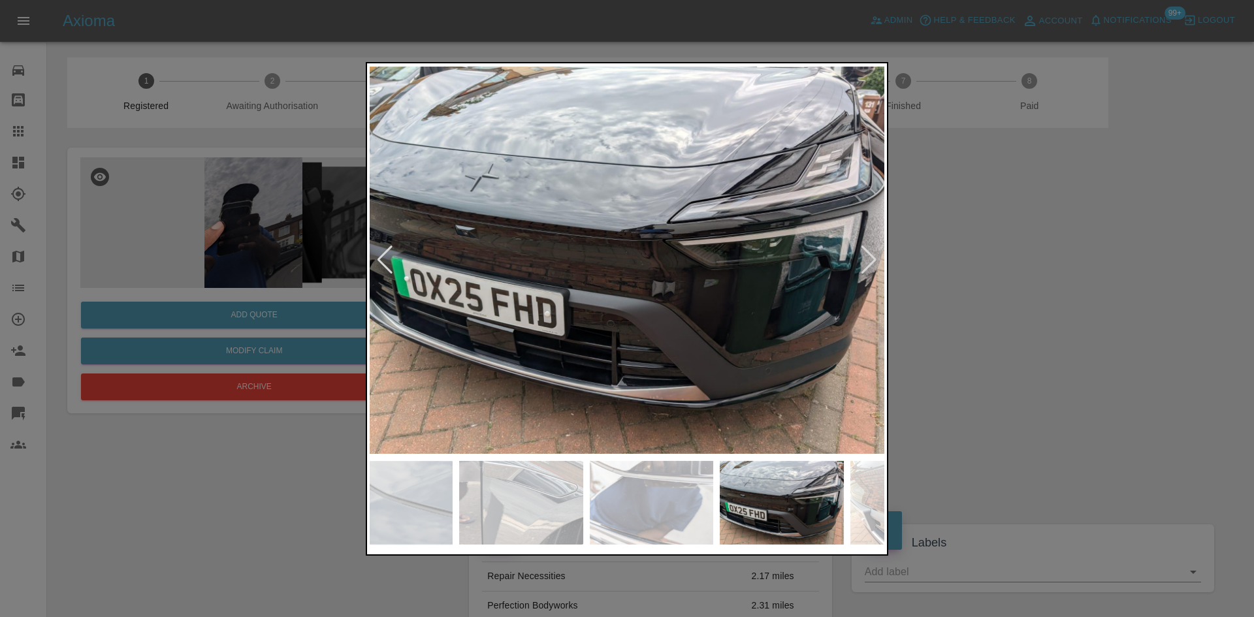
drag, startPoint x: 1253, startPoint y: 325, endPoint x: 1229, endPoint y: 313, distance: 27.2
click at [1253, 325] on div at bounding box center [627, 308] width 1254 height 617
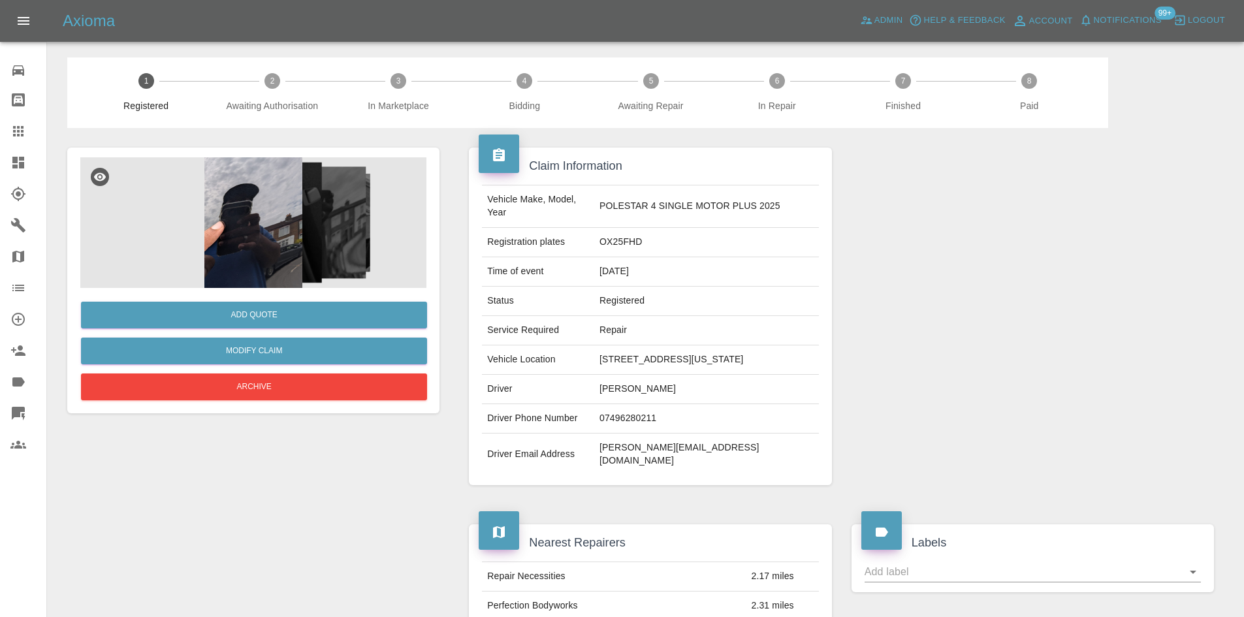
click at [15, 169] on icon at bounding box center [18, 163] width 12 height 12
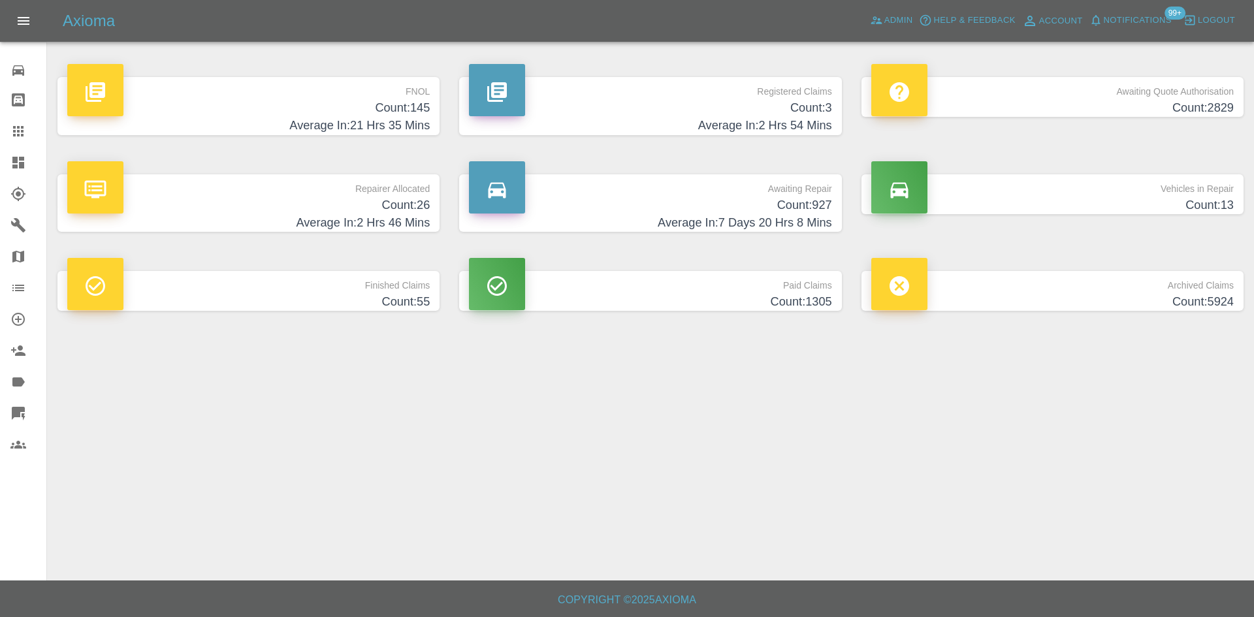
click at [351, 195] on p "Repairer Allocated" at bounding box center [248, 185] width 362 height 22
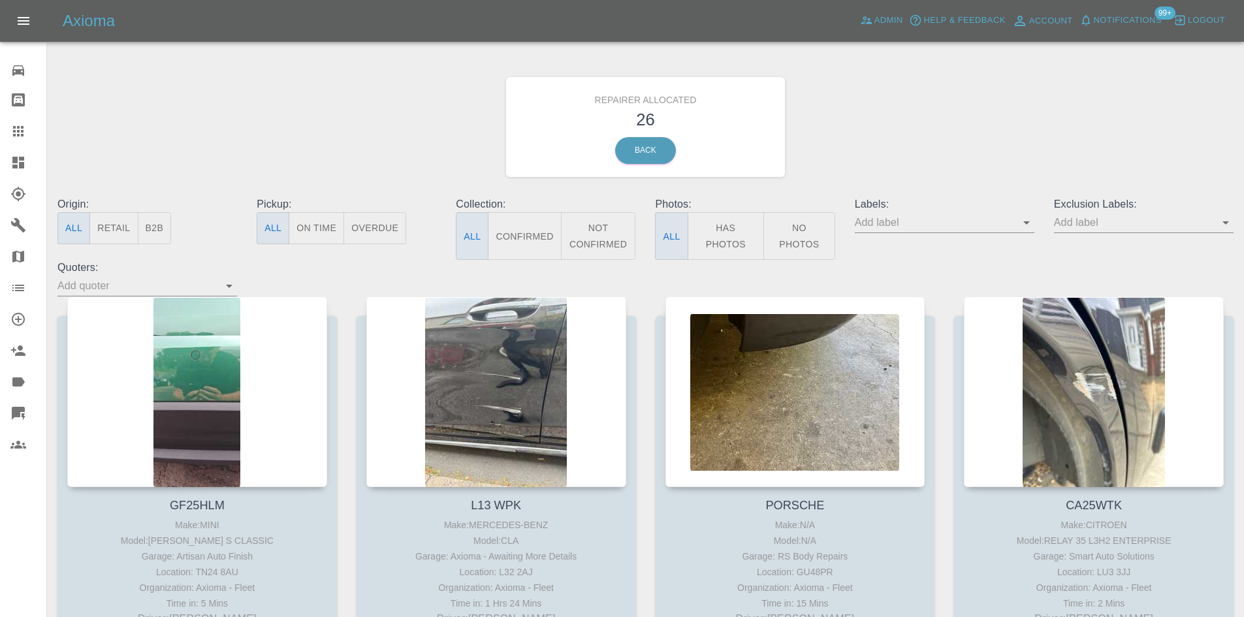
click at [26, 169] on div at bounding box center [28, 163] width 37 height 16
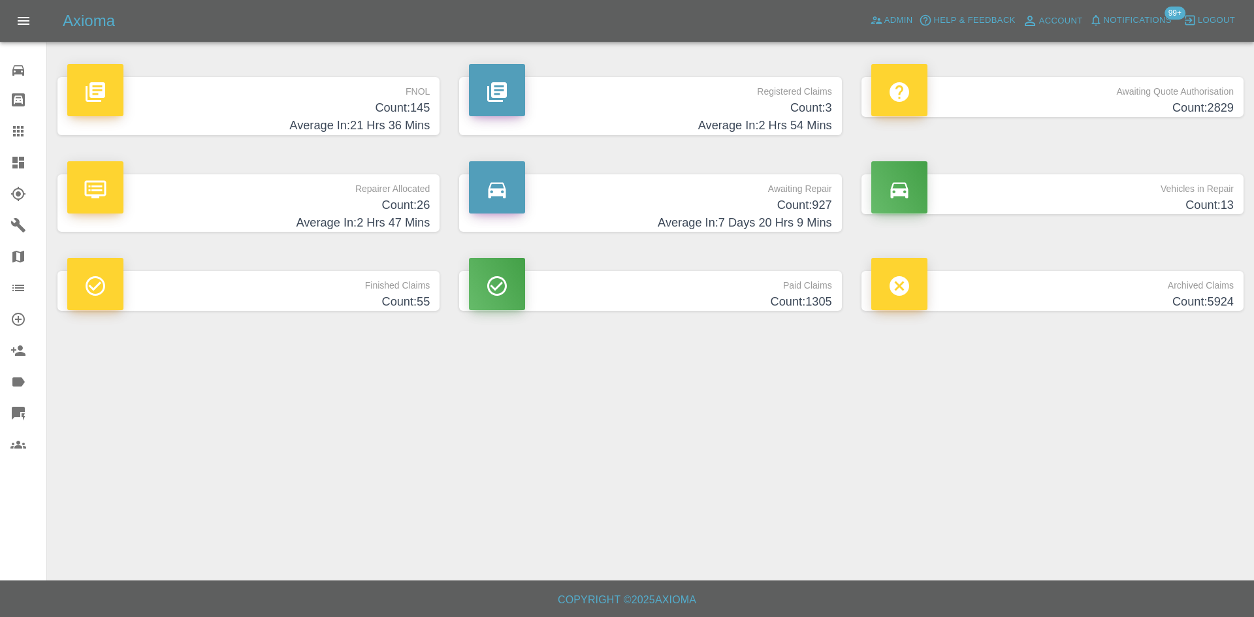
click at [825, 471] on main "FNOL Count: 145 Average In: 21 Hrs 36 Mins Registered Claims Count: 3 Average I…" at bounding box center [627, 290] width 1254 height 581
click at [17, 155] on icon at bounding box center [18, 163] width 16 height 16
click at [362, 79] on p "FNOL" at bounding box center [248, 88] width 362 height 22
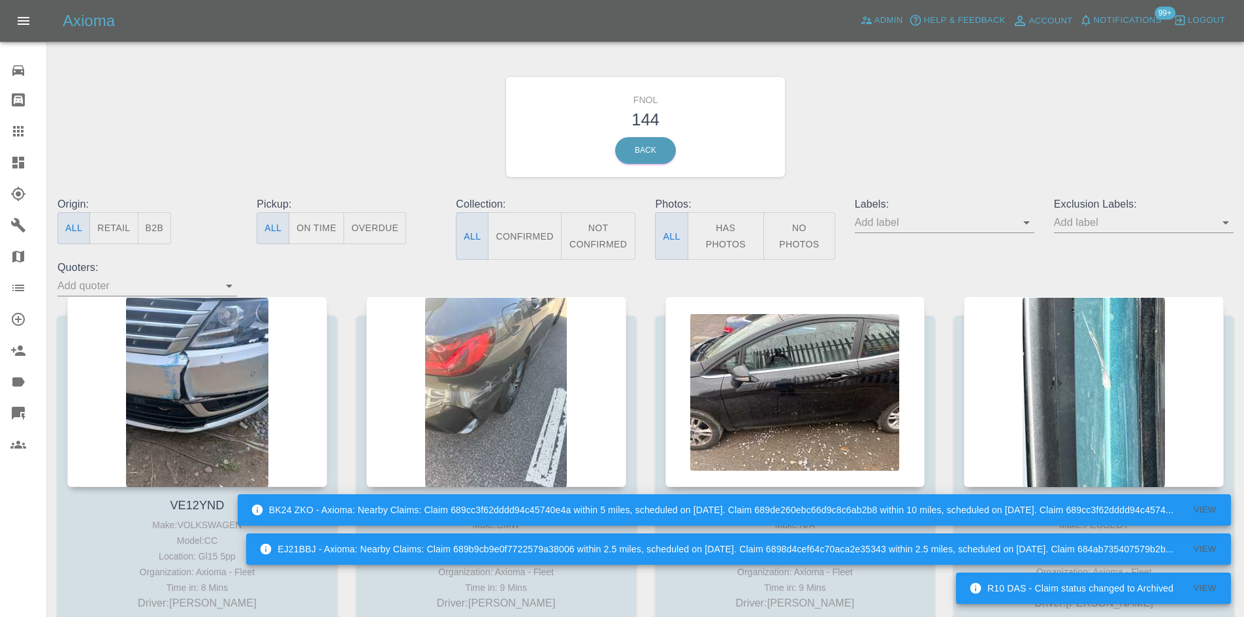
click at [19, 162] on icon at bounding box center [18, 163] width 12 height 12
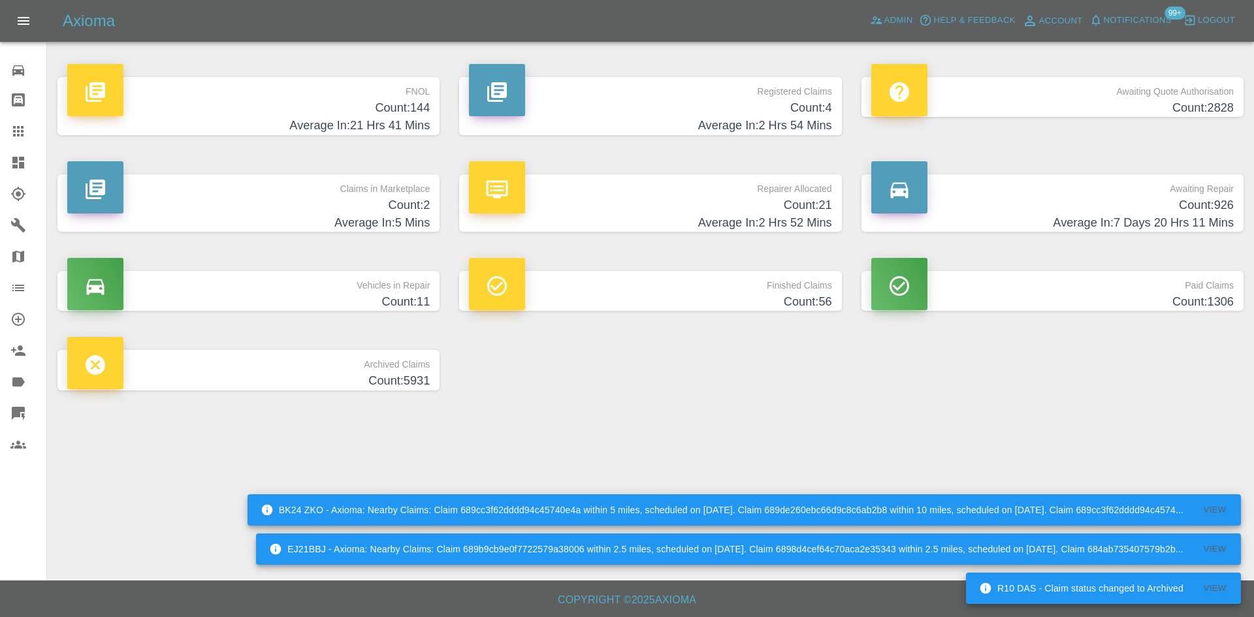
click at [664, 119] on h4 "Average In: 2 Hrs 54 Mins" at bounding box center [650, 126] width 362 height 18
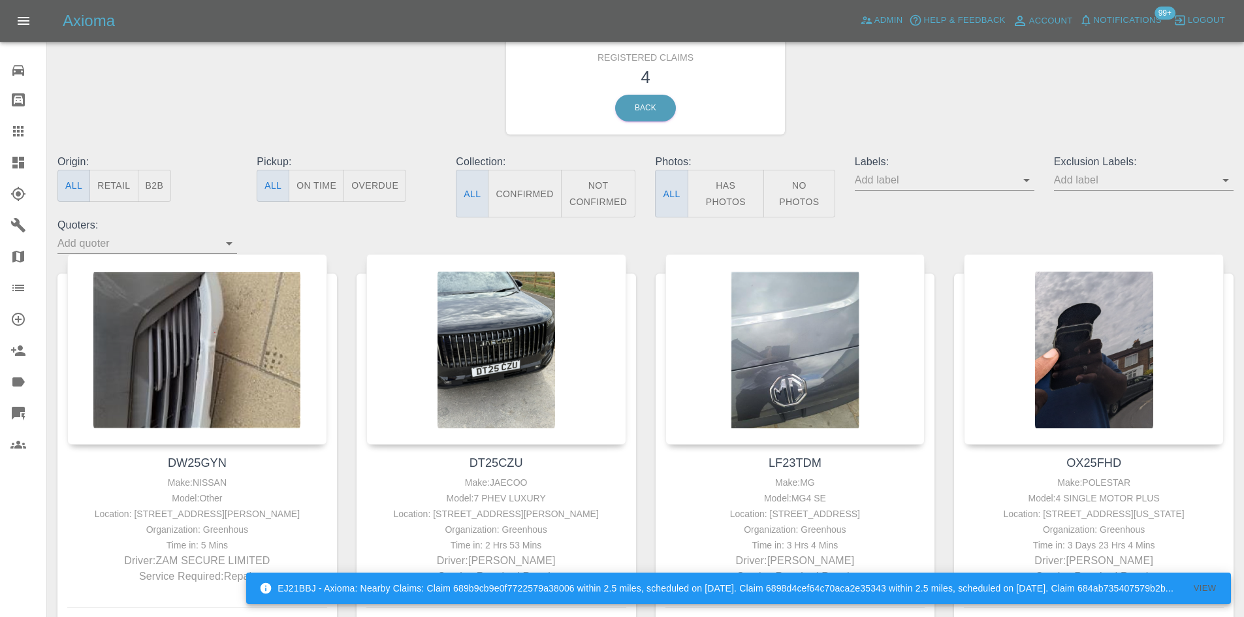
scroll to position [65, 0]
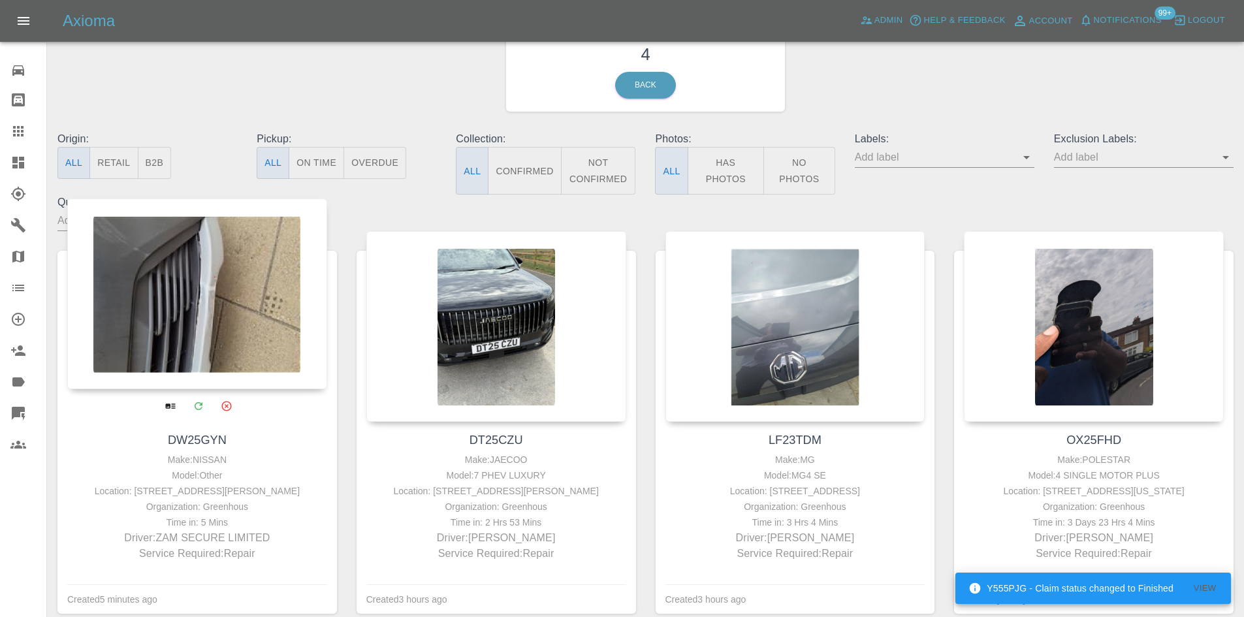
click at [265, 300] on div at bounding box center [197, 294] width 260 height 191
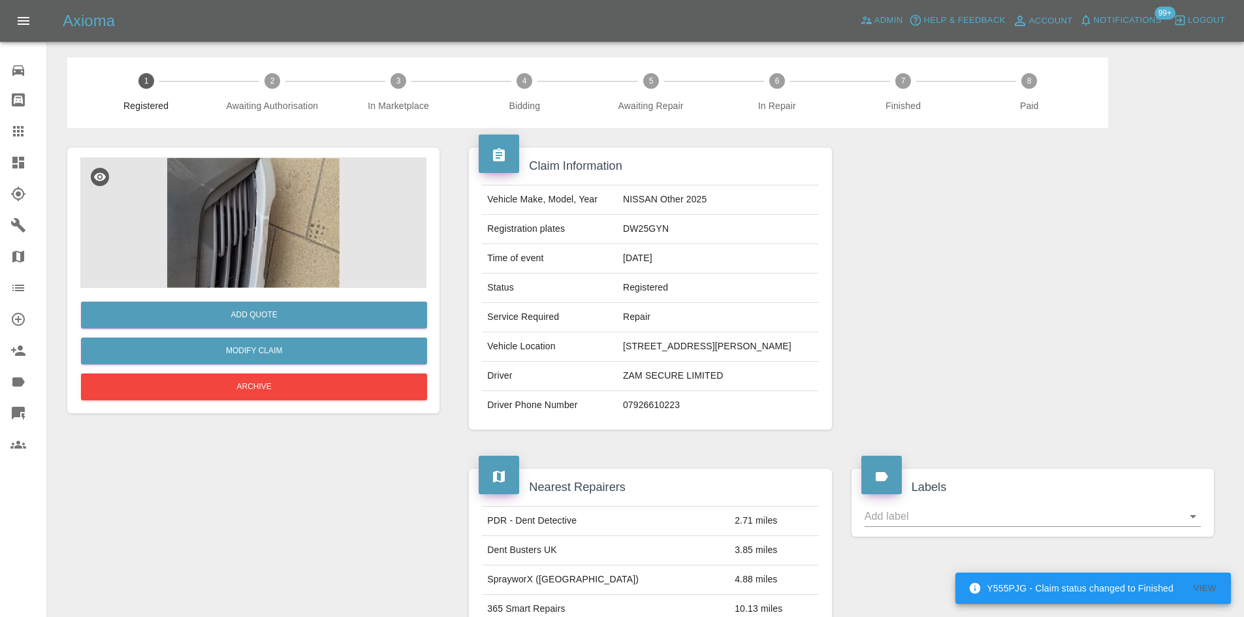
click at [347, 287] on img at bounding box center [253, 222] width 346 height 131
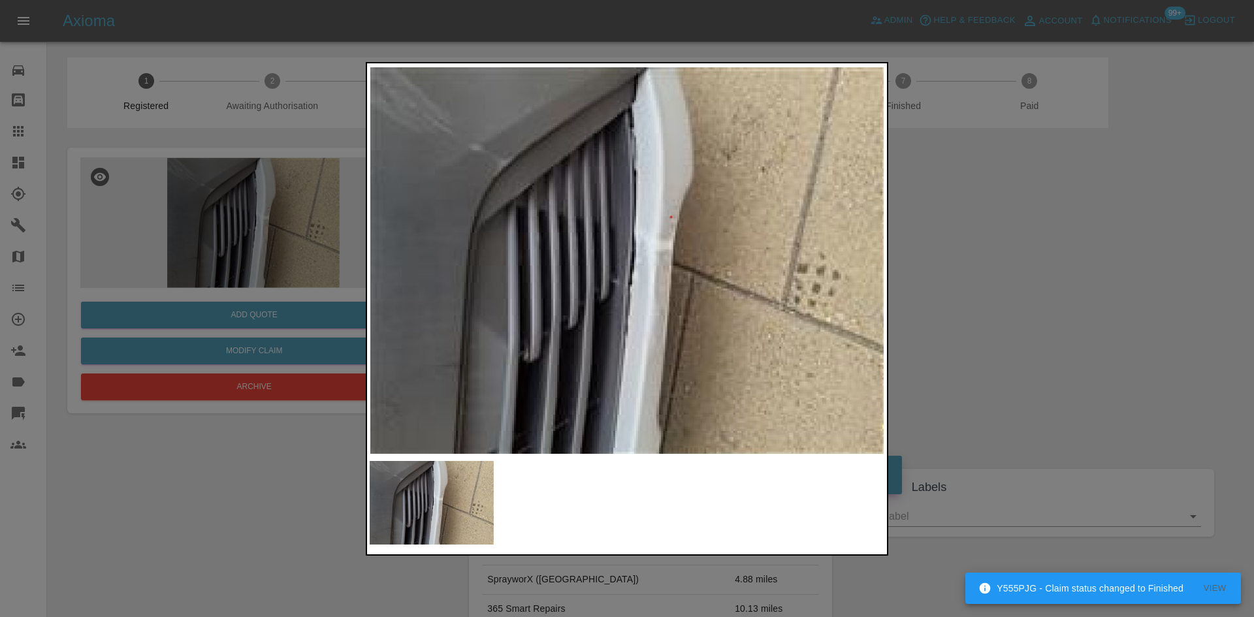
click at [858, 274] on img at bounding box center [627, 260] width 515 height 389
click at [1124, 318] on div at bounding box center [627, 308] width 1254 height 617
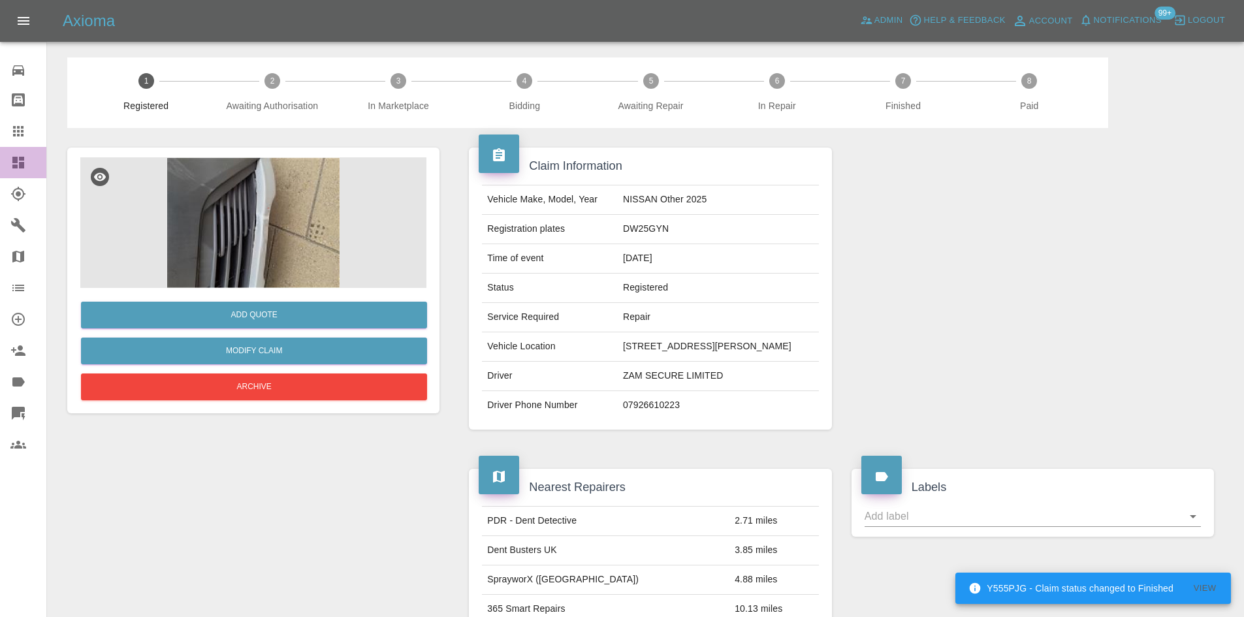
click at [35, 169] on div at bounding box center [28, 163] width 37 height 16
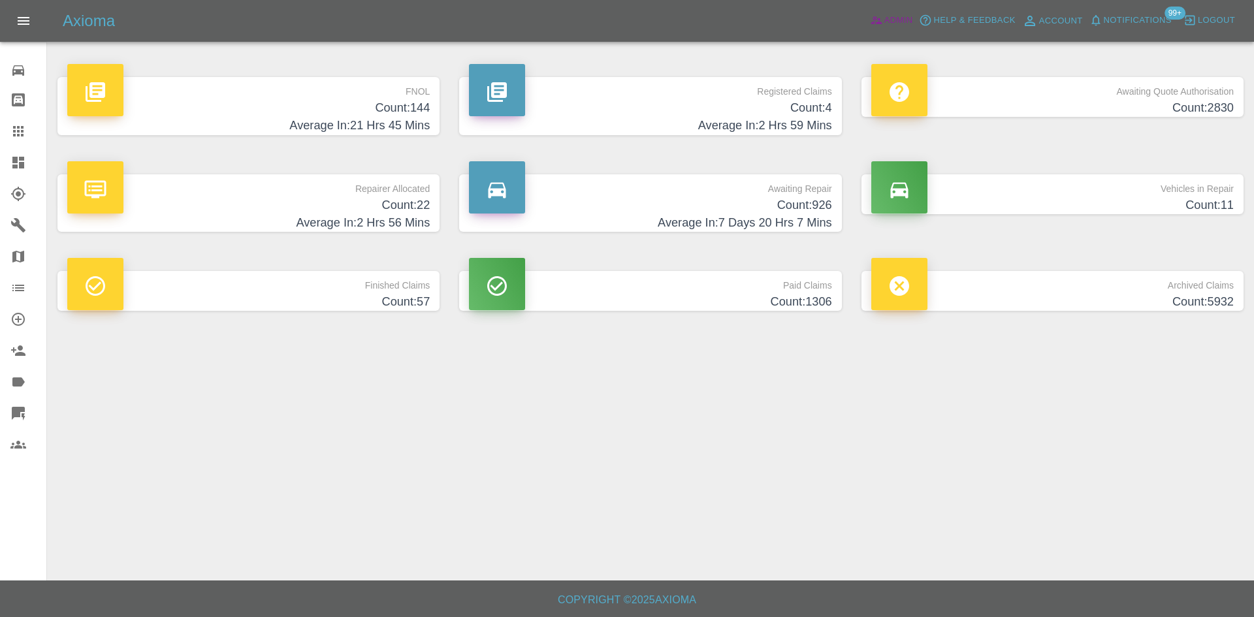
click at [895, 18] on span "Admin" at bounding box center [898, 20] width 29 height 15
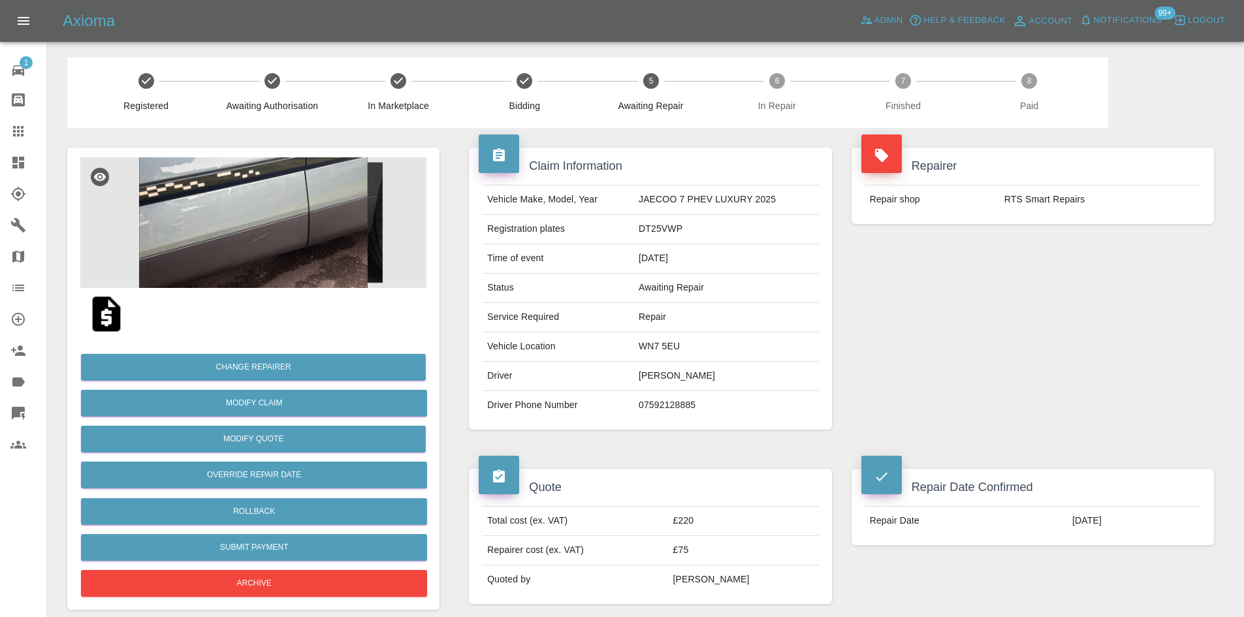
click at [283, 246] on img at bounding box center [253, 222] width 346 height 131
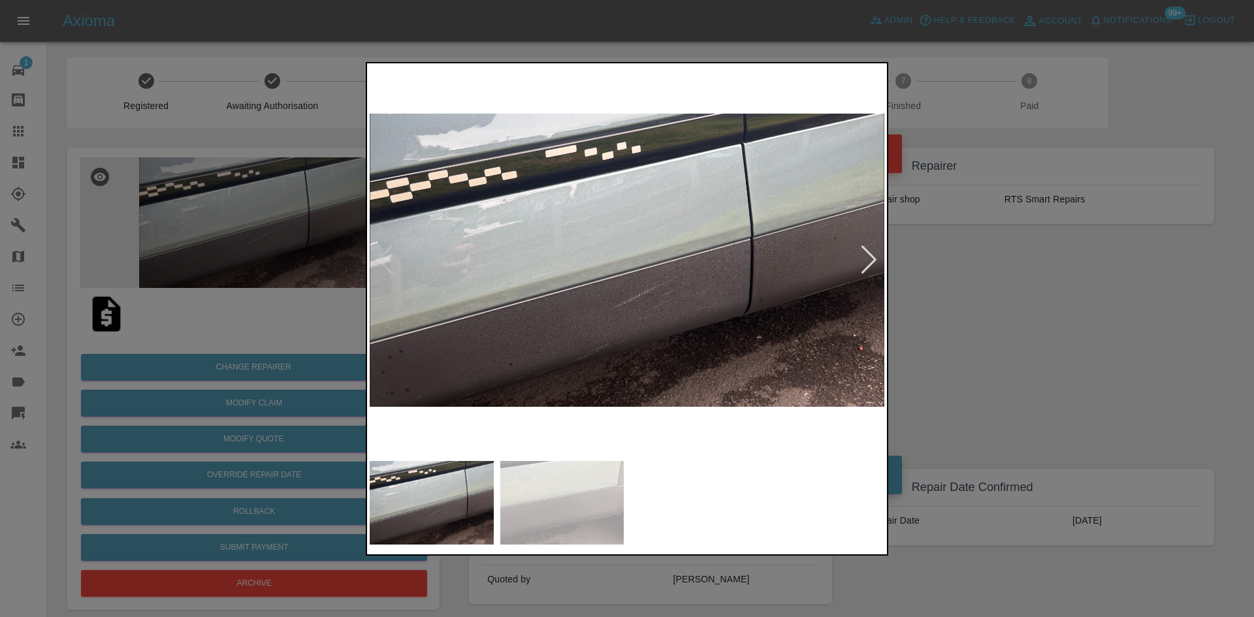
click at [876, 259] on div at bounding box center [869, 260] width 18 height 29
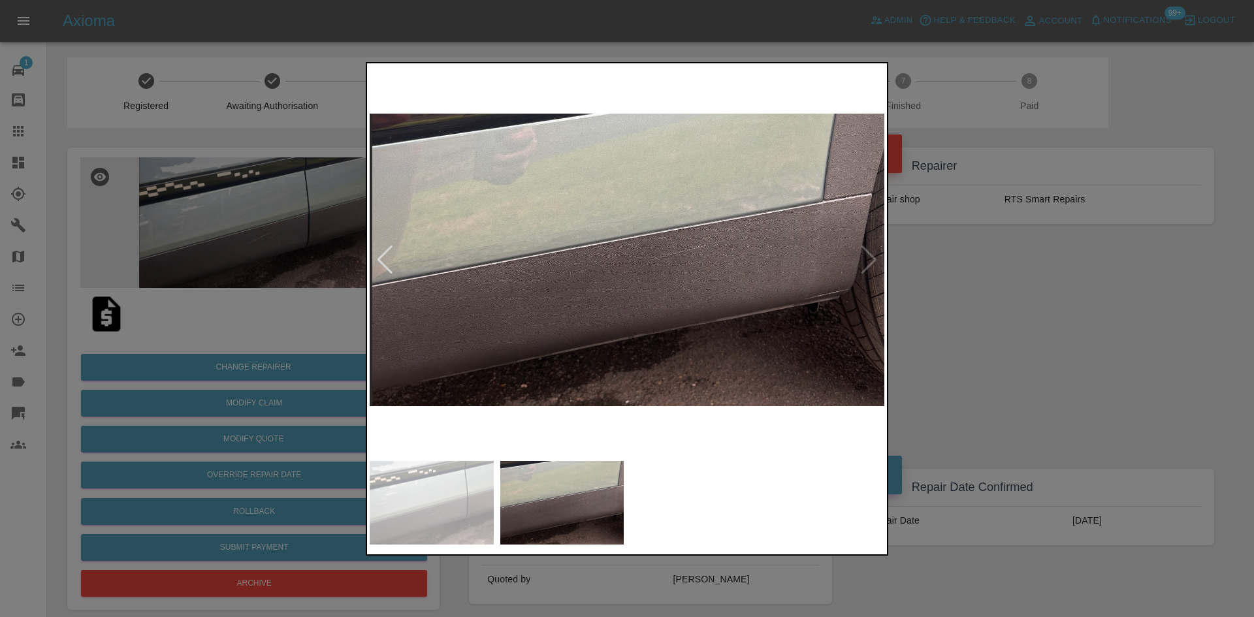
click at [996, 279] on div at bounding box center [627, 308] width 1254 height 617
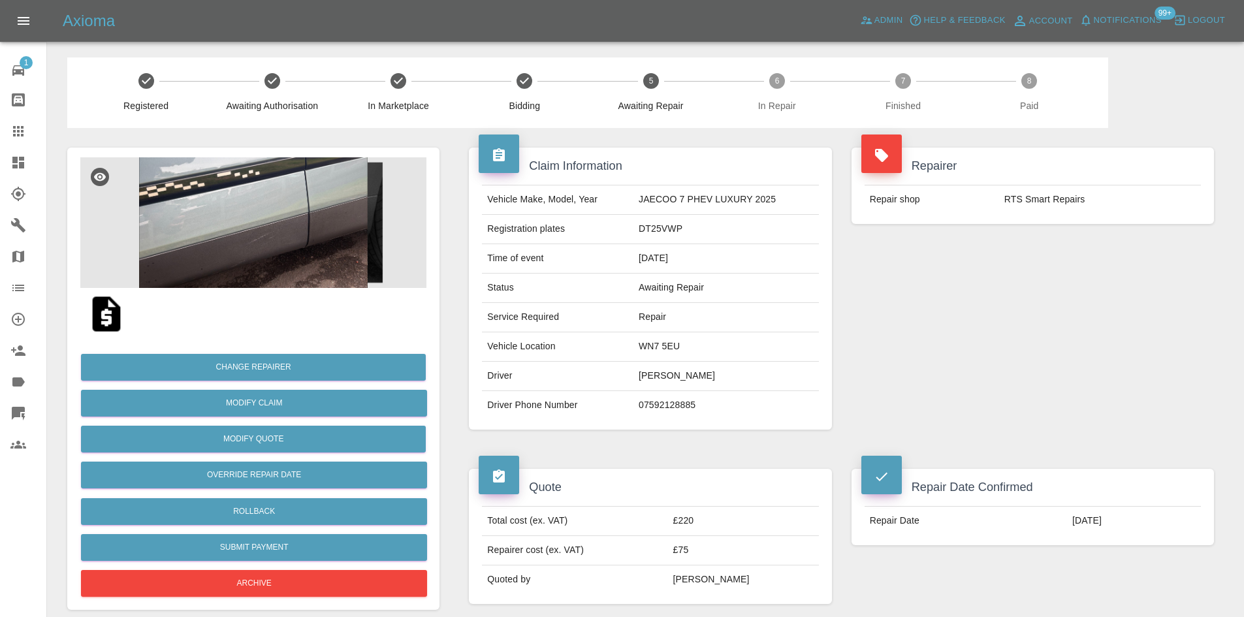
click at [288, 163] on img at bounding box center [253, 222] width 346 height 131
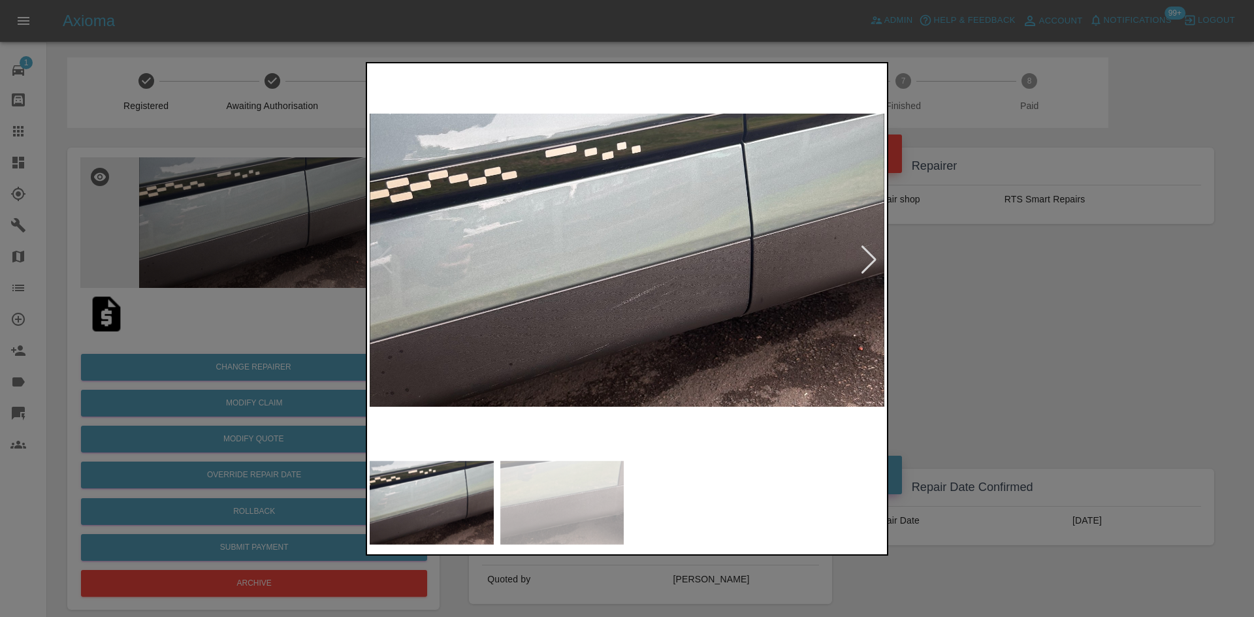
click at [878, 260] on img at bounding box center [627, 260] width 515 height 389
click at [865, 260] on div at bounding box center [869, 260] width 18 height 29
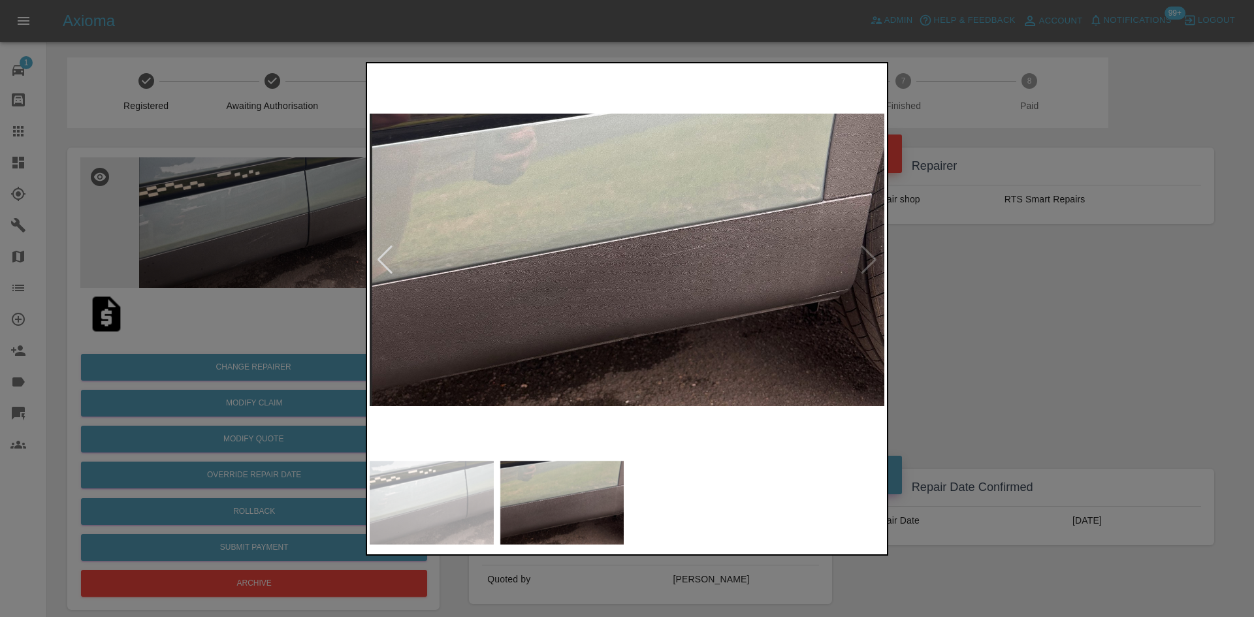
click at [968, 272] on div at bounding box center [627, 308] width 1254 height 617
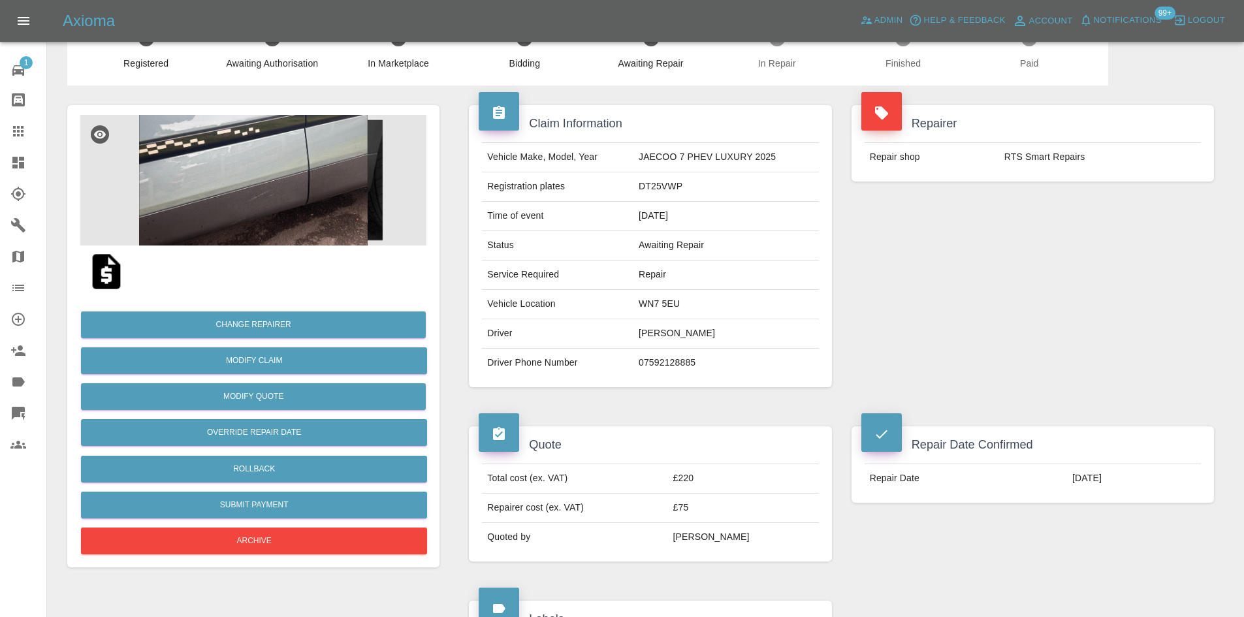
scroll to position [65, 0]
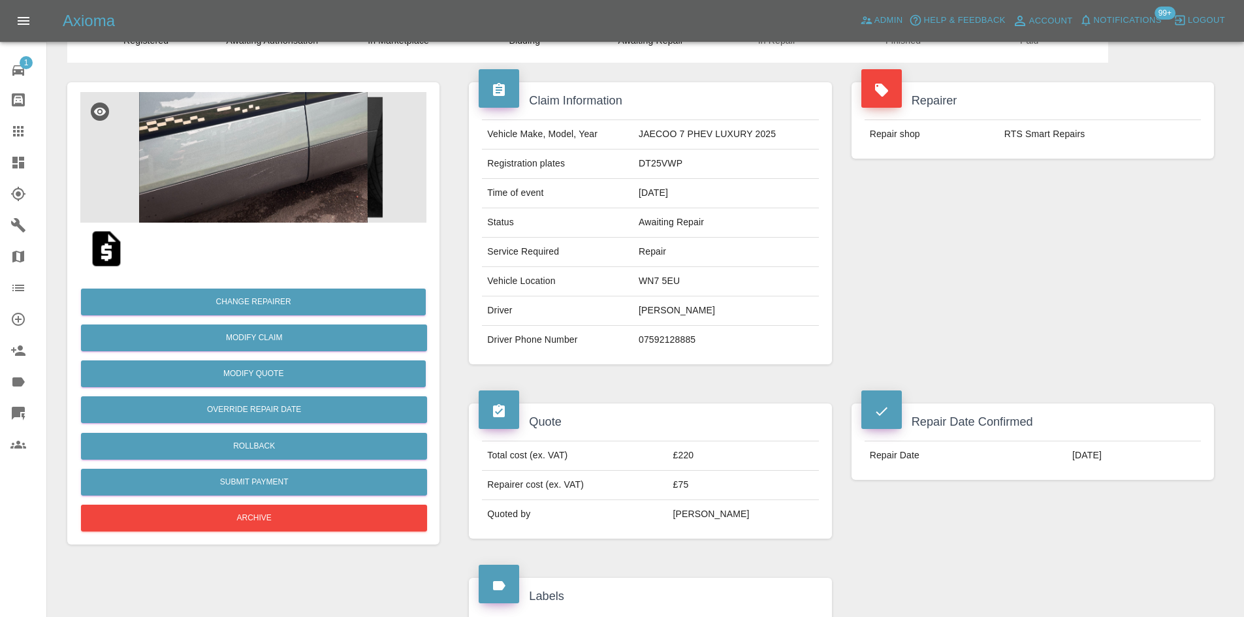
click at [97, 249] on img at bounding box center [107, 249] width 42 height 42
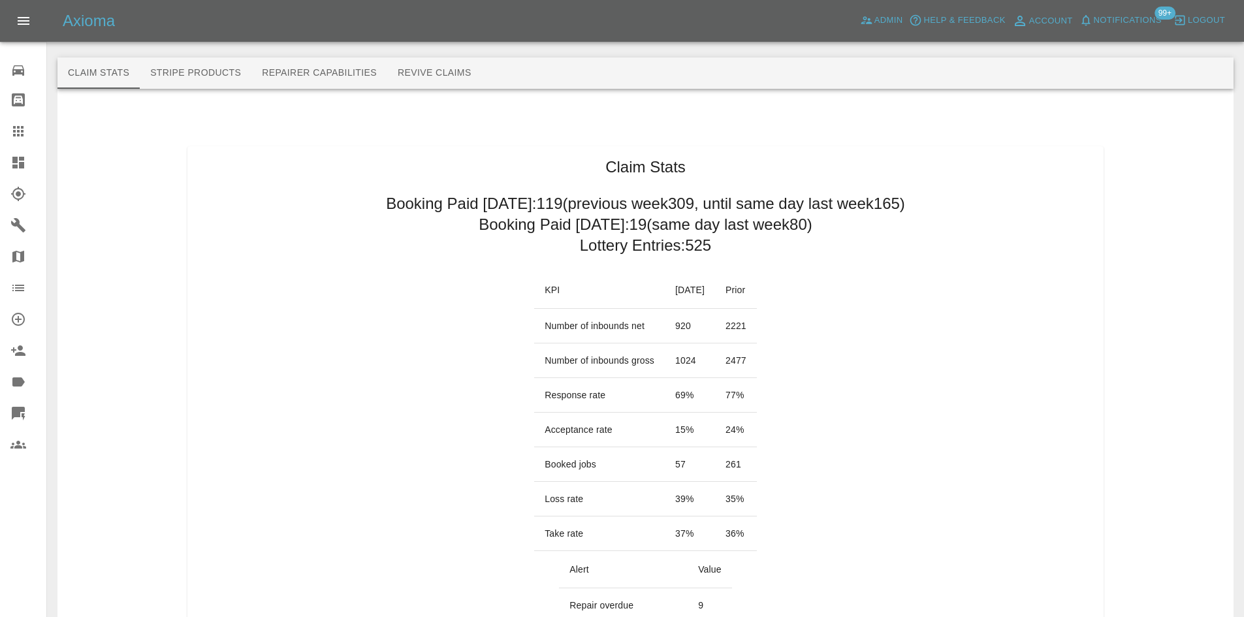
click at [25, 173] on link "Dashboard" at bounding box center [23, 162] width 46 height 31
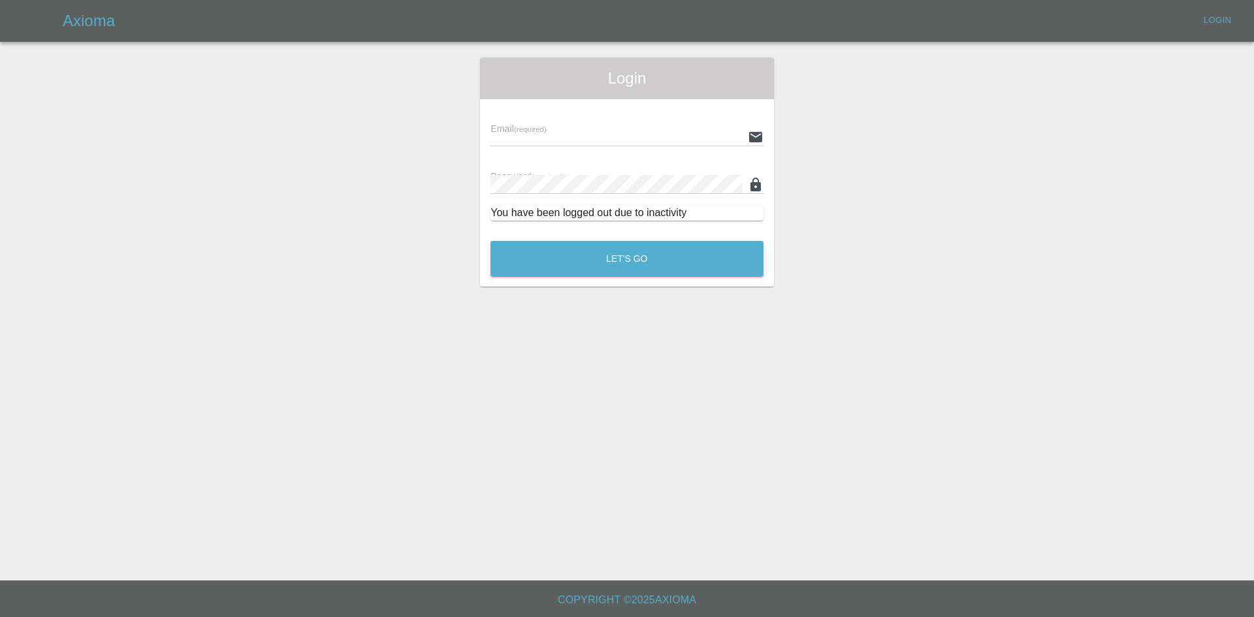
type input "[PERSON_NAME][EMAIL_ADDRESS][PERSON_NAME][DOMAIN_NAME]"
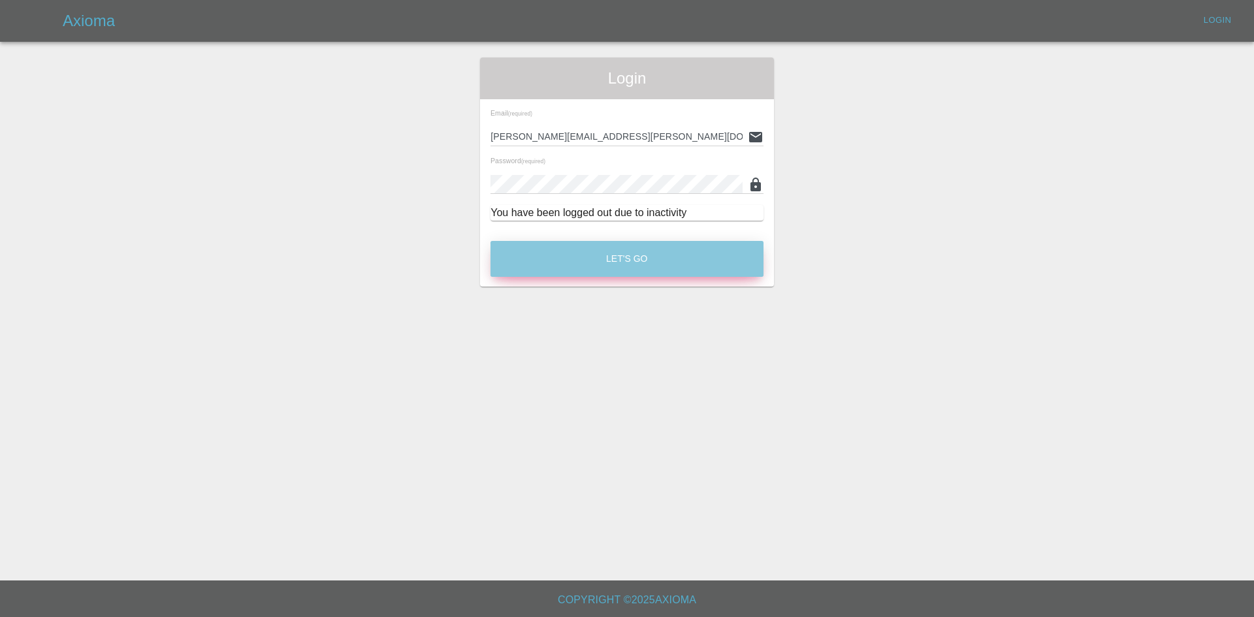
click at [577, 265] on button "Let's Go" at bounding box center [626, 259] width 273 height 36
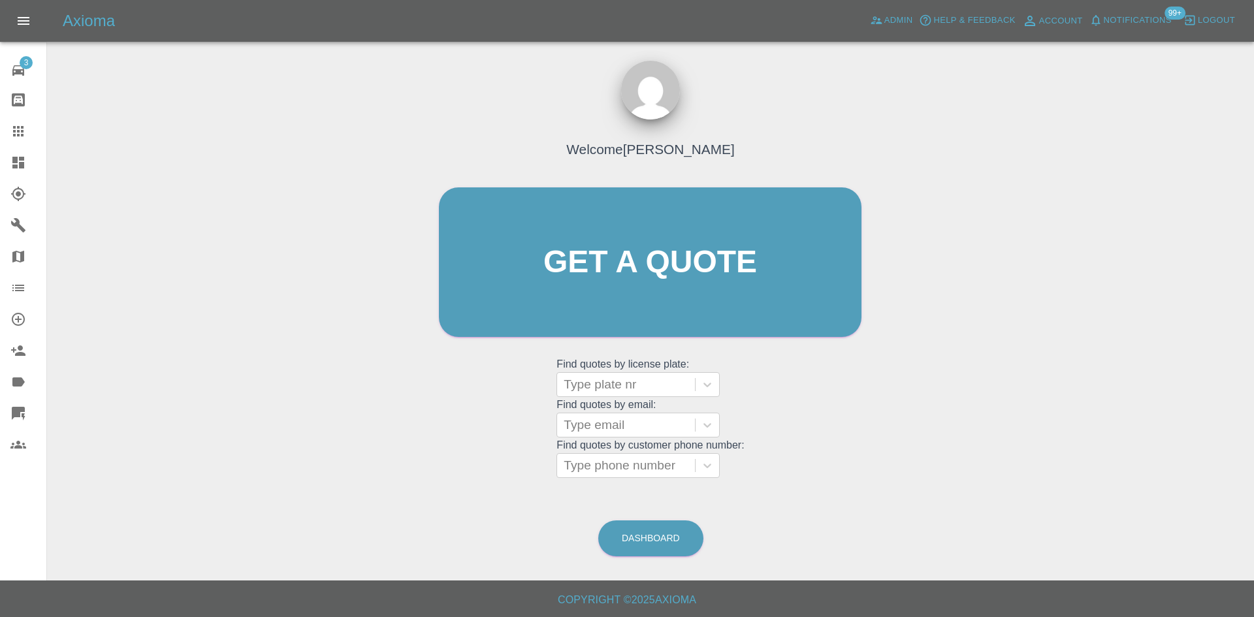
click at [0, 167] on link "Dashboard" at bounding box center [23, 162] width 46 height 31
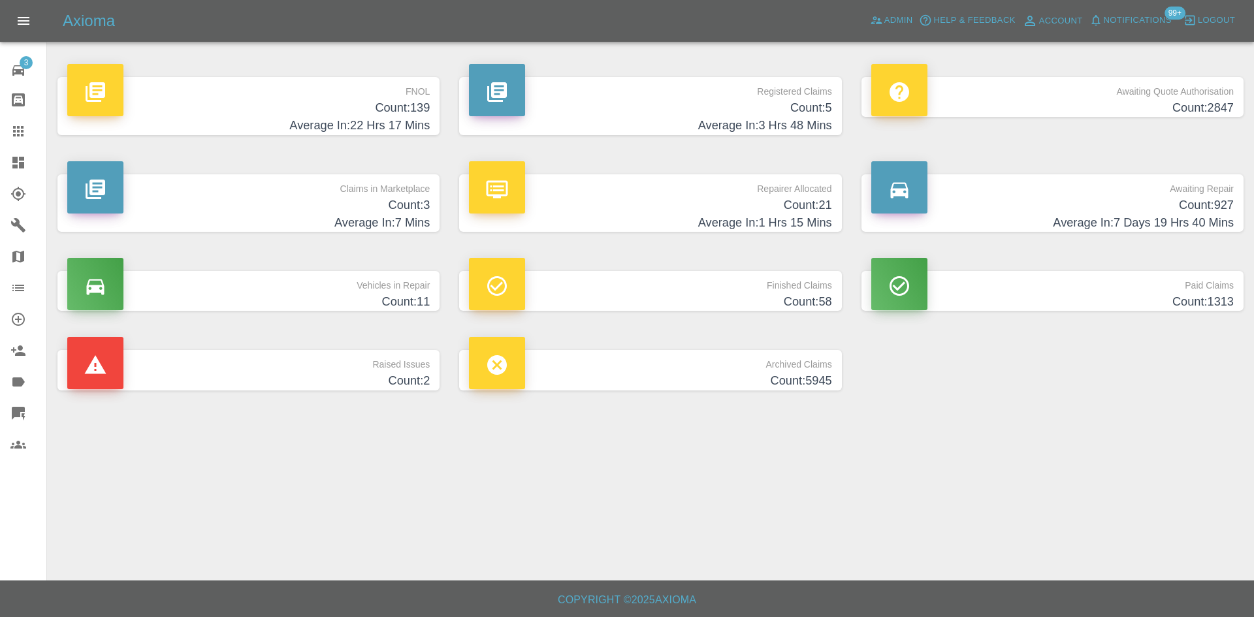
click at [713, 125] on h4 "Average In: 3 Hrs 48 Mins" at bounding box center [650, 126] width 362 height 18
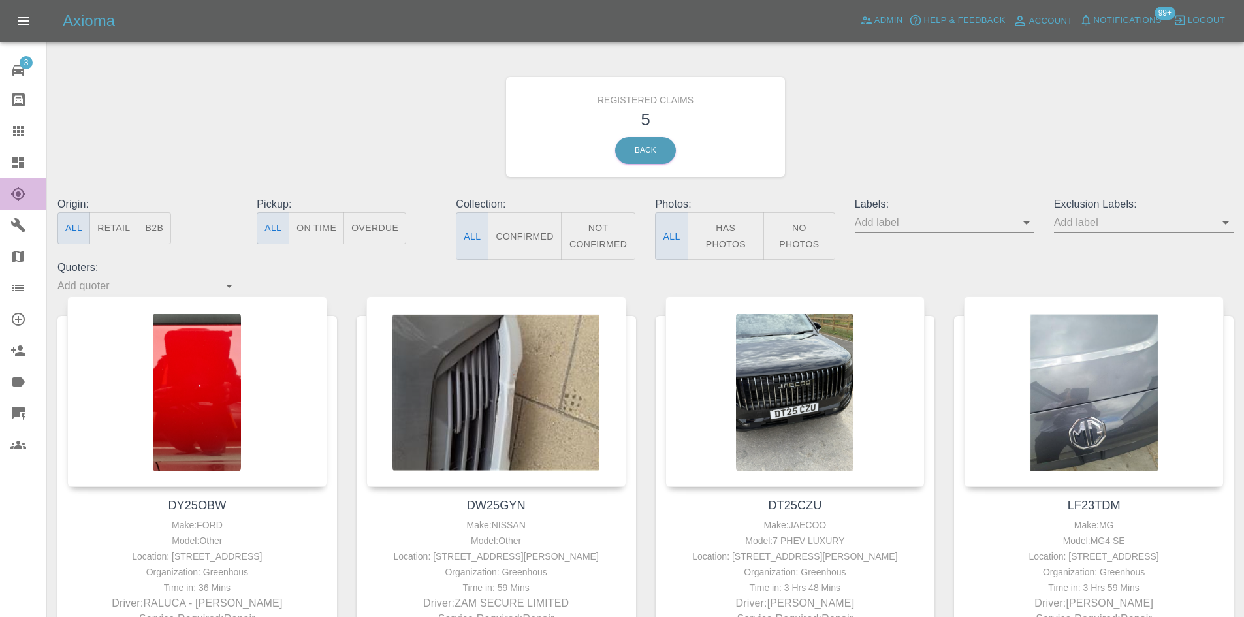
click at [0, 187] on link "Explorer" at bounding box center [23, 193] width 46 height 31
click at [5, 172] on link "Dashboard" at bounding box center [23, 162] width 46 height 31
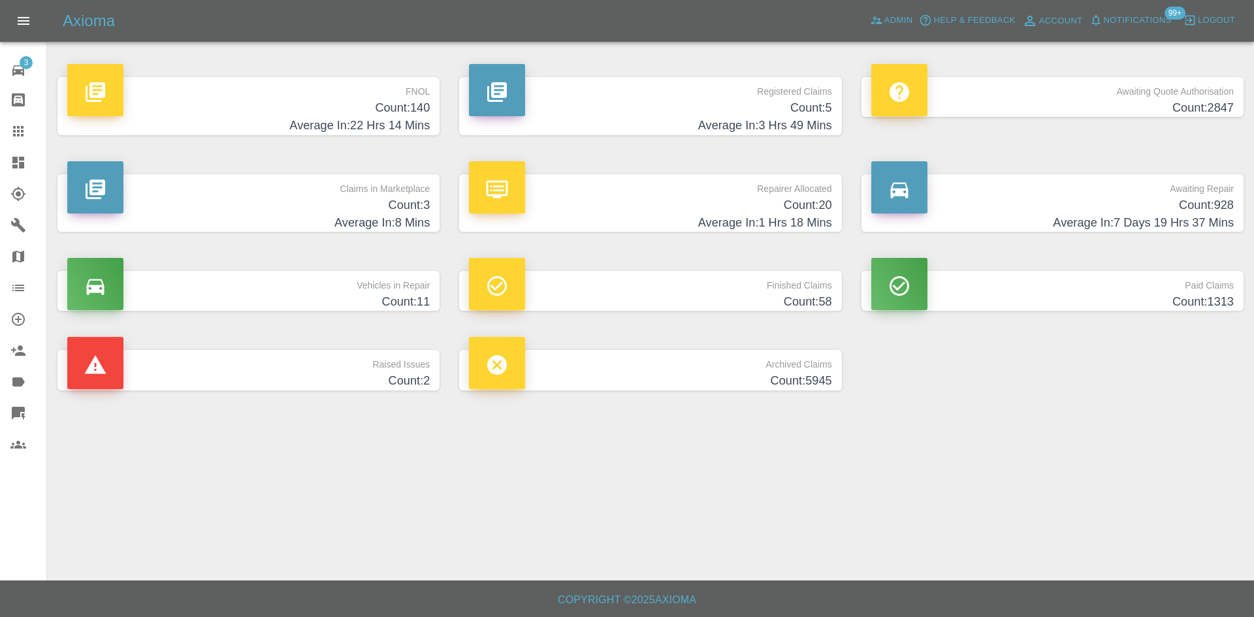
click at [951, 452] on main "FNOL Count: 140 Average In: 22 Hrs 14 Mins Registered Claims Count: 5 Average I…" at bounding box center [627, 290] width 1254 height 581
click at [2, 161] on link "Dashboard" at bounding box center [23, 162] width 46 height 31
click at [381, 104] on h4 "Count: 140" at bounding box center [248, 108] width 362 height 18
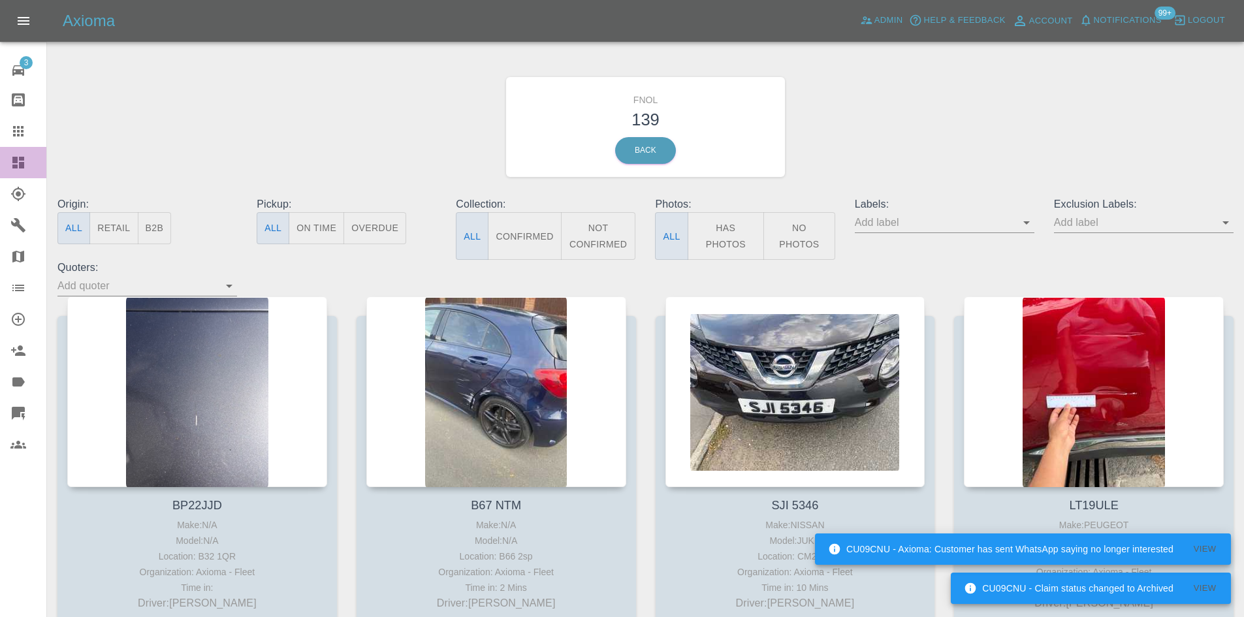
click at [21, 163] on icon at bounding box center [18, 163] width 12 height 12
